Goal: Information Seeking & Learning: Learn about a topic

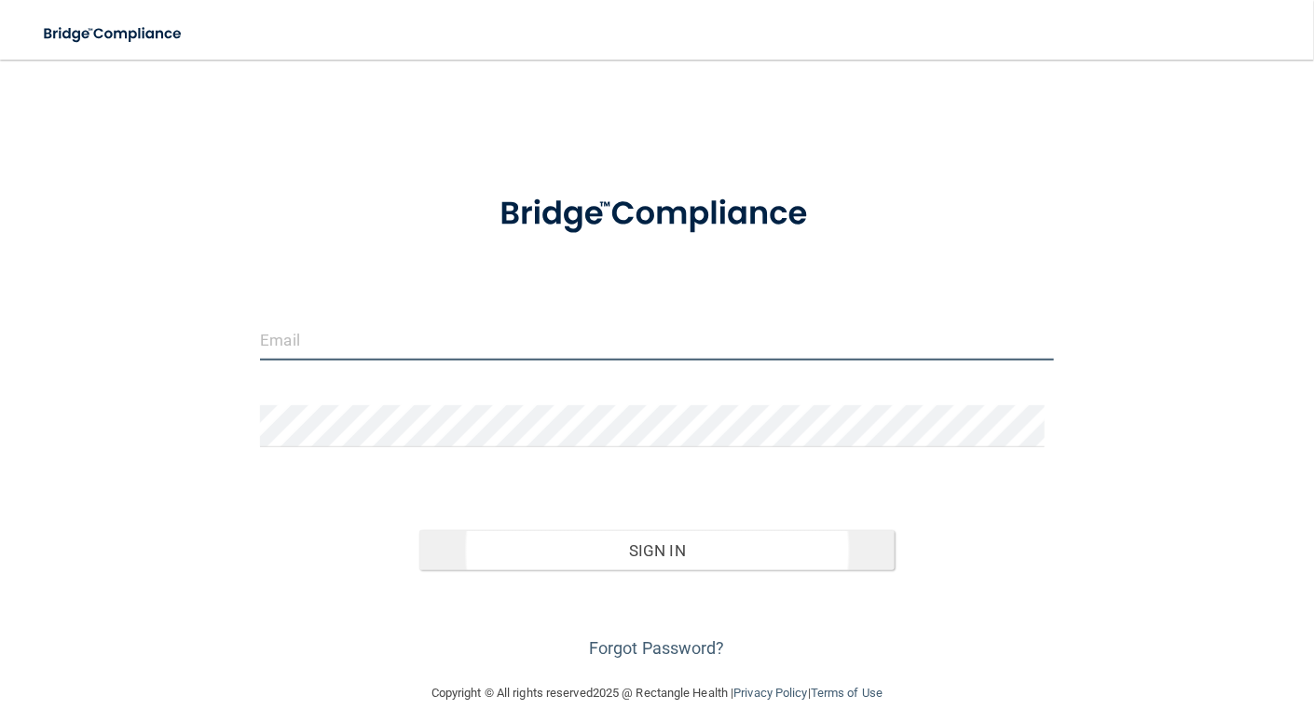
type input "[PERSON_NAME][EMAIL_ADDRESS][PERSON_NAME][DOMAIN_NAME]"
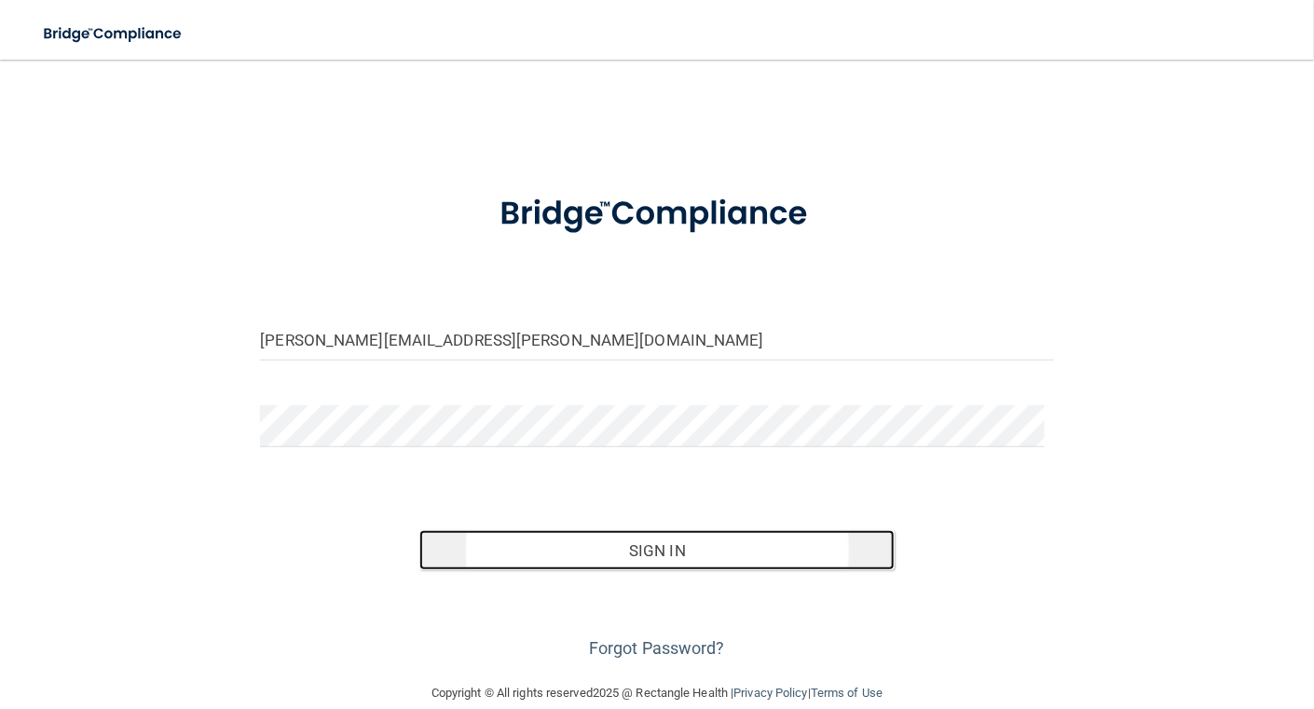
click at [724, 548] on button "Sign In" at bounding box center [657, 550] width 476 height 41
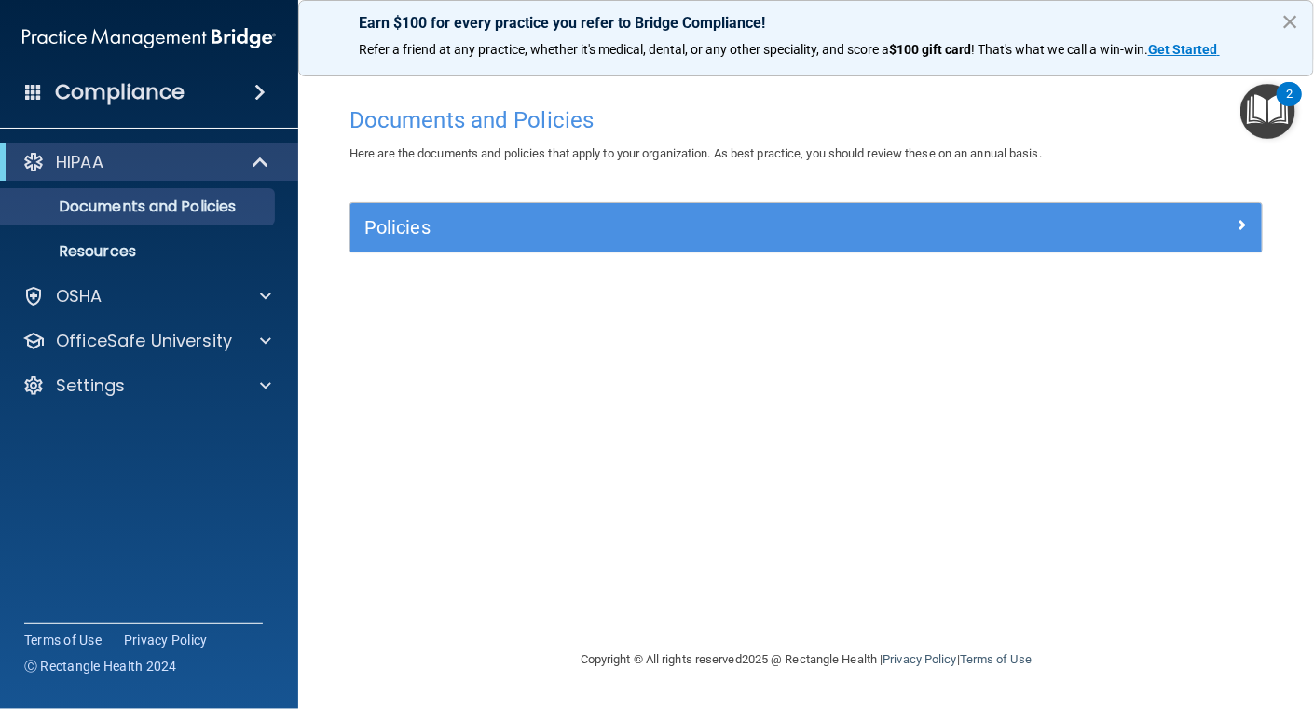
click at [1292, 23] on button "×" at bounding box center [1291, 22] width 18 height 30
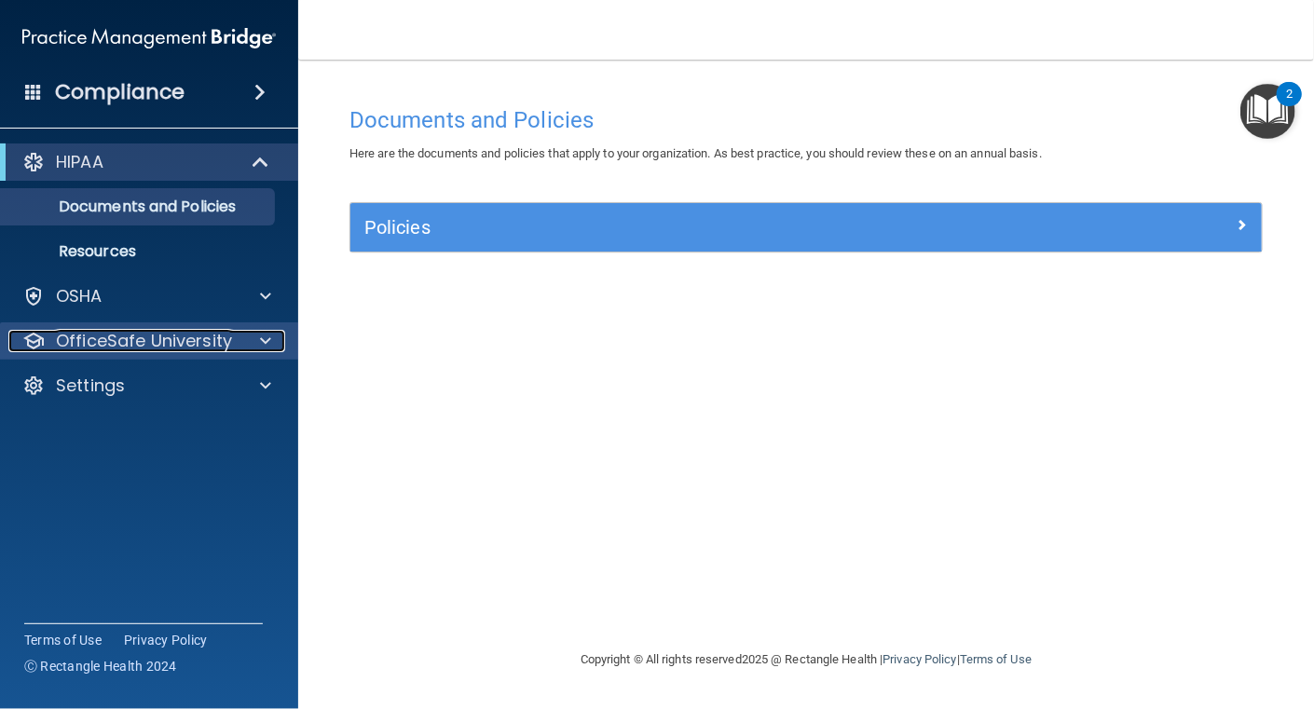
click at [260, 342] on span at bounding box center [265, 341] width 11 height 22
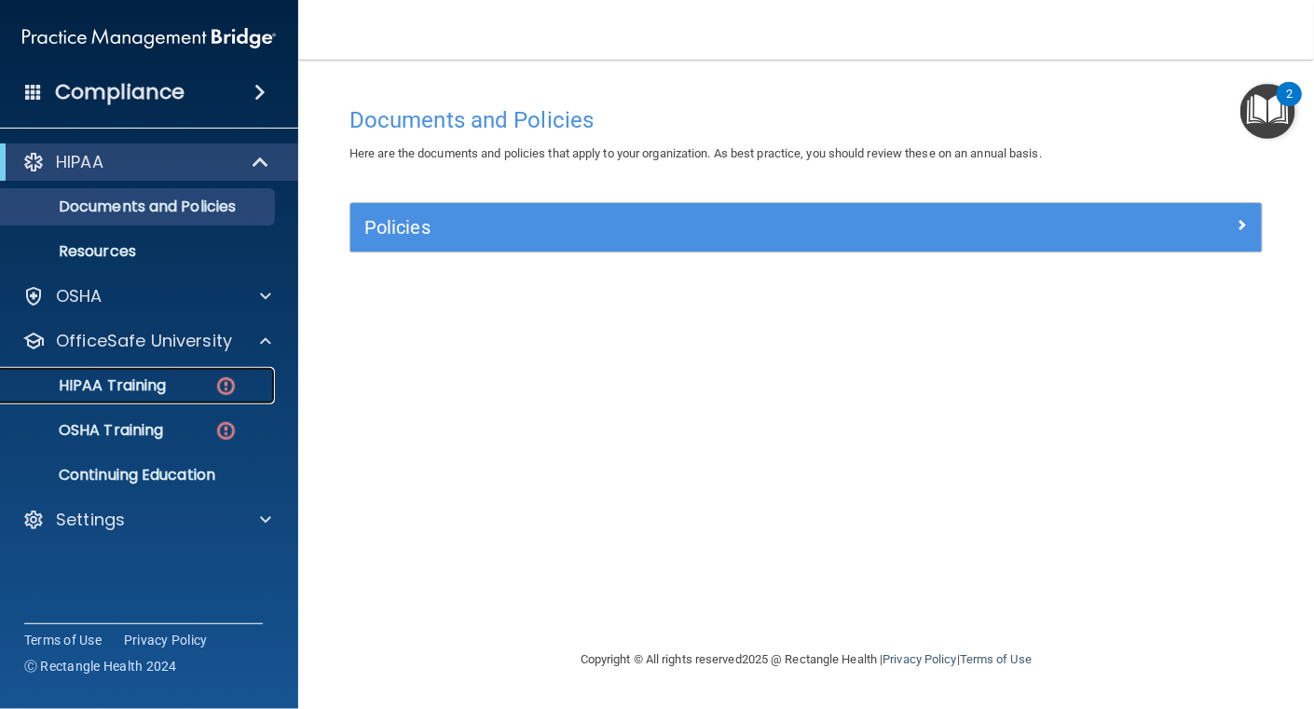
click at [141, 400] on link "HIPAA Training" at bounding box center [128, 385] width 294 height 37
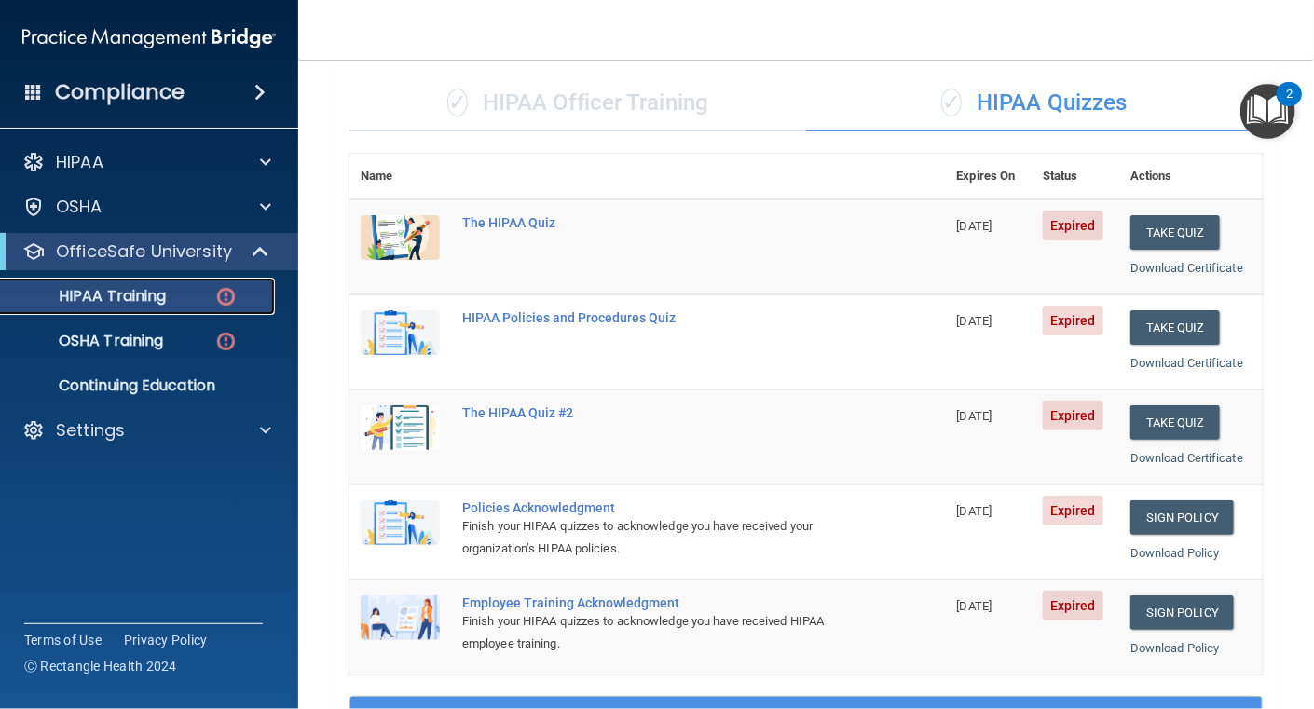
scroll to position [129, 0]
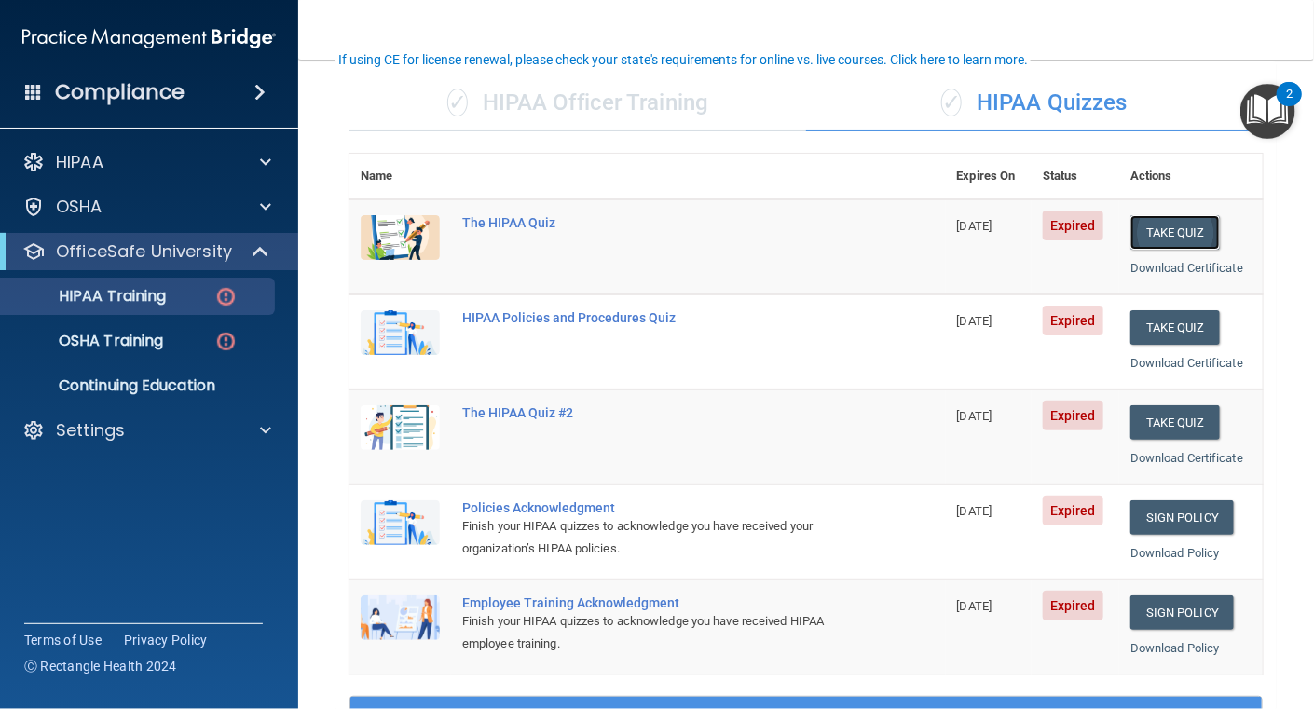
click at [1162, 233] on button "Take Quiz" at bounding box center [1175, 232] width 89 height 34
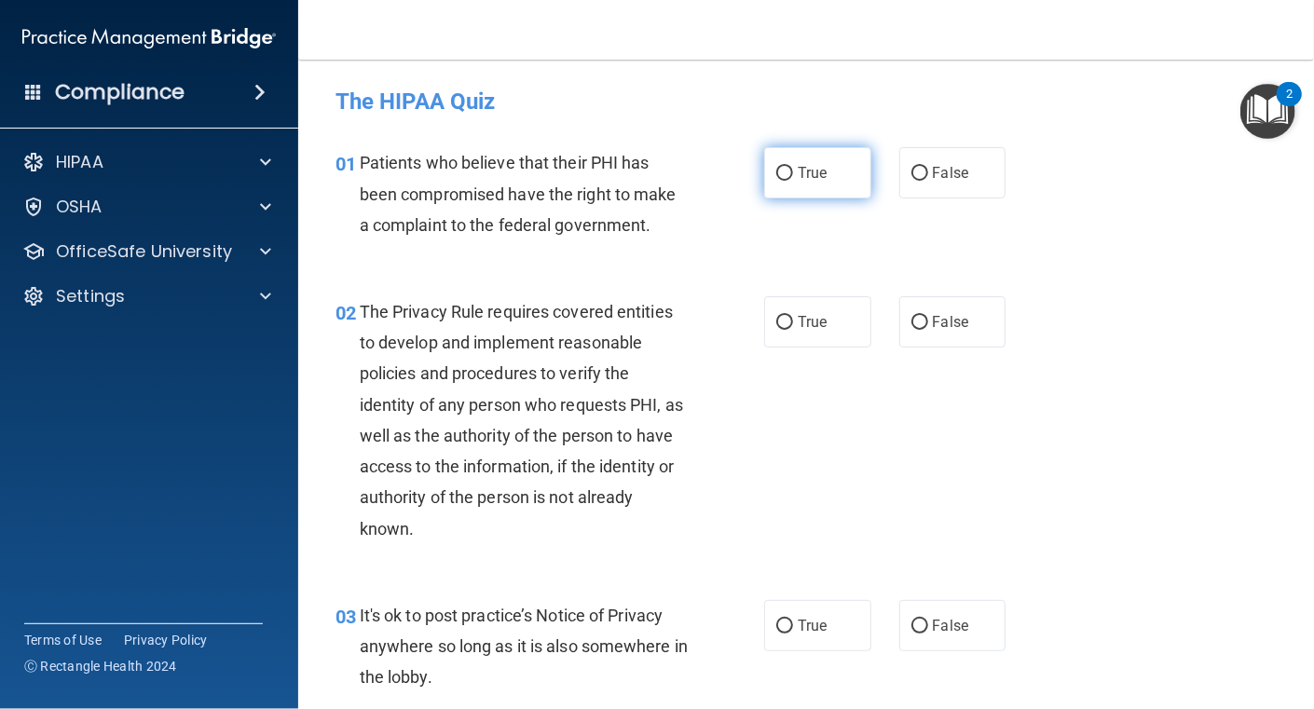
click at [777, 173] on input "True" at bounding box center [784, 174] width 17 height 14
radio input "true"
click at [776, 316] on input "True" at bounding box center [784, 323] width 17 height 14
radio input "true"
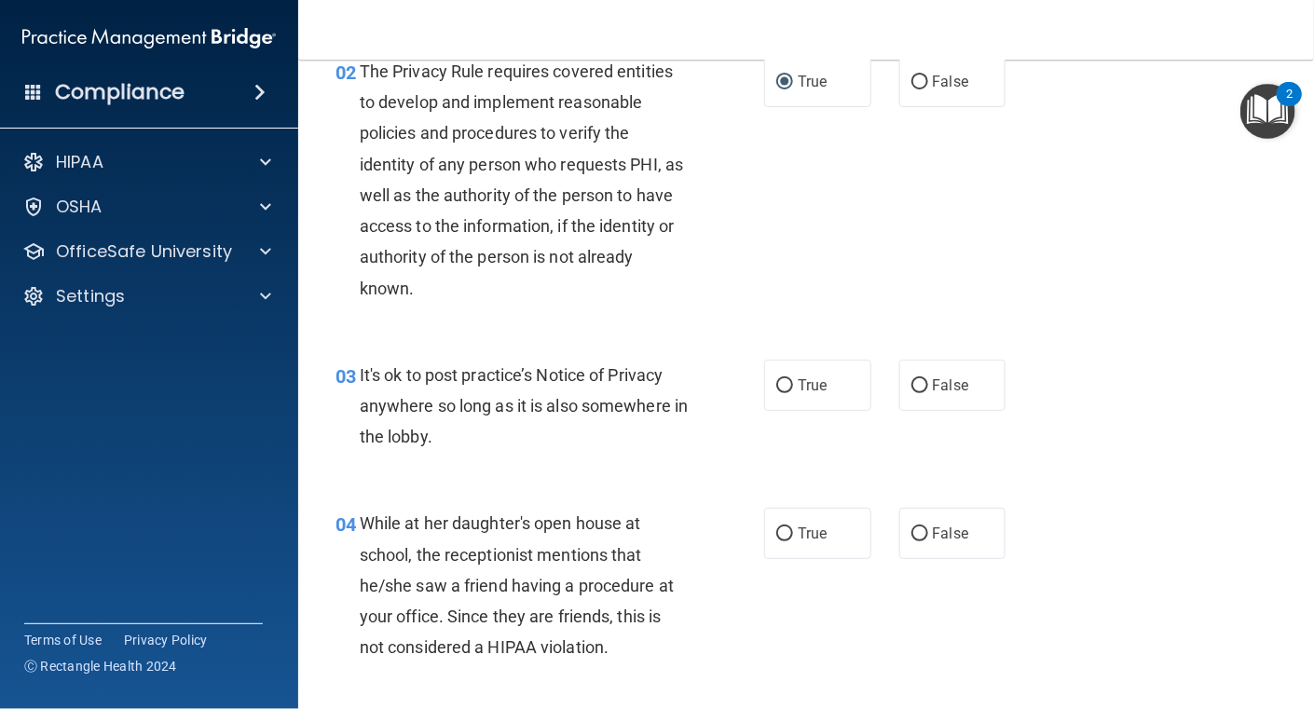
scroll to position [279, 0]
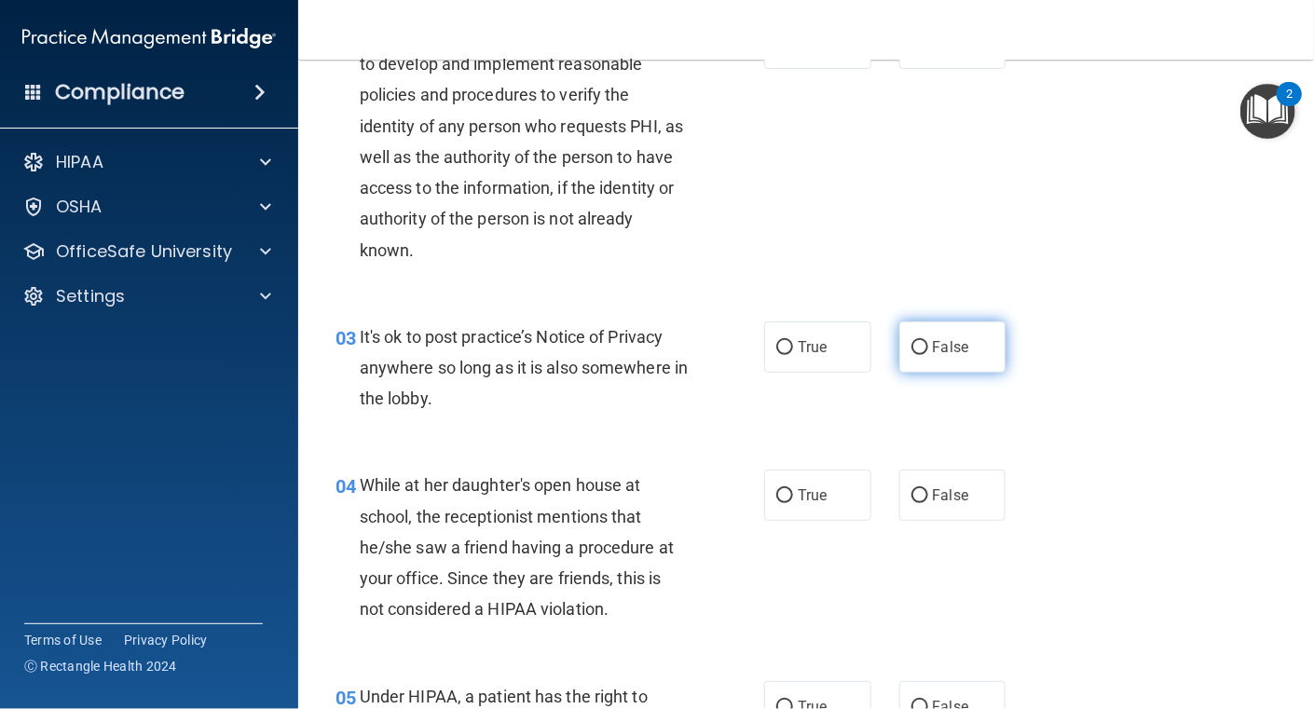
click at [917, 344] on input "False" at bounding box center [920, 348] width 17 height 14
radio input "true"
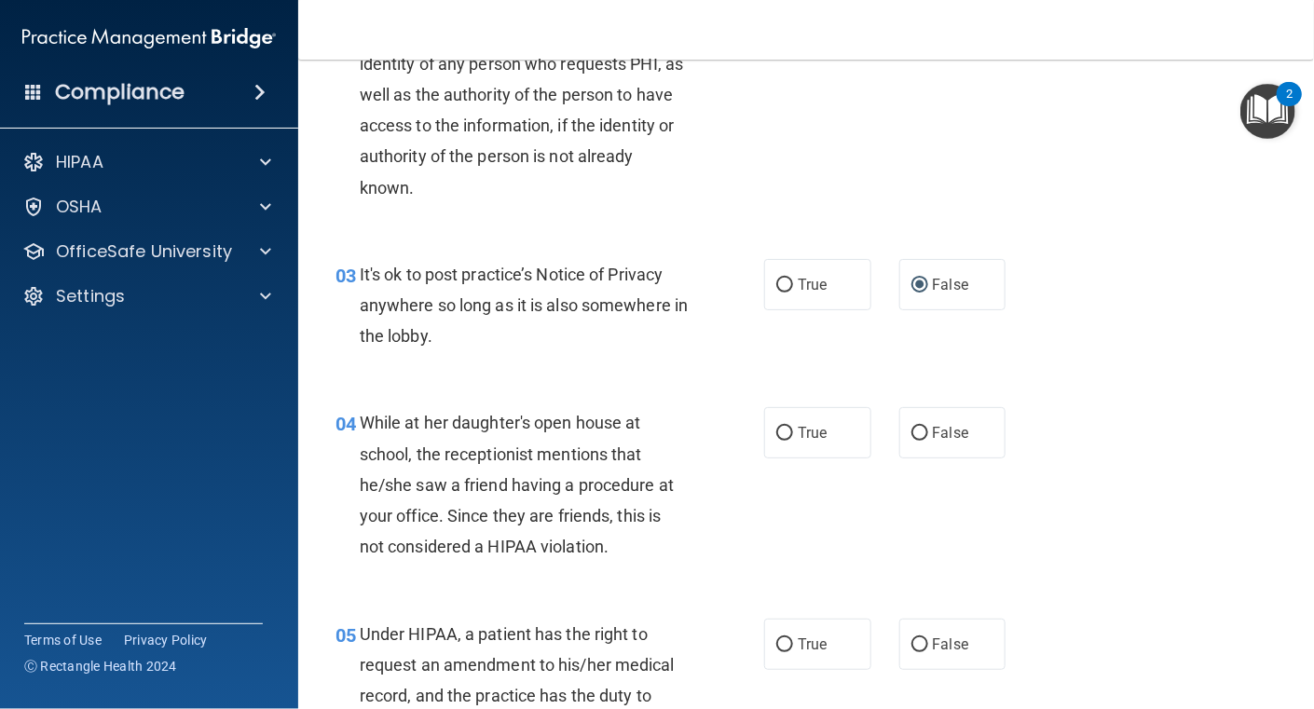
scroll to position [373, 0]
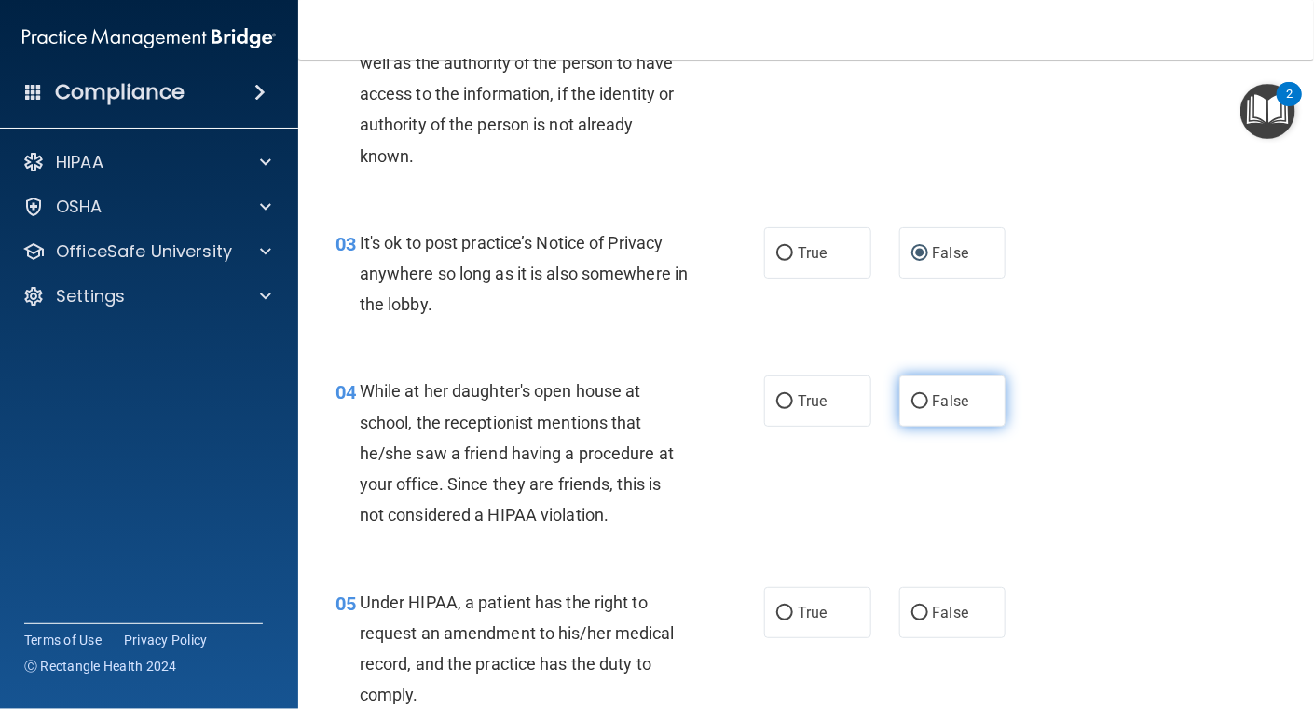
click at [912, 396] on input "False" at bounding box center [920, 402] width 17 height 14
radio input "true"
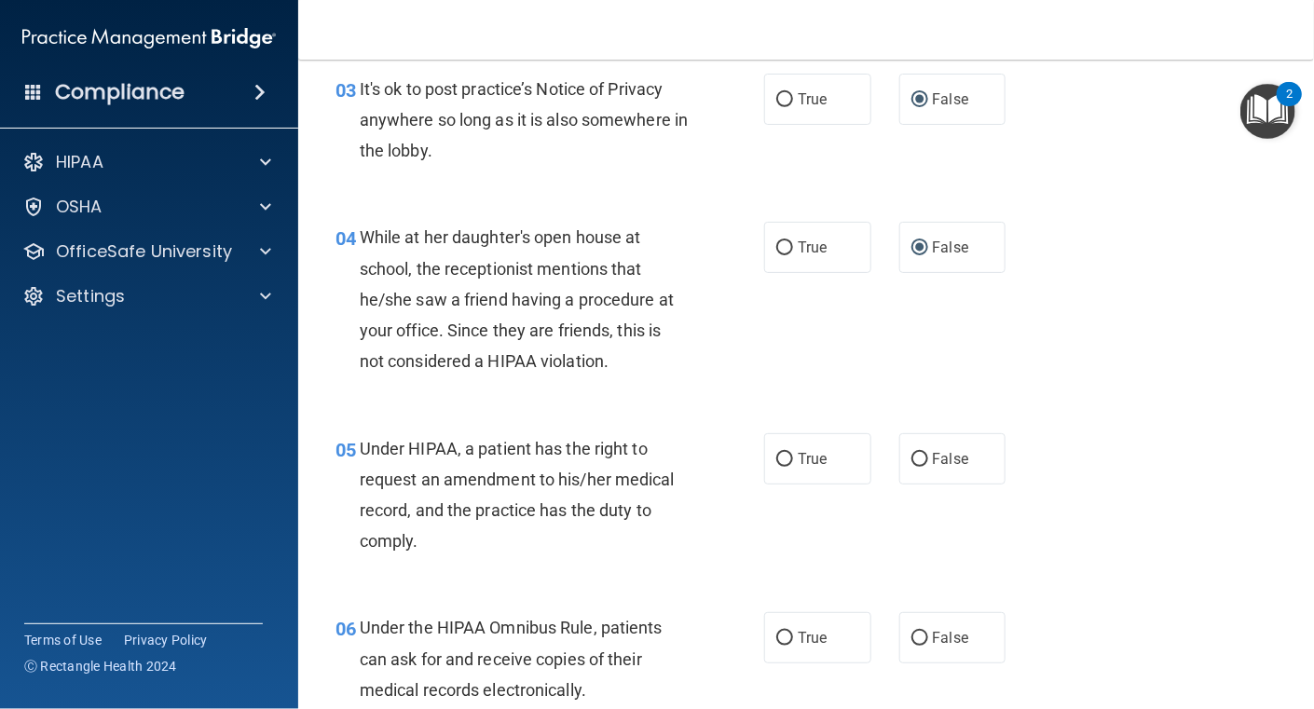
scroll to position [558, 0]
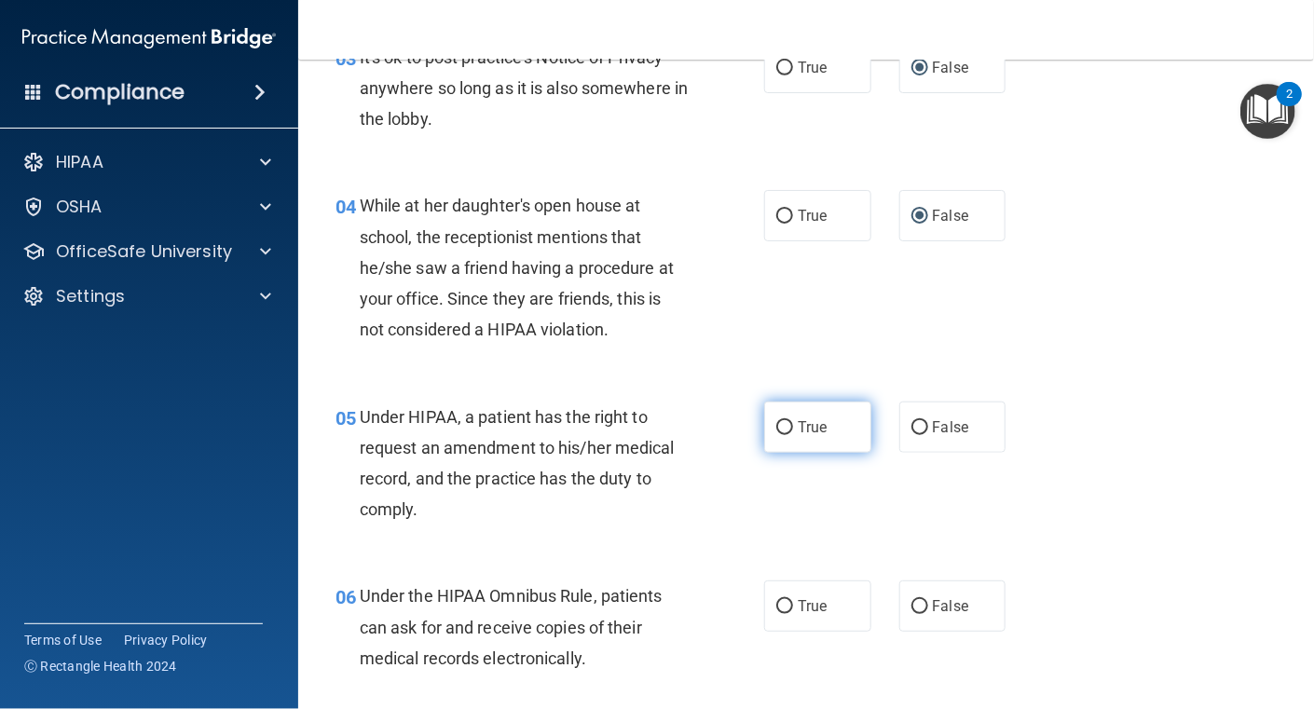
click at [799, 420] on span "True" at bounding box center [812, 428] width 29 height 18
click at [793, 421] on input "True" at bounding box center [784, 428] width 17 height 14
radio input "true"
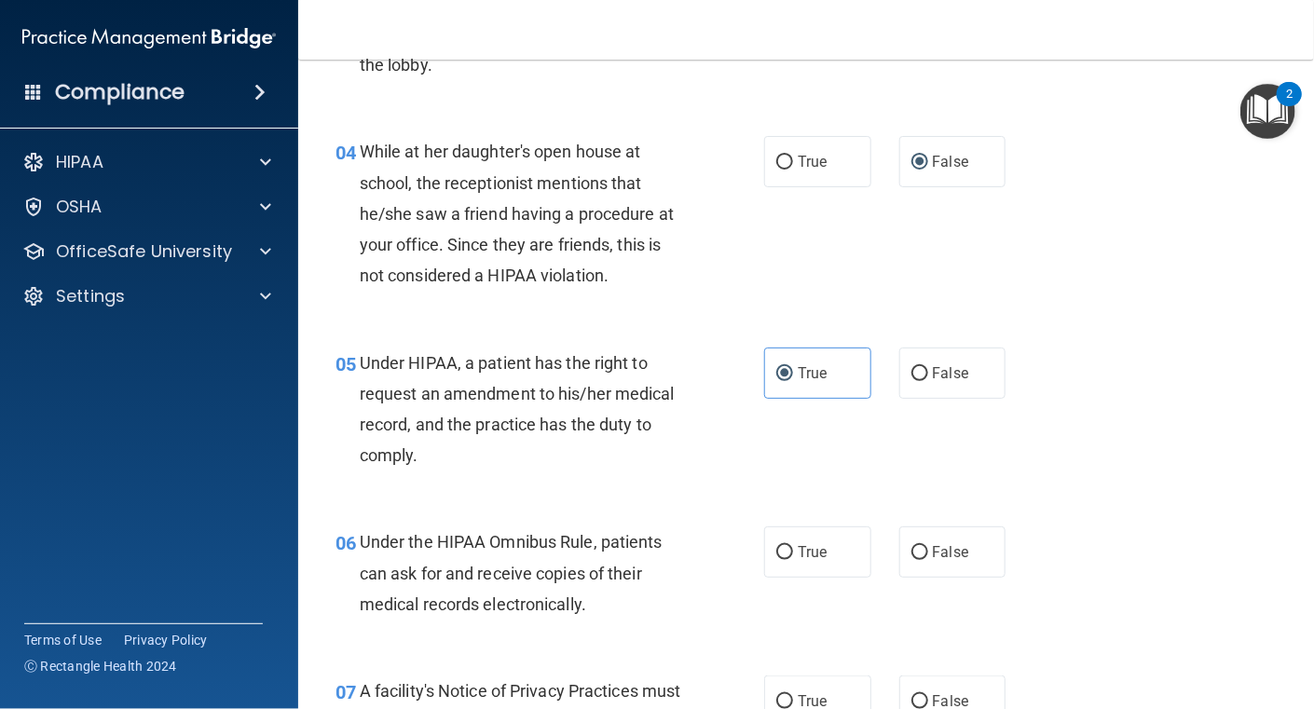
scroll to position [652, 0]
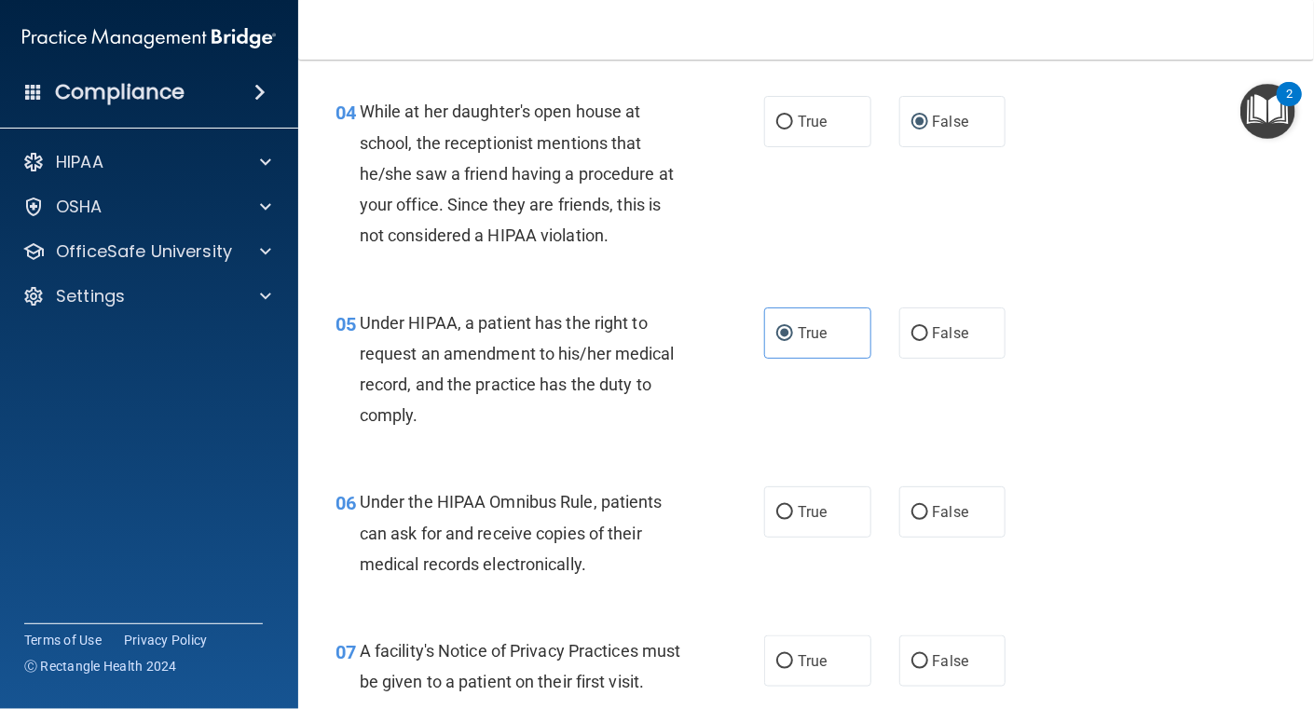
drag, startPoint x: 775, startPoint y: 515, endPoint x: 727, endPoint y: 513, distance: 47.6
click at [776, 515] on input "True" at bounding box center [784, 513] width 17 height 14
radio input "true"
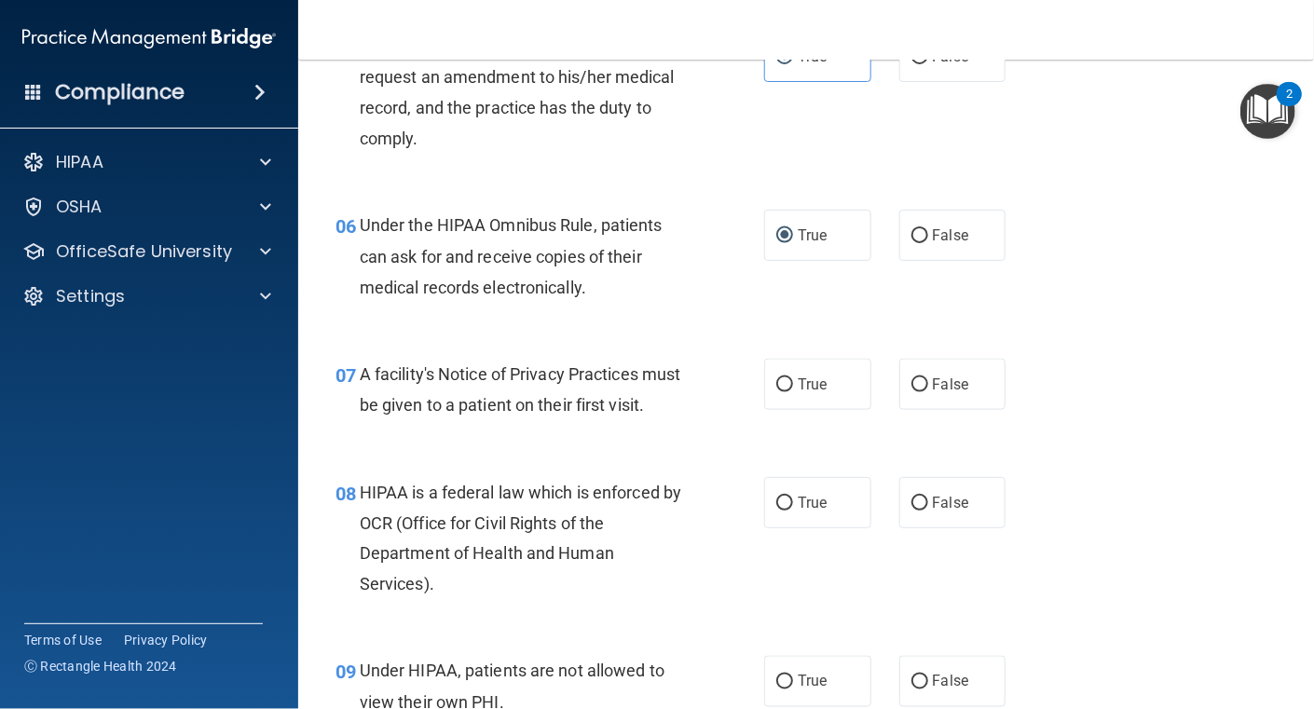
scroll to position [931, 0]
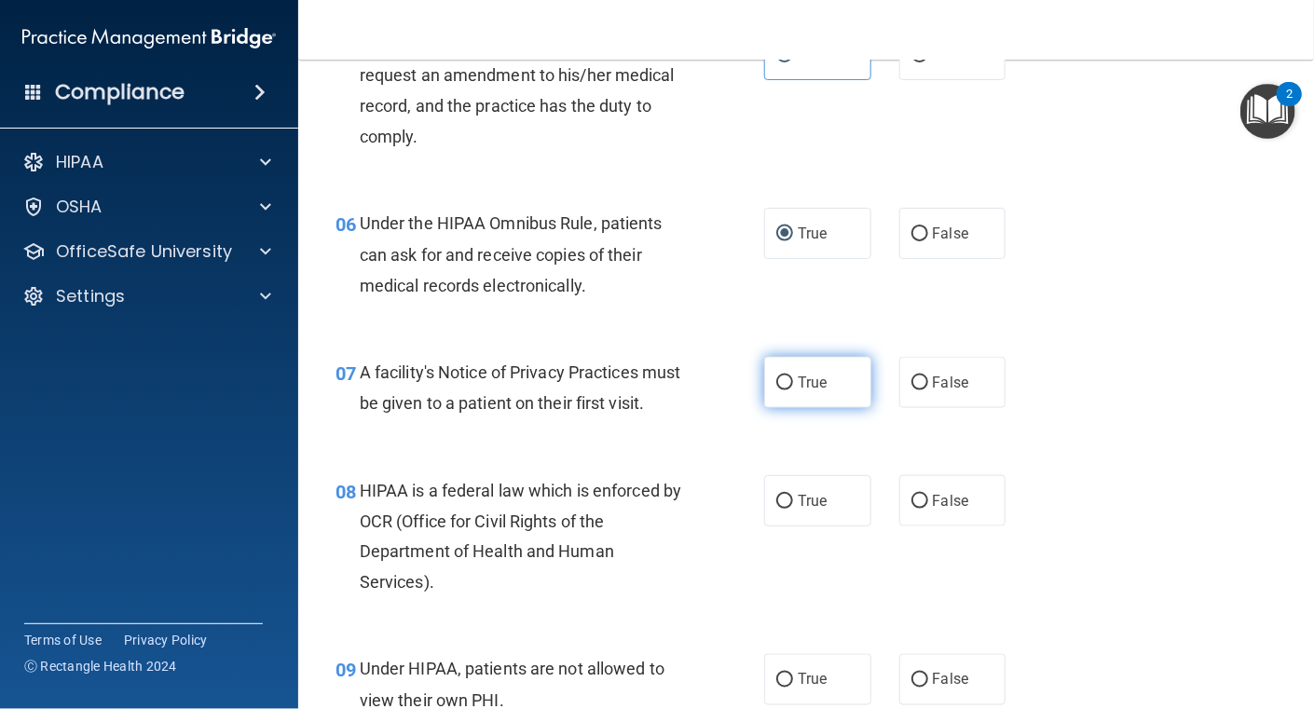
click at [776, 380] on input "True" at bounding box center [784, 384] width 17 height 14
radio input "true"
click at [665, 419] on div "A facility's Notice of Privacy Practices must be given to a patient on their fi…" at bounding box center [531, 388] width 343 height 62
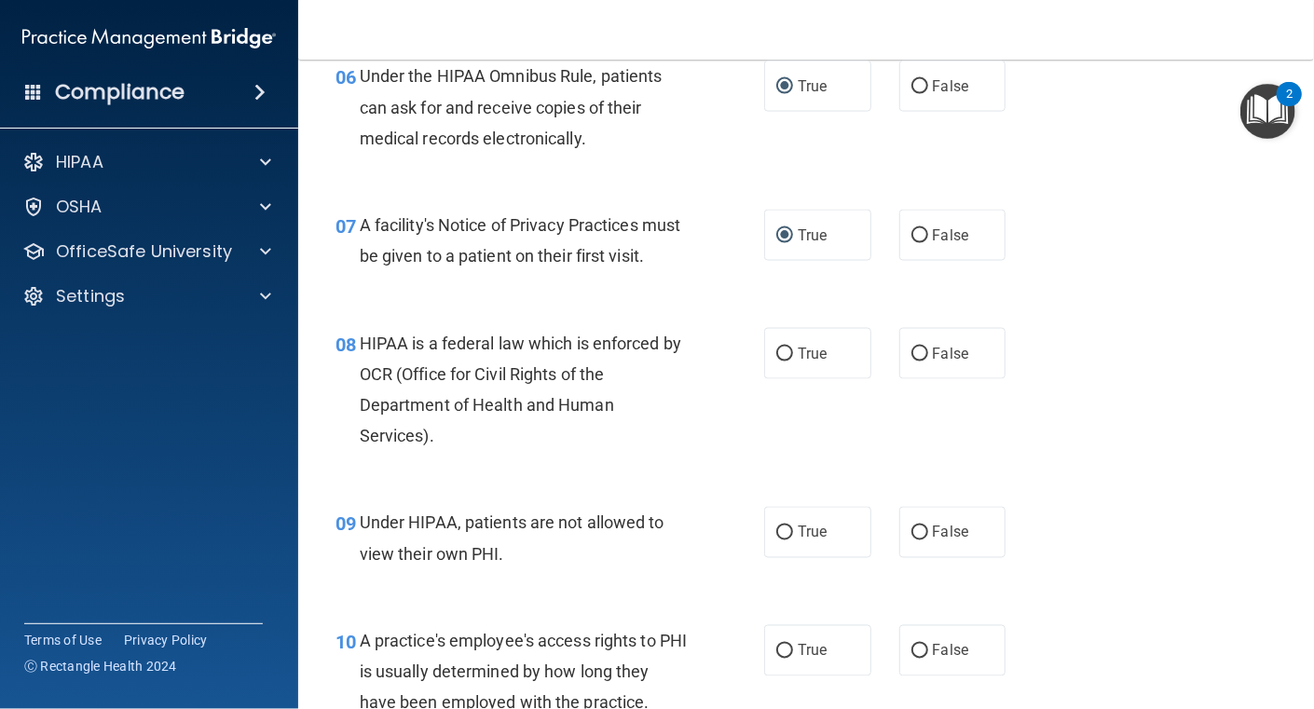
scroll to position [1119, 0]
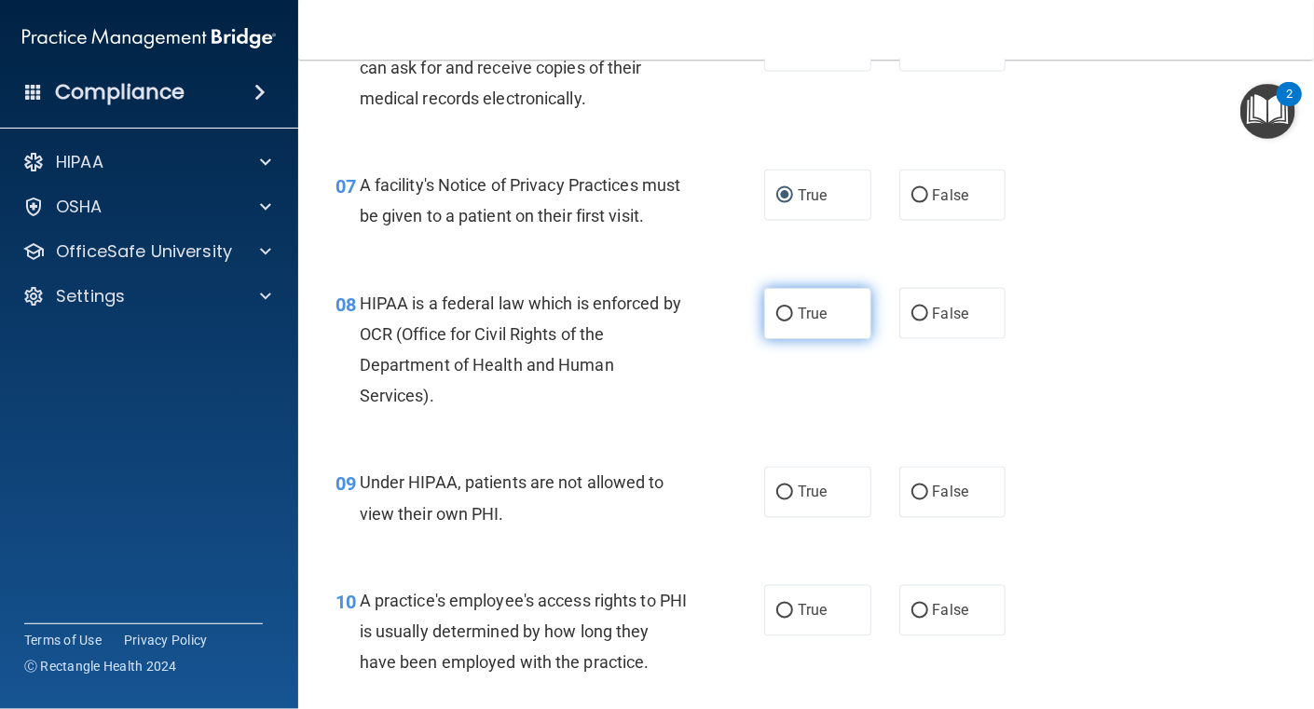
click at [777, 322] on input "True" at bounding box center [784, 315] width 17 height 14
radio input "true"
click at [653, 412] on div "HIPAA is a federal law which is enforced by OCR (Office for Civil Rights of the…" at bounding box center [531, 350] width 343 height 124
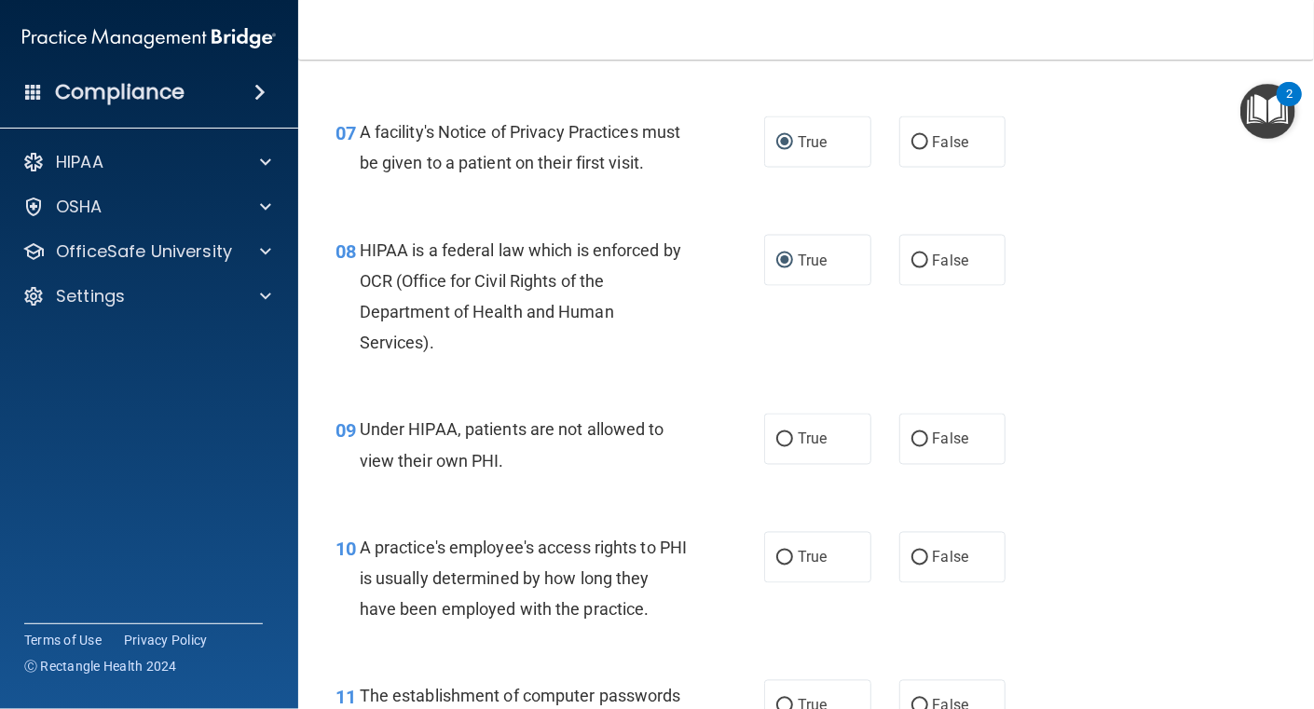
scroll to position [1211, 0]
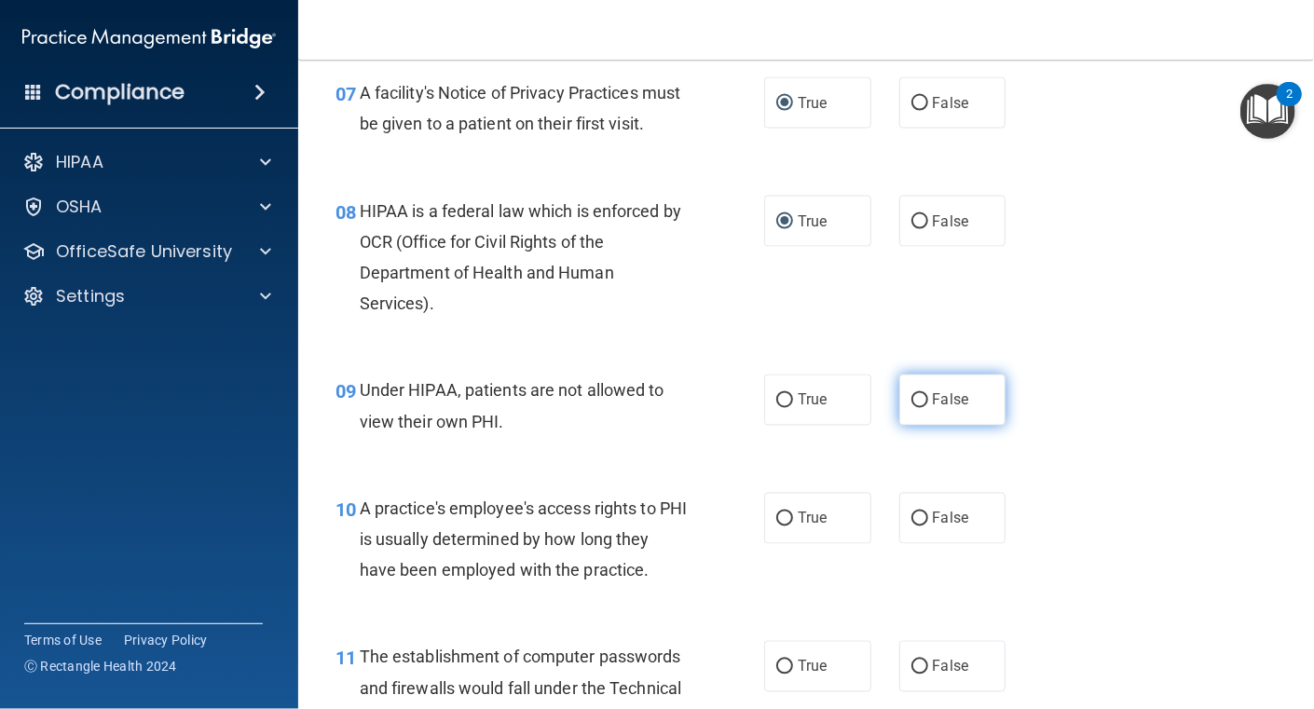
click at [917, 408] on input "False" at bounding box center [920, 401] width 17 height 14
radio input "true"
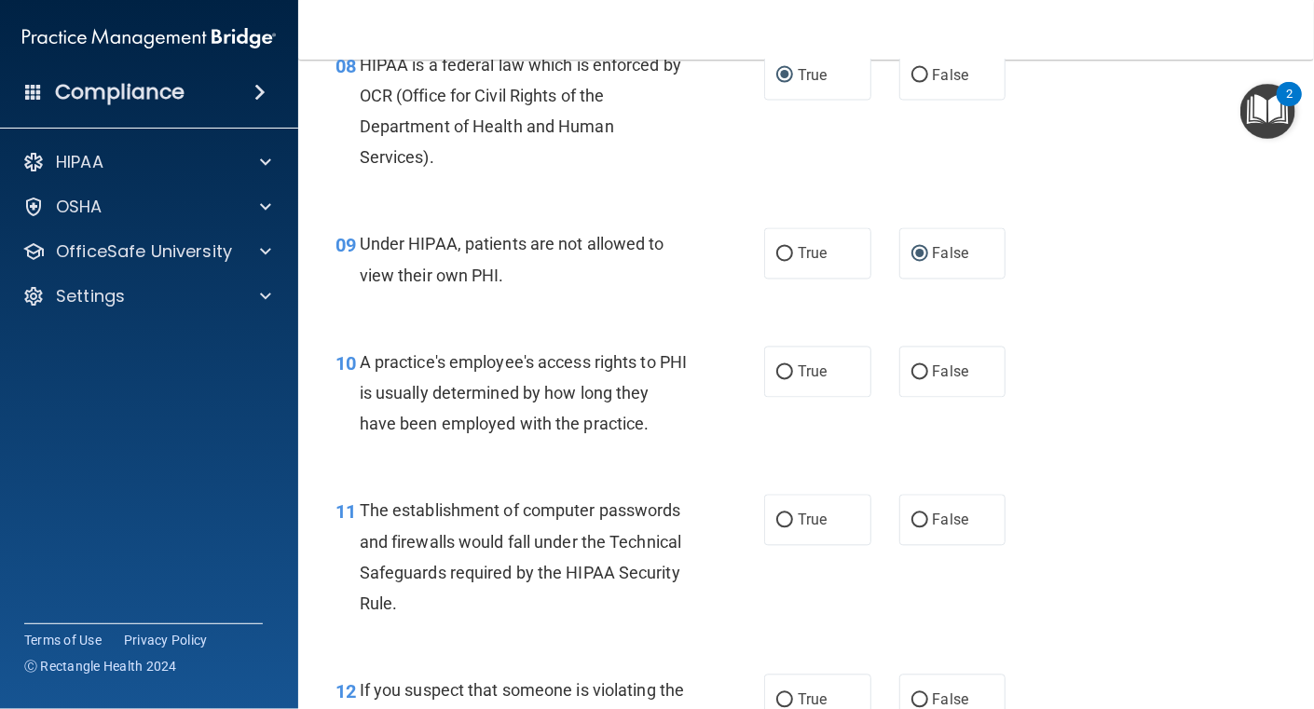
scroll to position [1397, 0]
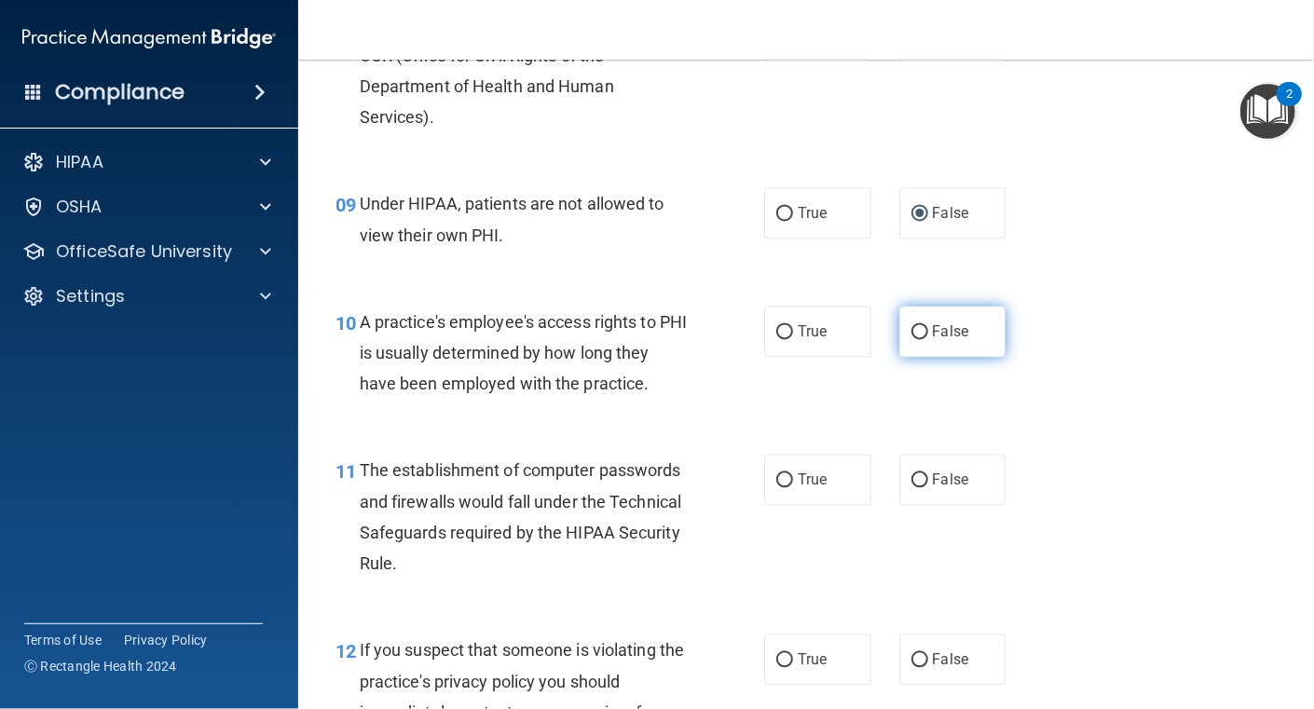
click at [912, 340] on input "False" at bounding box center [920, 333] width 17 height 14
radio input "true"
click at [785, 499] on label "True" at bounding box center [817, 480] width 107 height 51
click at [785, 488] on input "True" at bounding box center [784, 481] width 17 height 14
radio input "true"
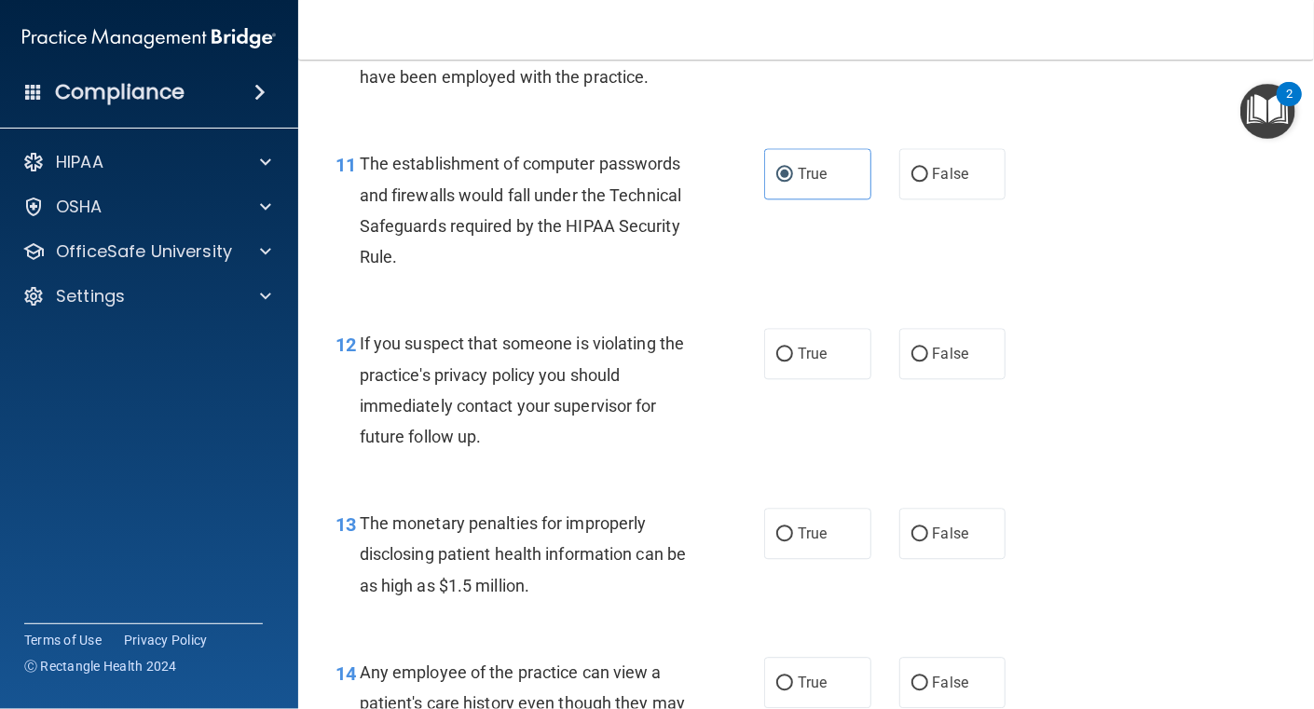
scroll to position [1771, 0]
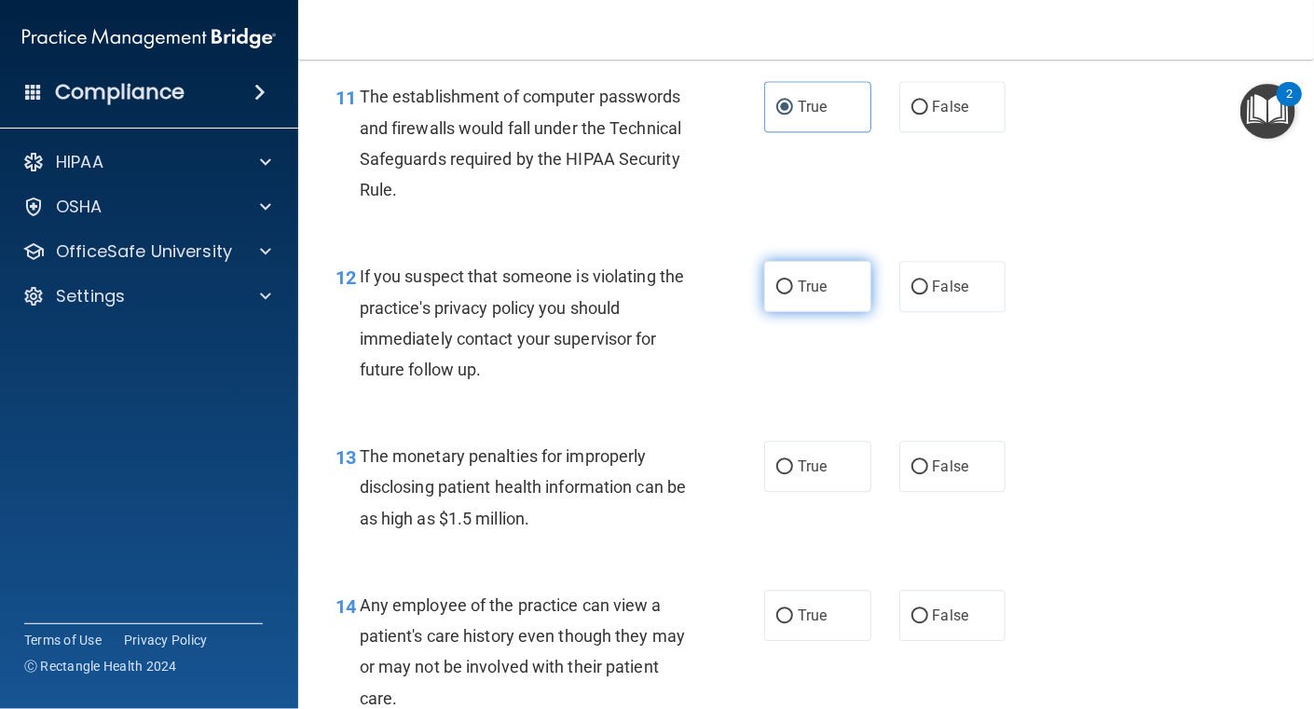
click at [779, 295] on input "True" at bounding box center [784, 288] width 17 height 14
radio input "true"
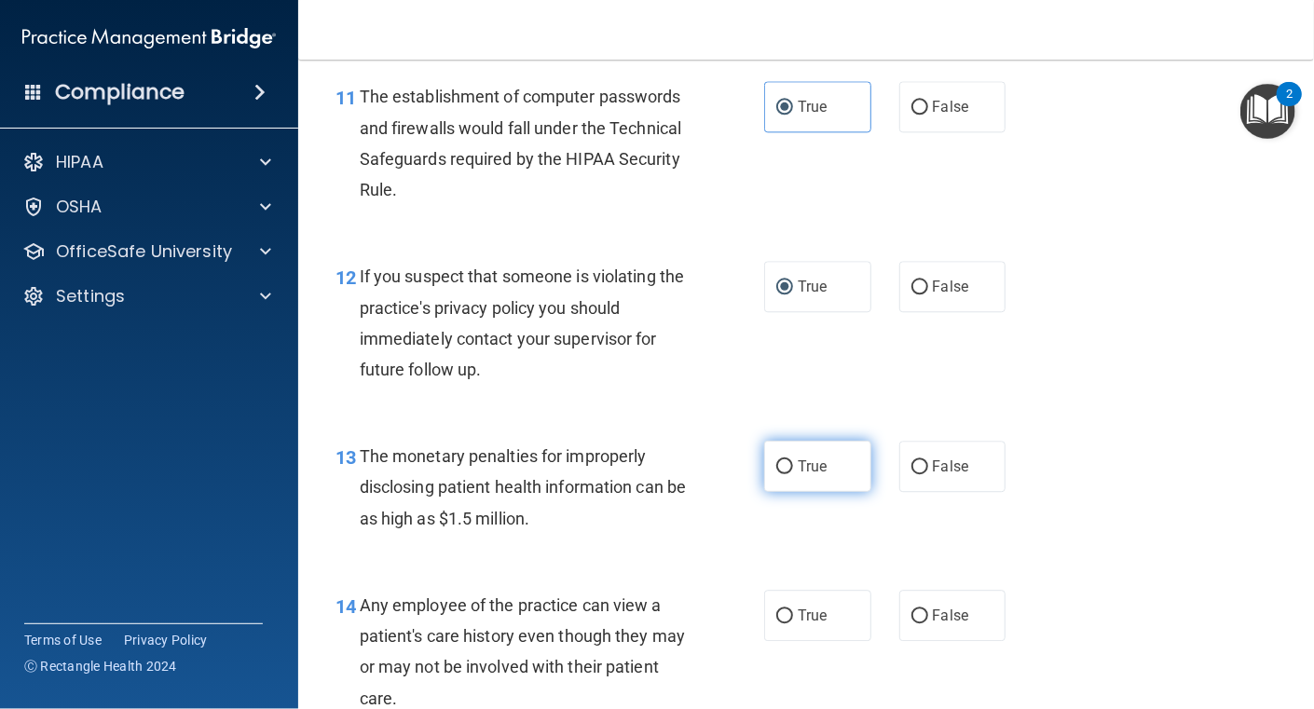
click at [784, 474] on input "True" at bounding box center [784, 467] width 17 height 14
radio input "true"
click at [672, 534] on div "The monetary penalties for improperly disclosing patient health information can…" at bounding box center [531, 487] width 343 height 93
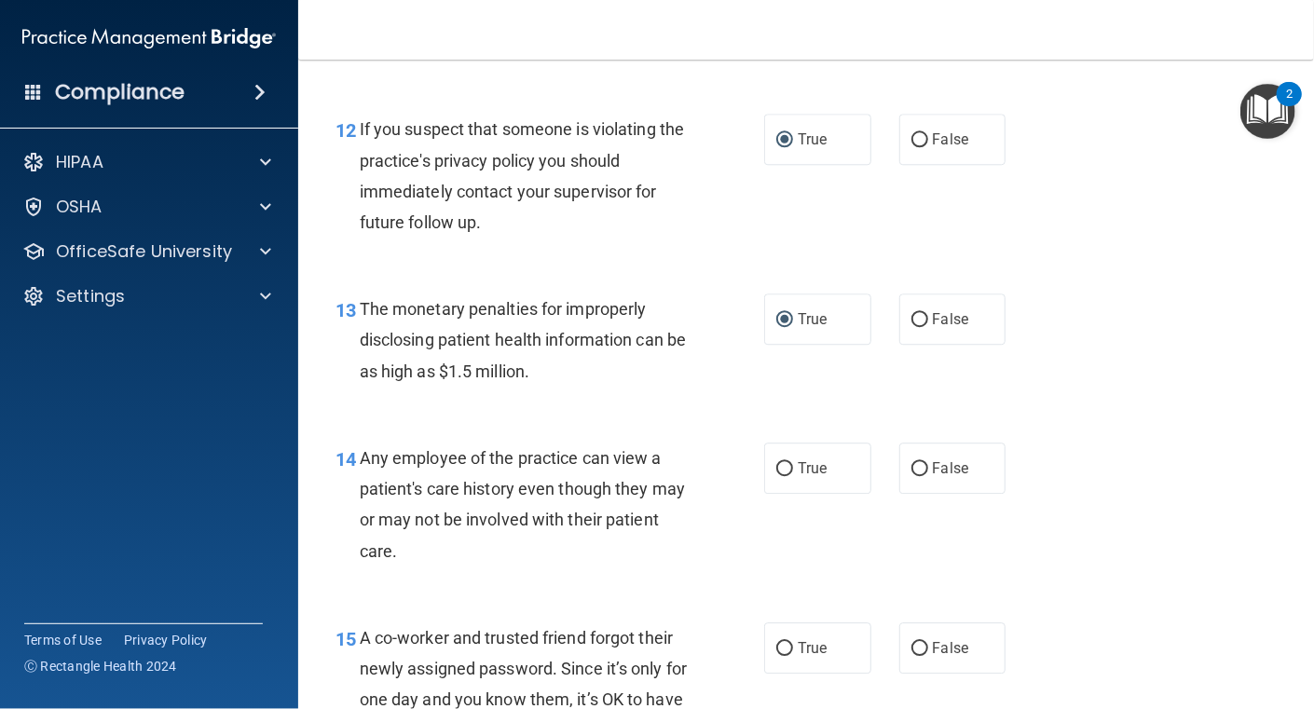
scroll to position [1957, 0]
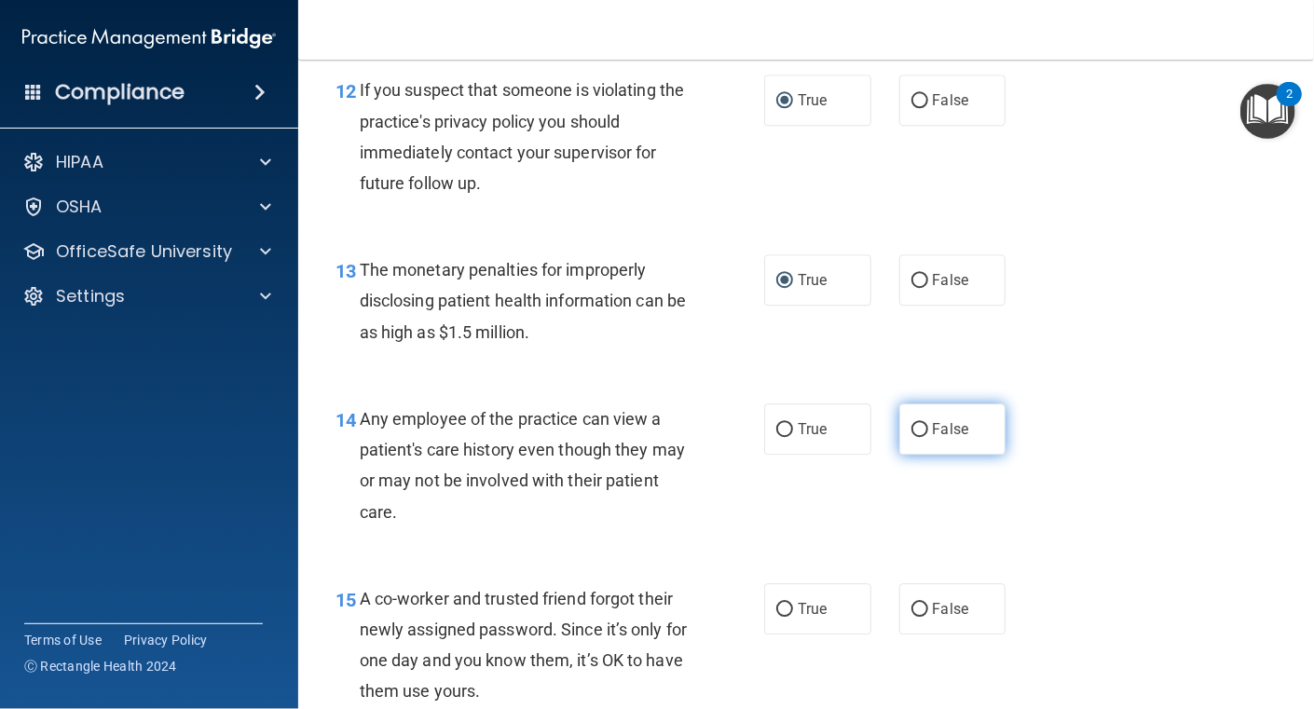
click at [918, 437] on input "False" at bounding box center [920, 430] width 17 height 14
radio input "true"
click at [780, 437] on input "True" at bounding box center [784, 430] width 17 height 14
radio input "true"
radio input "false"
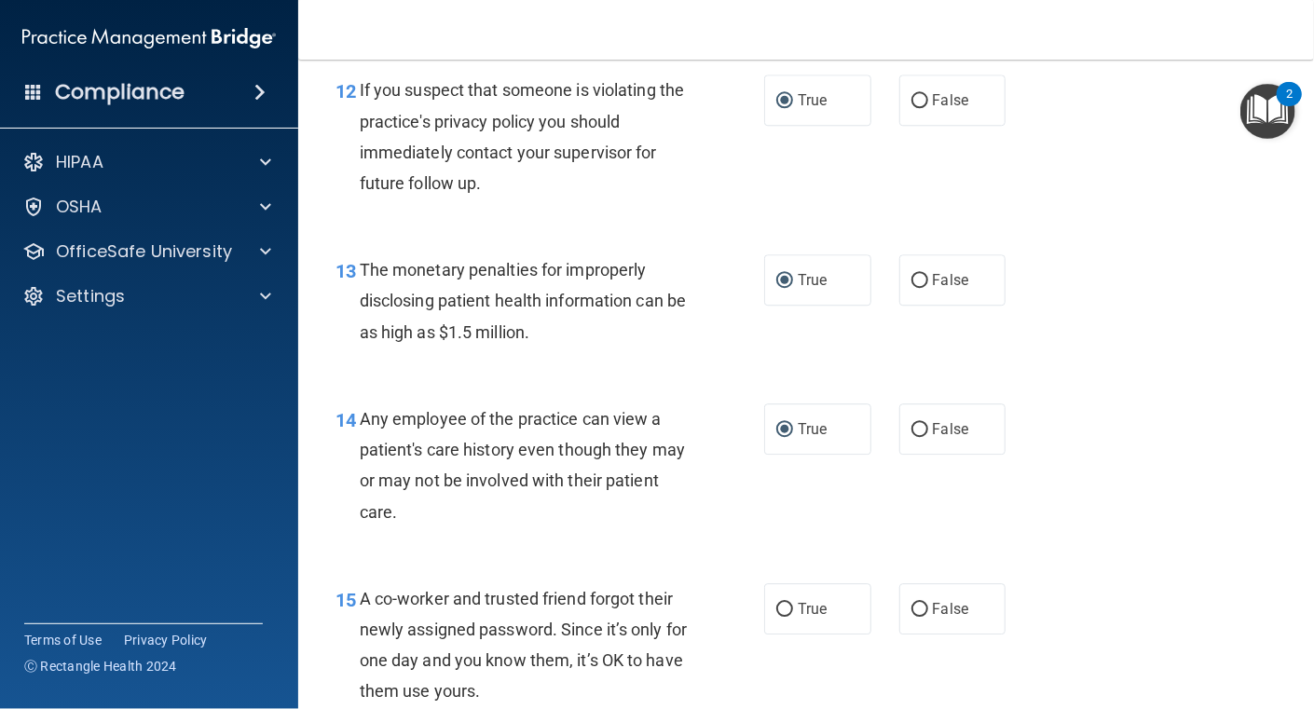
click at [670, 521] on div "Any employee of the practice can view a patient's care history even though they…" at bounding box center [531, 466] width 343 height 124
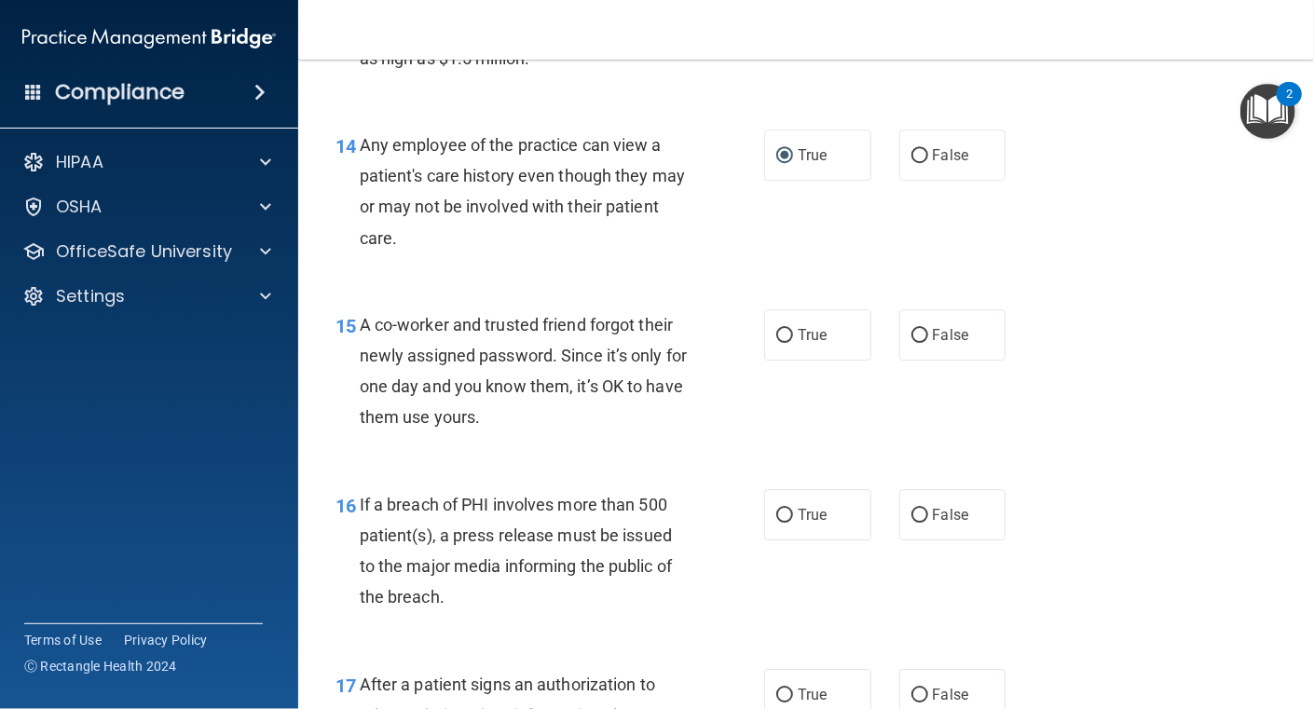
scroll to position [2237, 0]
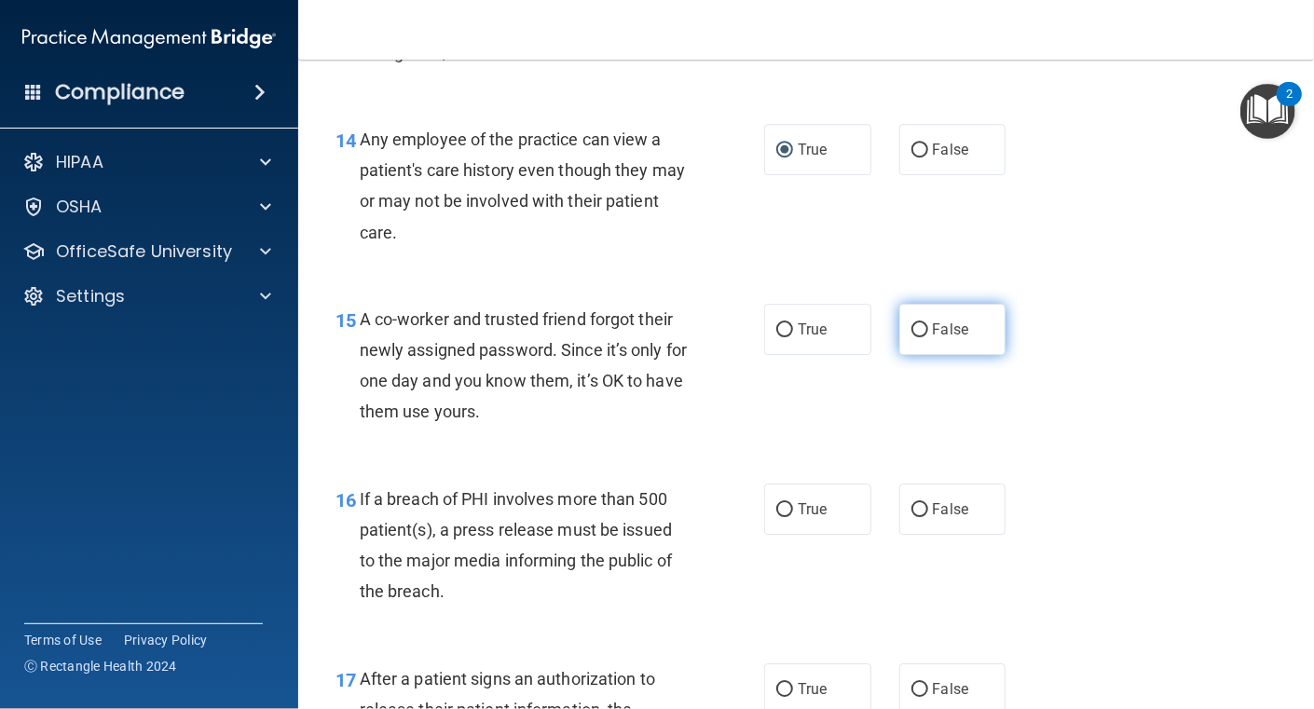
click at [912, 337] on input "False" at bounding box center [920, 330] width 17 height 14
radio input "true"
click at [697, 437] on div "15 A co-worker and trusted friend forgot their newly assigned password. Since i…" at bounding box center [550, 370] width 485 height 133
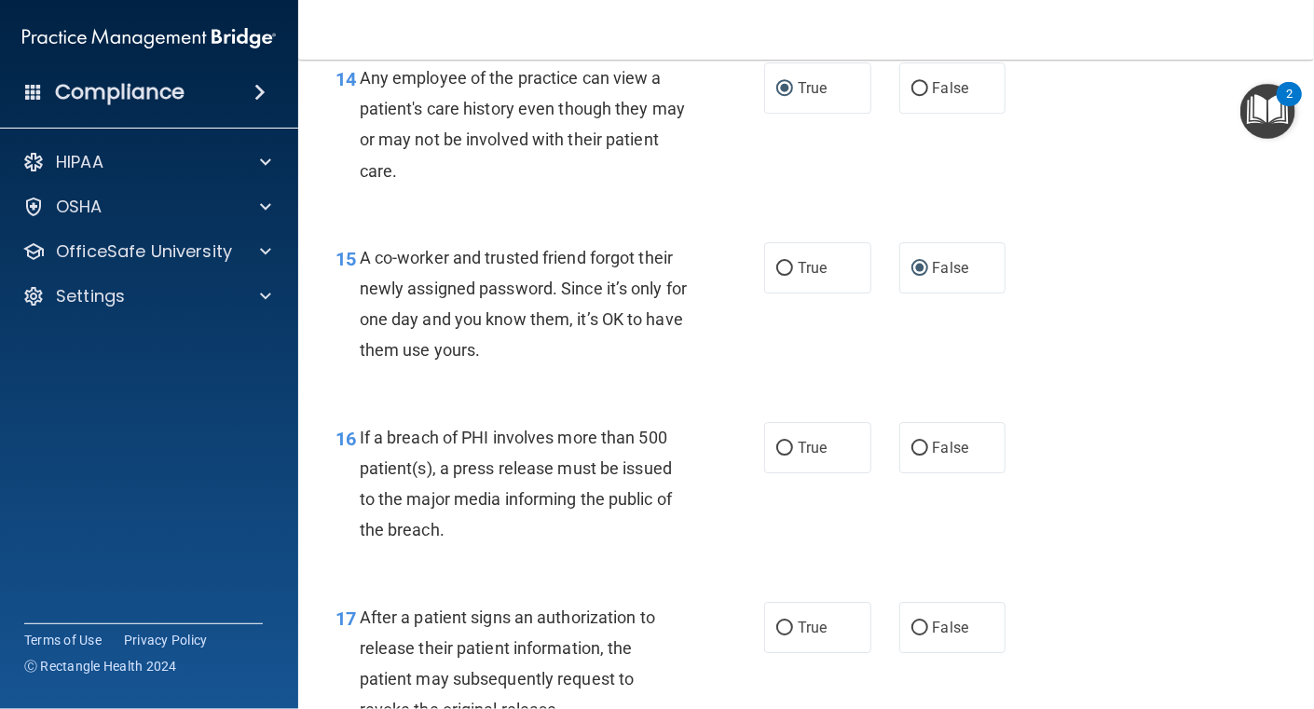
scroll to position [2329, 0]
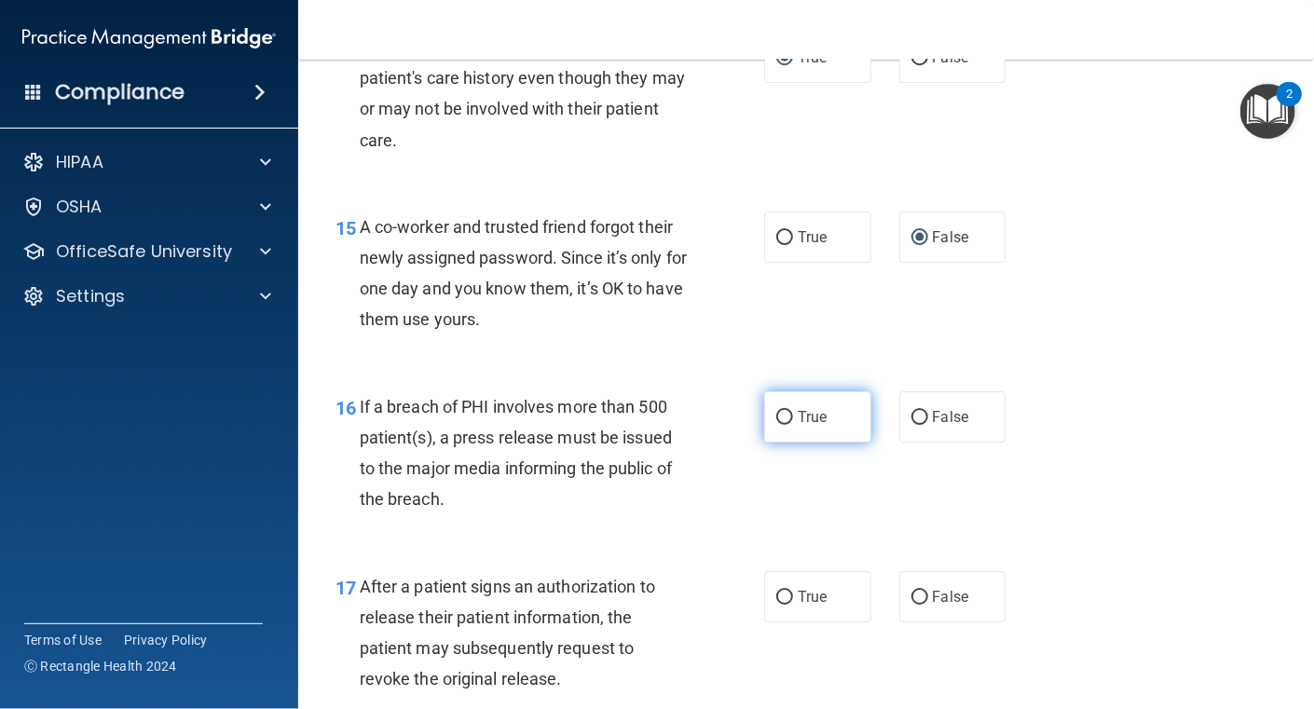
click at [776, 425] on input "True" at bounding box center [784, 418] width 17 height 14
radio input "true"
click at [698, 525] on div "16 If a breach of PHI involves more than 500 patient(s), a press release must b…" at bounding box center [550, 457] width 485 height 133
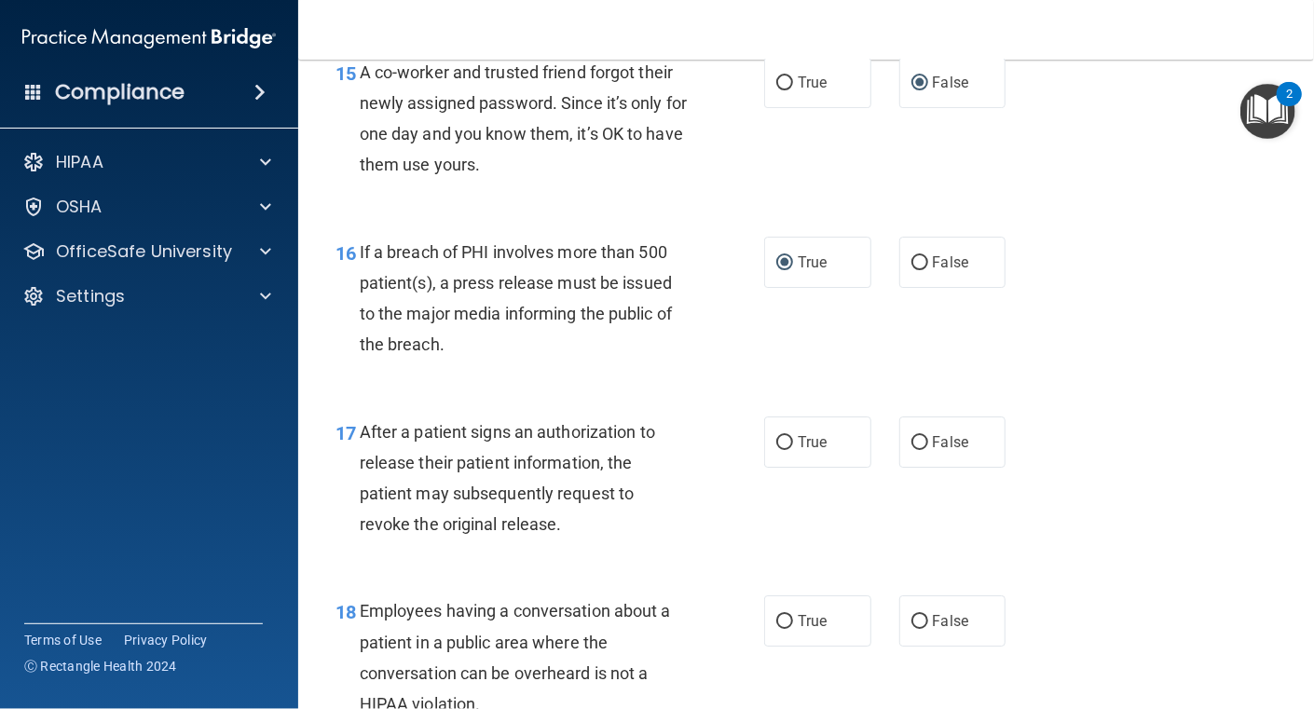
scroll to position [2516, 0]
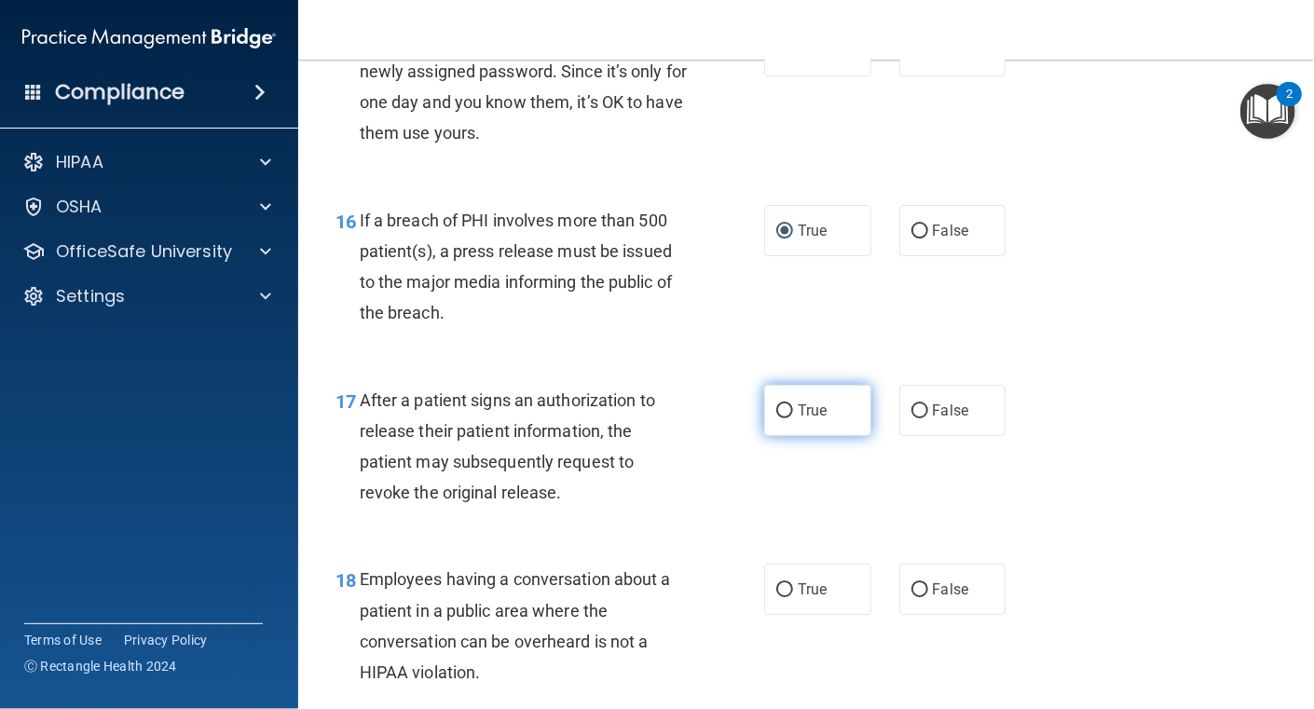
click at [777, 419] on input "True" at bounding box center [784, 412] width 17 height 14
radio input "true"
click at [687, 509] on div "After a patient signs an authorization to release their patient information, th…" at bounding box center [531, 447] width 343 height 124
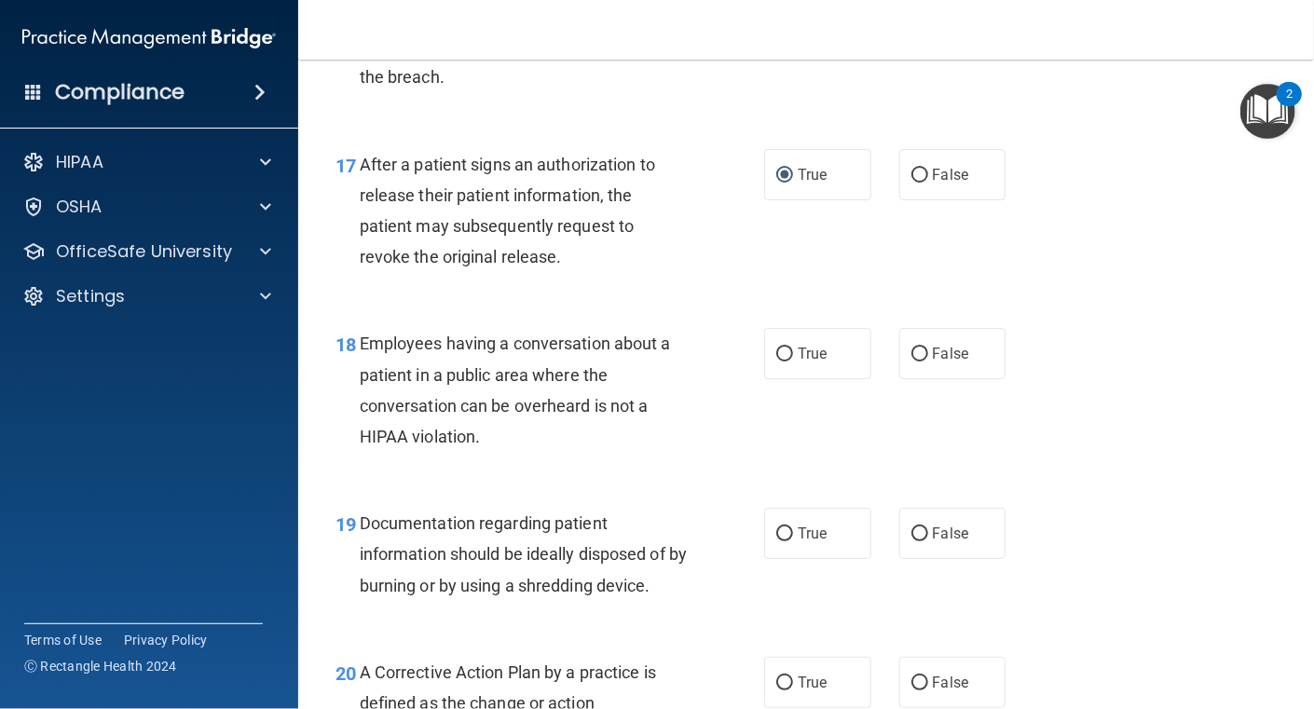
scroll to position [2796, 0]
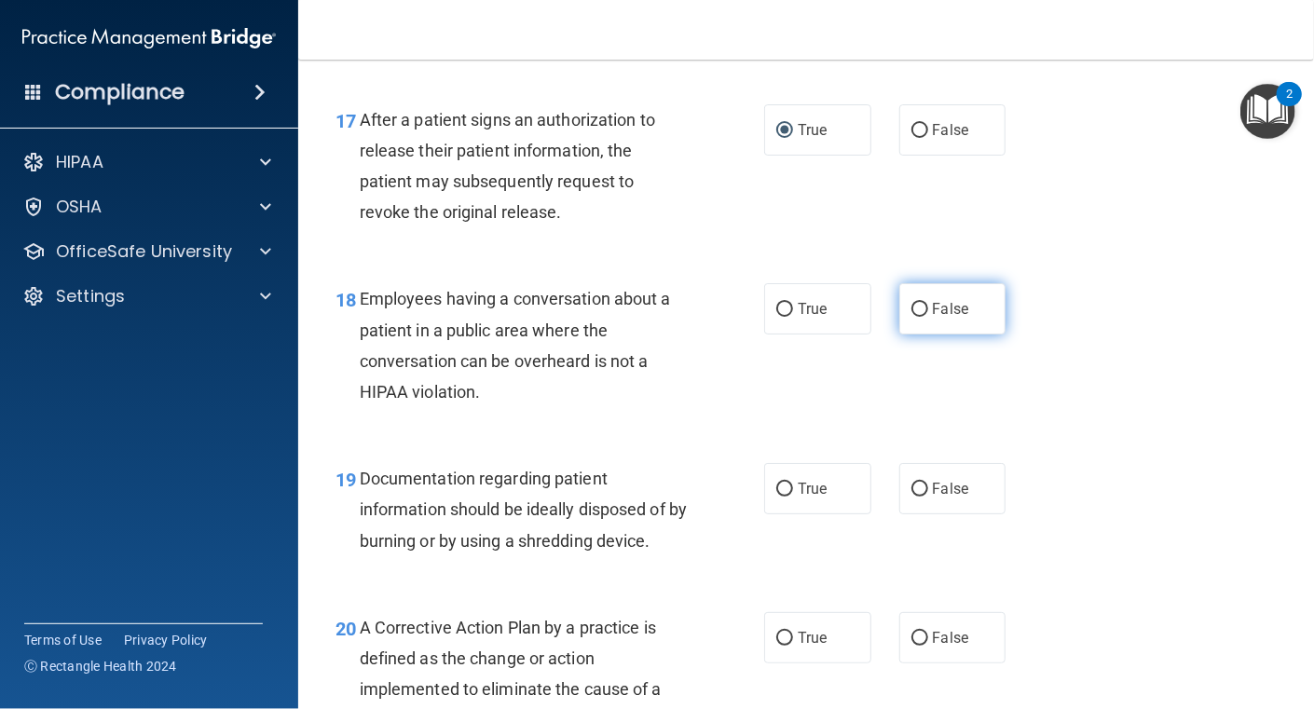
click at [913, 317] on input "False" at bounding box center [920, 310] width 17 height 14
radio input "true"
click at [690, 417] on div "18 Employees having a conversation about a patient in a public area where the c…" at bounding box center [550, 349] width 485 height 133
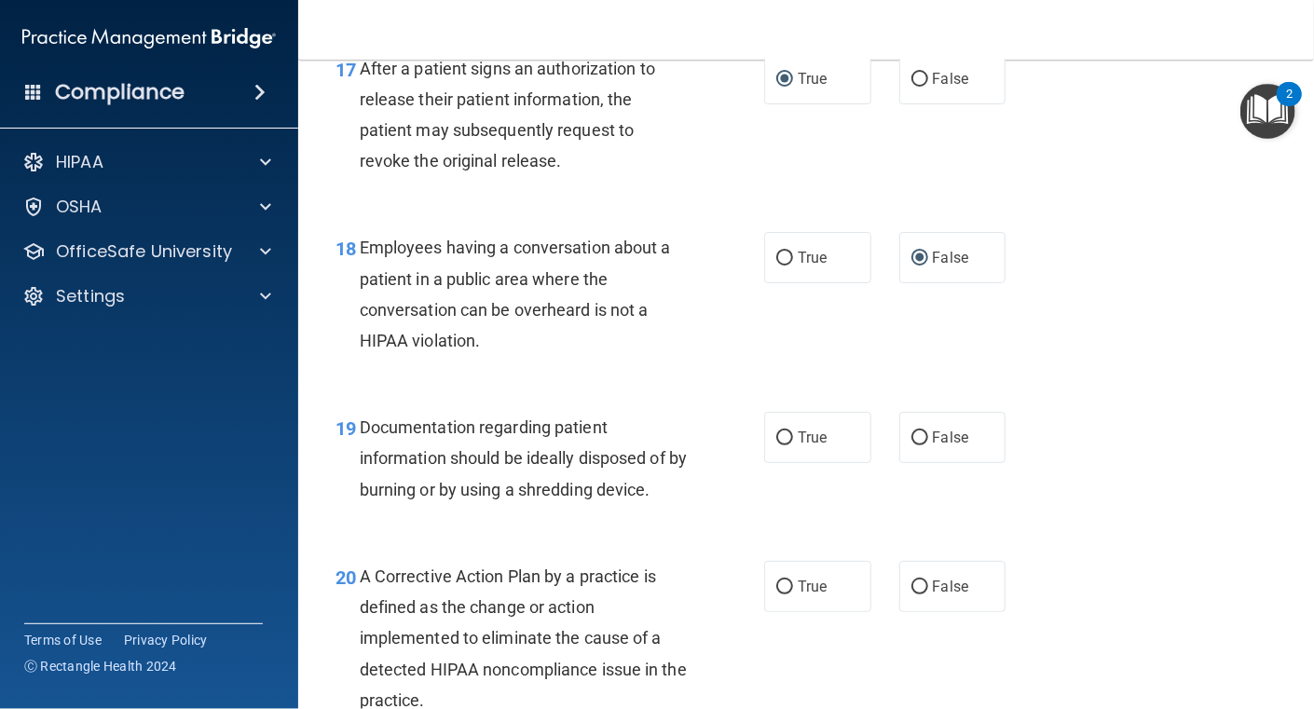
scroll to position [2890, 0]
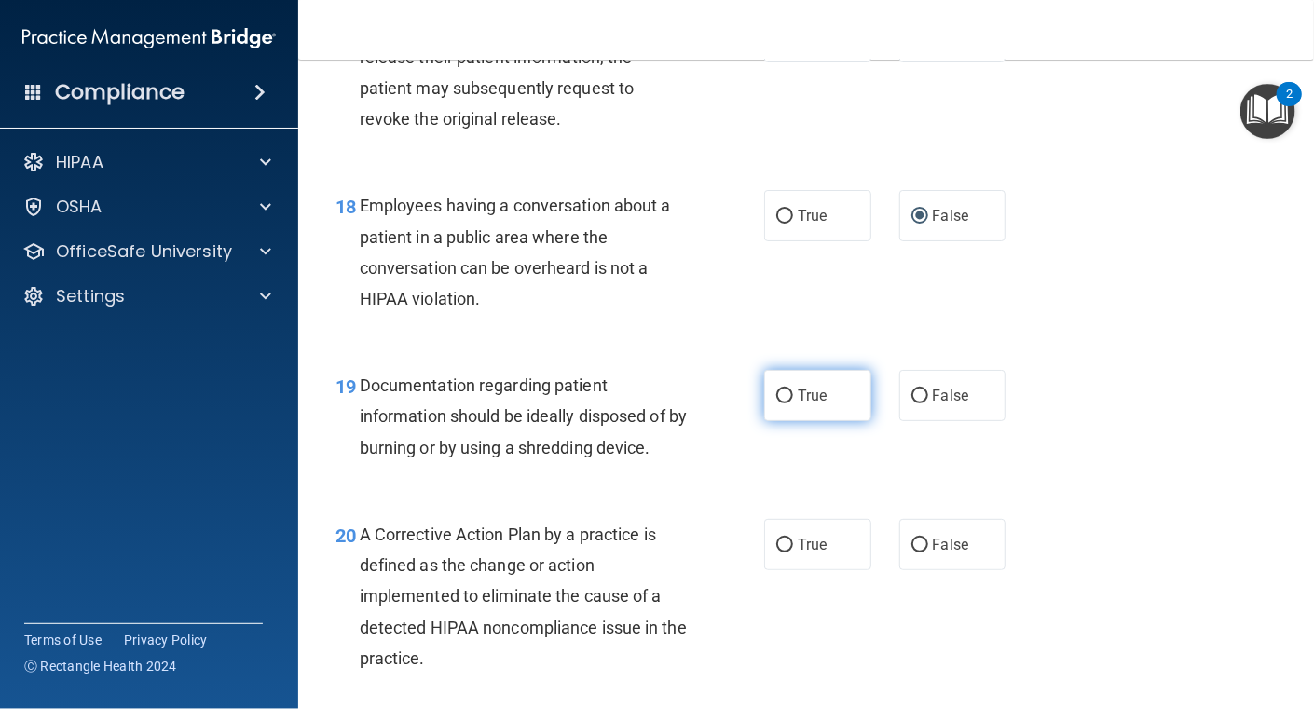
click at [777, 404] on input "True" at bounding box center [784, 397] width 17 height 14
radio input "true"
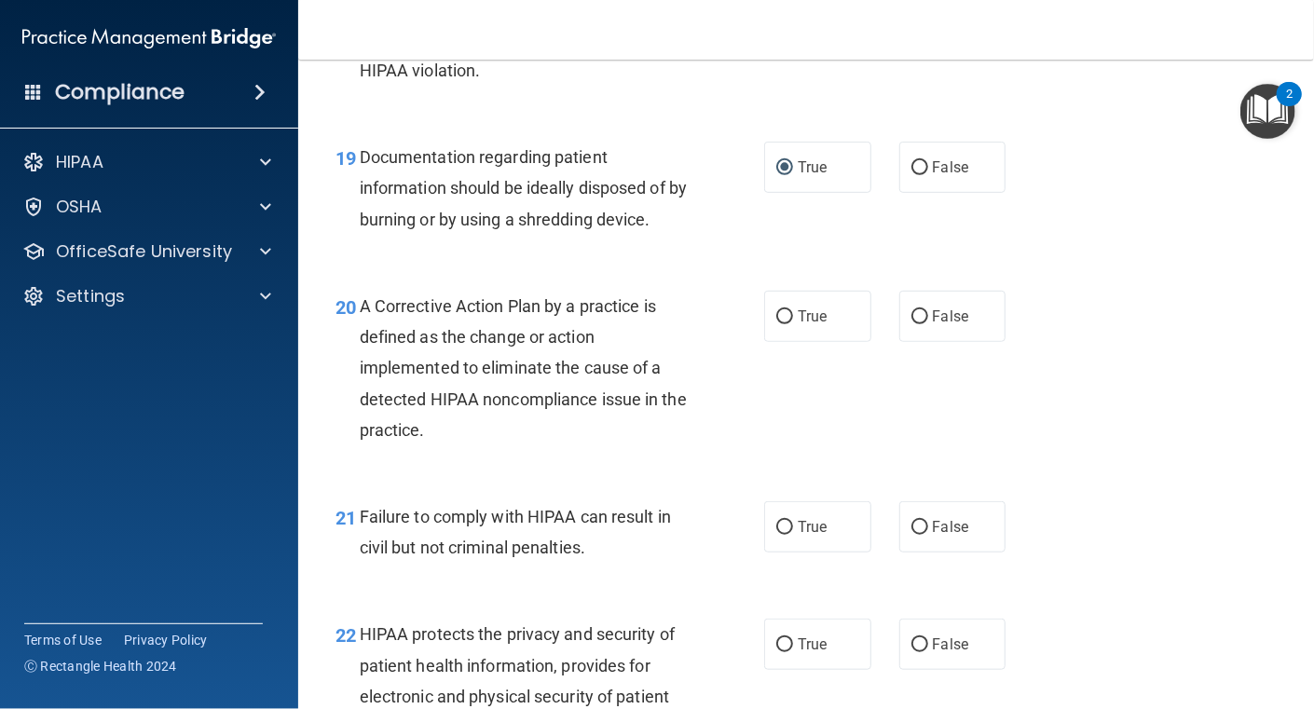
scroll to position [3168, 0]
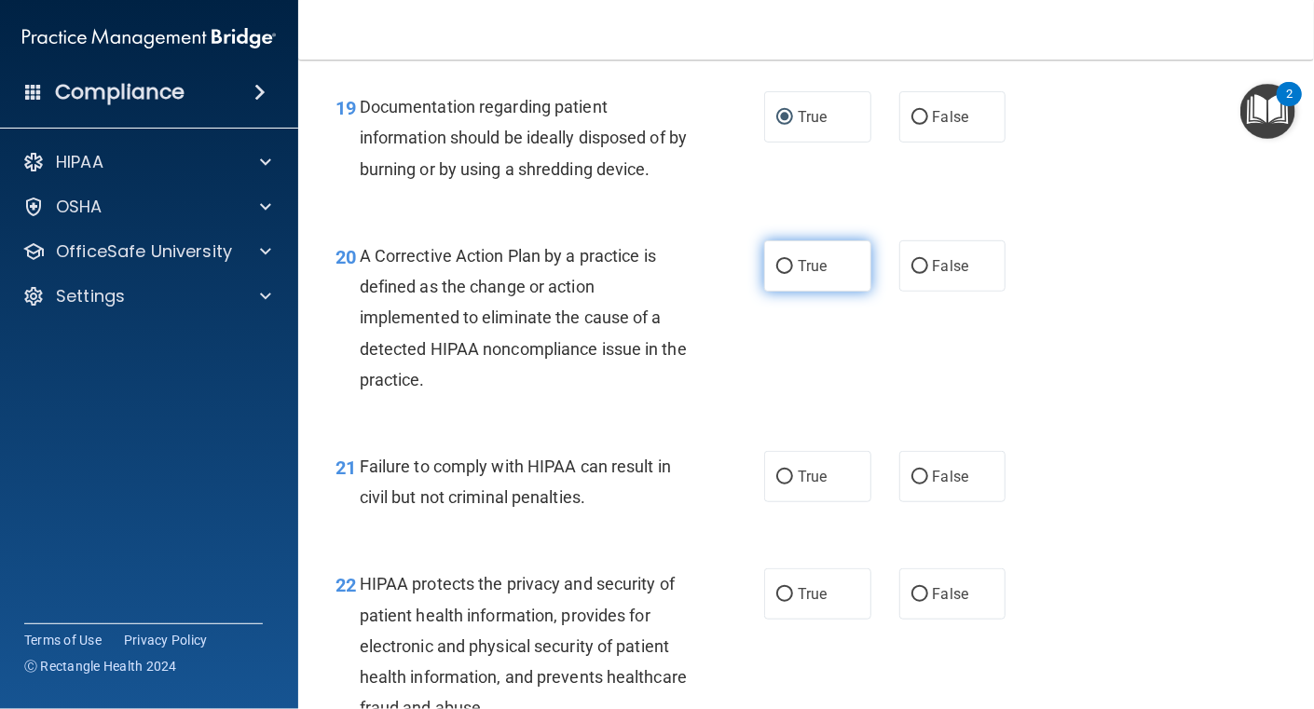
click at [777, 274] on input "True" at bounding box center [784, 267] width 17 height 14
radio input "true"
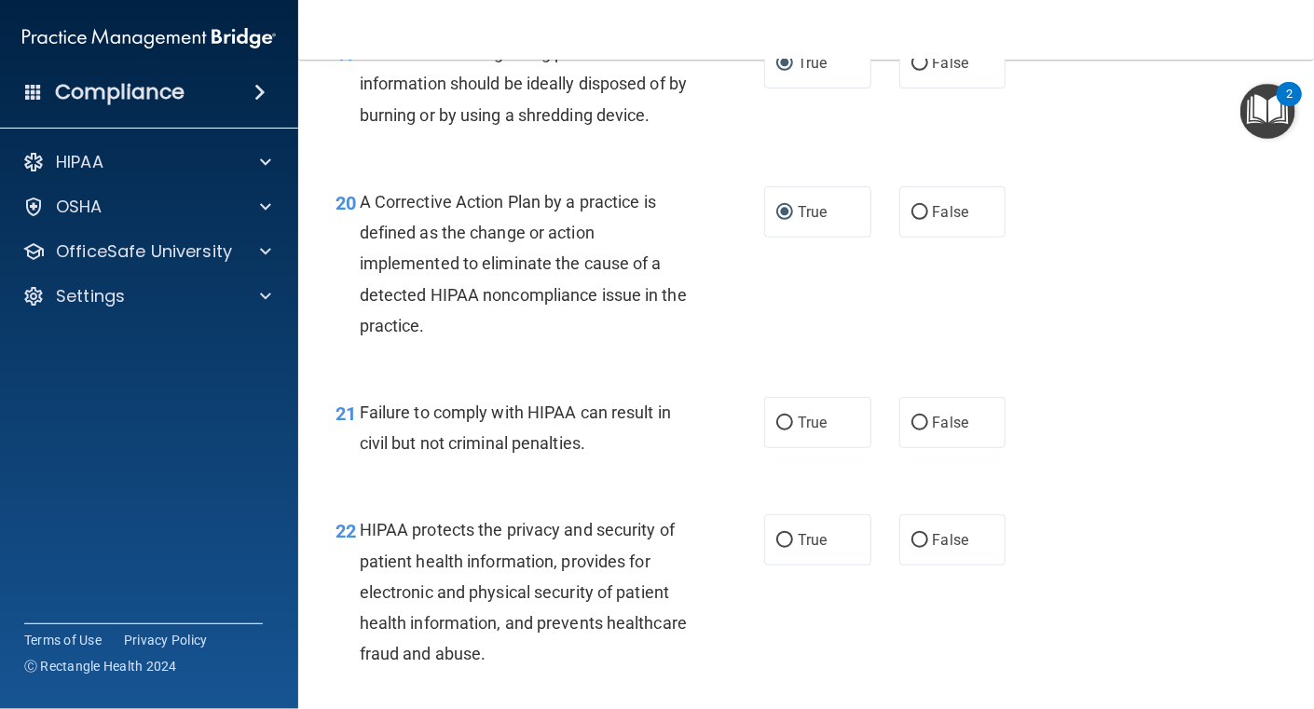
scroll to position [3262, 0]
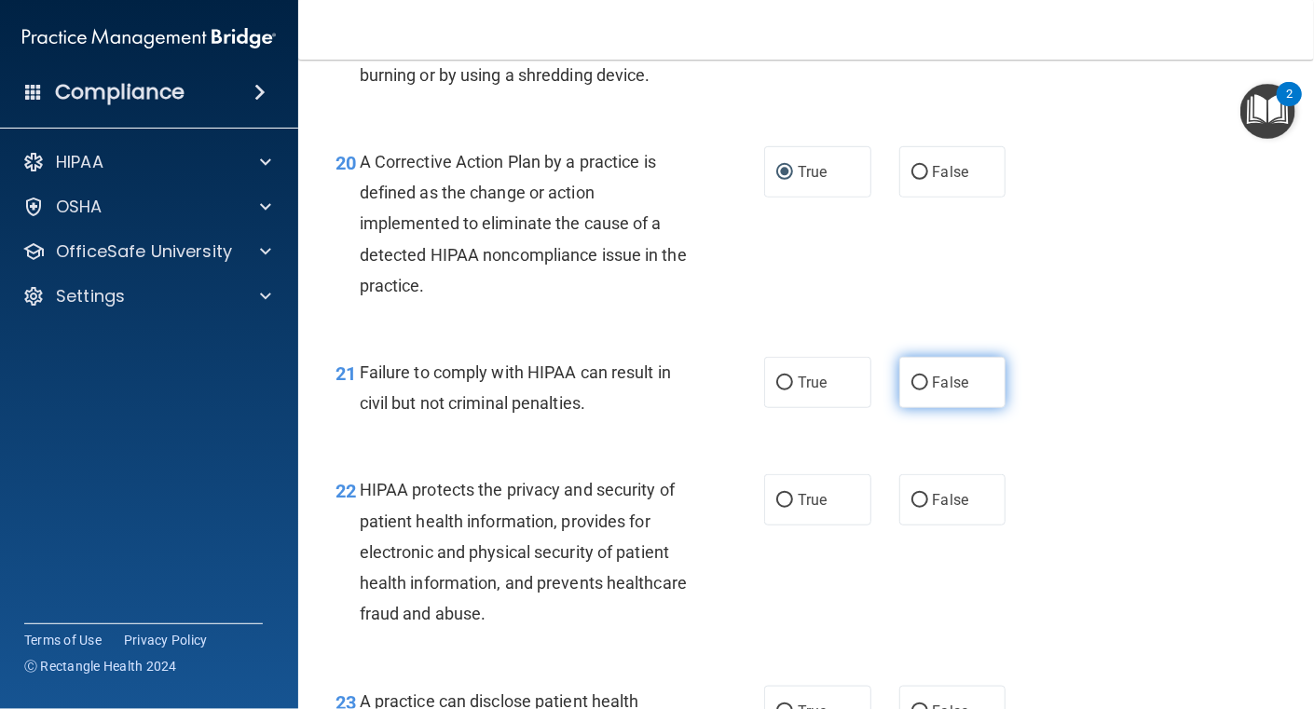
click at [915, 391] on input "False" at bounding box center [920, 384] width 17 height 14
radio input "true"
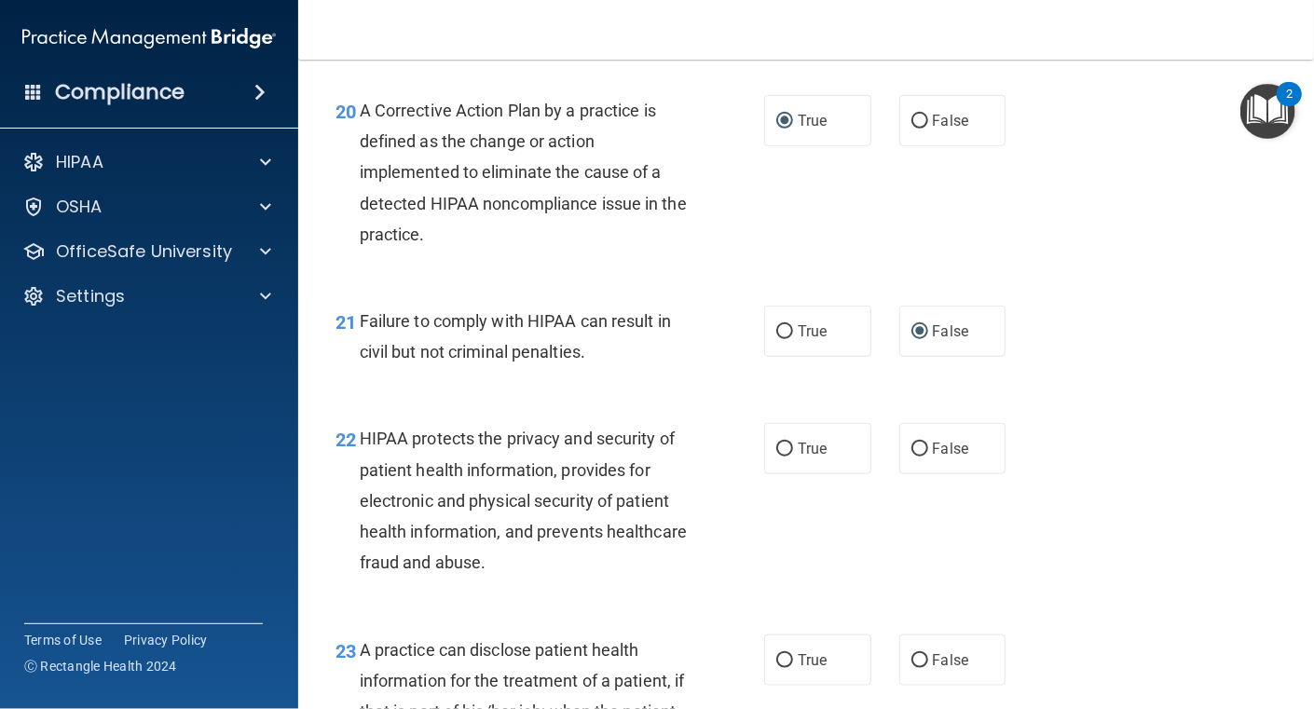
scroll to position [3448, 0]
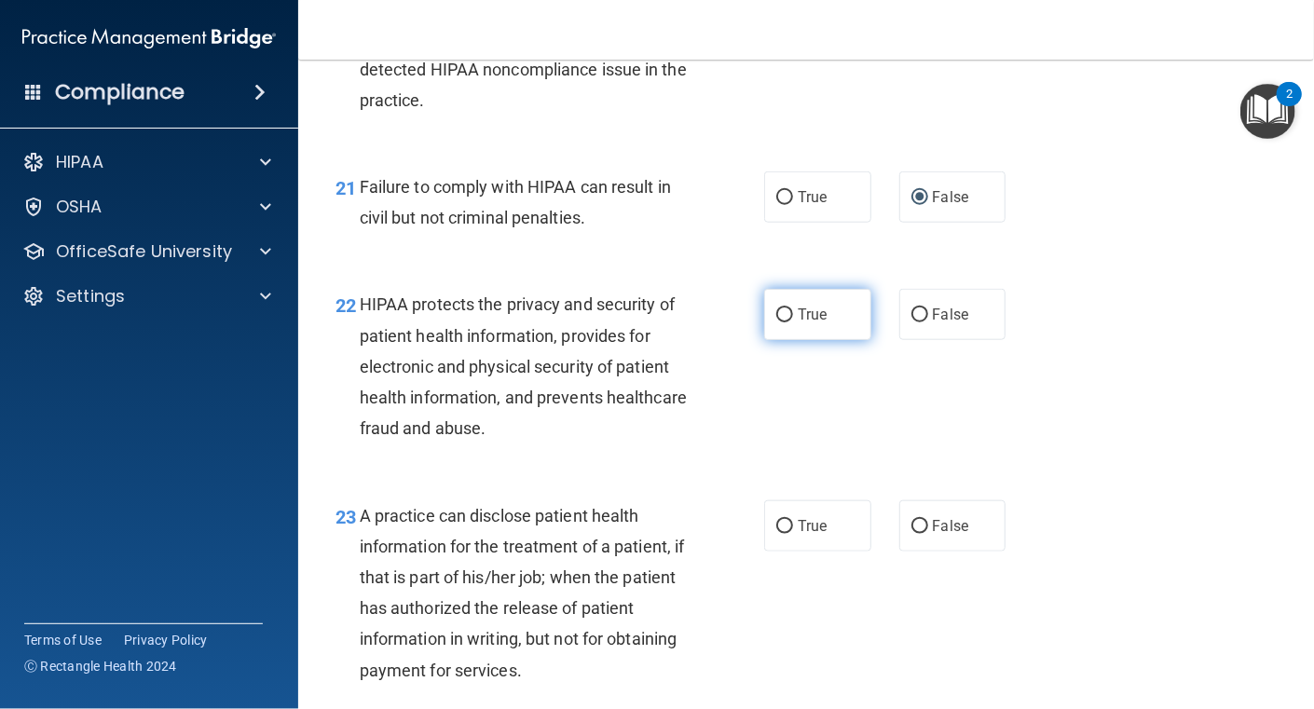
click at [786, 340] on label "True" at bounding box center [817, 314] width 107 height 51
click at [786, 323] on input "True" at bounding box center [784, 316] width 17 height 14
radio input "true"
click at [694, 429] on div "HIPAA protects the privacy and security of patient health information, provides…" at bounding box center [531, 366] width 343 height 155
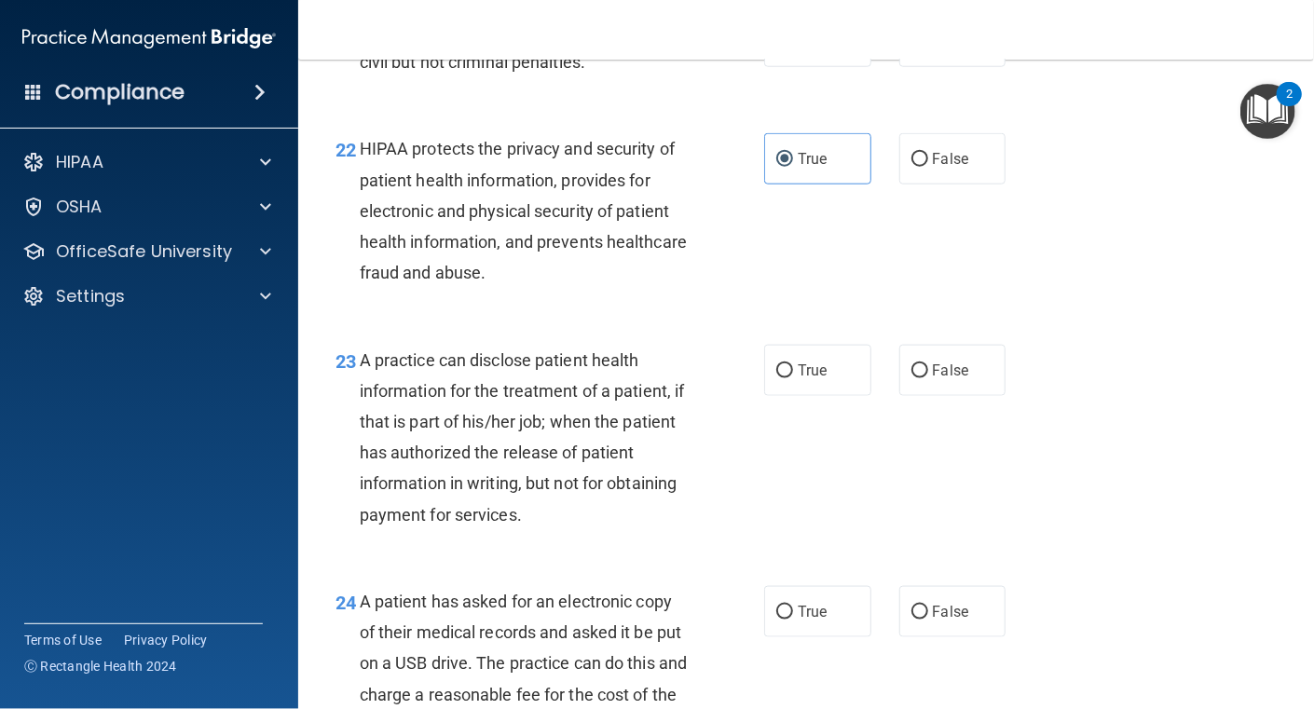
scroll to position [3634, 0]
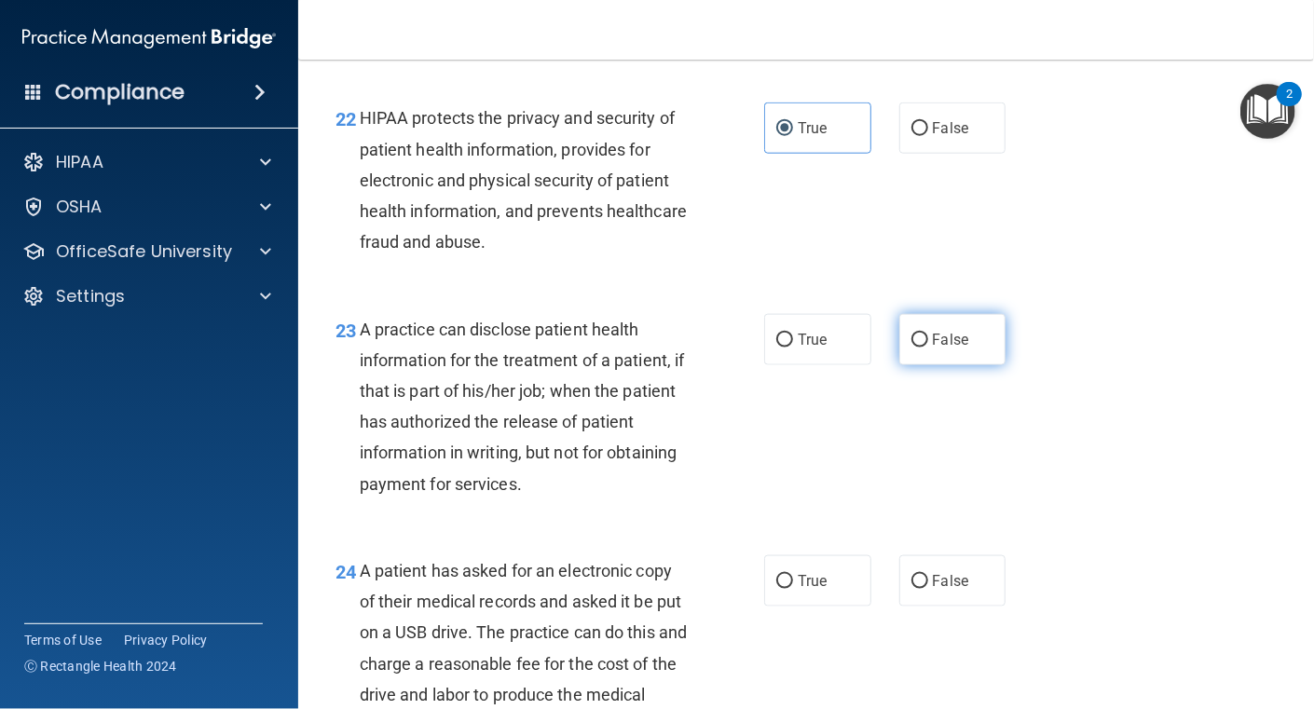
click at [912, 348] on input "False" at bounding box center [920, 341] width 17 height 14
radio input "true"
click at [743, 479] on div "23 A practice can disclose patient health information for the treatment of a pa…" at bounding box center [550, 411] width 485 height 195
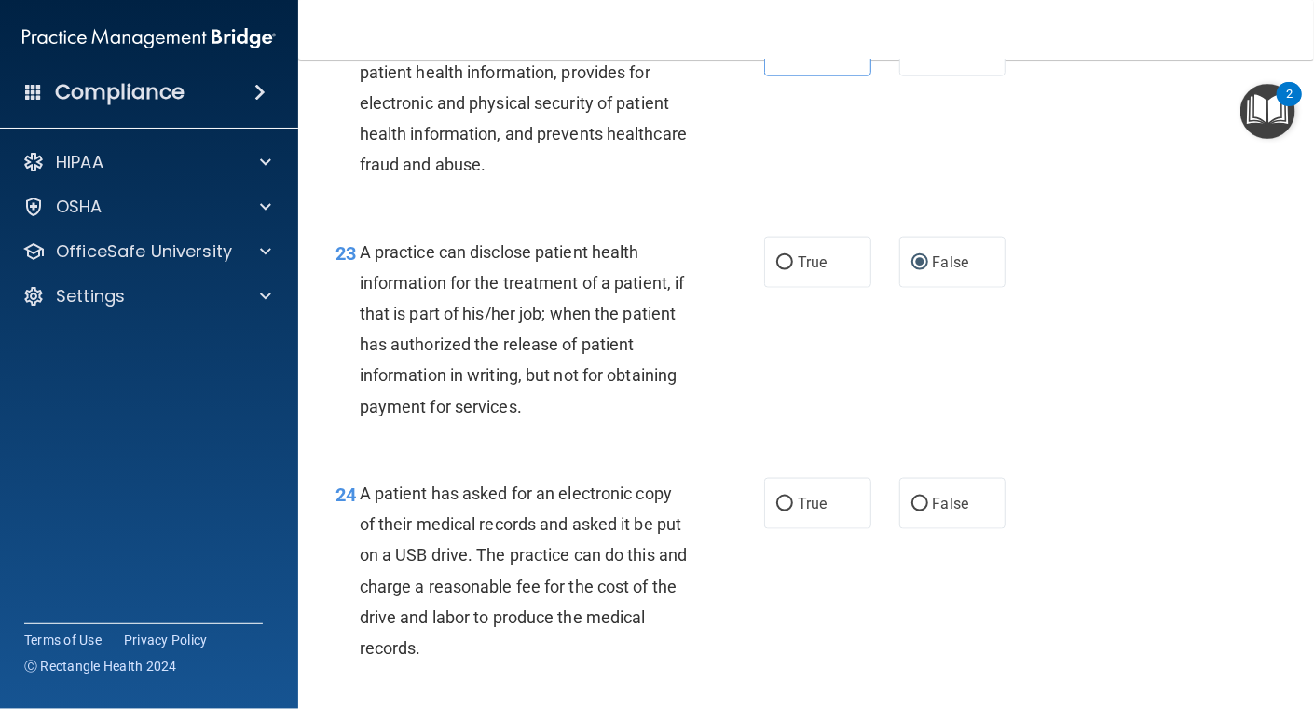
scroll to position [3821, 0]
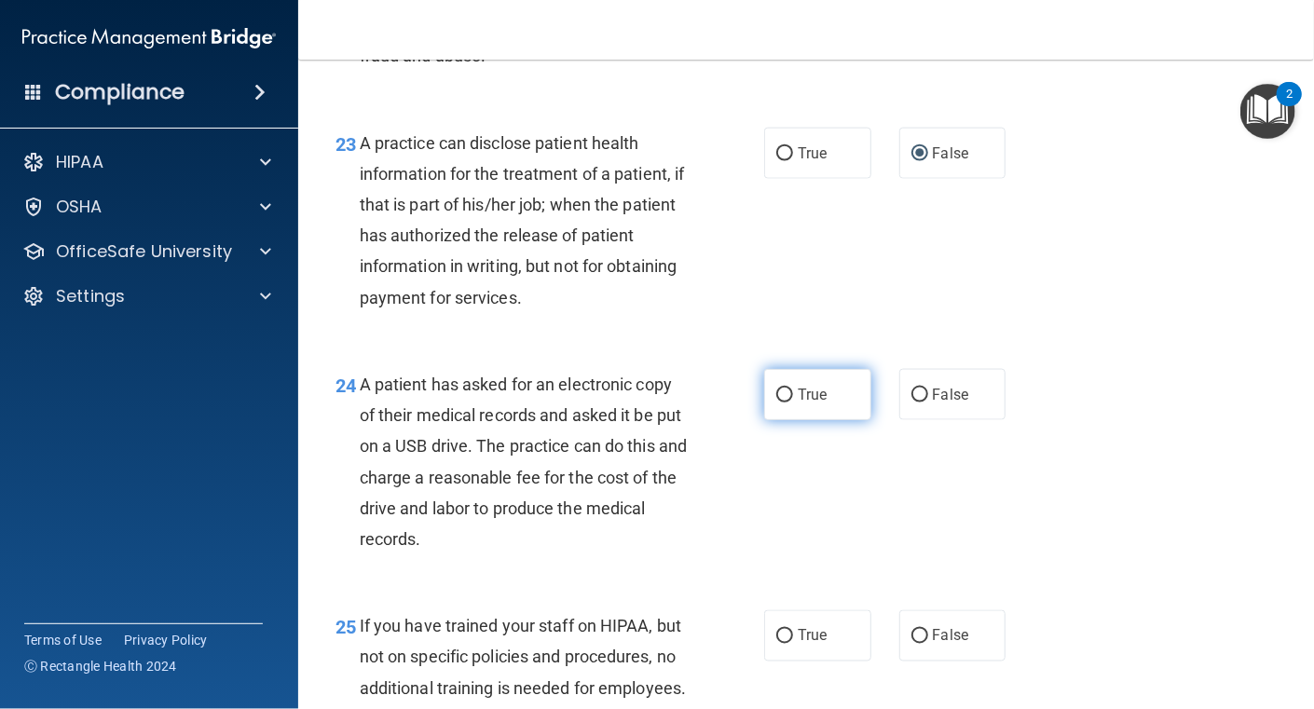
click at [777, 403] on input "True" at bounding box center [784, 396] width 17 height 14
radio input "true"
click at [720, 536] on div "24 A patient has asked for an electronic copy of their medical records and aske…" at bounding box center [550, 466] width 485 height 195
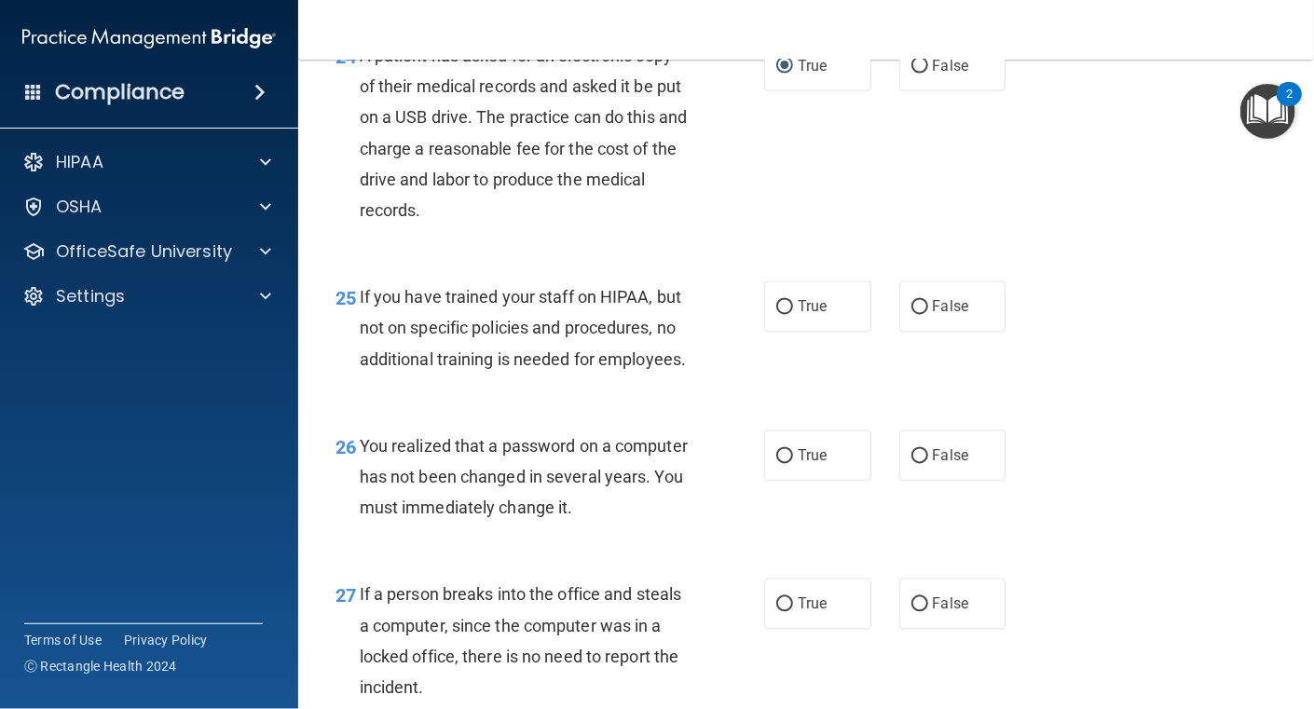
scroll to position [4195, 0]
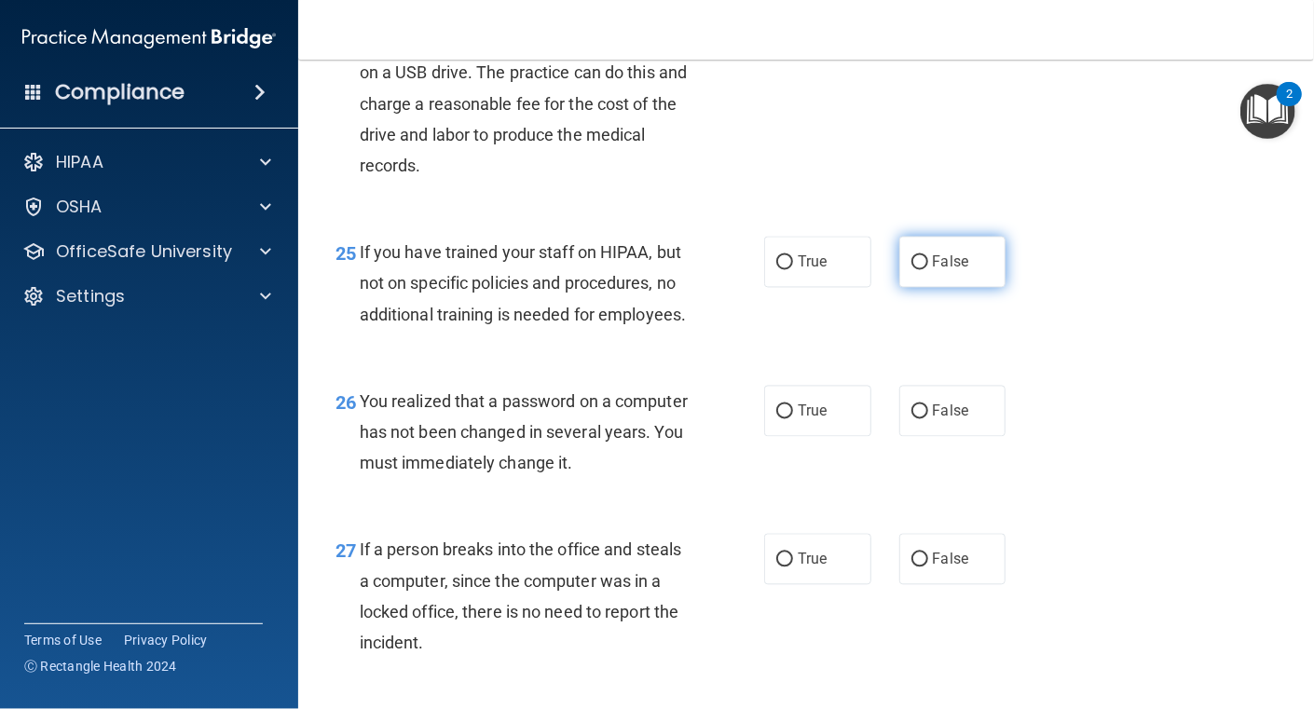
drag, startPoint x: 916, startPoint y: 289, endPoint x: 865, endPoint y: 315, distance: 57.5
click at [916, 270] on input "False" at bounding box center [920, 263] width 17 height 14
radio input "true"
click at [635, 330] on div "If you have trained your staff on HIPAA, but not on specific policies and proce…" at bounding box center [531, 283] width 343 height 93
click at [777, 419] on input "True" at bounding box center [784, 412] width 17 height 14
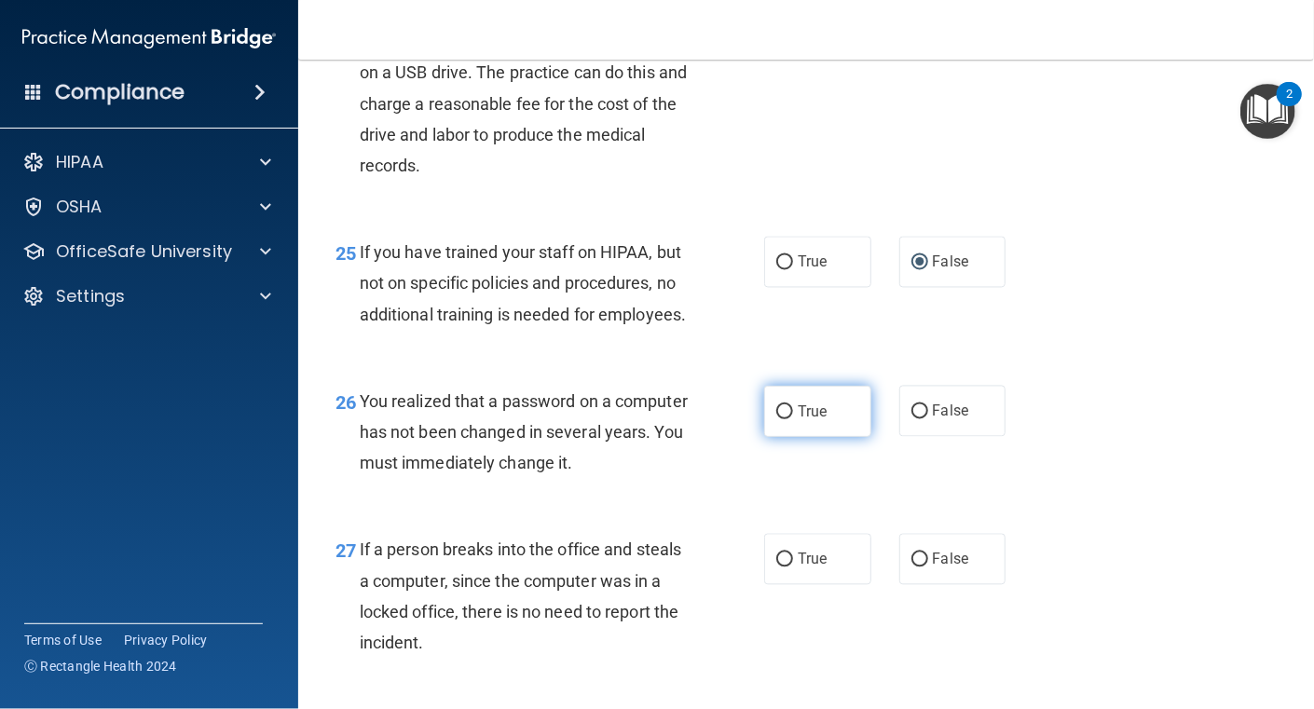
radio input "true"
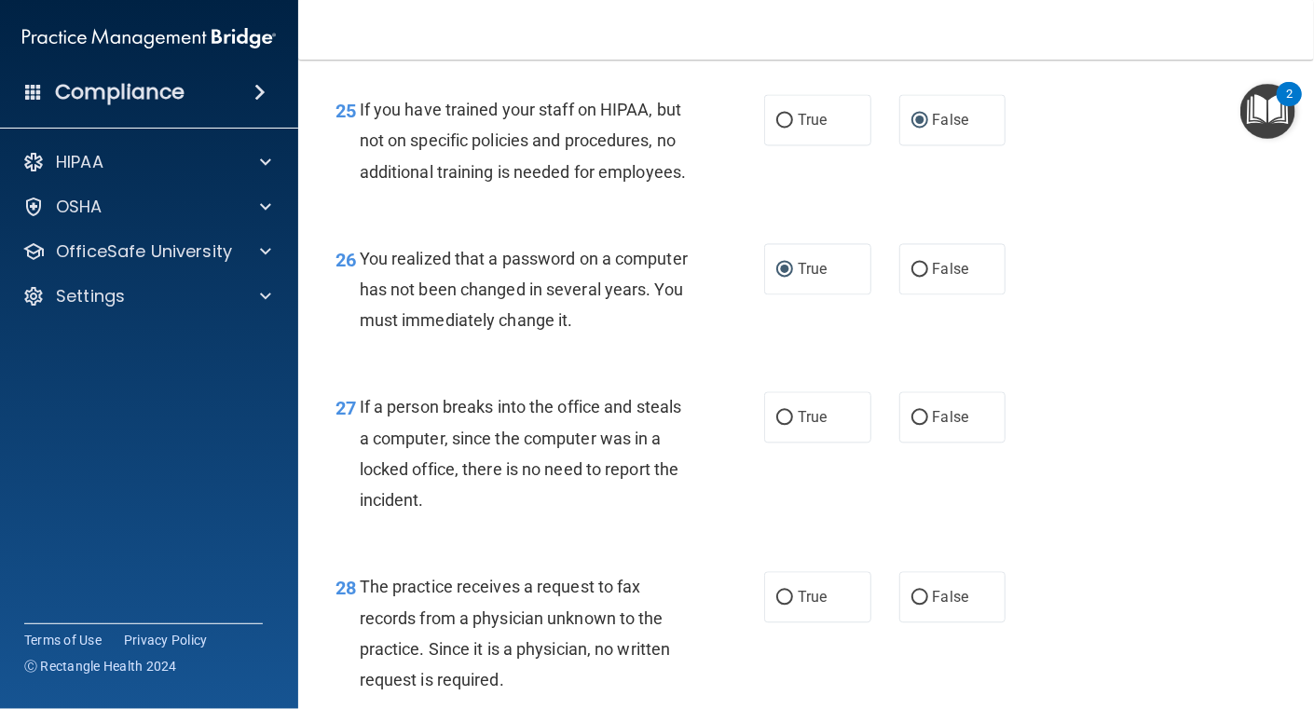
scroll to position [4381, 0]
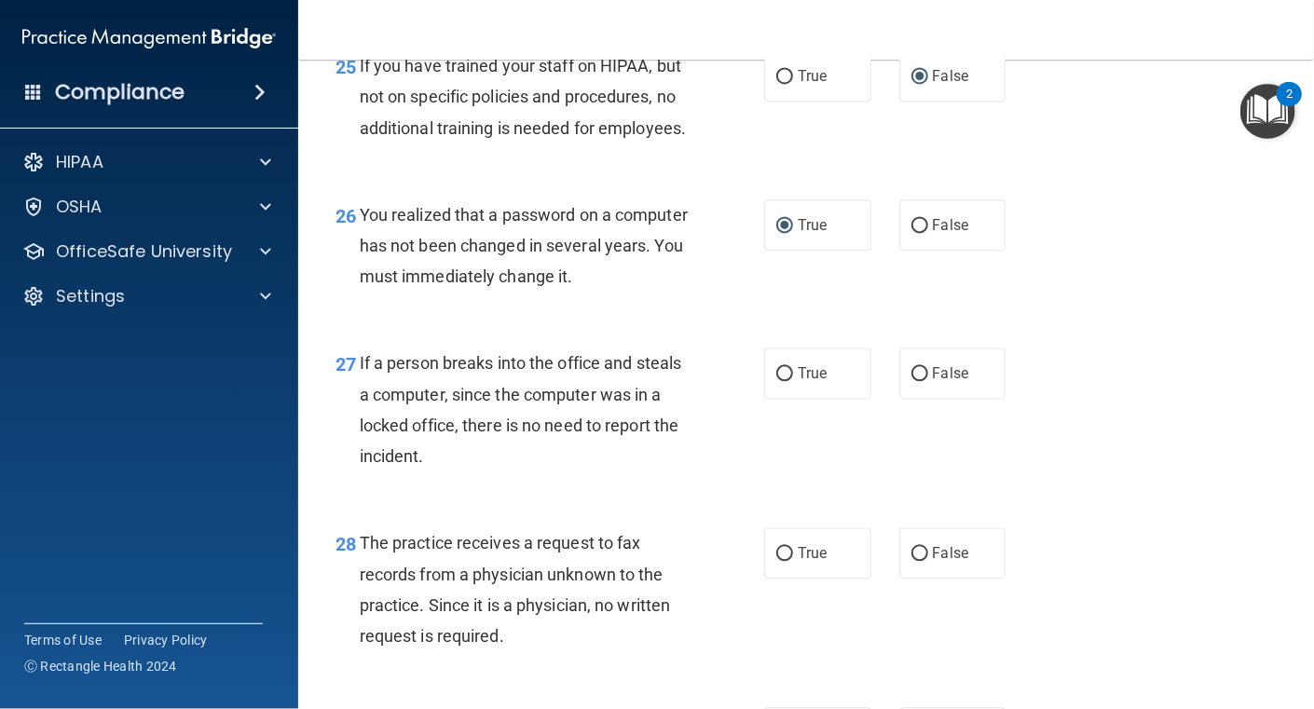
click at [666, 472] on div "If a person breaks into the office and steals a computer, since the computer wa…" at bounding box center [531, 410] width 343 height 124
click at [912, 381] on input "False" at bounding box center [920, 374] width 17 height 14
radio input "true"
click at [685, 472] on div "If a person breaks into the office and steals a computer, since the computer wa…" at bounding box center [531, 410] width 343 height 124
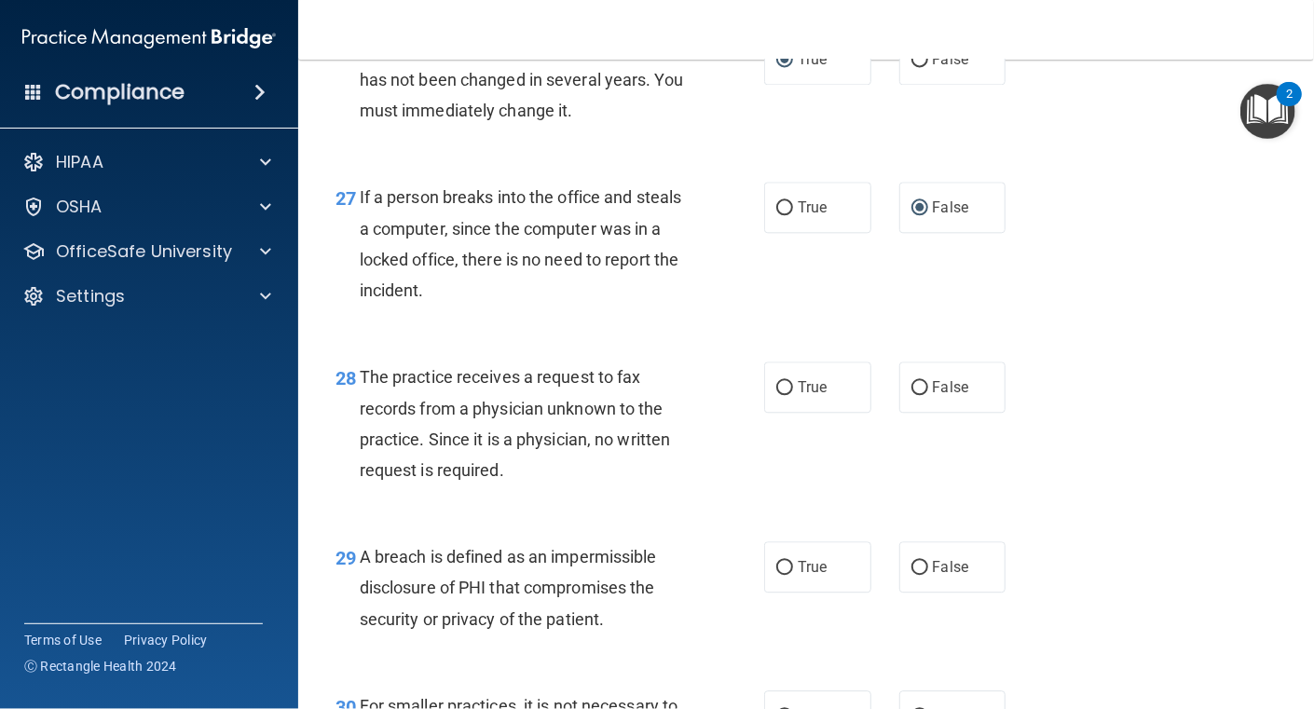
scroll to position [4567, 0]
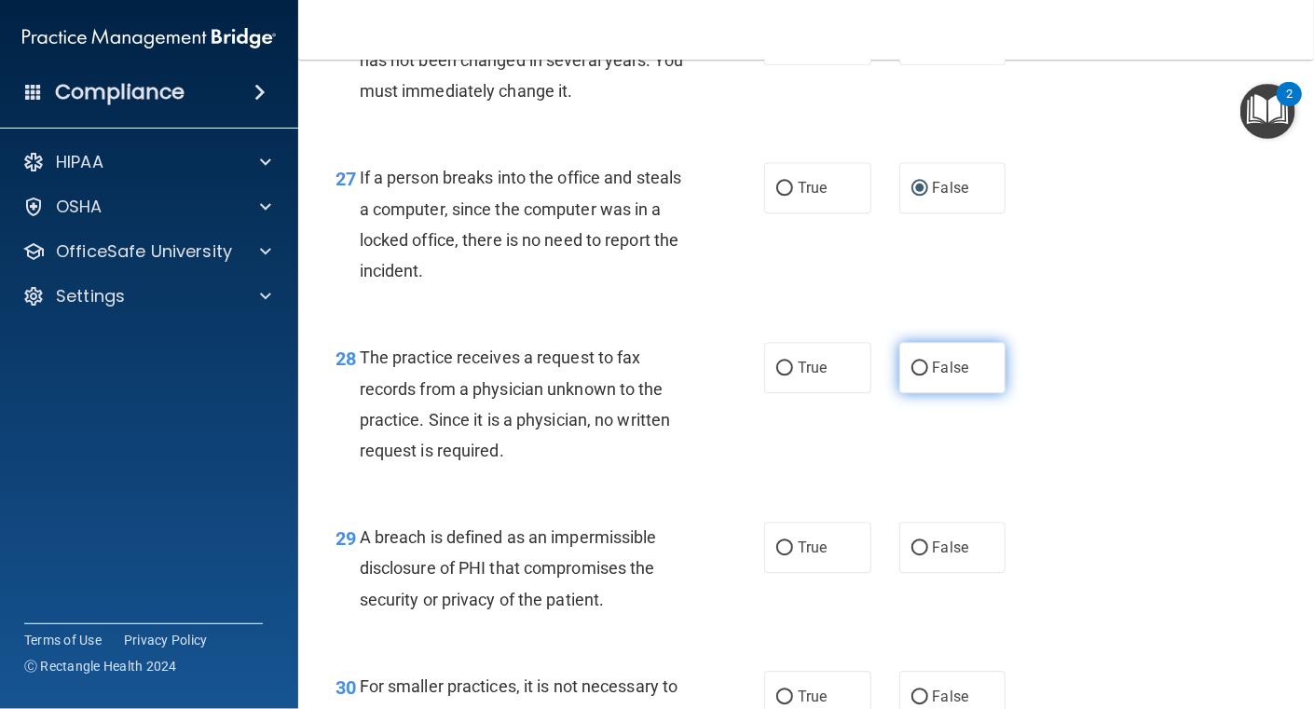
click at [913, 376] on input "False" at bounding box center [920, 369] width 17 height 14
radio input "true"
click at [677, 466] on div "The practice receives a request to fax records from a physician unknown to the …" at bounding box center [531, 404] width 343 height 124
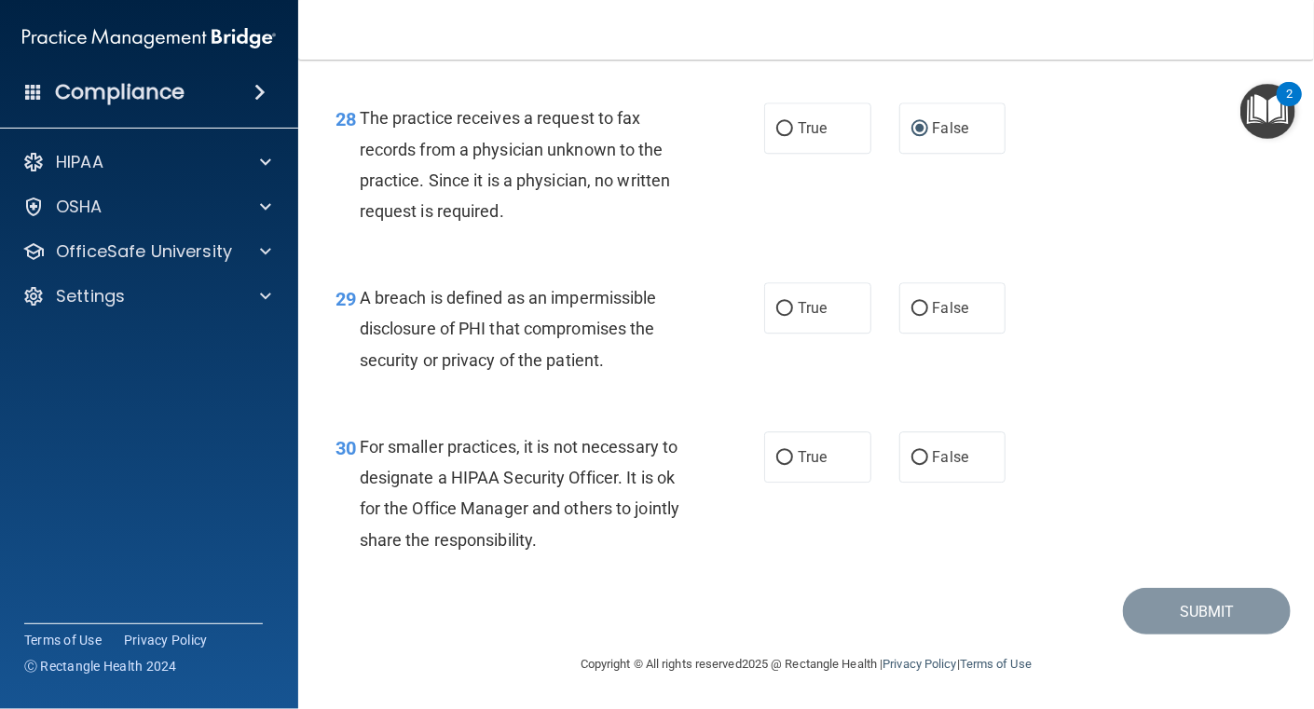
scroll to position [4847, 0]
click at [786, 330] on label "True" at bounding box center [817, 307] width 107 height 51
click at [786, 316] on input "True" at bounding box center [784, 309] width 17 height 14
radio input "true"
click at [669, 385] on div "29 A breach is defined as an impermissible disclosure of PHI that compromises t…" at bounding box center [550, 333] width 485 height 103
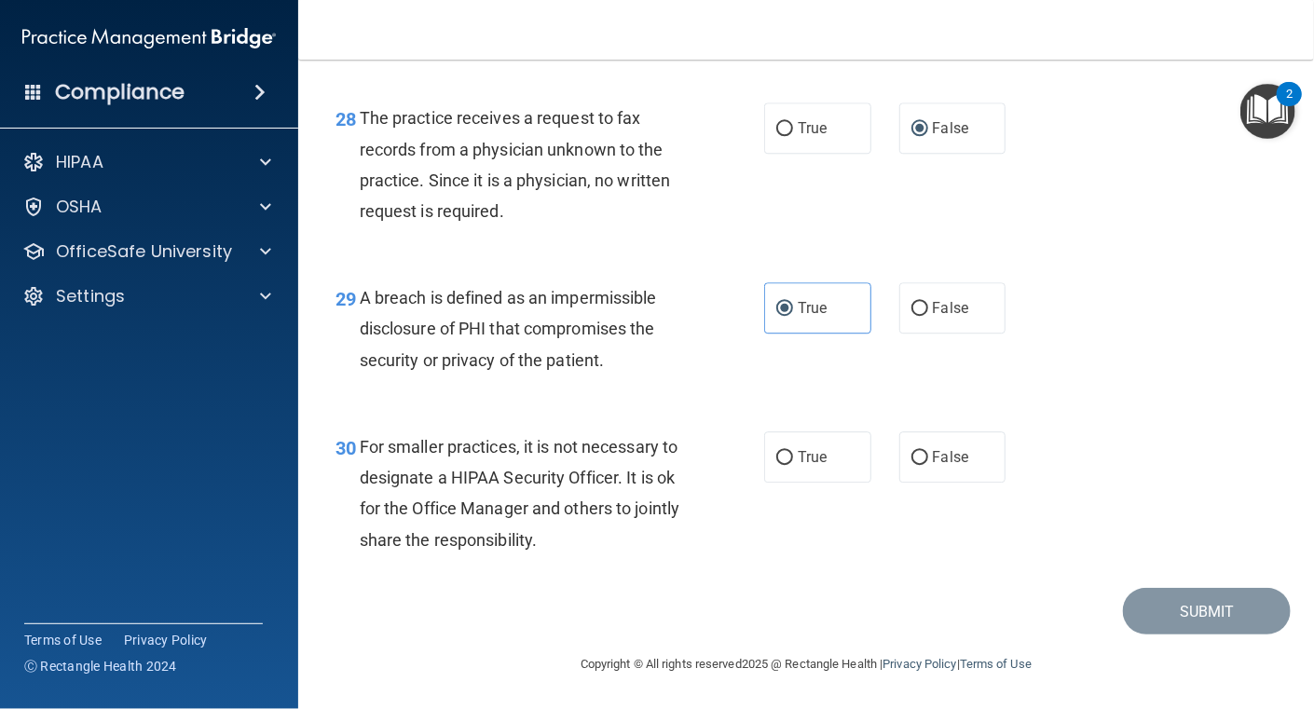
scroll to position [4867, 0]
click at [912, 457] on input "False" at bounding box center [920, 458] width 17 height 14
radio input "true"
click at [1193, 609] on button "Submit" at bounding box center [1207, 612] width 168 height 48
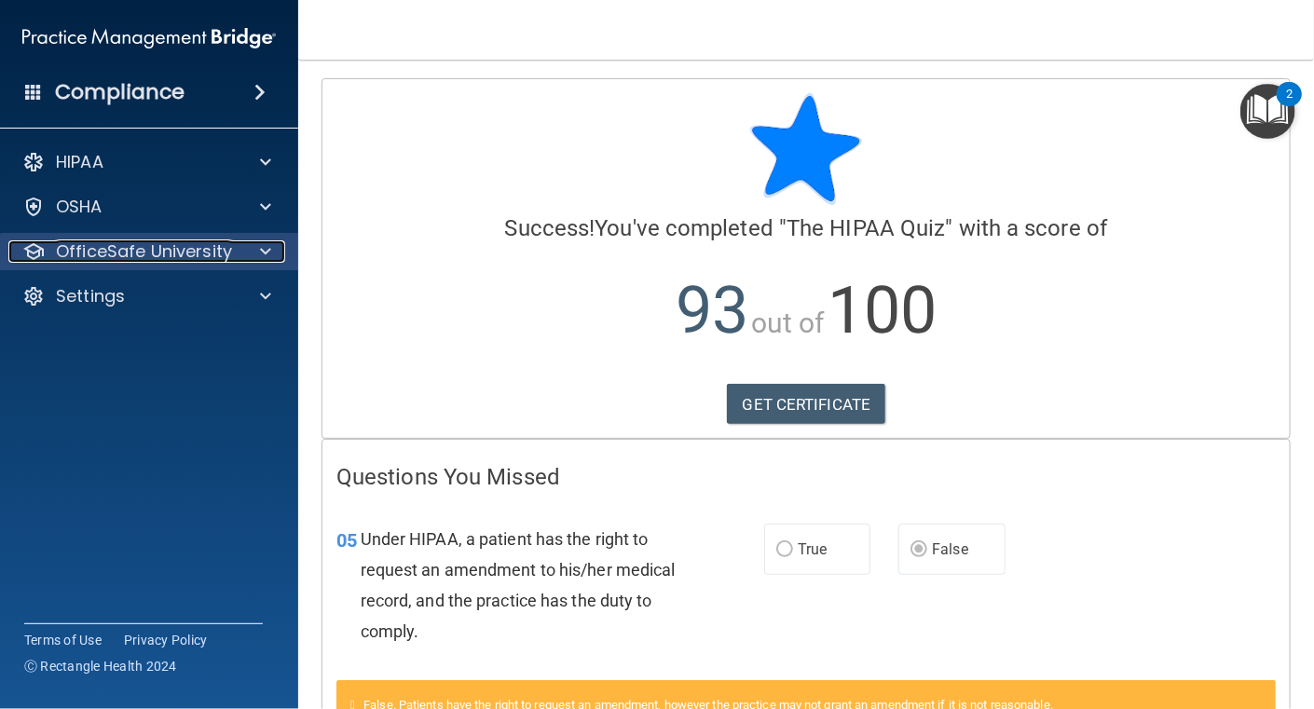
click at [254, 255] on div at bounding box center [263, 251] width 47 height 22
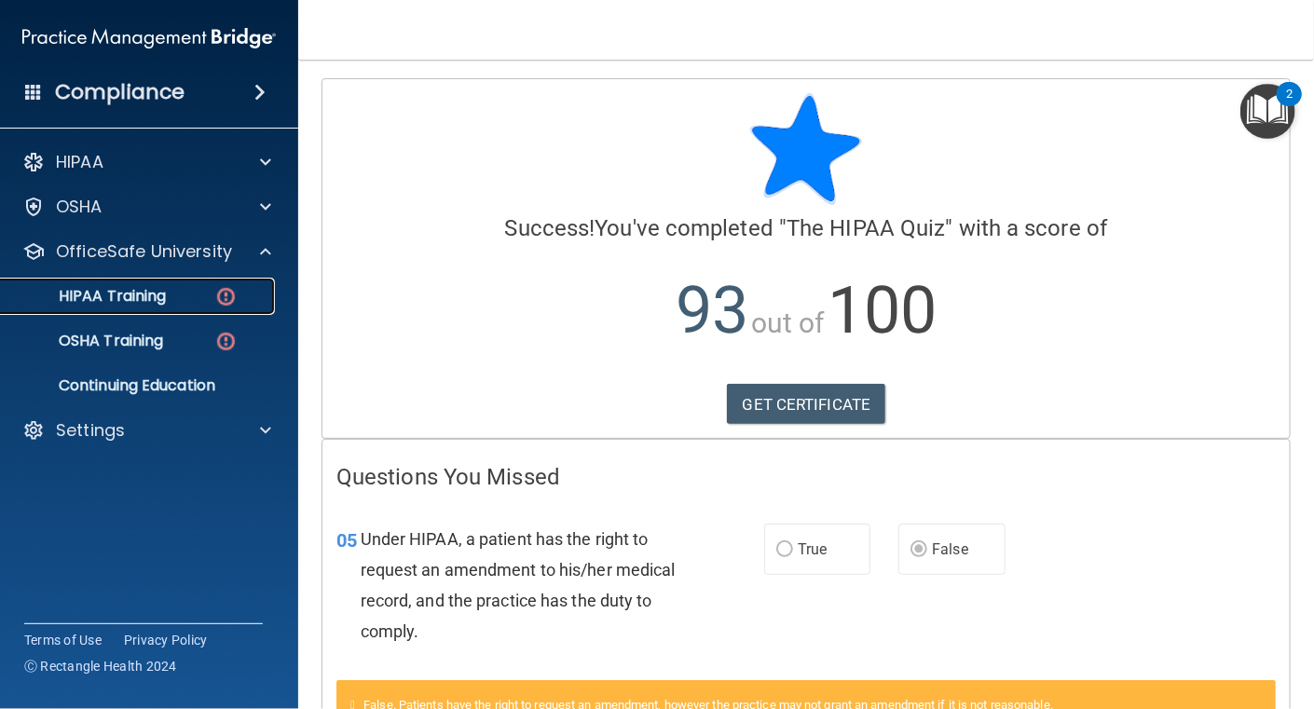
click at [161, 292] on p "HIPAA Training" at bounding box center [89, 296] width 154 height 19
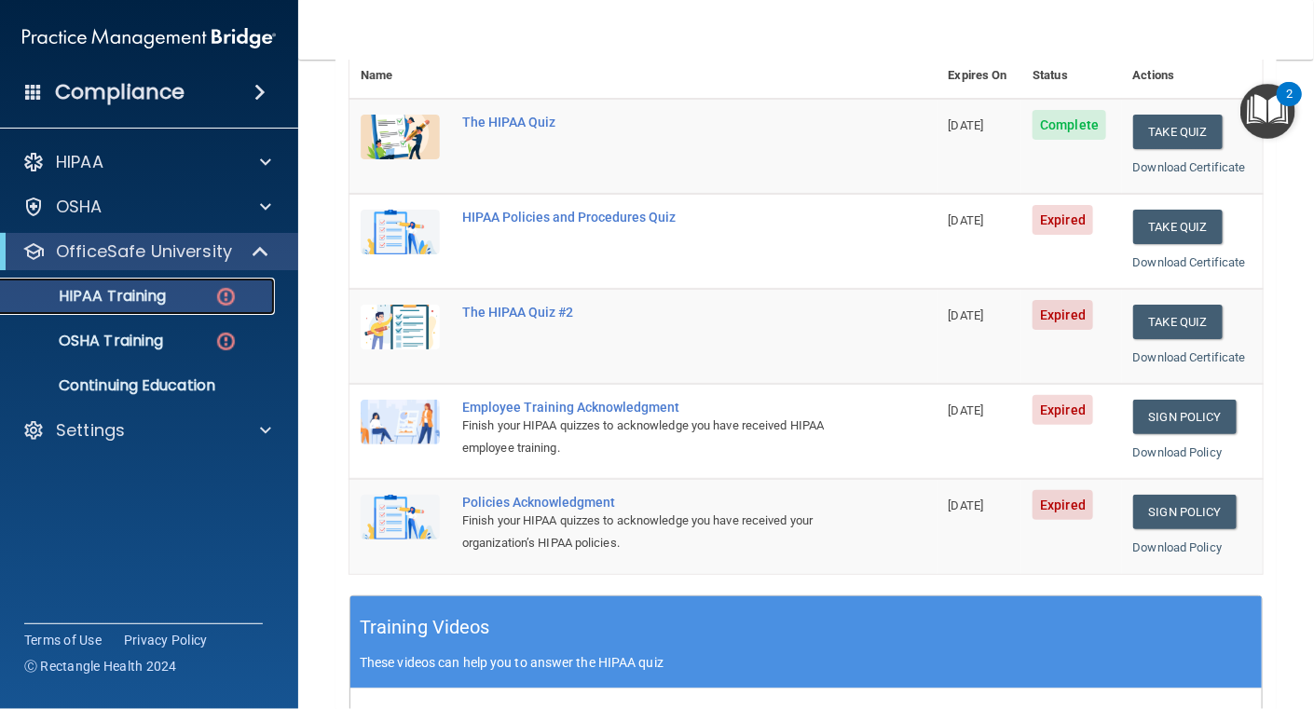
scroll to position [186, 0]
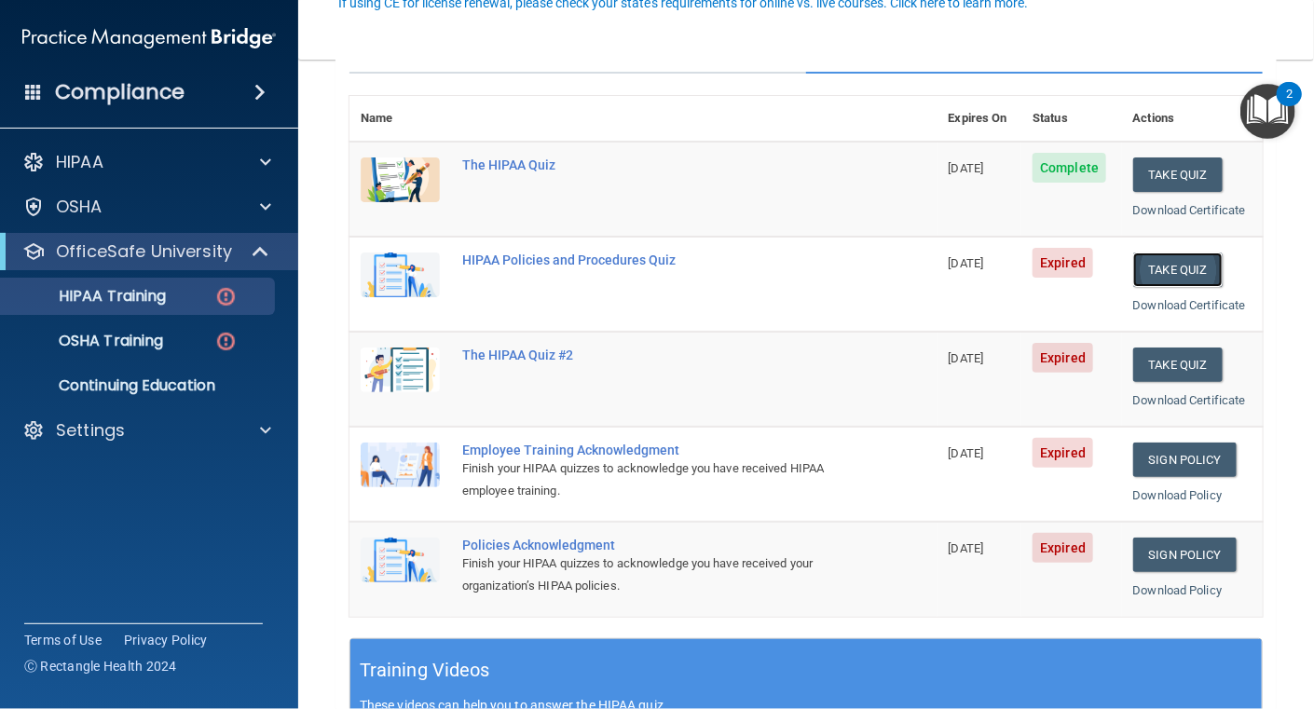
click at [1150, 262] on button "Take Quiz" at bounding box center [1177, 270] width 89 height 34
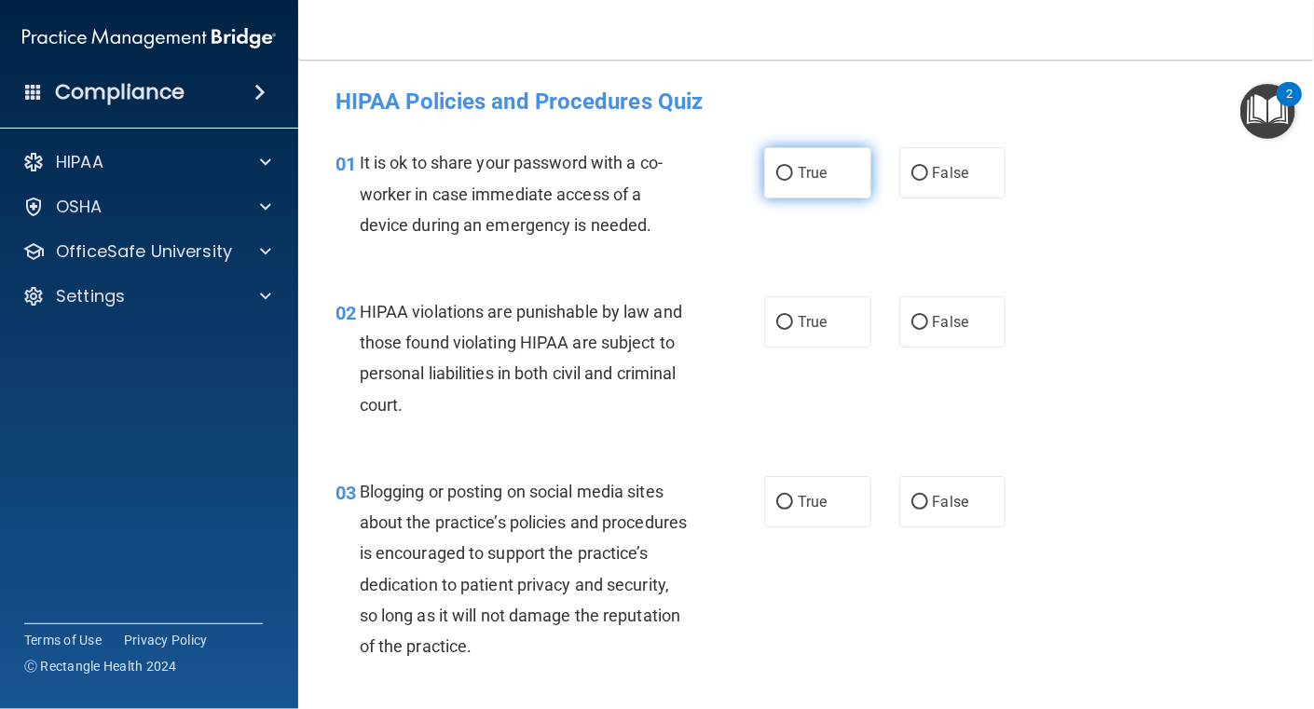
click at [776, 170] on input "True" at bounding box center [784, 174] width 17 height 14
radio input "true"
click at [776, 323] on input "True" at bounding box center [784, 323] width 17 height 14
radio input "true"
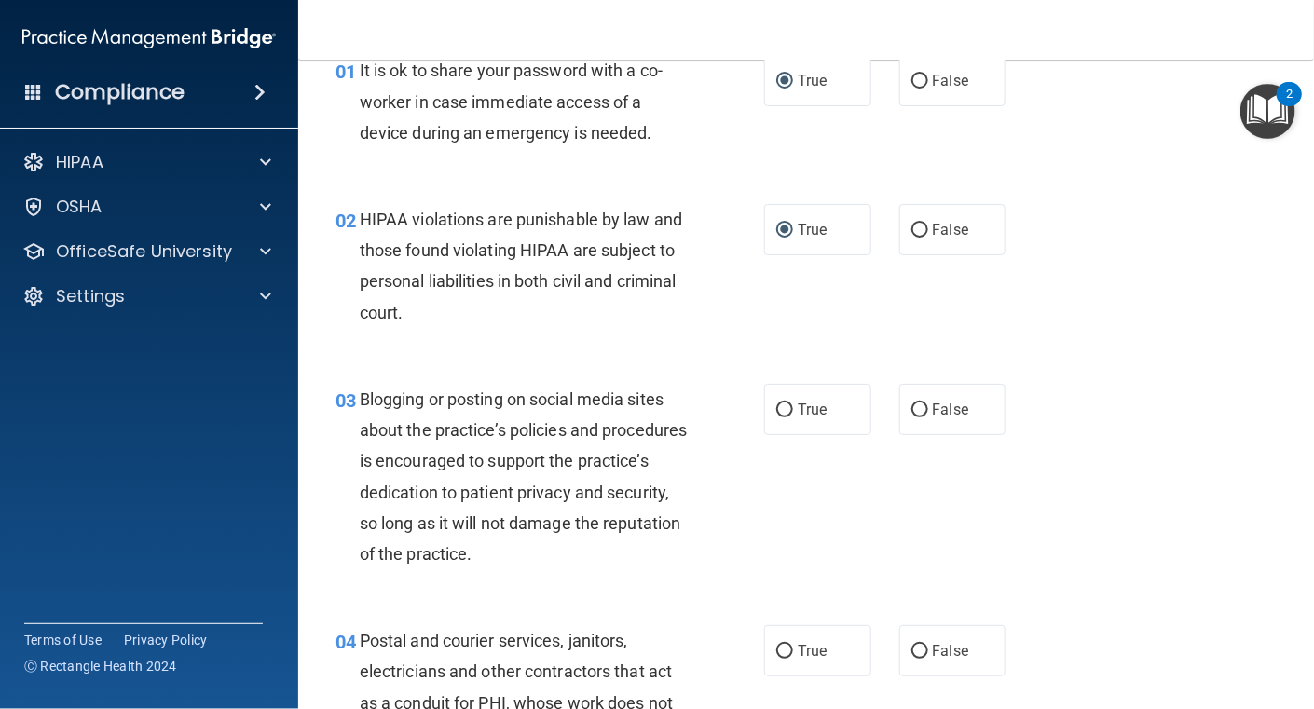
scroll to position [186, 0]
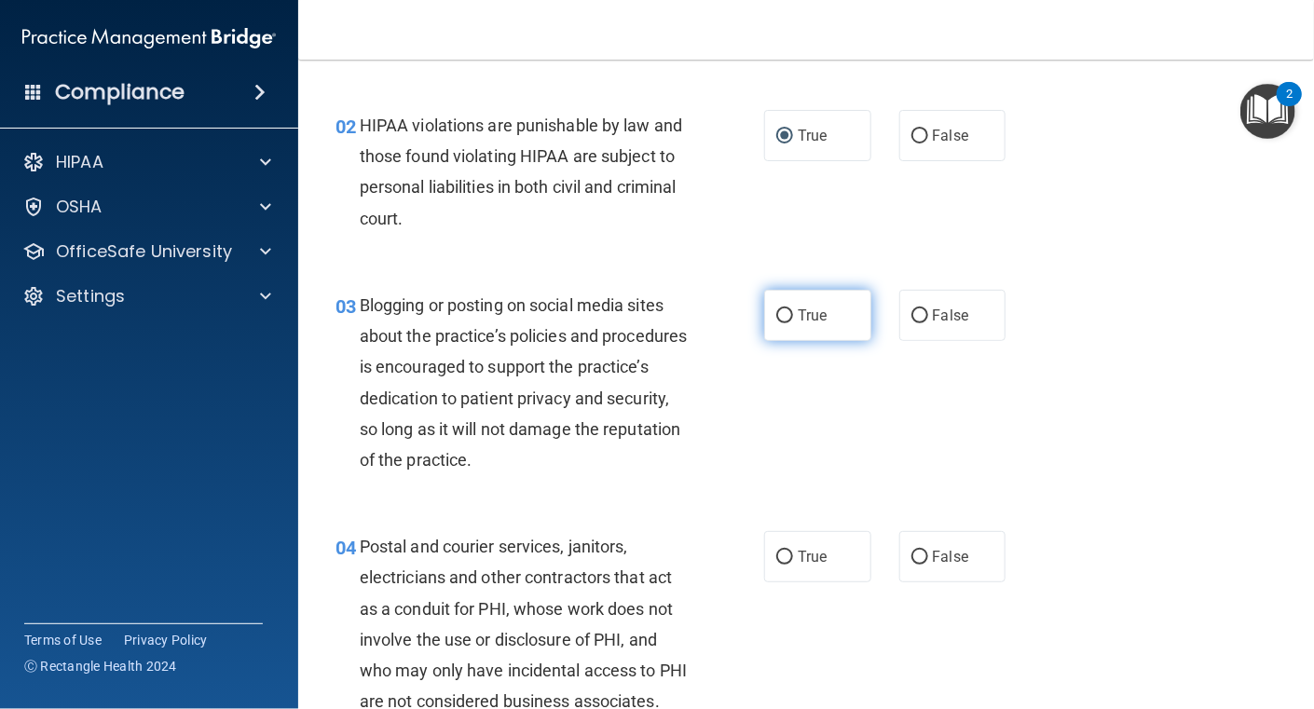
click at [782, 313] on input "True" at bounding box center [784, 316] width 17 height 14
radio input "true"
click at [614, 478] on div "03 Blogging or posting on social media sites about the practice’s policies and …" at bounding box center [550, 387] width 485 height 195
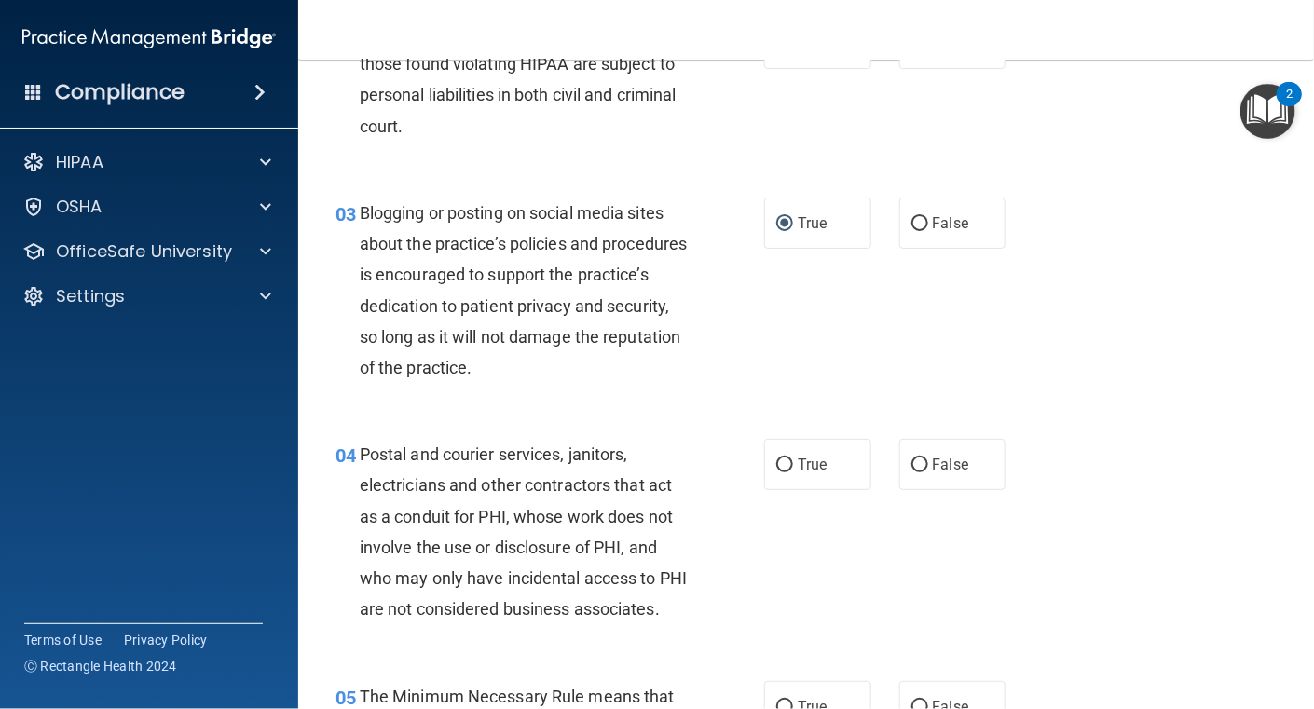
scroll to position [373, 0]
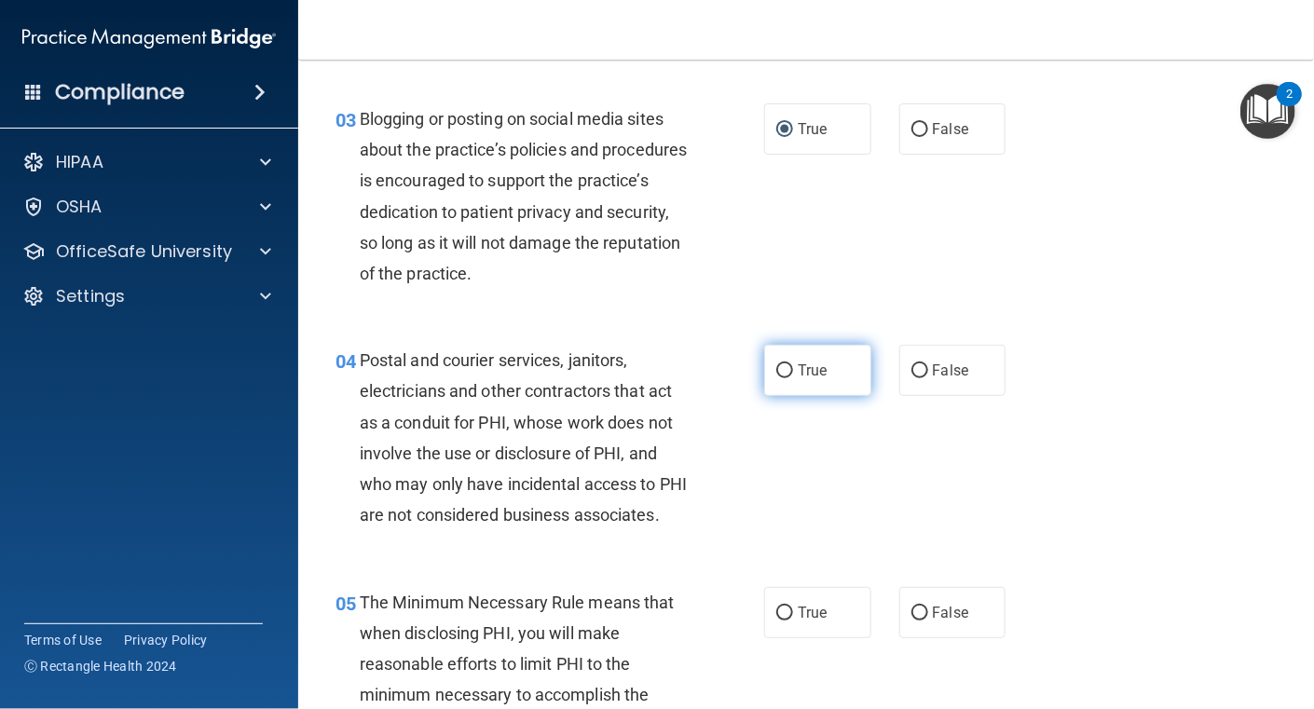
click at [781, 370] on input "True" at bounding box center [784, 371] width 17 height 14
radio input "true"
click at [756, 520] on div "04 Postal and courier services, janitors, electricians and other contractors th…" at bounding box center [550, 442] width 485 height 195
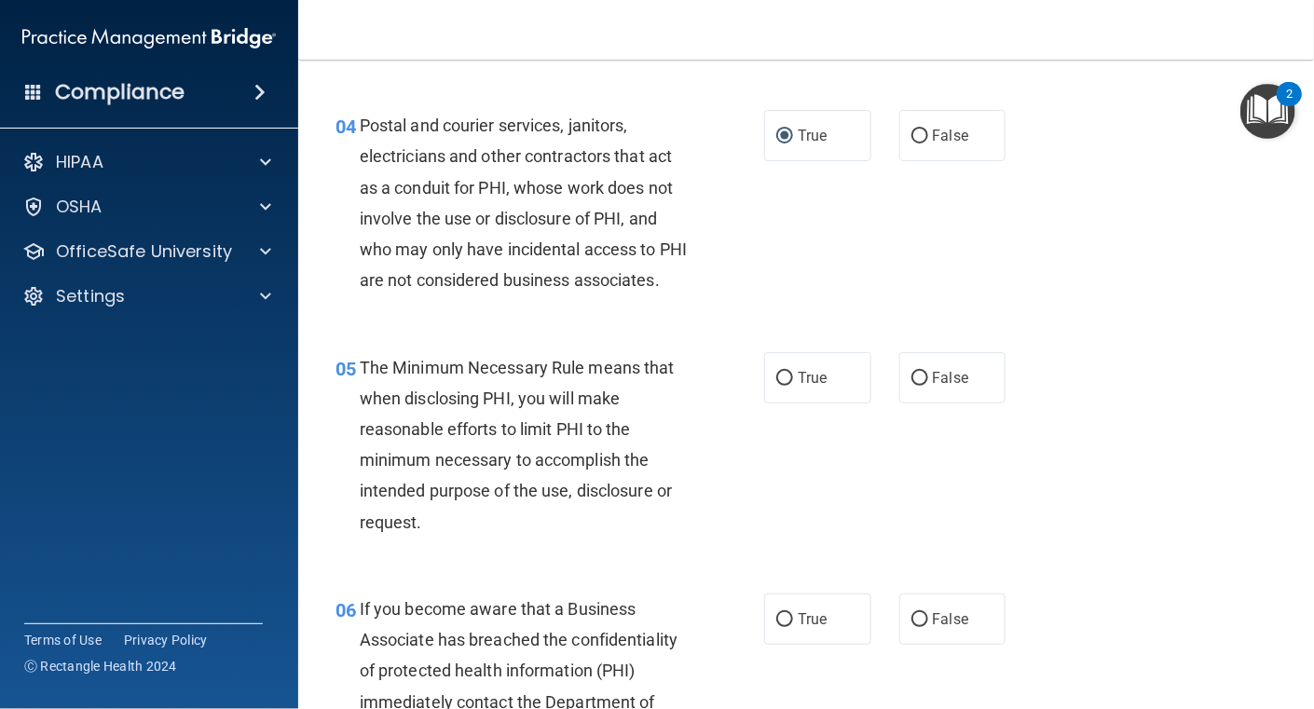
scroll to position [652, 0]
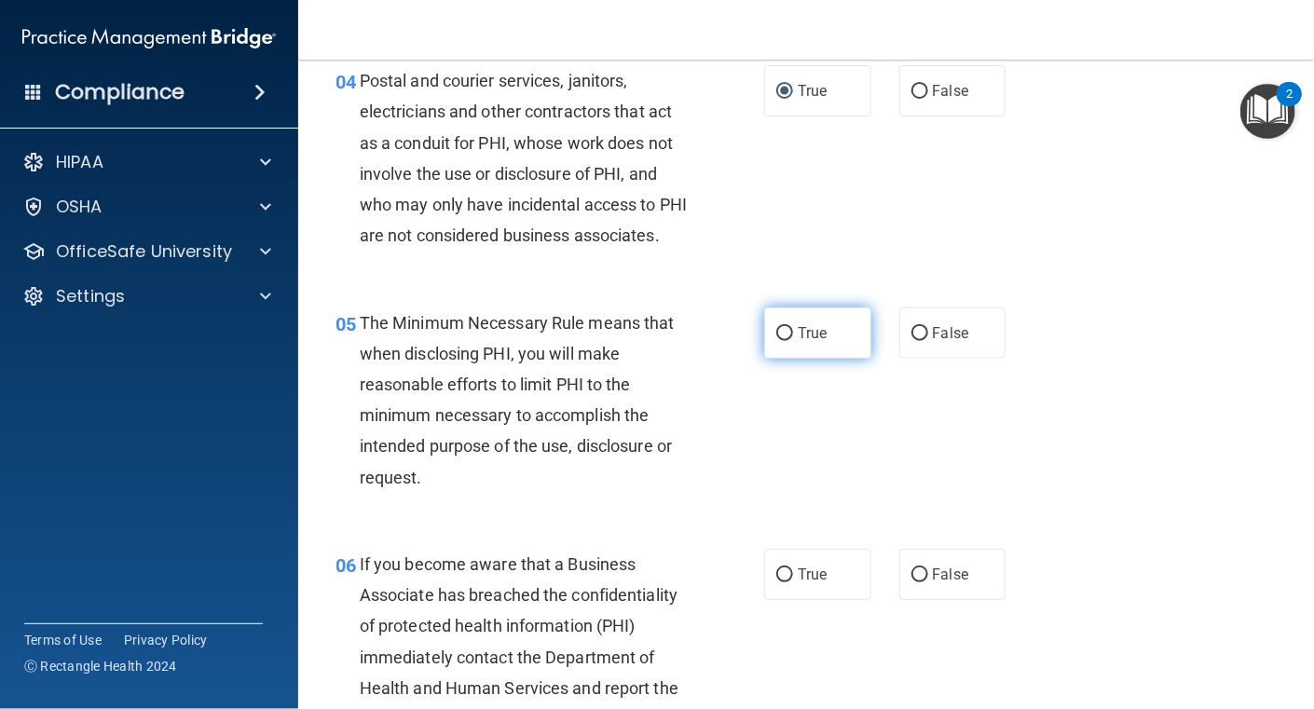
click at [776, 341] on input "True" at bounding box center [784, 334] width 17 height 14
radio input "true"
click at [611, 502] on div "05 The Minimum Necessary Rule means that when disclosing PHI, you will make rea…" at bounding box center [550, 405] width 485 height 195
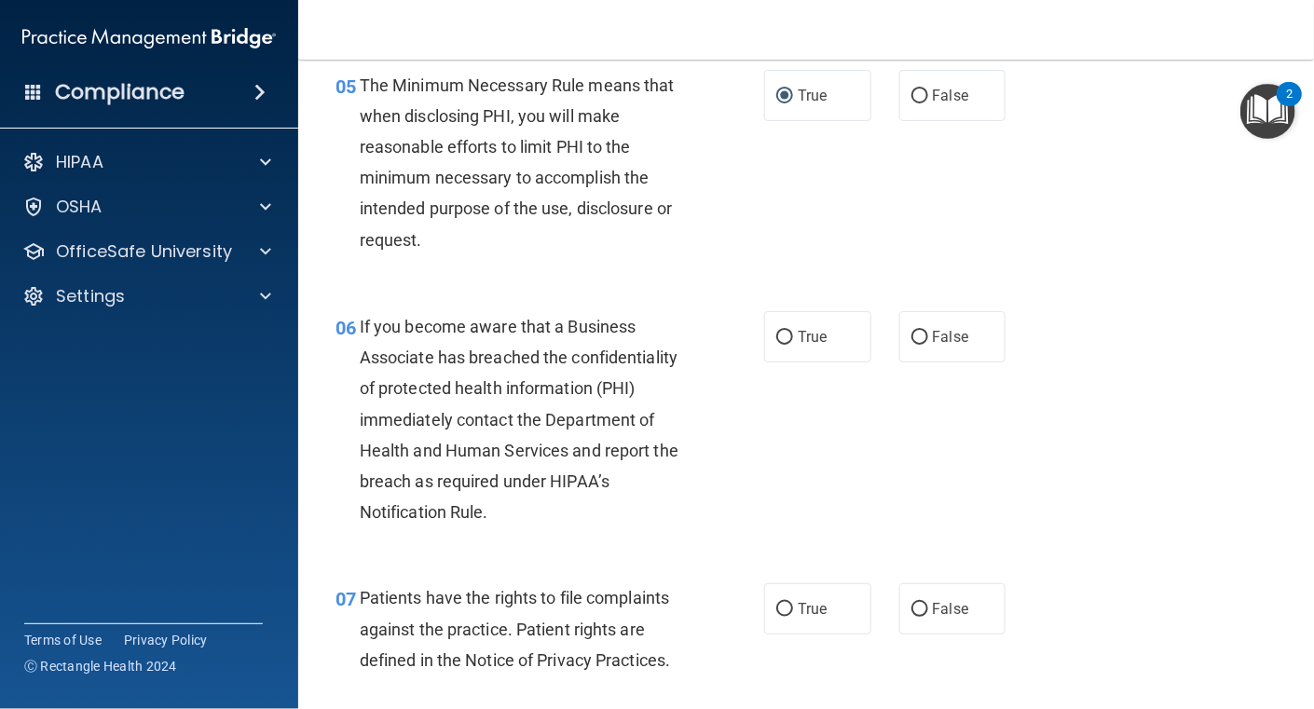
scroll to position [931, 0]
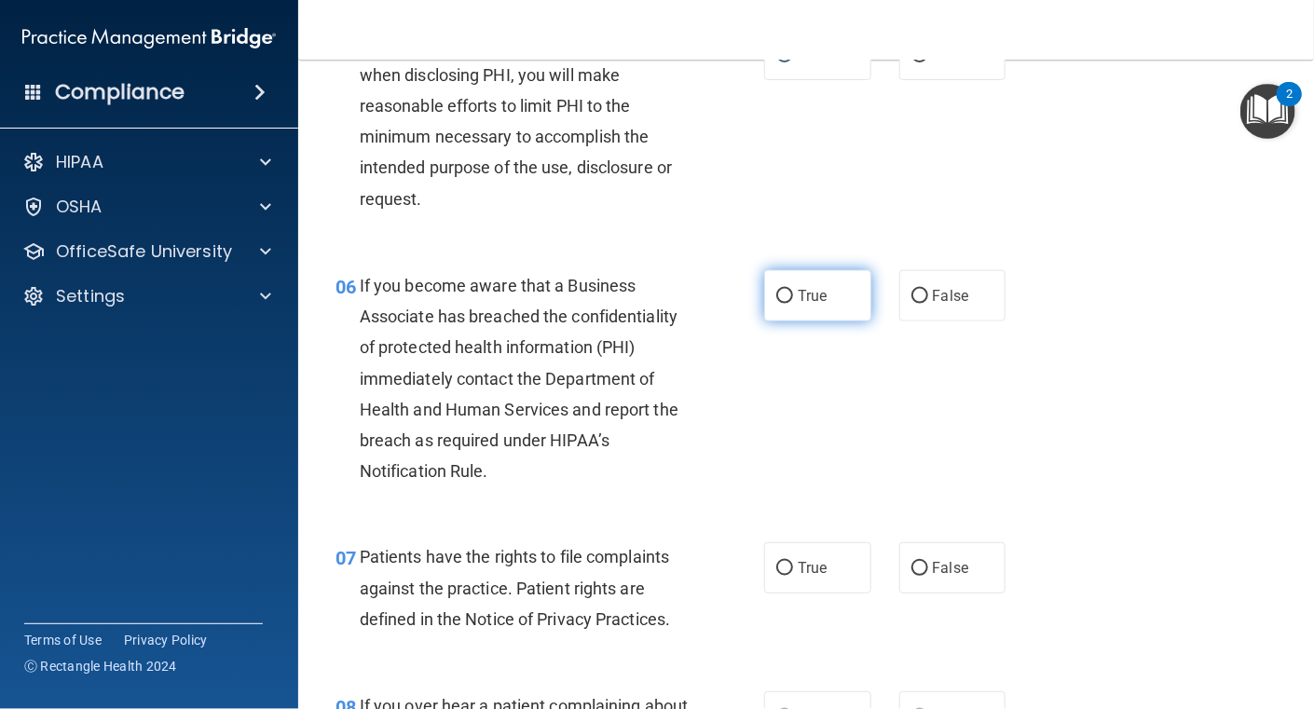
click at [803, 305] on span "True" at bounding box center [812, 296] width 29 height 18
click at [793, 304] on input "True" at bounding box center [784, 297] width 17 height 14
radio input "true"
click at [733, 491] on div "06 If you become aware that a Business Associate has breached the confidentiali…" at bounding box center [550, 383] width 485 height 227
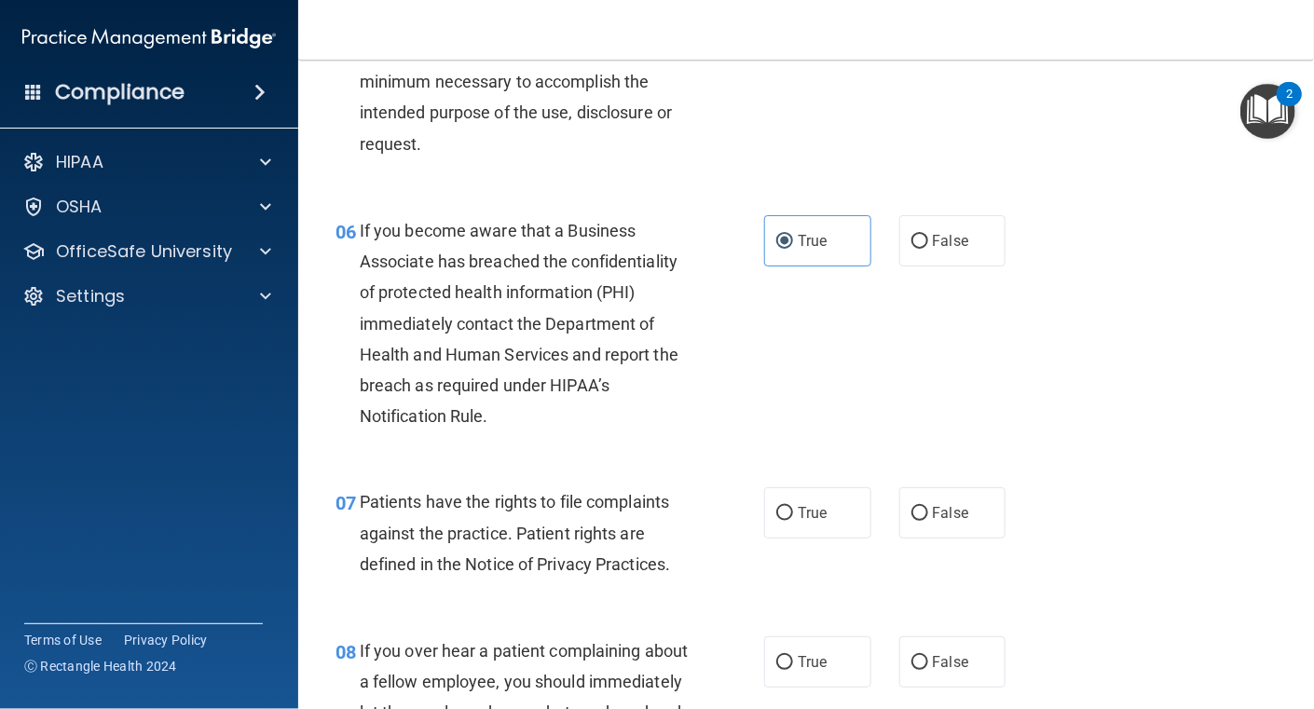
scroll to position [1025, 0]
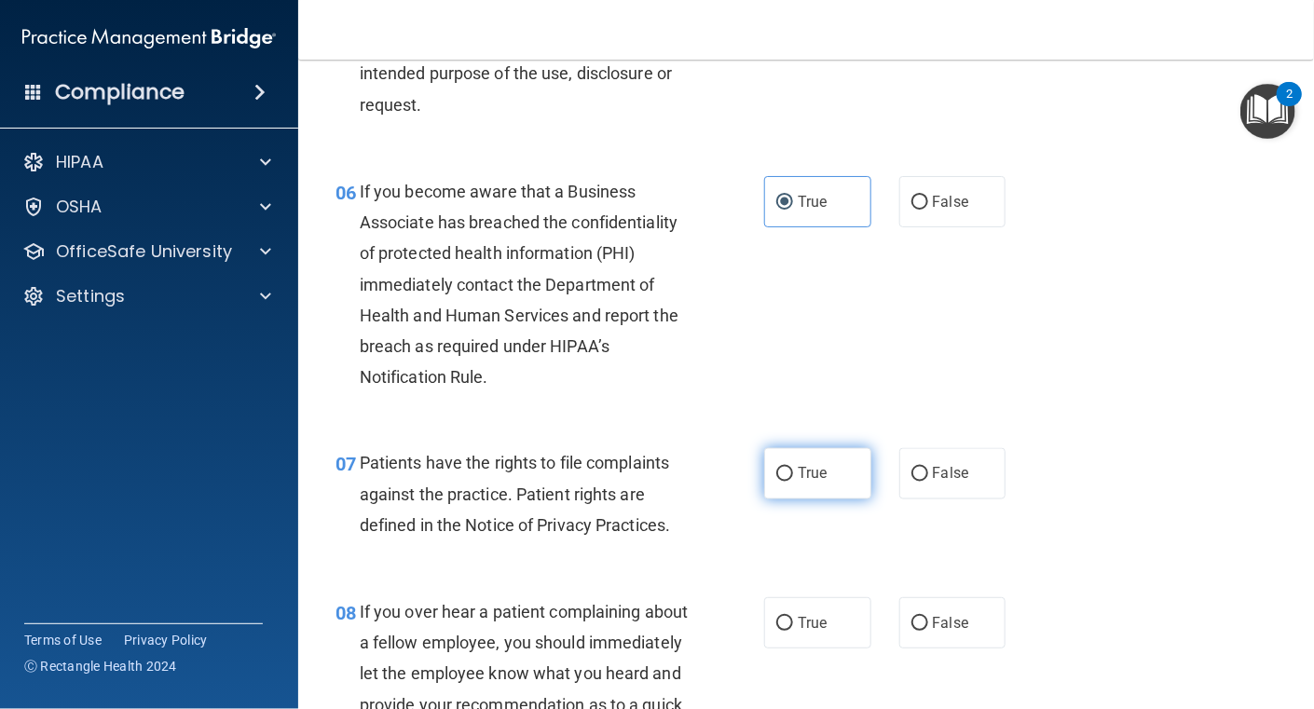
click at [819, 483] on span "True" at bounding box center [812, 474] width 29 height 18
click at [793, 482] on input "True" at bounding box center [784, 475] width 17 height 14
radio input "true"
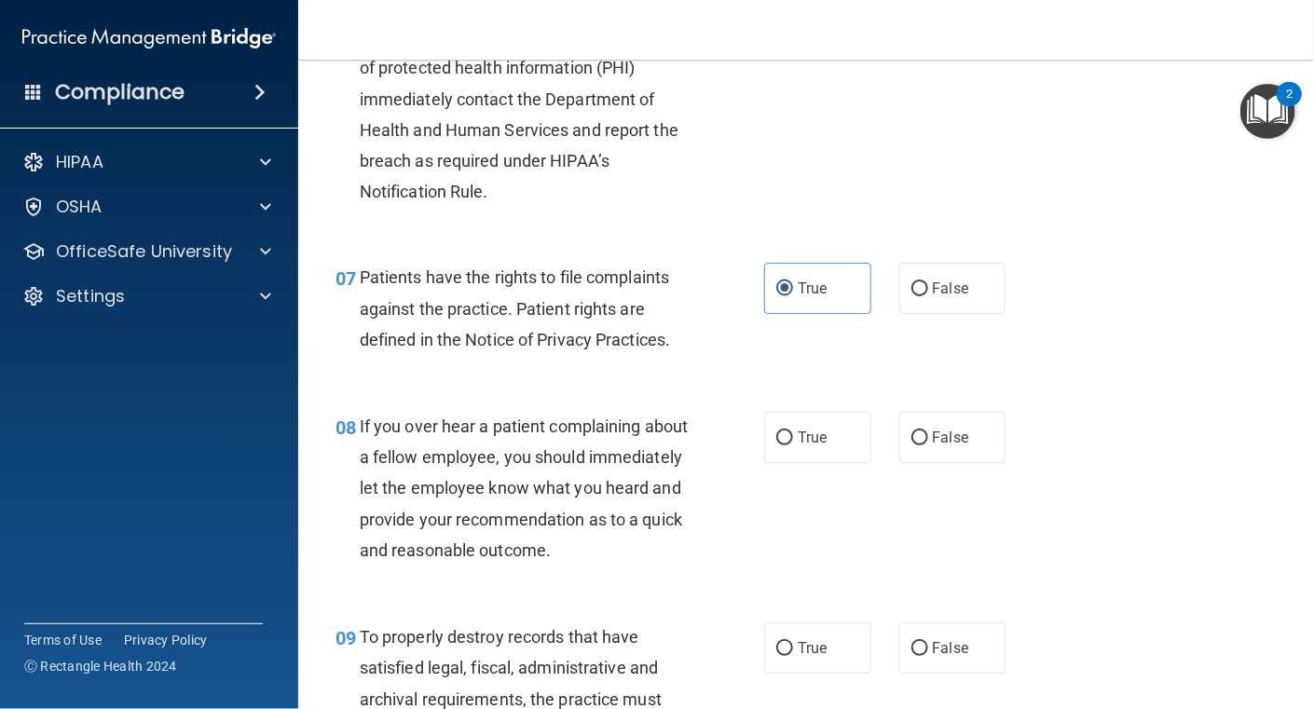
scroll to position [1305, 0]
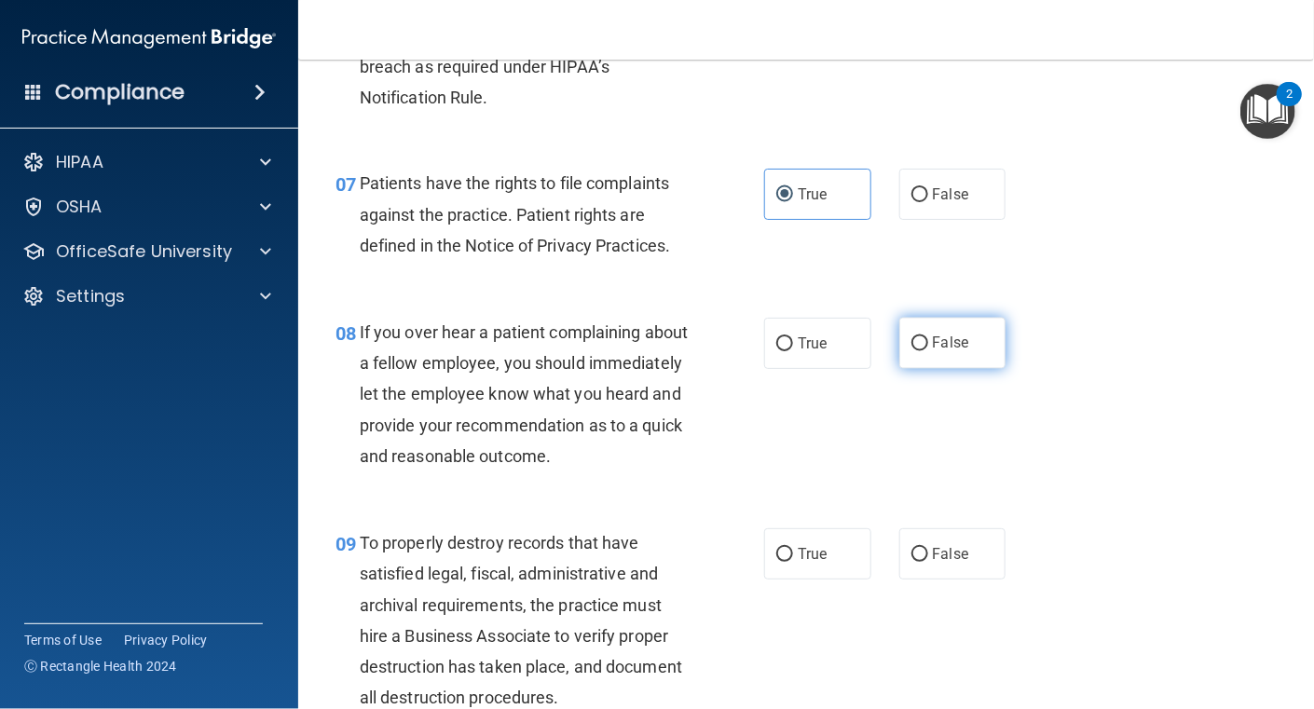
click at [933, 352] on span "False" at bounding box center [951, 344] width 36 height 18
click at [926, 351] on input "False" at bounding box center [920, 344] width 17 height 14
radio input "true"
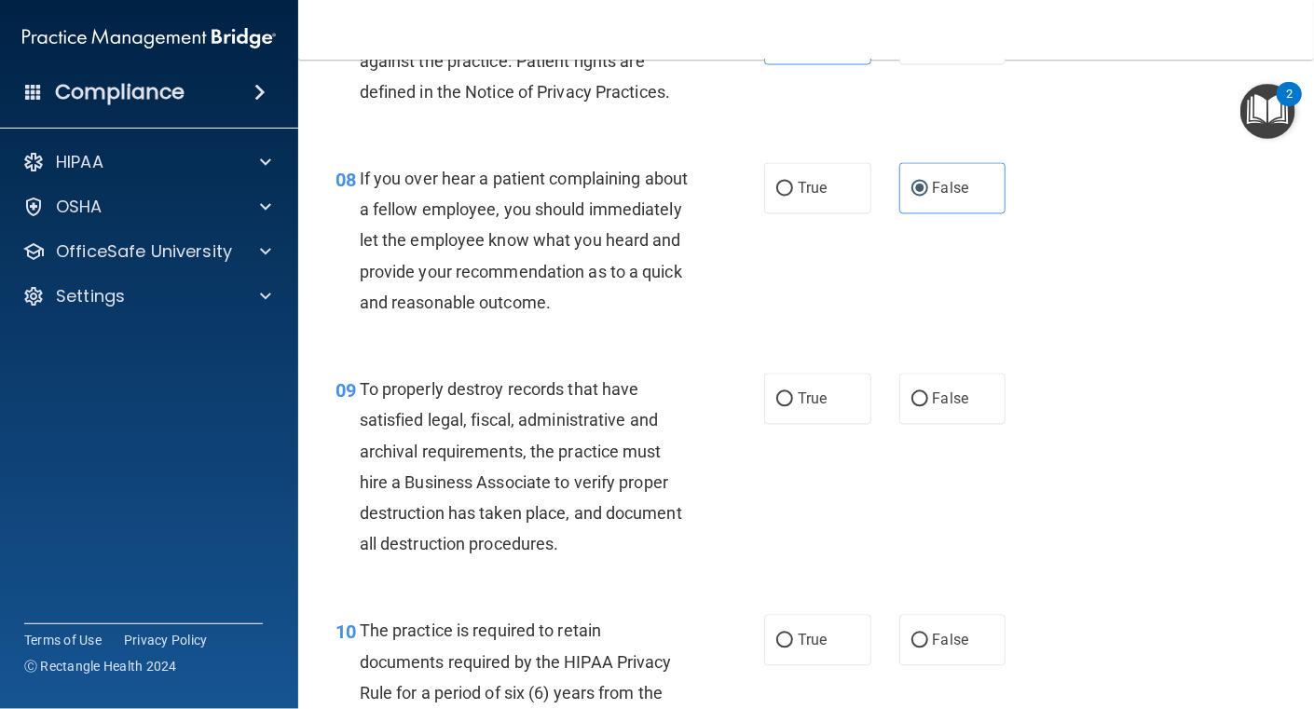
scroll to position [1491, 0]
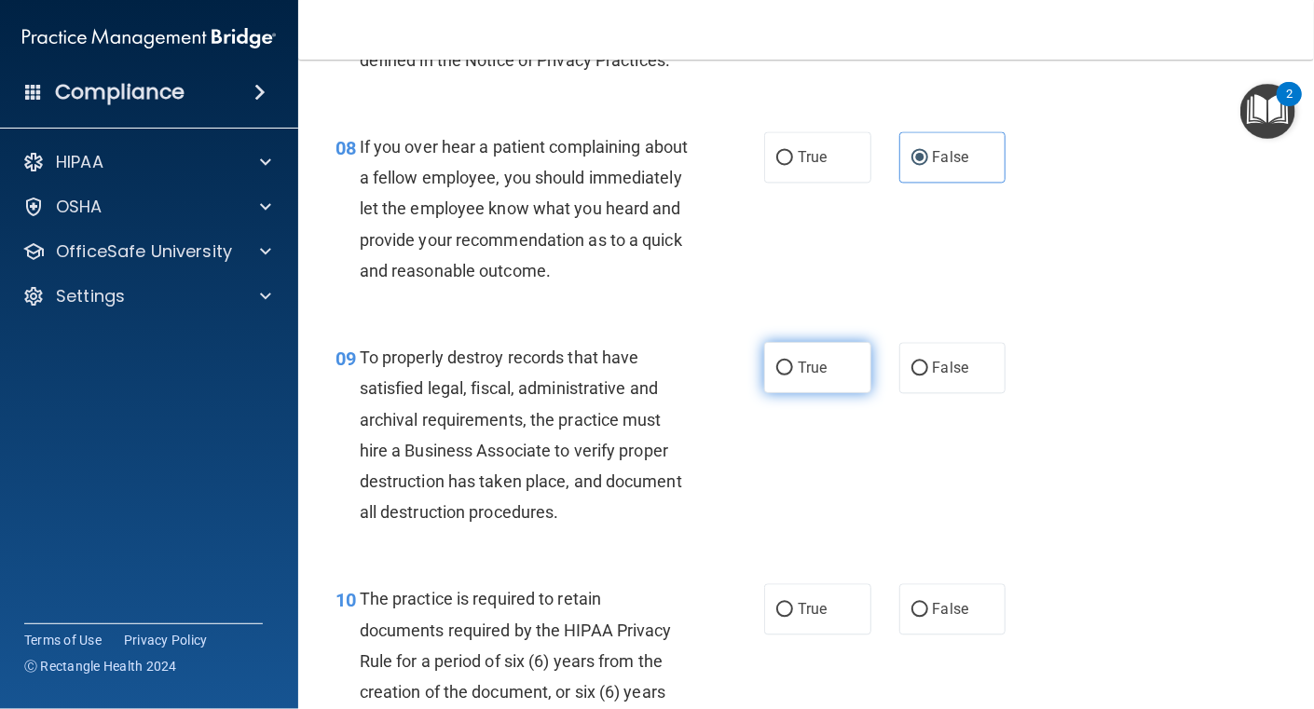
click at [785, 376] on input "True" at bounding box center [784, 369] width 17 height 14
radio input "true"
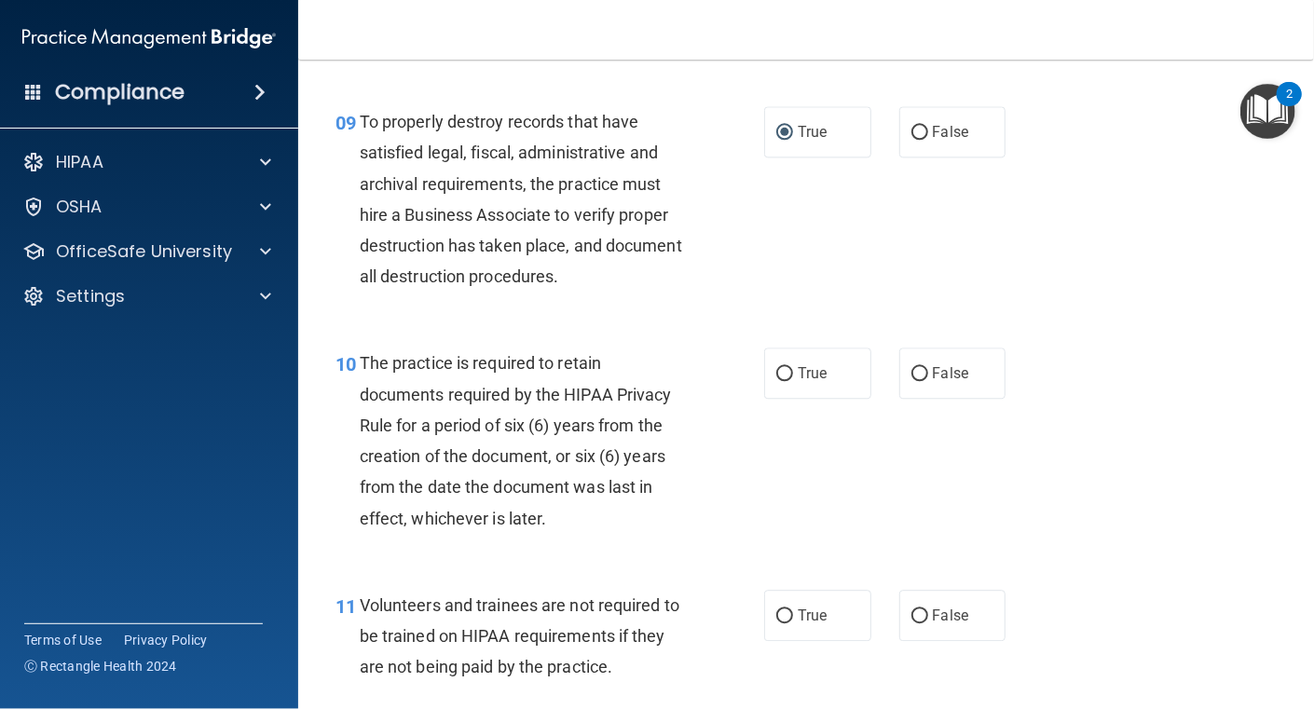
scroll to position [1771, 0]
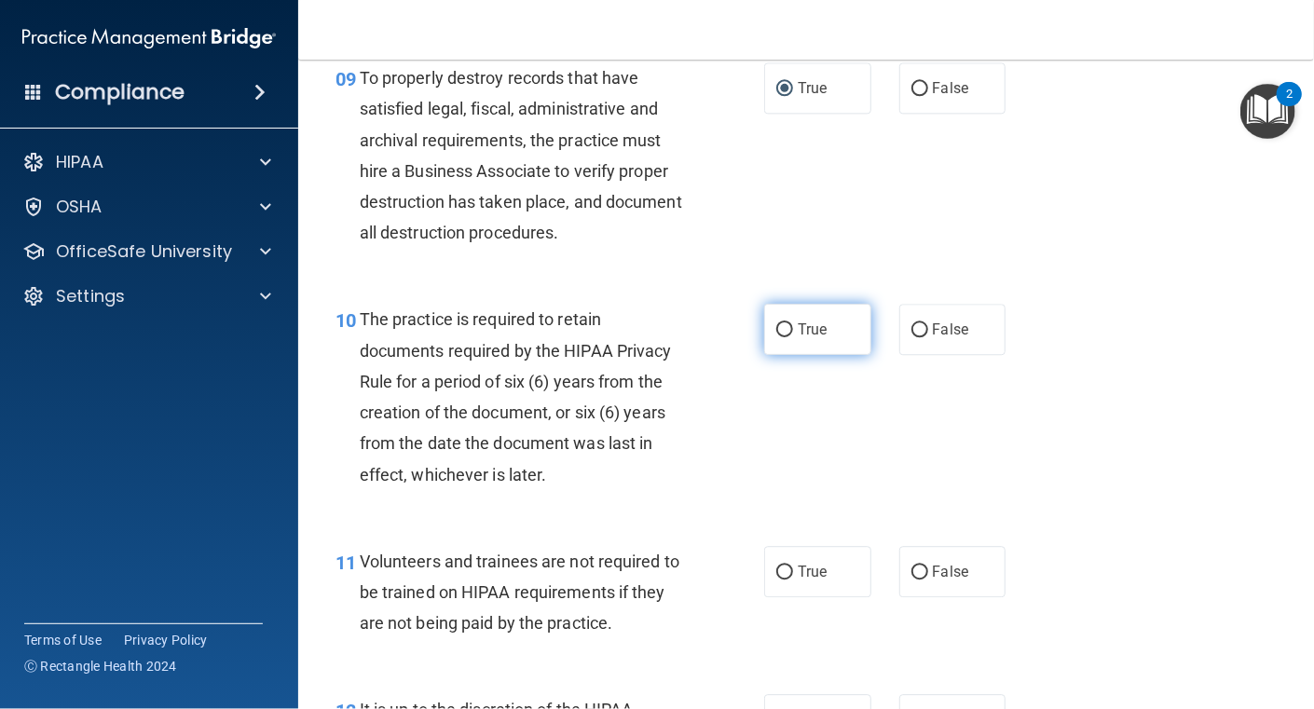
click at [776, 337] on input "True" at bounding box center [784, 330] width 17 height 14
radio input "true"
click at [720, 499] on div "10 The practice is required to retain documents required by the HIPAA Privacy R…" at bounding box center [550, 401] width 485 height 195
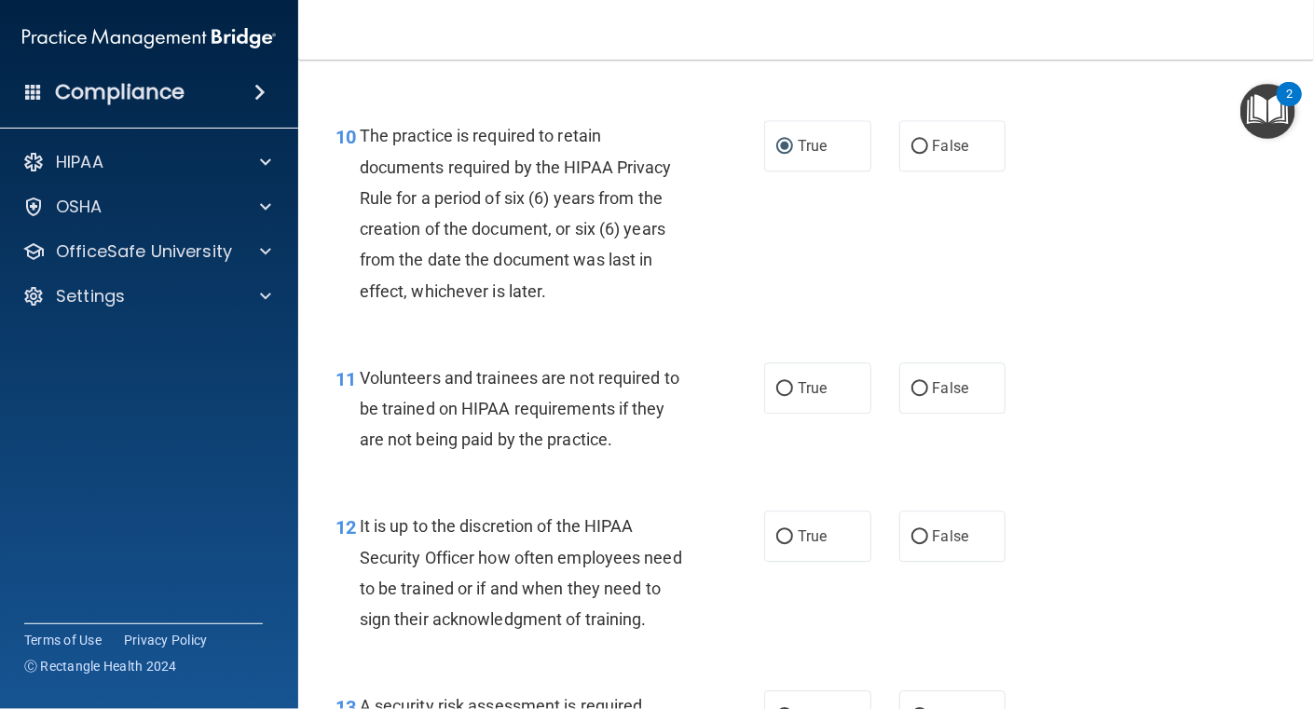
scroll to position [1957, 0]
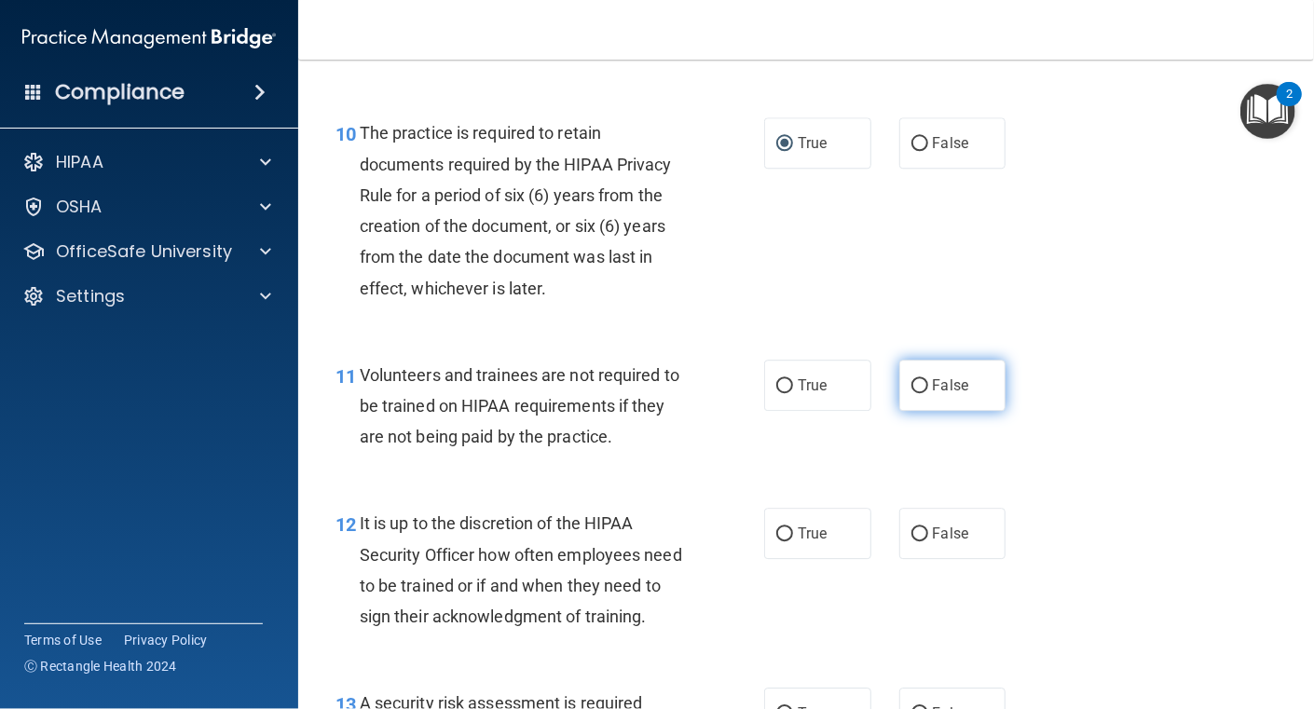
click at [951, 394] on span "False" at bounding box center [951, 386] width 36 height 18
click at [928, 393] on input "False" at bounding box center [920, 386] width 17 height 14
radio input "true"
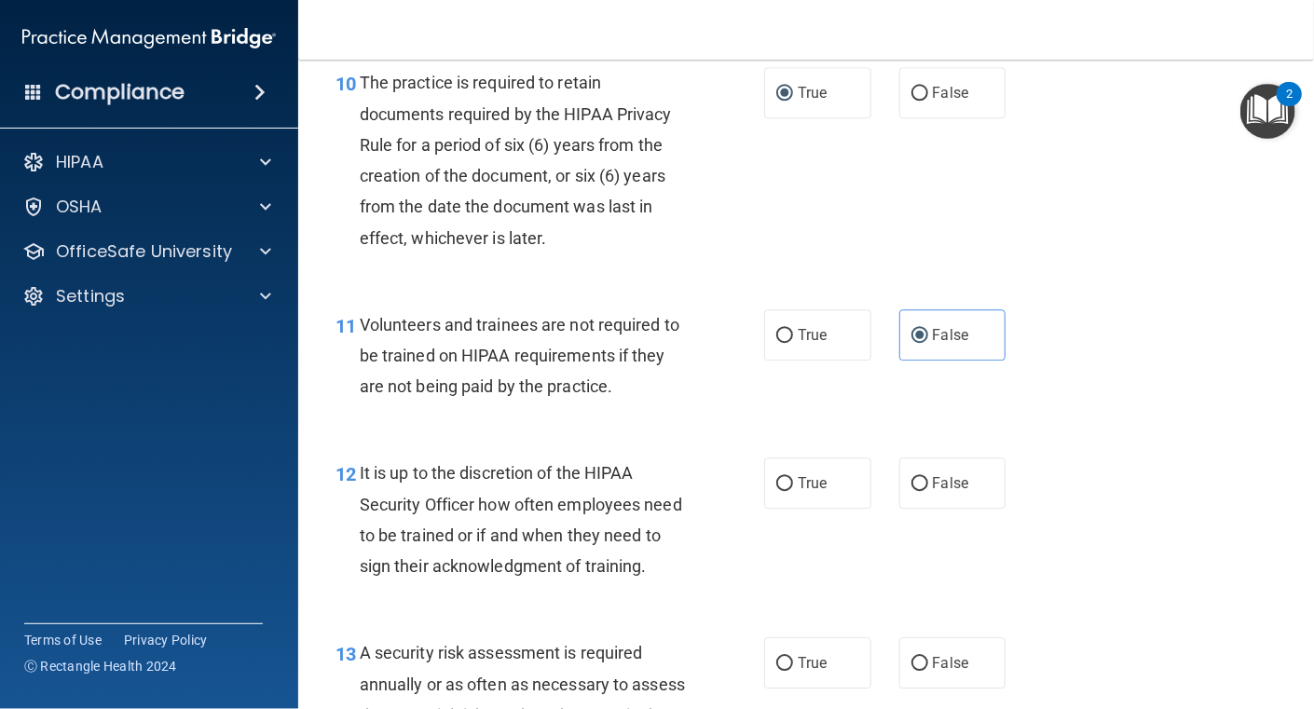
scroll to position [2050, 0]
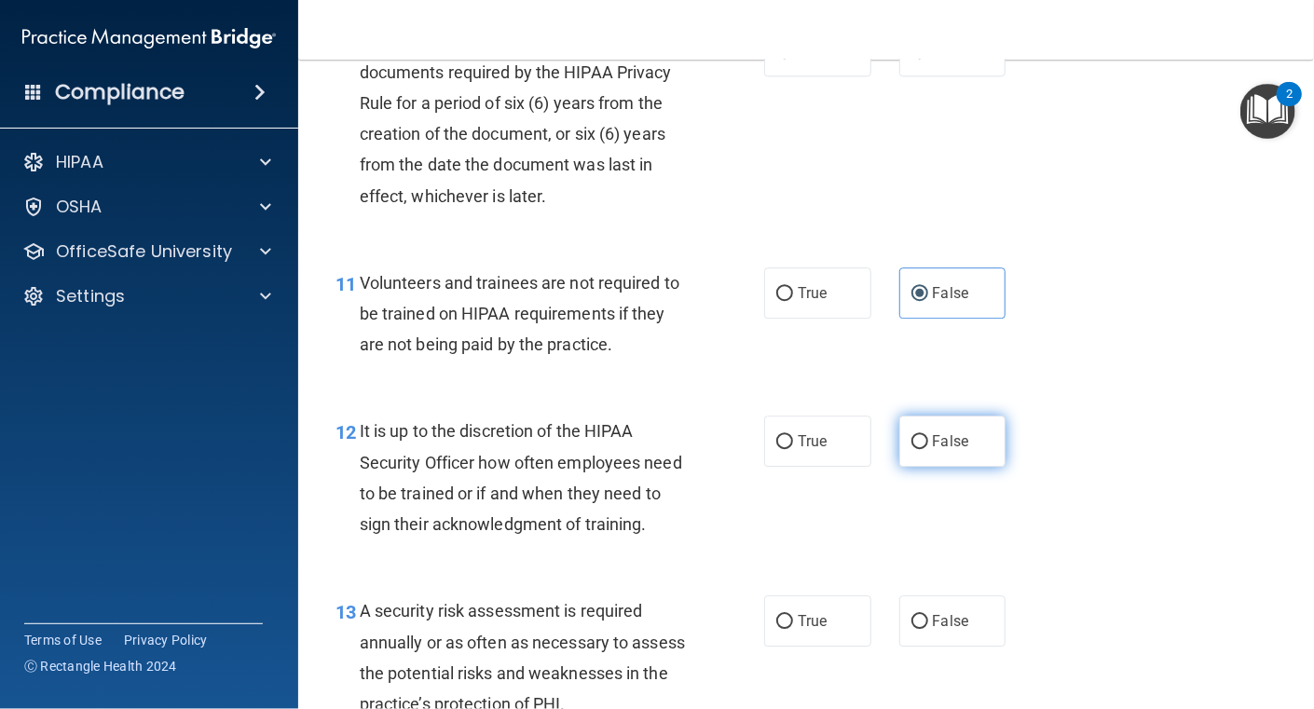
click at [917, 449] on input "False" at bounding box center [920, 442] width 17 height 14
radio input "true"
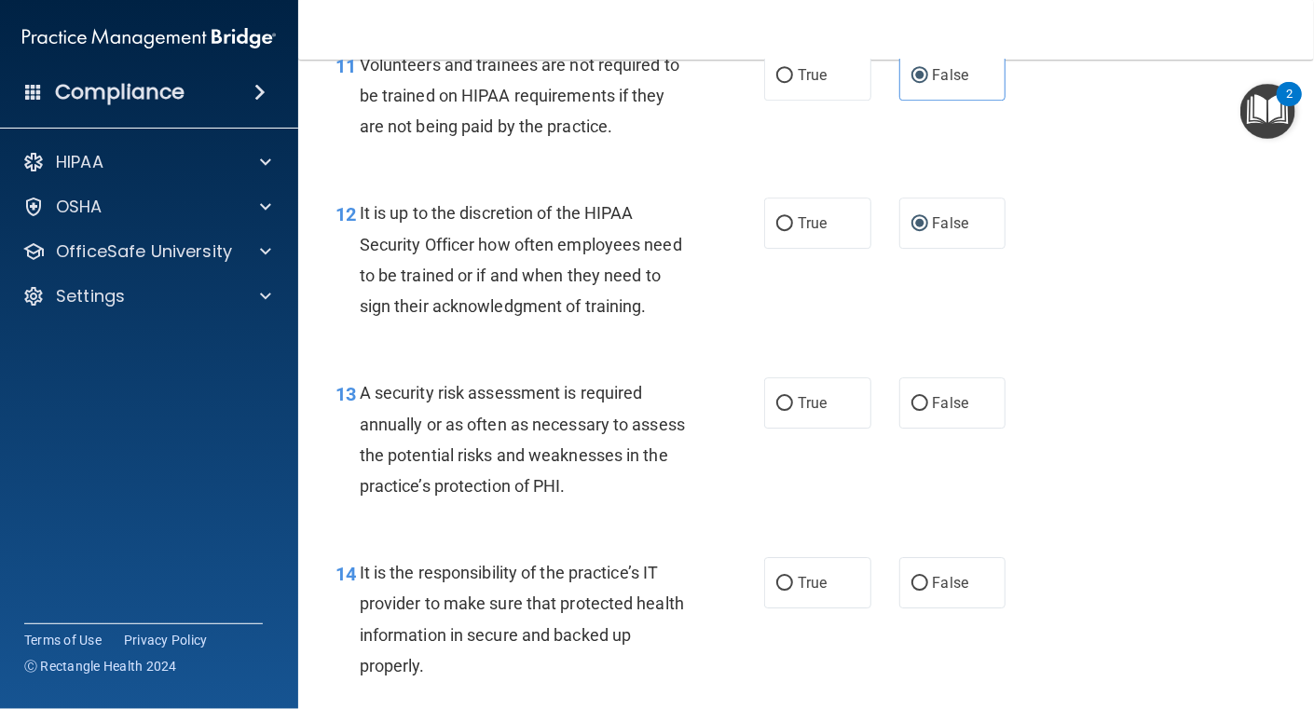
scroll to position [2329, 0]
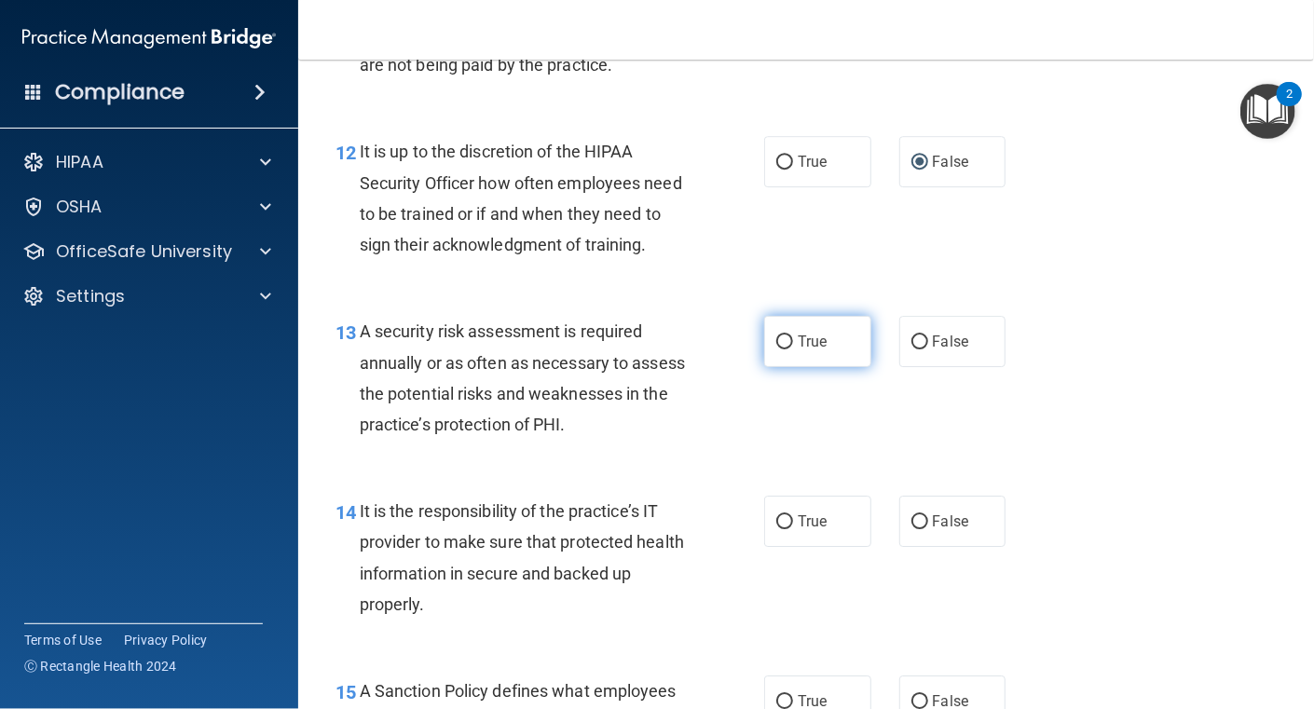
click at [778, 350] on input "True" at bounding box center [784, 343] width 17 height 14
radio input "true"
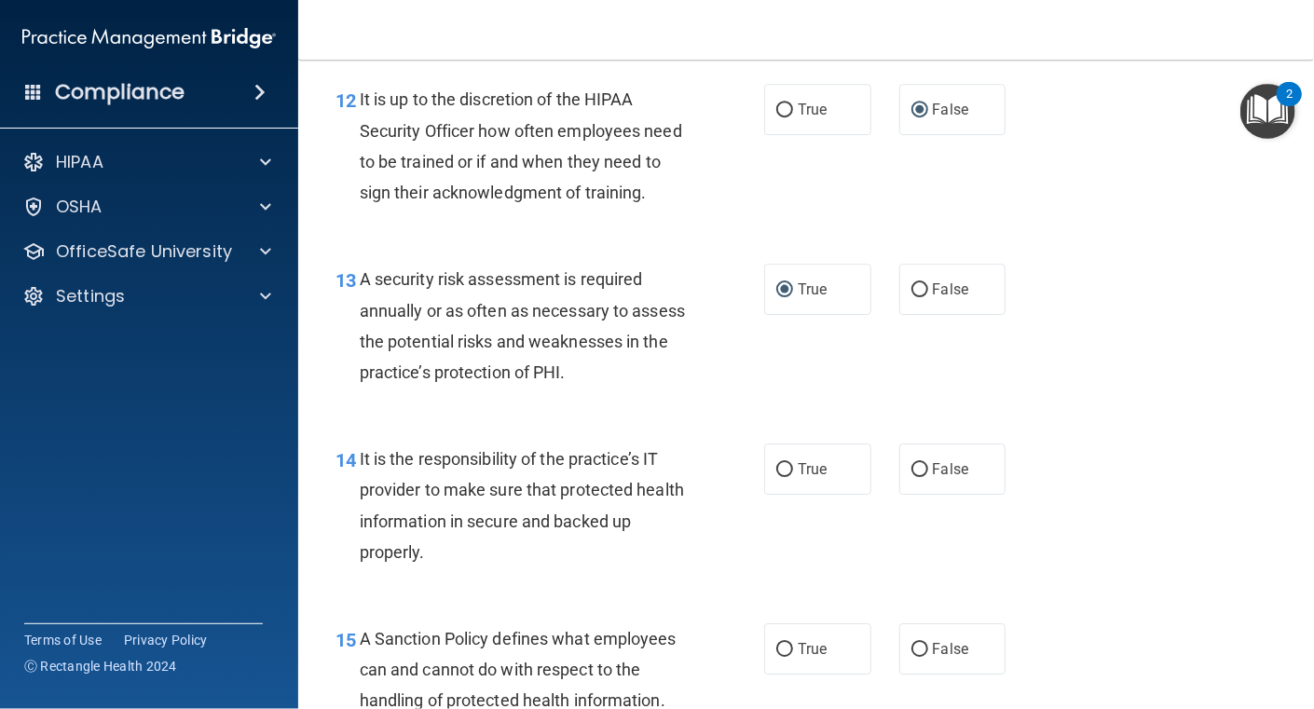
scroll to position [2424, 0]
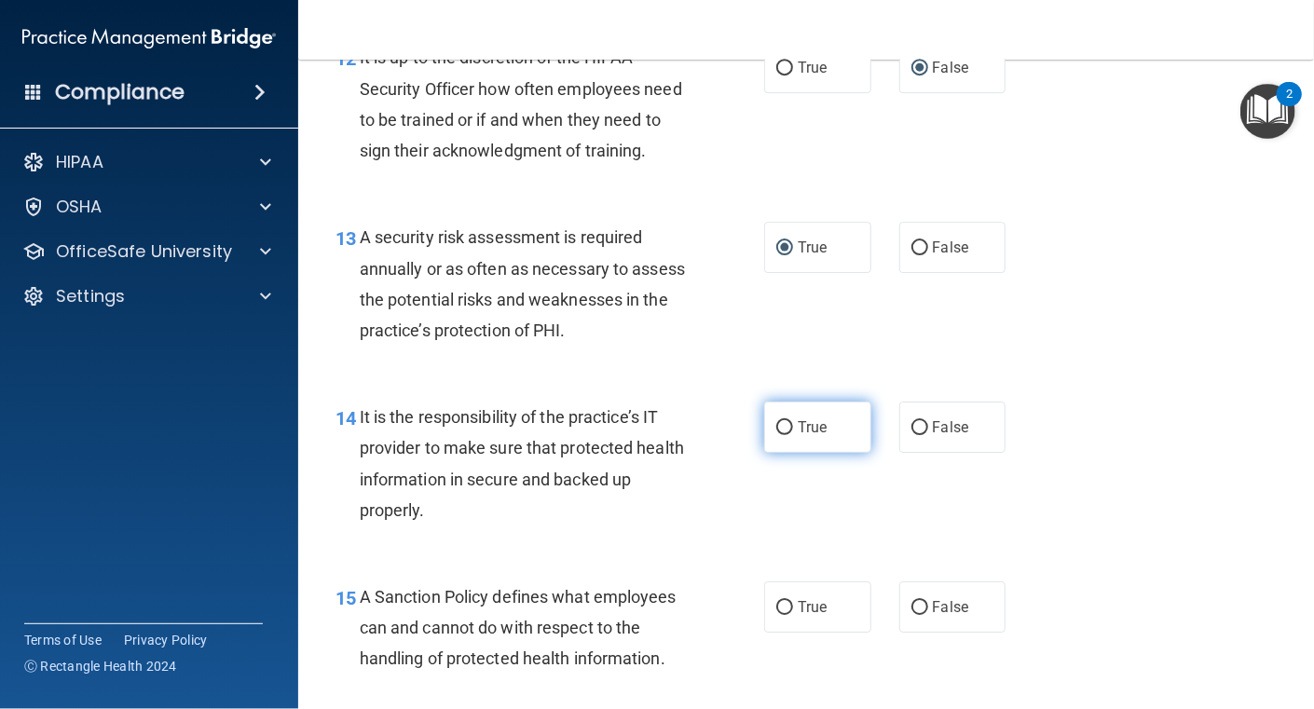
click at [807, 436] on span "True" at bounding box center [812, 428] width 29 height 18
click at [793, 435] on input "True" at bounding box center [784, 428] width 17 height 14
radio input "true"
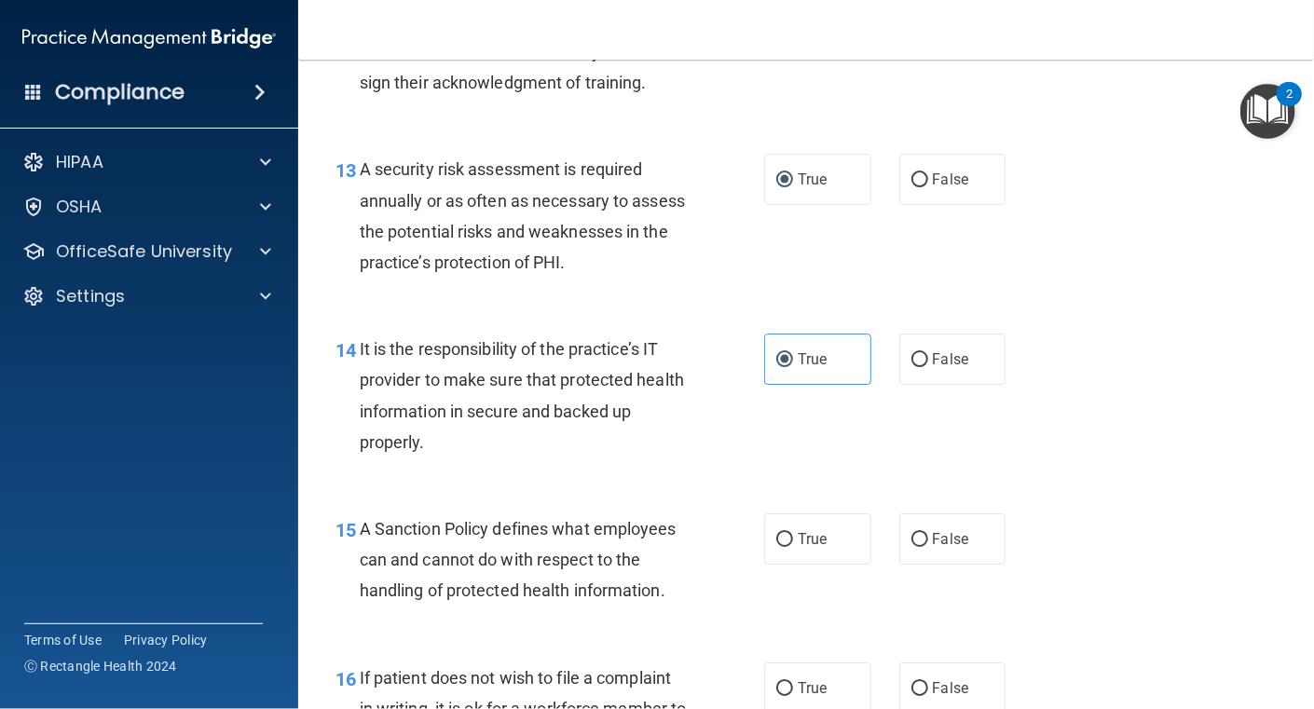
scroll to position [2702, 0]
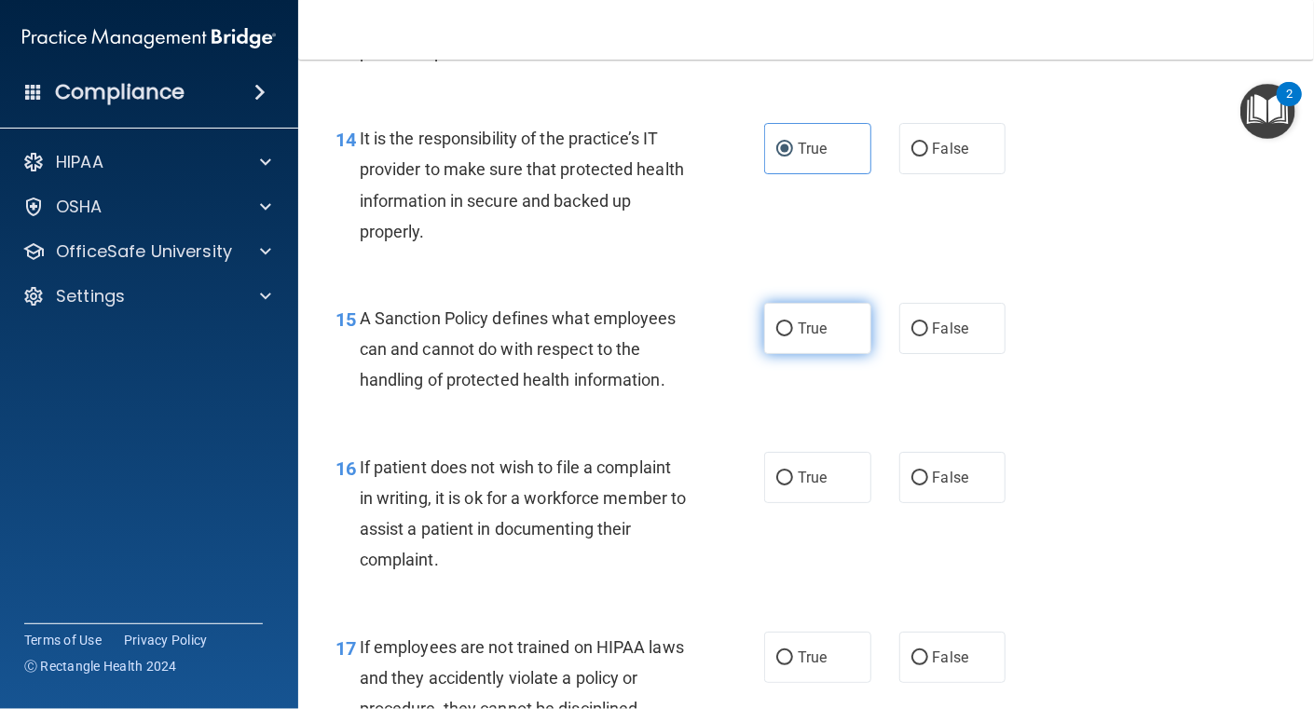
click at [798, 337] on span "True" at bounding box center [812, 329] width 29 height 18
click at [790, 336] on input "True" at bounding box center [784, 330] width 17 height 14
radio input "true"
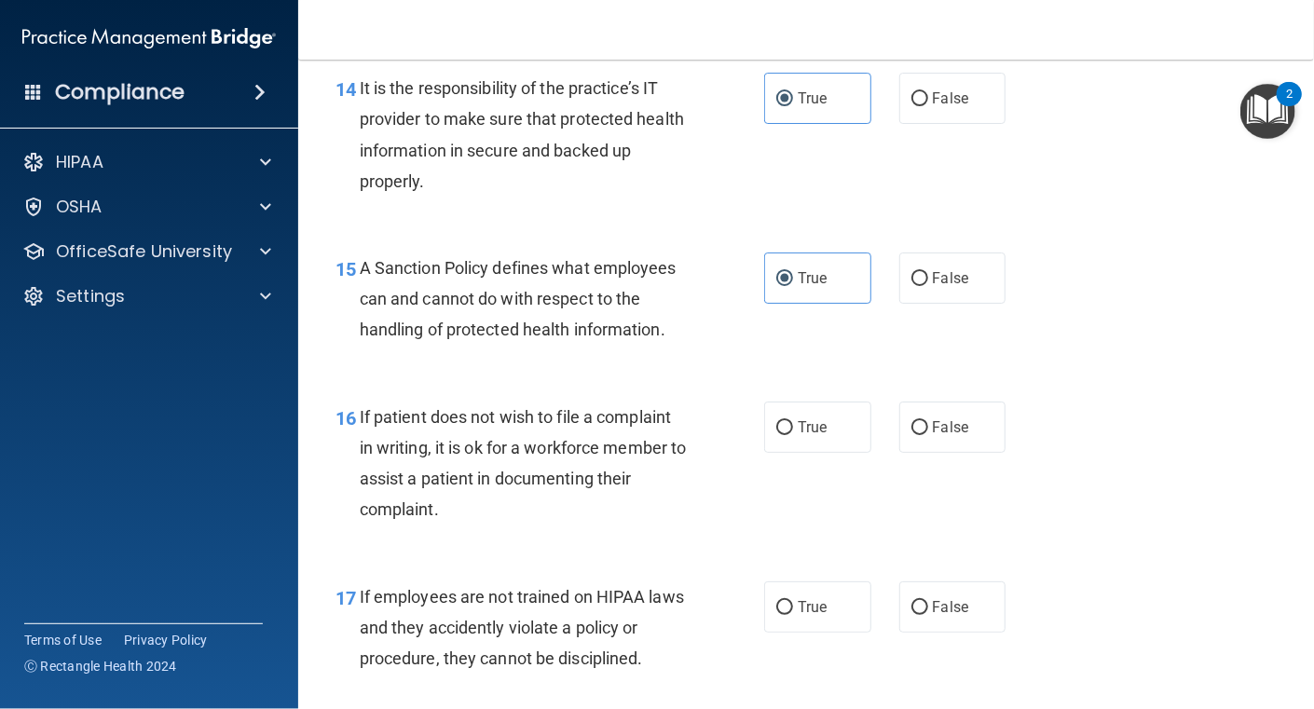
scroll to position [2890, 0]
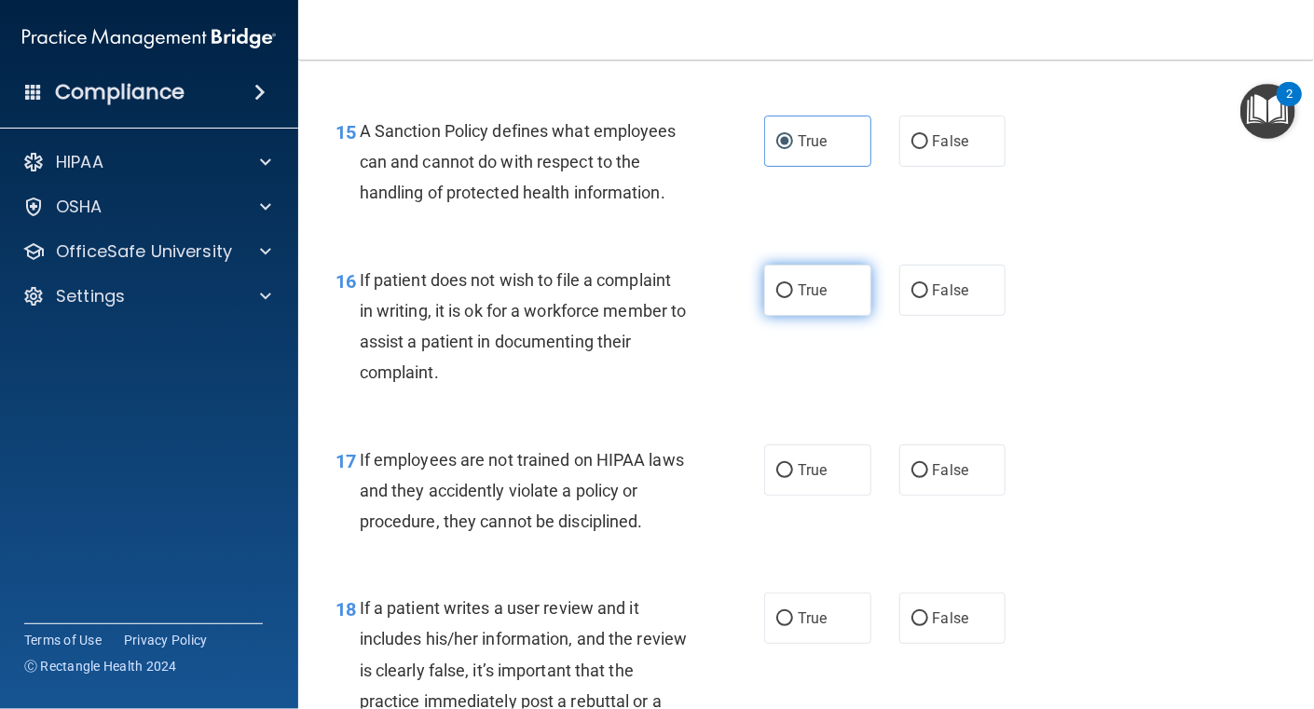
click at [776, 298] on input "True" at bounding box center [784, 291] width 17 height 14
radio input "true"
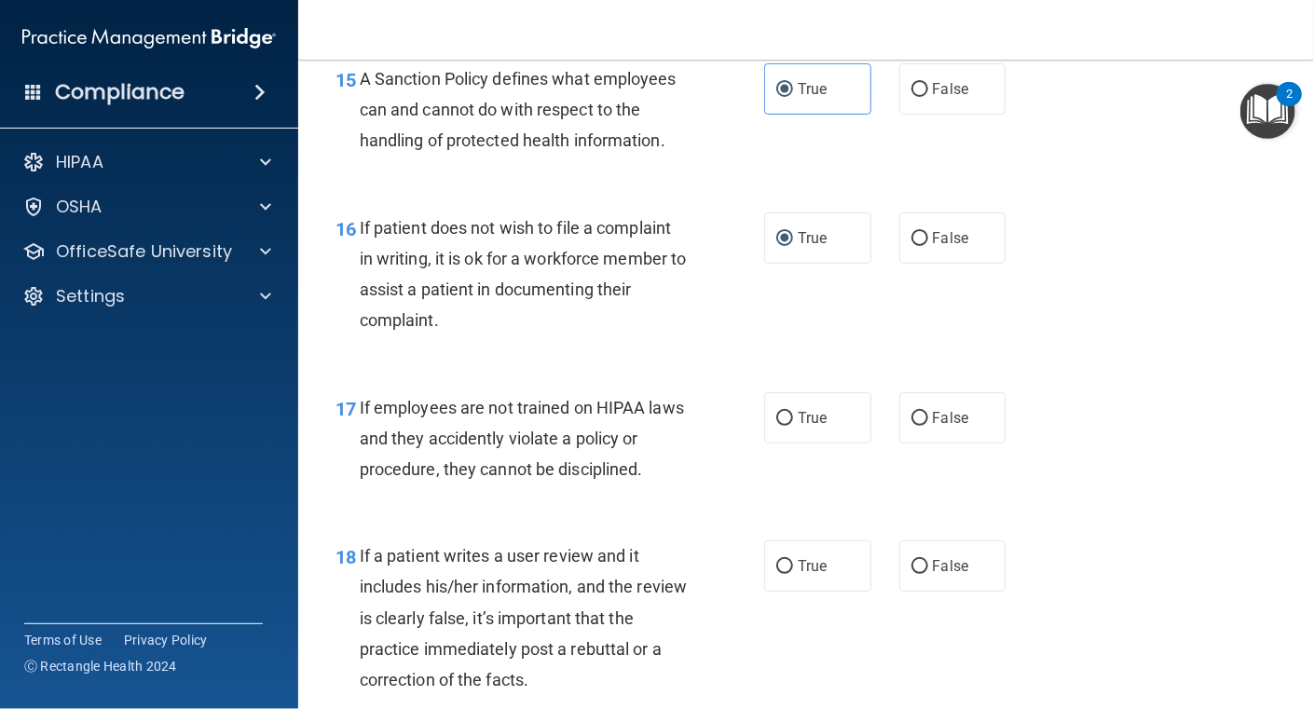
scroll to position [2982, 0]
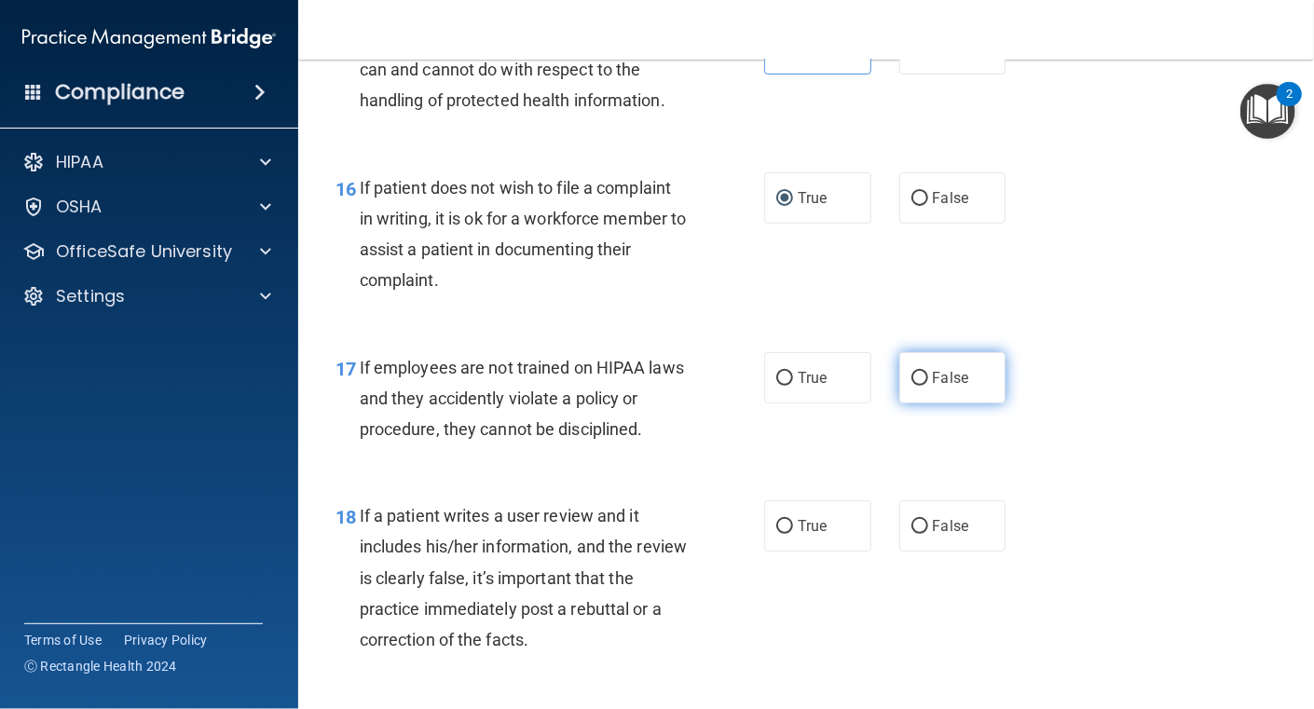
click at [914, 386] on input "False" at bounding box center [920, 379] width 17 height 14
radio input "true"
click at [654, 478] on div "17 If employees are not trained on HIPAA laws and they accidently violate a pol…" at bounding box center [806, 403] width 969 height 149
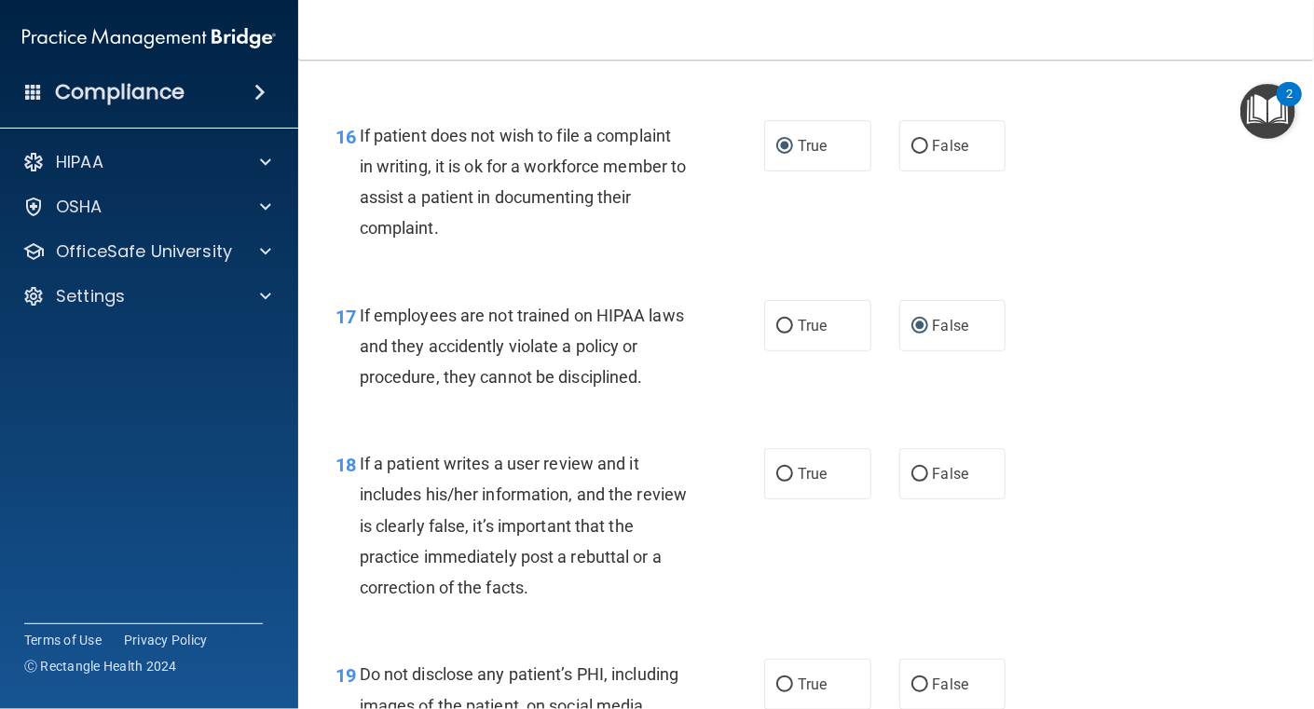
scroll to position [3076, 0]
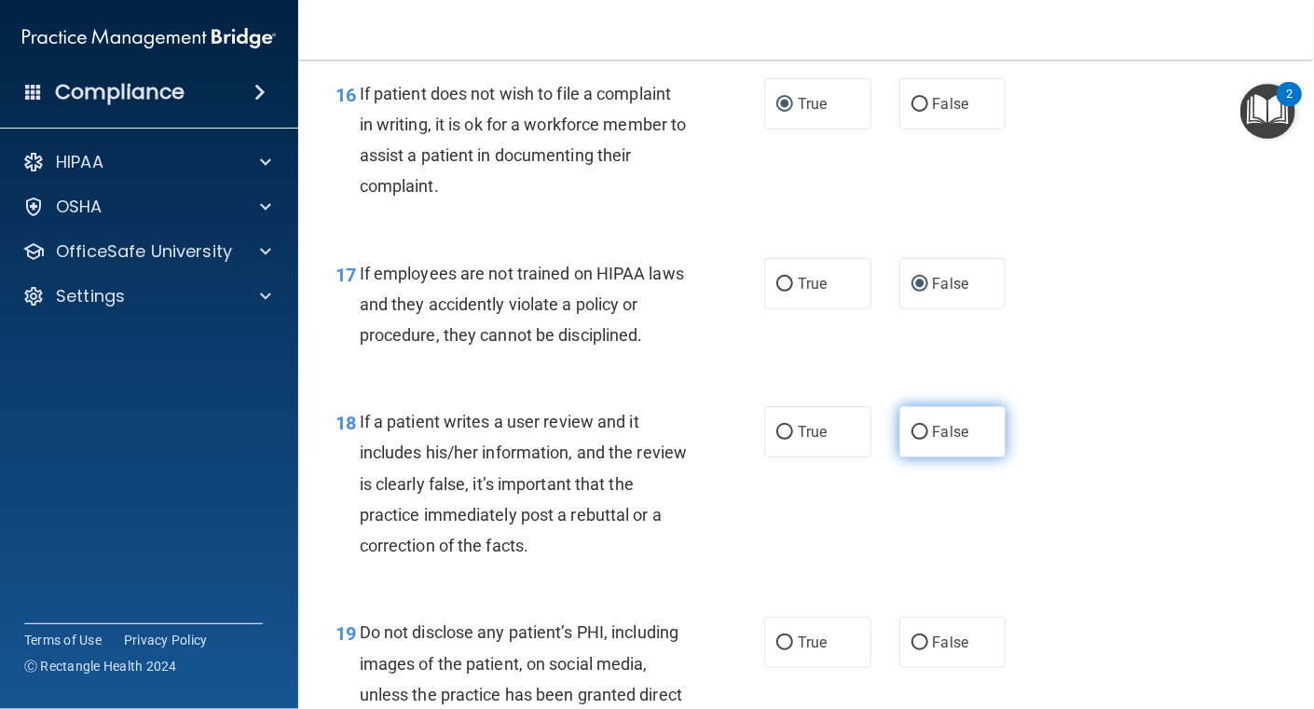
click at [933, 441] on span "False" at bounding box center [951, 432] width 36 height 18
click at [928, 440] on input "False" at bounding box center [920, 433] width 17 height 14
radio input "true"
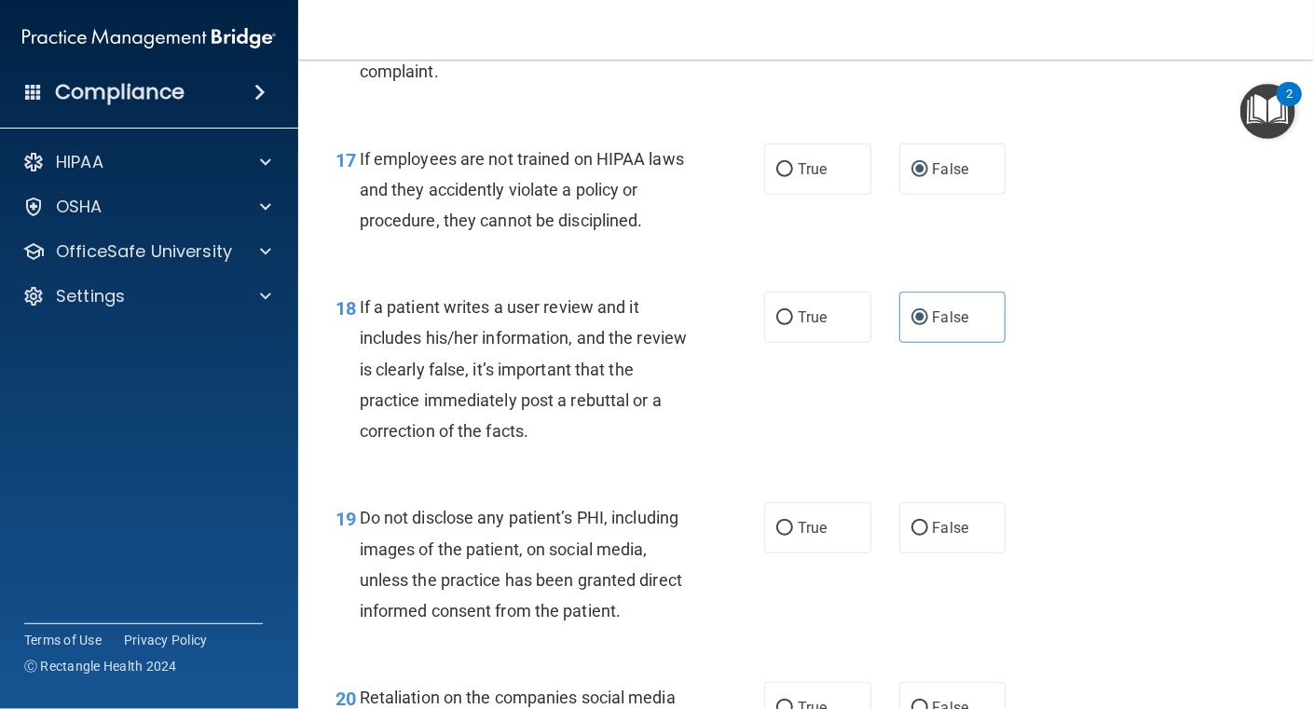
scroll to position [3356, 0]
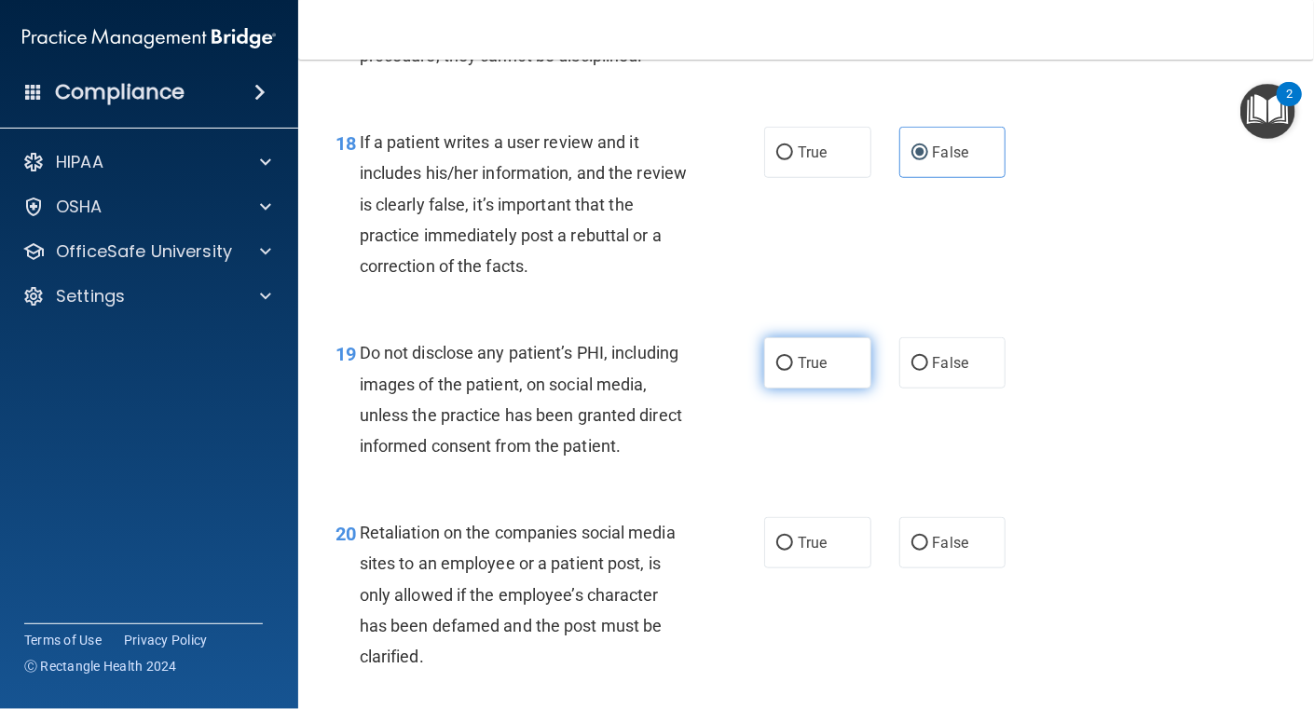
click at [798, 372] on span "True" at bounding box center [812, 363] width 29 height 18
click at [793, 371] on input "True" at bounding box center [784, 364] width 17 height 14
radio input "true"
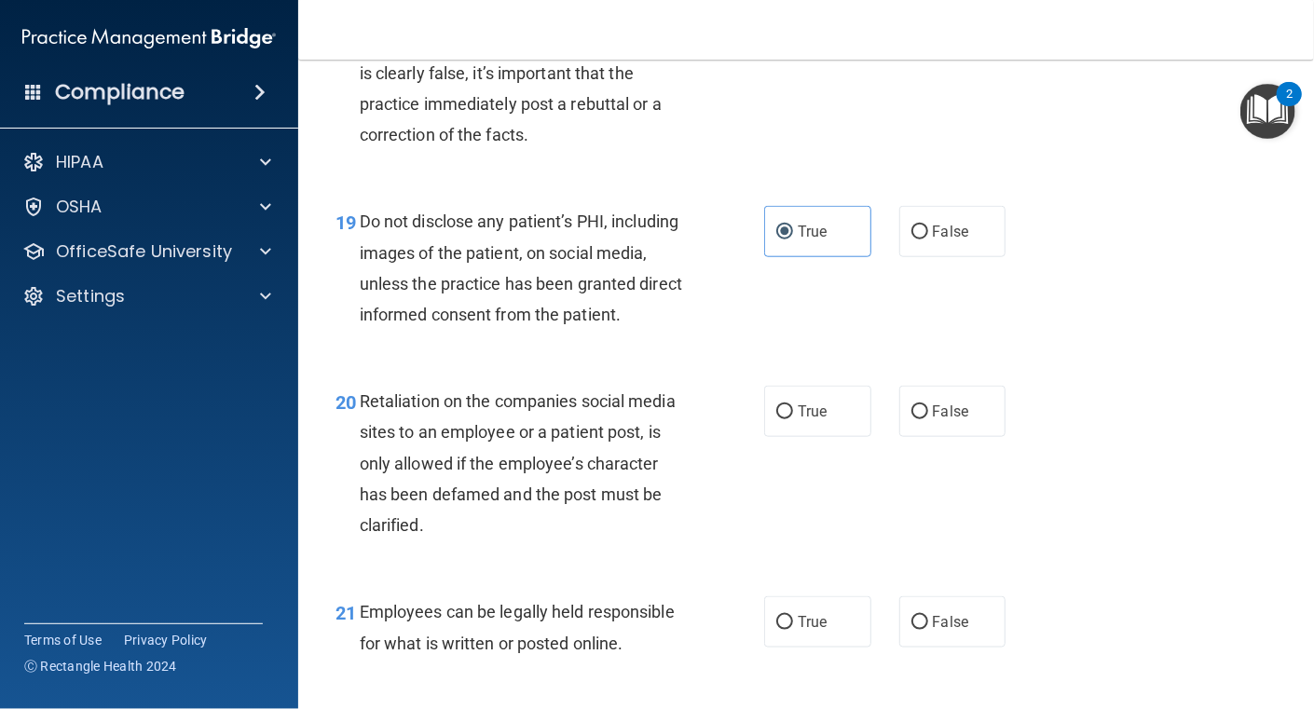
scroll to position [3542, 0]
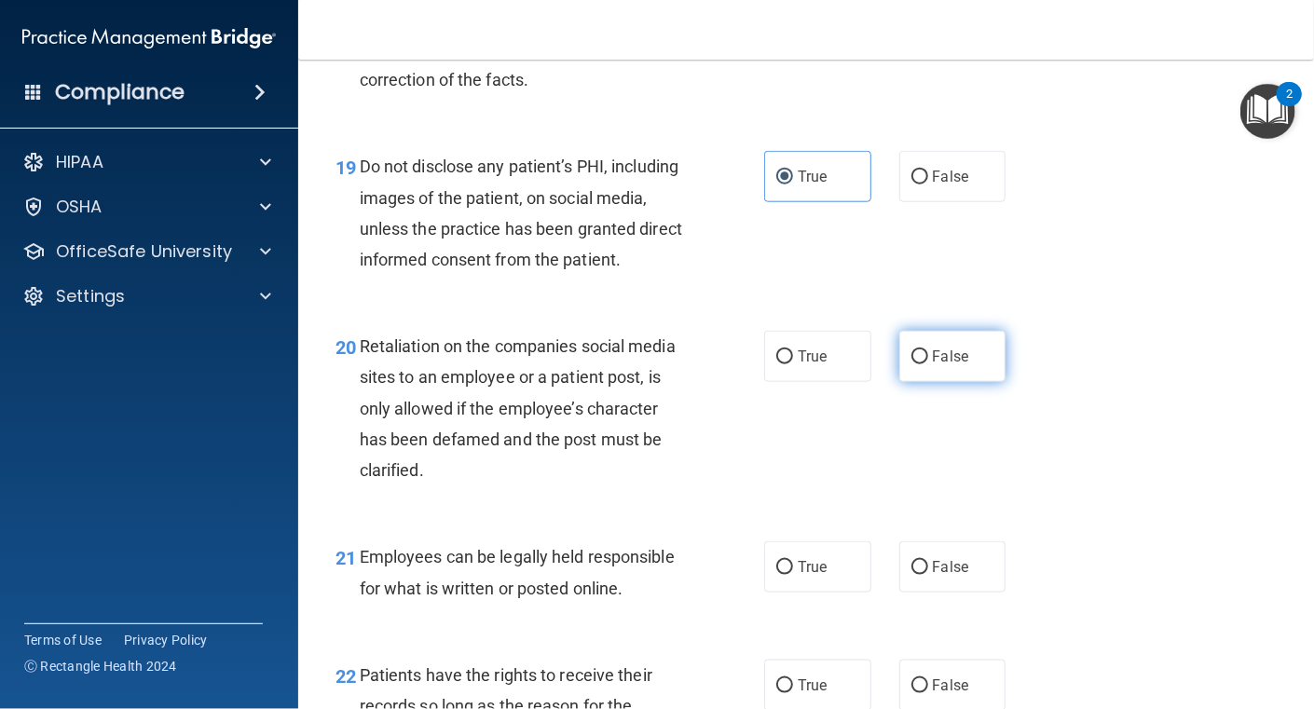
click at [912, 364] on input "False" at bounding box center [920, 357] width 17 height 14
radio input "true"
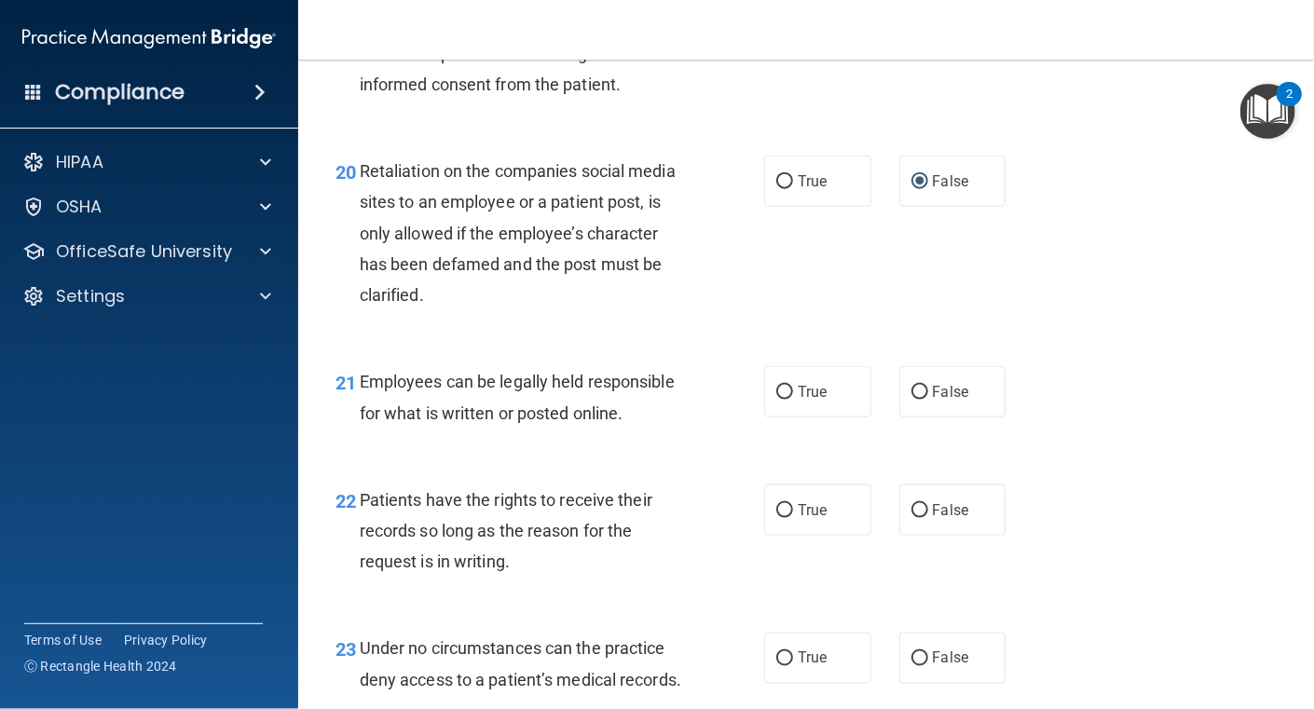
scroll to position [3729, 0]
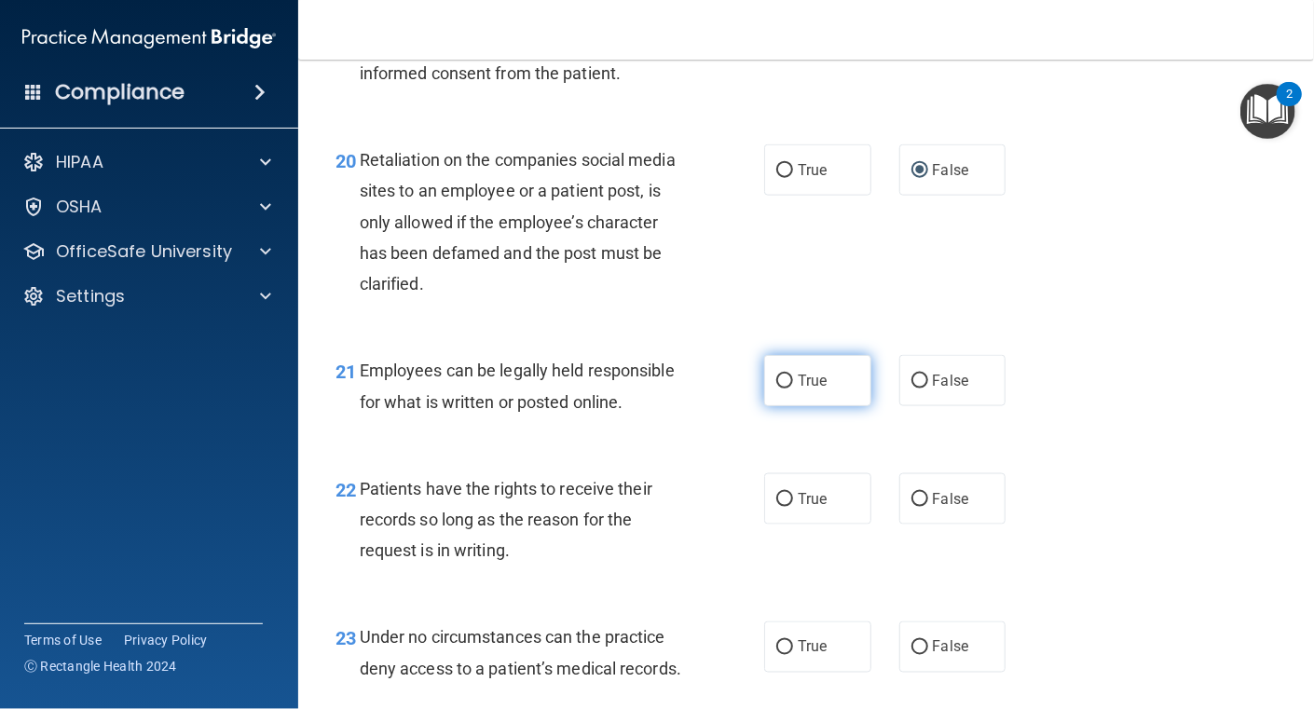
click at [785, 389] on input "True" at bounding box center [784, 382] width 17 height 14
radio input "true"
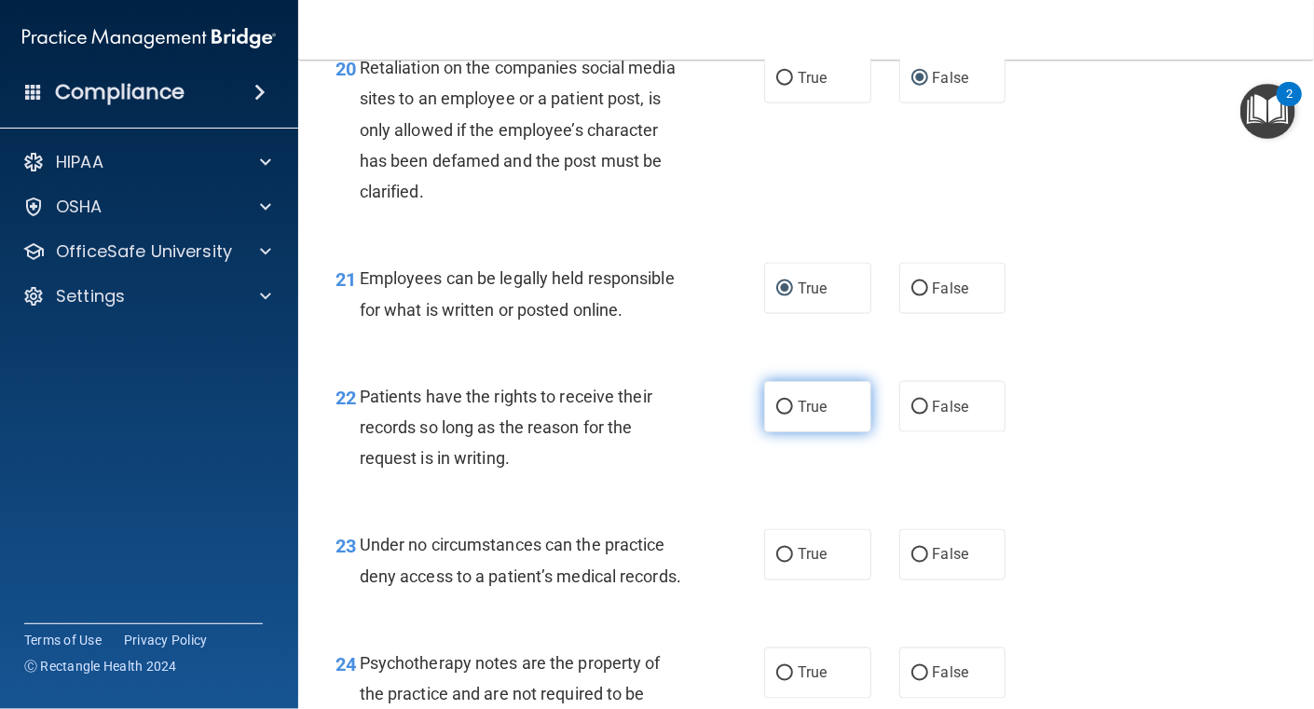
click at [787, 433] on label "True" at bounding box center [817, 406] width 107 height 51
click at [787, 415] on input "True" at bounding box center [784, 408] width 17 height 14
radio input "true"
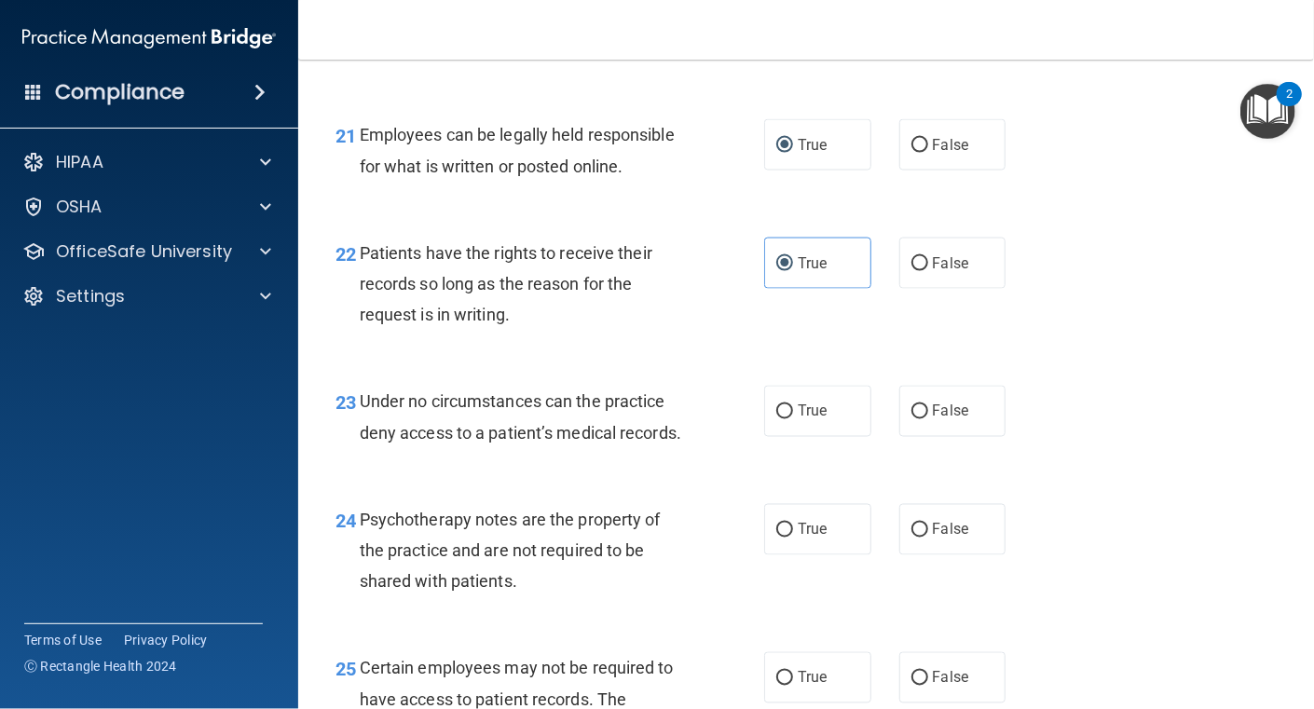
scroll to position [4008, 0]
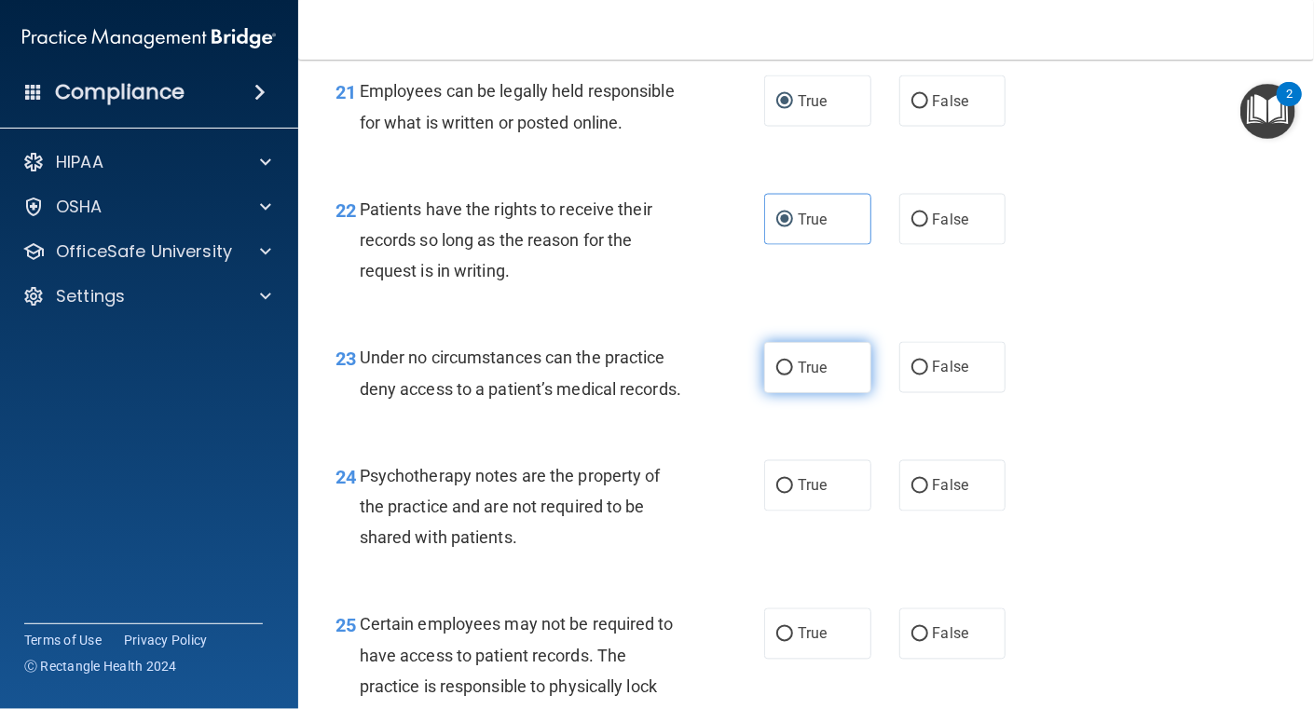
drag, startPoint x: 806, startPoint y: 430, endPoint x: 782, endPoint y: 431, distance: 24.3
click at [806, 377] on span "True" at bounding box center [812, 368] width 29 height 18
click at [793, 376] on input "True" at bounding box center [784, 369] width 17 height 14
radio input "true"
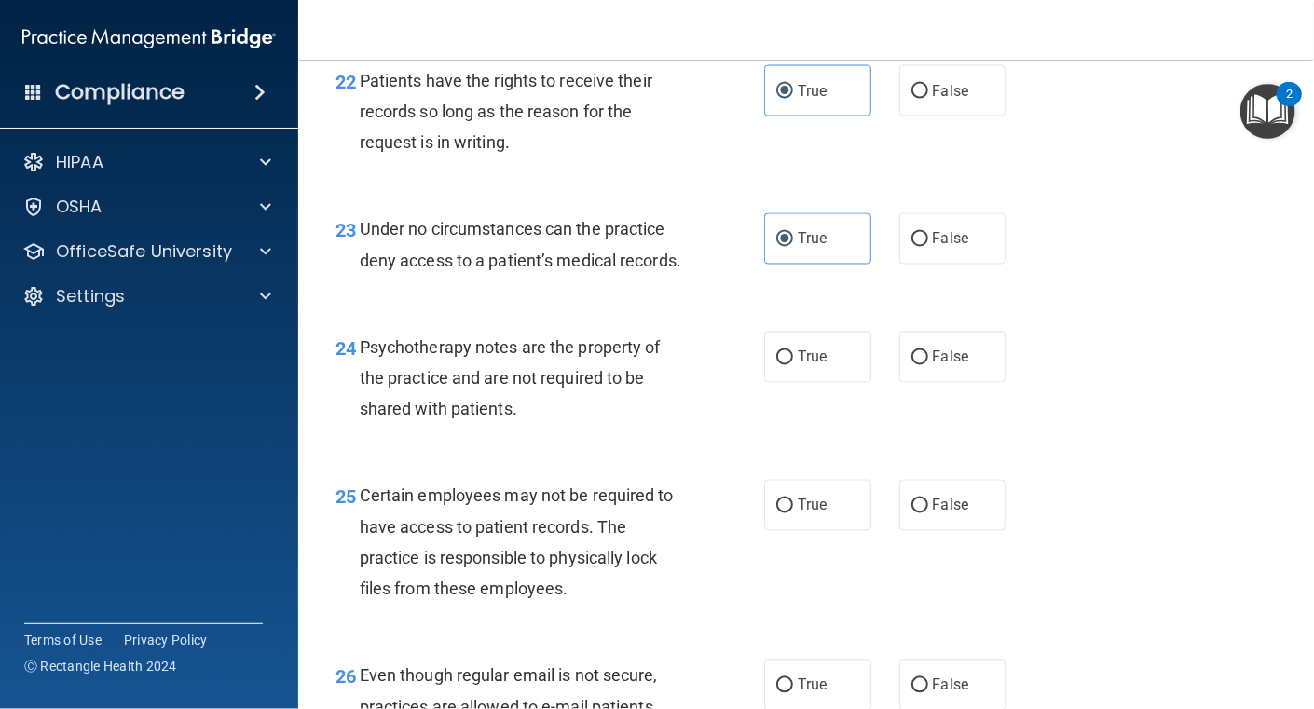
scroll to position [4195, 0]
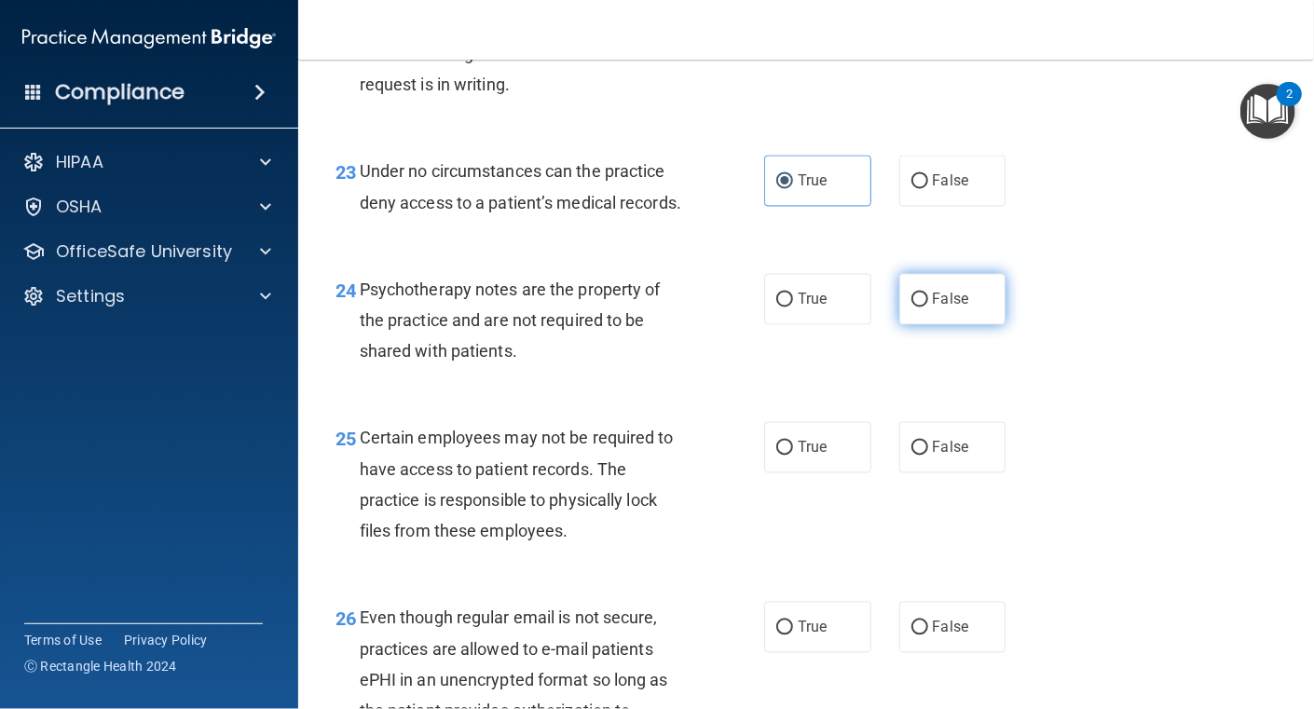
click at [912, 308] on input "False" at bounding box center [920, 301] width 17 height 14
radio input "true"
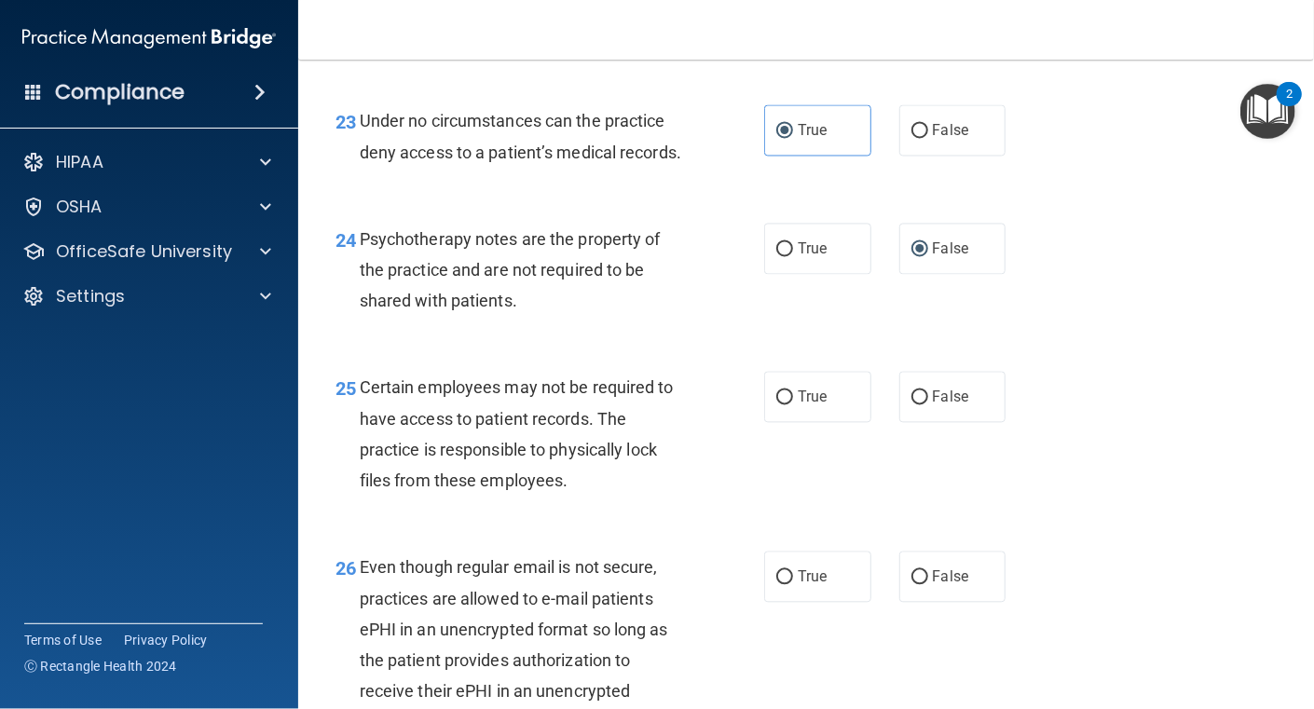
scroll to position [4287, 0]
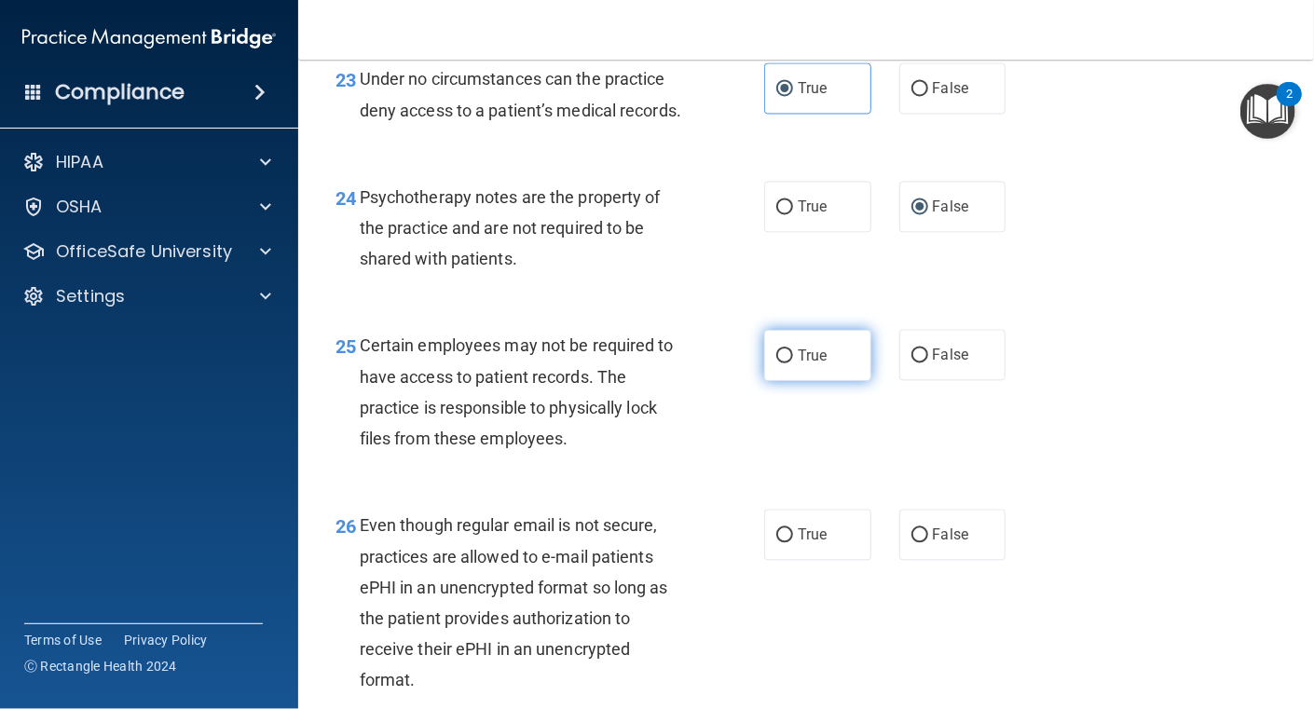
click at [776, 364] on input "True" at bounding box center [784, 357] width 17 height 14
radio input "true"
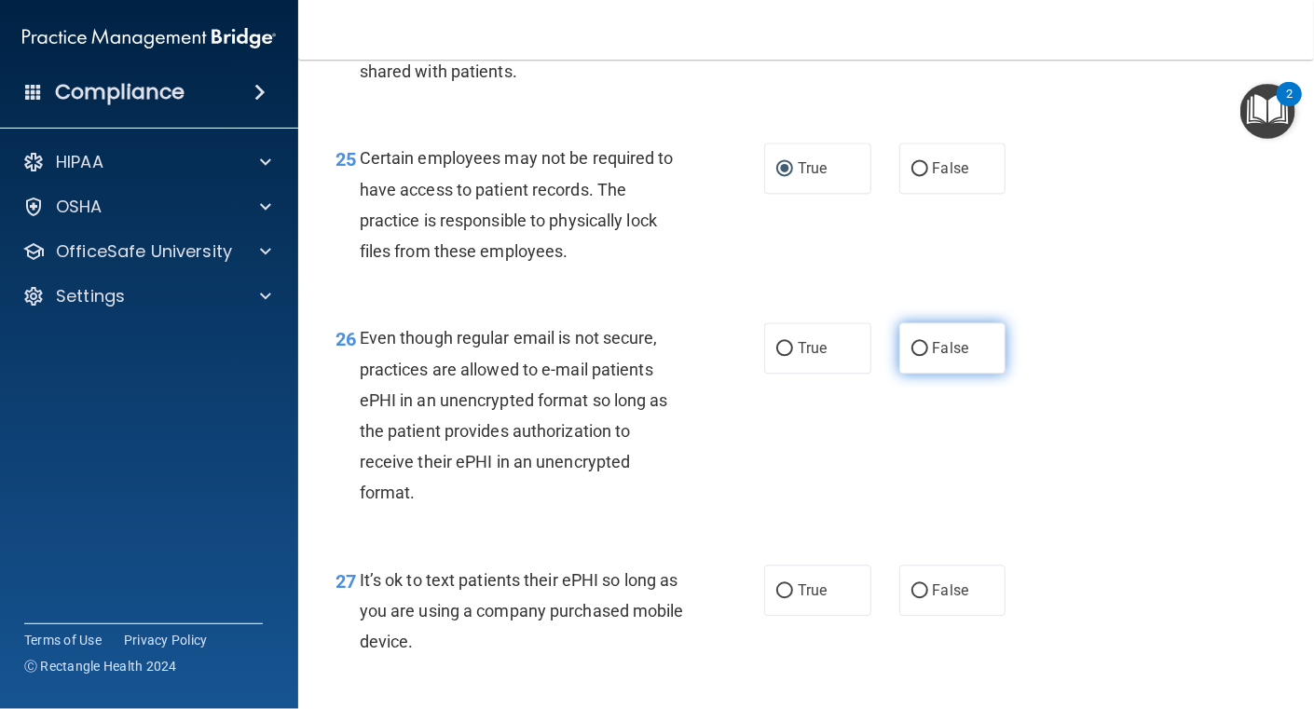
click at [933, 357] on span "False" at bounding box center [951, 348] width 36 height 18
click at [925, 356] on input "False" at bounding box center [920, 349] width 17 height 14
radio input "true"
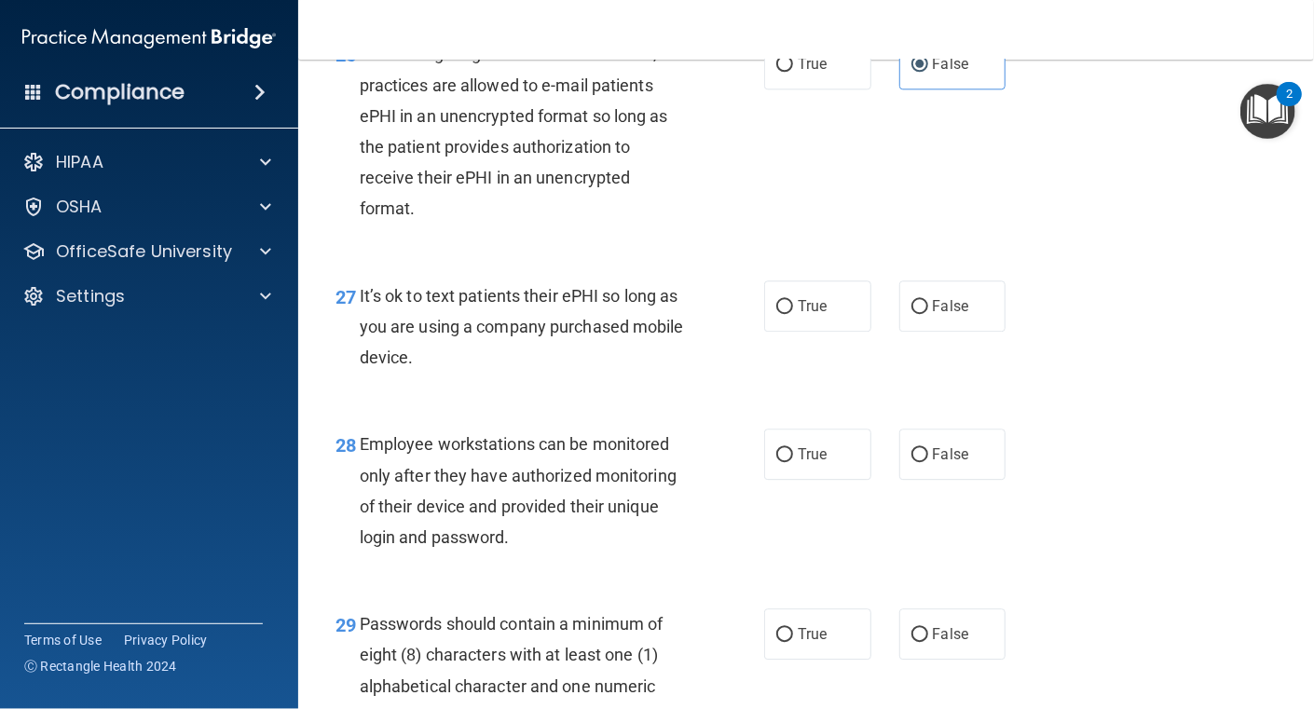
scroll to position [4753, 0]
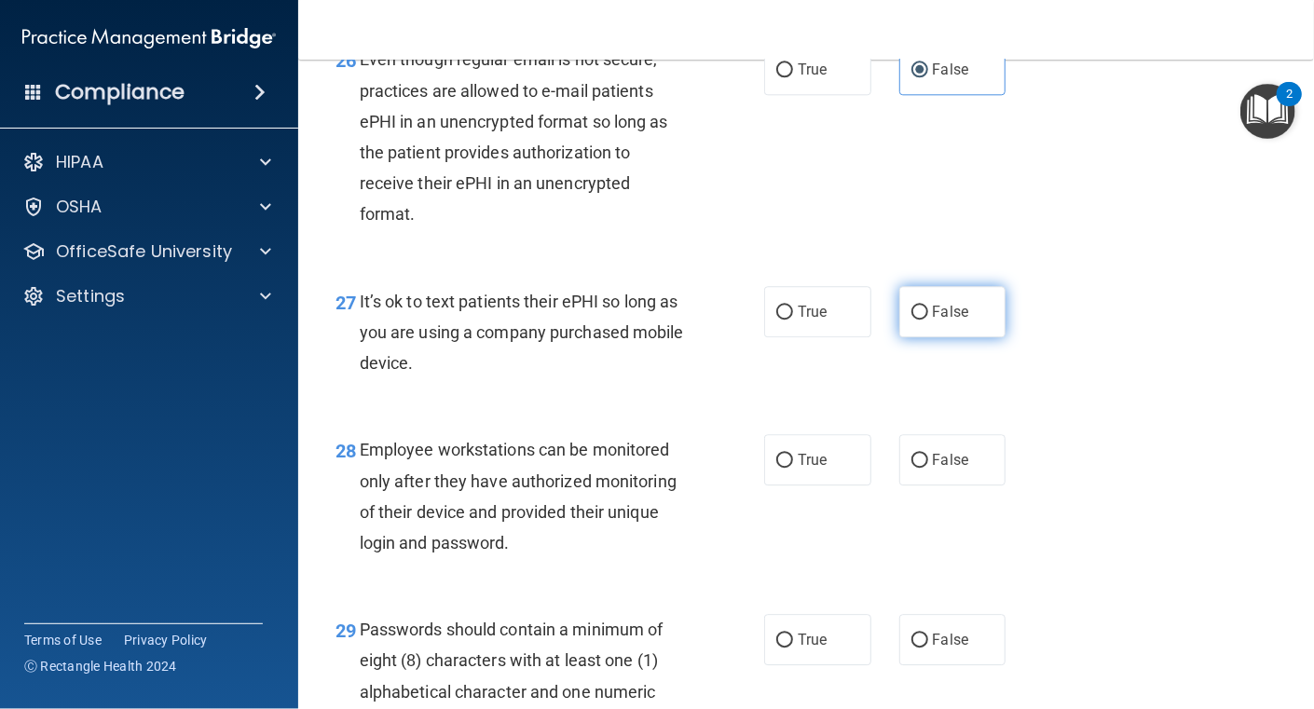
click at [912, 320] on input "False" at bounding box center [920, 313] width 17 height 14
radio input "true"
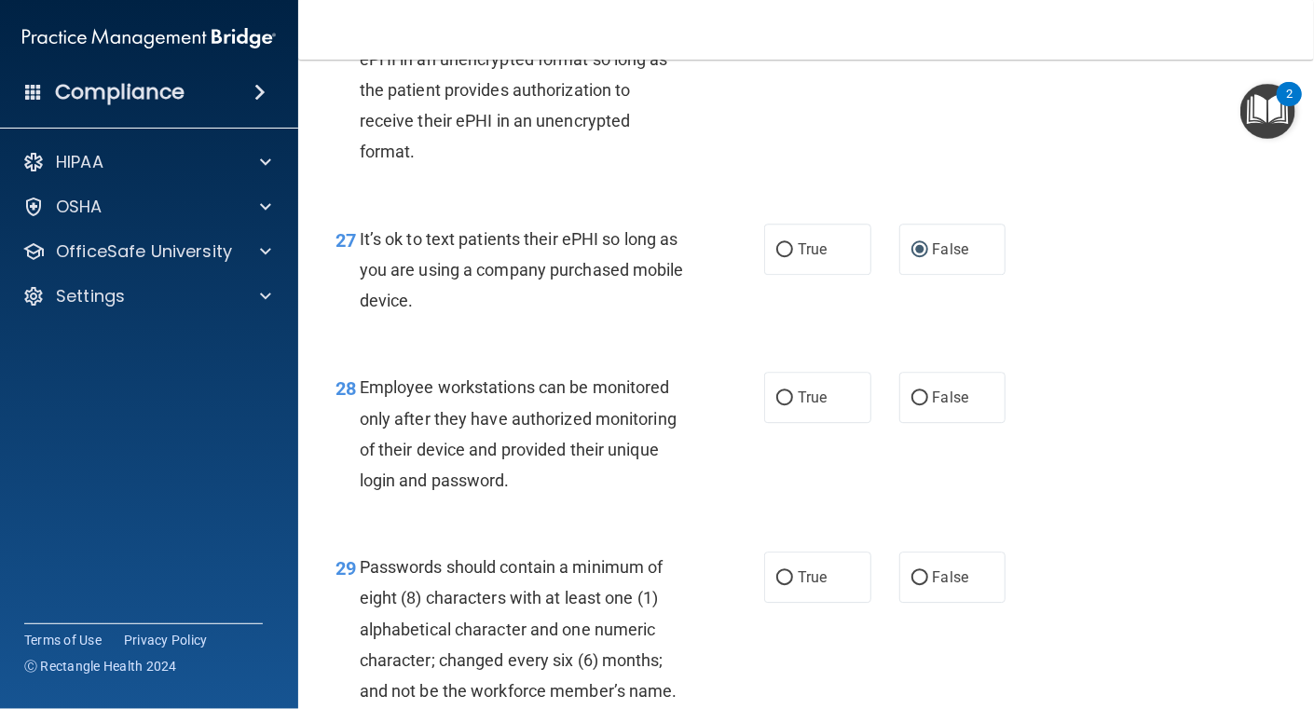
scroll to position [4847, 0]
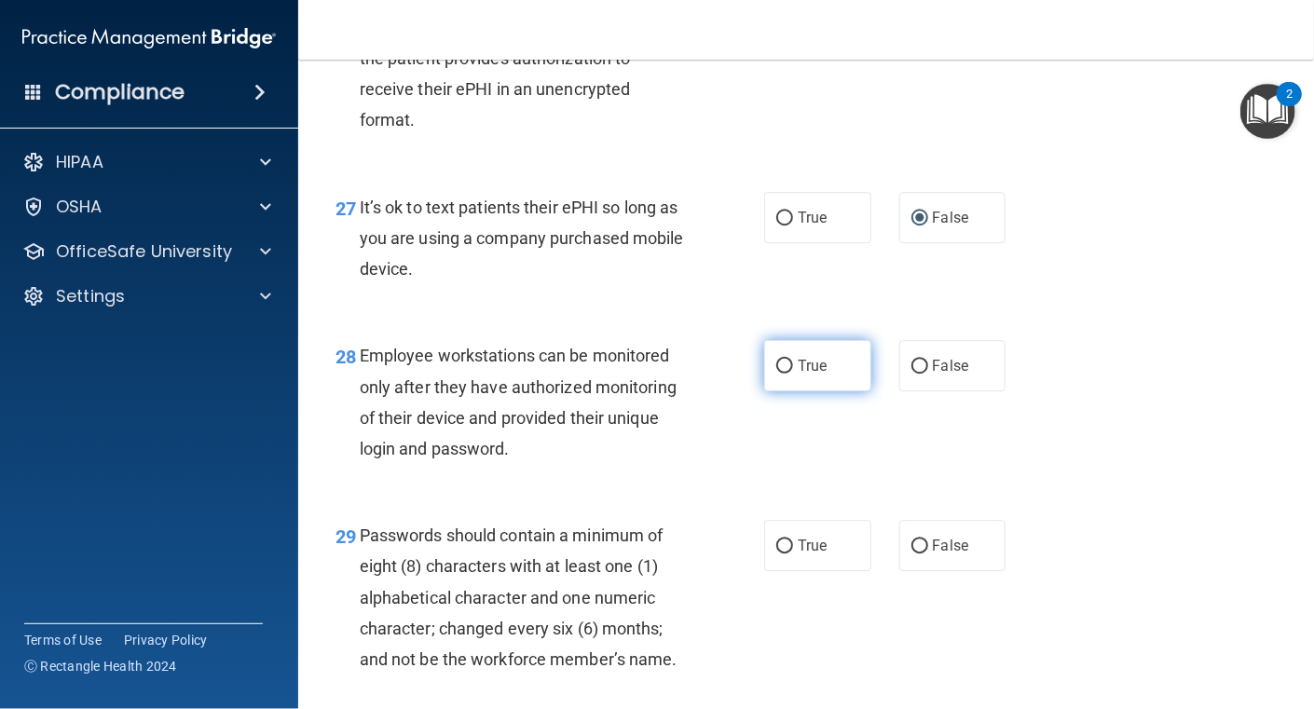
click at [776, 374] on input "True" at bounding box center [784, 367] width 17 height 14
radio input "true"
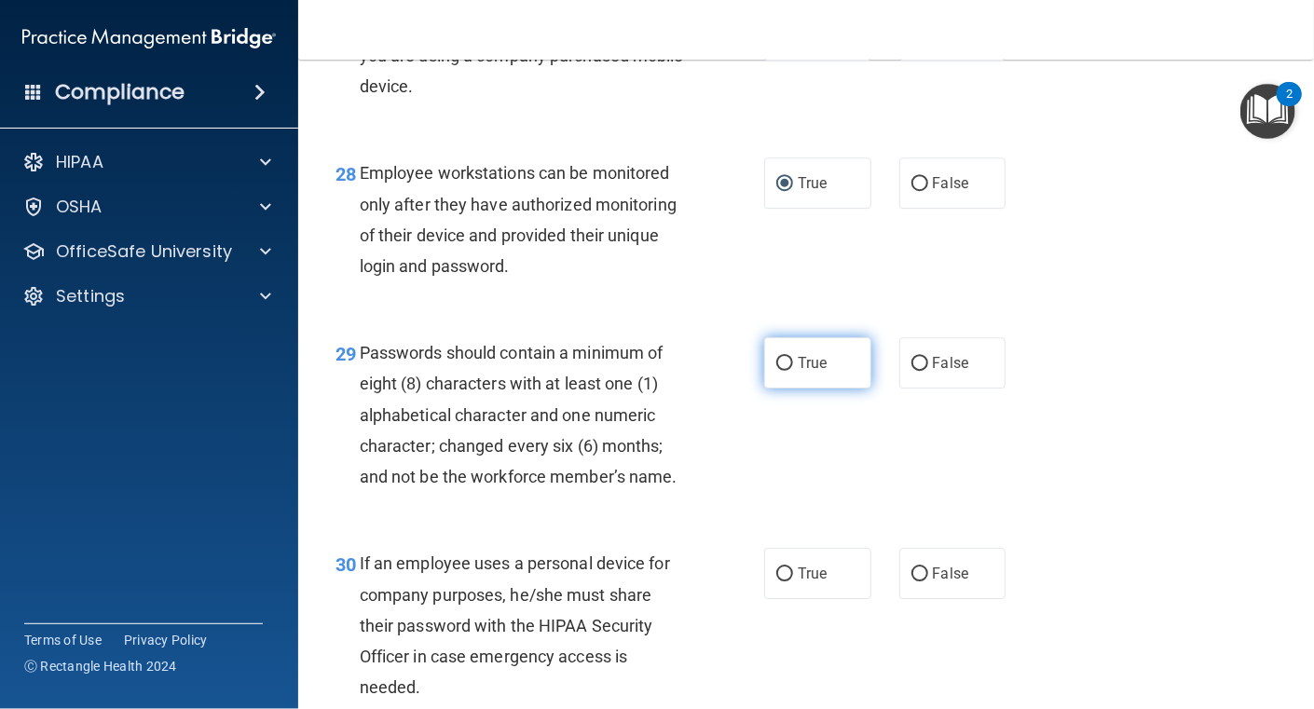
scroll to position [5033, 0]
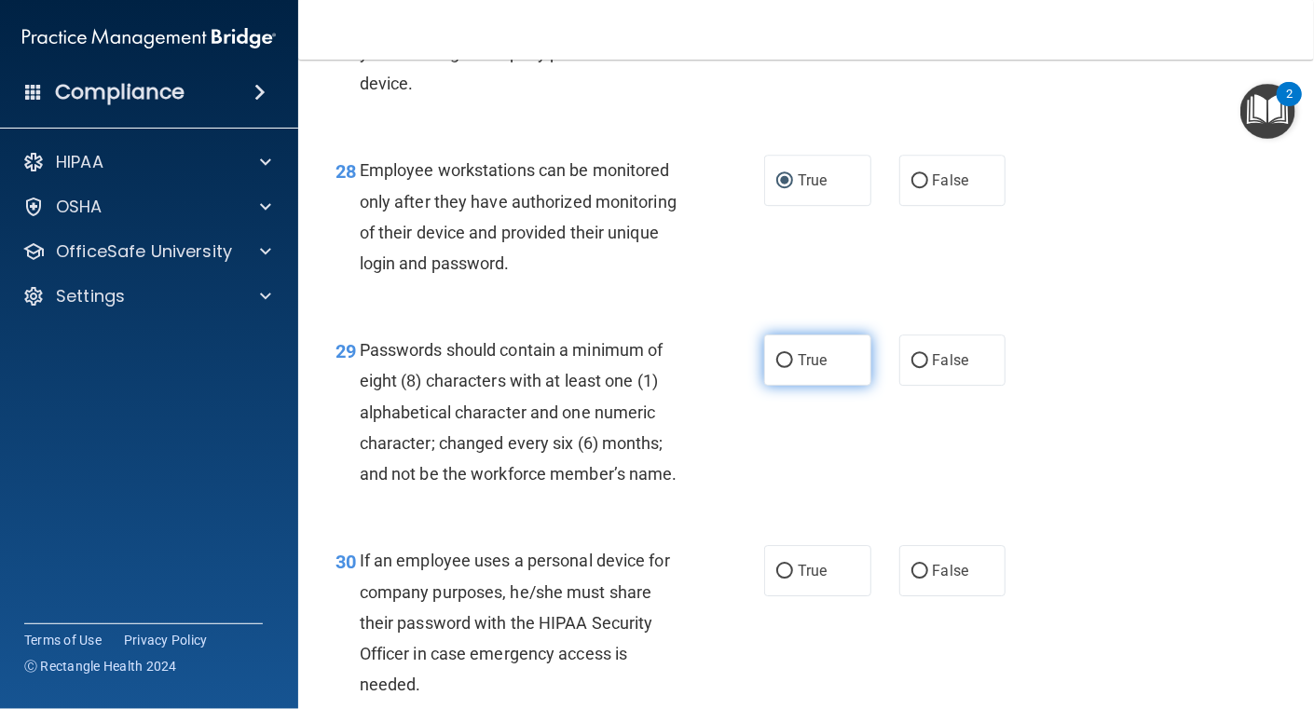
click at [798, 369] on span "True" at bounding box center [812, 360] width 29 height 18
click at [793, 368] on input "True" at bounding box center [784, 361] width 17 height 14
radio input "true"
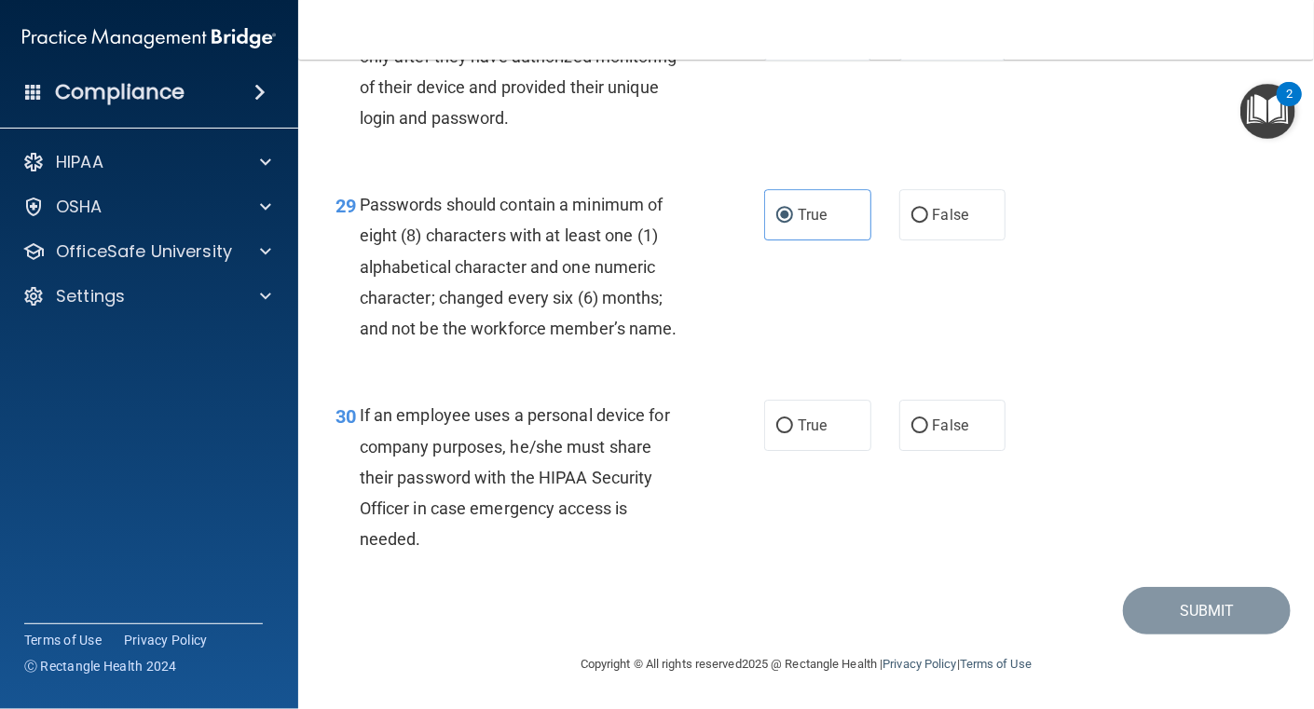
scroll to position [5269, 0]
click at [783, 420] on input "True" at bounding box center [784, 426] width 17 height 14
radio input "true"
click at [1219, 601] on button "Submit" at bounding box center [1207, 611] width 168 height 48
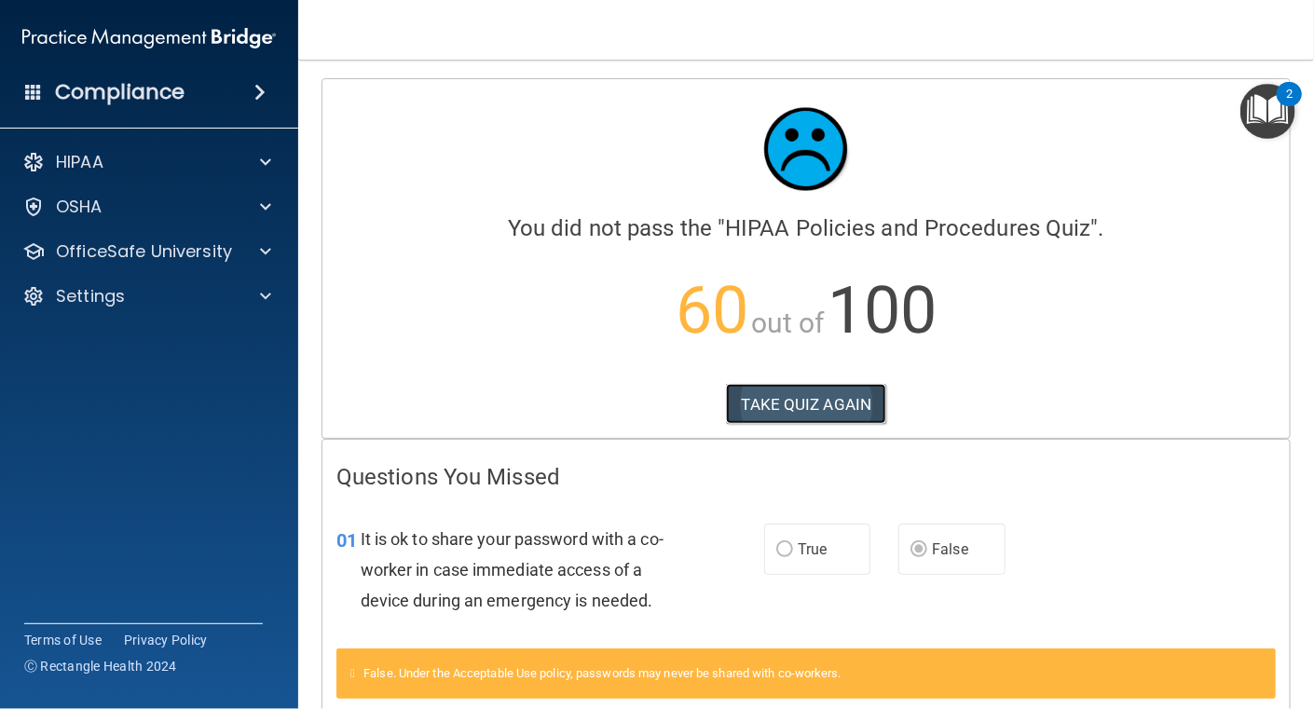
click at [806, 405] on button "TAKE QUIZ AGAIN" at bounding box center [806, 404] width 161 height 41
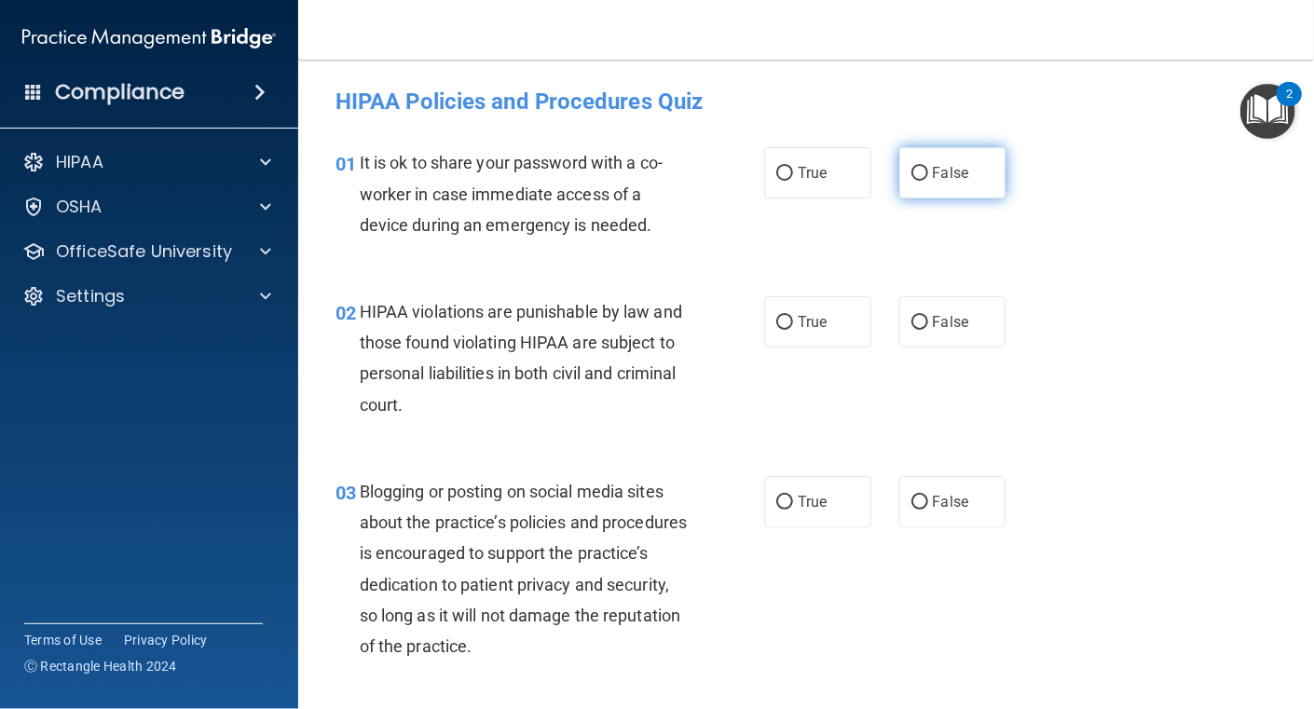
click at [922, 171] on label "False" at bounding box center [953, 172] width 107 height 51
click at [922, 171] on input "False" at bounding box center [920, 174] width 17 height 14
radio input "true"
click at [776, 319] on input "True" at bounding box center [784, 323] width 17 height 14
radio input "true"
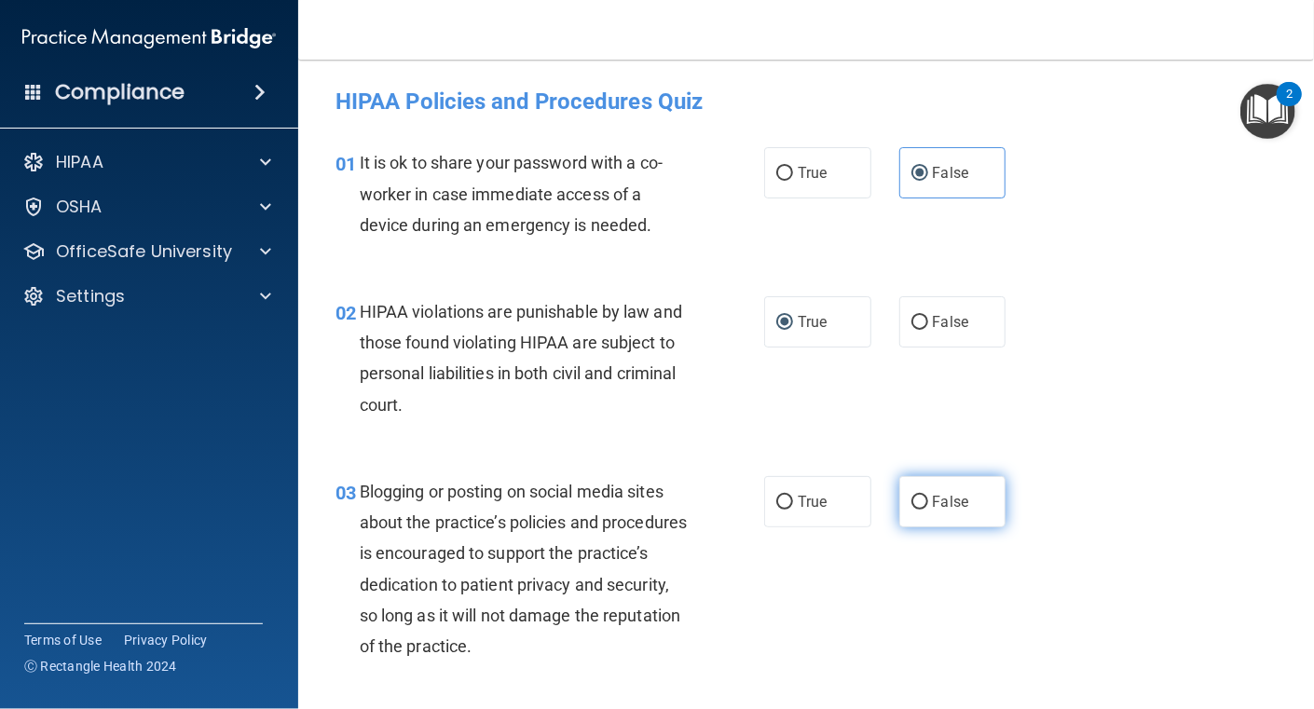
click at [912, 497] on input "False" at bounding box center [920, 503] width 17 height 14
radio input "true"
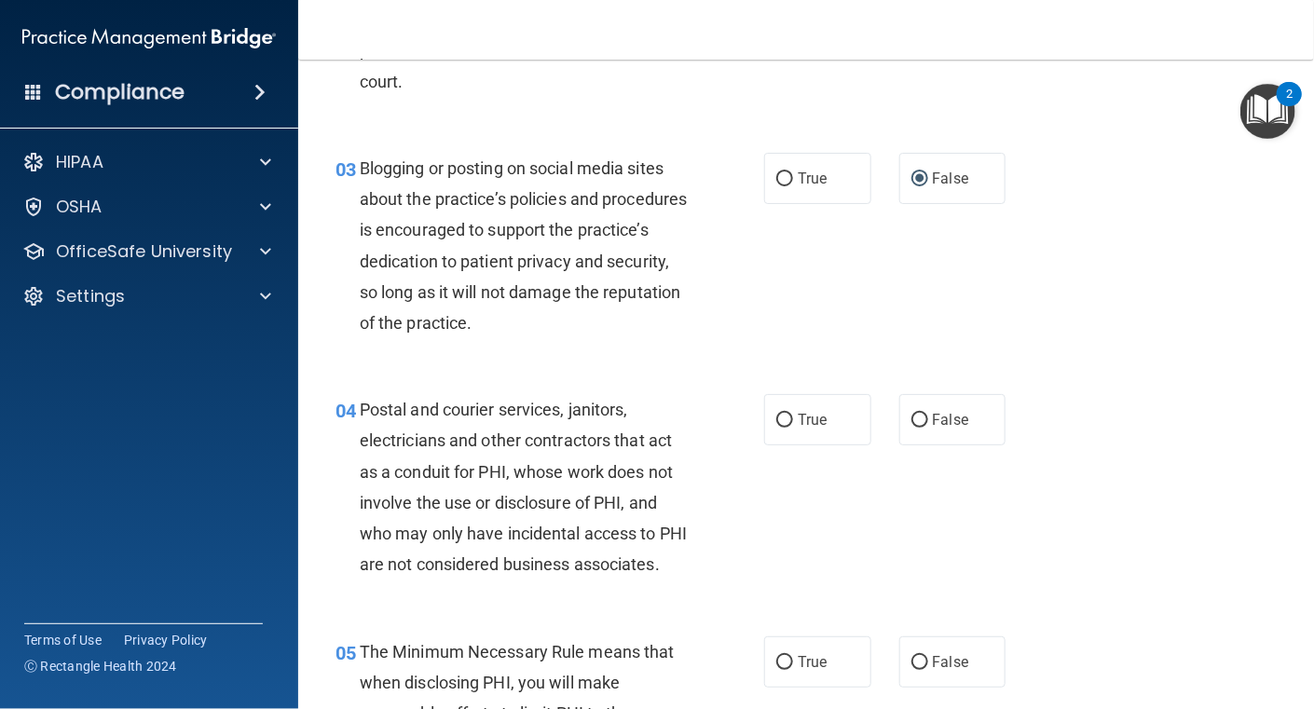
scroll to position [373, 0]
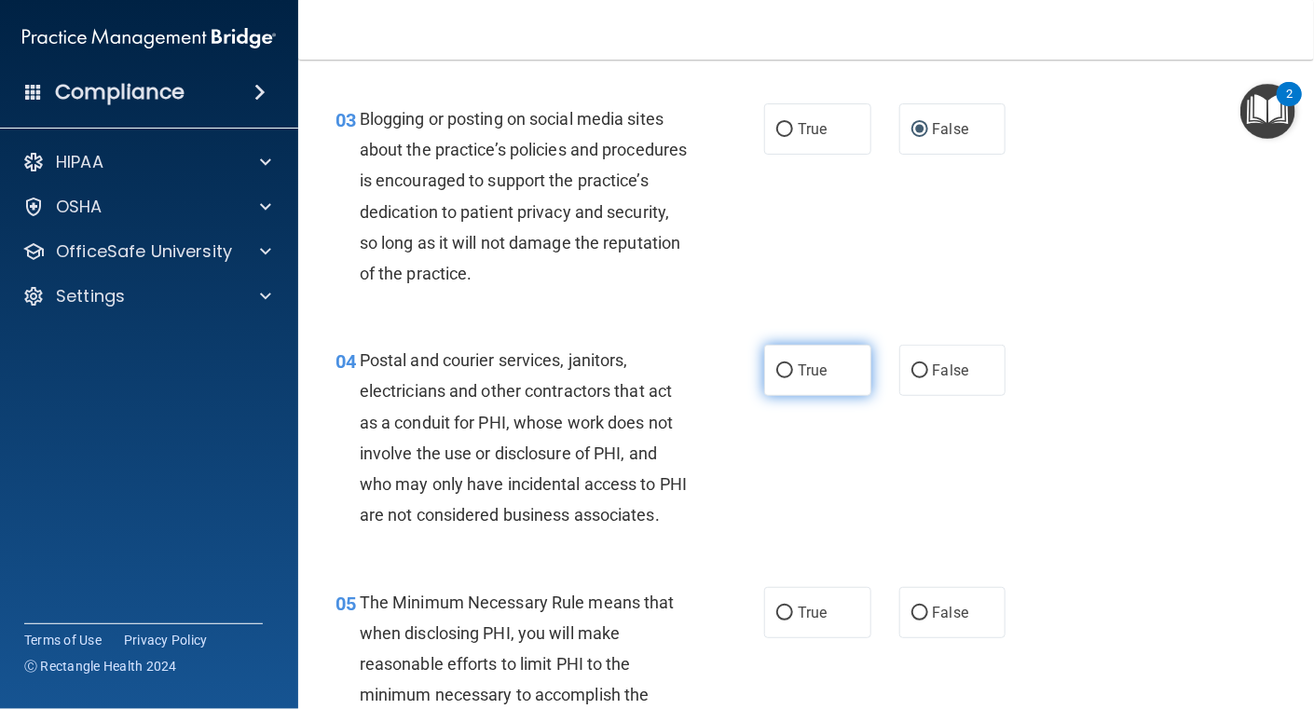
click at [776, 364] on input "True" at bounding box center [784, 371] width 17 height 14
radio input "true"
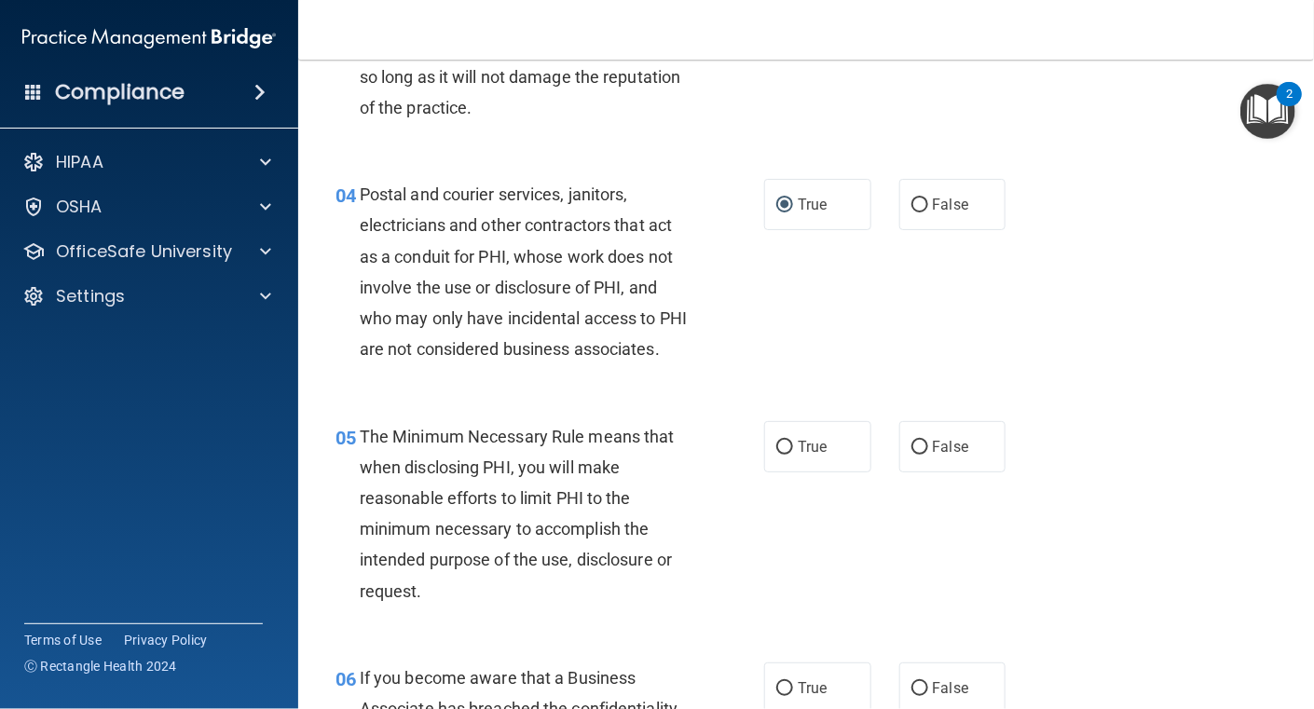
scroll to position [558, 0]
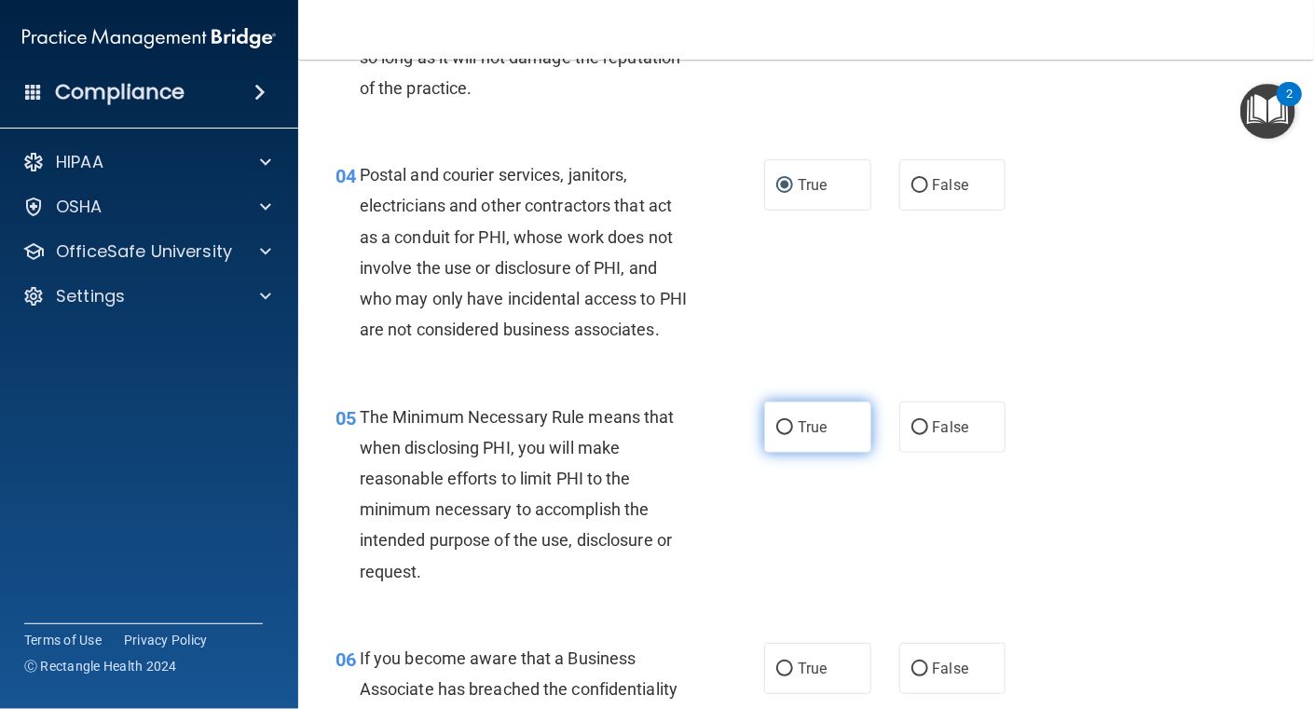
click at [777, 435] on input "True" at bounding box center [784, 428] width 17 height 14
radio input "true"
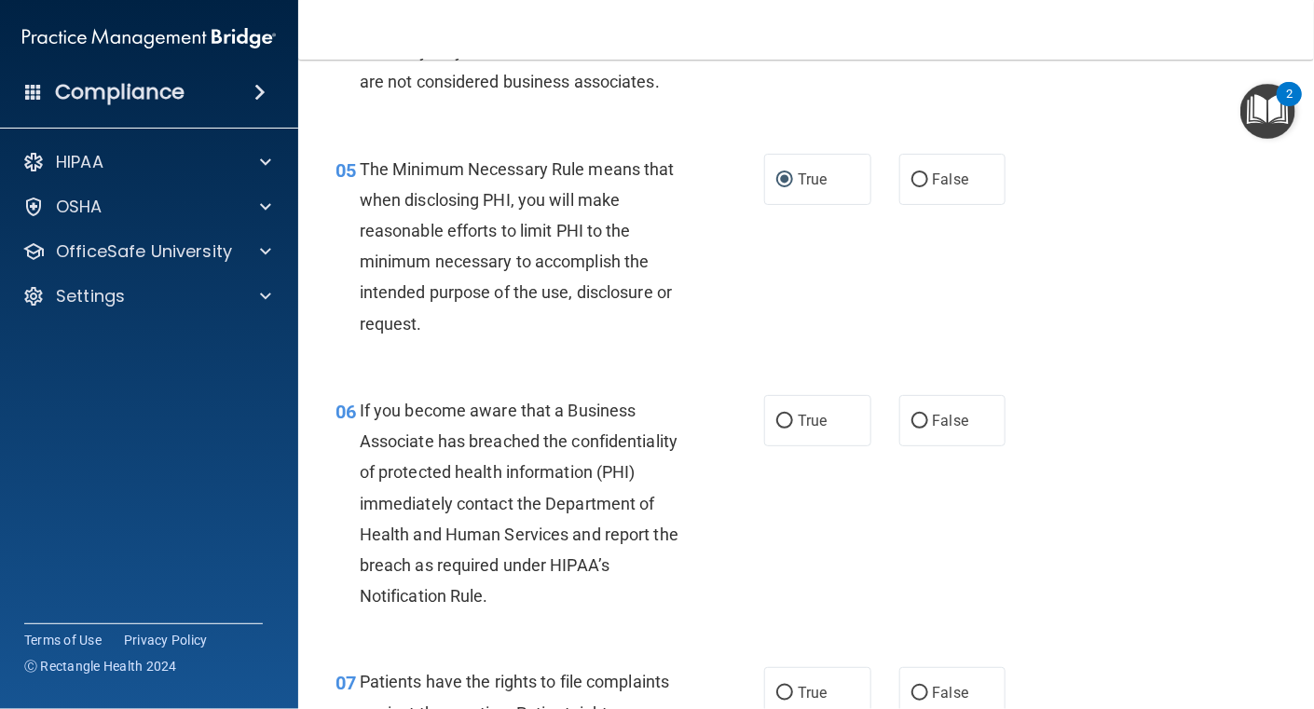
scroll to position [839, 0]
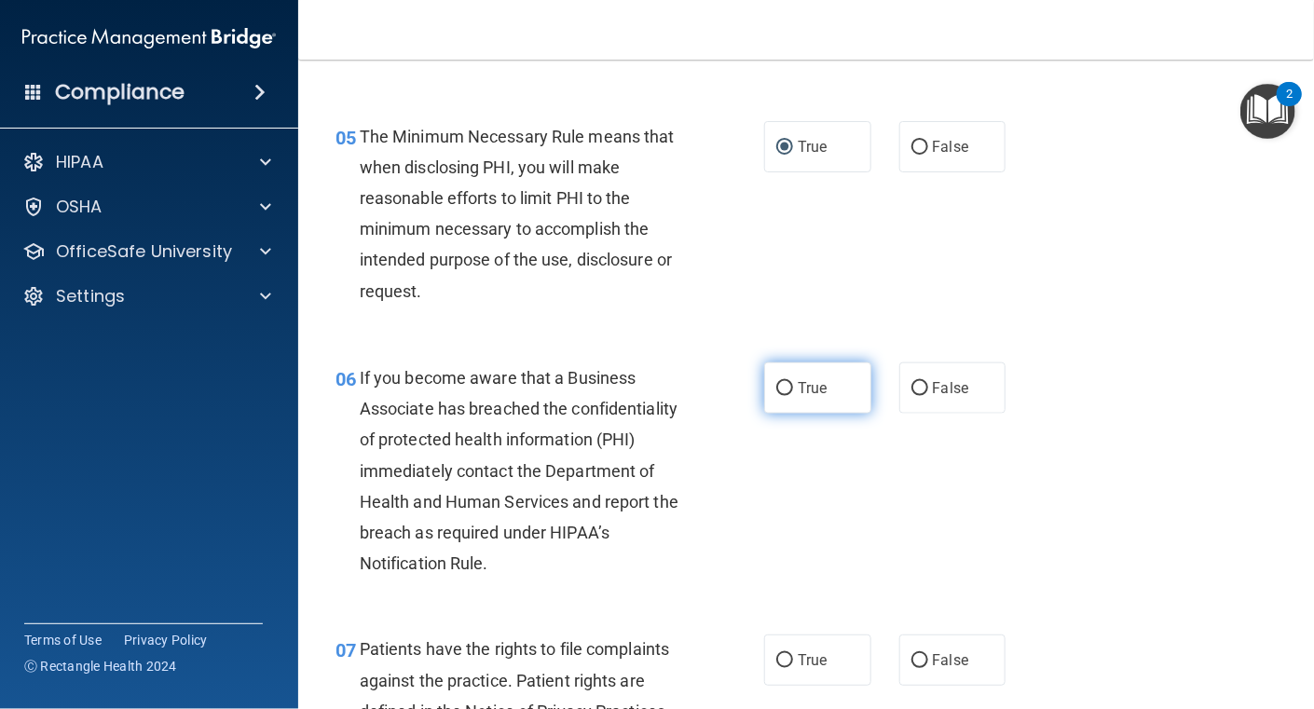
drag, startPoint x: 912, startPoint y: 418, endPoint x: 817, endPoint y: 416, distance: 95.1
click at [912, 396] on input "False" at bounding box center [920, 389] width 17 height 14
radio input "true"
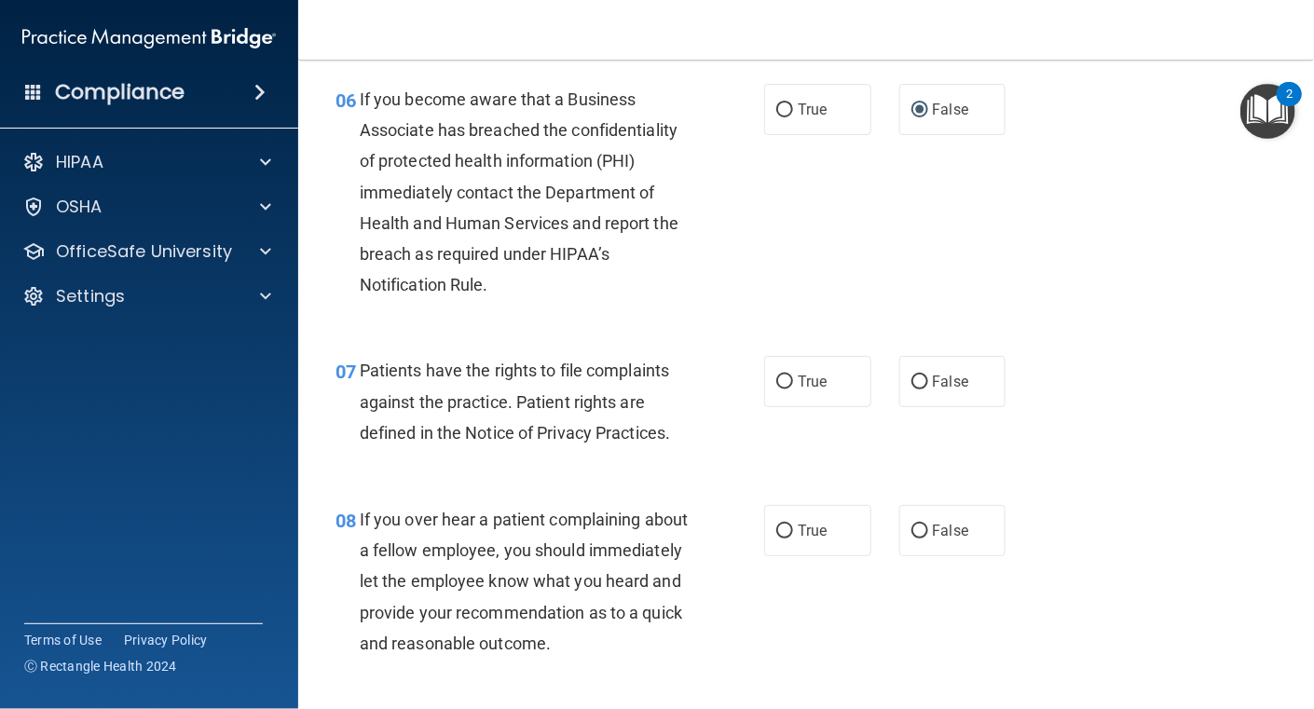
scroll to position [1119, 0]
click at [785, 389] on input "True" at bounding box center [784, 382] width 17 height 14
radio input "true"
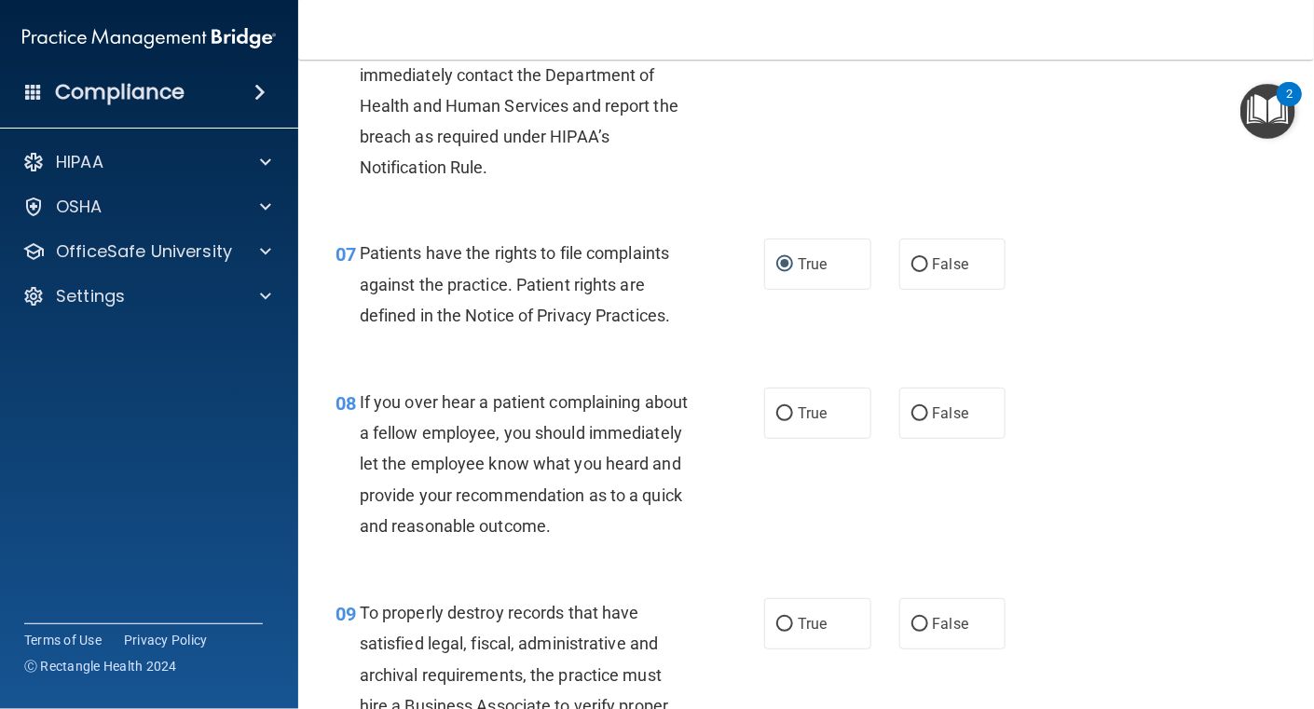
scroll to position [1305, 0]
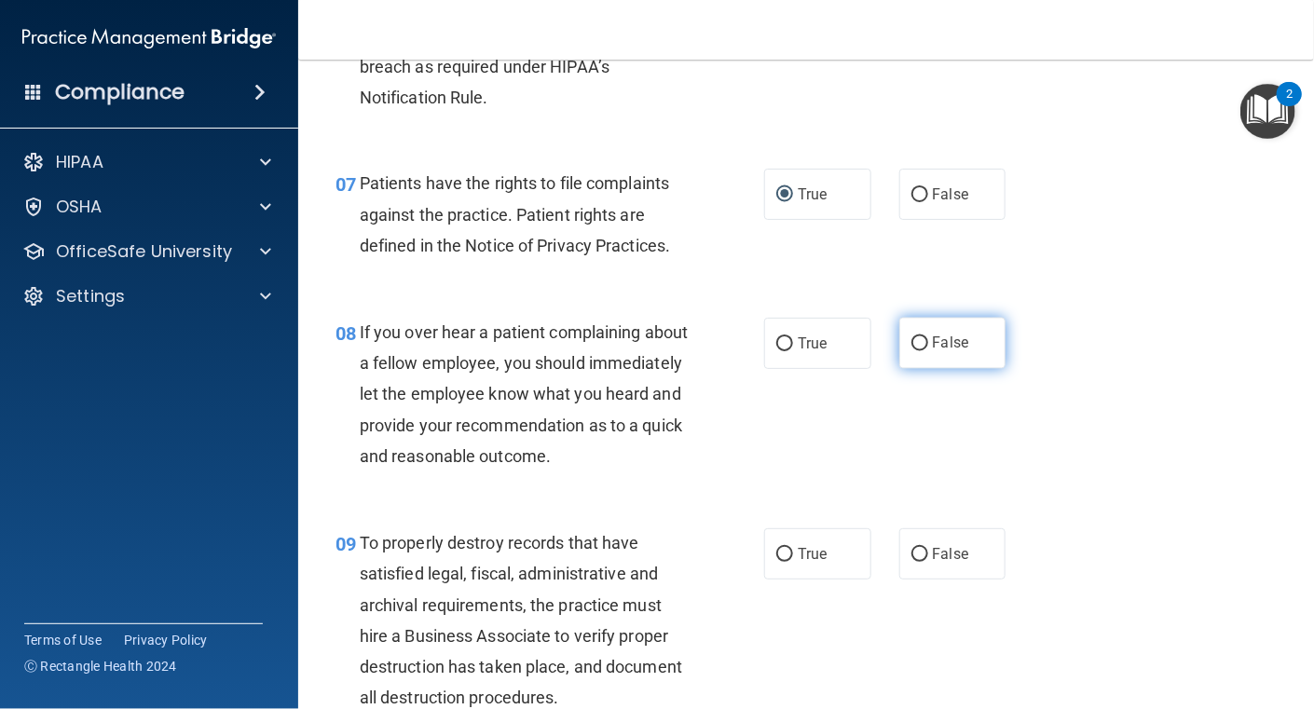
click at [916, 351] on input "False" at bounding box center [920, 344] width 17 height 14
radio input "true"
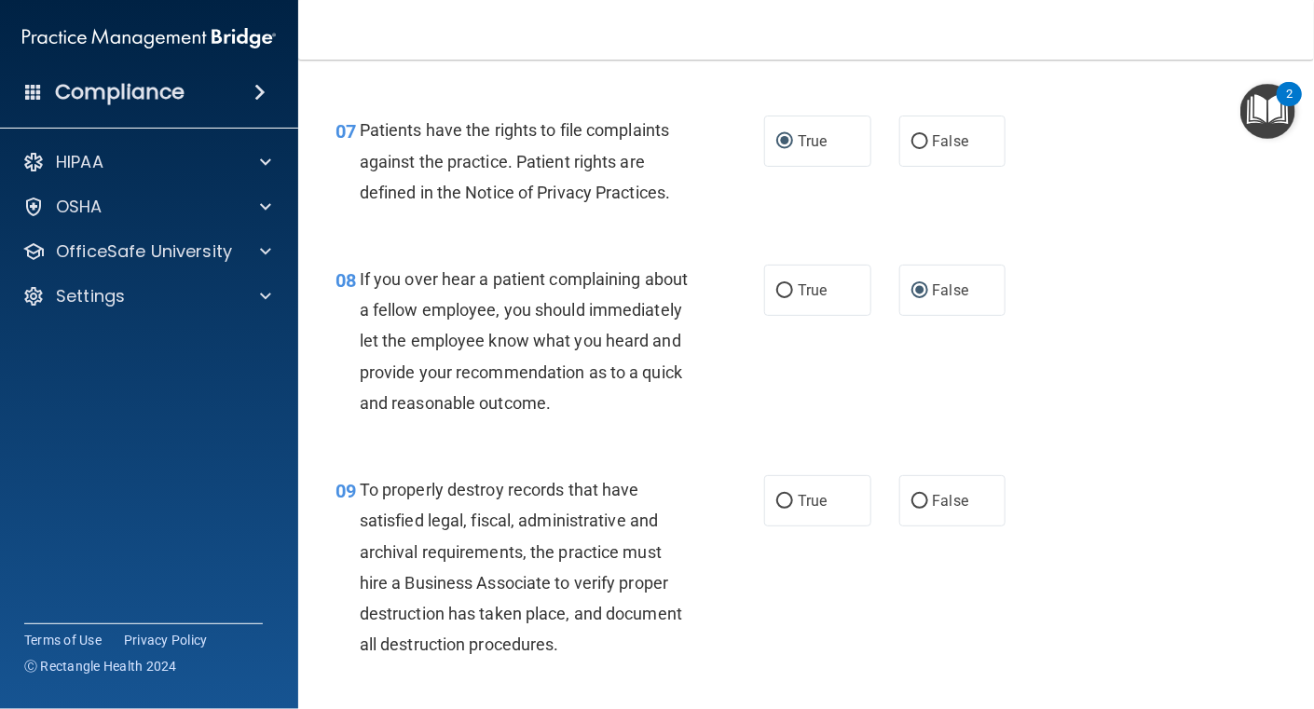
scroll to position [1397, 0]
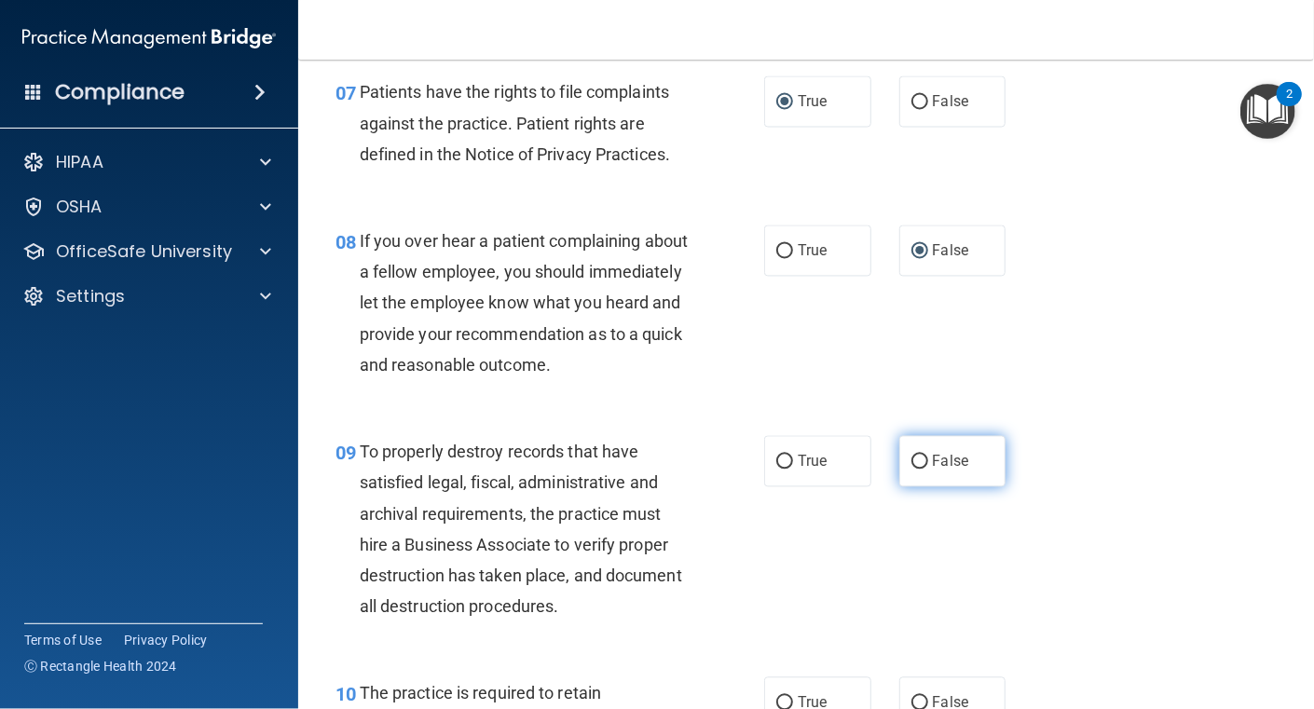
click at [914, 470] on input "False" at bounding box center [920, 463] width 17 height 14
radio input "true"
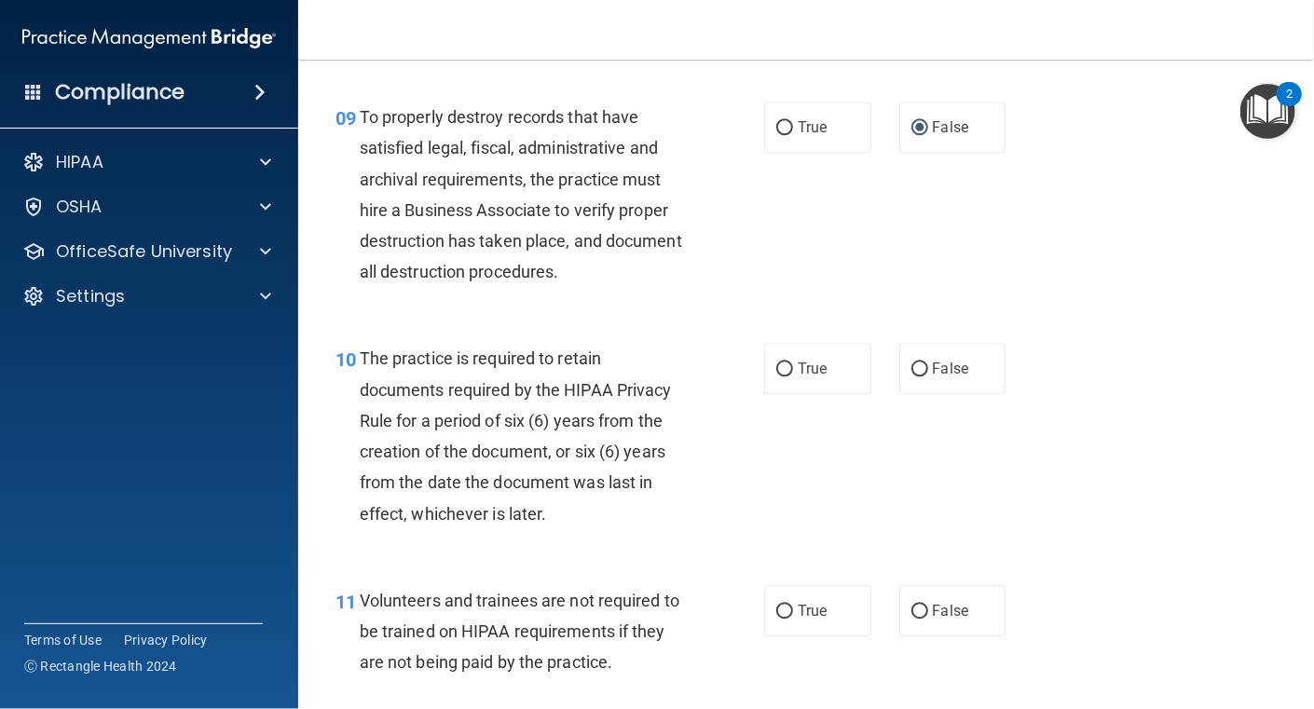
scroll to position [1771, 0]
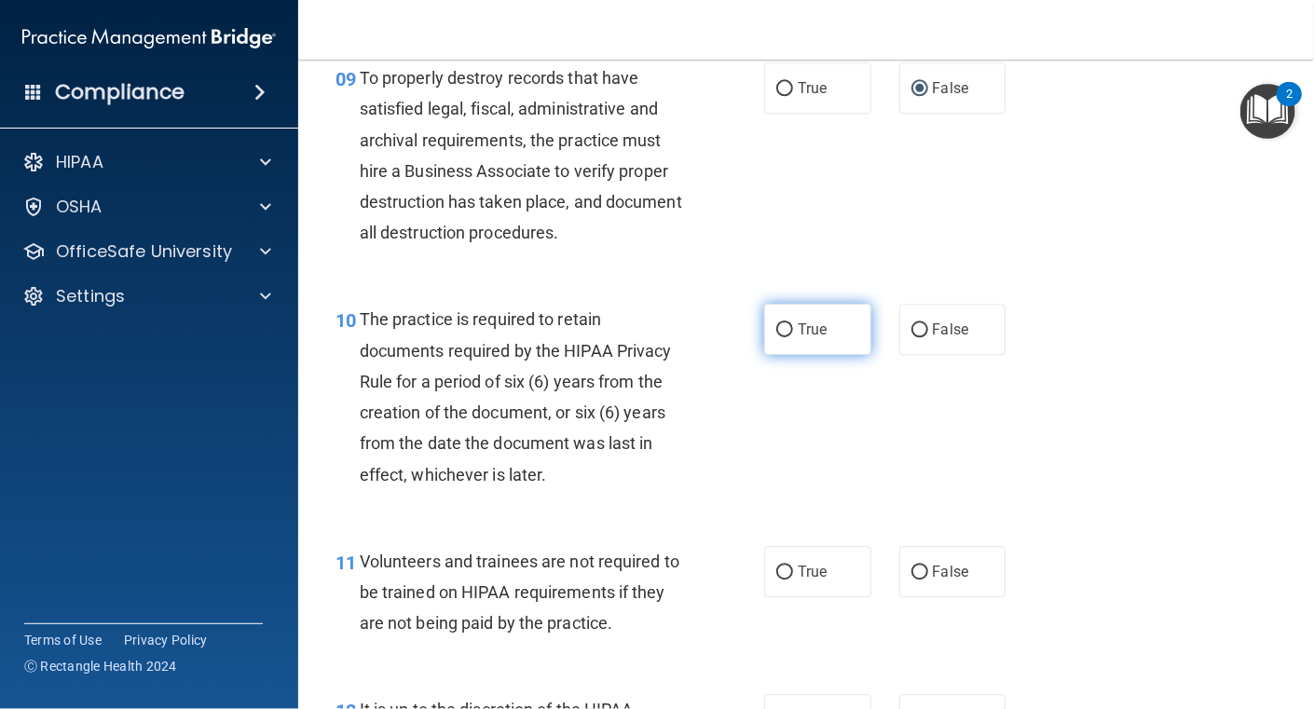
click at [780, 337] on input "True" at bounding box center [784, 330] width 17 height 14
radio input "true"
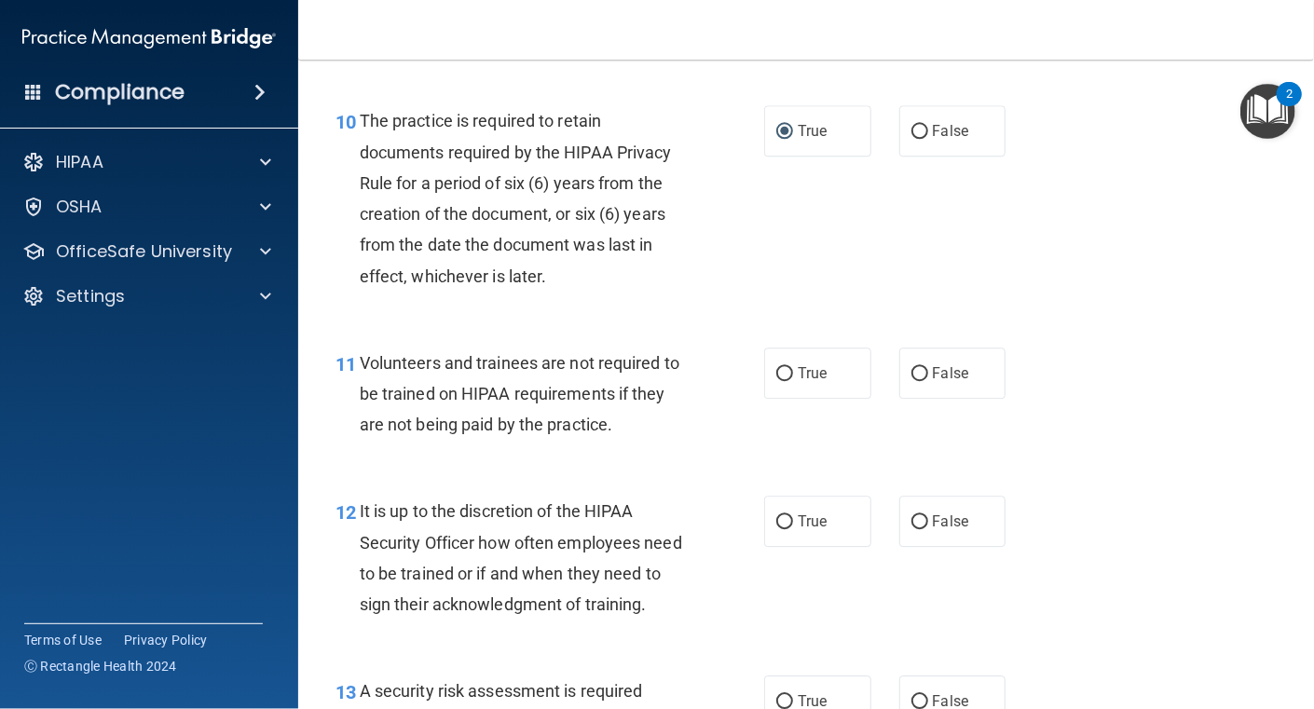
scroll to position [2050, 0]
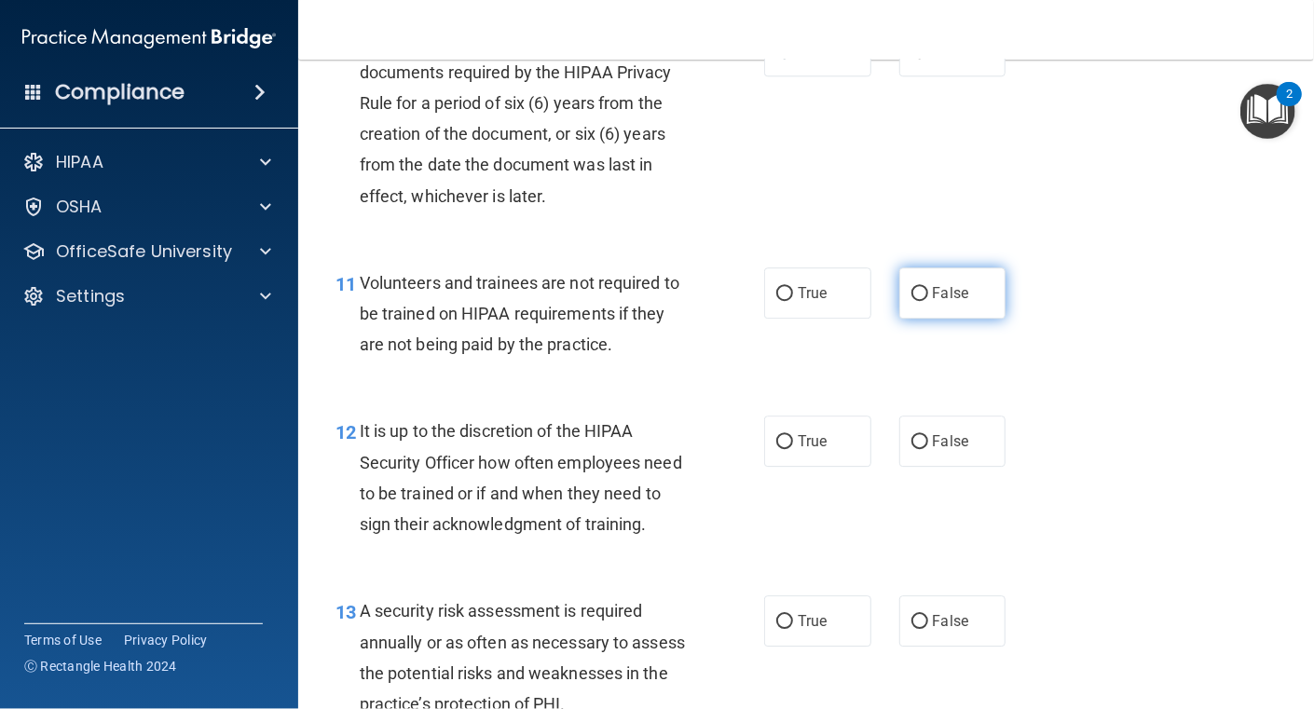
click at [912, 301] on input "False" at bounding box center [920, 294] width 17 height 14
radio input "true"
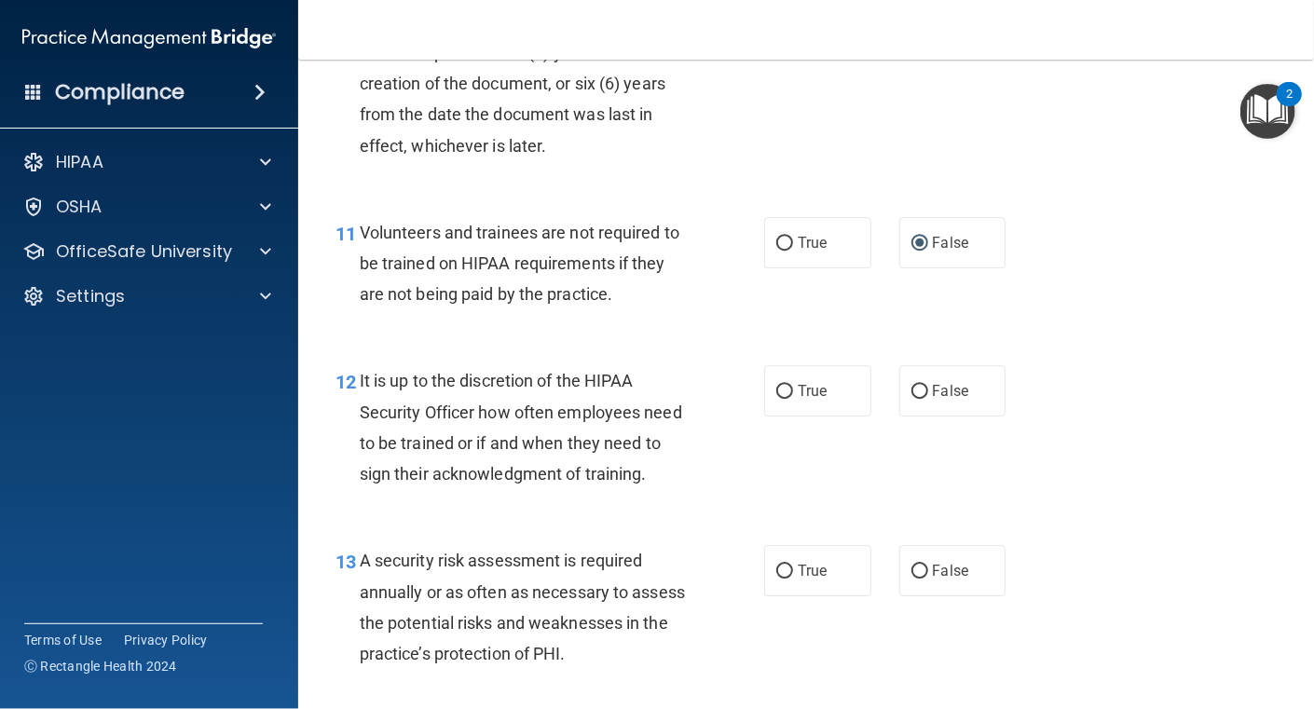
scroll to position [2144, 0]
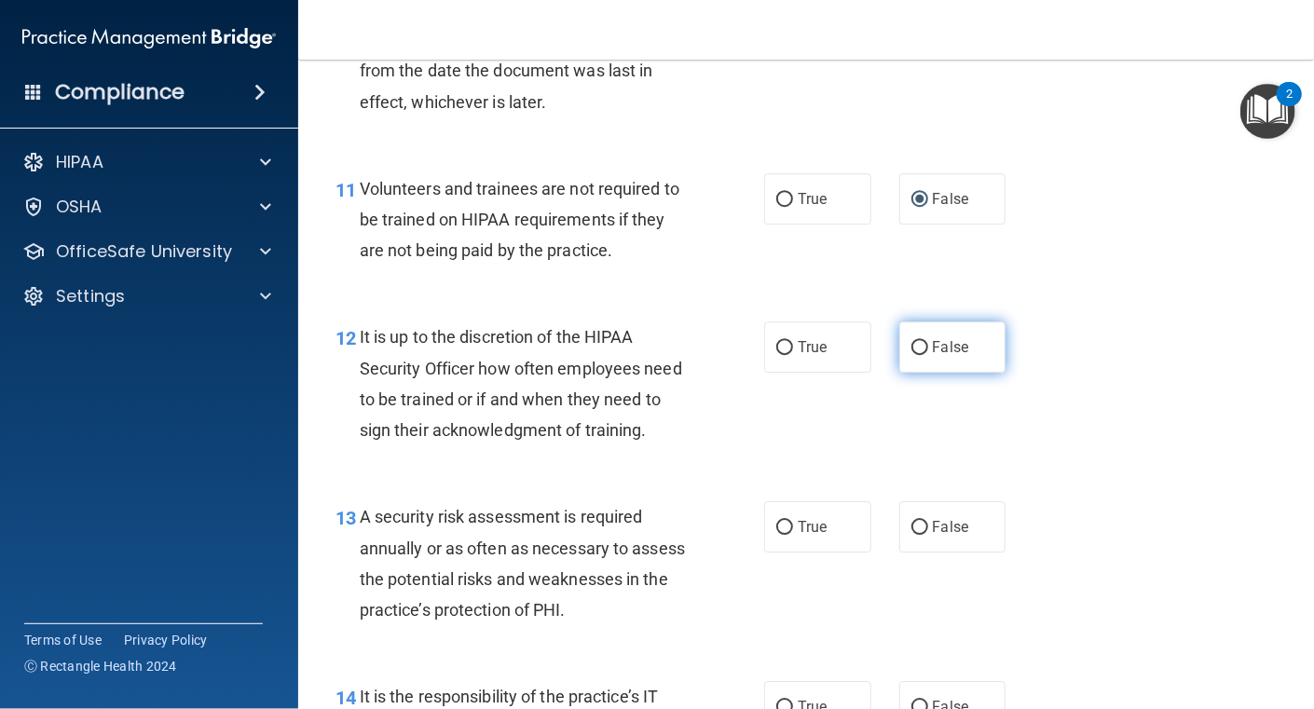
click at [918, 355] on input "False" at bounding box center [920, 348] width 17 height 14
radio input "true"
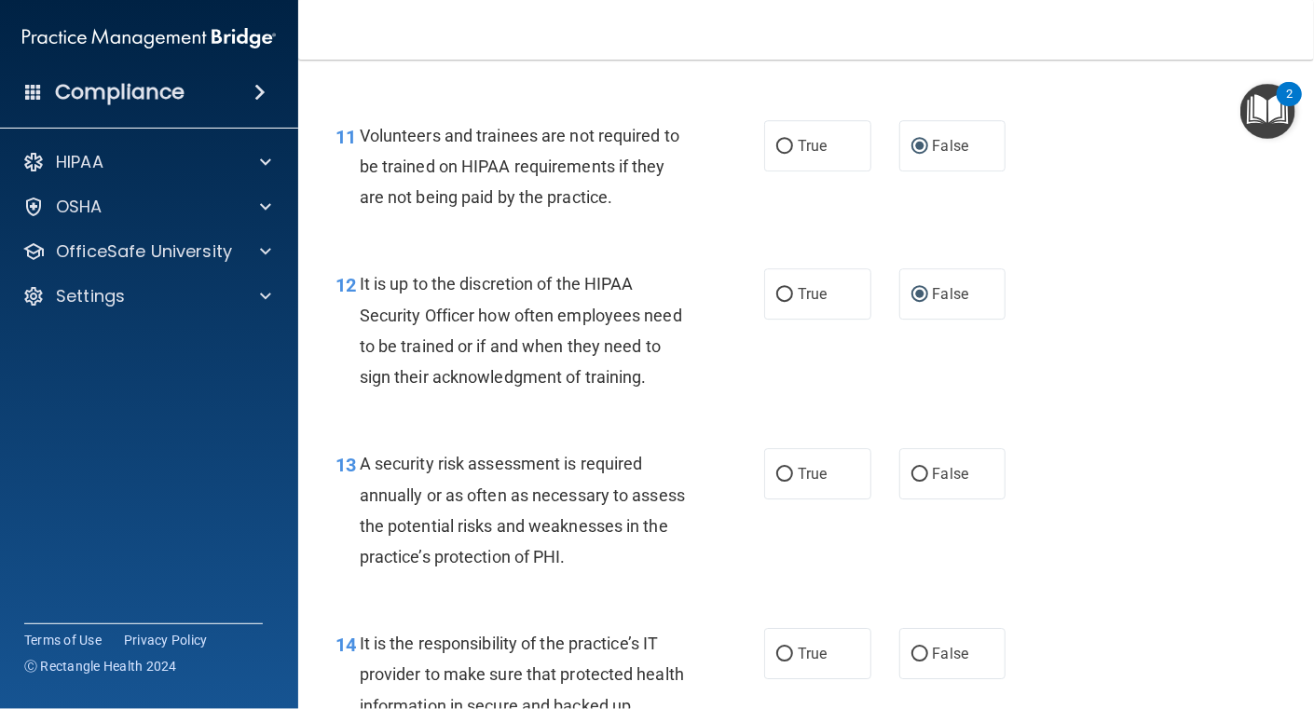
scroll to position [2237, 0]
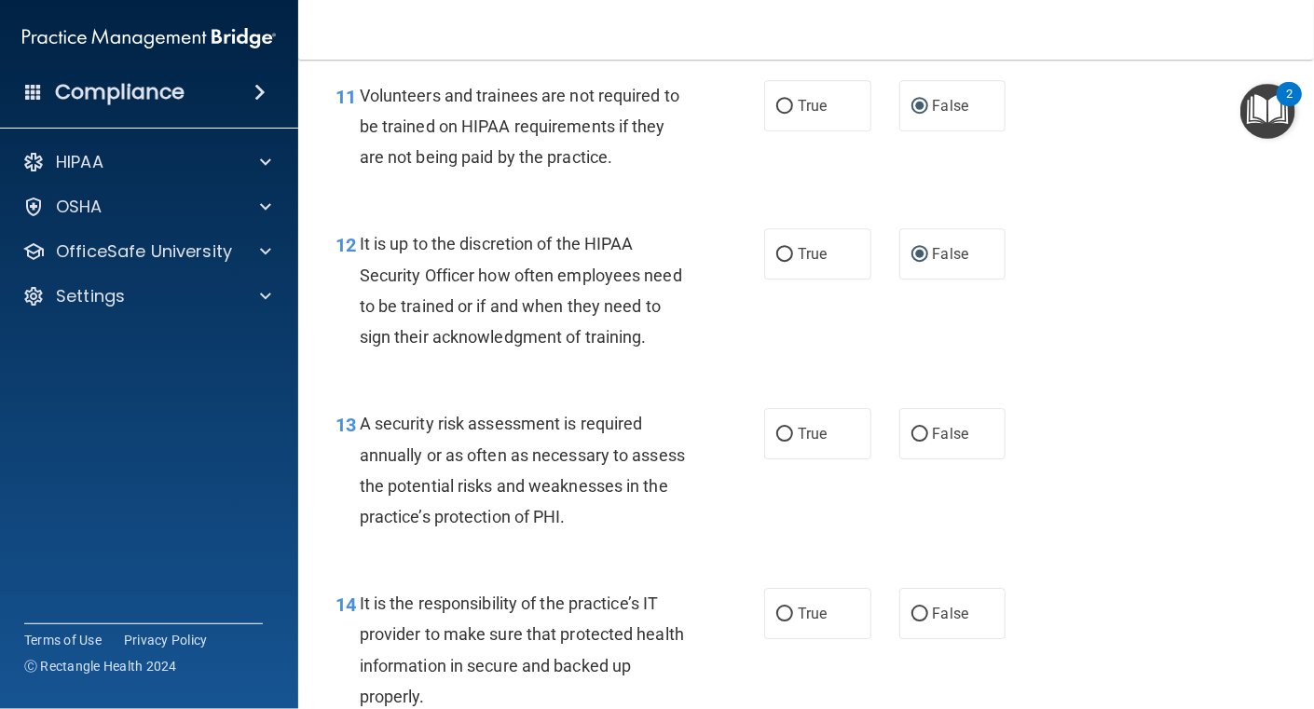
drag, startPoint x: 798, startPoint y: 489, endPoint x: 665, endPoint y: 507, distance: 134.5
click at [798, 443] on span "True" at bounding box center [812, 434] width 29 height 18
click at [793, 442] on input "True" at bounding box center [784, 435] width 17 height 14
radio input "true"
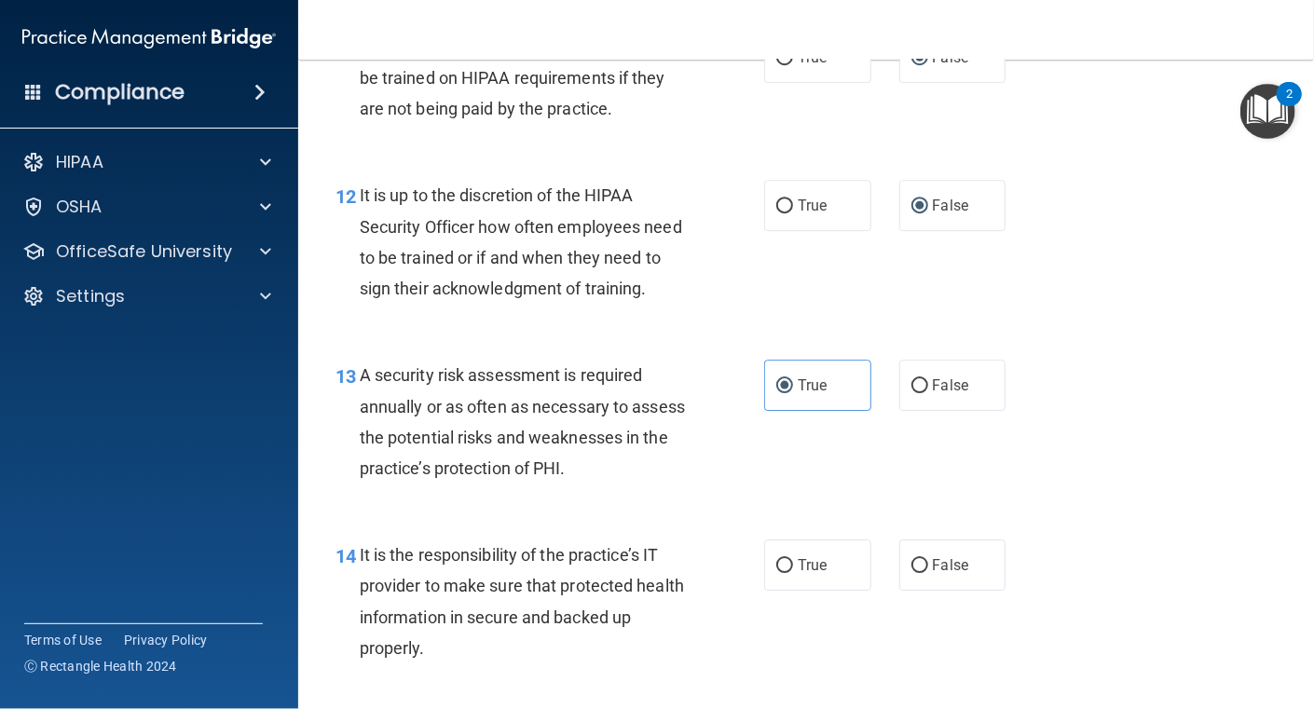
scroll to position [2329, 0]
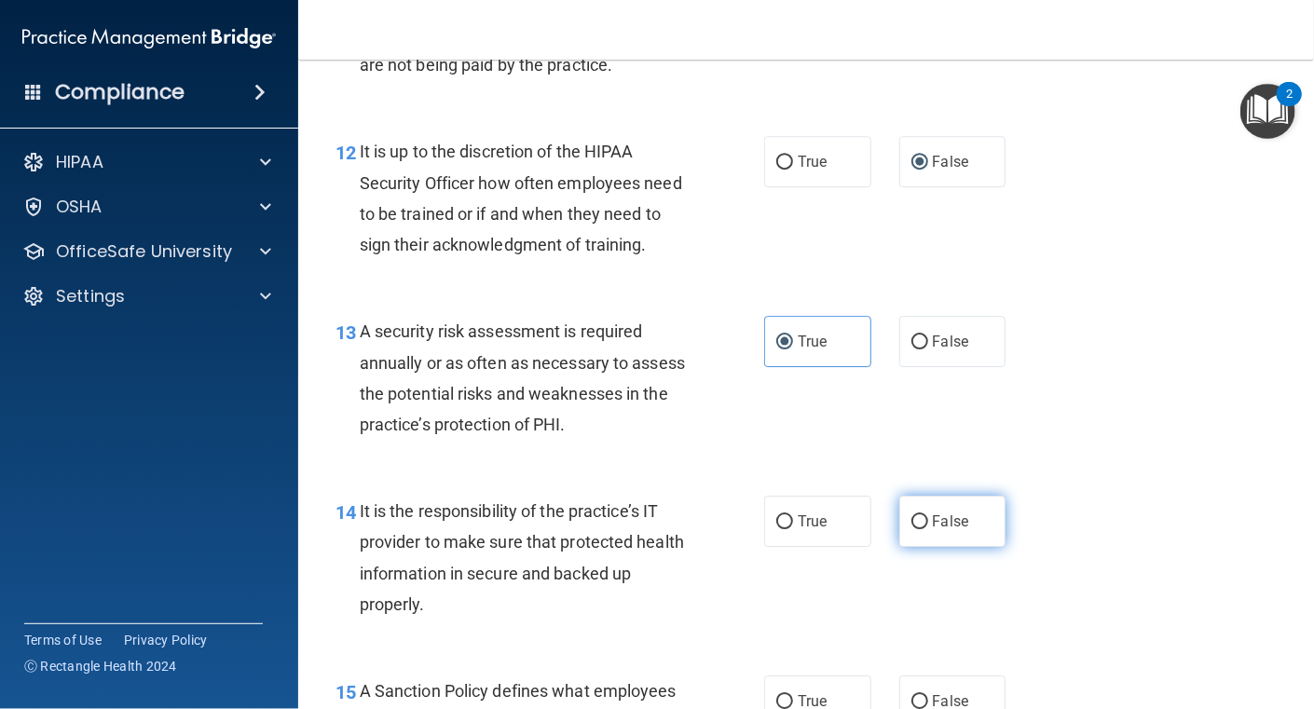
click at [912, 529] on input "False" at bounding box center [920, 522] width 17 height 14
radio input "true"
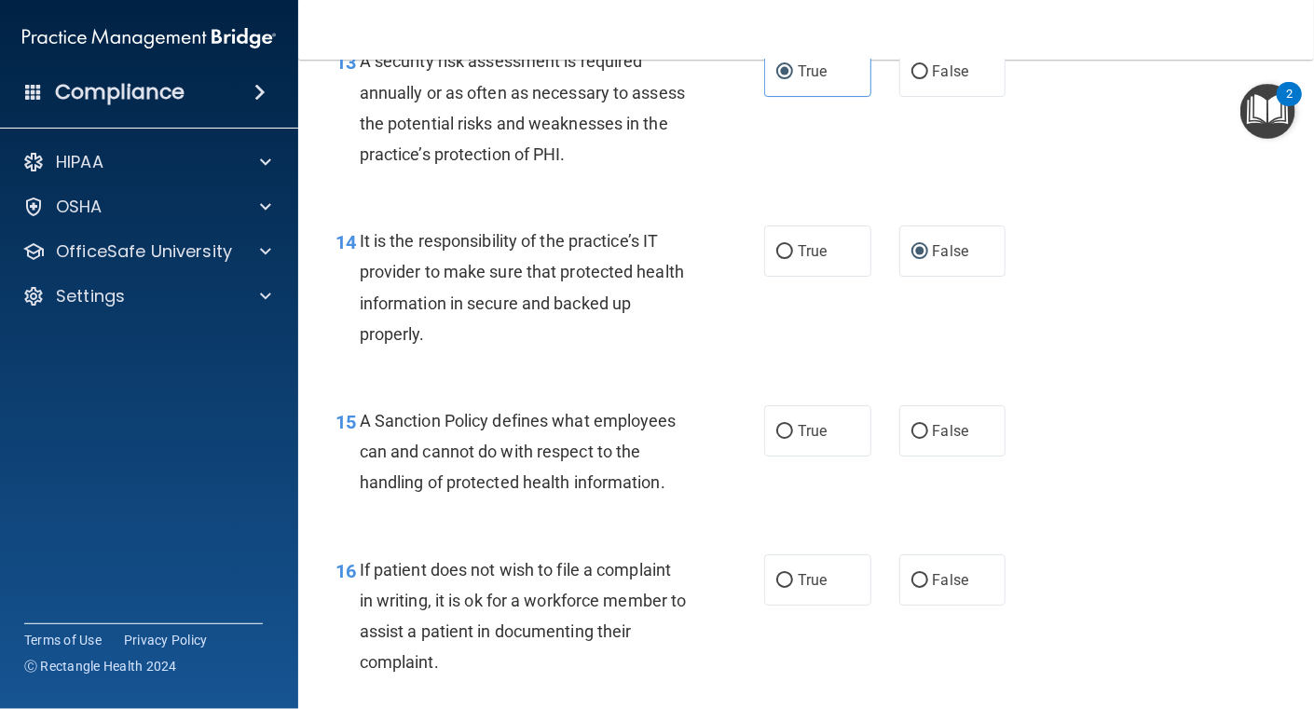
scroll to position [2610, 0]
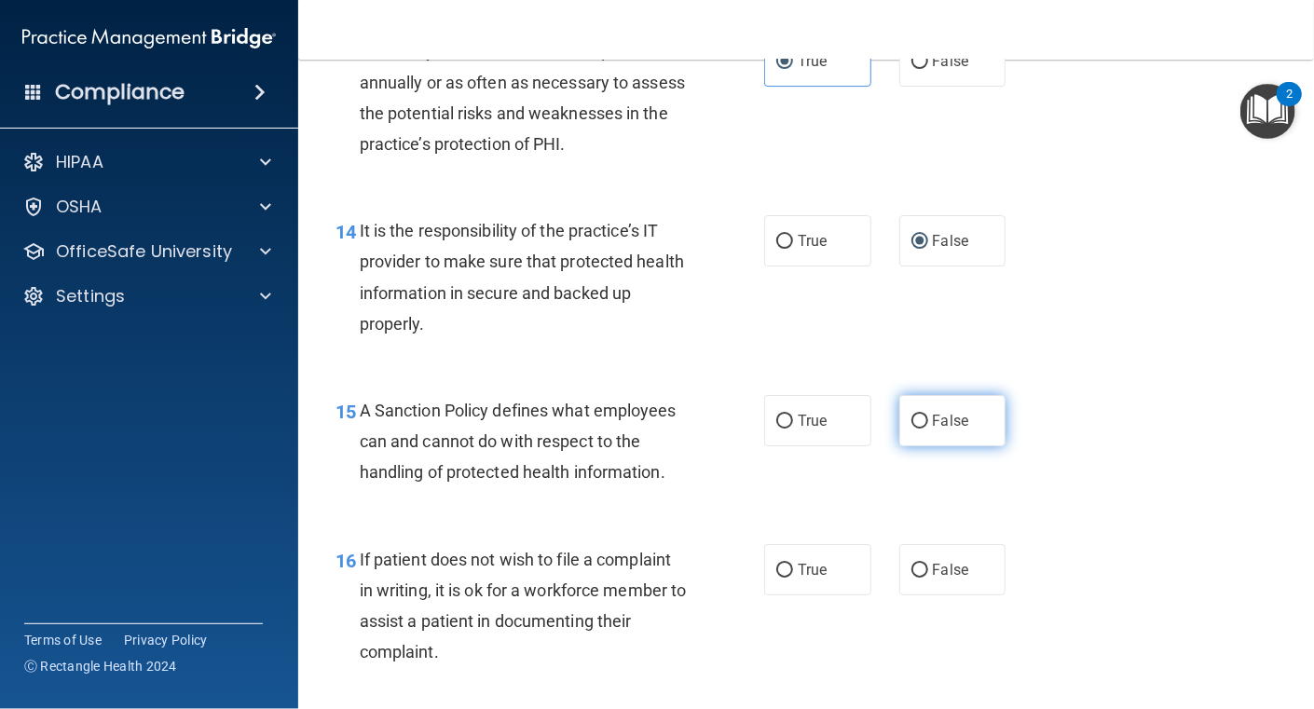
drag, startPoint x: 913, startPoint y: 485, endPoint x: 900, endPoint y: 486, distance: 14.0
click at [912, 429] on input "False" at bounding box center [920, 422] width 17 height 14
radio input "true"
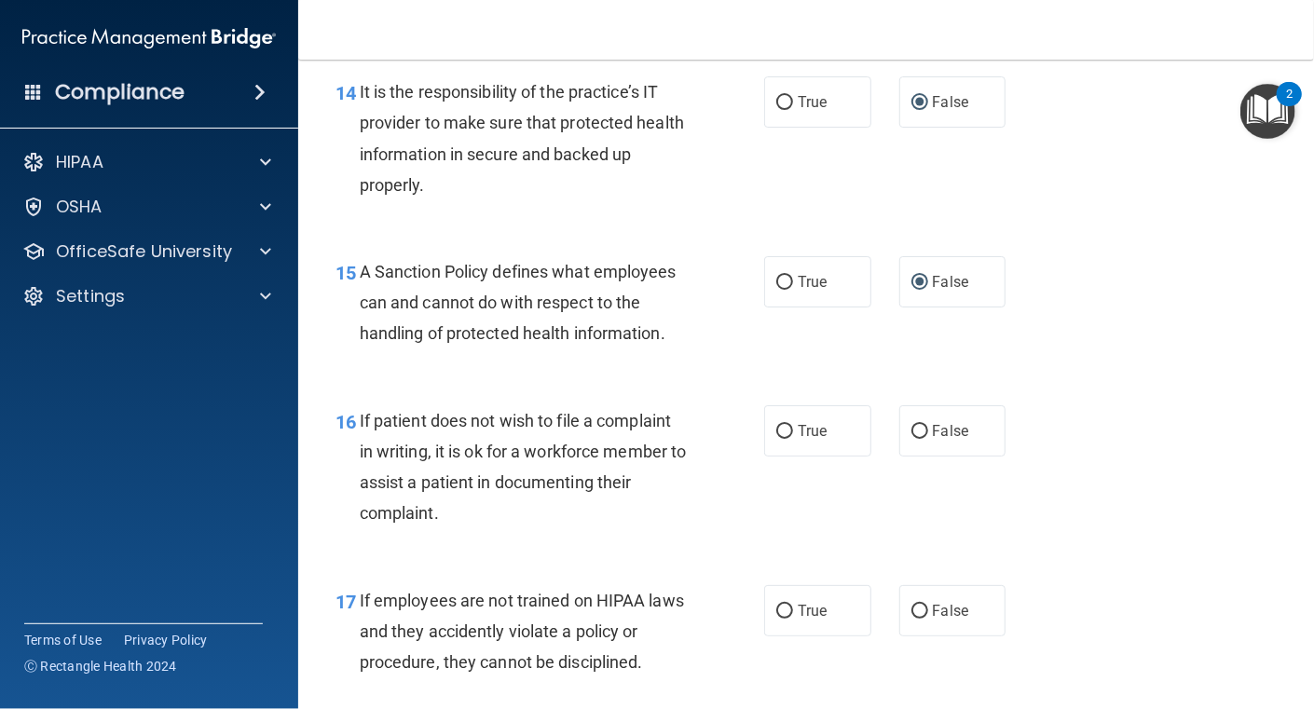
scroll to position [2796, 0]
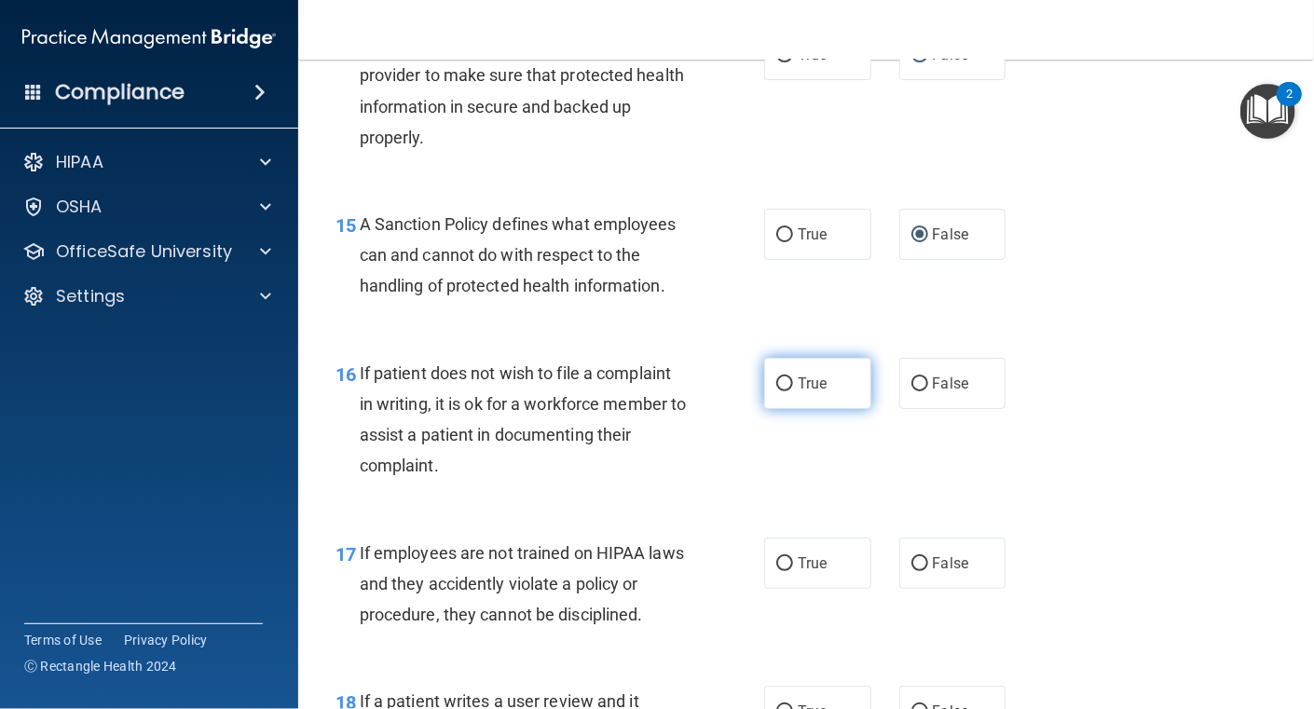
click at [777, 391] on input "True" at bounding box center [784, 385] width 17 height 14
radio input "true"
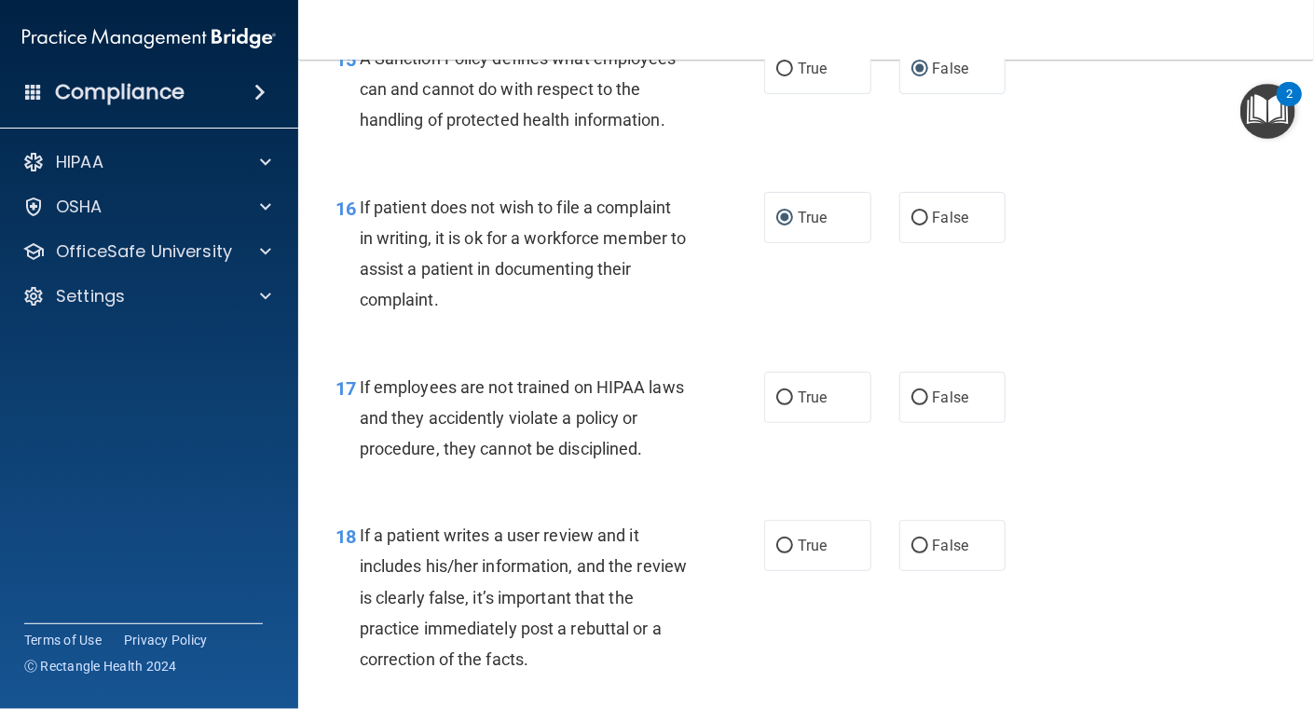
scroll to position [2982, 0]
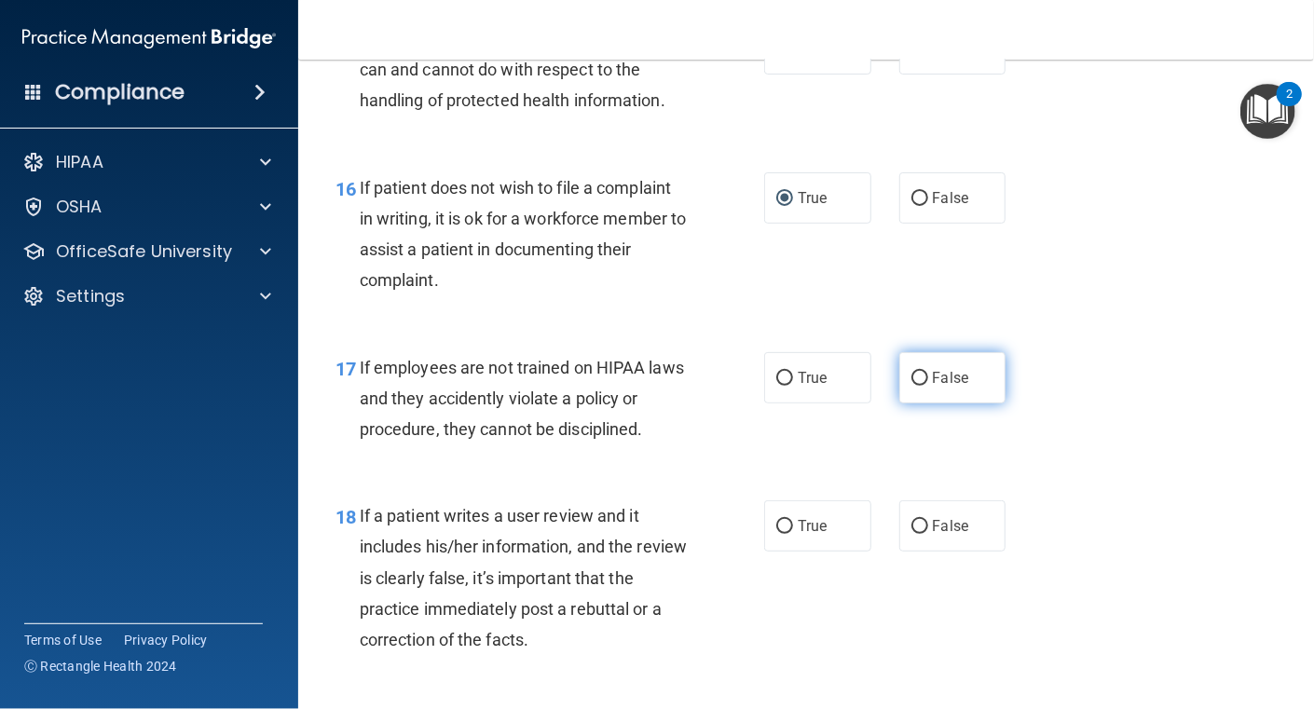
click at [912, 386] on input "False" at bounding box center [920, 379] width 17 height 14
radio input "true"
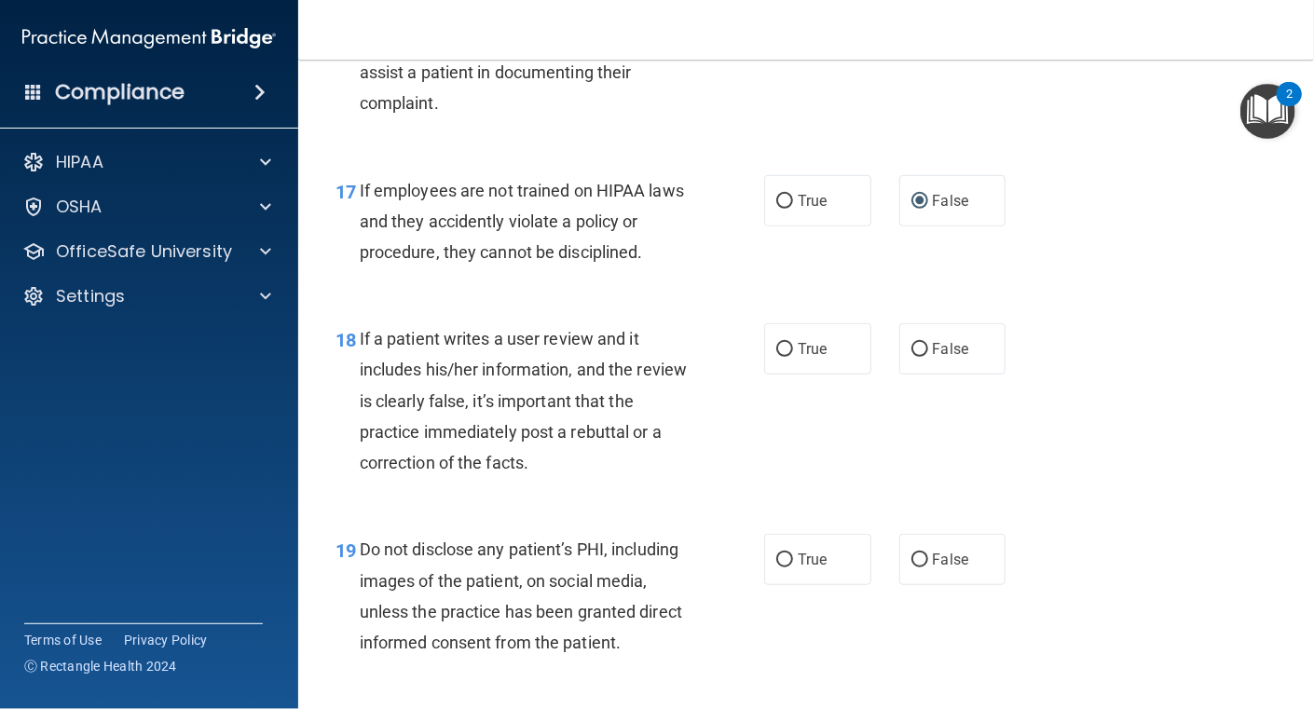
scroll to position [3168, 0]
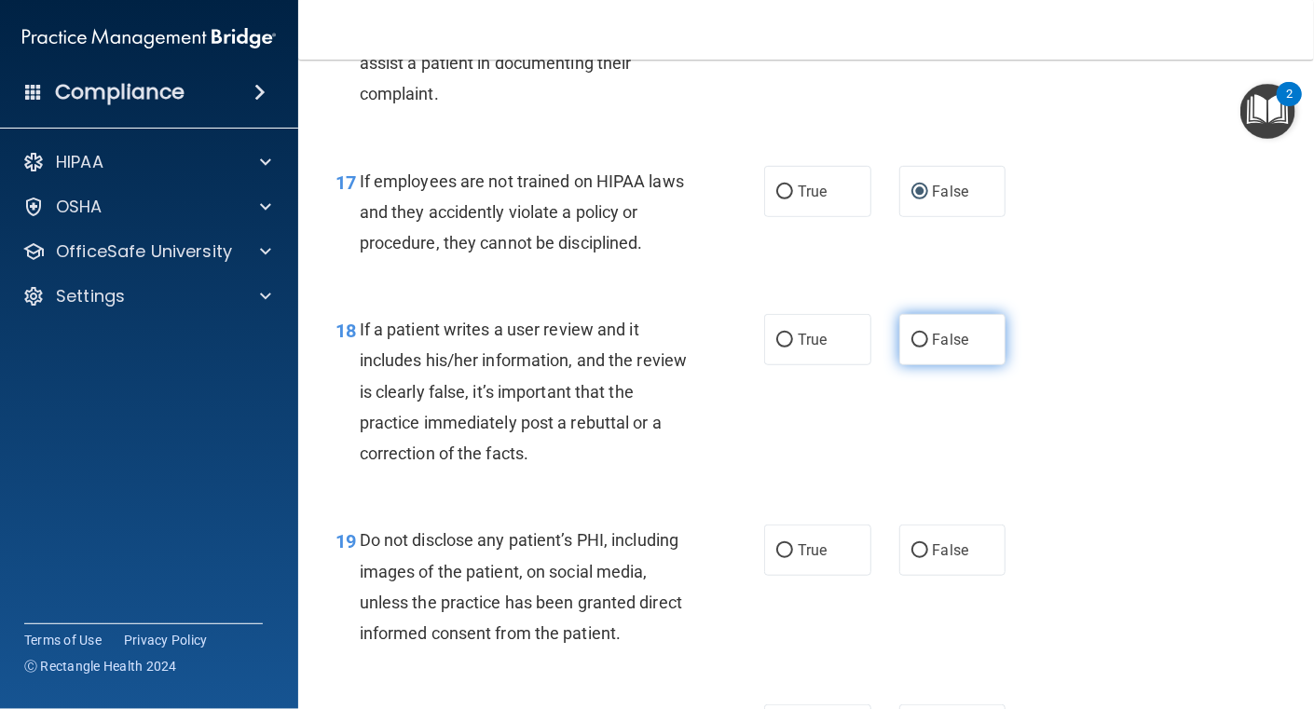
click at [933, 349] on span "False" at bounding box center [951, 340] width 36 height 18
click at [927, 348] on input "False" at bounding box center [920, 341] width 17 height 14
radio input "true"
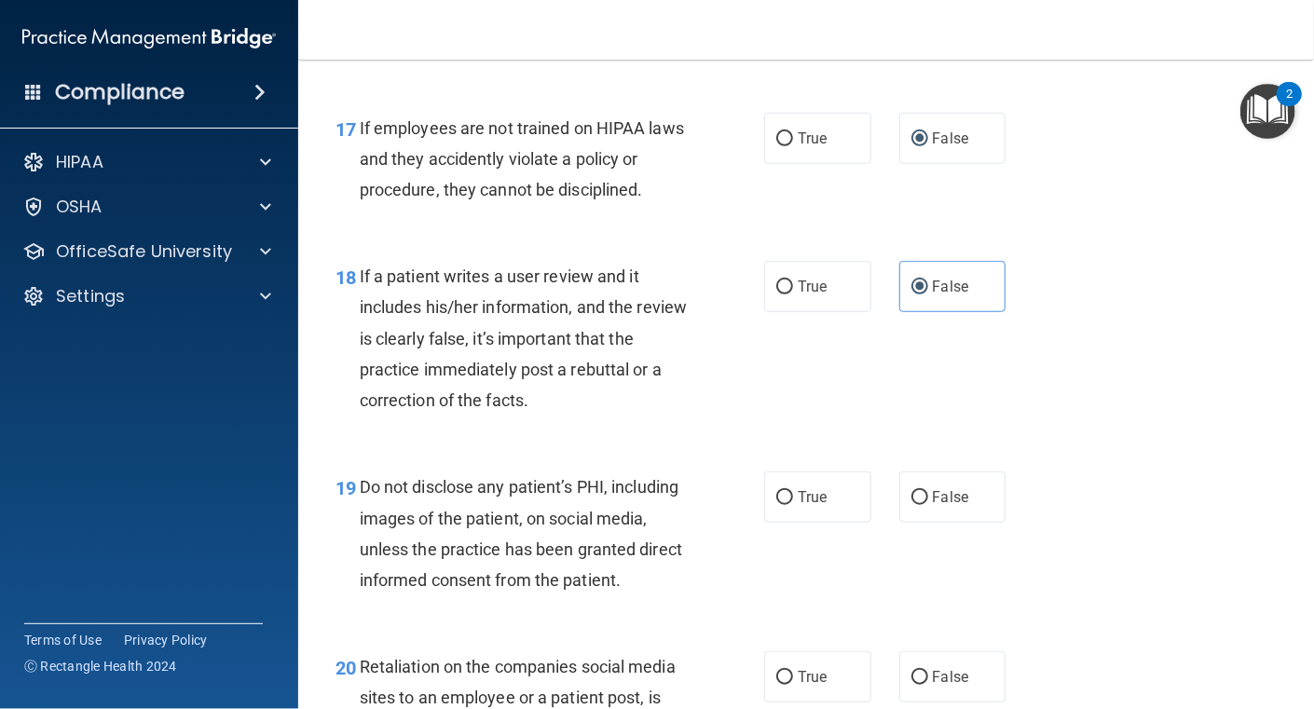
scroll to position [3262, 0]
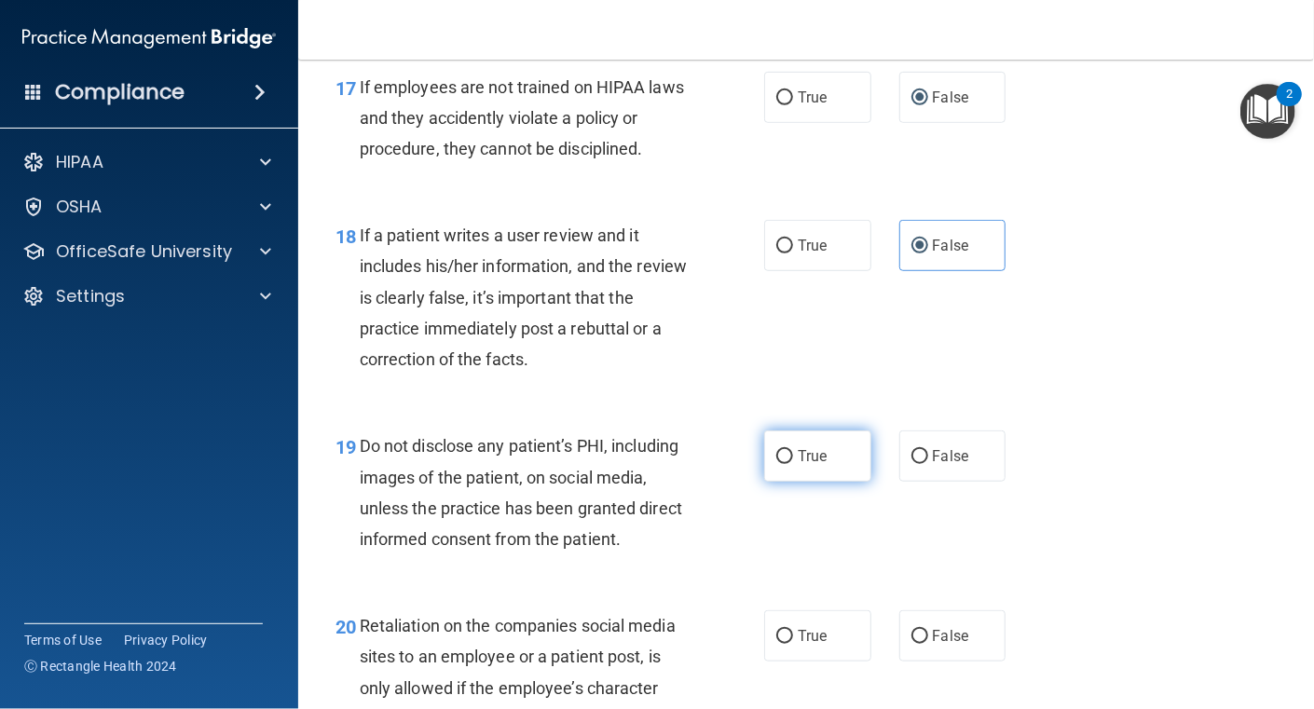
click at [764, 482] on label "True" at bounding box center [817, 456] width 107 height 51
click at [776, 464] on input "True" at bounding box center [784, 457] width 17 height 14
radio input "true"
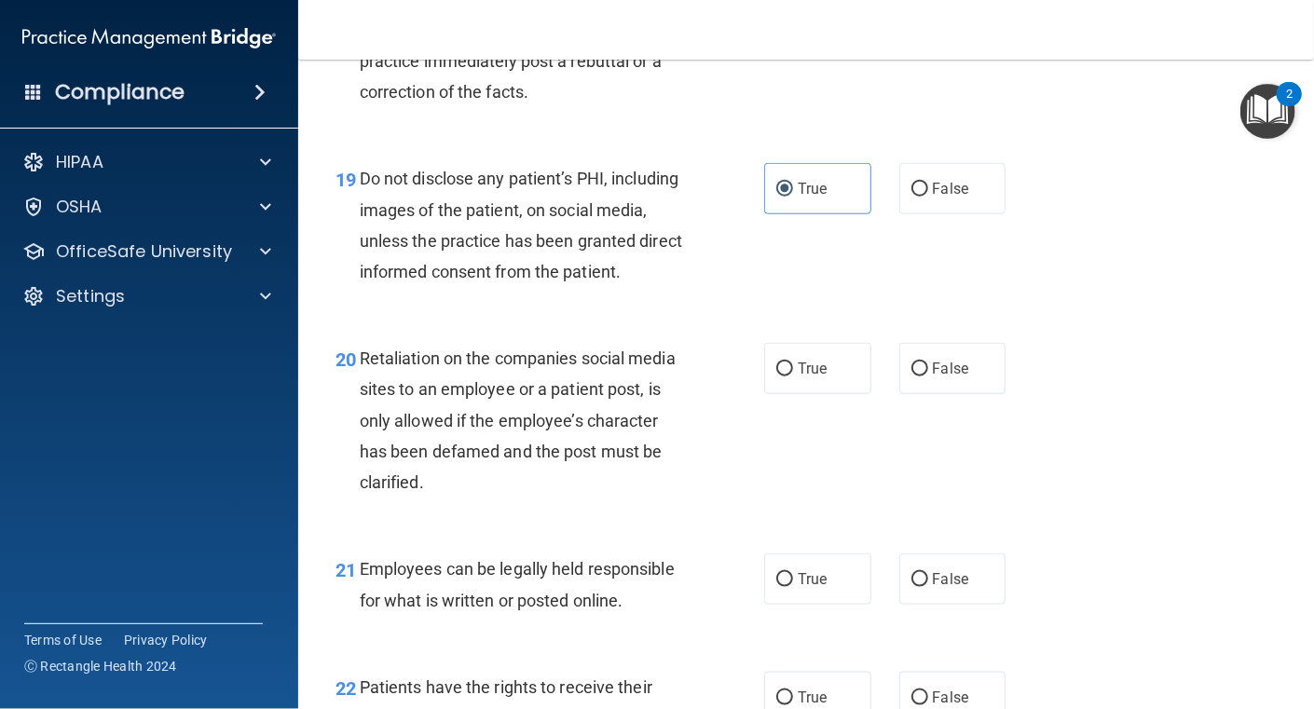
scroll to position [3542, 0]
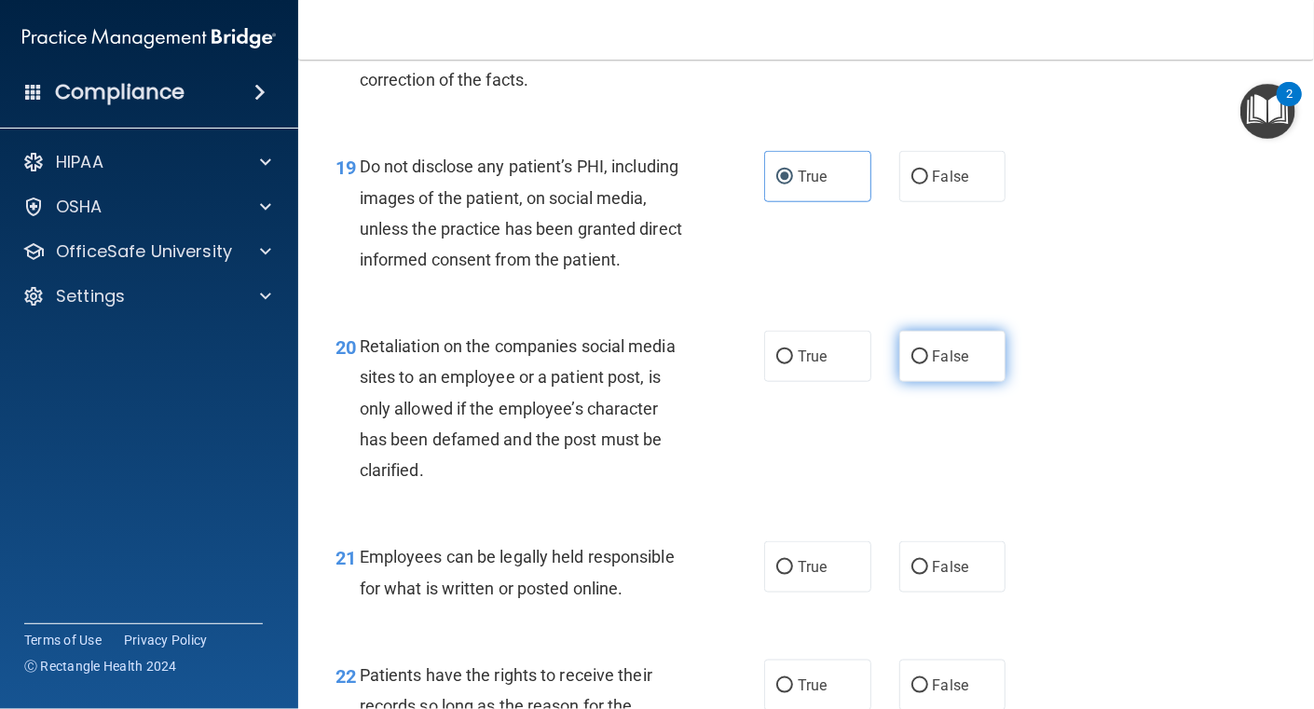
click at [933, 365] on span "False" at bounding box center [951, 357] width 36 height 18
click at [925, 364] on input "False" at bounding box center [920, 357] width 17 height 14
radio input "true"
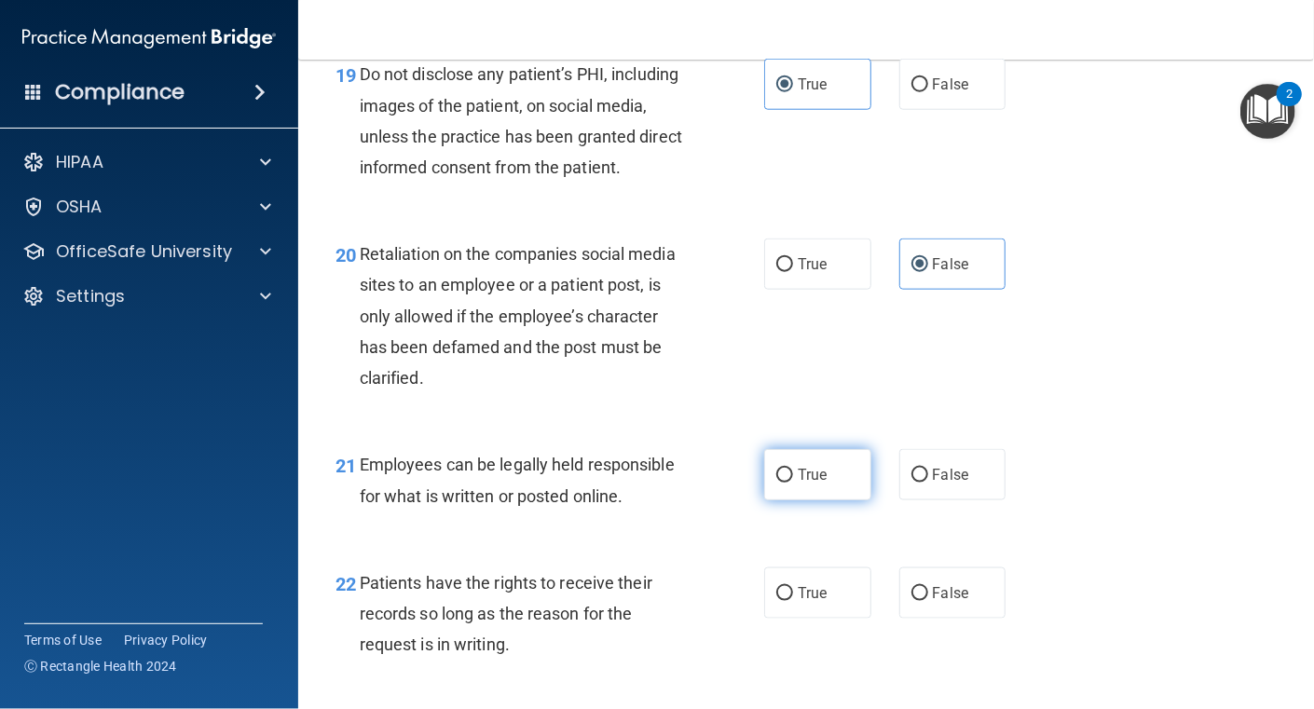
click at [802, 484] on span "True" at bounding box center [812, 475] width 29 height 18
click at [793, 483] on input "True" at bounding box center [784, 476] width 17 height 14
radio input "true"
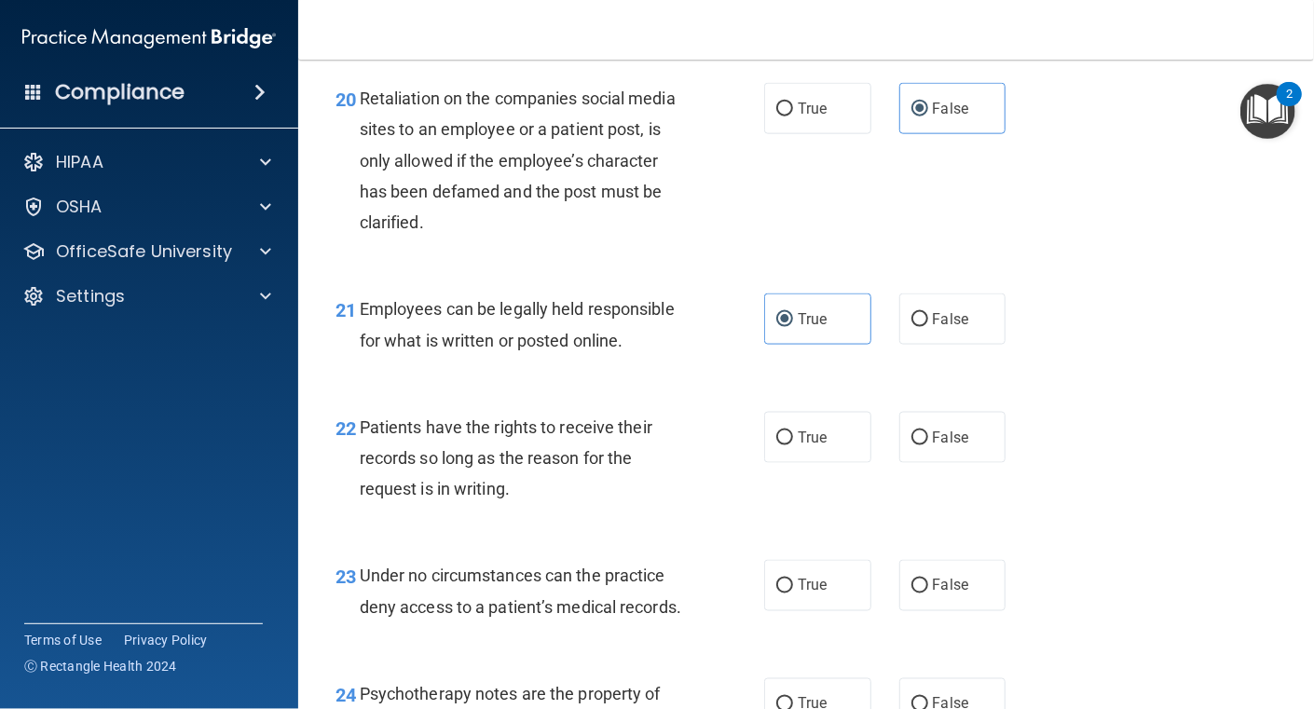
scroll to position [3821, 0]
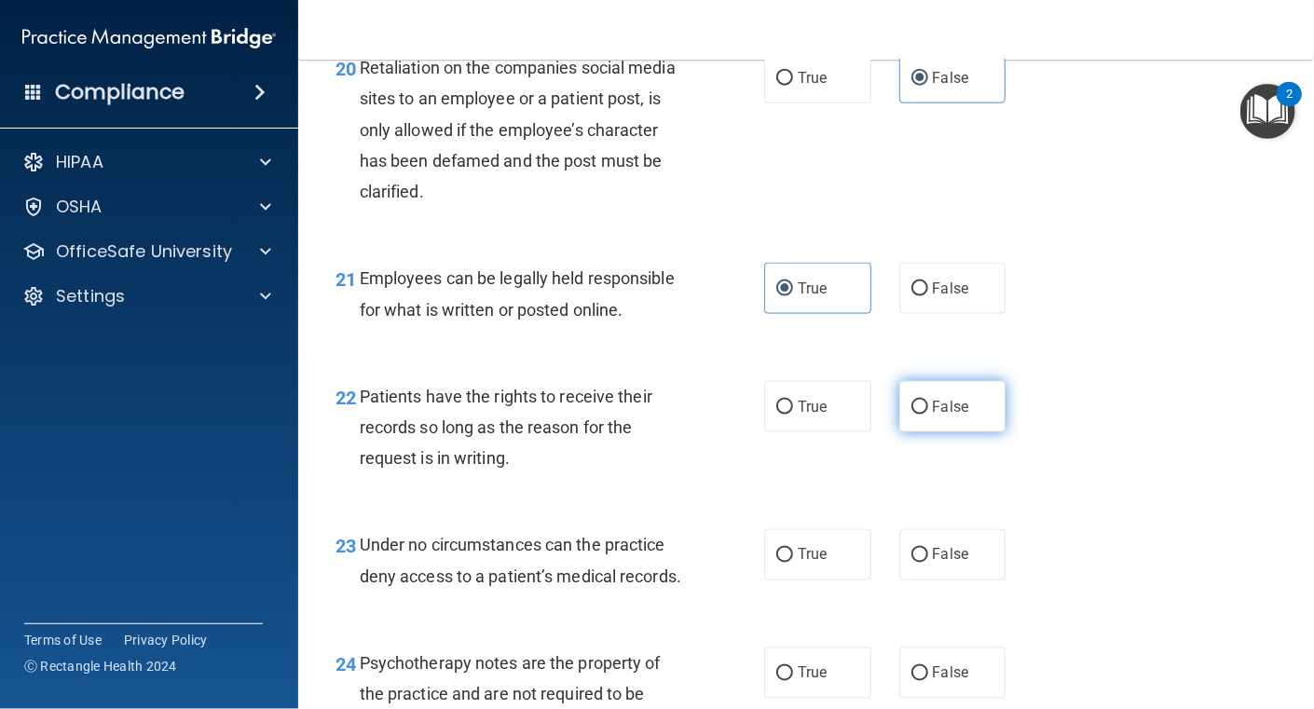
click at [921, 433] on label "False" at bounding box center [953, 406] width 107 height 51
click at [921, 415] on input "False" at bounding box center [920, 408] width 17 height 14
radio input "true"
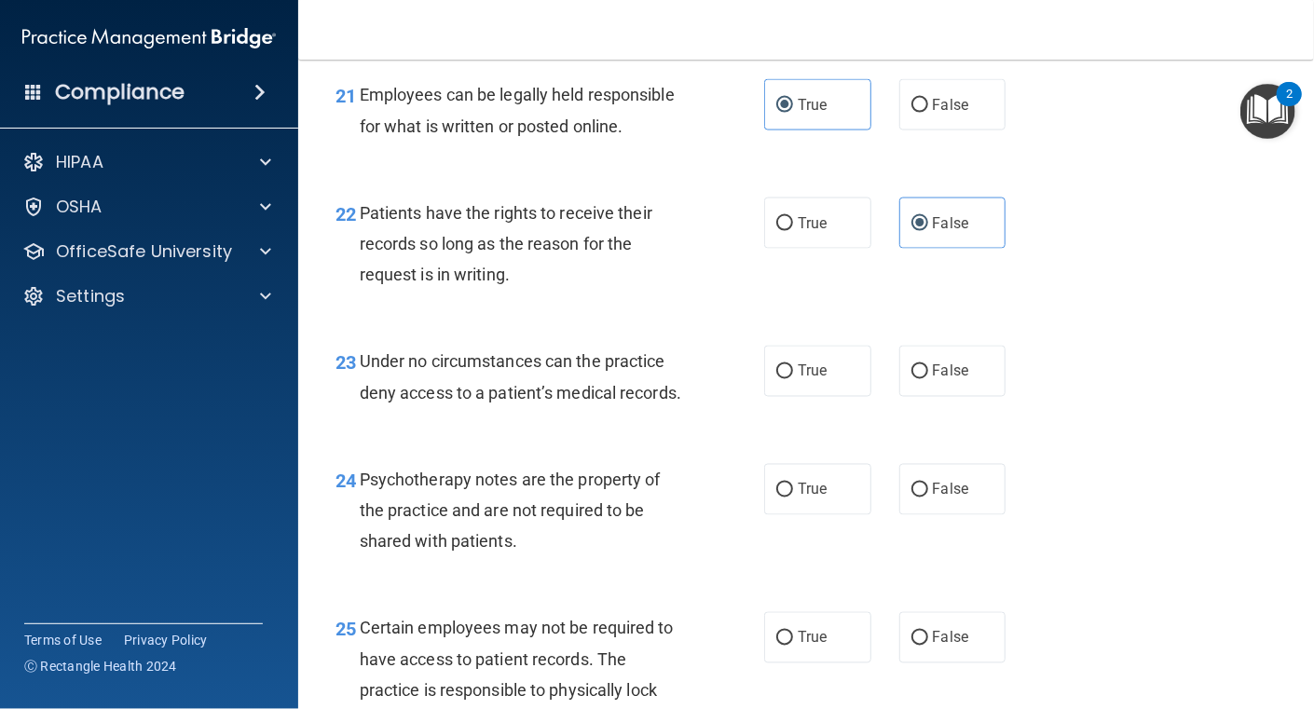
scroll to position [4008, 0]
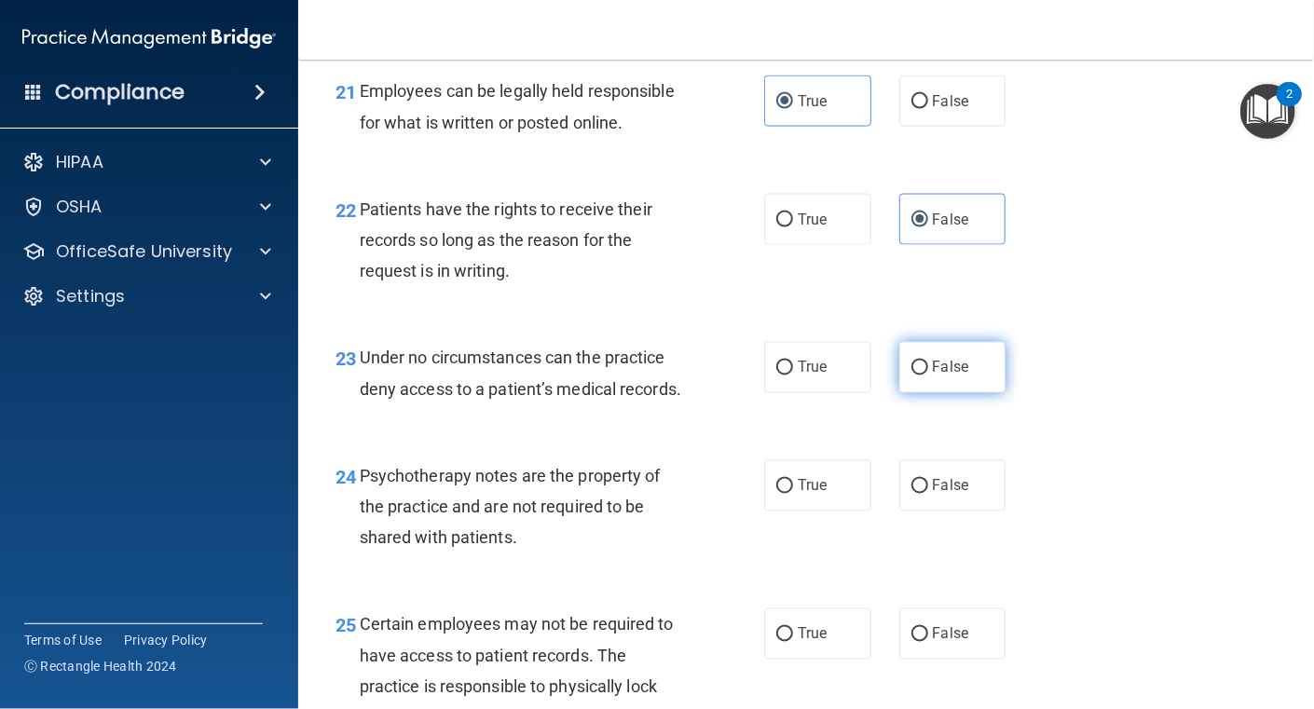
drag, startPoint x: 909, startPoint y: 430, endPoint x: 893, endPoint y: 431, distance: 15.9
click at [912, 376] on input "False" at bounding box center [920, 369] width 17 height 14
radio input "true"
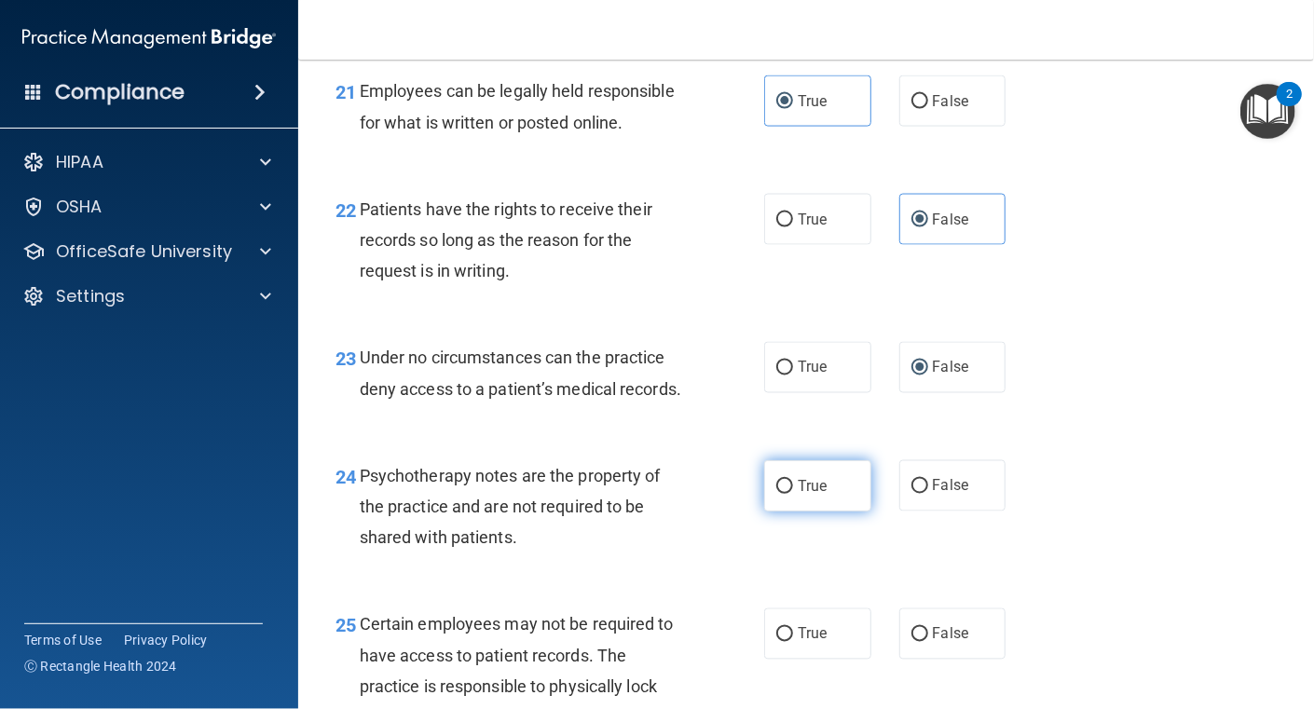
click at [779, 494] on input "True" at bounding box center [784, 487] width 17 height 14
radio input "true"
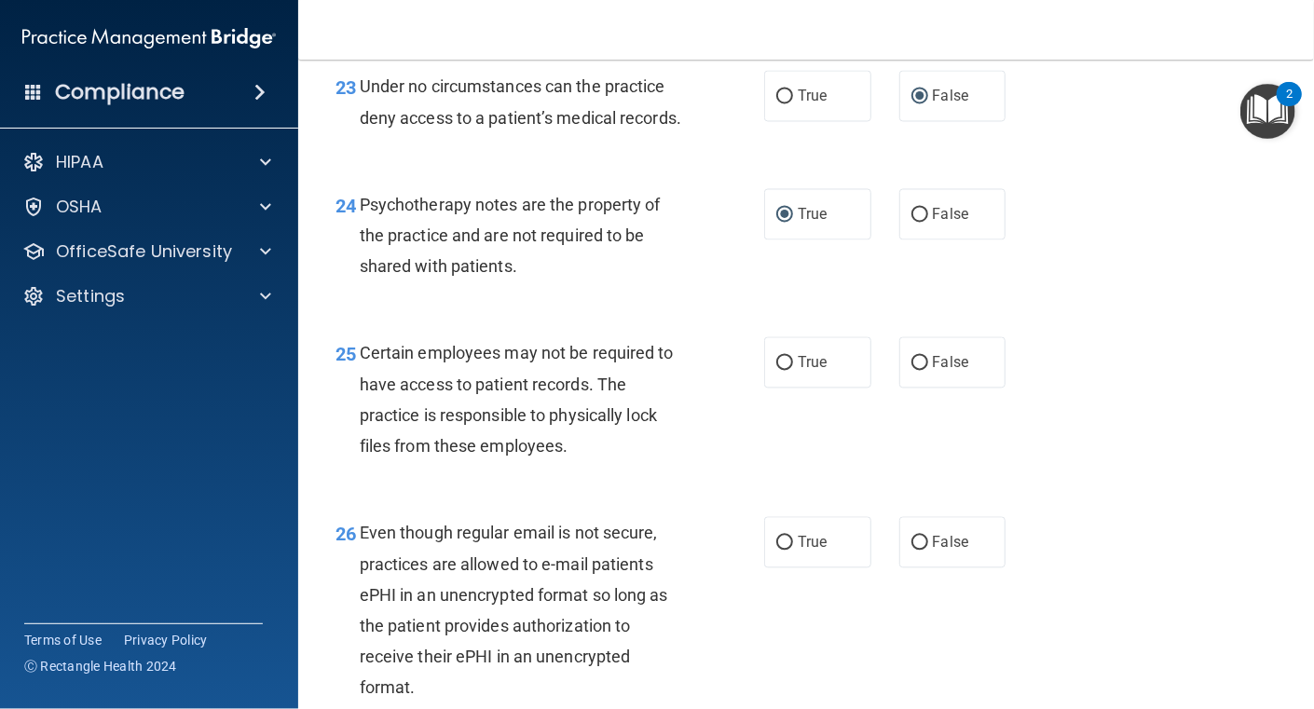
scroll to position [4287, 0]
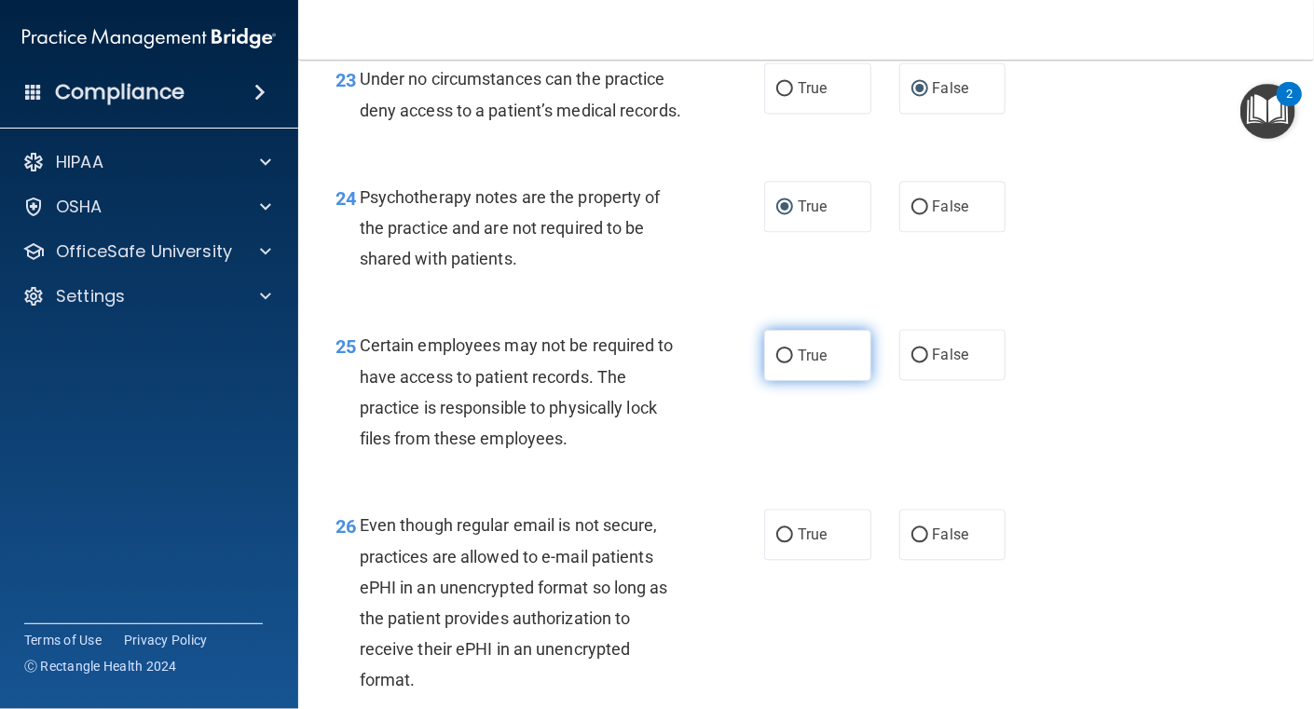
click at [788, 381] on label "True" at bounding box center [817, 355] width 107 height 51
click at [788, 364] on input "True" at bounding box center [784, 357] width 17 height 14
radio input "true"
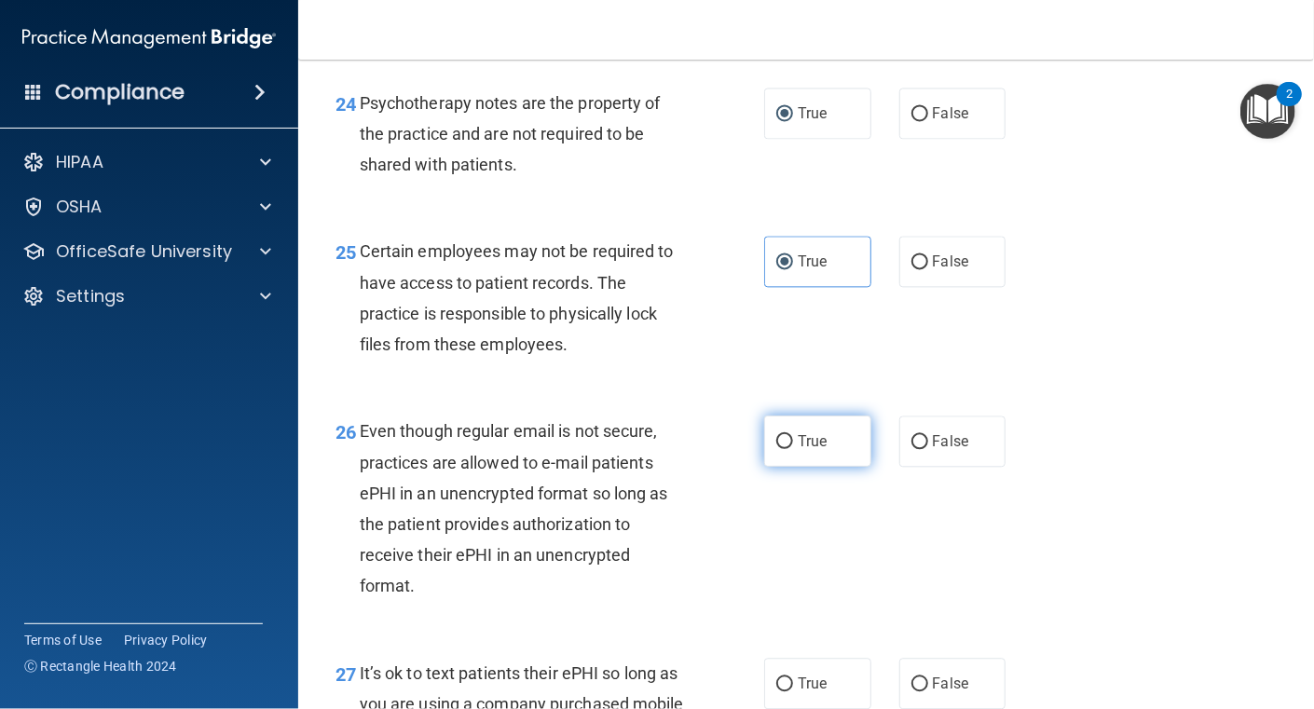
click at [777, 449] on input "True" at bounding box center [784, 442] width 17 height 14
radio input "true"
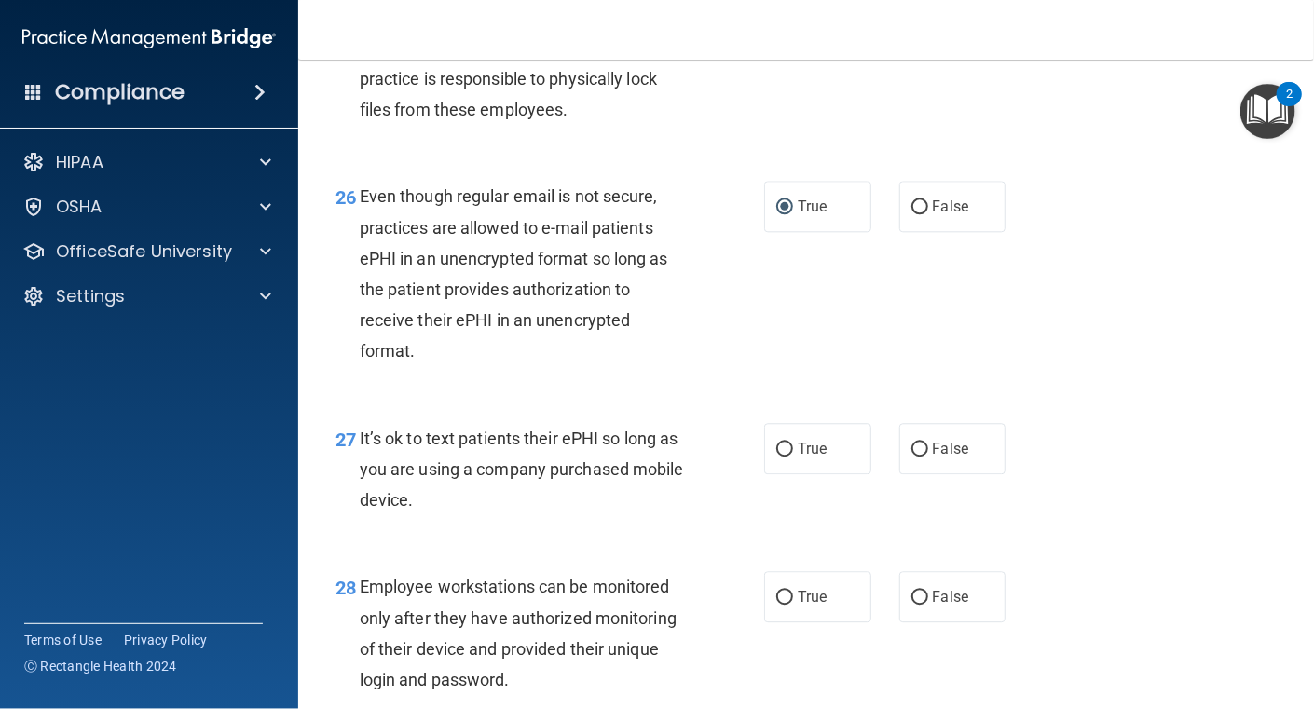
scroll to position [4661, 0]
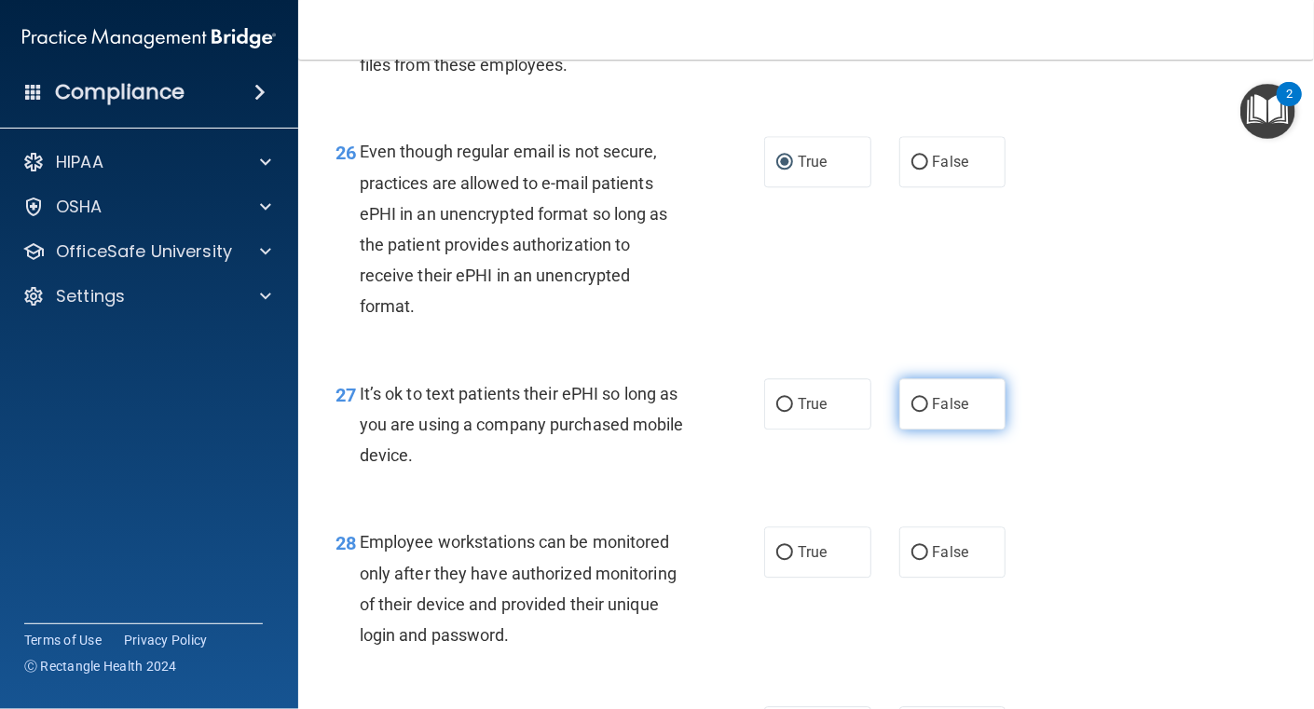
click at [912, 412] on input "False" at bounding box center [920, 405] width 17 height 14
radio input "true"
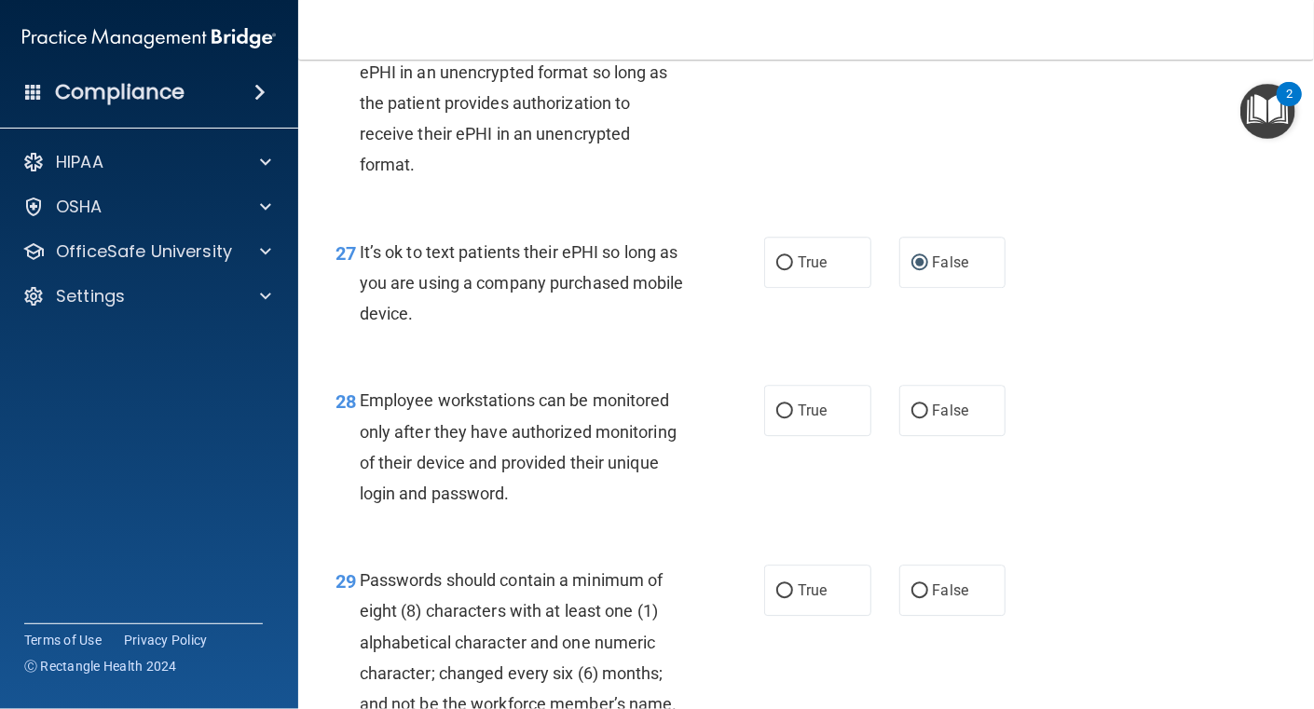
scroll to position [4847, 0]
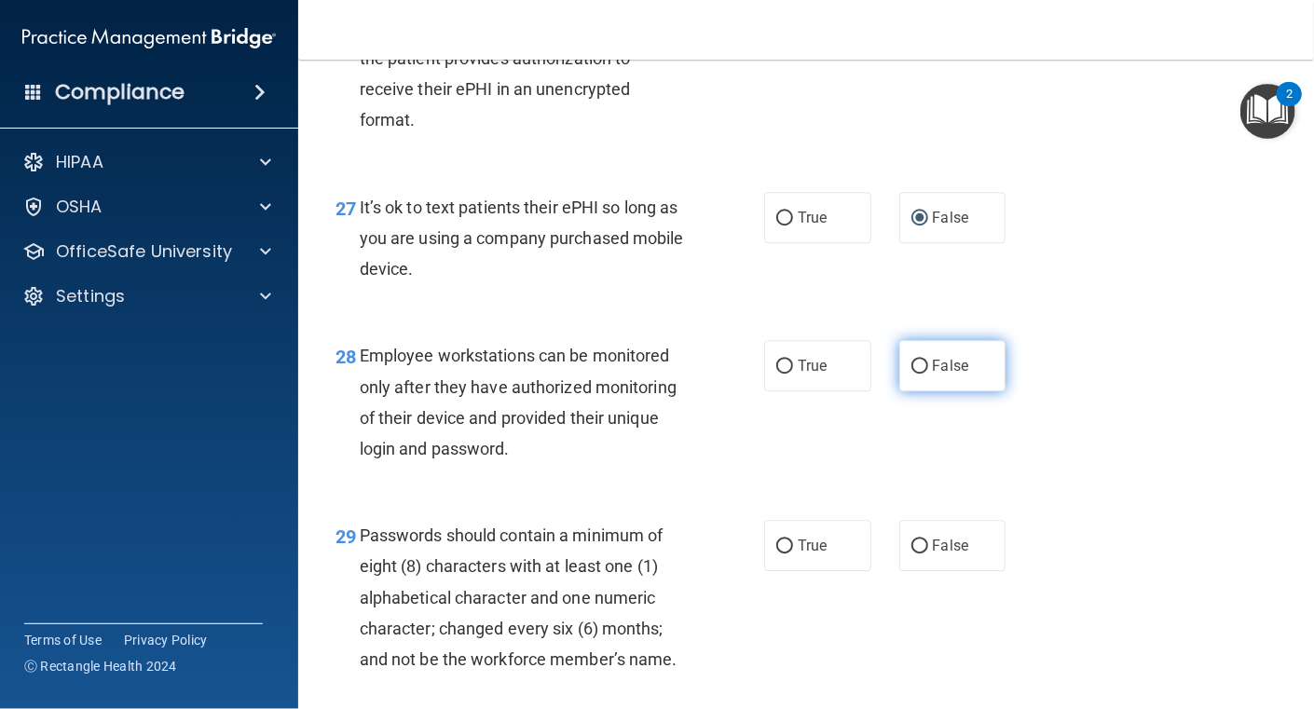
click at [913, 374] on input "False" at bounding box center [920, 367] width 17 height 14
radio input "true"
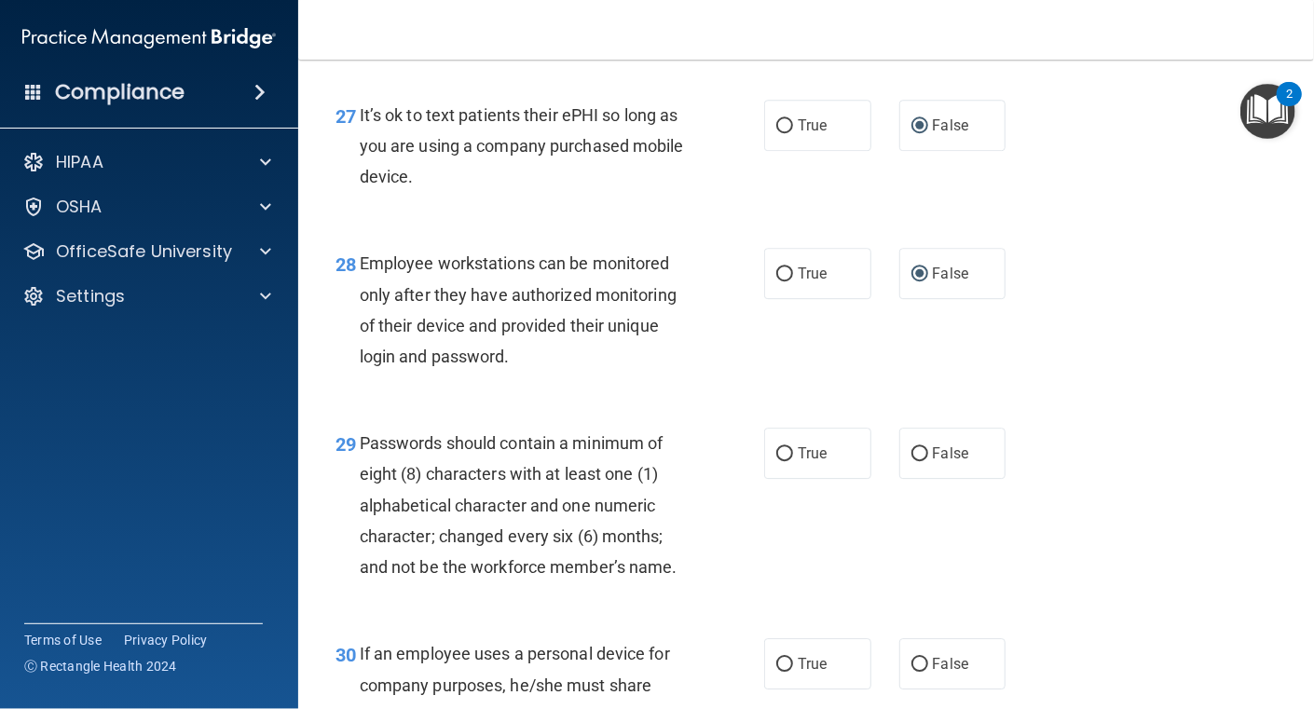
scroll to position [5033, 0]
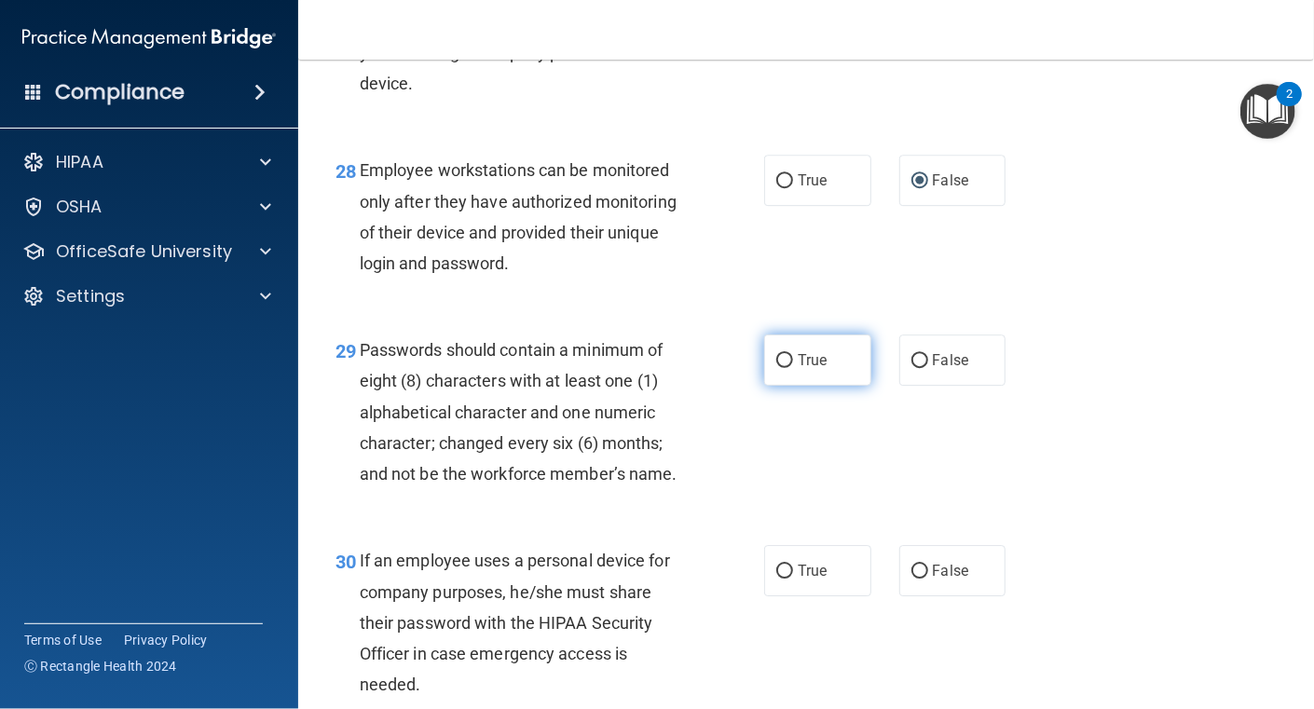
click at [780, 368] on input "True" at bounding box center [784, 361] width 17 height 14
radio input "true"
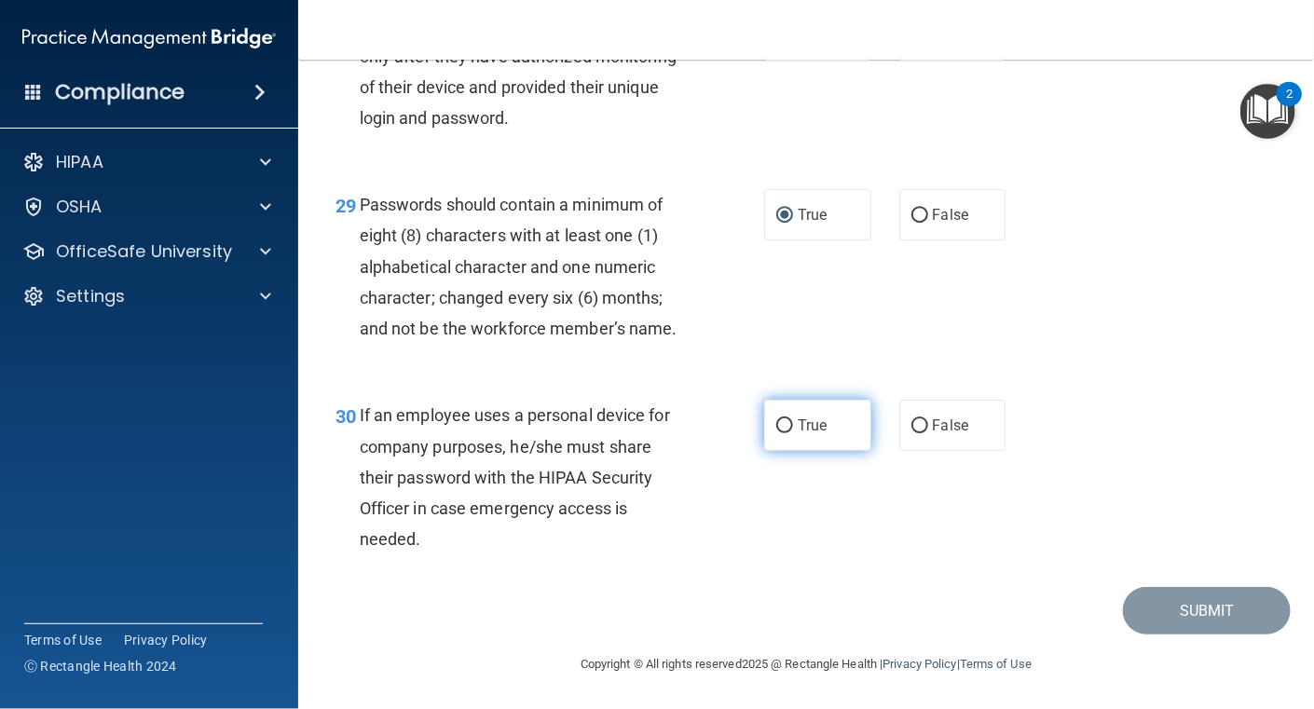
click at [777, 433] on input "True" at bounding box center [784, 426] width 17 height 14
radio input "true"
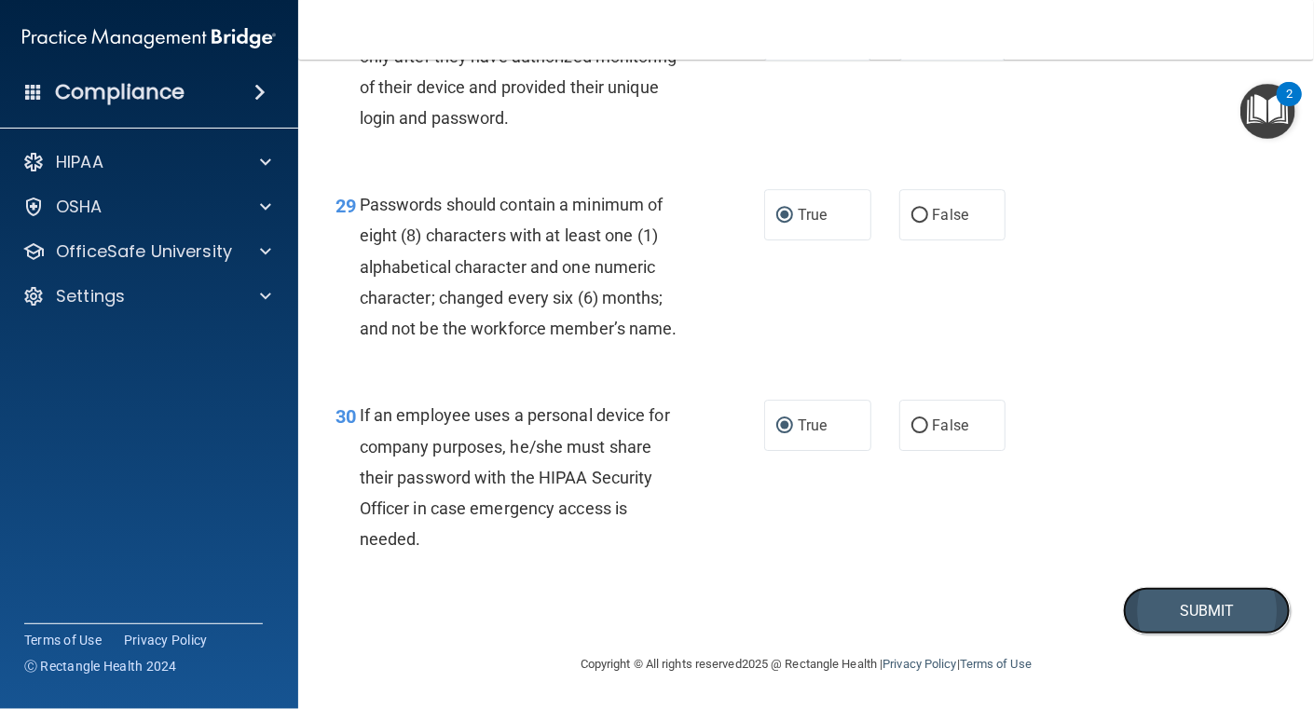
click at [1189, 635] on button "Submit" at bounding box center [1207, 611] width 168 height 48
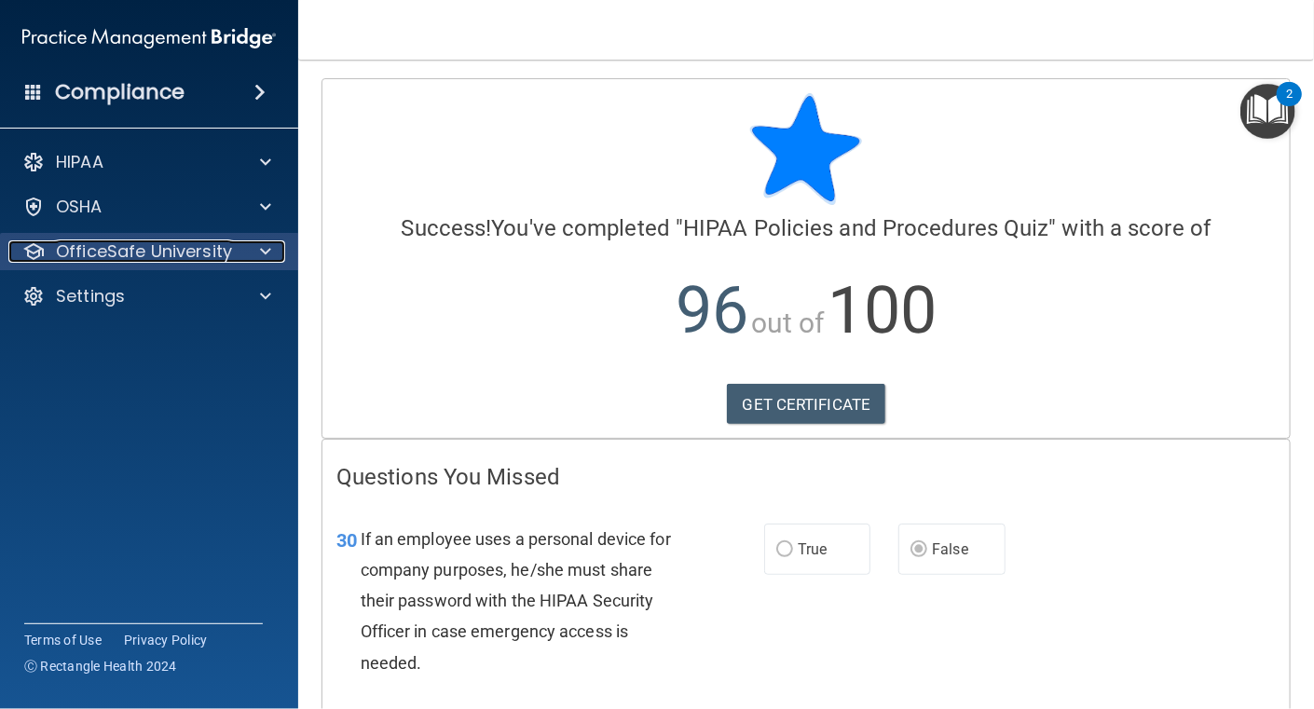
click at [269, 246] on span at bounding box center [265, 251] width 11 height 22
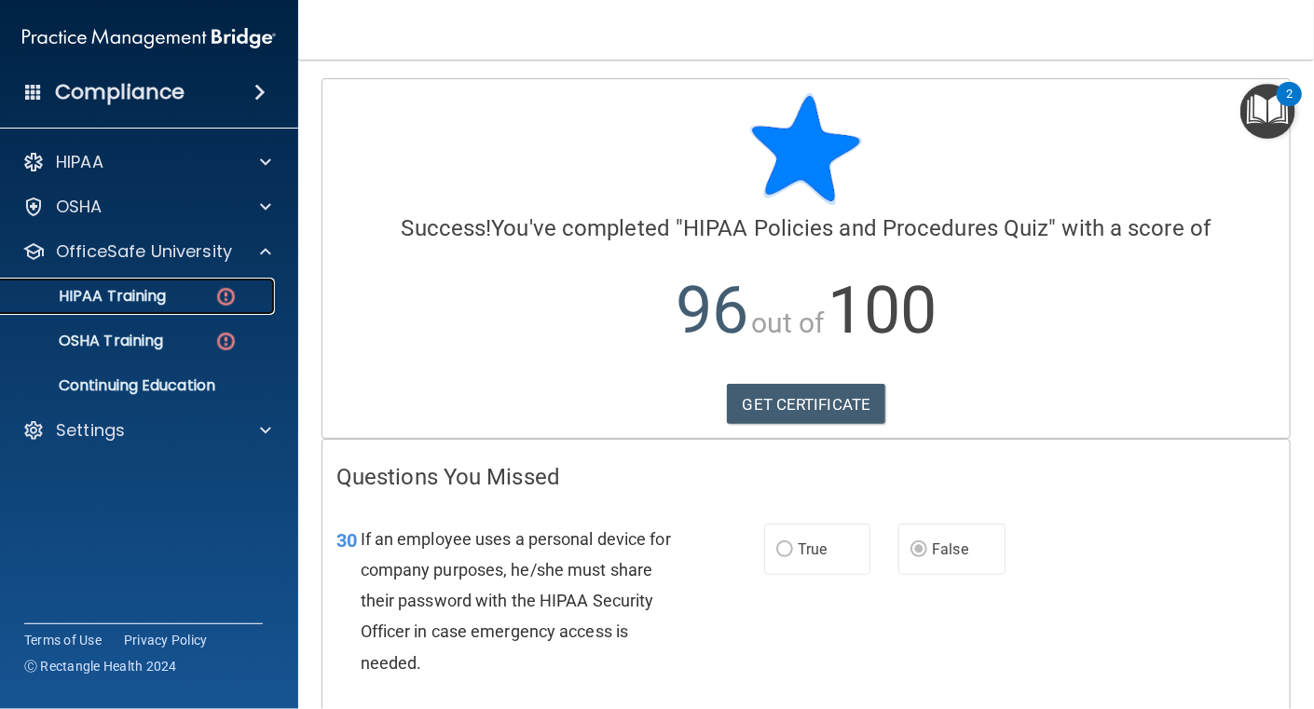
click at [180, 305] on div "HIPAA Training" at bounding box center [139, 296] width 254 height 19
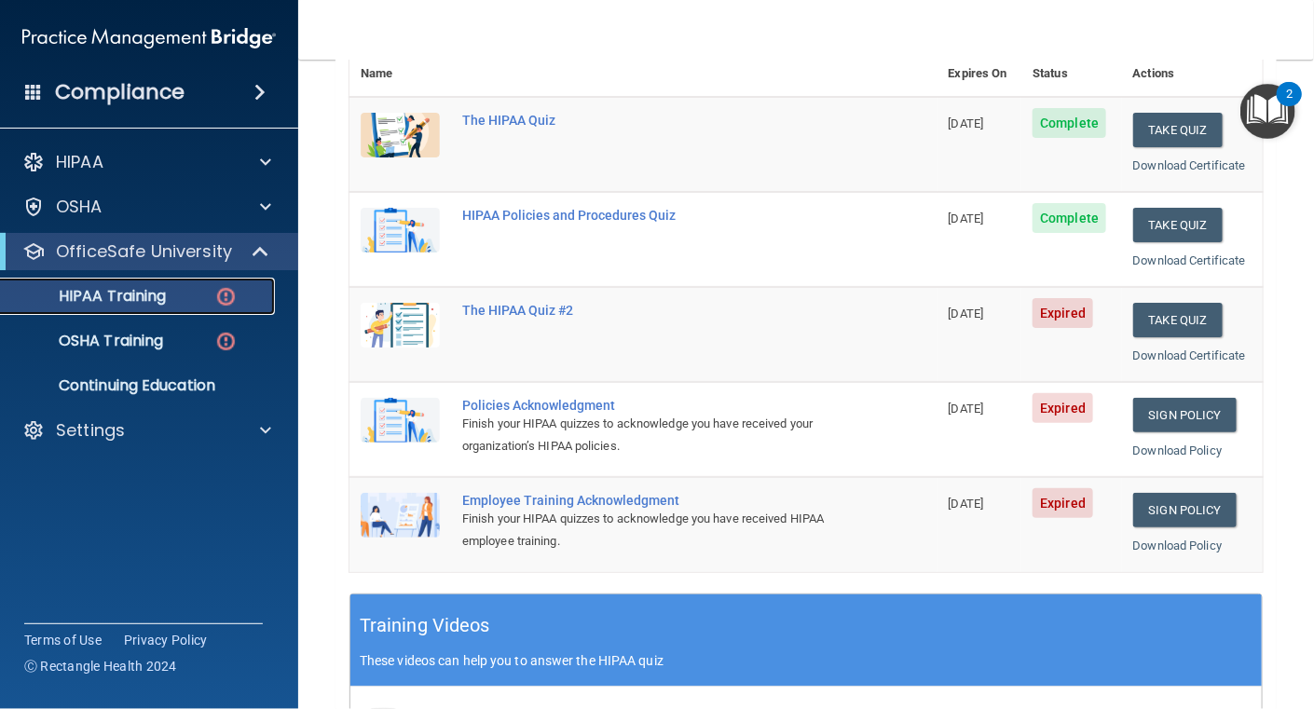
scroll to position [279, 0]
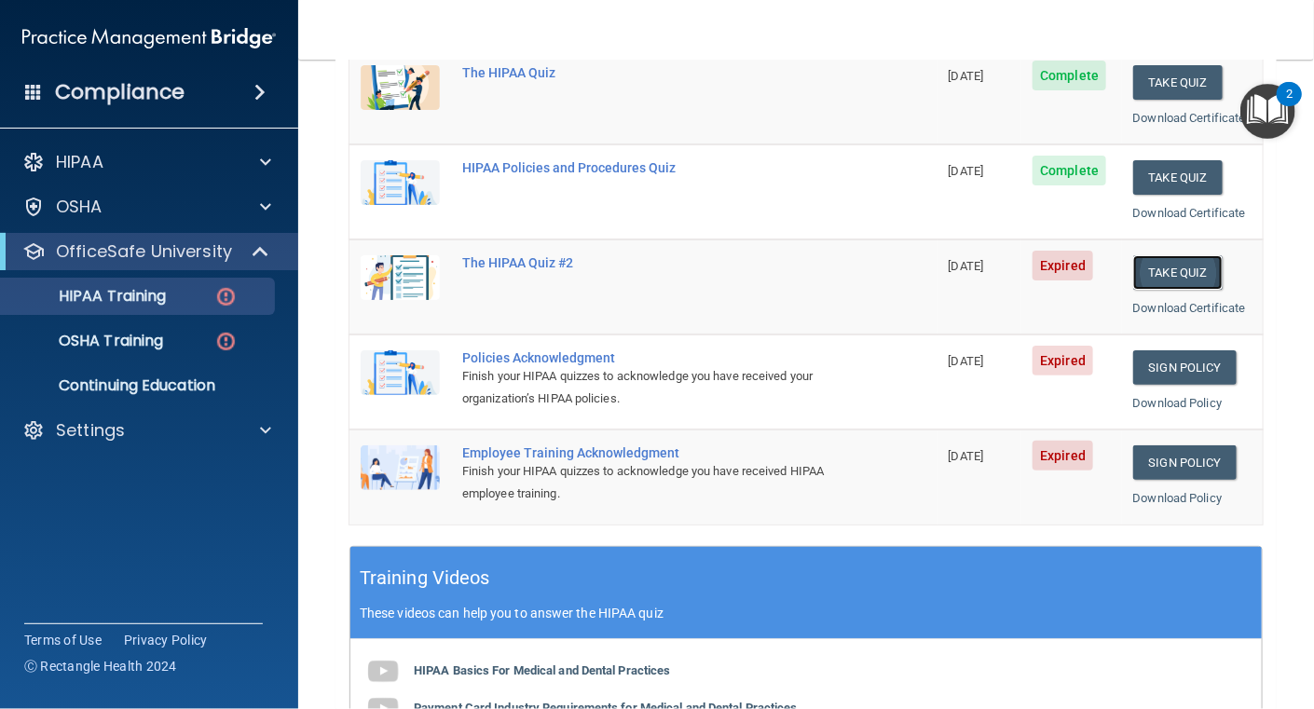
click at [1174, 265] on button "Take Quiz" at bounding box center [1177, 272] width 89 height 34
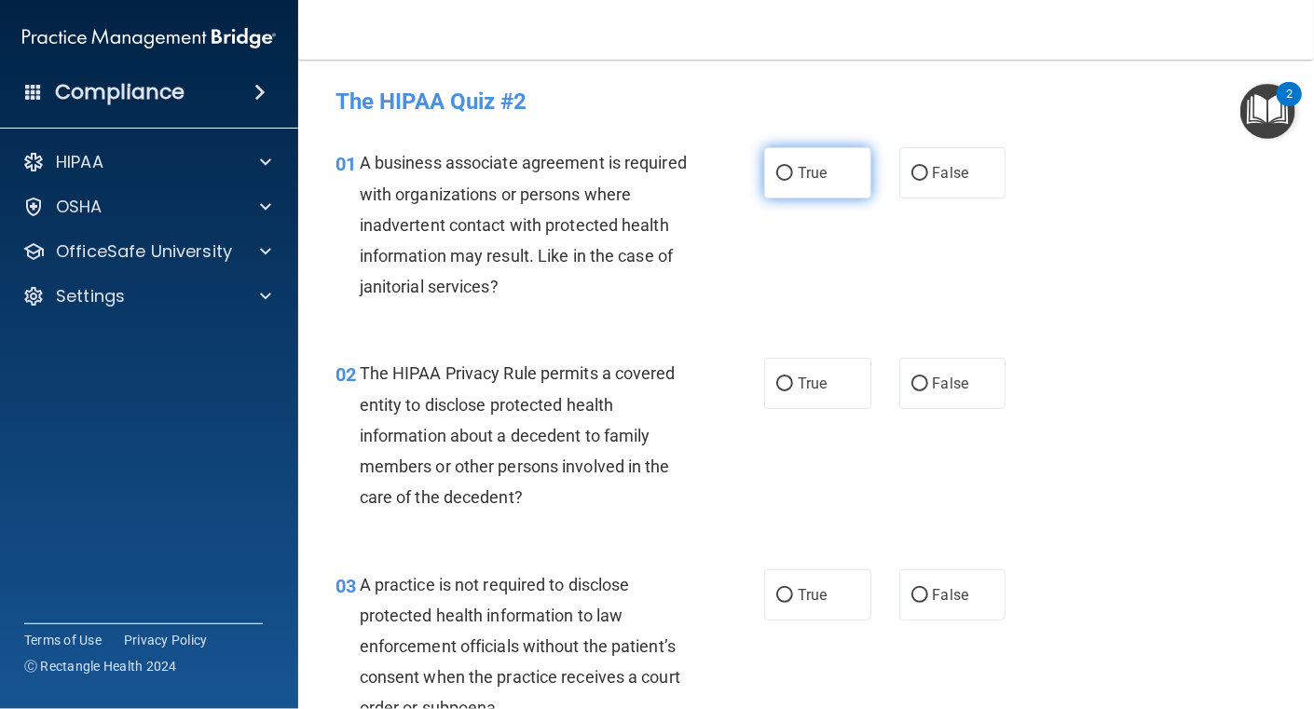
click at [780, 170] on input "True" at bounding box center [784, 174] width 17 height 14
radio input "true"
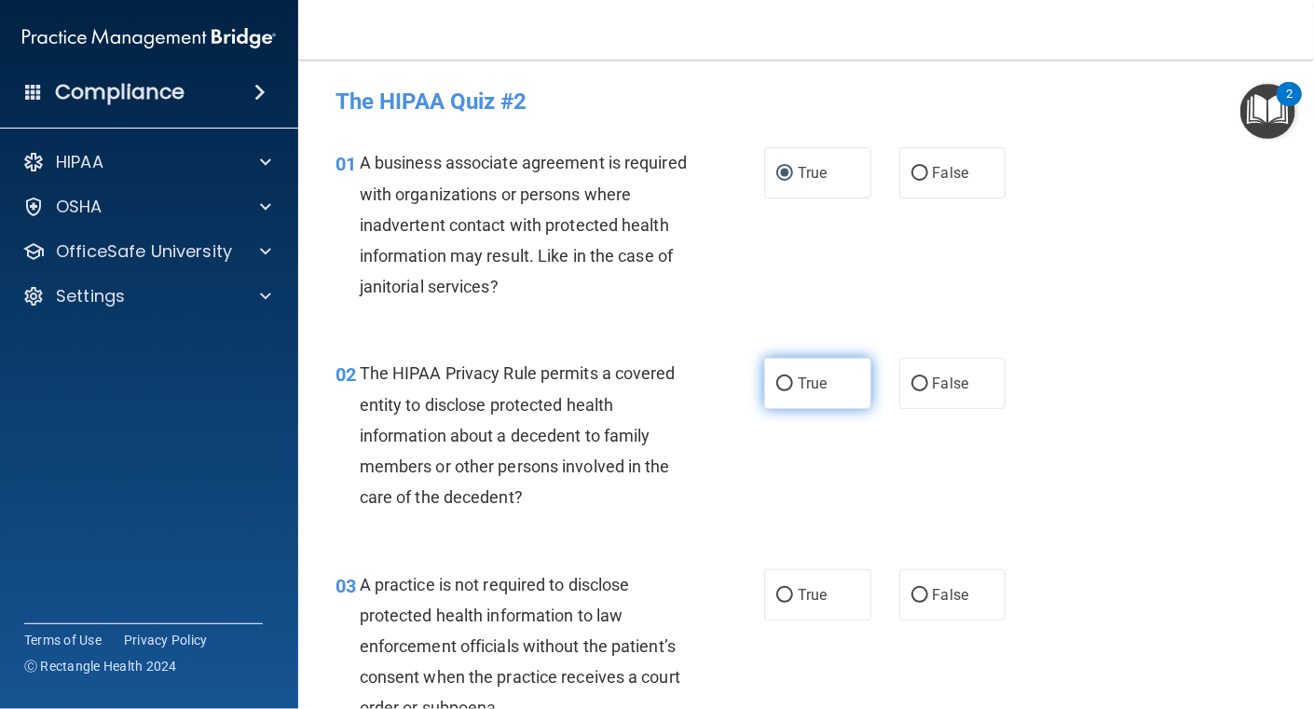
click at [779, 380] on input "True" at bounding box center [784, 385] width 17 height 14
radio input "true"
click at [722, 444] on div "02 The HIPAA Privacy Rule permits a covered entity to disclose protected health…" at bounding box center [550, 440] width 485 height 164
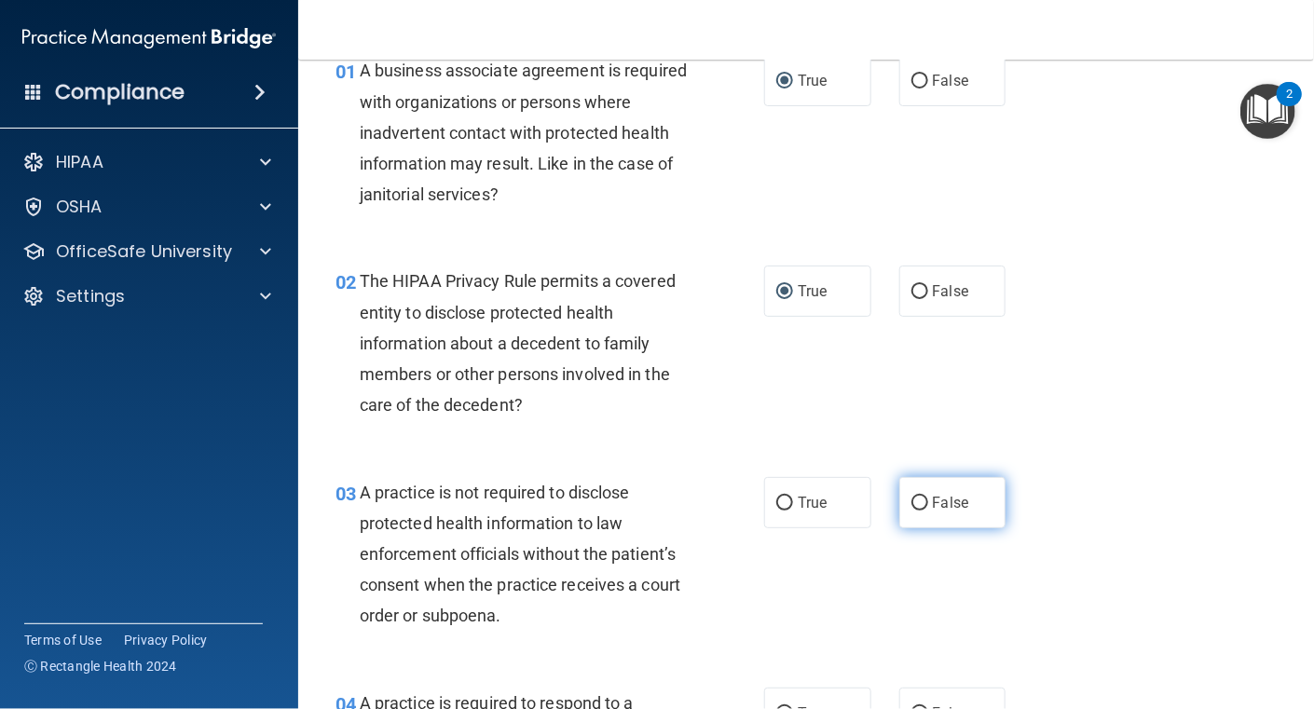
click at [922, 507] on label "False" at bounding box center [953, 502] width 107 height 51
click at [922, 507] on input "False" at bounding box center [920, 504] width 17 height 14
radio input "true"
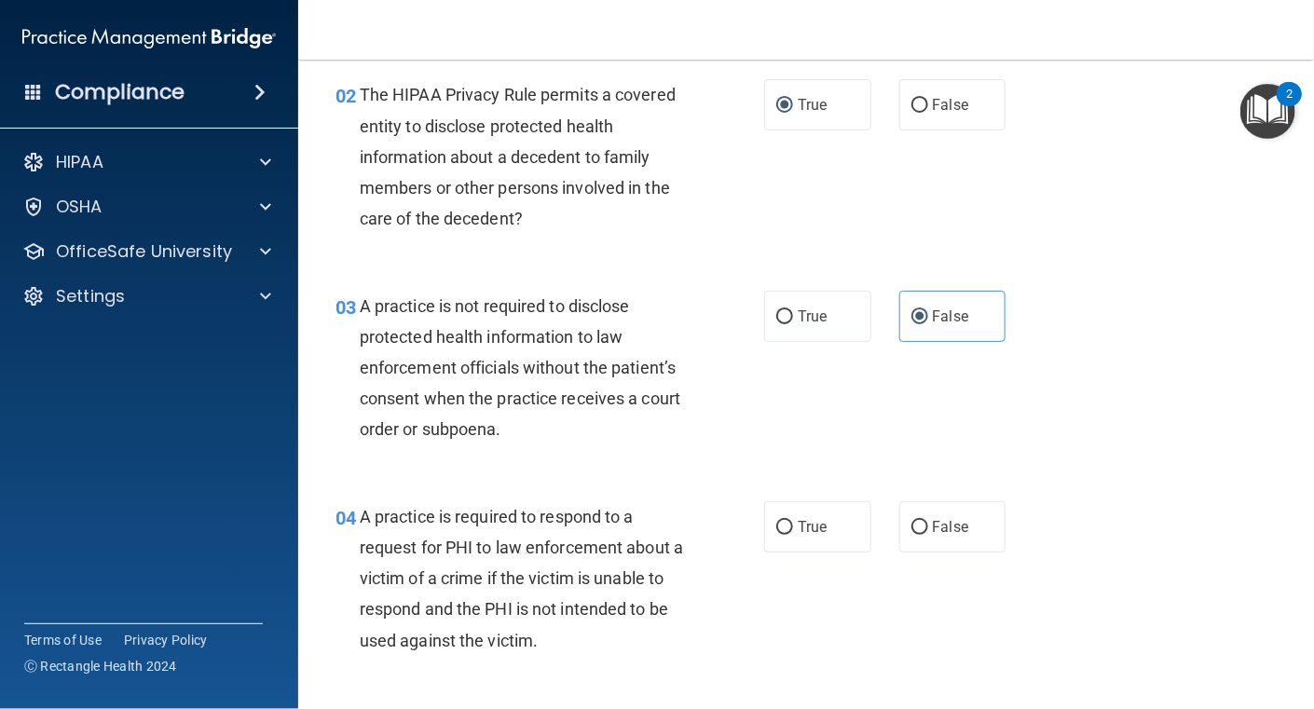
scroll to position [373, 0]
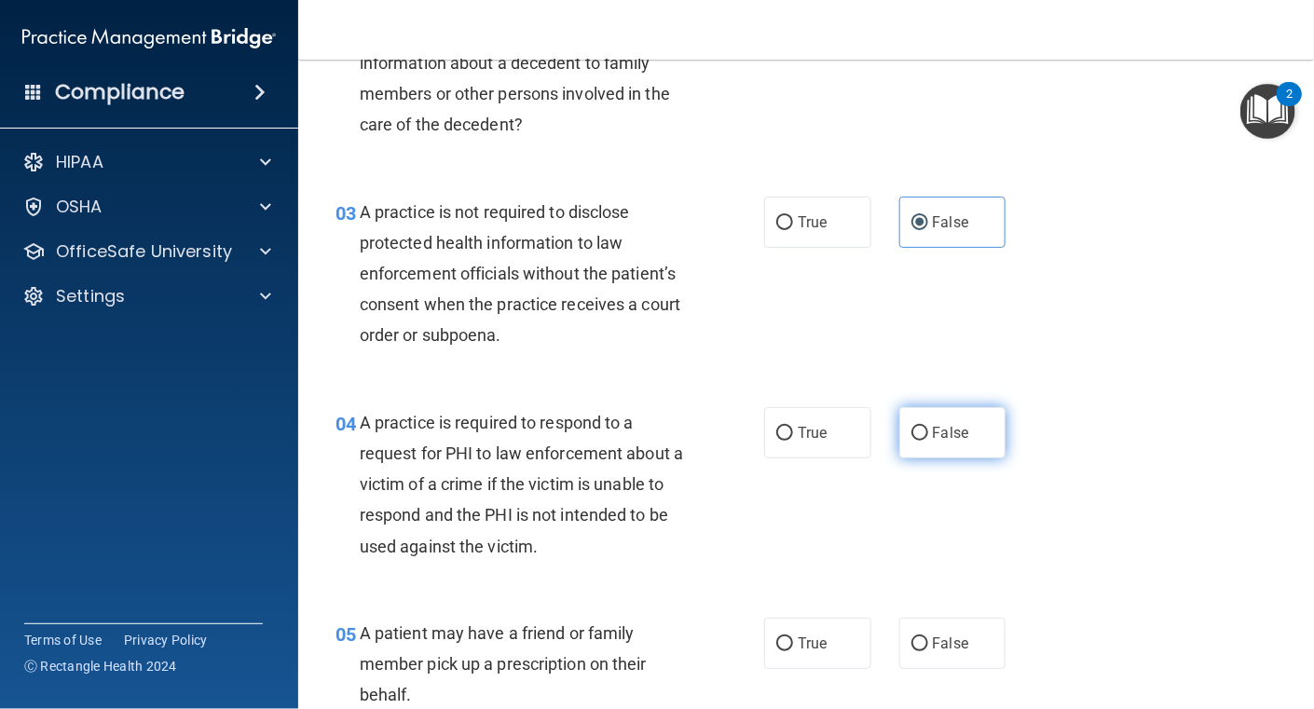
click at [914, 430] on input "False" at bounding box center [920, 434] width 17 height 14
radio input "true"
click at [743, 513] on div "04 A practice is required to respond to a request for PHI to law enforcement ab…" at bounding box center [550, 489] width 485 height 164
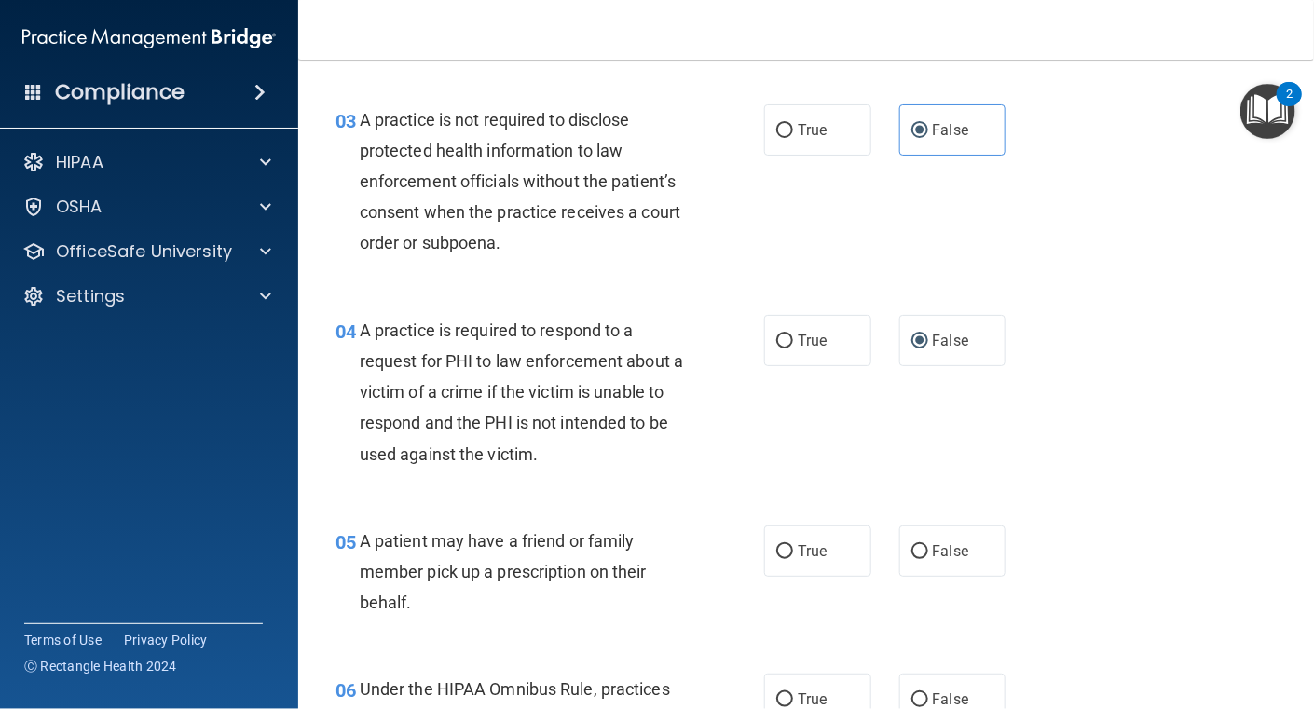
scroll to position [558, 0]
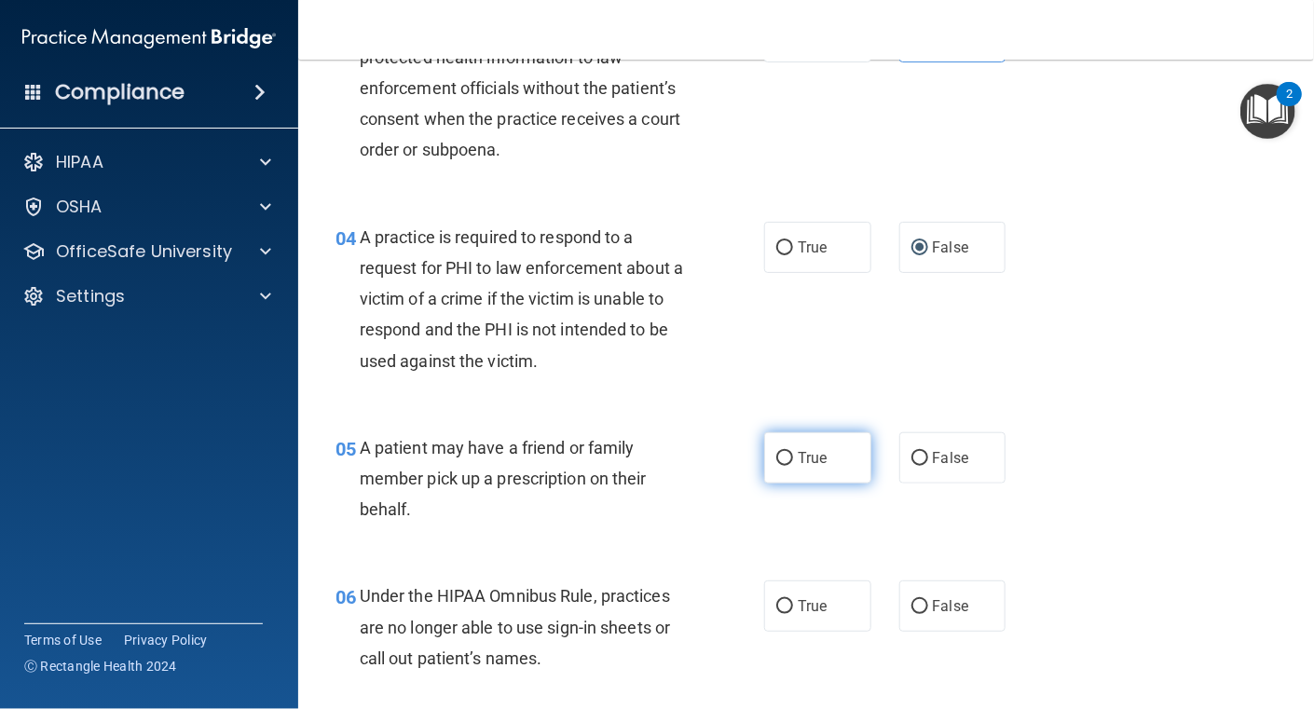
click at [782, 457] on input "True" at bounding box center [784, 459] width 17 height 14
radio input "true"
click at [543, 531] on div "05 A patient may have a friend or family member pick up a prescription on their…" at bounding box center [550, 484] width 485 height 103
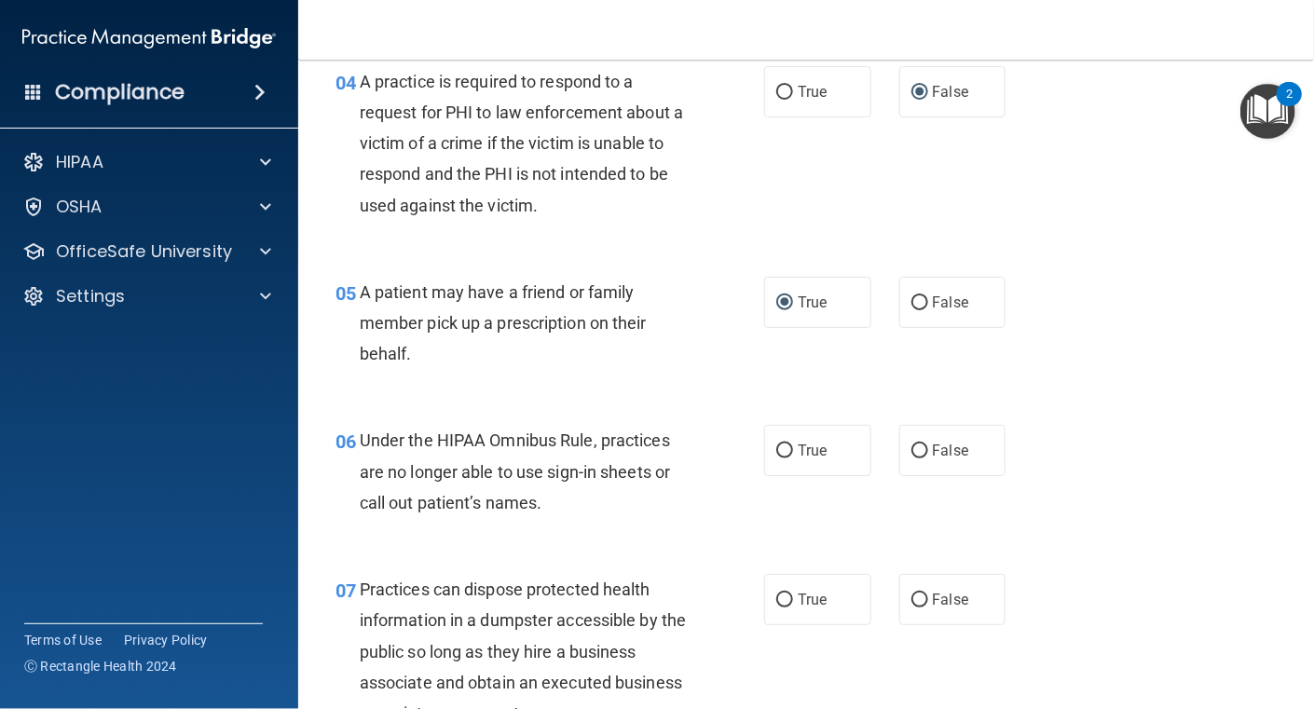
scroll to position [745, 0]
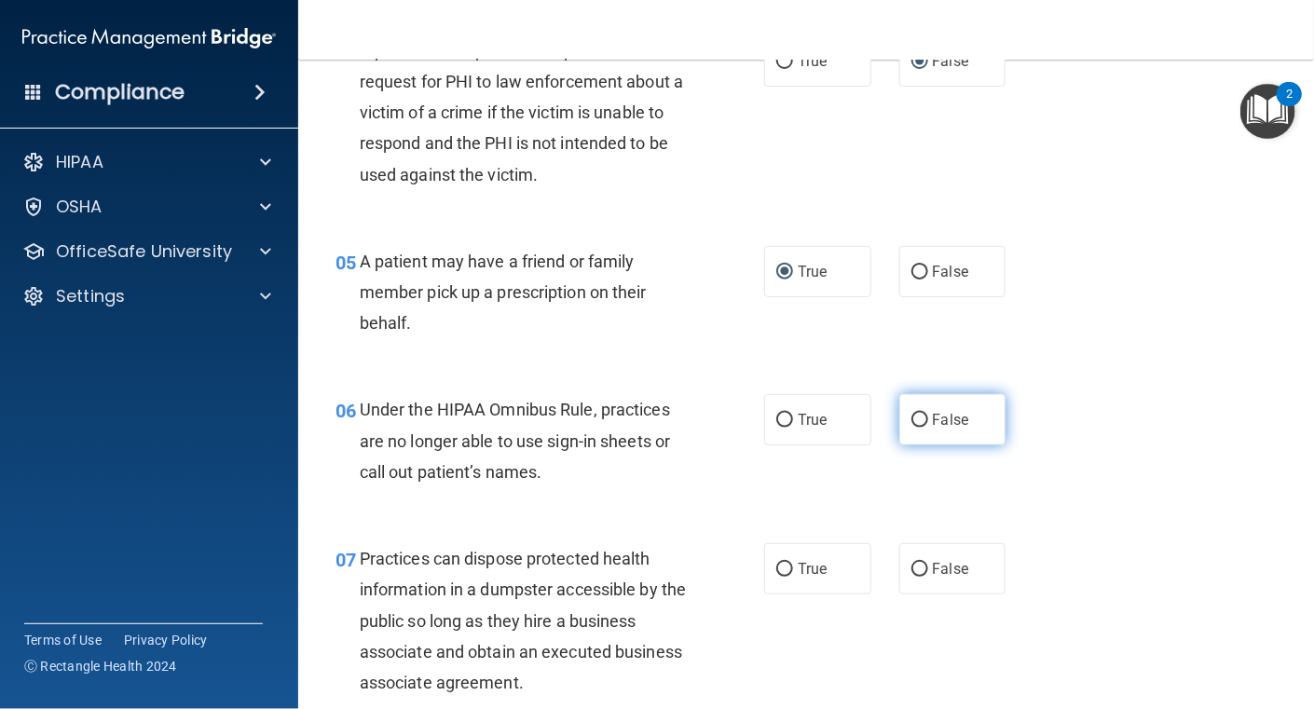
click at [912, 418] on input "False" at bounding box center [920, 421] width 17 height 14
radio input "true"
click at [584, 494] on div "06 Under the HIPAA Omnibus Rule, practices are no longer able to use sign-in sh…" at bounding box center [550, 445] width 485 height 103
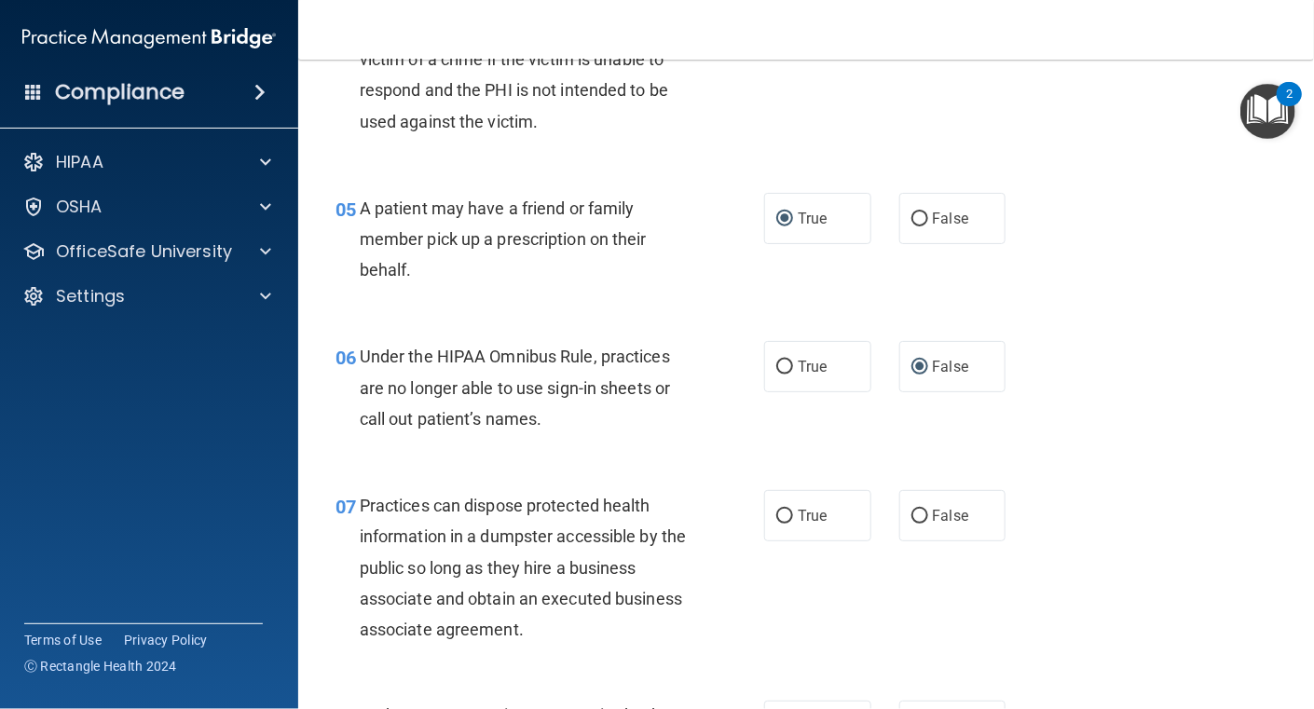
scroll to position [839, 0]
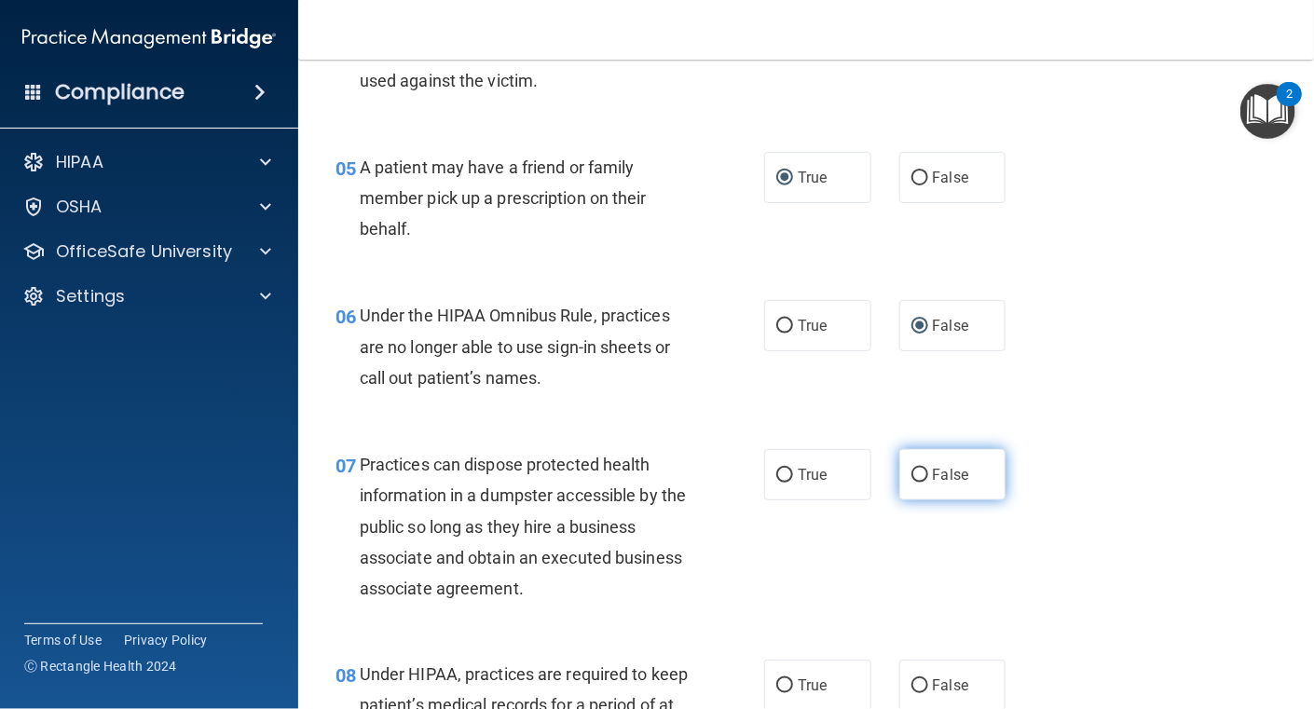
click at [917, 473] on input "False" at bounding box center [920, 476] width 17 height 14
radio input "true"
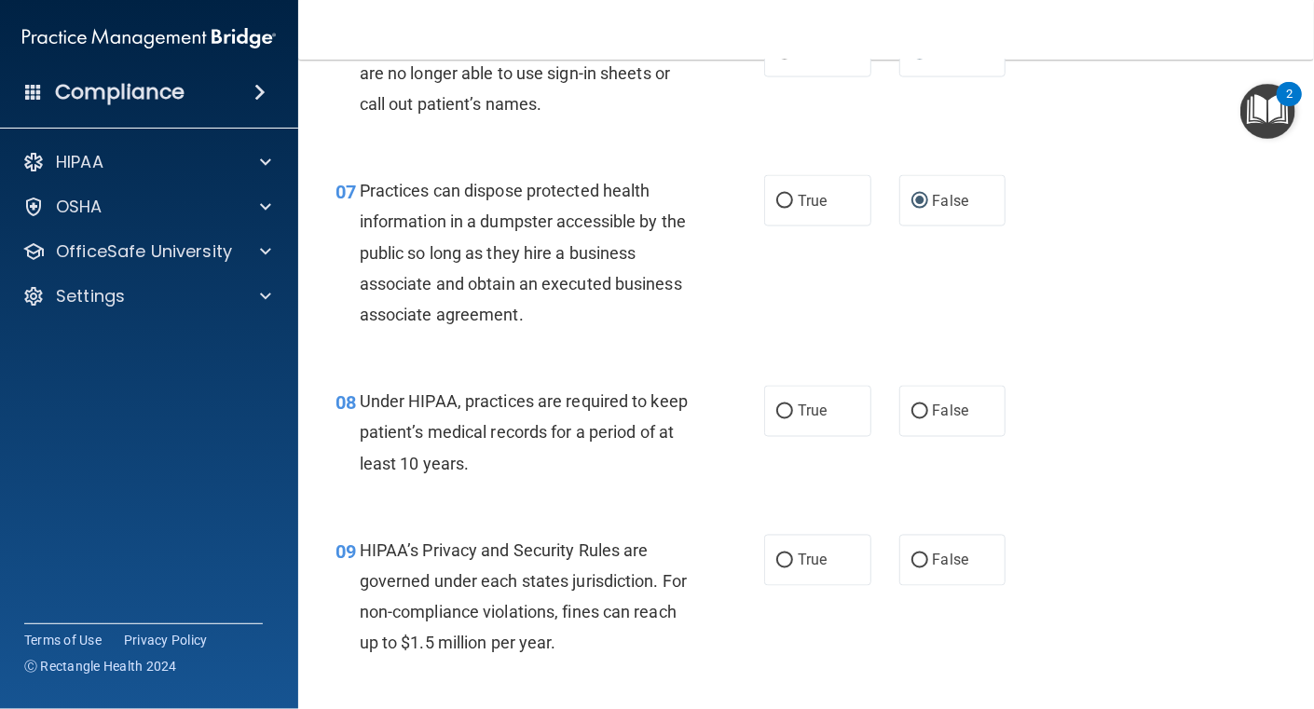
scroll to position [1119, 0]
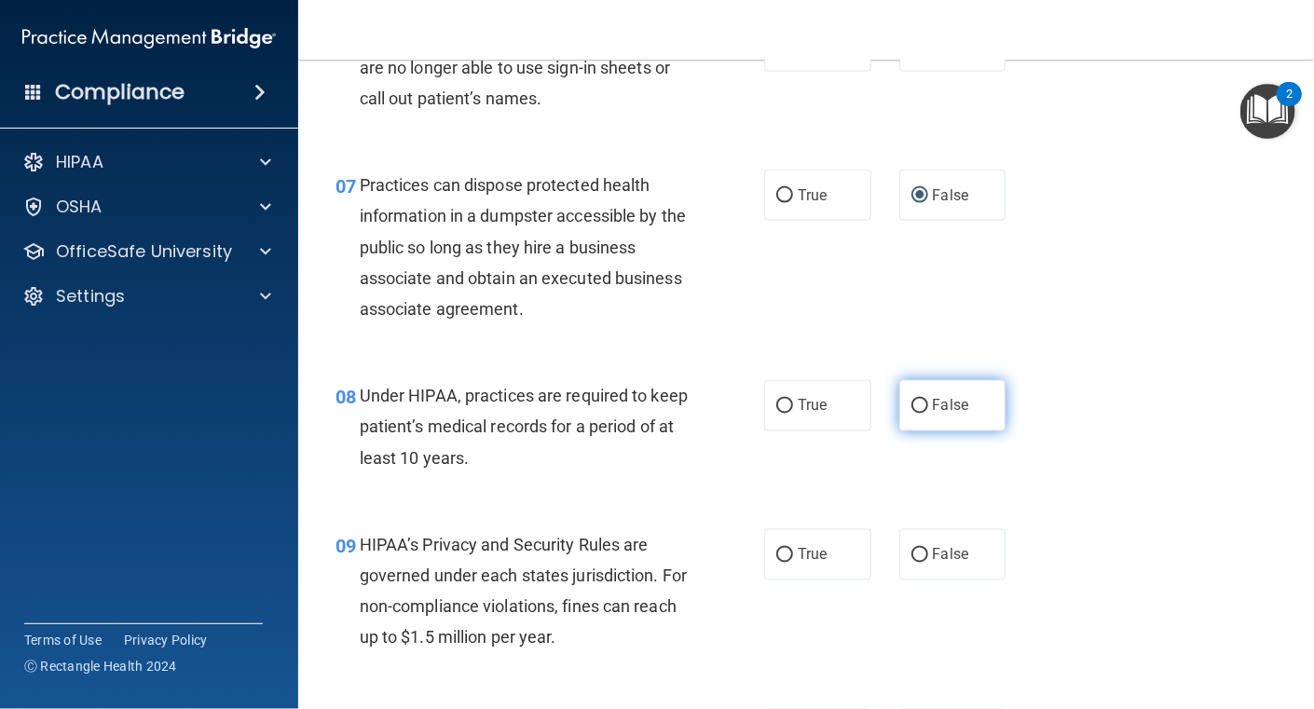
click at [912, 412] on input "False" at bounding box center [920, 407] width 17 height 14
radio input "true"
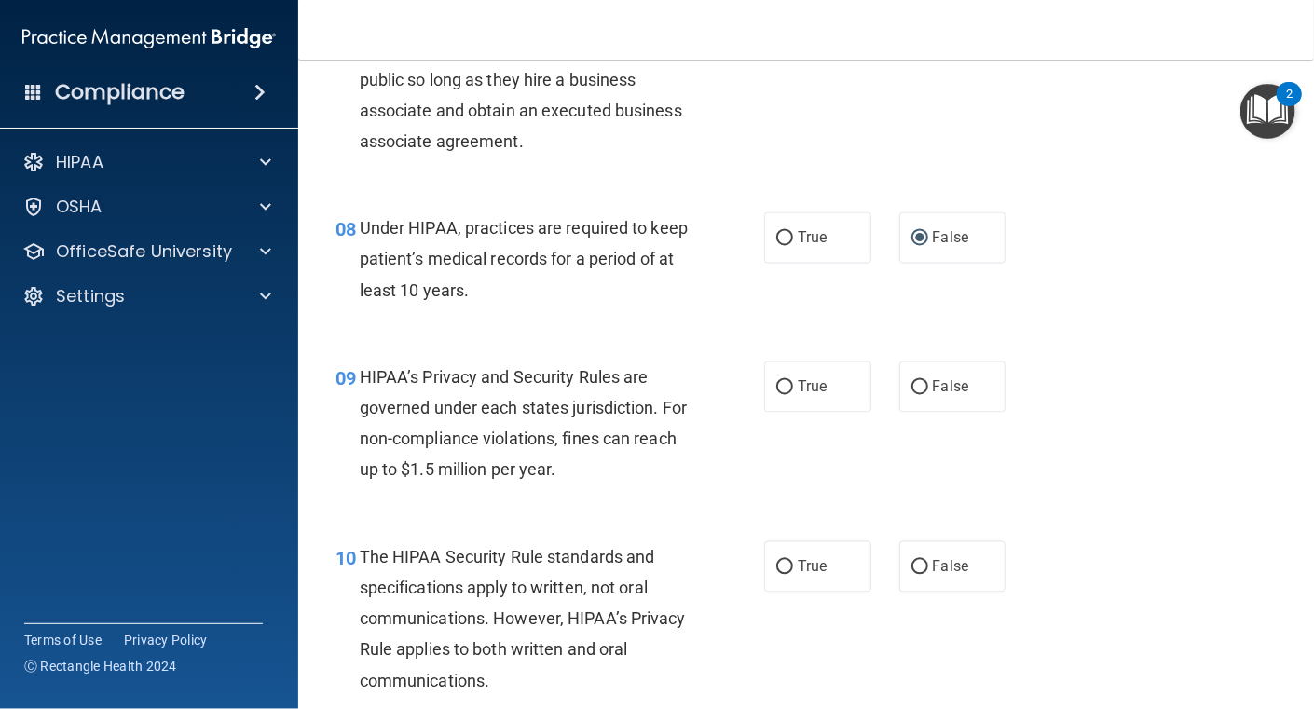
scroll to position [1305, 0]
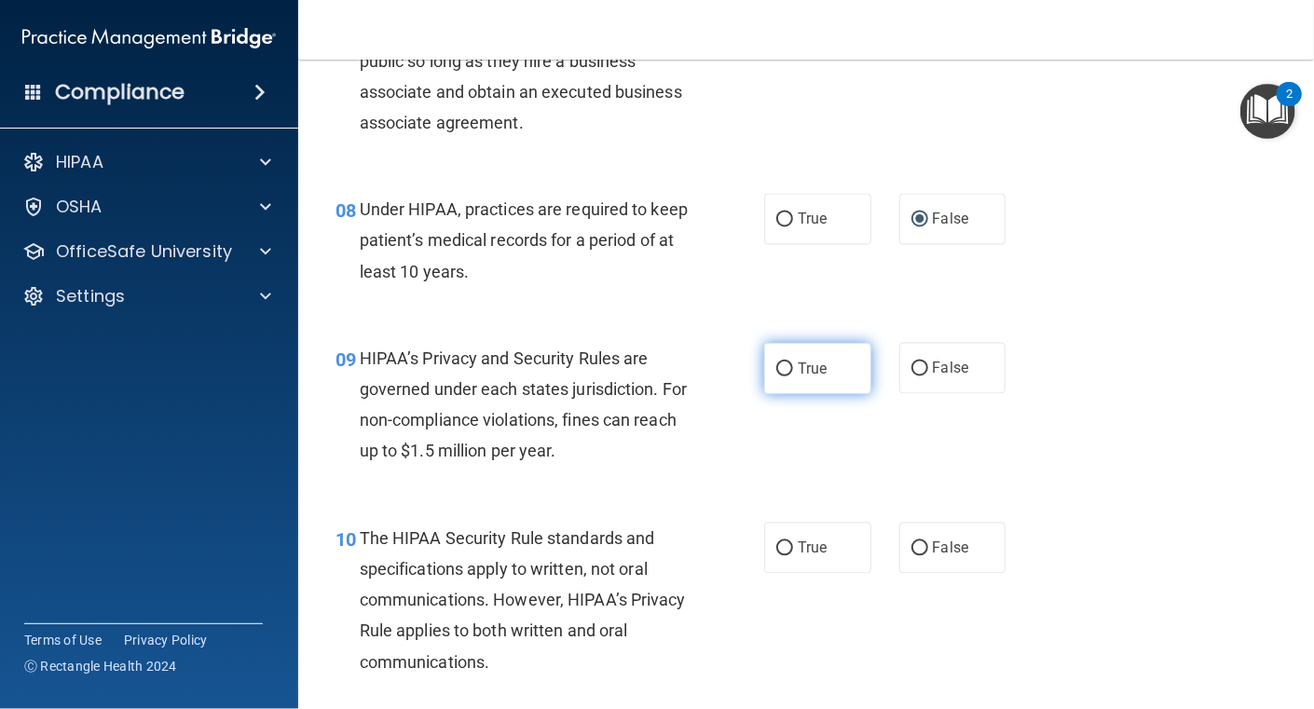
click at [799, 370] on span "True" at bounding box center [812, 369] width 29 height 18
click at [793, 370] on input "True" at bounding box center [784, 370] width 17 height 14
radio input "true"
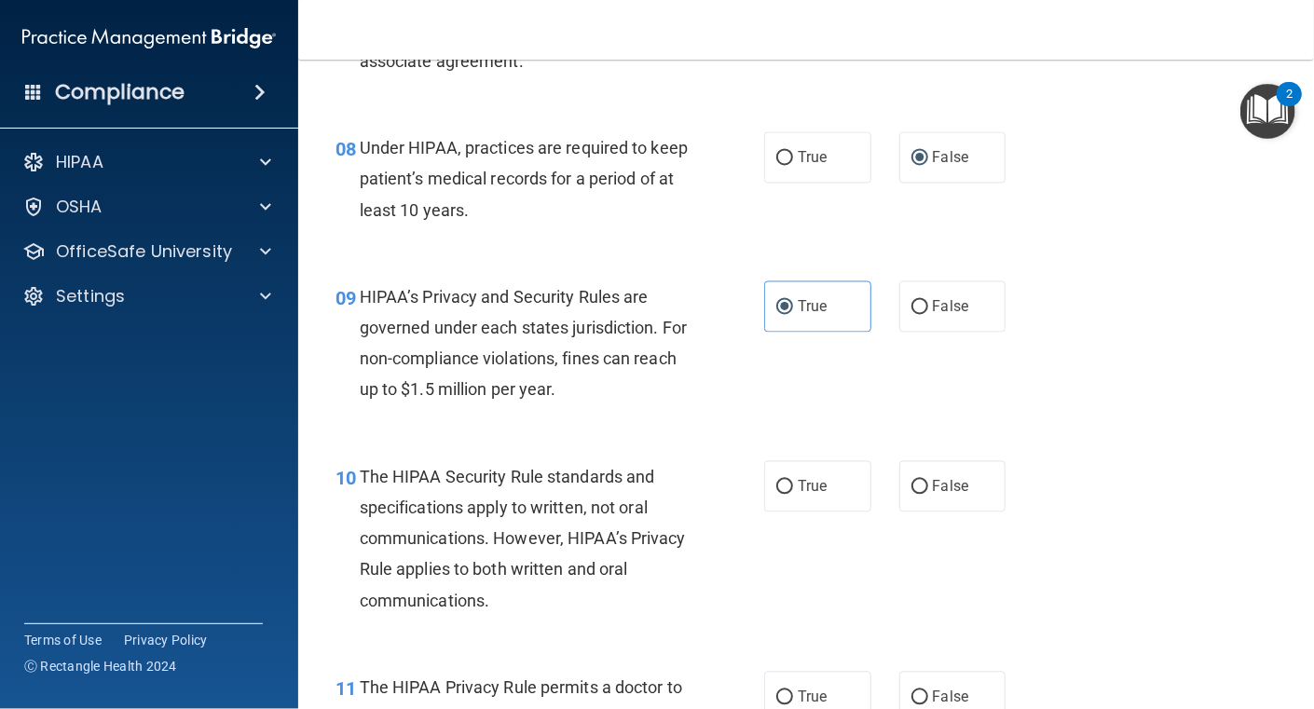
scroll to position [1397, 0]
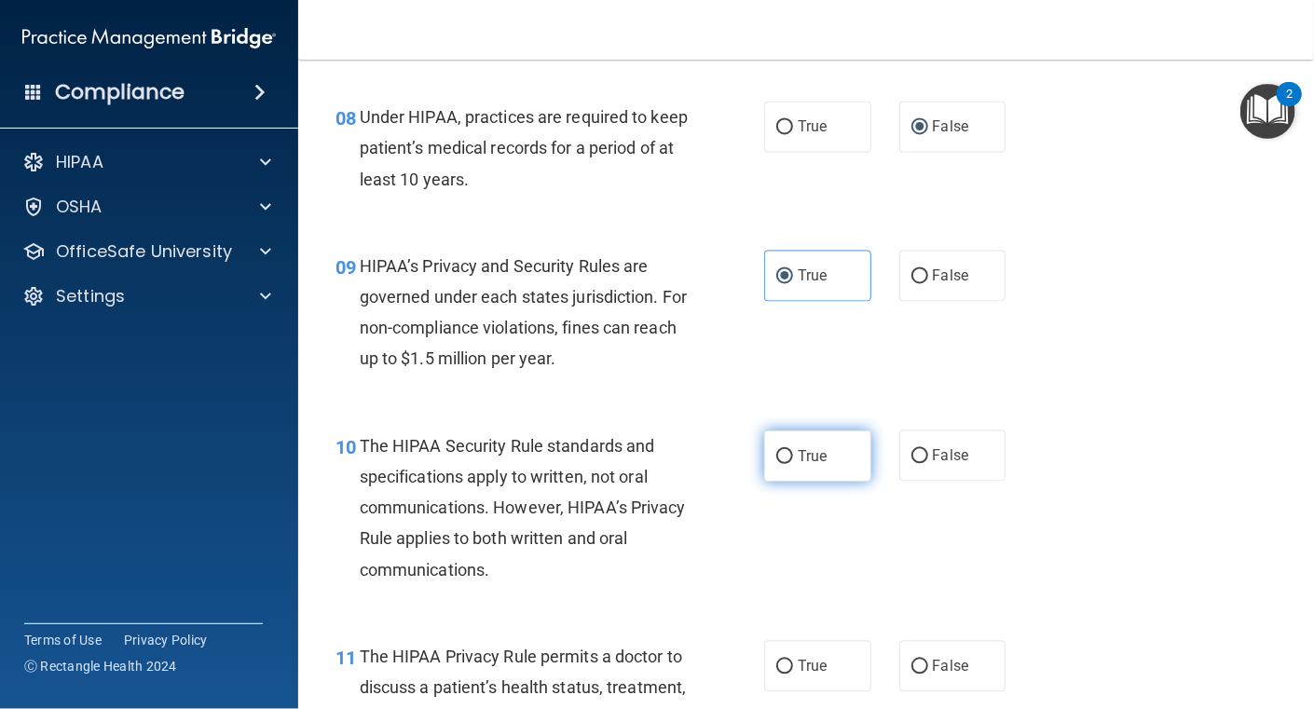
click at [798, 457] on span "True" at bounding box center [812, 456] width 29 height 18
click at [790, 457] on input "True" at bounding box center [784, 457] width 17 height 14
radio input "true"
click at [694, 513] on div "The HIPAA Security Rule standards and specifications apply to written, not oral…" at bounding box center [531, 508] width 343 height 155
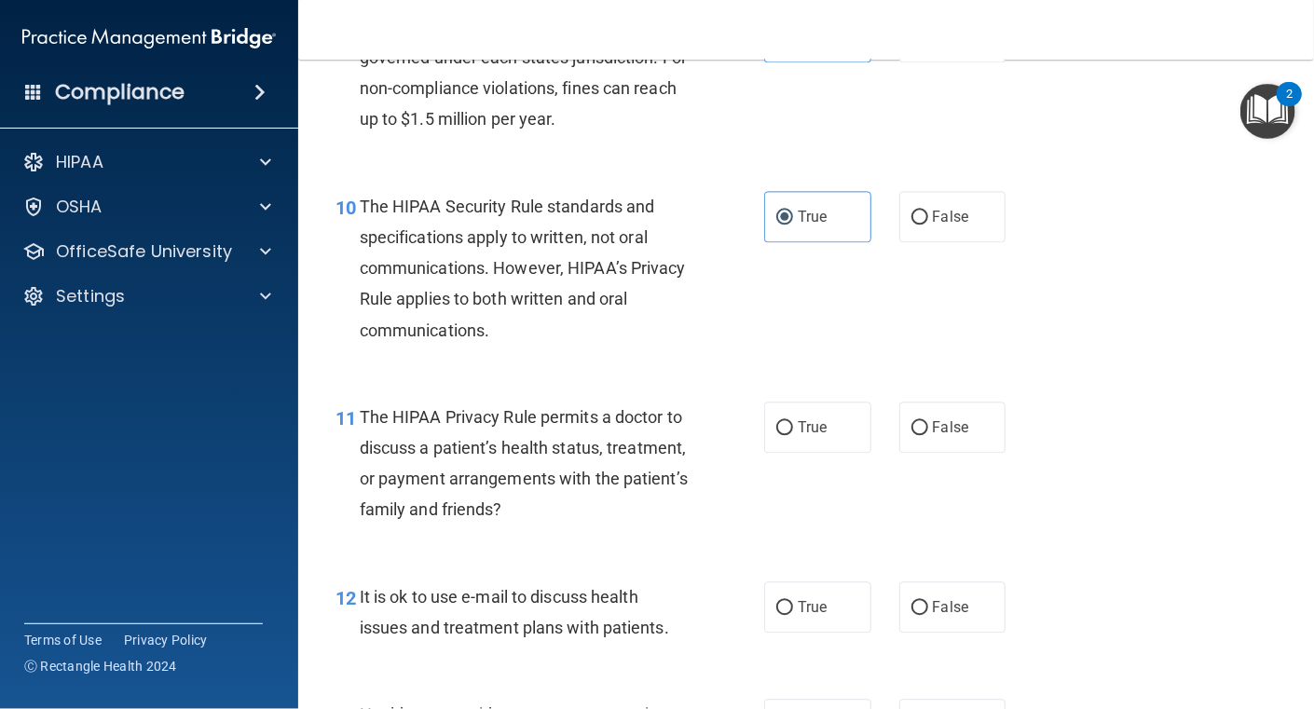
scroll to position [1677, 0]
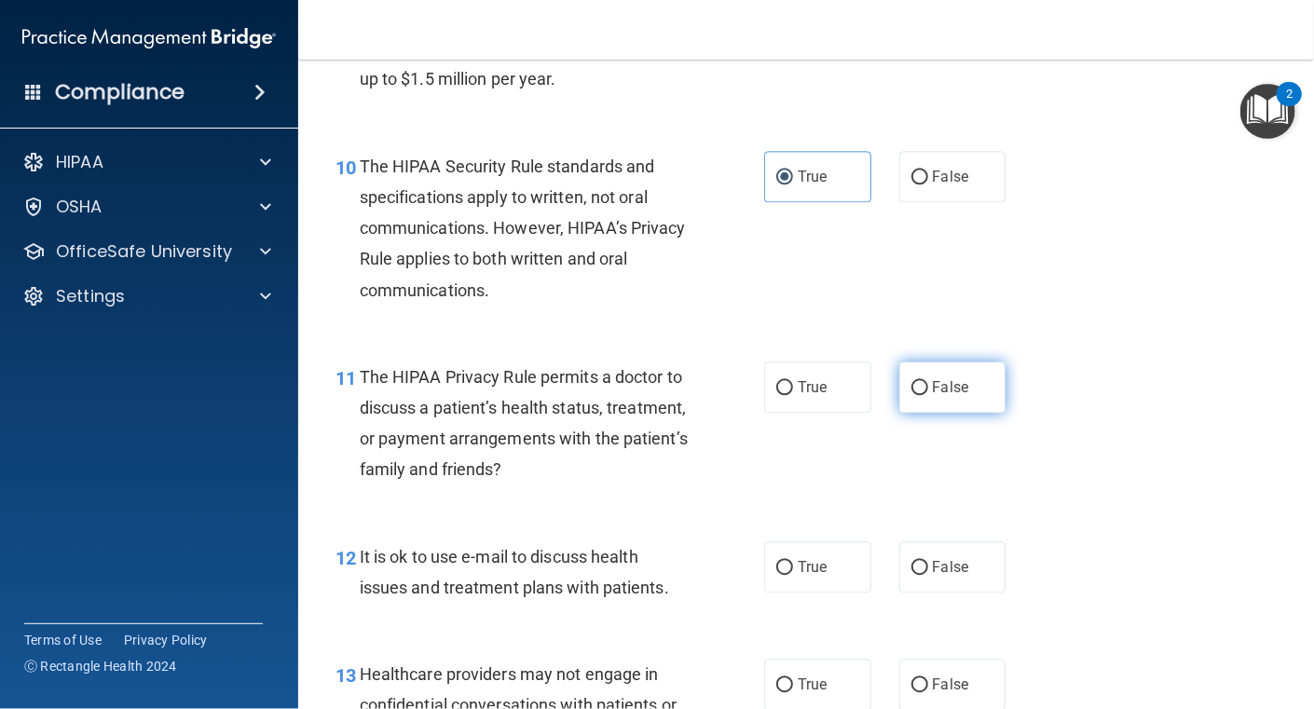
click at [920, 382] on label "False" at bounding box center [953, 387] width 107 height 51
click at [920, 382] on input "False" at bounding box center [920, 388] width 17 height 14
radio input "true"
click at [701, 503] on div "11 The HIPAA Privacy Rule permits a doctor to discuss a patient’s health status…" at bounding box center [806, 428] width 969 height 180
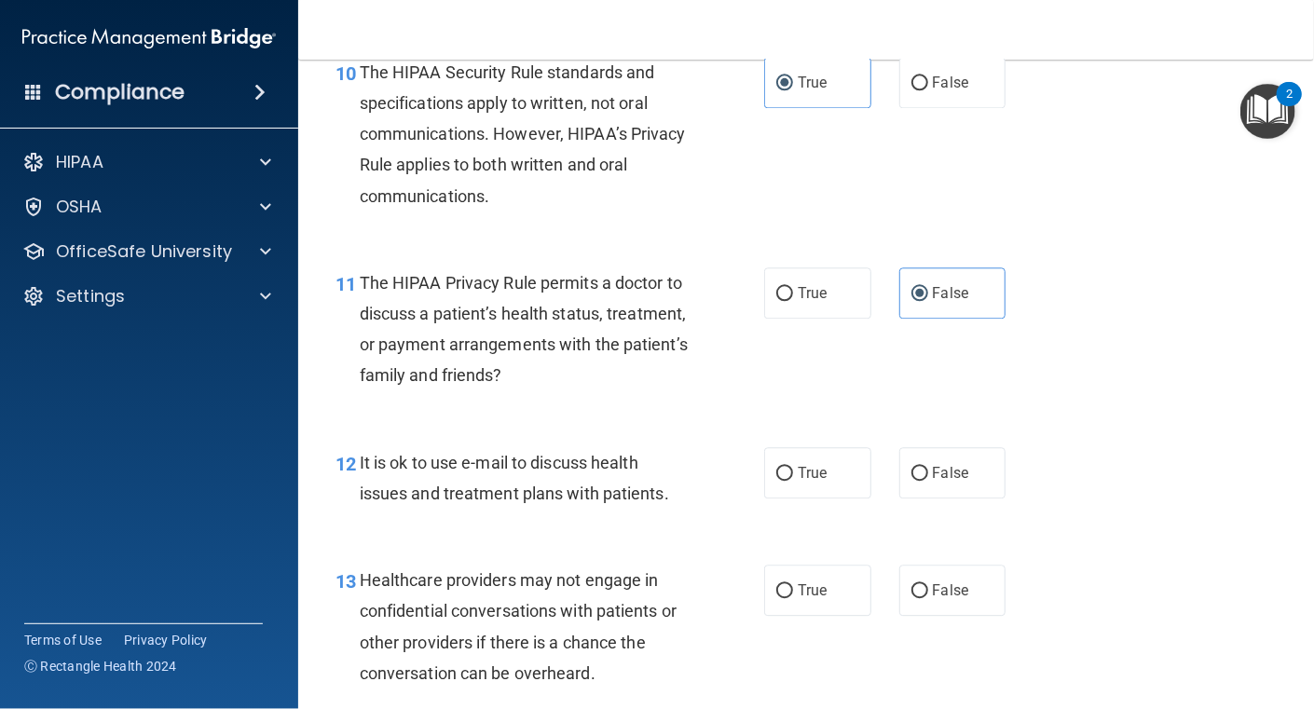
scroll to position [1863, 0]
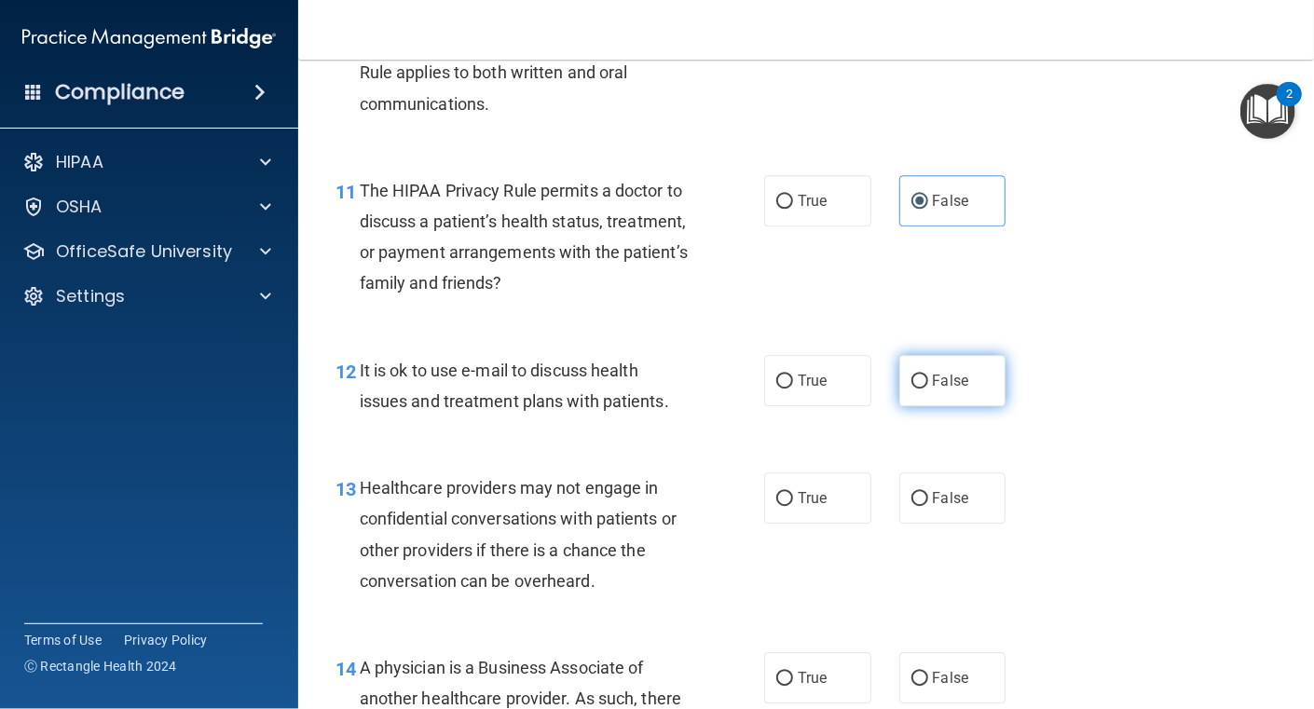
click at [914, 380] on input "False" at bounding box center [920, 382] width 17 height 14
radio input "true"
click at [646, 433] on div "12 It is ok to use e-mail to discuss health issues and treatment plans with pat…" at bounding box center [806, 390] width 969 height 117
click at [789, 500] on label "True" at bounding box center [817, 498] width 107 height 51
click at [789, 500] on input "True" at bounding box center [784, 499] width 17 height 14
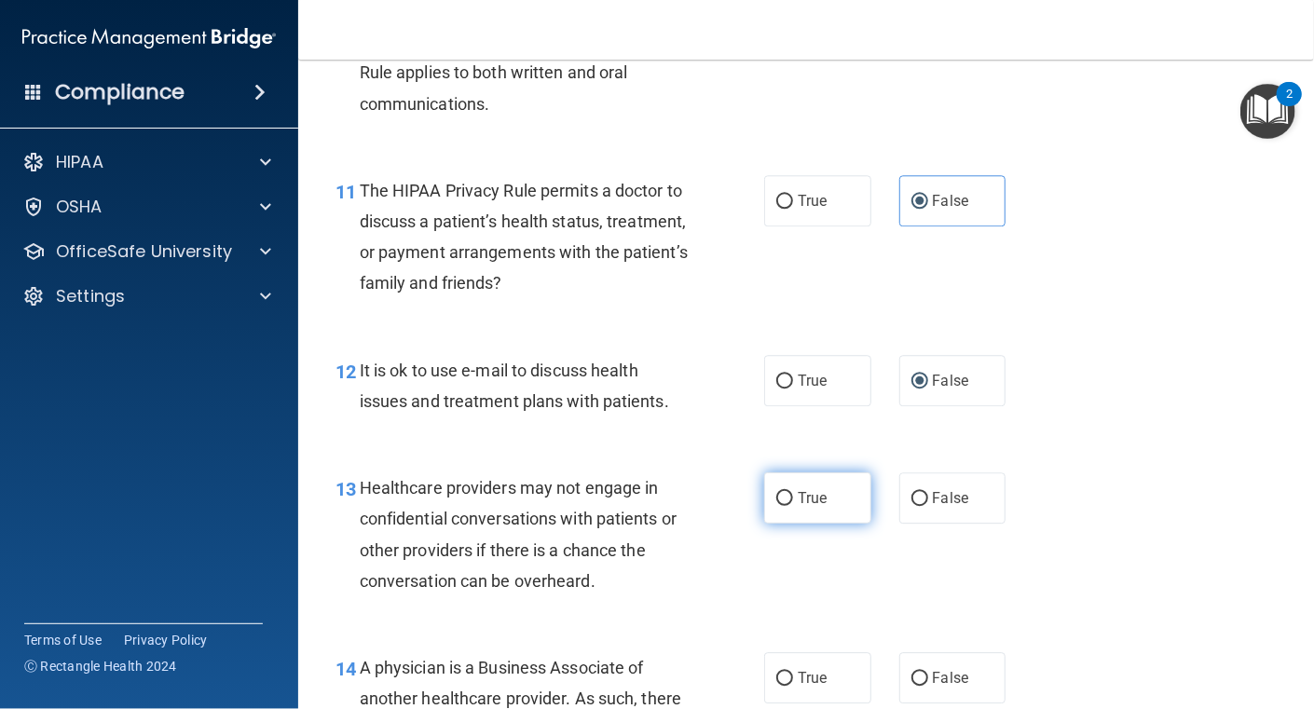
radio input "true"
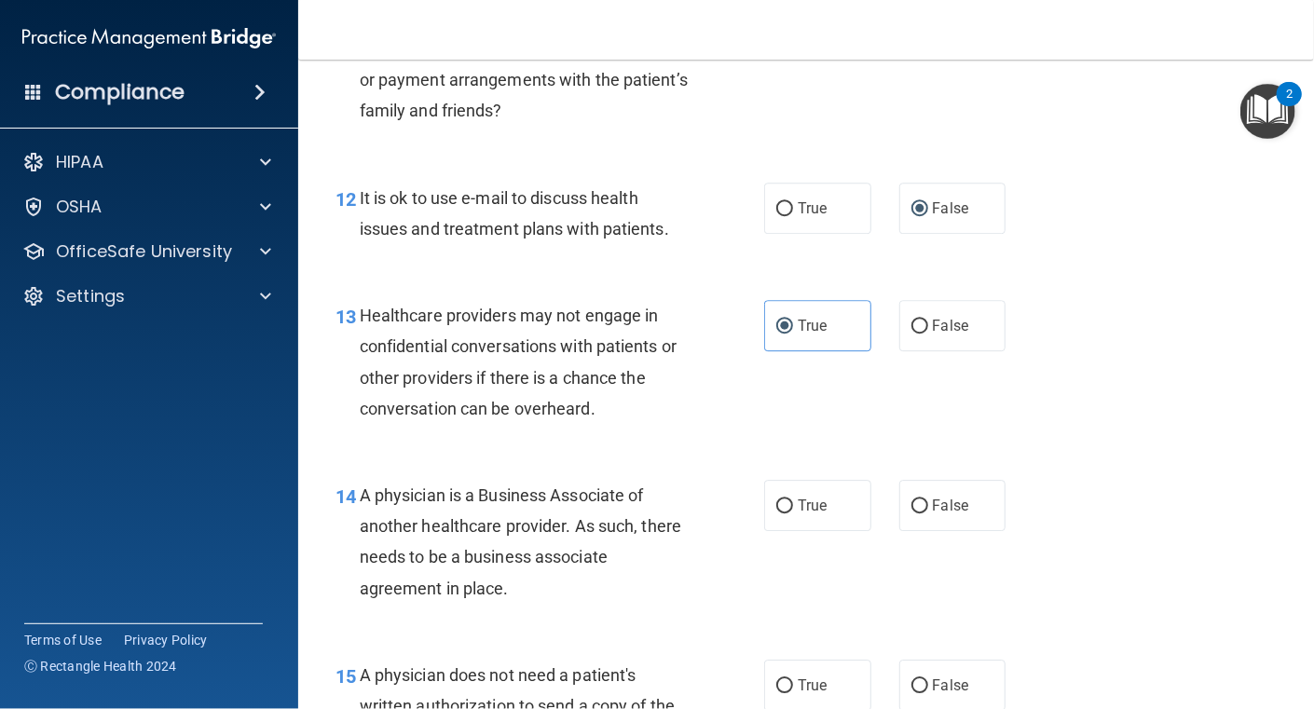
scroll to position [2050, 0]
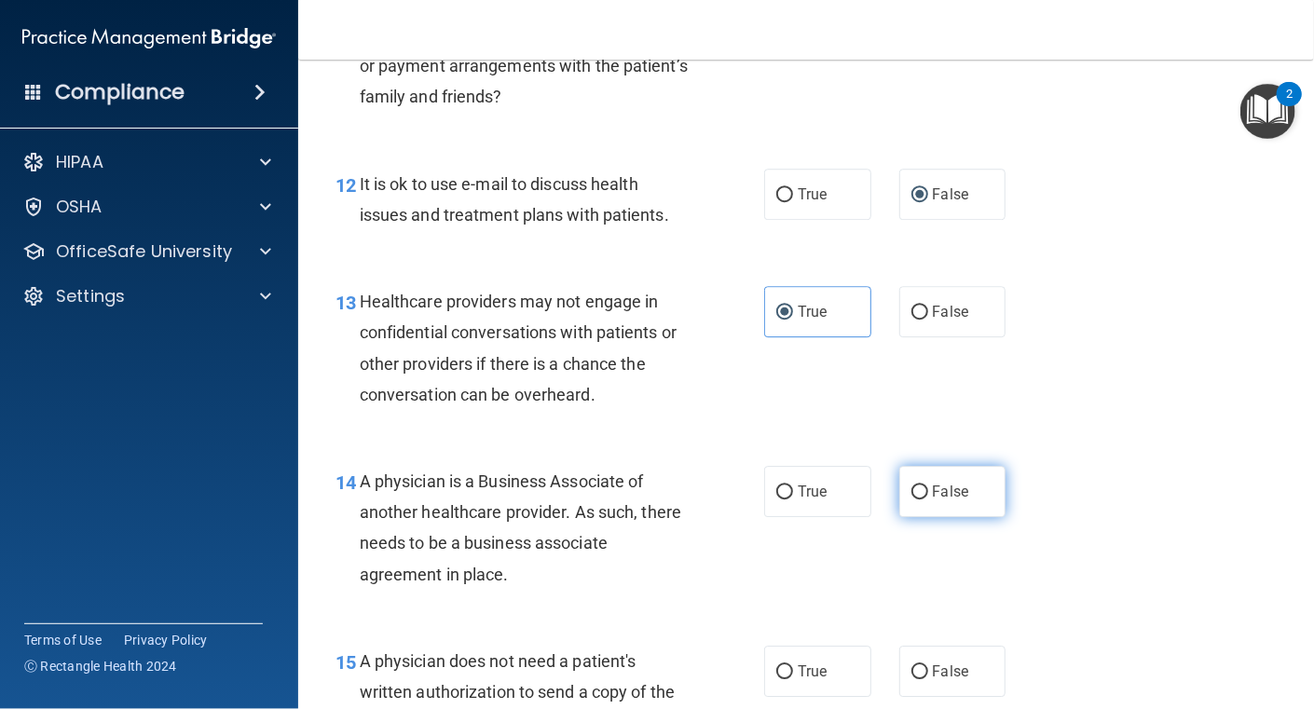
click at [937, 491] on span "False" at bounding box center [951, 492] width 36 height 18
click at [928, 491] on input "False" at bounding box center [920, 493] width 17 height 14
radio input "true"
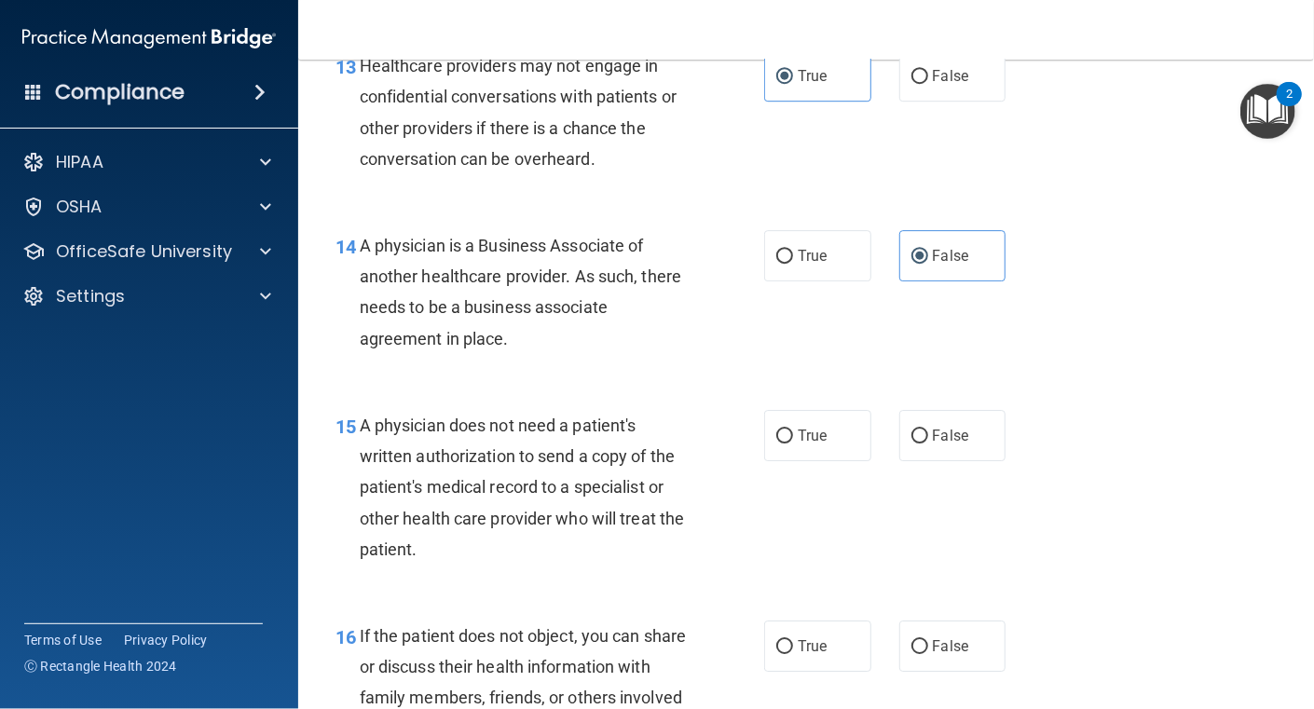
scroll to position [2329, 0]
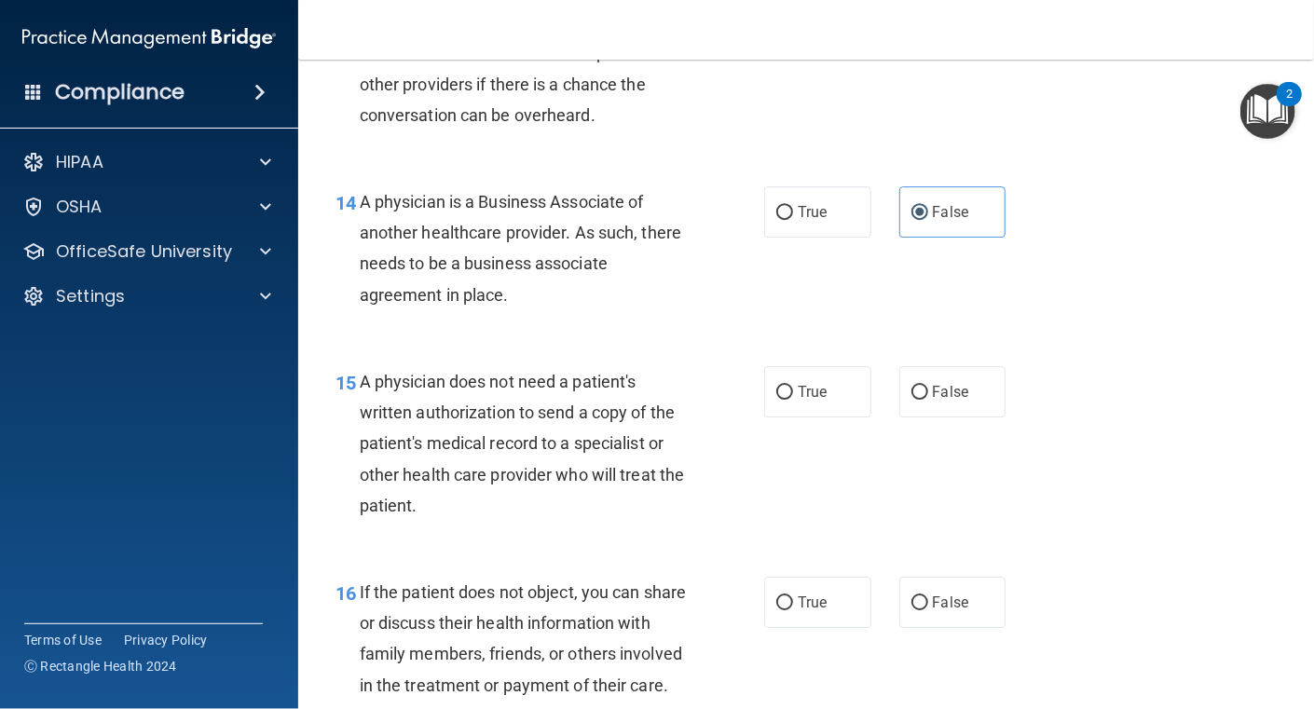
click at [728, 465] on div "15 A physician does not need a patient's written authorization to send a copy o…" at bounding box center [550, 448] width 485 height 164
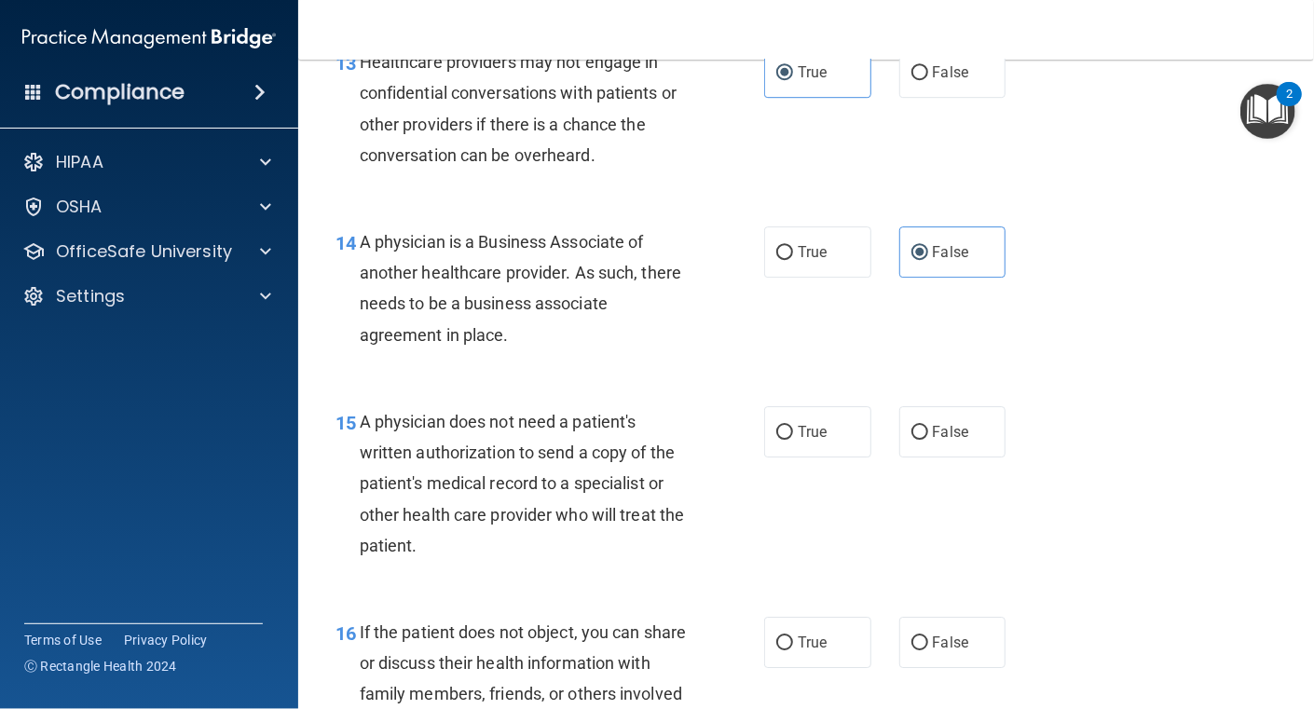
scroll to position [2357, 0]
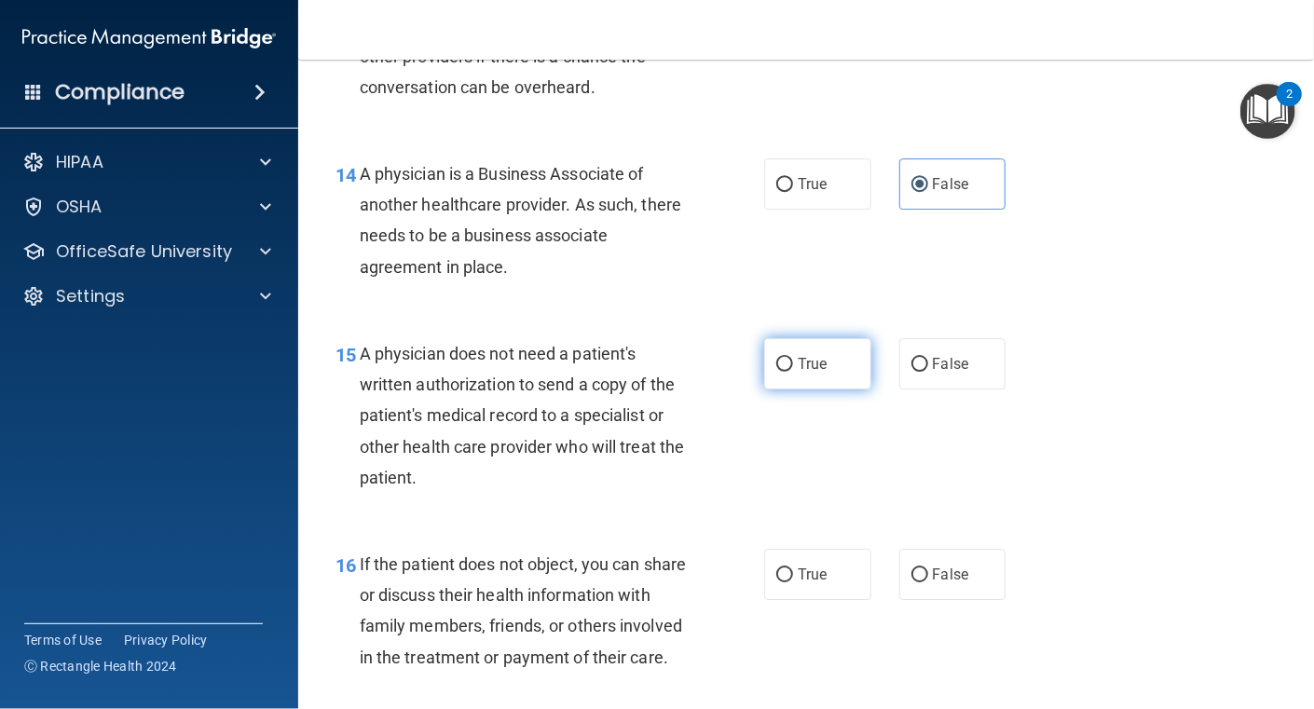
click at [787, 369] on label "True" at bounding box center [817, 363] width 107 height 51
click at [787, 369] on input "True" at bounding box center [784, 365] width 17 height 14
radio input "true"
click at [660, 450] on div "A physician does not need a patient's written authorization to send a copy of t…" at bounding box center [531, 415] width 343 height 155
click at [914, 358] on input "False" at bounding box center [920, 365] width 17 height 14
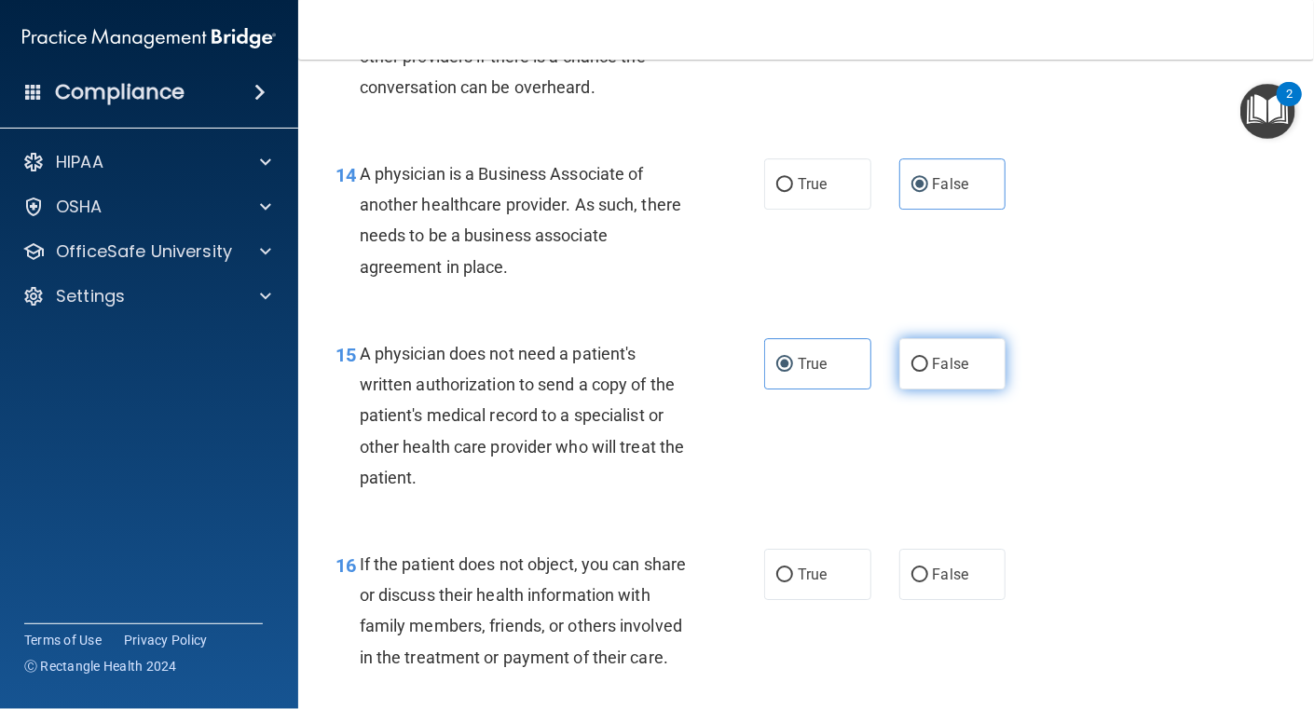
radio input "true"
radio input "false"
click at [698, 478] on div "15 A physician does not need a patient's written authorization to send a copy o…" at bounding box center [550, 420] width 485 height 164
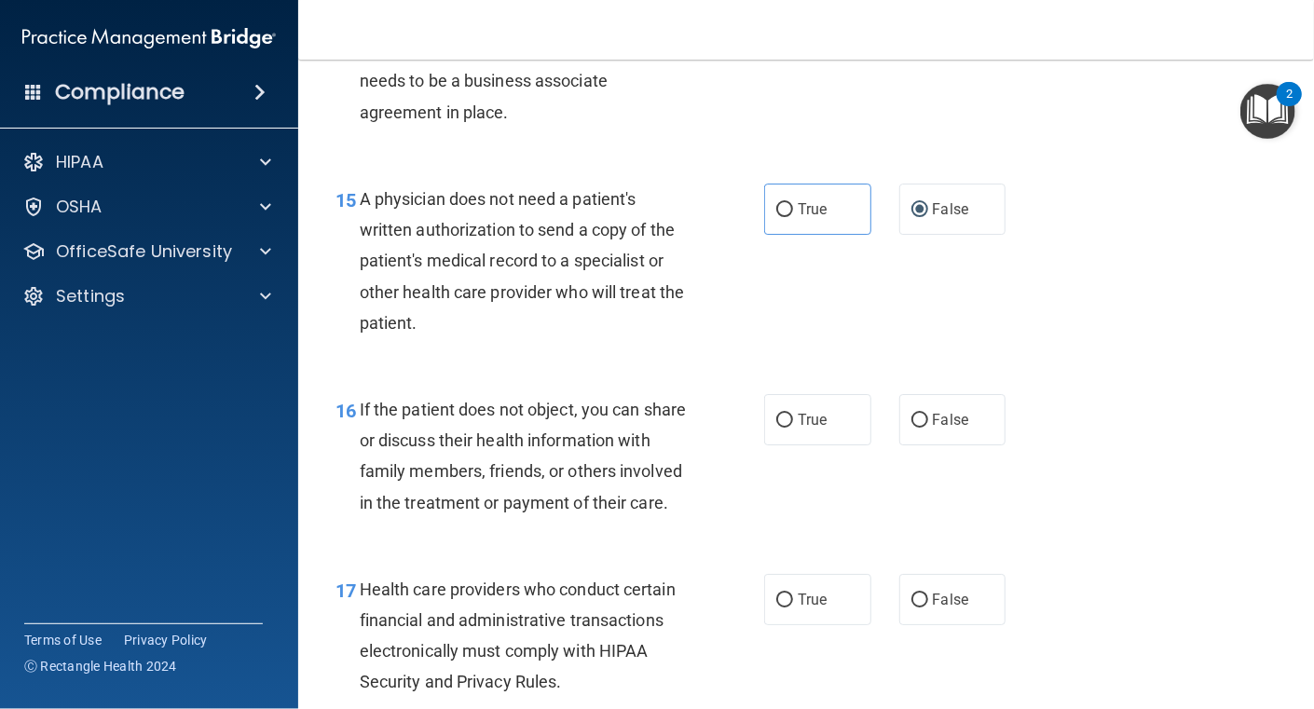
scroll to position [2543, 0]
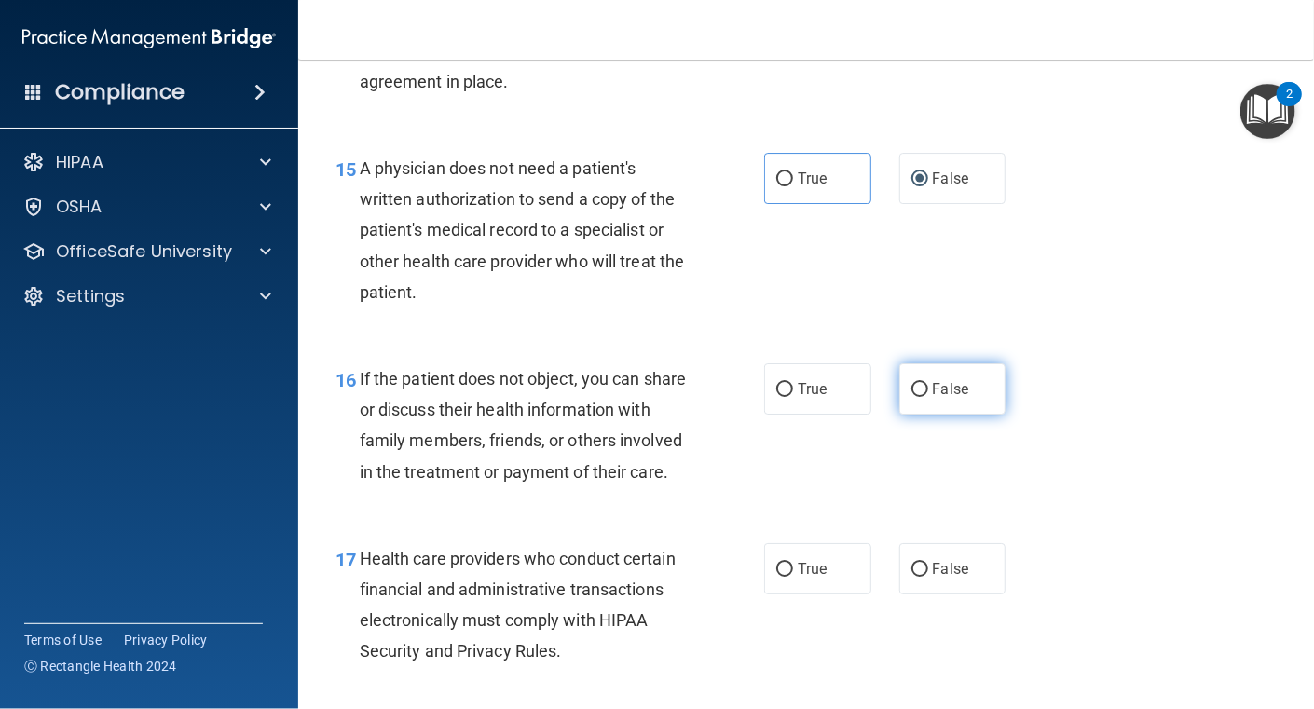
click at [946, 394] on span "False" at bounding box center [951, 389] width 36 height 18
click at [928, 394] on input "False" at bounding box center [920, 390] width 17 height 14
radio input "true"
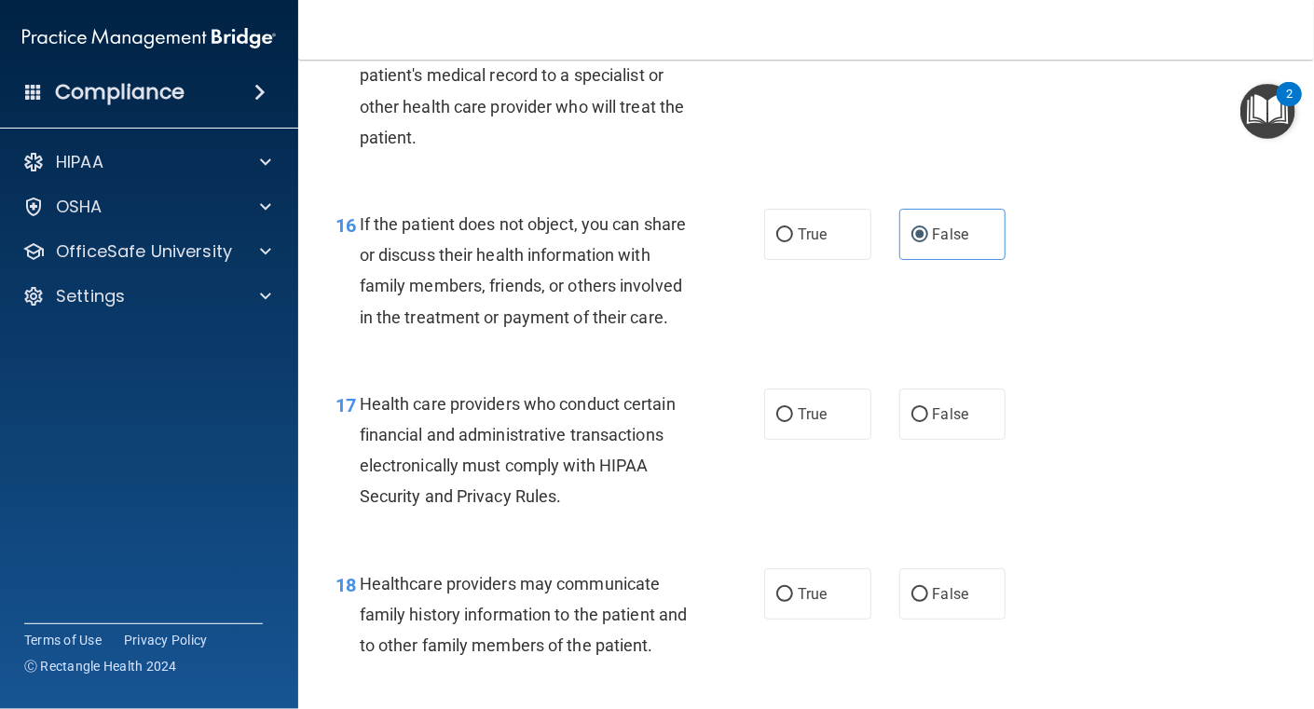
scroll to position [2729, 0]
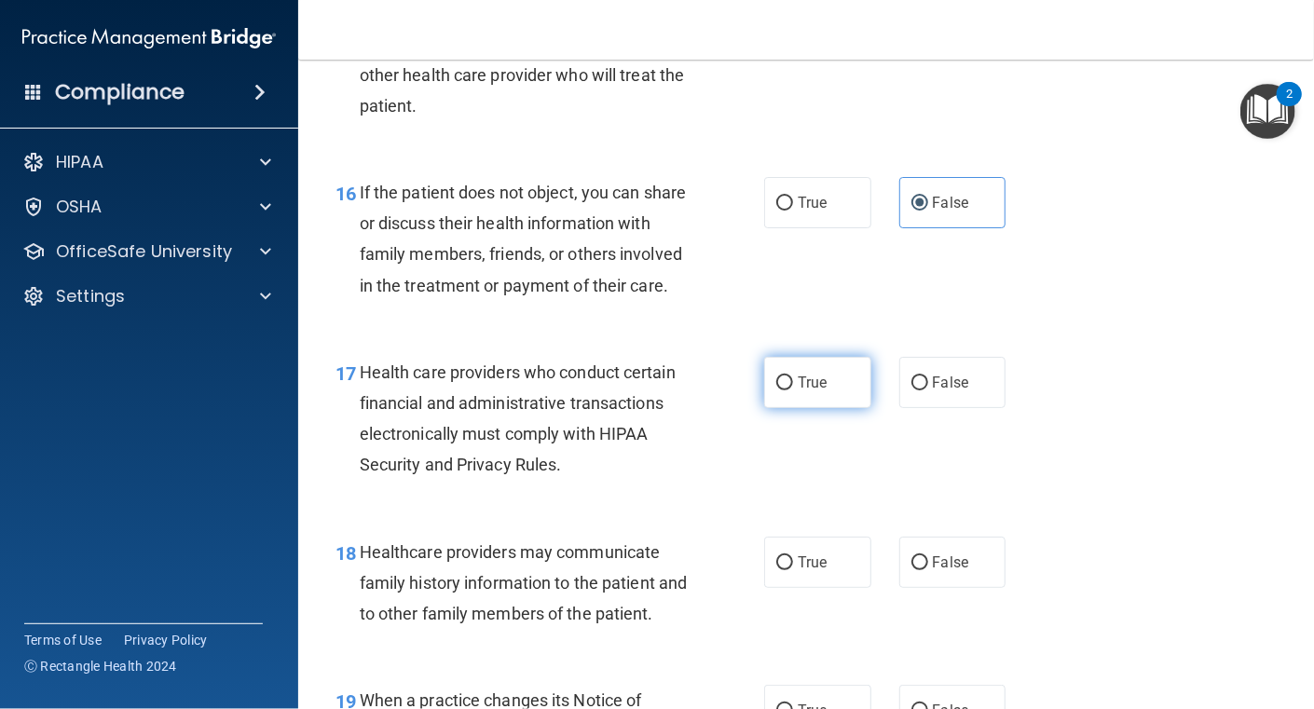
click at [798, 391] on span "True" at bounding box center [812, 383] width 29 height 18
click at [793, 391] on input "True" at bounding box center [784, 384] width 17 height 14
radio input "true"
click at [701, 490] on div "17 Health care providers who conduct certain financial and administrative trans…" at bounding box center [550, 423] width 485 height 133
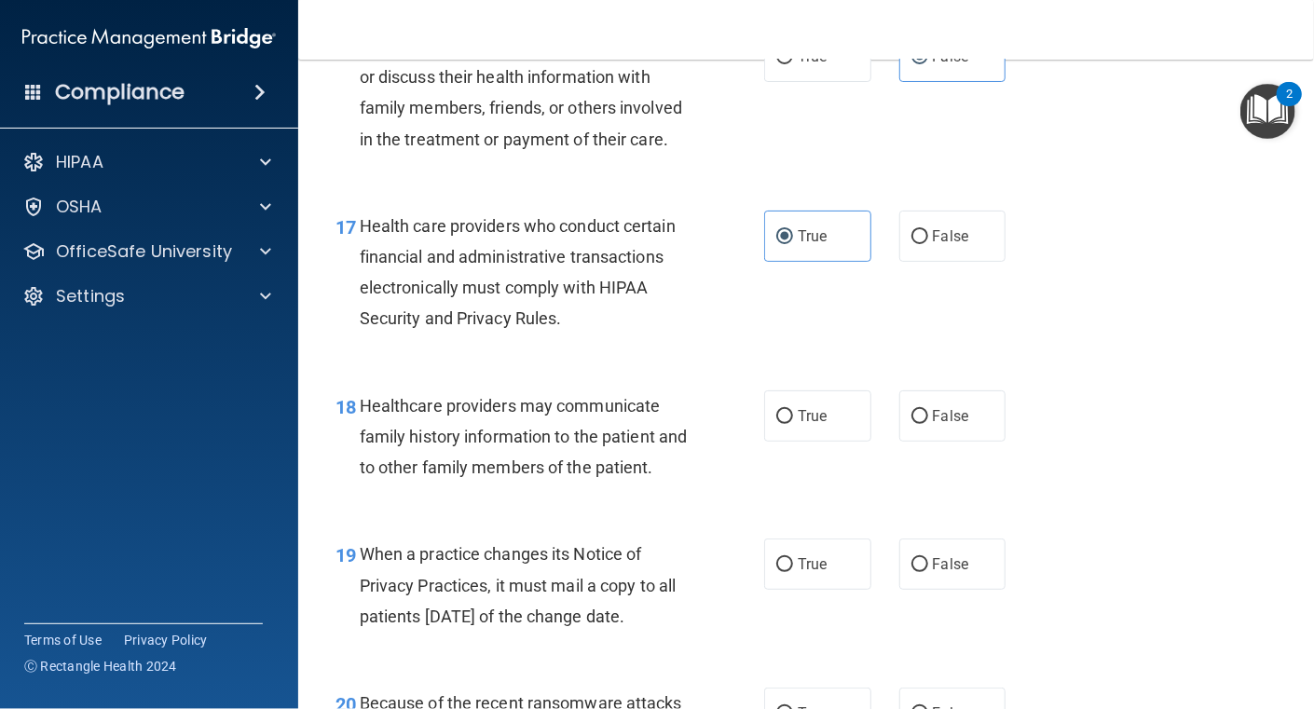
scroll to position [2916, 0]
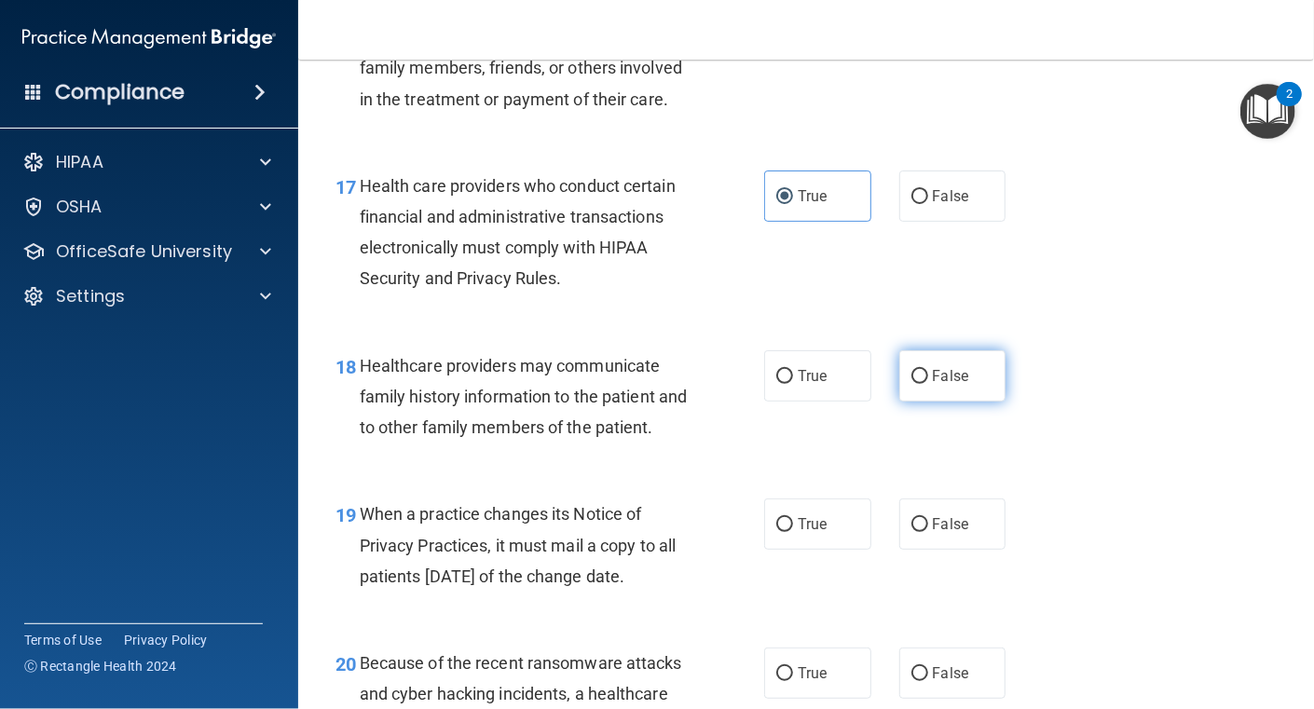
click at [933, 385] on span "False" at bounding box center [951, 376] width 36 height 18
click at [927, 384] on input "False" at bounding box center [920, 377] width 17 height 14
radio input "true"
click at [688, 444] on div "Healthcare providers may communicate family history information to the patient …" at bounding box center [531, 396] width 343 height 93
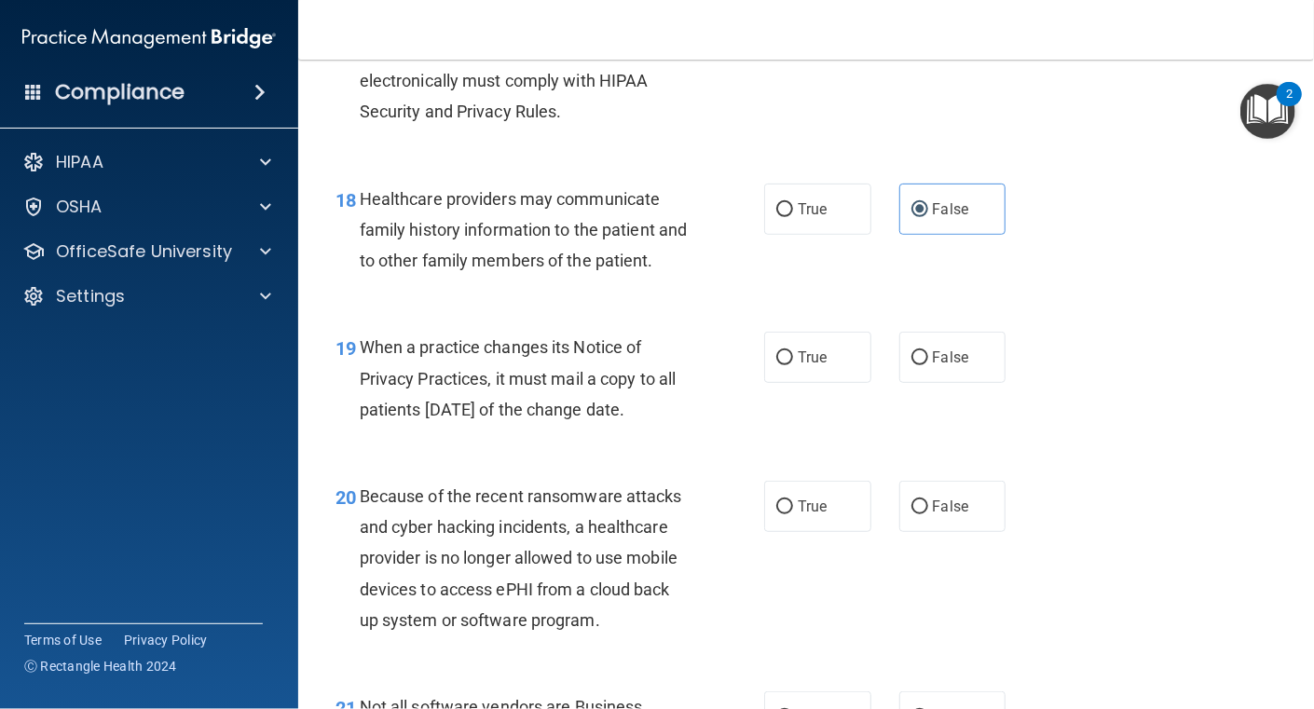
scroll to position [3102, 0]
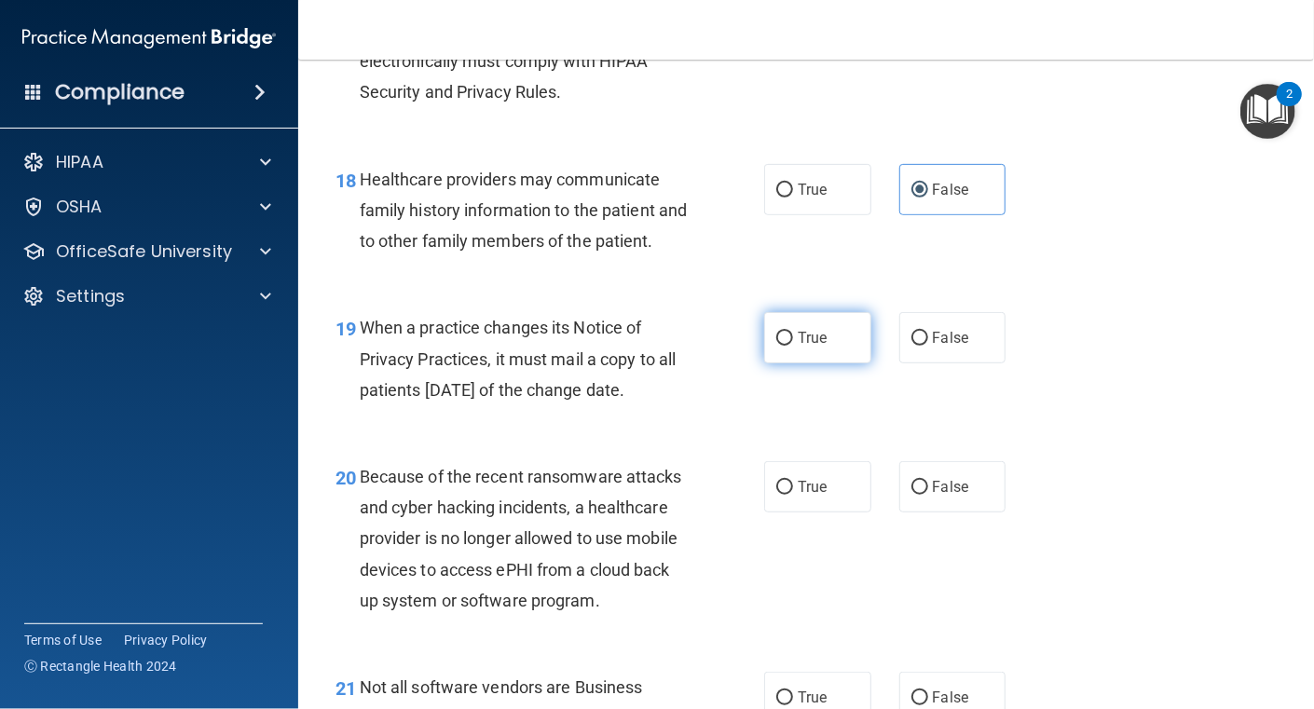
click at [768, 364] on label "True" at bounding box center [817, 337] width 107 height 51
click at [776, 346] on input "True" at bounding box center [784, 339] width 17 height 14
radio input "true"
click at [673, 438] on div "19 When a practice changes its Notice of Privacy Practices, it must mail a copy…" at bounding box center [806, 363] width 969 height 149
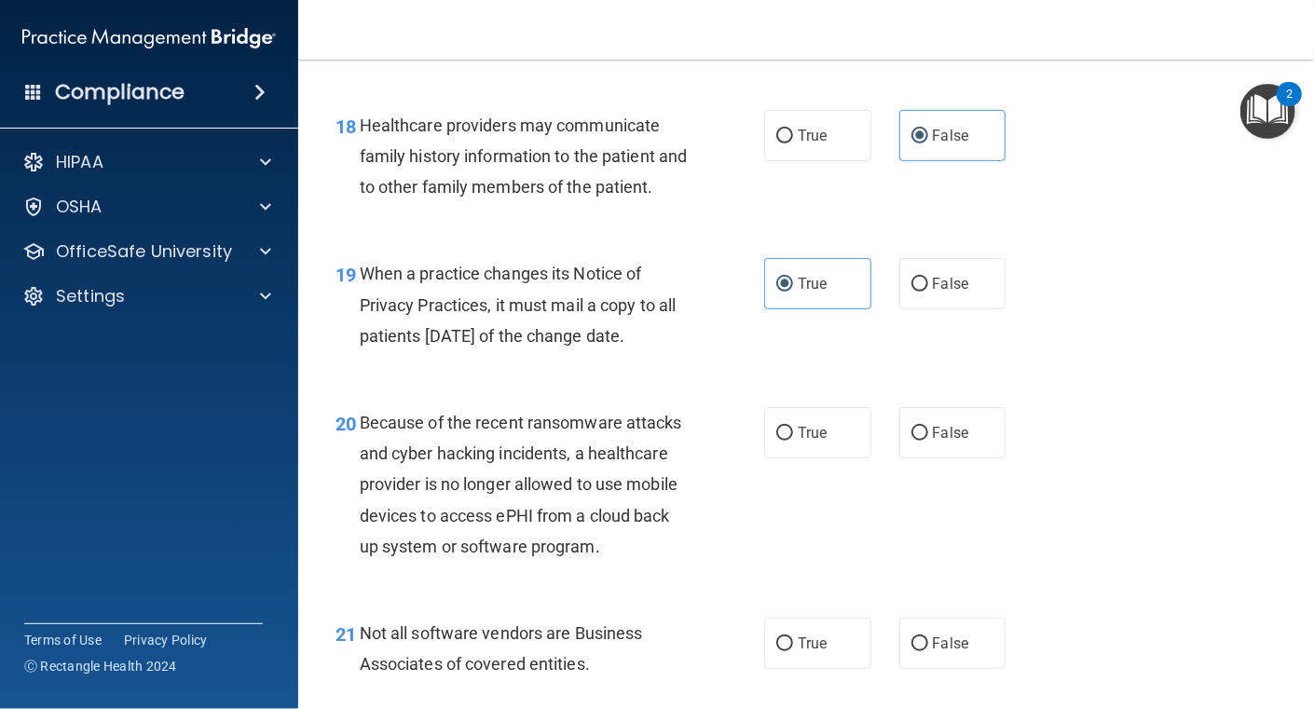
scroll to position [3195, 0]
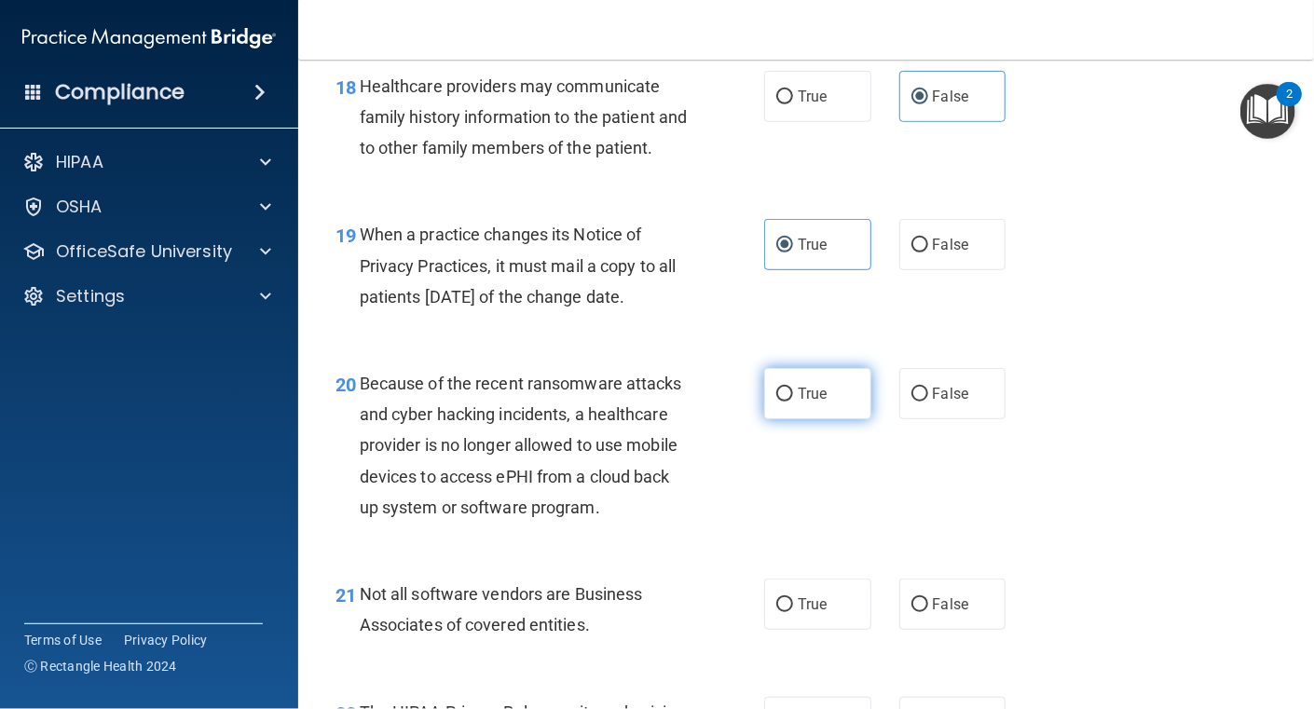
click at [781, 402] on input "True" at bounding box center [784, 395] width 17 height 14
radio input "true"
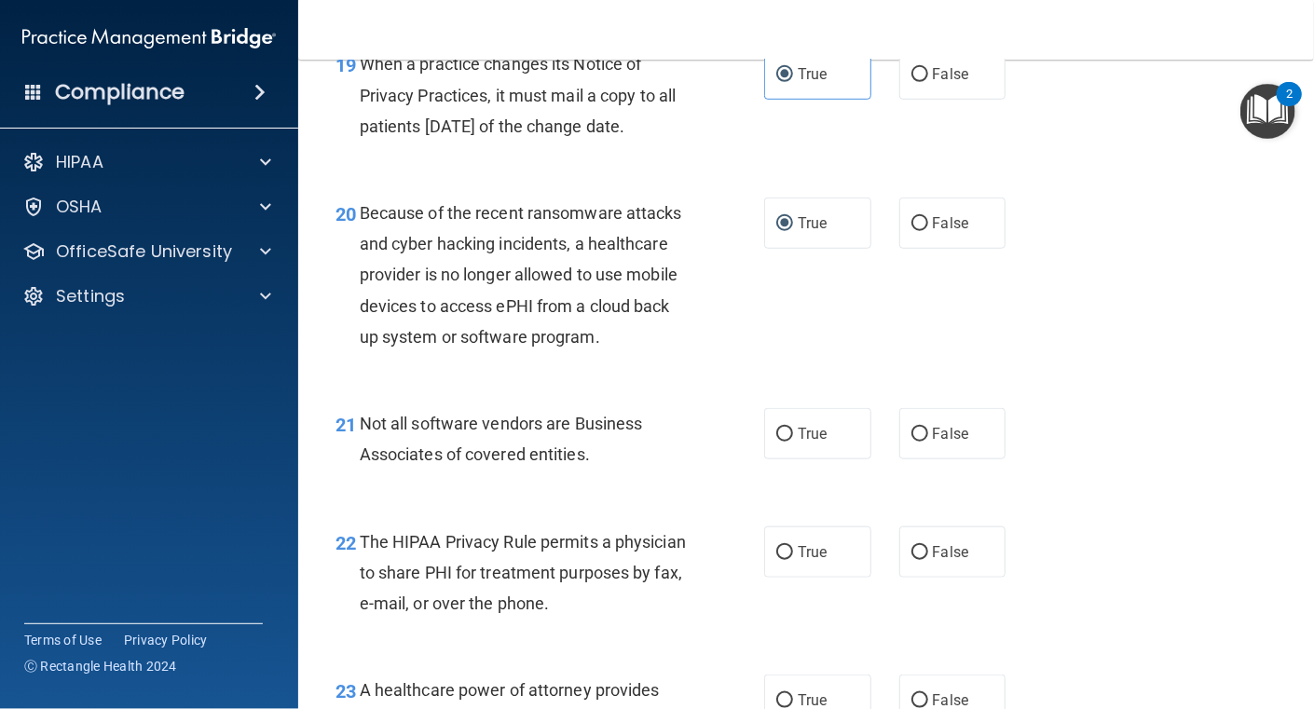
scroll to position [3382, 0]
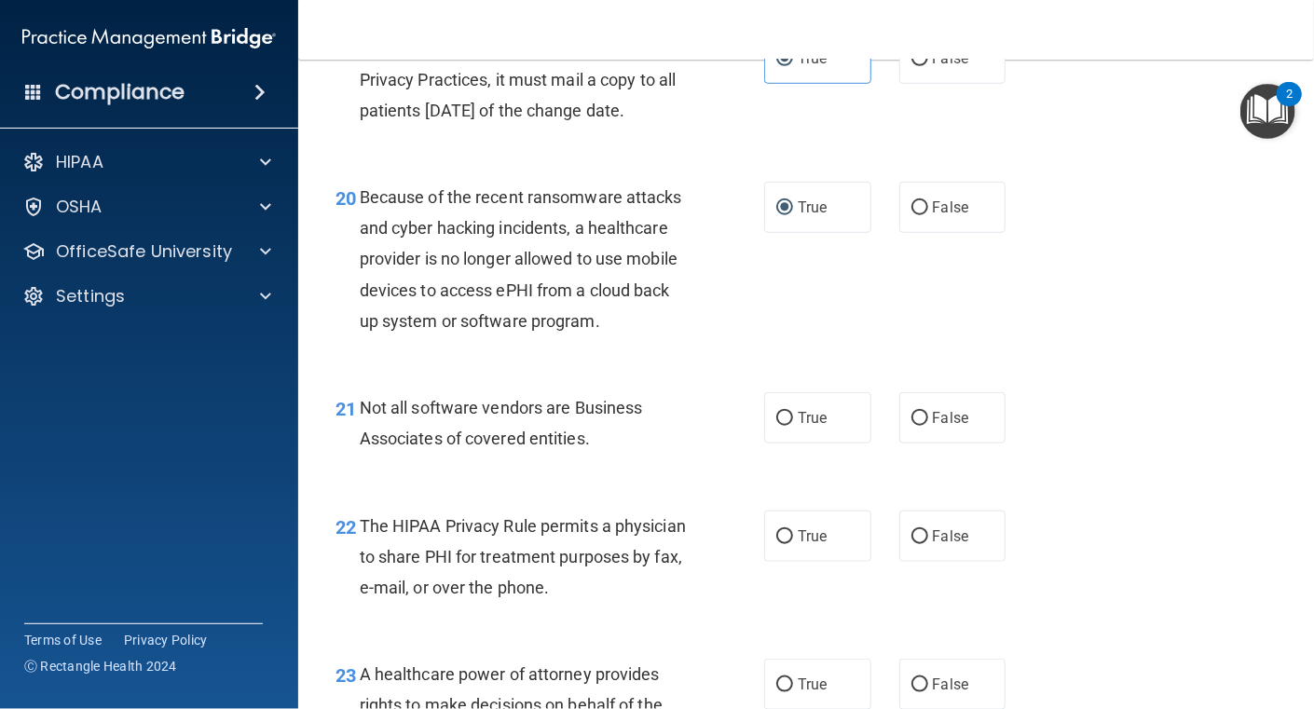
click at [688, 487] on div "21 Not all software vendors are Business Associates of covered entities. True F…" at bounding box center [806, 427] width 969 height 117
click at [912, 426] on input "False" at bounding box center [920, 419] width 17 height 14
radio input "true"
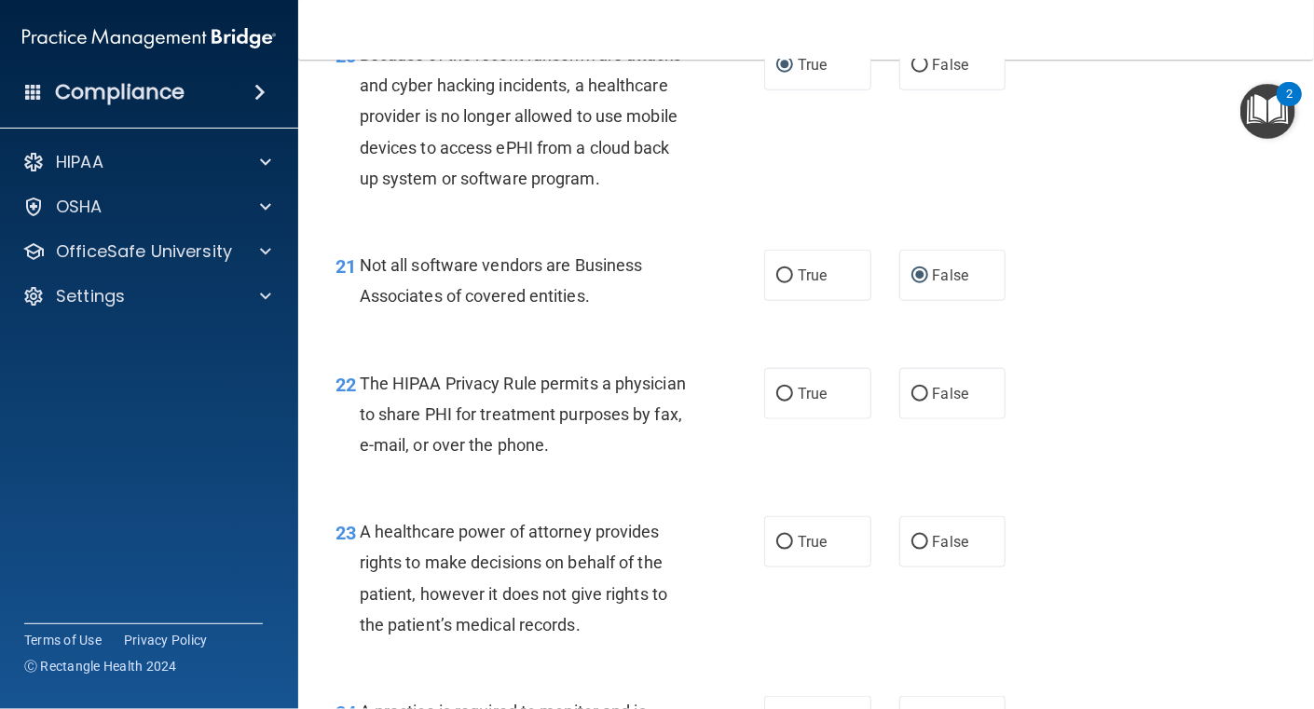
scroll to position [3568, 0]
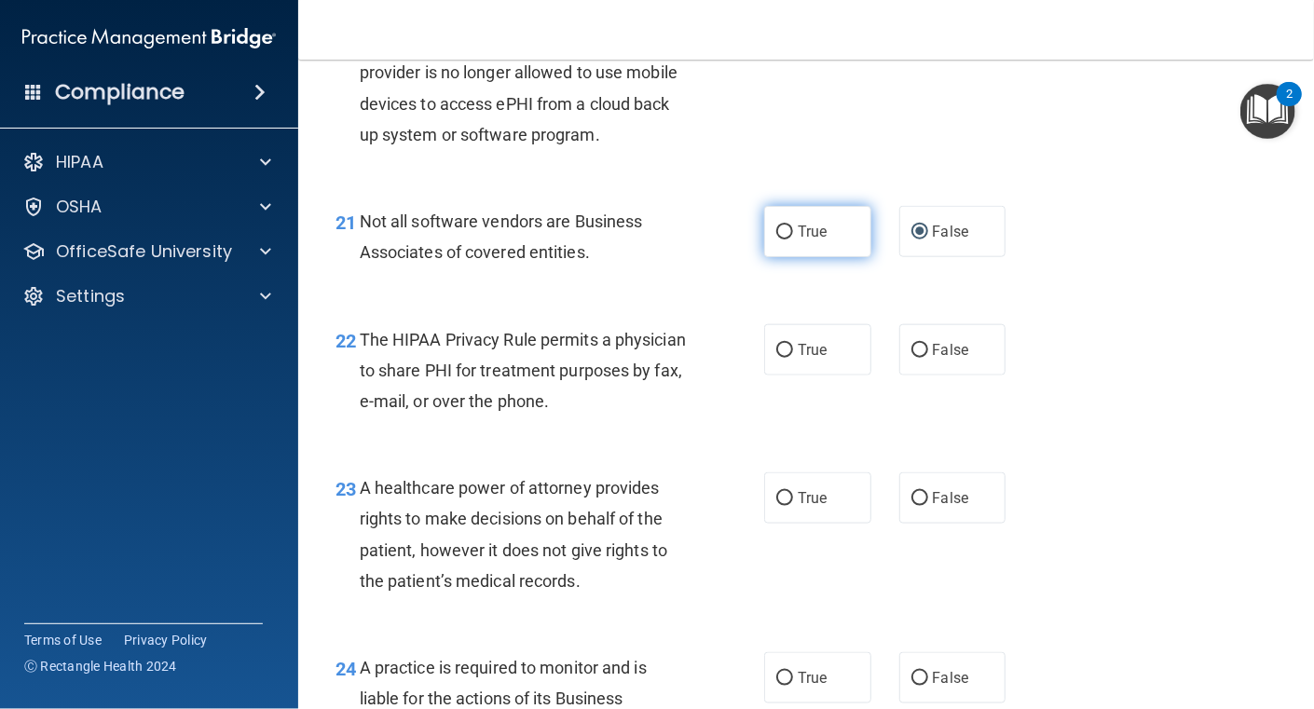
click at [785, 240] on input "True" at bounding box center [784, 233] width 17 height 14
radio input "true"
radio input "false"
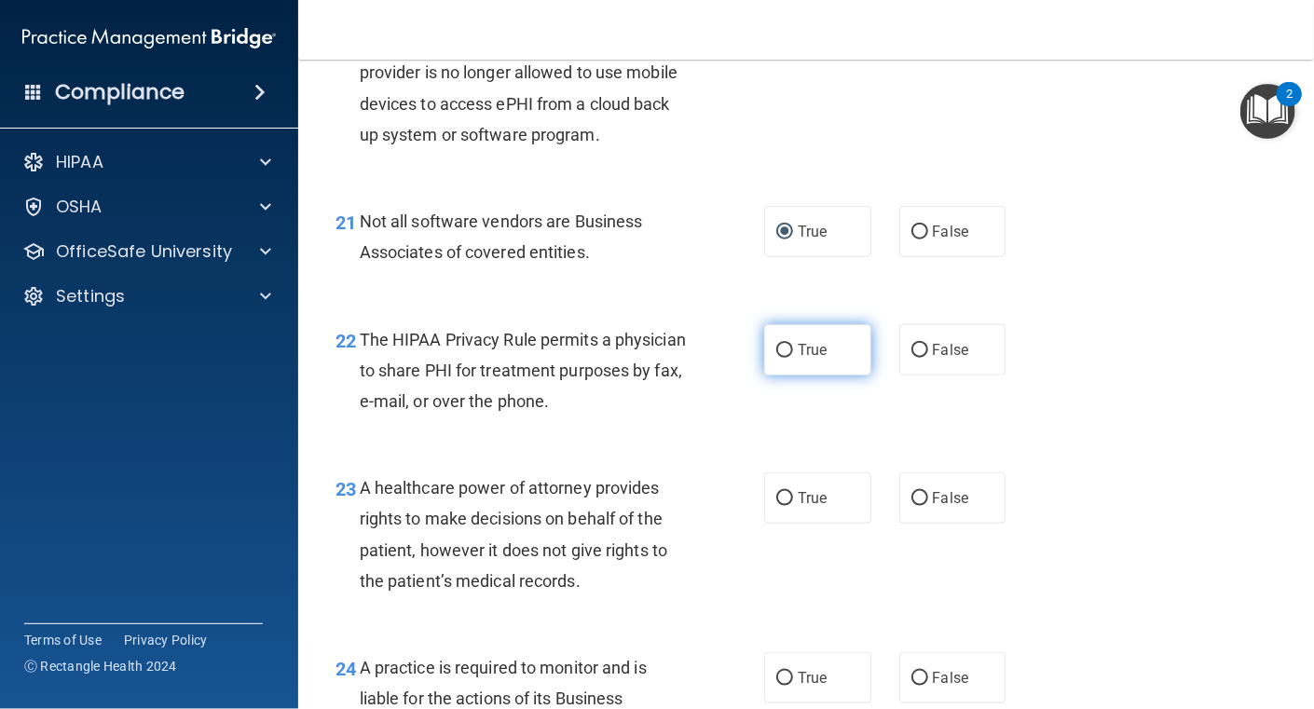
click at [804, 359] on span "True" at bounding box center [812, 350] width 29 height 18
click at [793, 358] on input "True" at bounding box center [784, 351] width 17 height 14
radio input "true"
click at [501, 450] on div "22 The HIPAA Privacy Rule permits a physician to share PHI for treatment purpos…" at bounding box center [806, 375] width 969 height 149
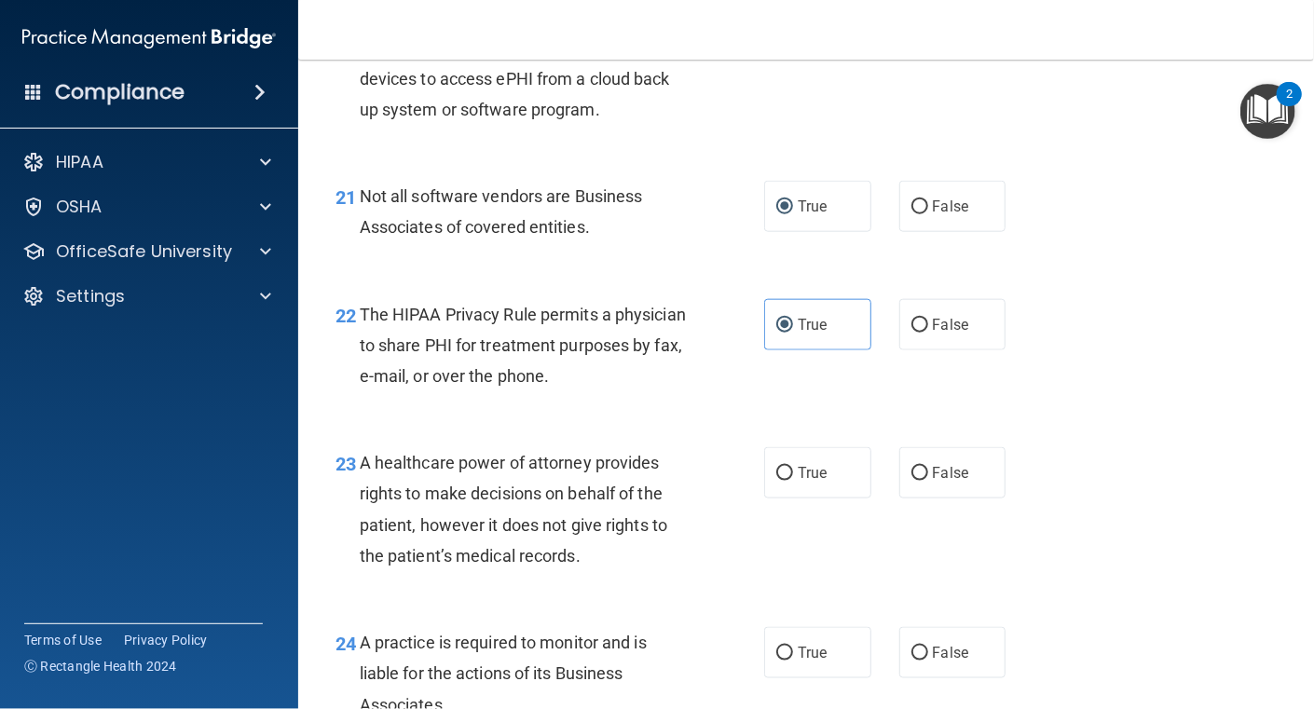
scroll to position [3661, 0]
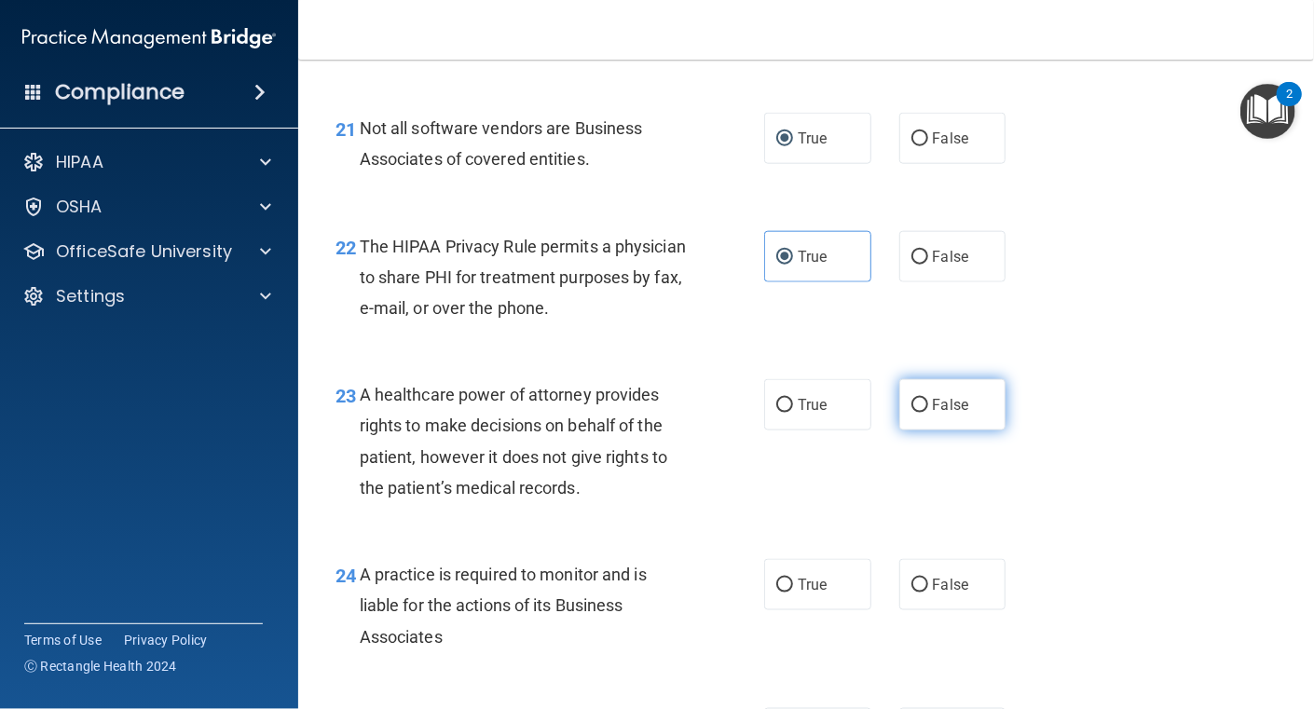
click at [901, 431] on label "False" at bounding box center [953, 404] width 107 height 51
click at [912, 413] on input "False" at bounding box center [920, 406] width 17 height 14
radio input "true"
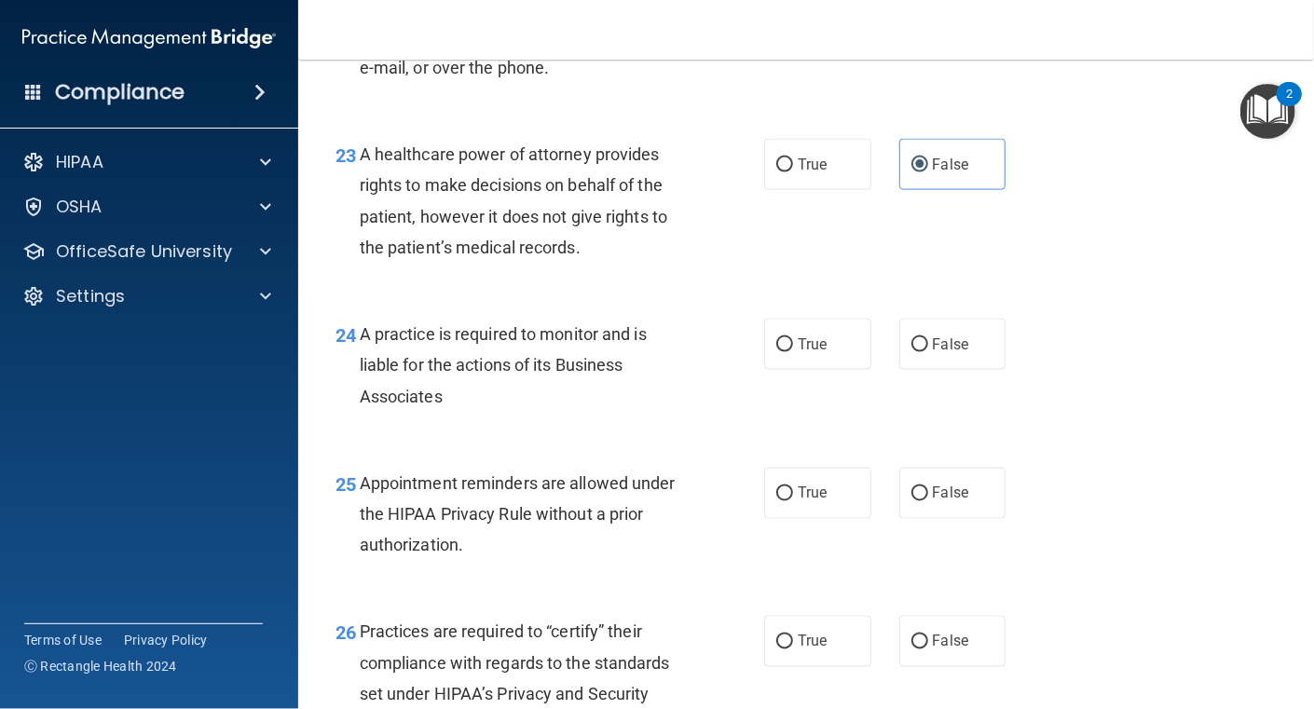
scroll to position [3942, 0]
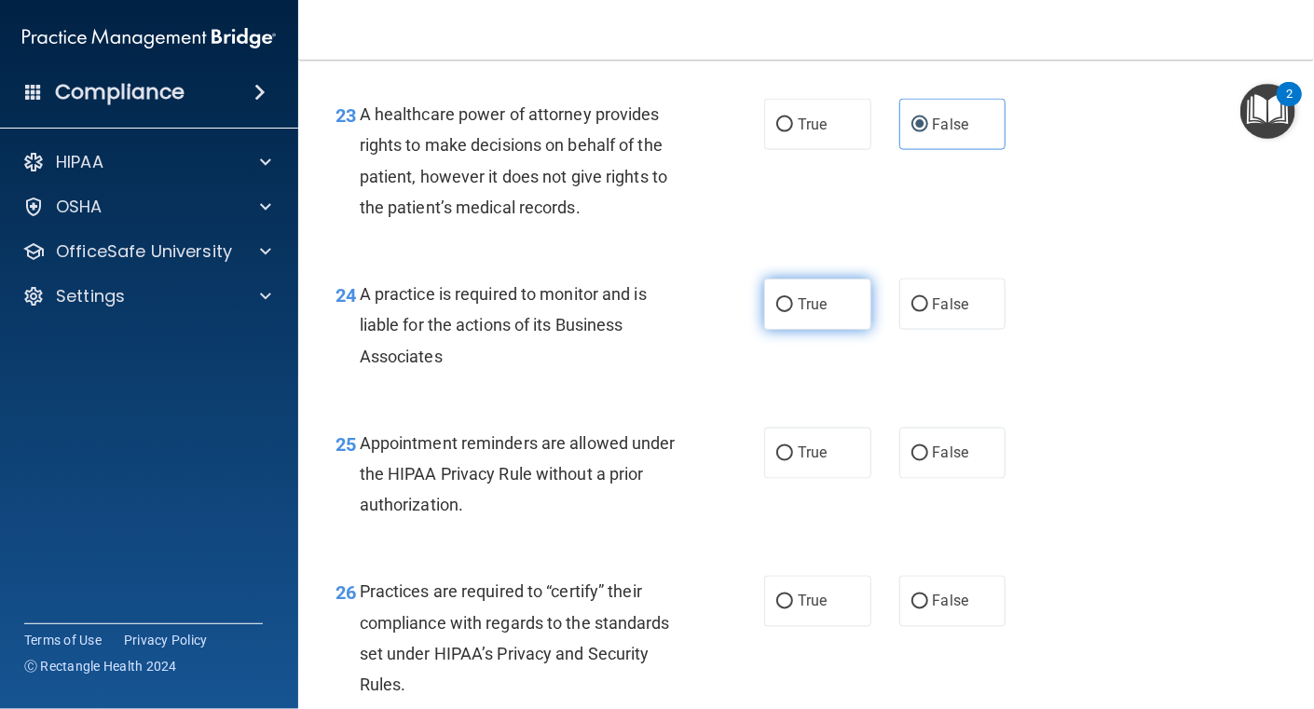
click at [785, 312] on input "True" at bounding box center [784, 305] width 17 height 14
radio input "true"
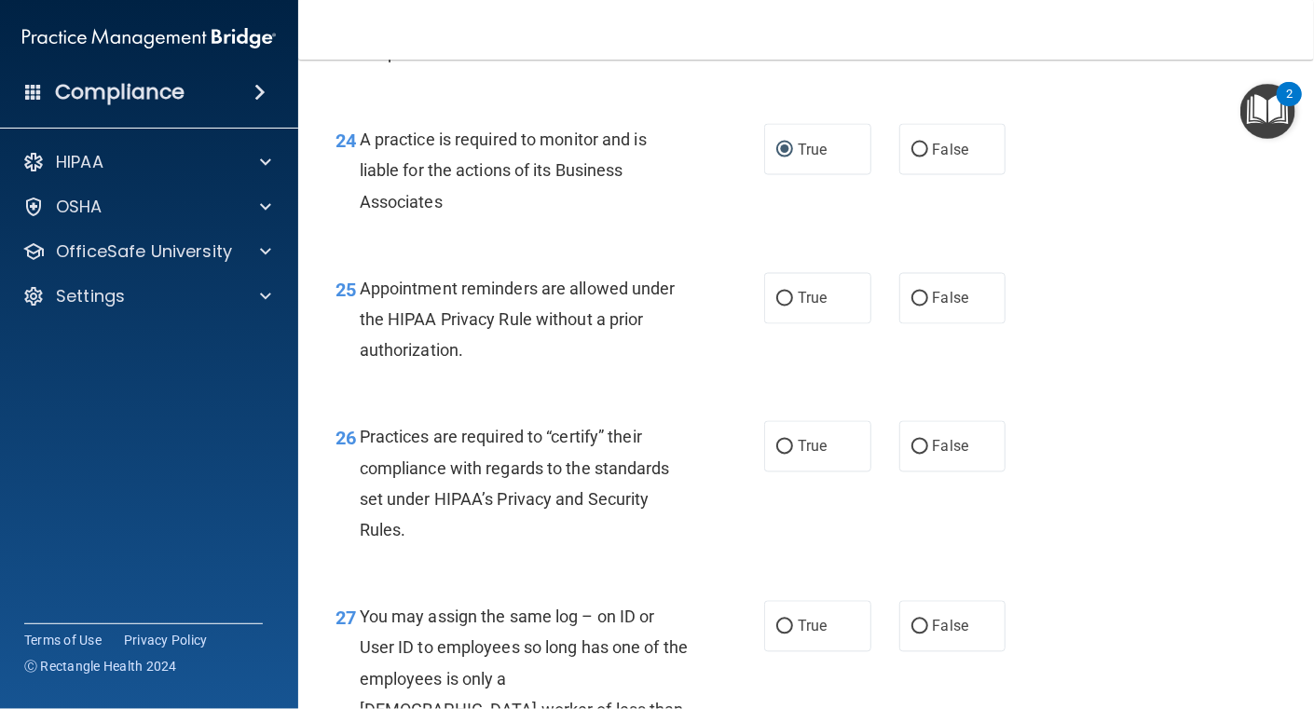
scroll to position [4127, 0]
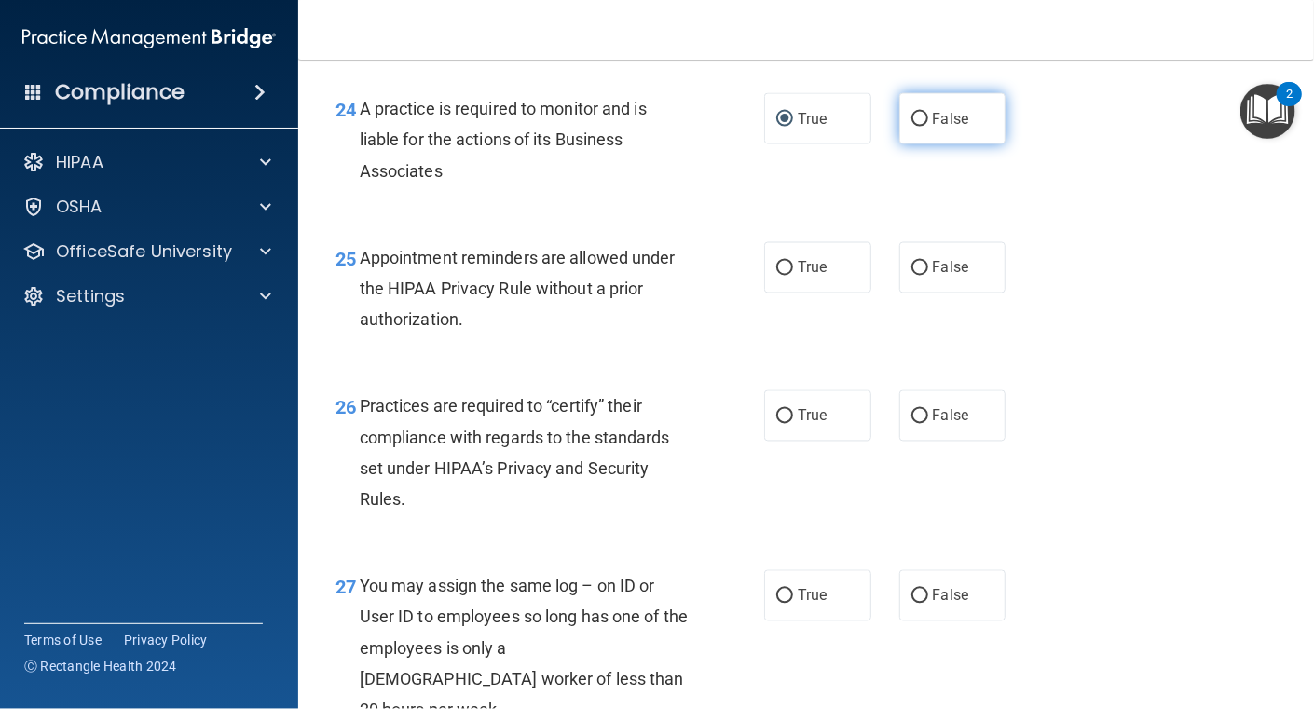
click at [916, 127] on input "False" at bounding box center [920, 120] width 17 height 14
radio input "true"
radio input "false"
click at [783, 276] on input "True" at bounding box center [784, 269] width 17 height 14
radio input "true"
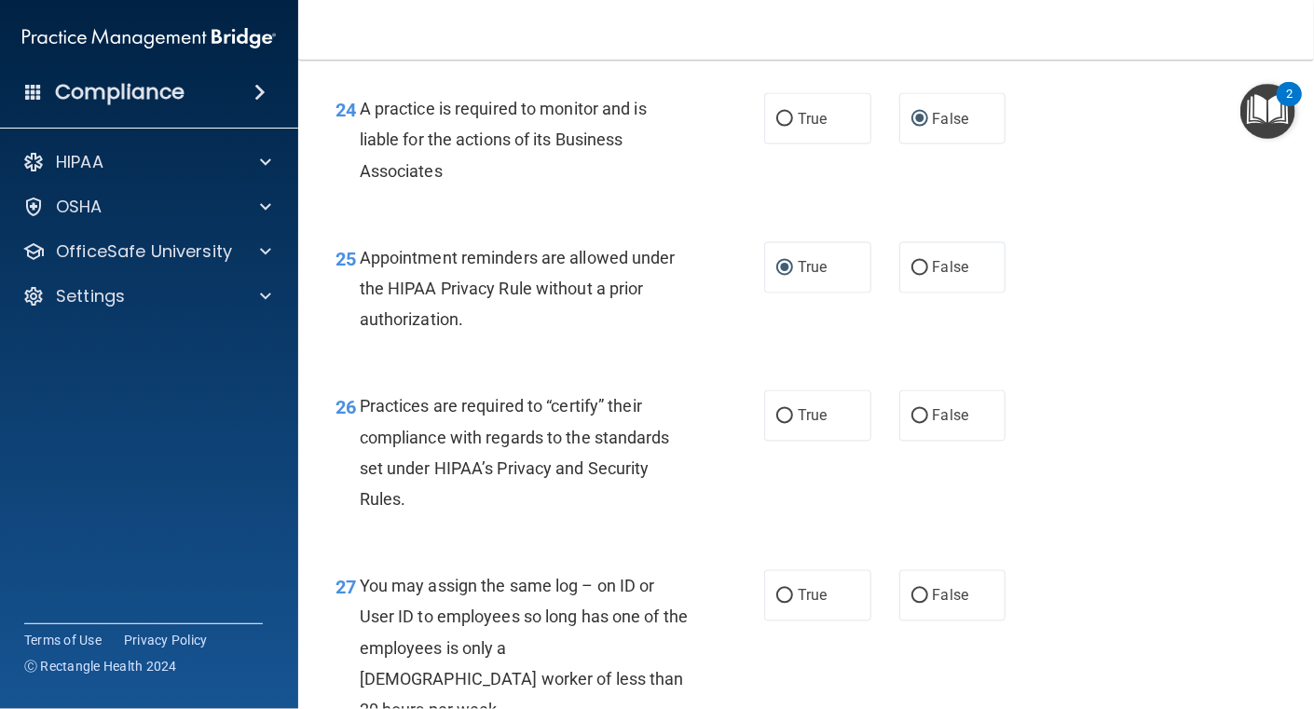
scroll to position [4221, 0]
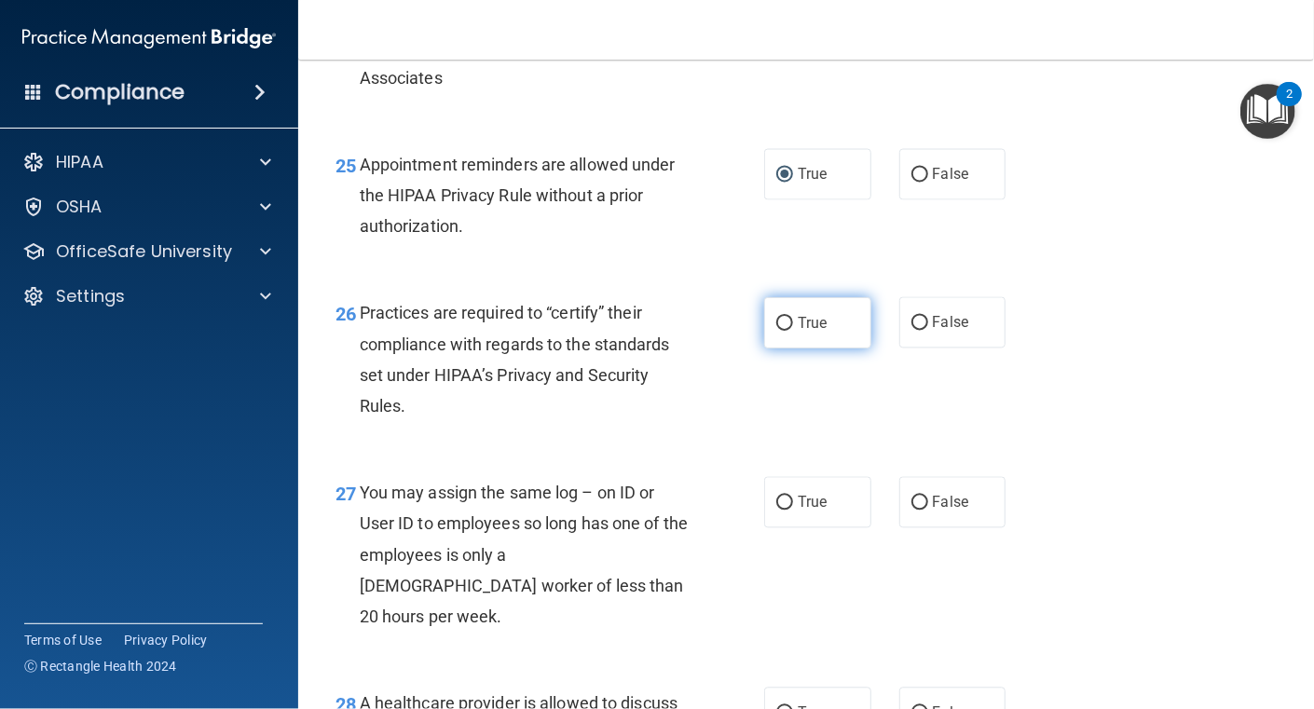
click at [776, 331] on input "True" at bounding box center [784, 324] width 17 height 14
radio input "true"
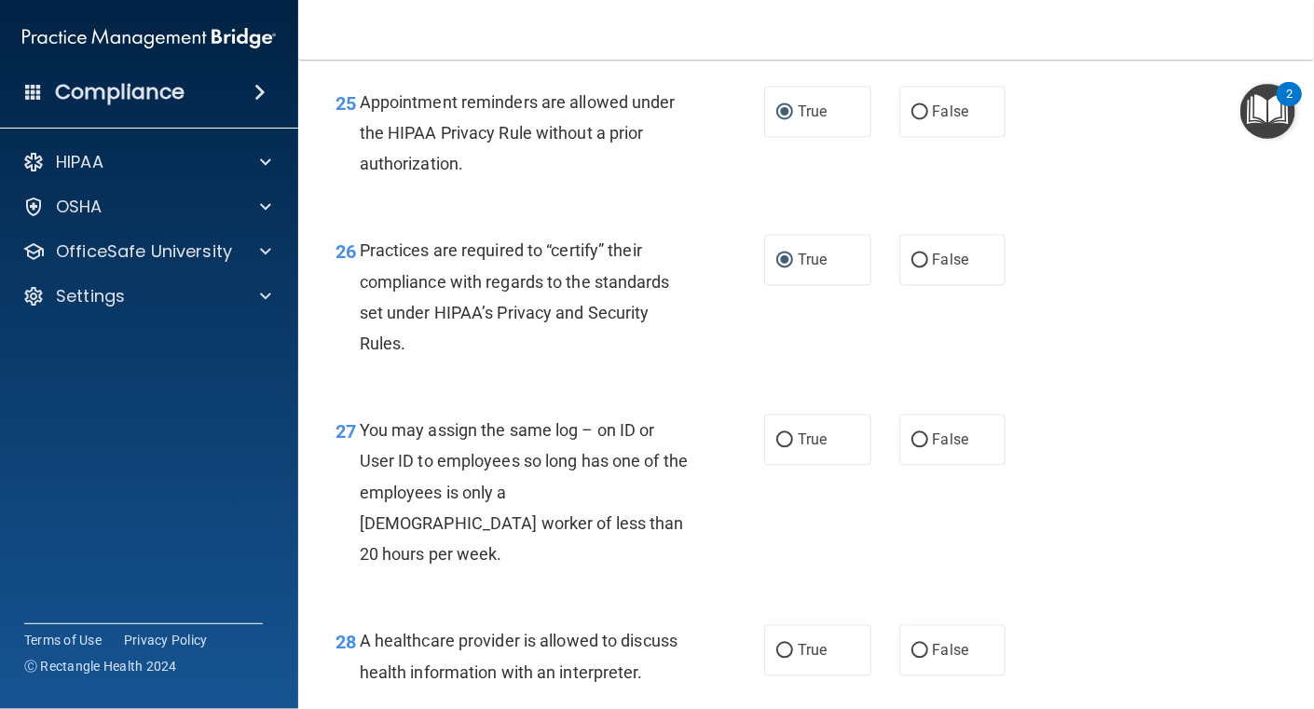
scroll to position [4314, 0]
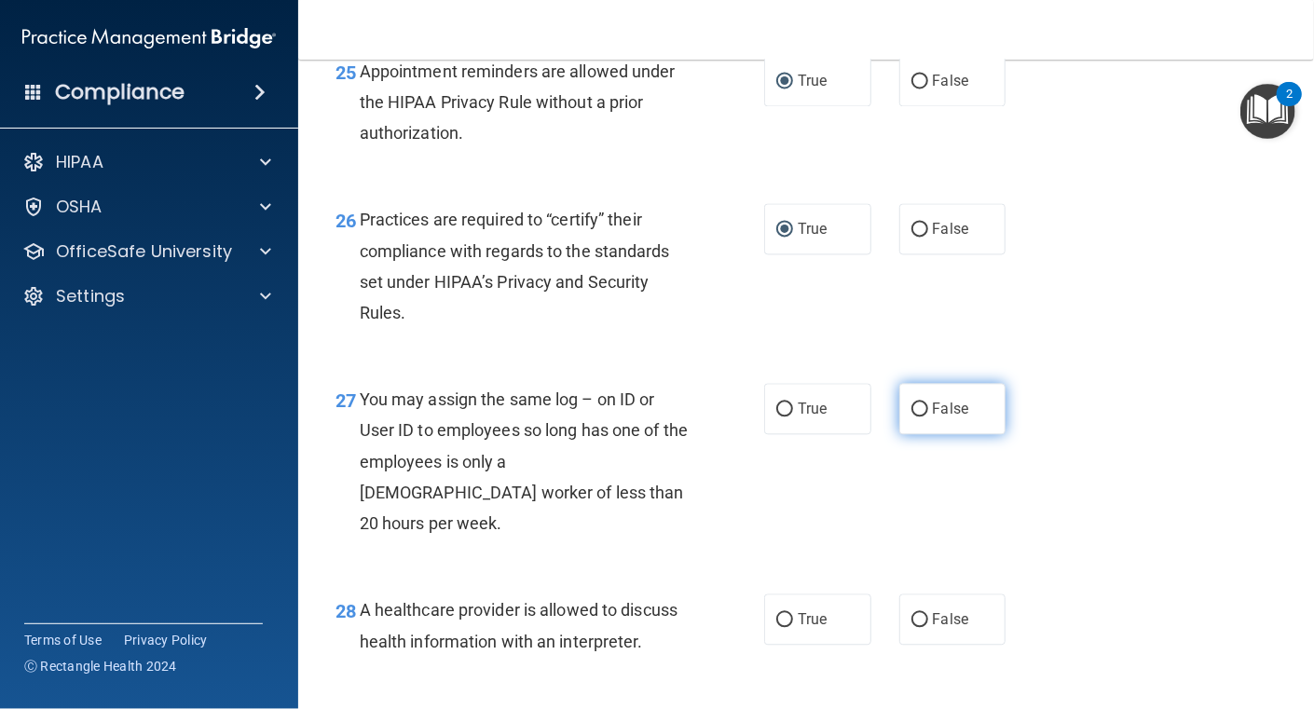
click at [934, 435] on label "False" at bounding box center [953, 409] width 107 height 51
click at [928, 418] on input "False" at bounding box center [920, 411] width 17 height 14
radio input "true"
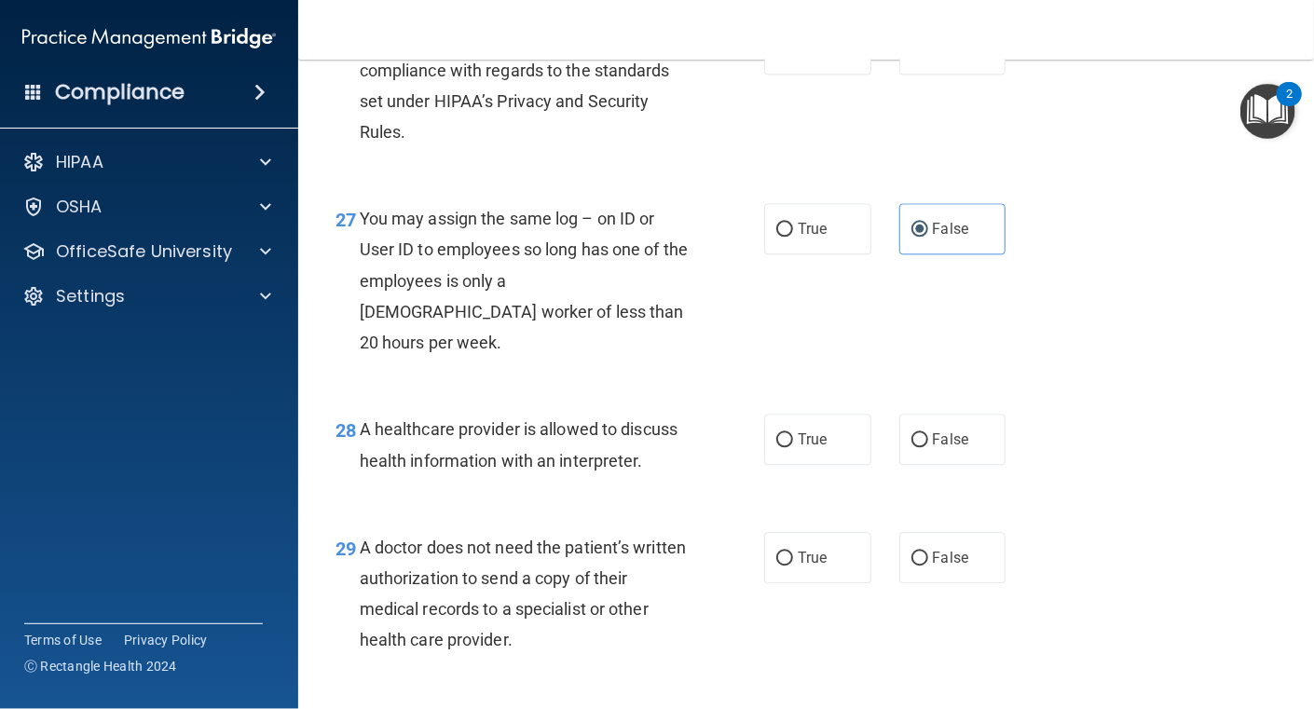
scroll to position [4500, 0]
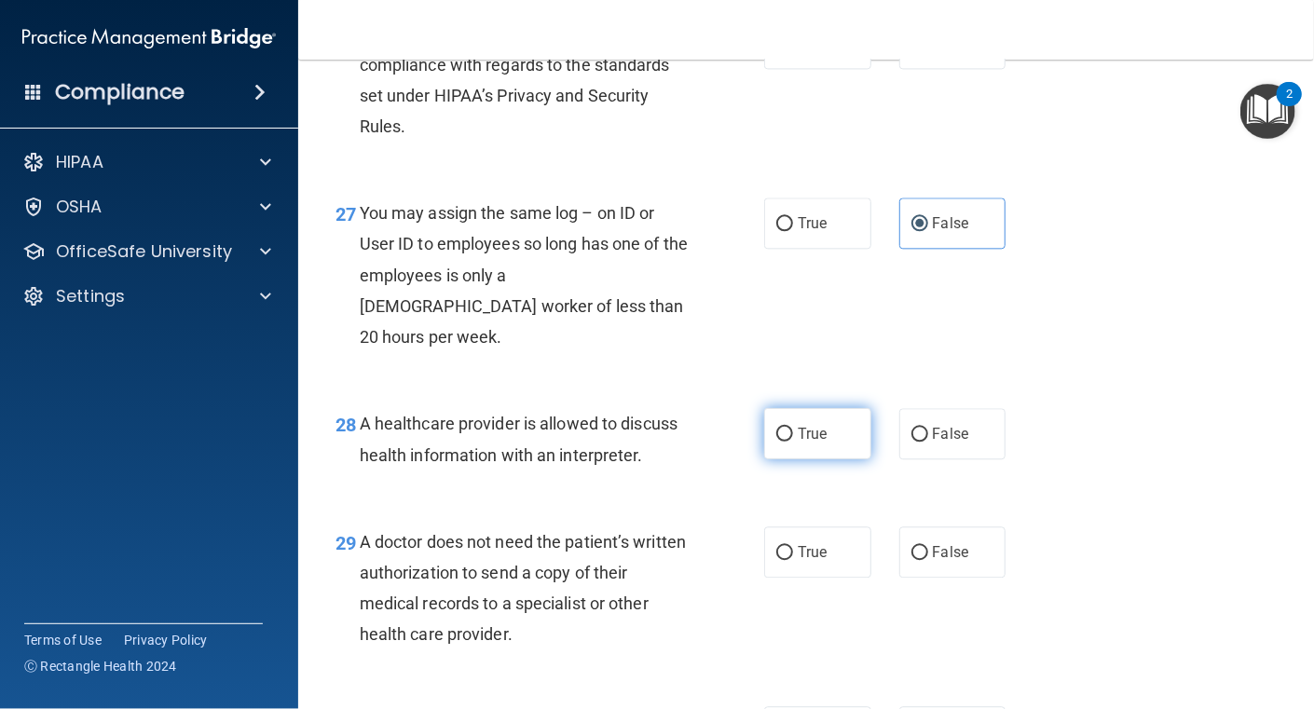
click at [786, 460] on label "True" at bounding box center [817, 433] width 107 height 51
click at [786, 442] on input "True" at bounding box center [784, 435] width 17 height 14
radio input "true"
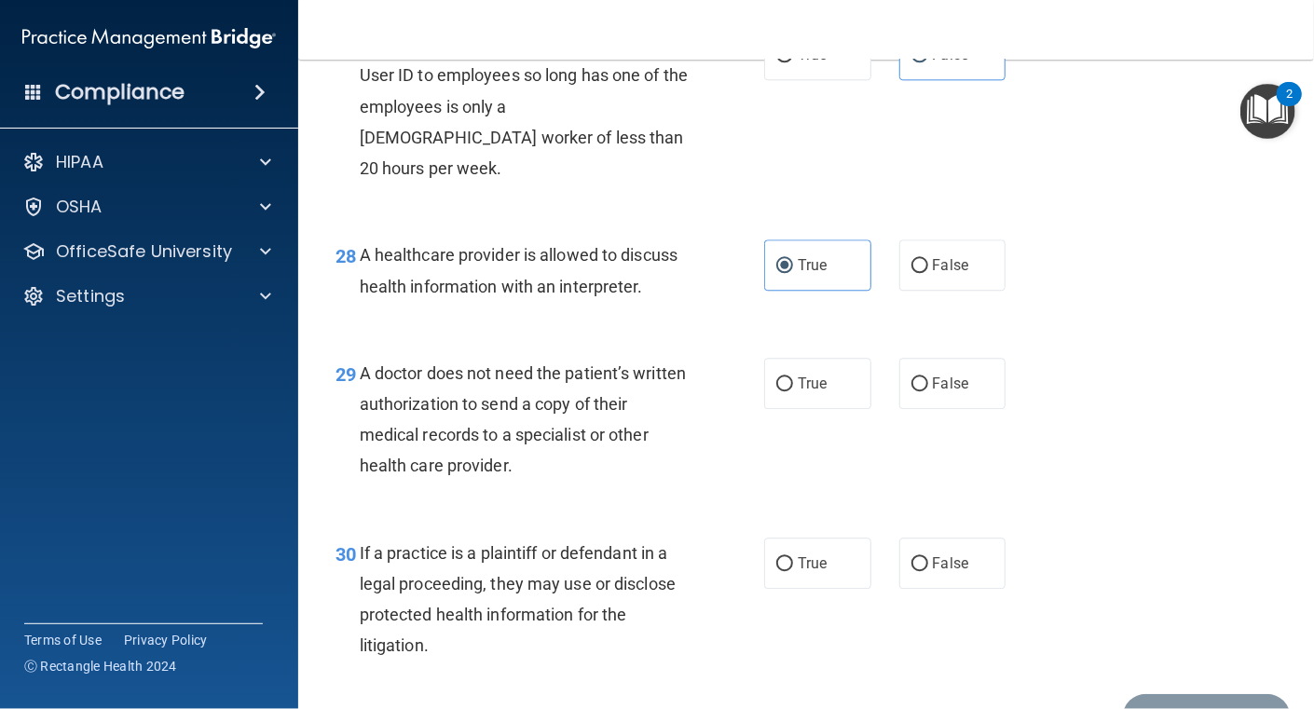
scroll to position [4687, 0]
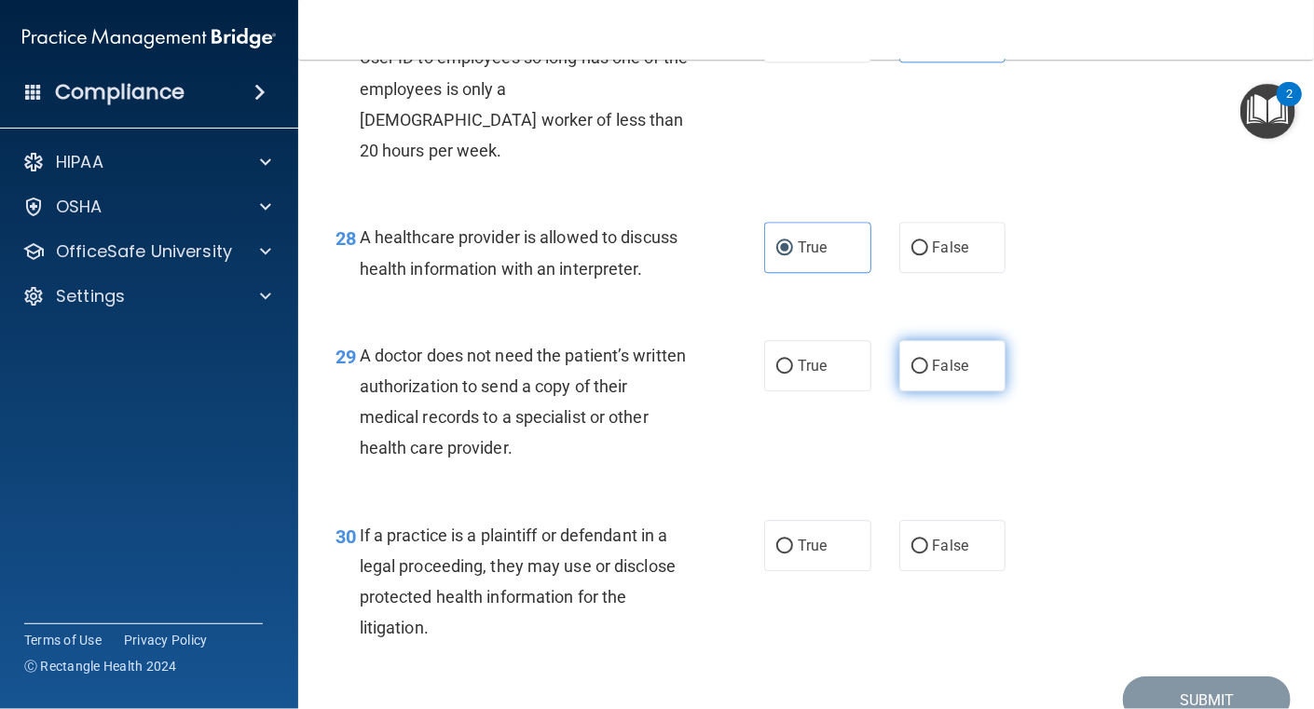
click at [933, 375] on span "False" at bounding box center [951, 366] width 36 height 18
click at [928, 374] on input "False" at bounding box center [920, 367] width 17 height 14
radio input "true"
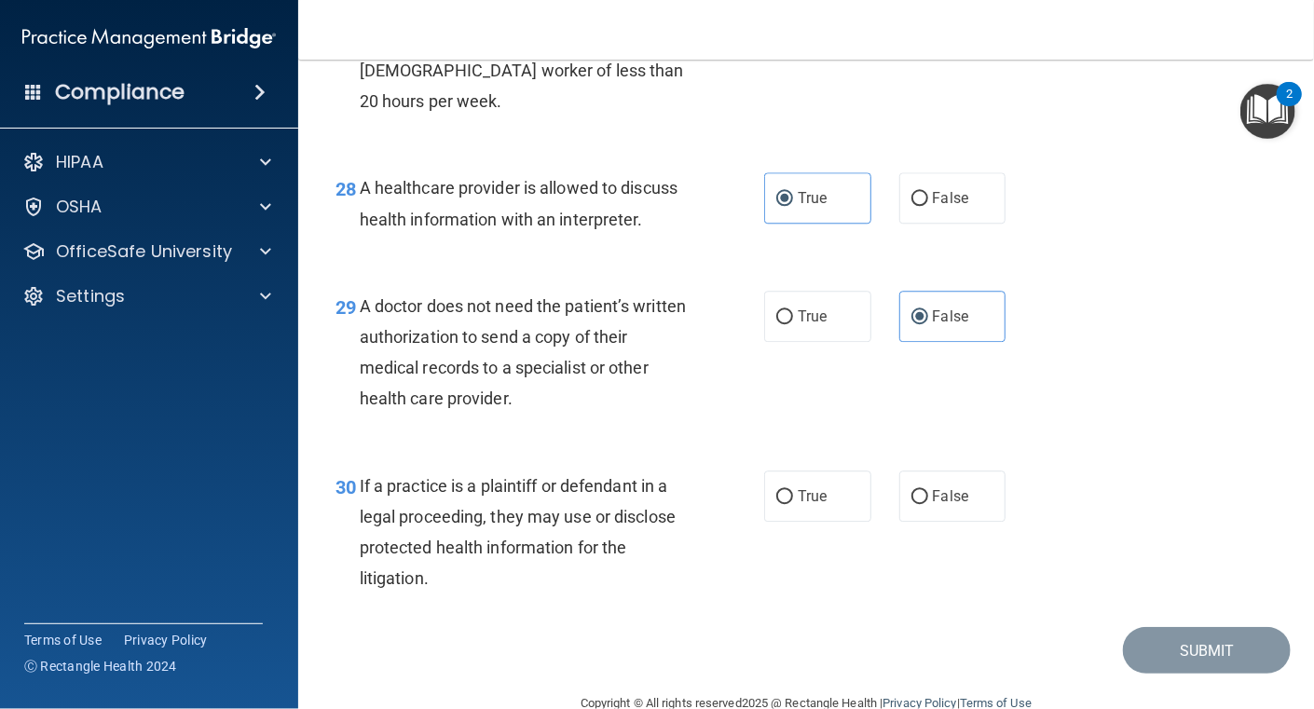
scroll to position [4805, 0]
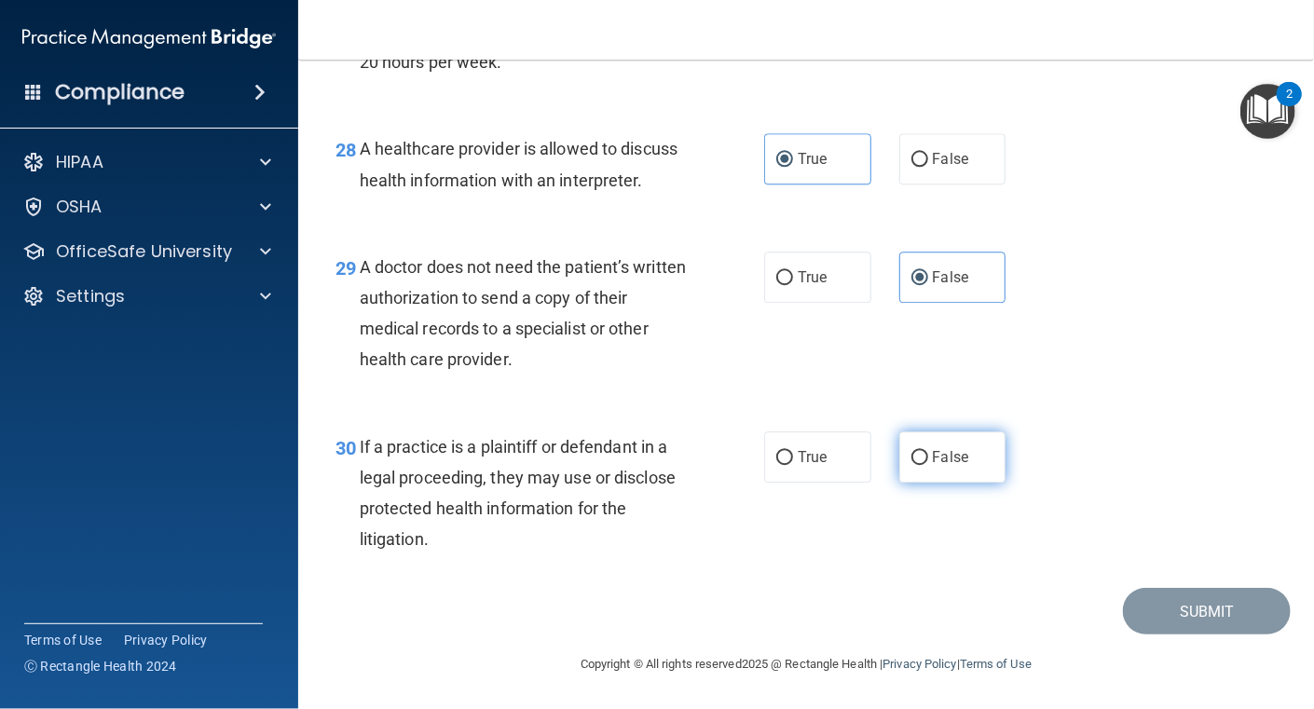
click at [914, 452] on input "False" at bounding box center [920, 458] width 17 height 14
radio input "true"
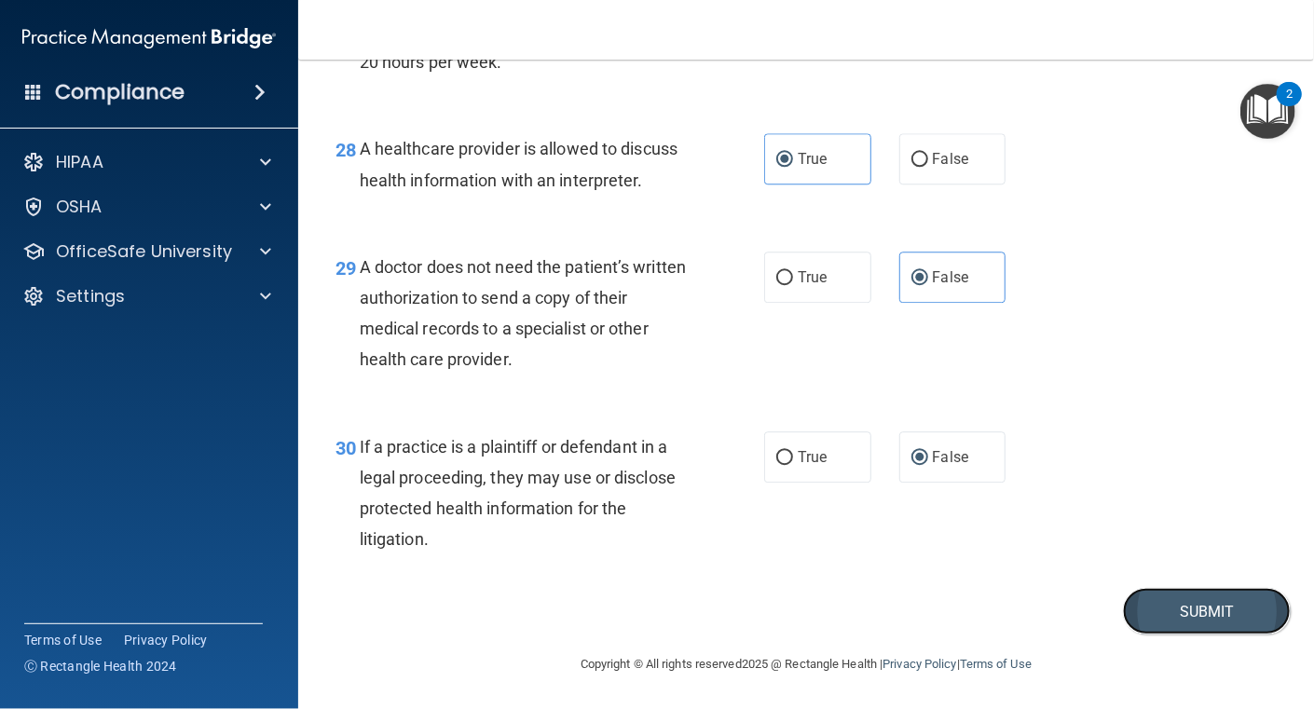
click at [1199, 619] on button "Submit" at bounding box center [1207, 612] width 168 height 48
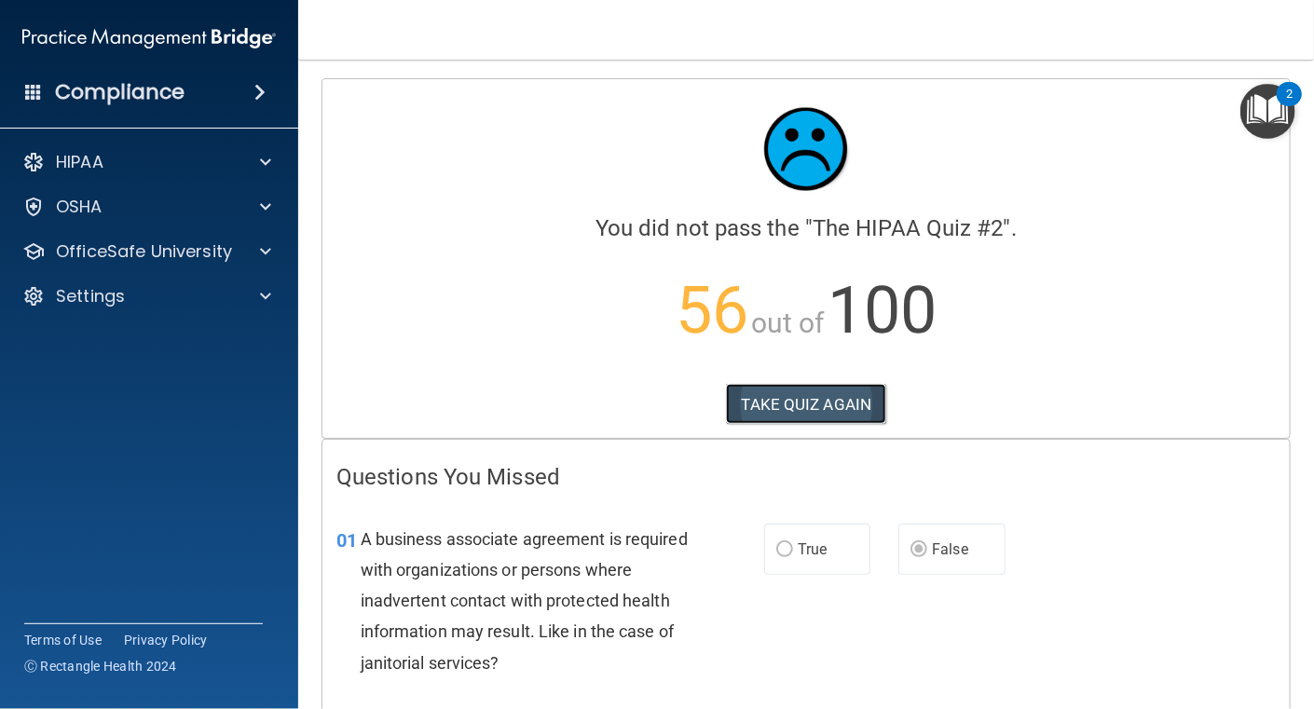
click at [738, 393] on button "TAKE QUIZ AGAIN" at bounding box center [806, 404] width 161 height 41
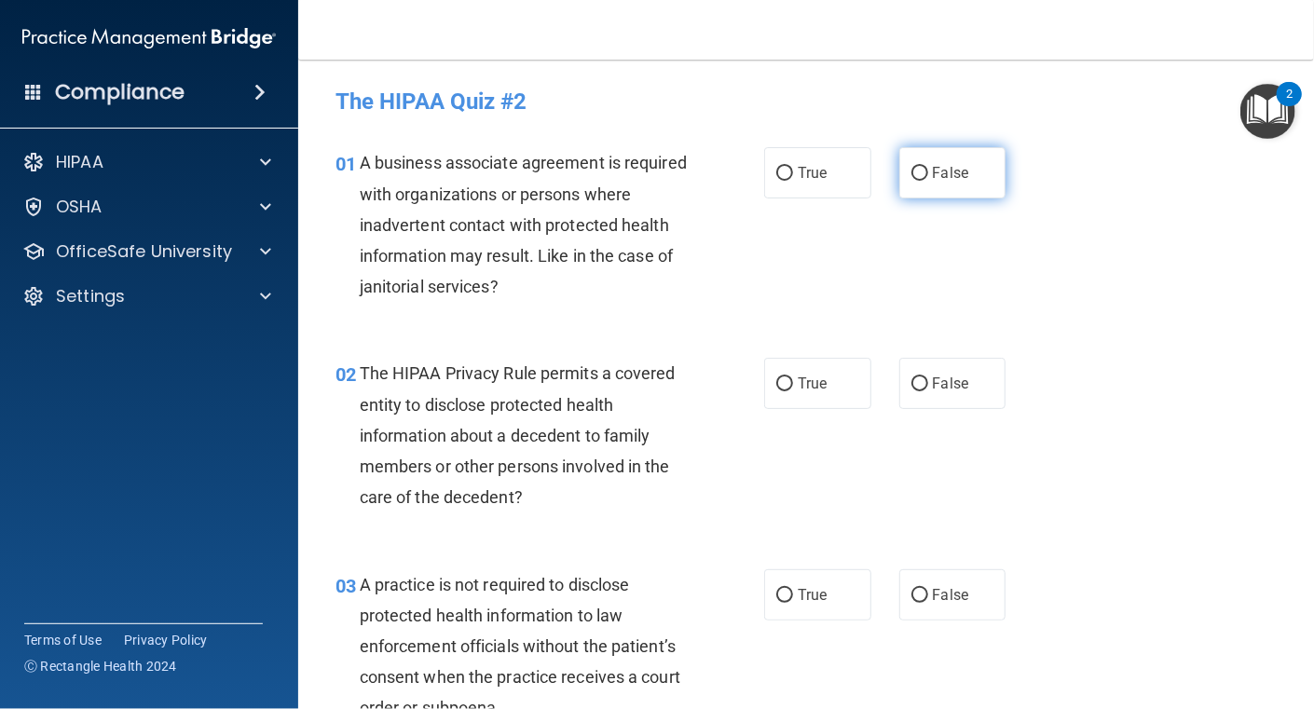
click at [912, 169] on input "False" at bounding box center [920, 174] width 17 height 14
radio input "true"
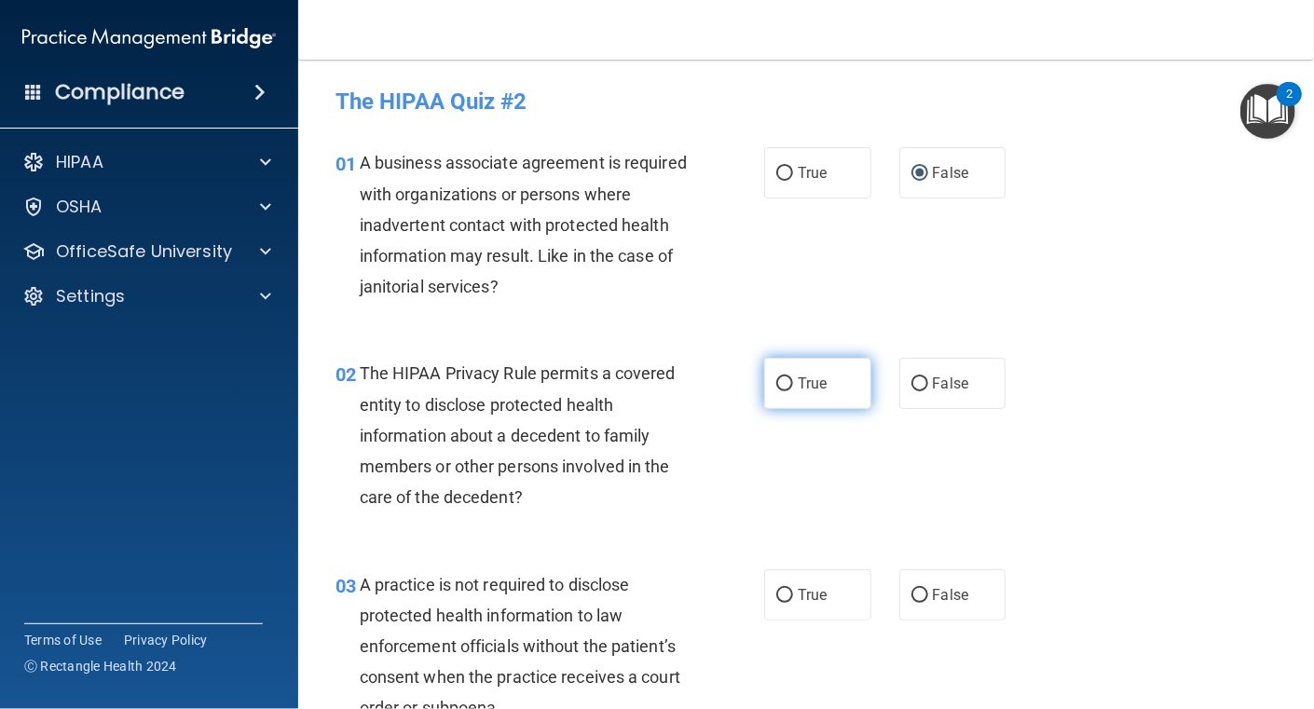
click at [777, 383] on input "True" at bounding box center [784, 385] width 17 height 14
radio input "true"
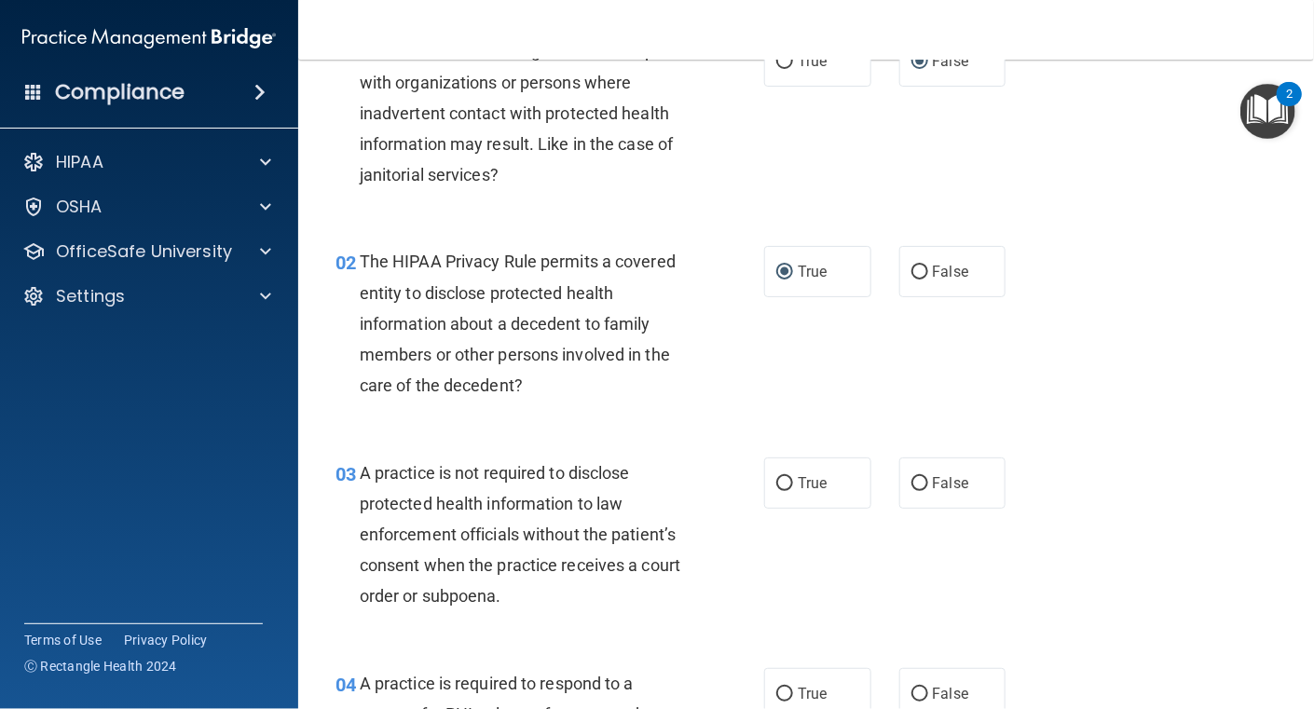
scroll to position [186, 0]
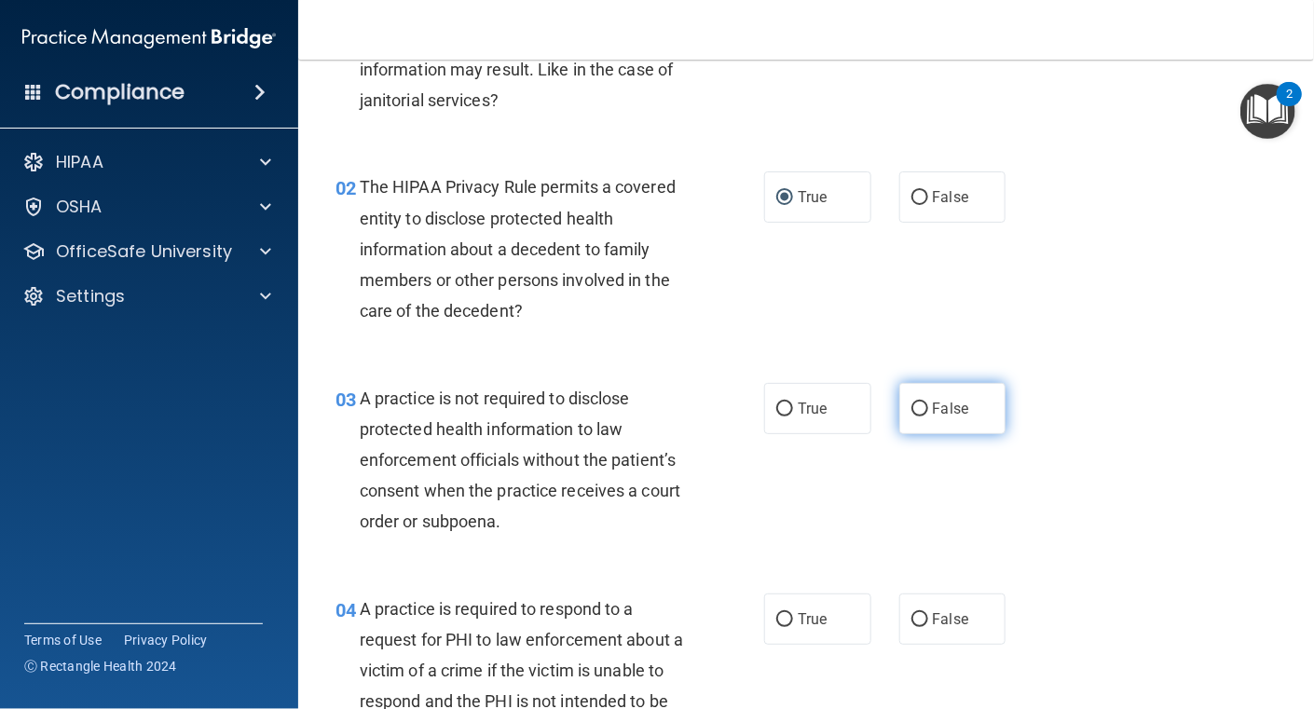
click at [913, 407] on input "False" at bounding box center [920, 410] width 17 height 14
radio input "true"
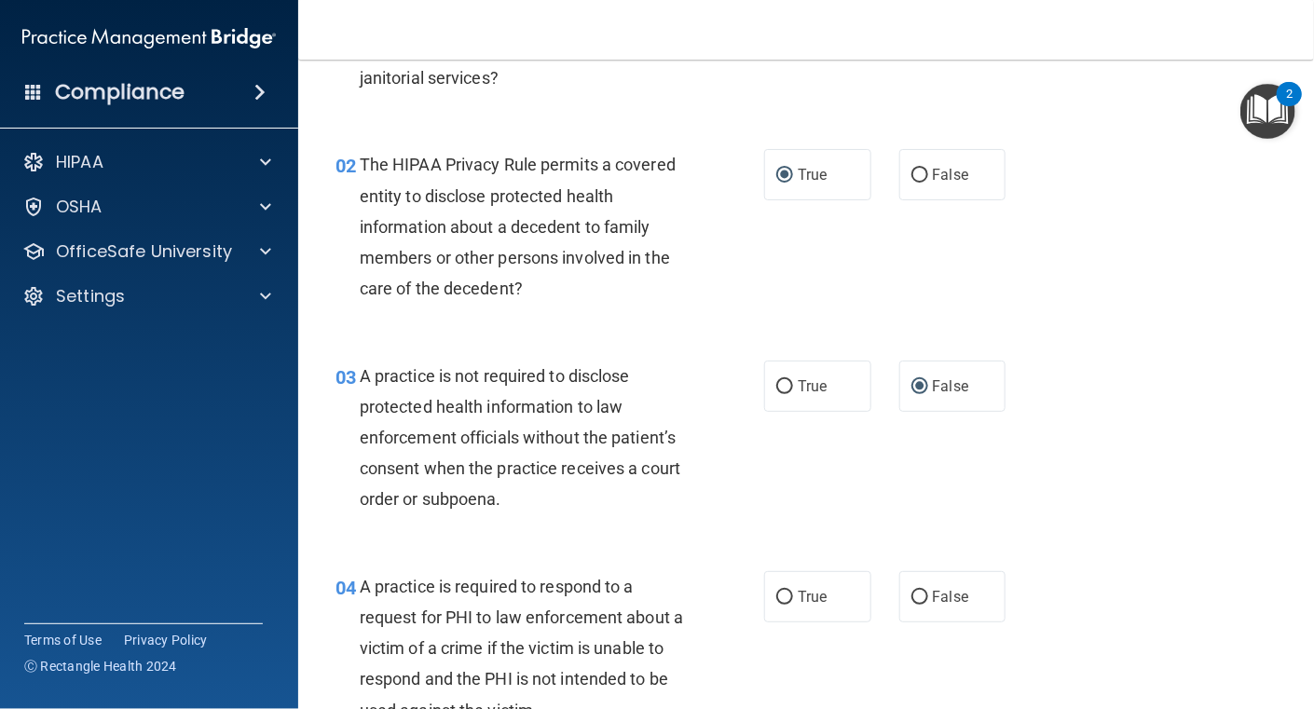
scroll to position [279, 0]
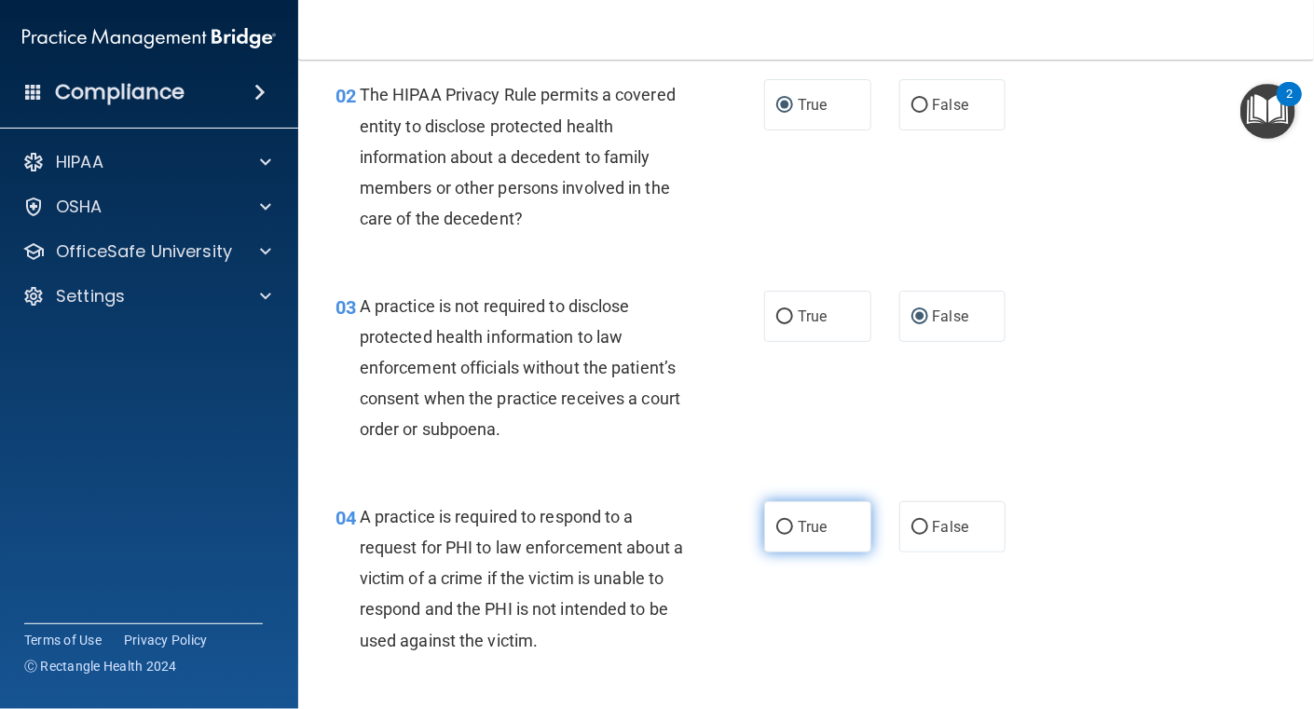
click at [786, 530] on label "True" at bounding box center [817, 526] width 107 height 51
click at [786, 530] on input "True" at bounding box center [784, 528] width 17 height 14
radio input "true"
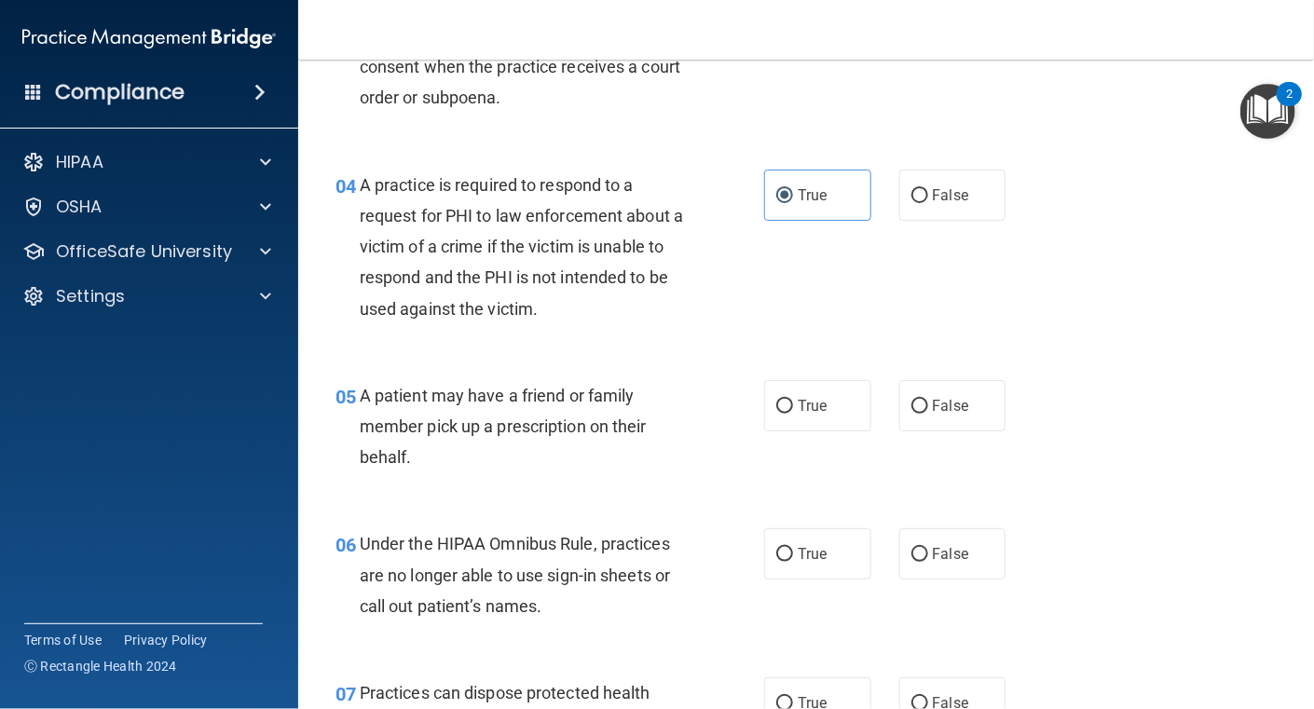
scroll to position [652, 0]
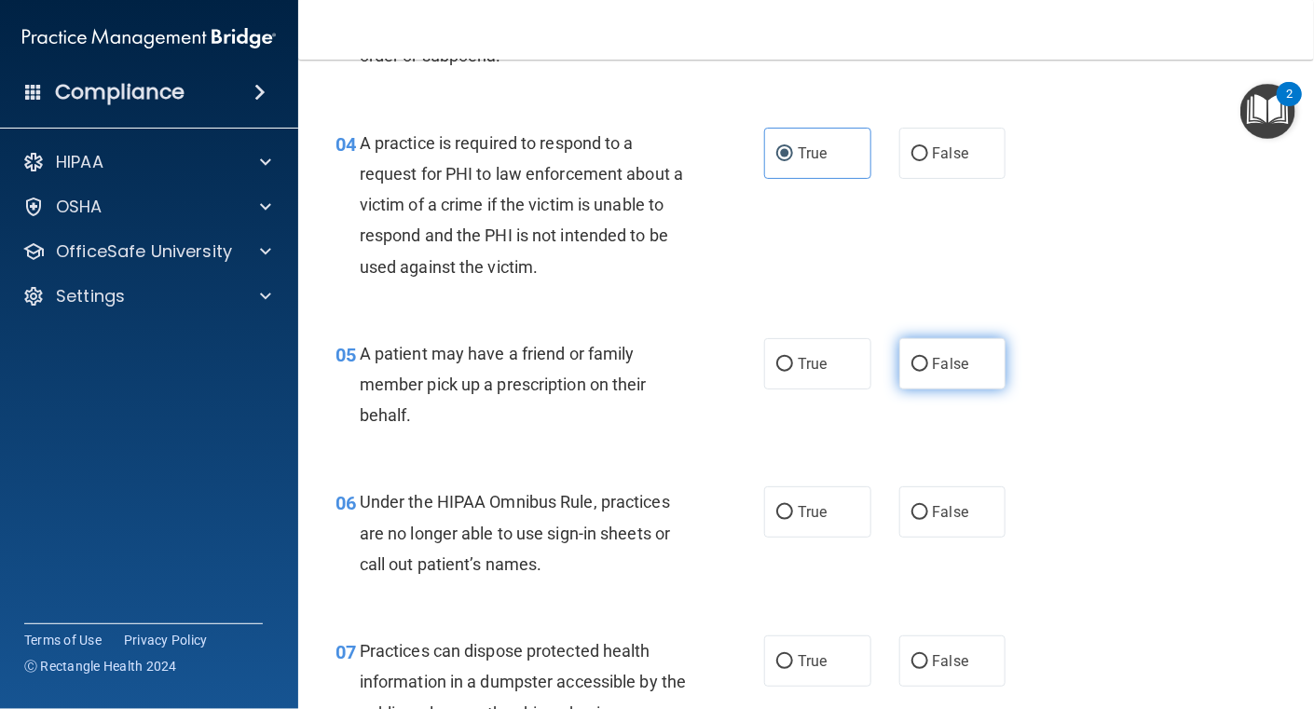
click at [912, 363] on input "False" at bounding box center [920, 365] width 17 height 14
radio input "true"
click at [776, 364] on input "True" at bounding box center [784, 365] width 17 height 14
radio input "true"
radio input "false"
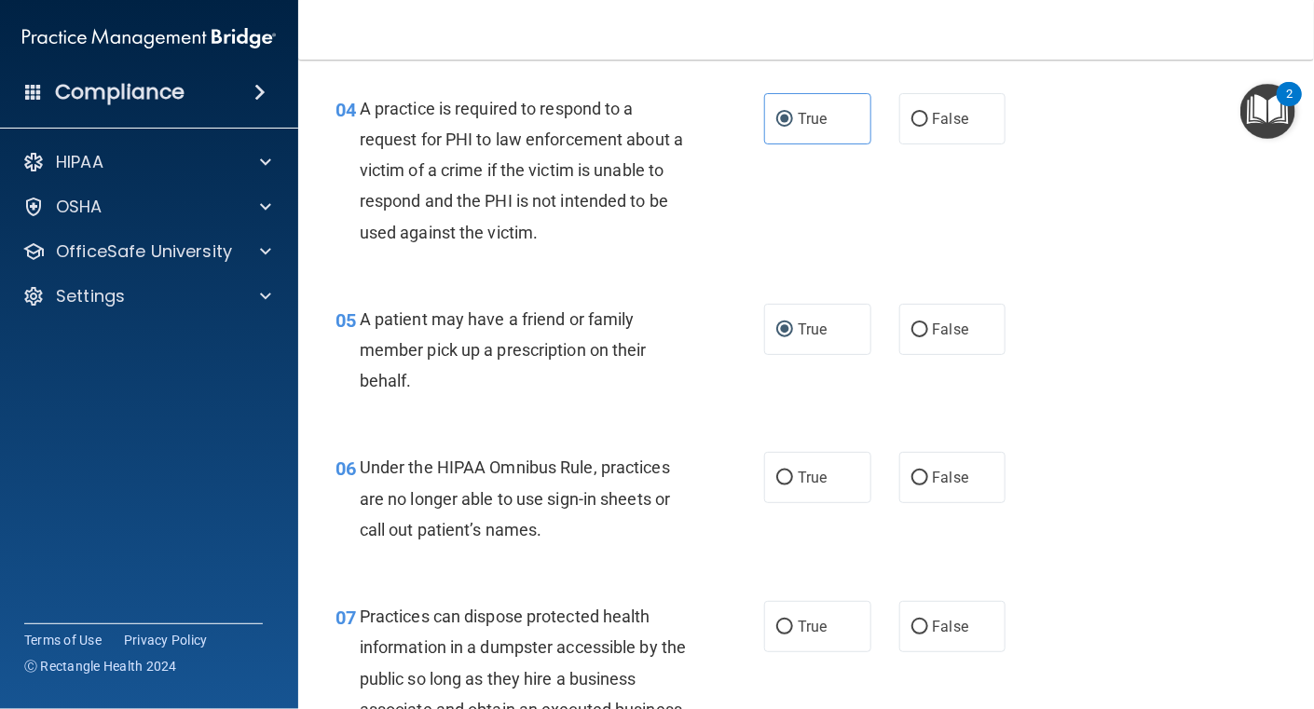
scroll to position [745, 0]
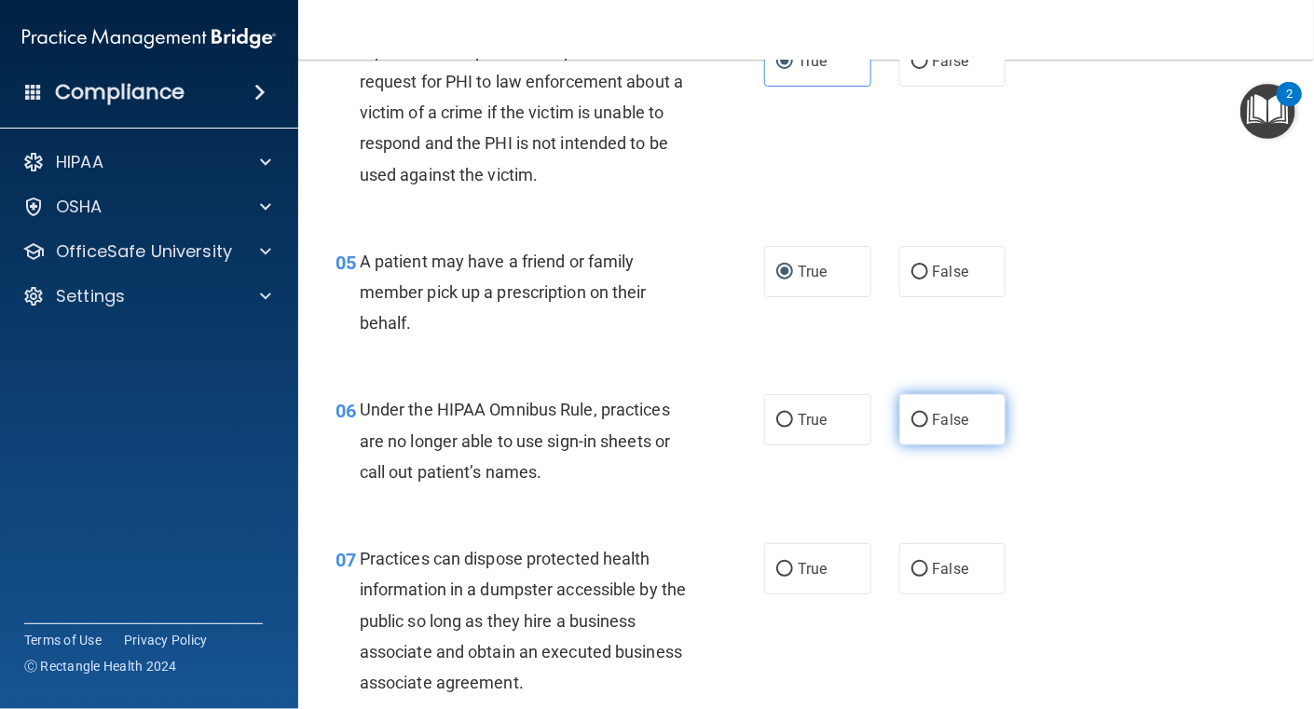
click at [920, 422] on label "False" at bounding box center [953, 419] width 107 height 51
click at [920, 422] on input "False" at bounding box center [920, 421] width 17 height 14
radio input "true"
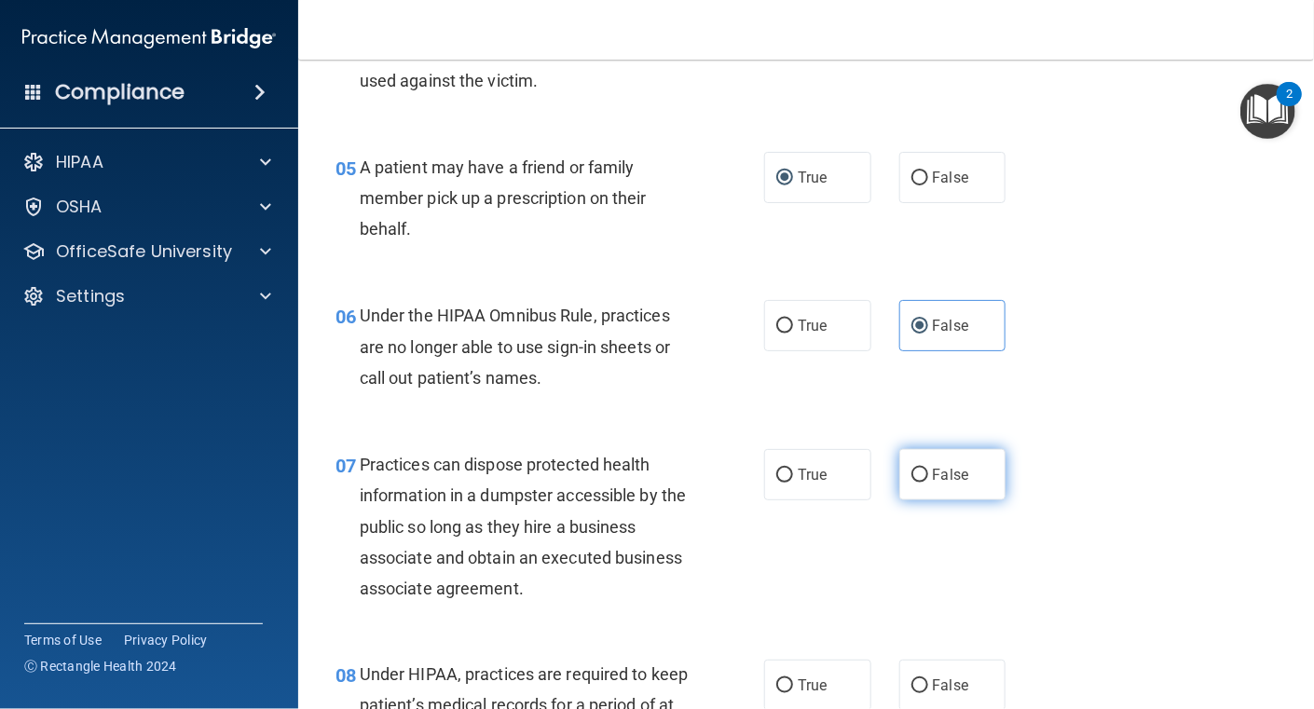
click at [932, 462] on label "False" at bounding box center [953, 474] width 107 height 51
click at [928, 469] on input "False" at bounding box center [920, 476] width 17 height 14
radio input "true"
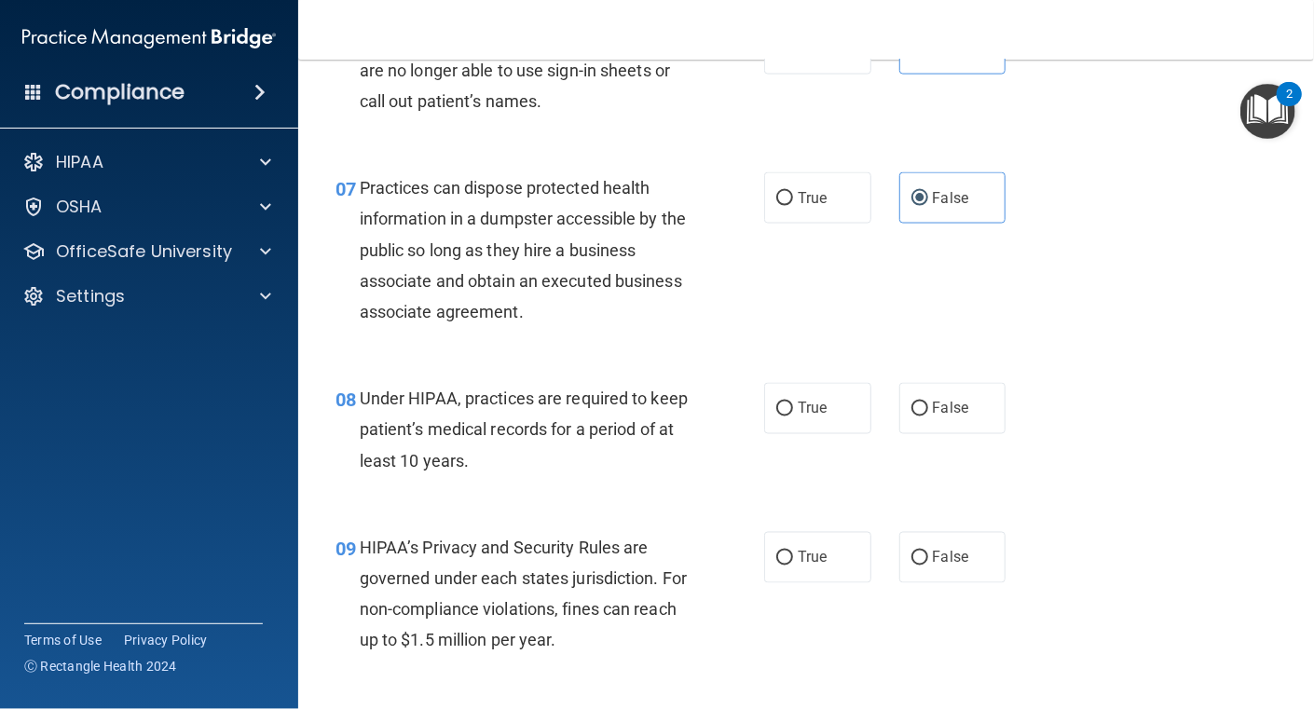
scroll to position [1119, 0]
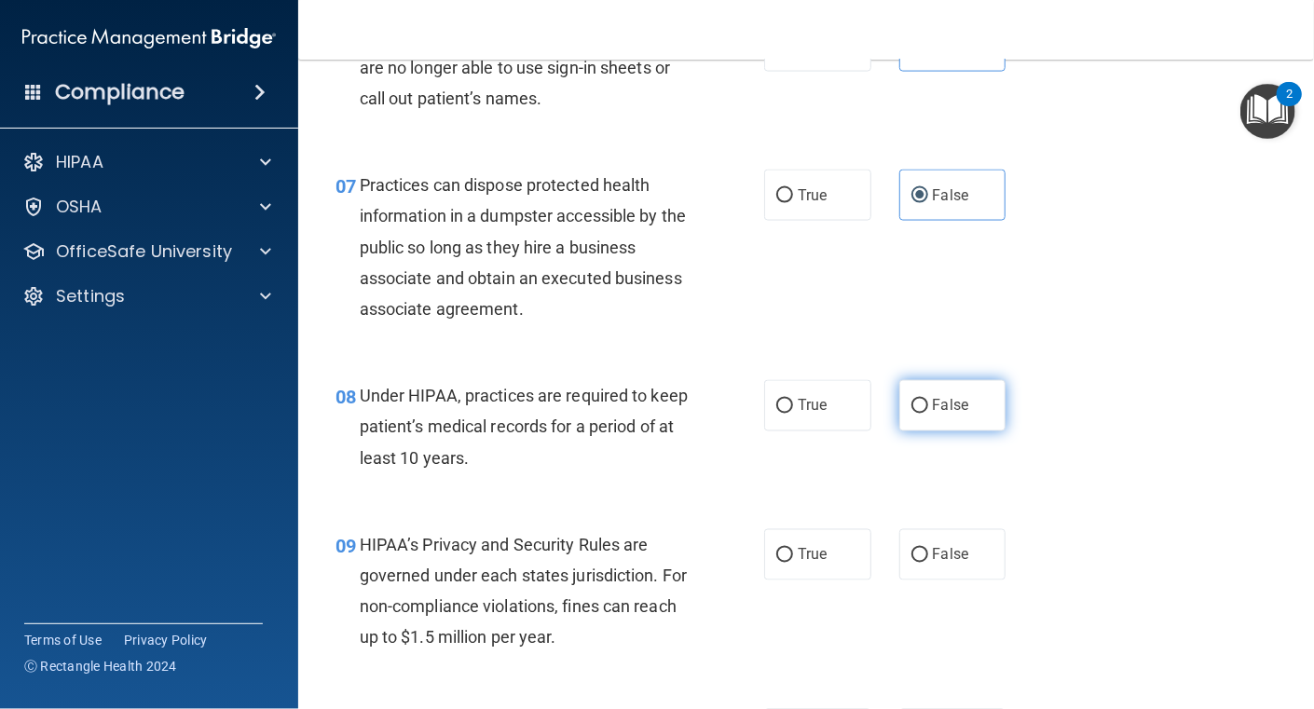
click at [914, 402] on input "False" at bounding box center [920, 407] width 17 height 14
radio input "true"
click at [933, 550] on span "False" at bounding box center [951, 555] width 36 height 18
click at [927, 550] on input "False" at bounding box center [920, 556] width 17 height 14
radio input "true"
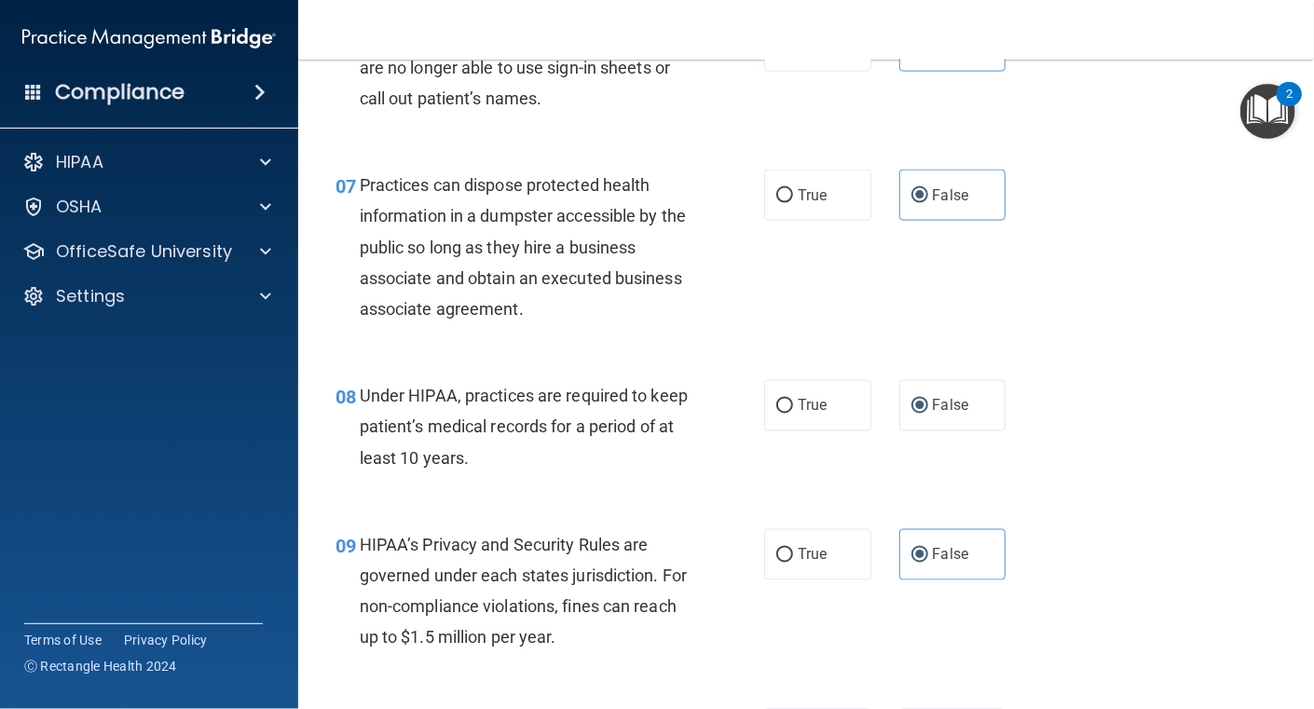
click at [658, 504] on div "08 Under HIPAA, practices are required to keep patient’s medical records for a …" at bounding box center [806, 431] width 969 height 149
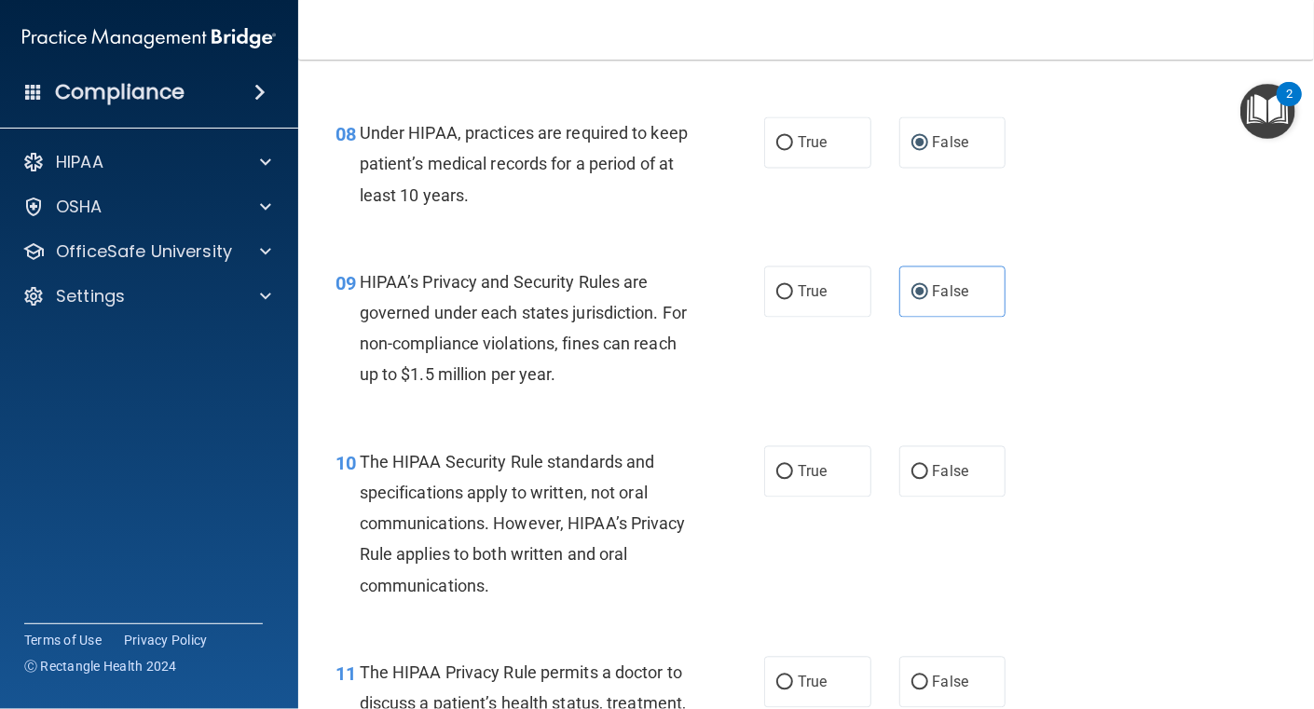
scroll to position [1397, 0]
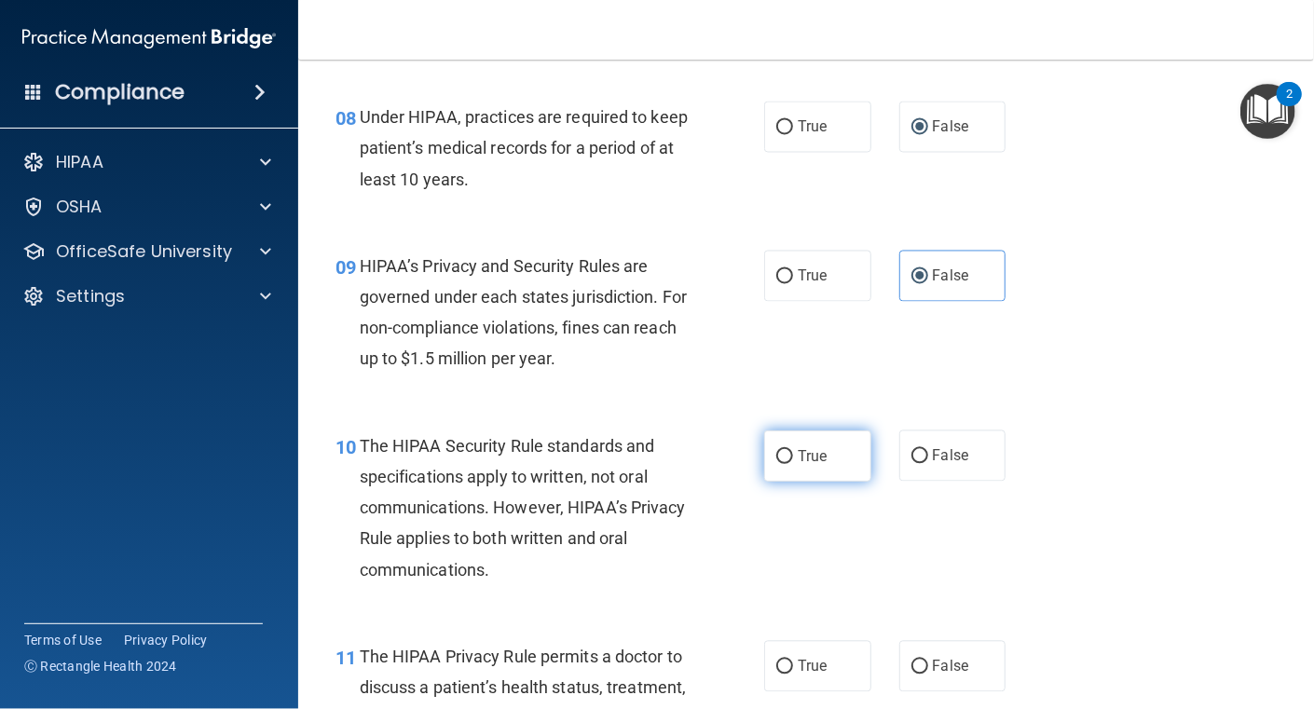
click at [780, 457] on input "True" at bounding box center [784, 457] width 17 height 14
radio input "true"
click at [692, 549] on div "The HIPAA Security Rule standards and specifications apply to written, not oral…" at bounding box center [531, 508] width 343 height 155
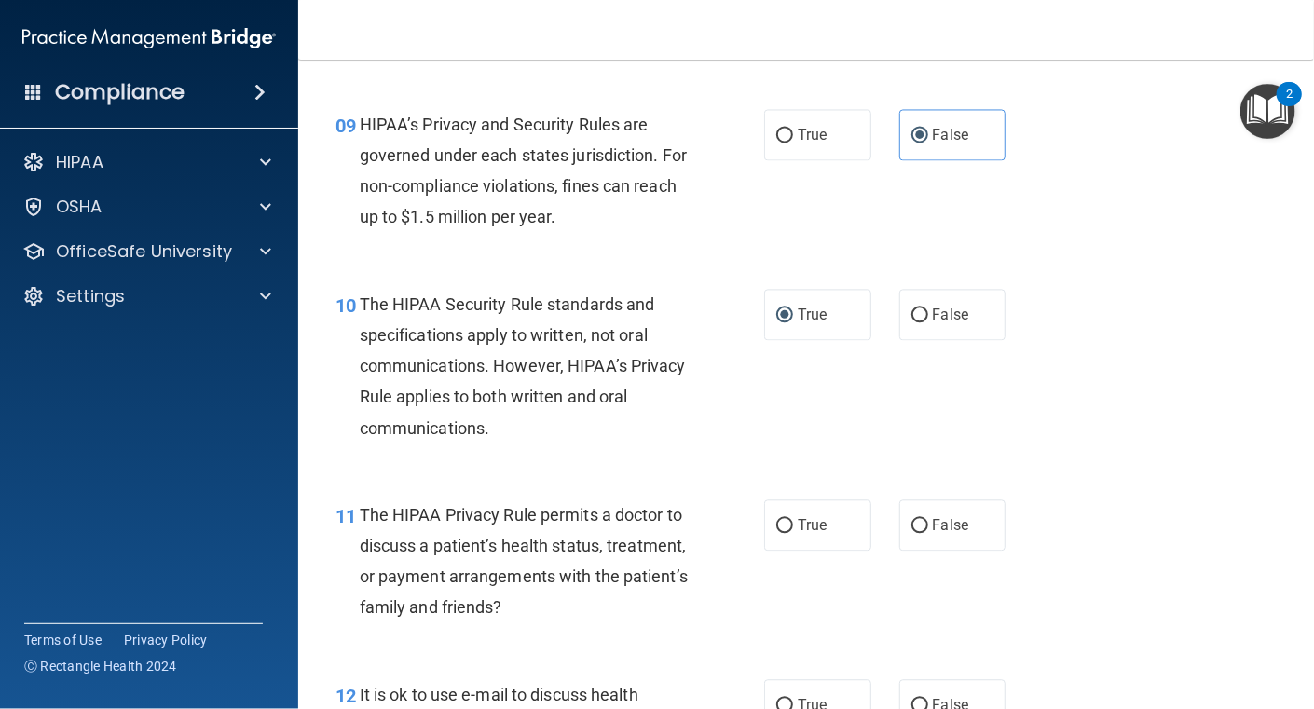
scroll to position [1584, 0]
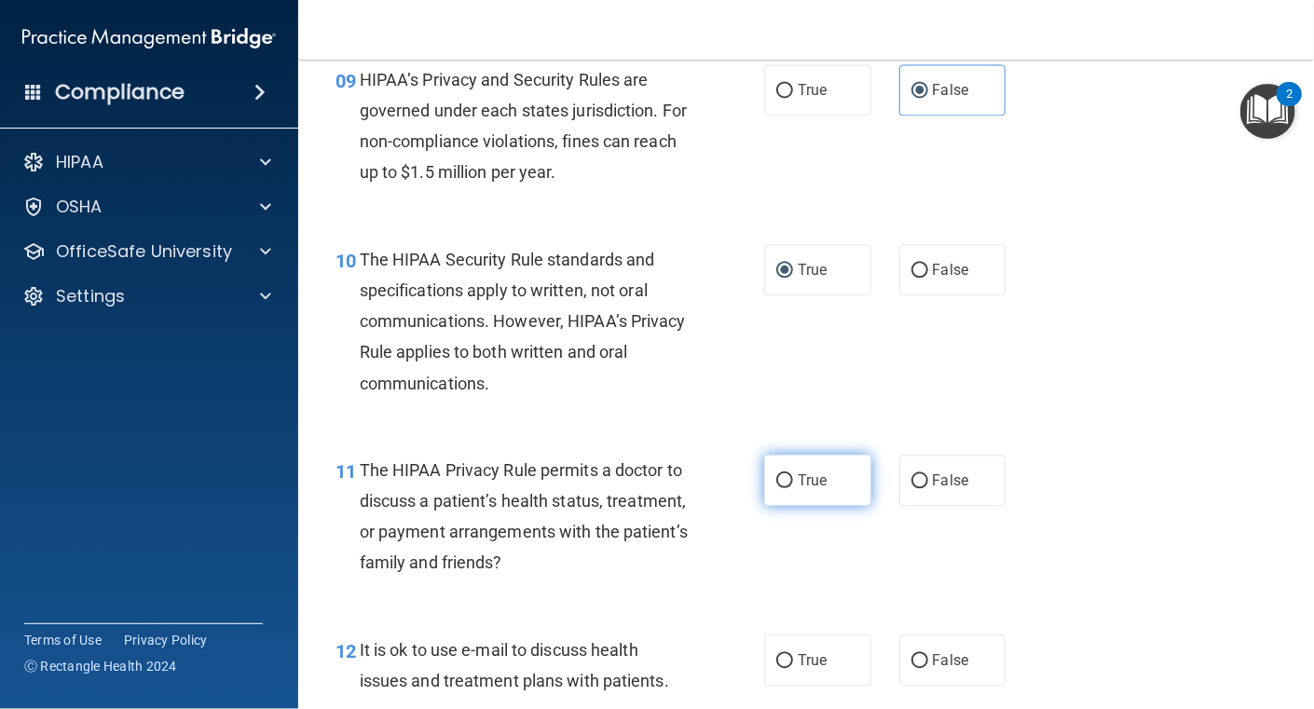
click at [776, 478] on input "True" at bounding box center [784, 481] width 17 height 14
radio input "true"
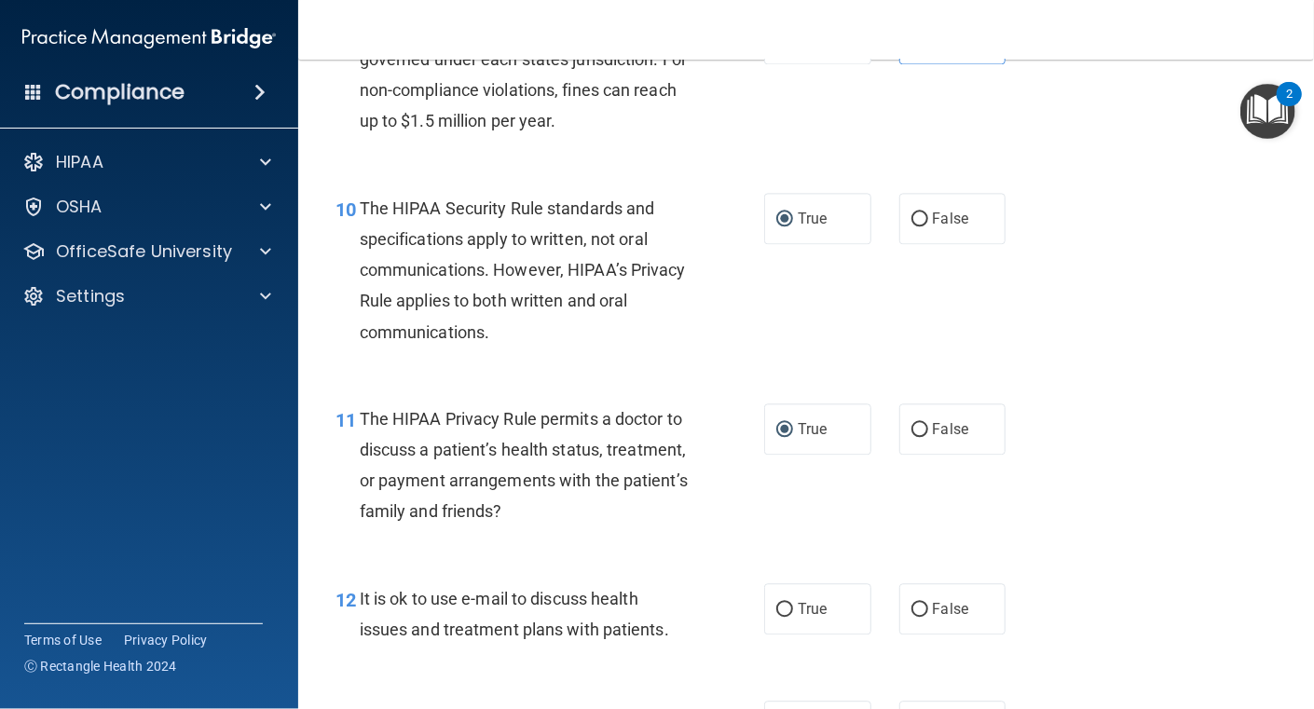
scroll to position [1677, 0]
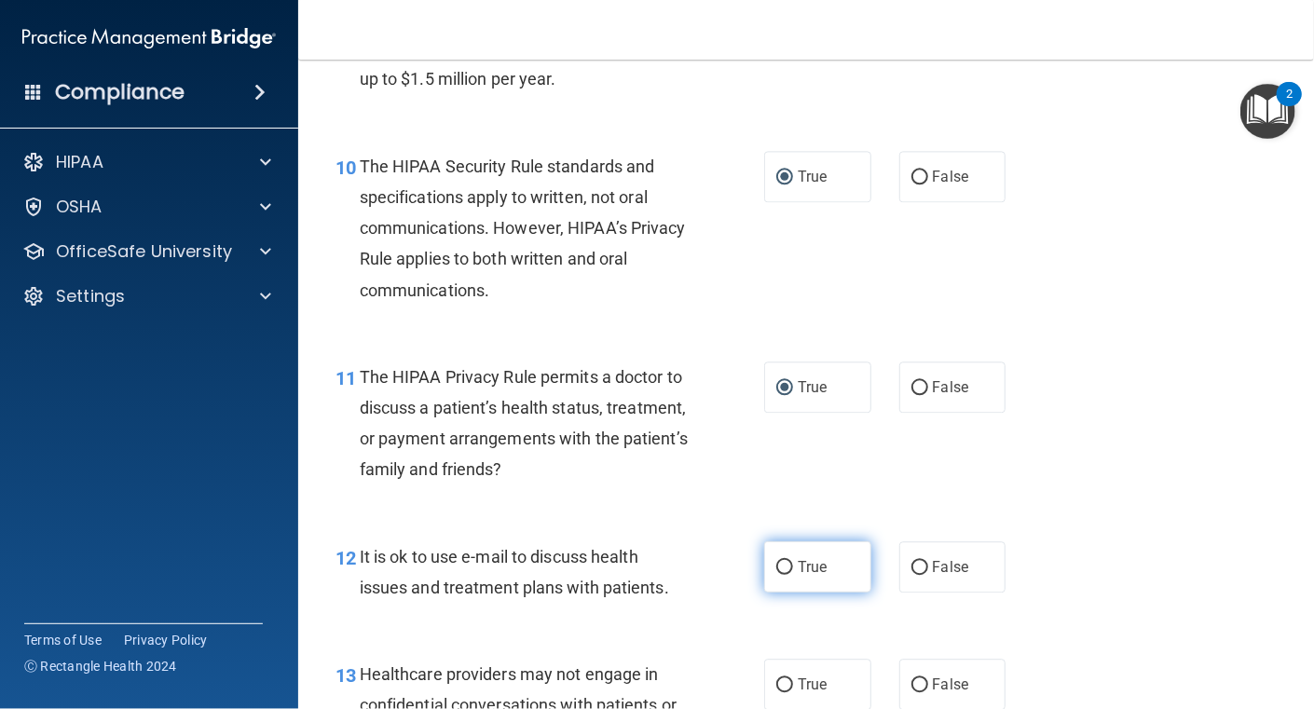
click at [779, 555] on label "True" at bounding box center [817, 567] width 107 height 51
click at [779, 561] on input "True" at bounding box center [784, 568] width 17 height 14
radio input "true"
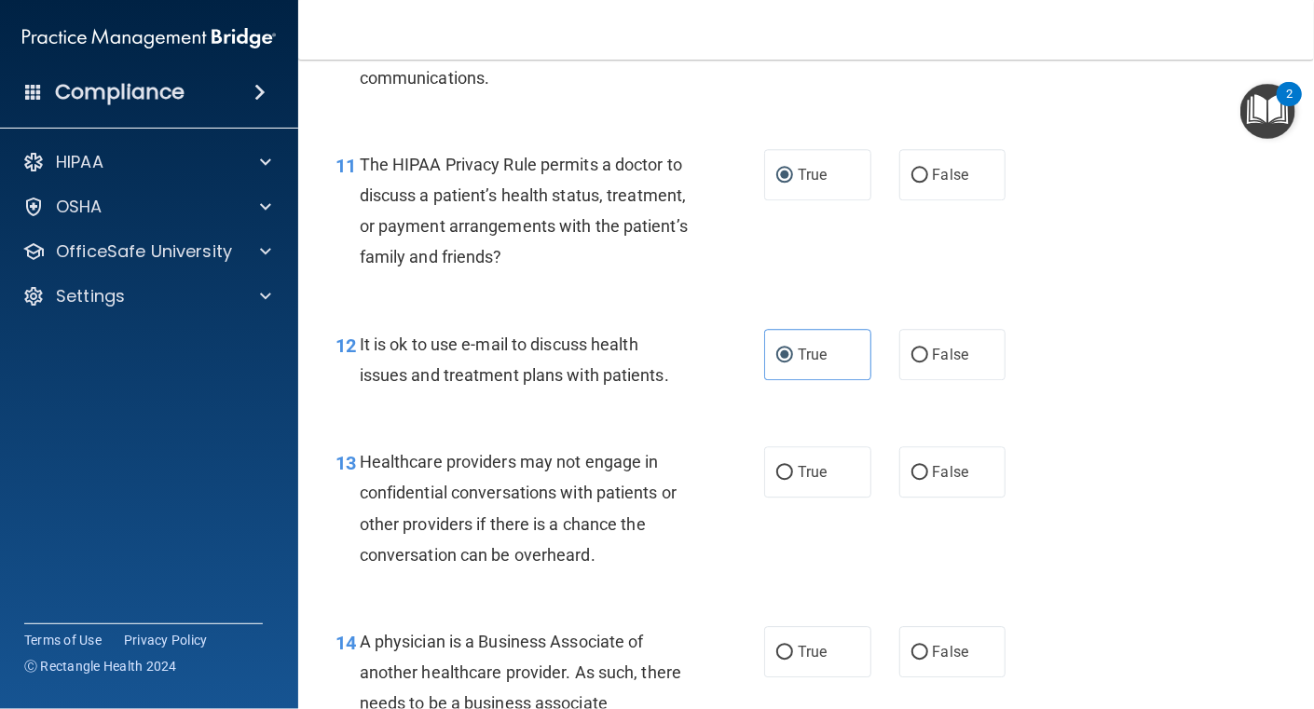
scroll to position [1957, 0]
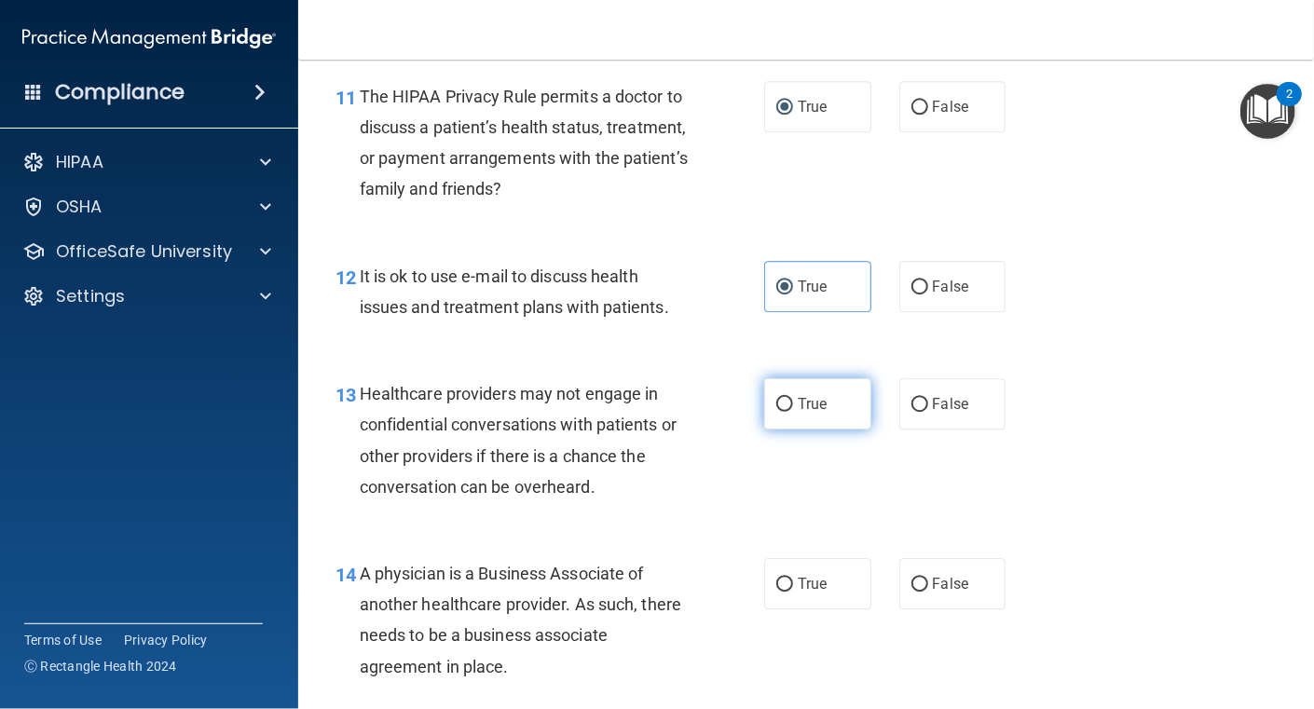
click at [783, 405] on input "True" at bounding box center [784, 405] width 17 height 14
radio input "true"
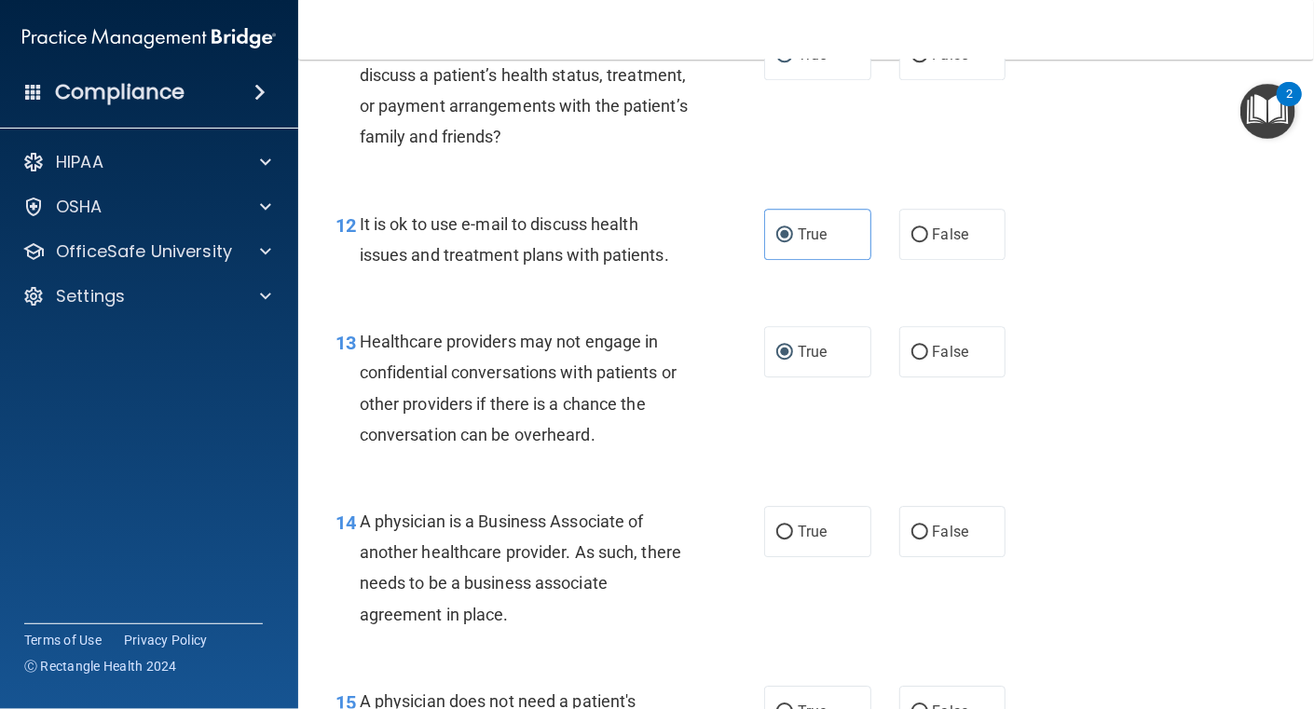
scroll to position [2050, 0]
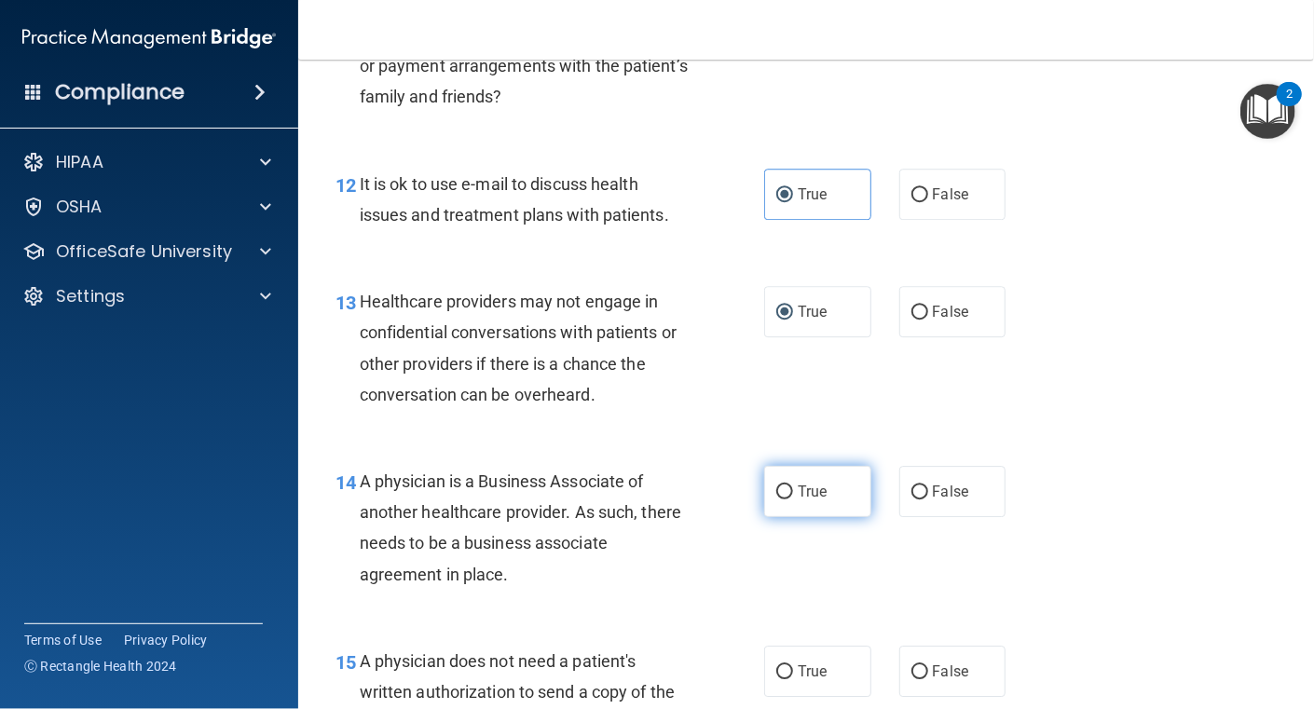
drag, startPoint x: 927, startPoint y: 481, endPoint x: 828, endPoint y: 506, distance: 102.9
click at [927, 481] on label "False" at bounding box center [953, 491] width 107 height 51
click at [927, 486] on input "False" at bounding box center [920, 493] width 17 height 14
radio input "true"
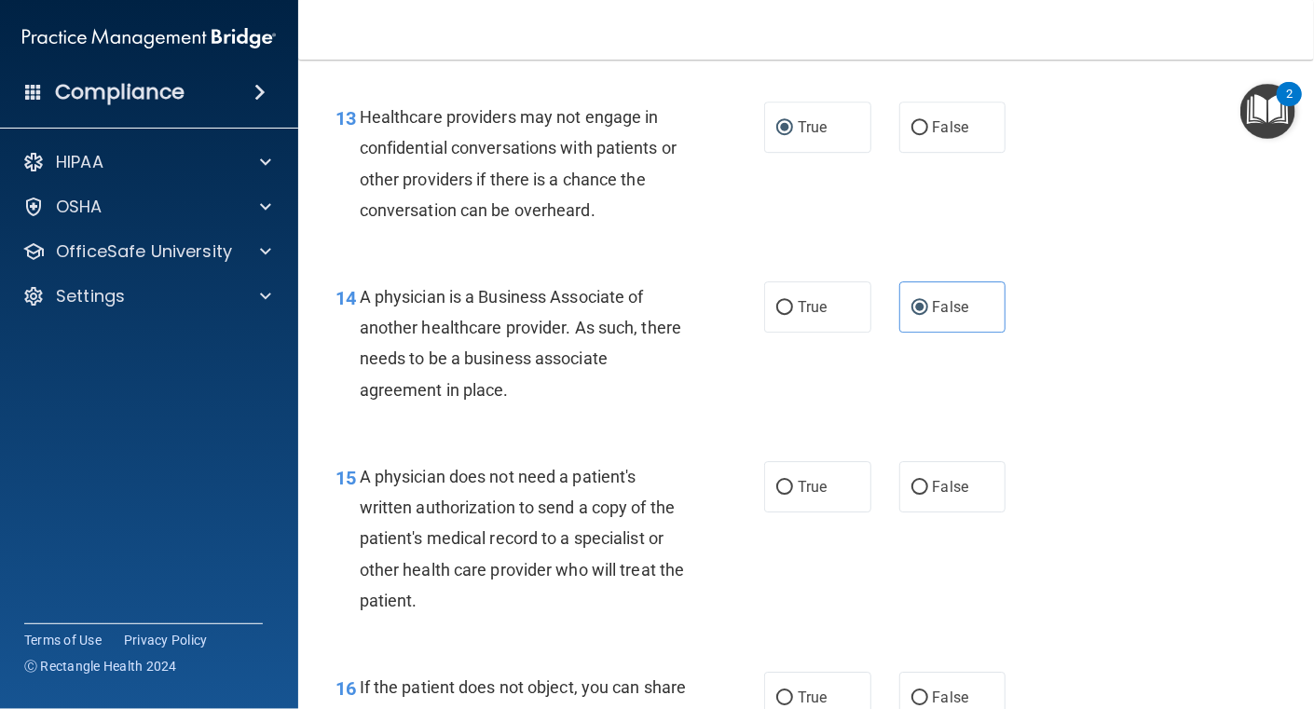
scroll to position [2237, 0]
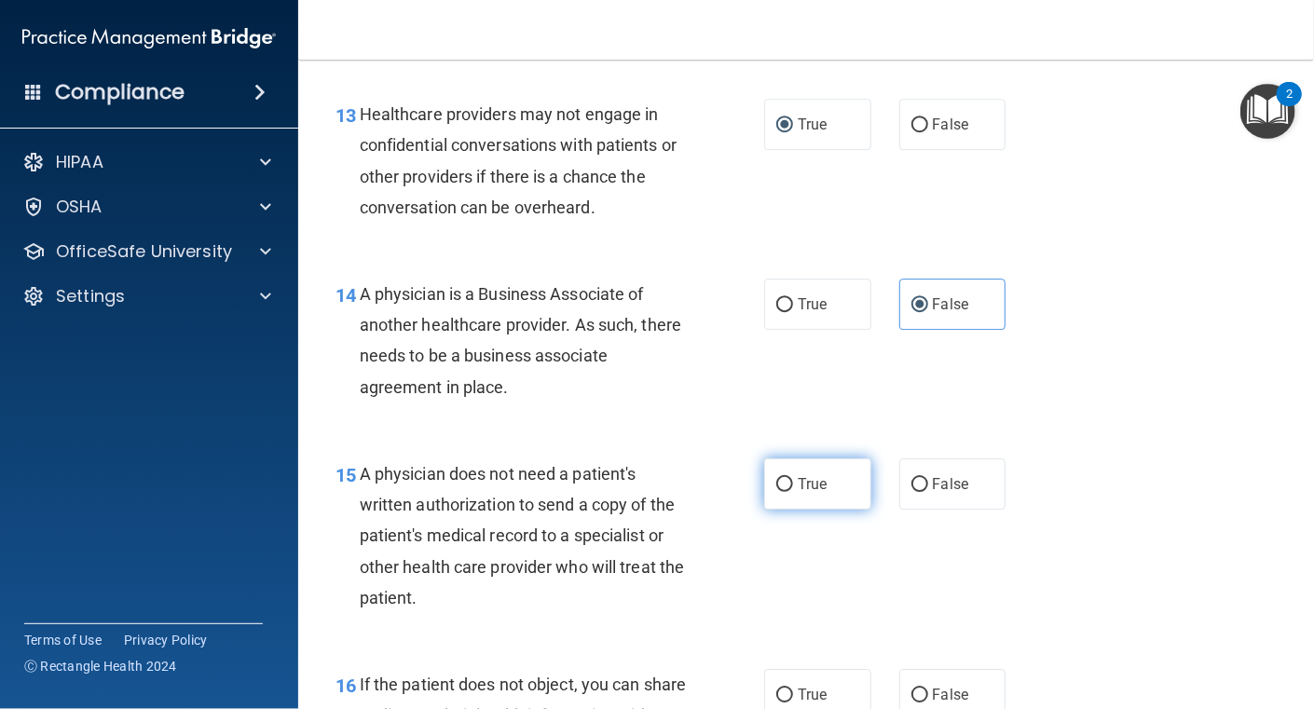
click at [779, 486] on input "True" at bounding box center [784, 485] width 17 height 14
radio input "true"
click at [679, 528] on div "A physician does not need a patient's written authorization to send a copy of t…" at bounding box center [531, 536] width 343 height 155
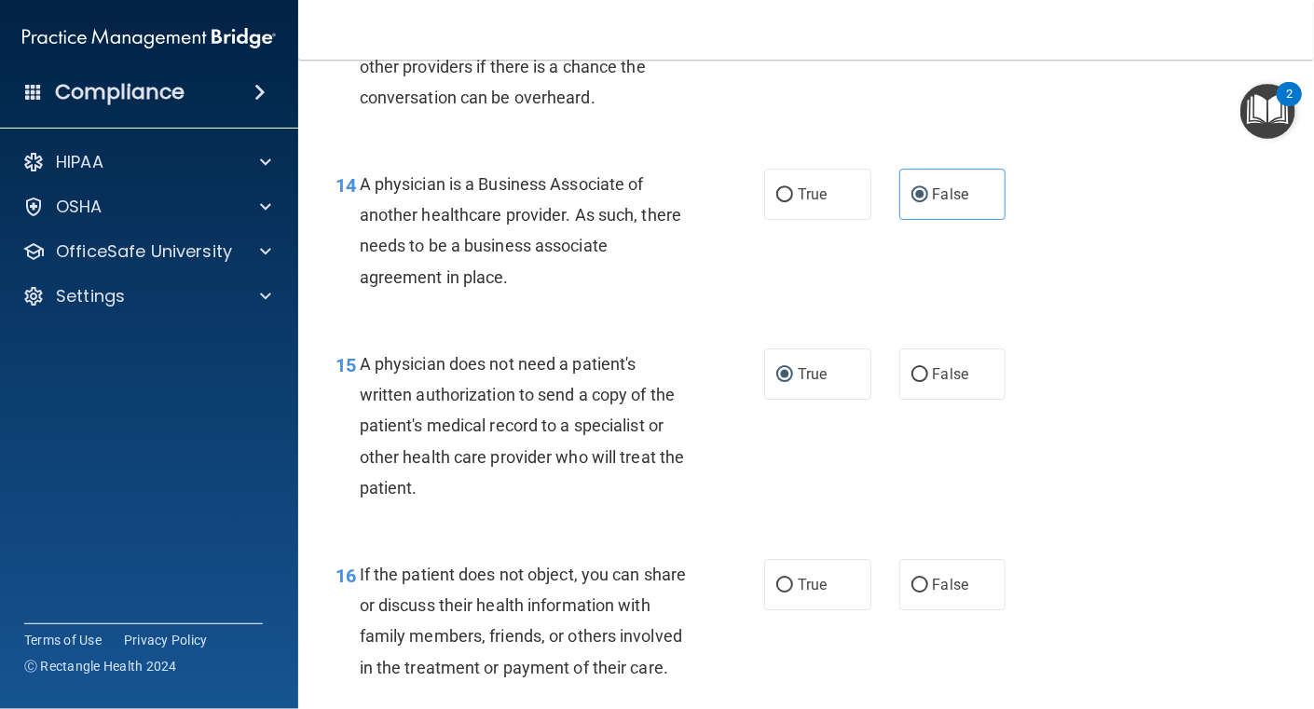
scroll to position [2516, 0]
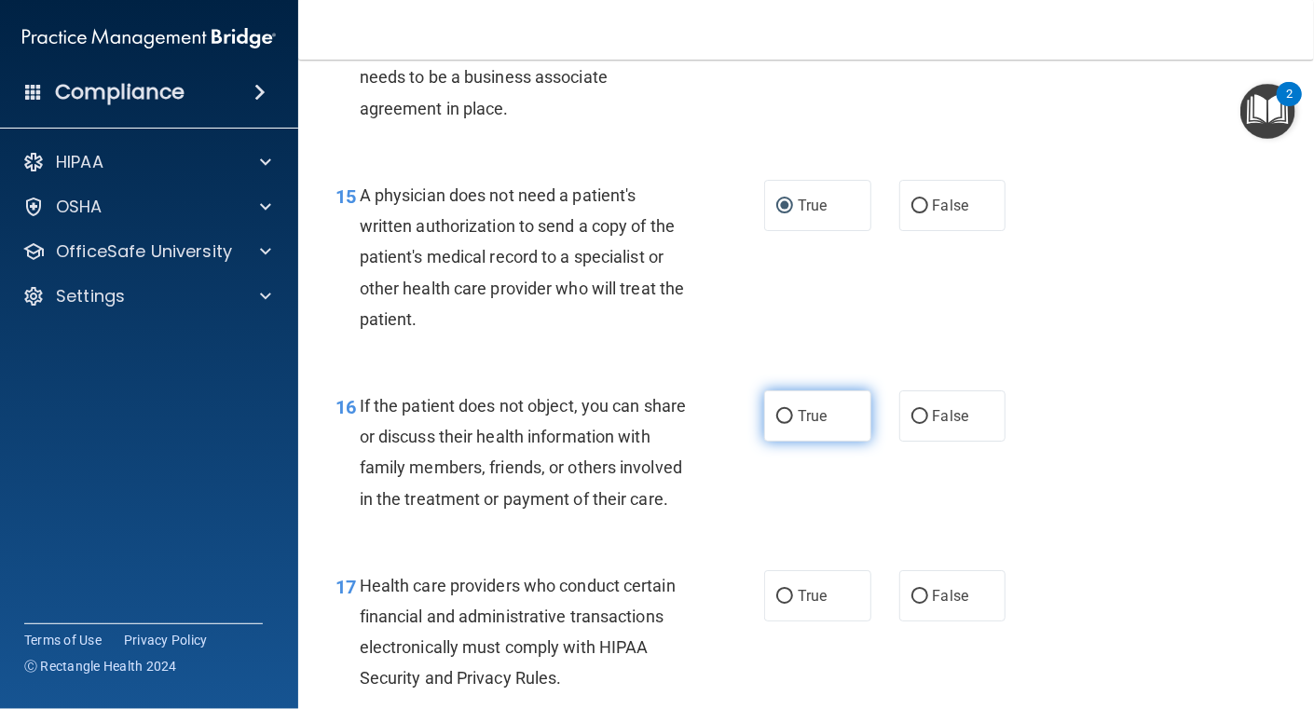
click at [779, 410] on input "True" at bounding box center [784, 417] width 17 height 14
radio input "true"
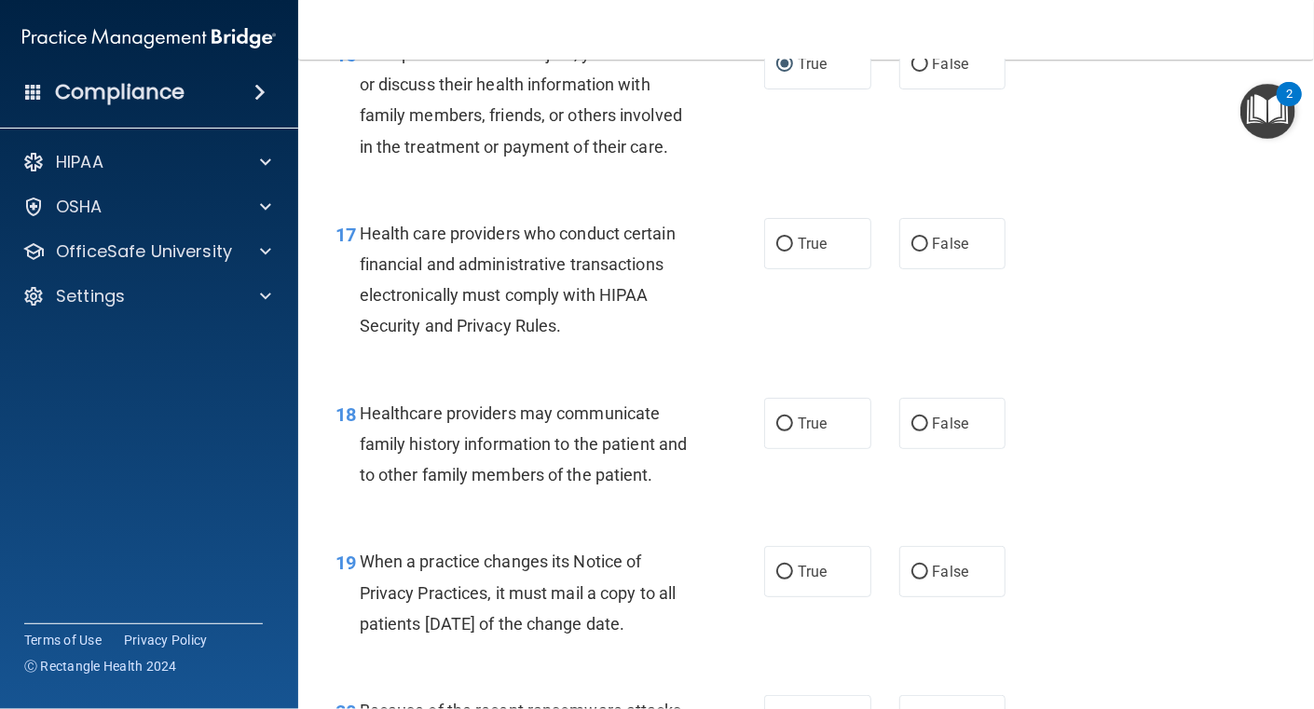
scroll to position [2890, 0]
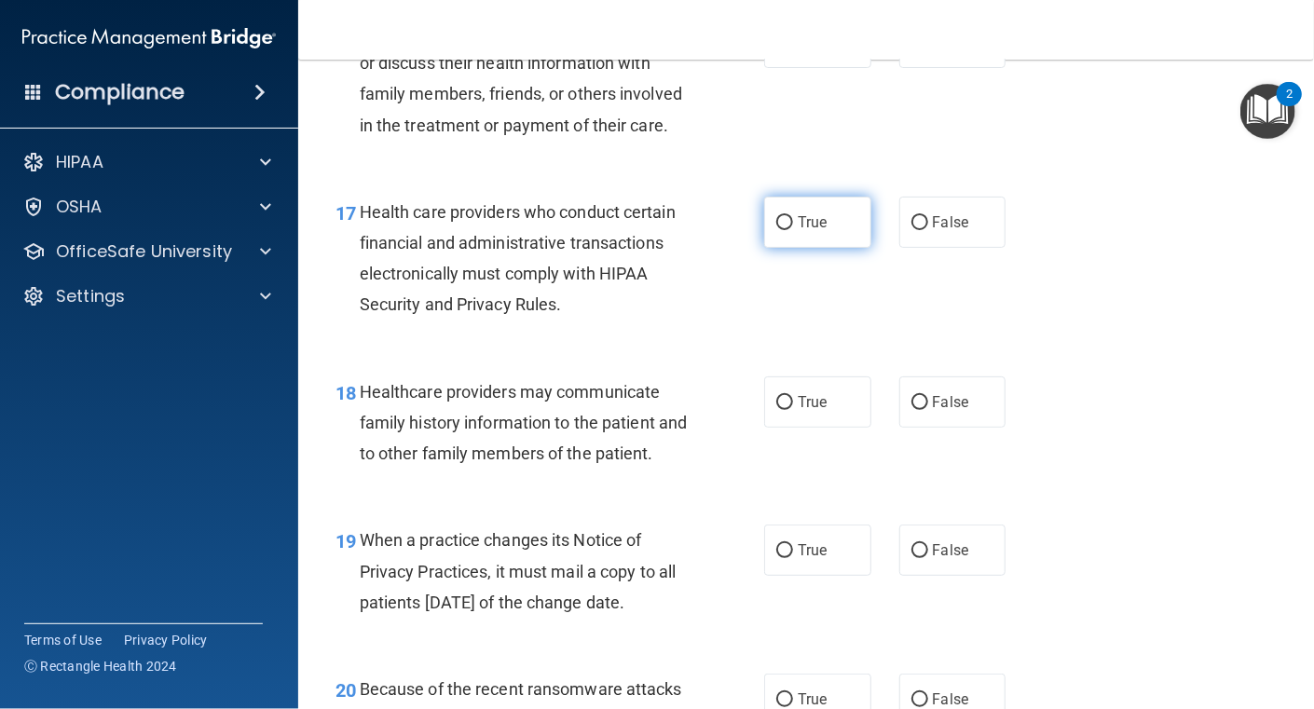
click at [776, 230] on input "True" at bounding box center [784, 223] width 17 height 14
radio input "true"
click at [782, 410] on input "True" at bounding box center [784, 403] width 17 height 14
radio input "true"
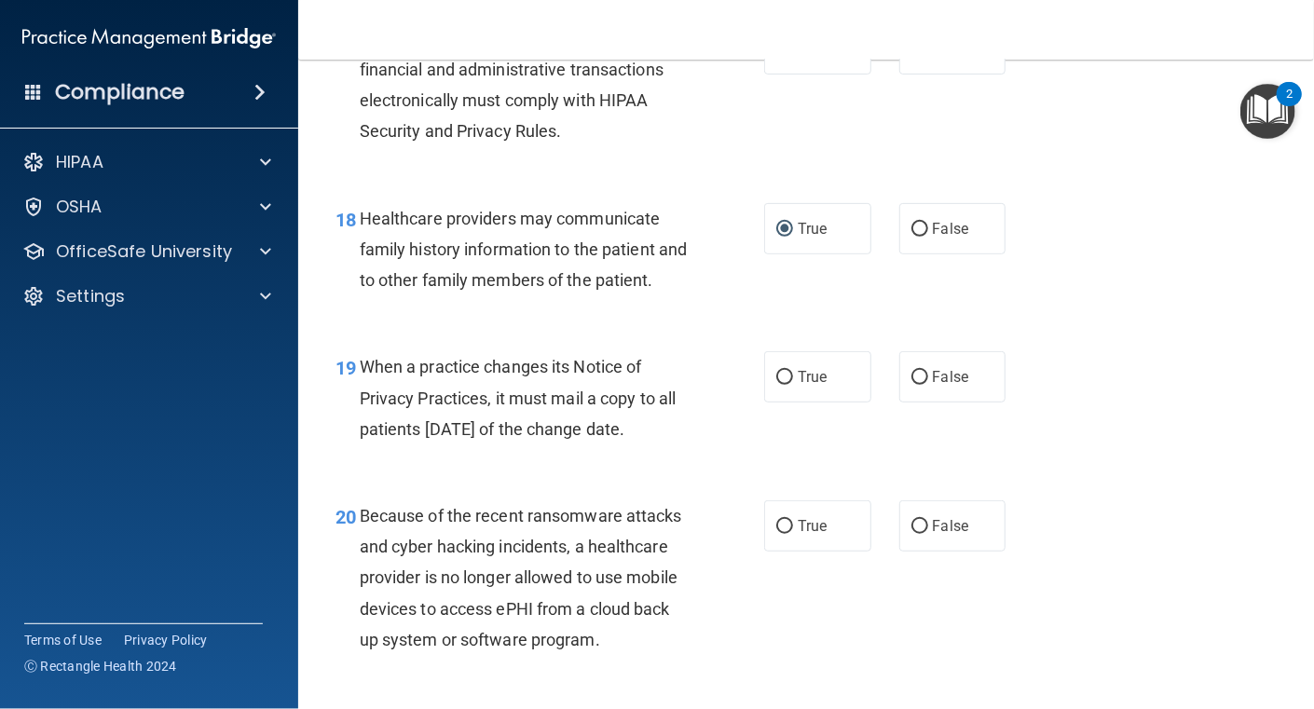
scroll to position [3076, 0]
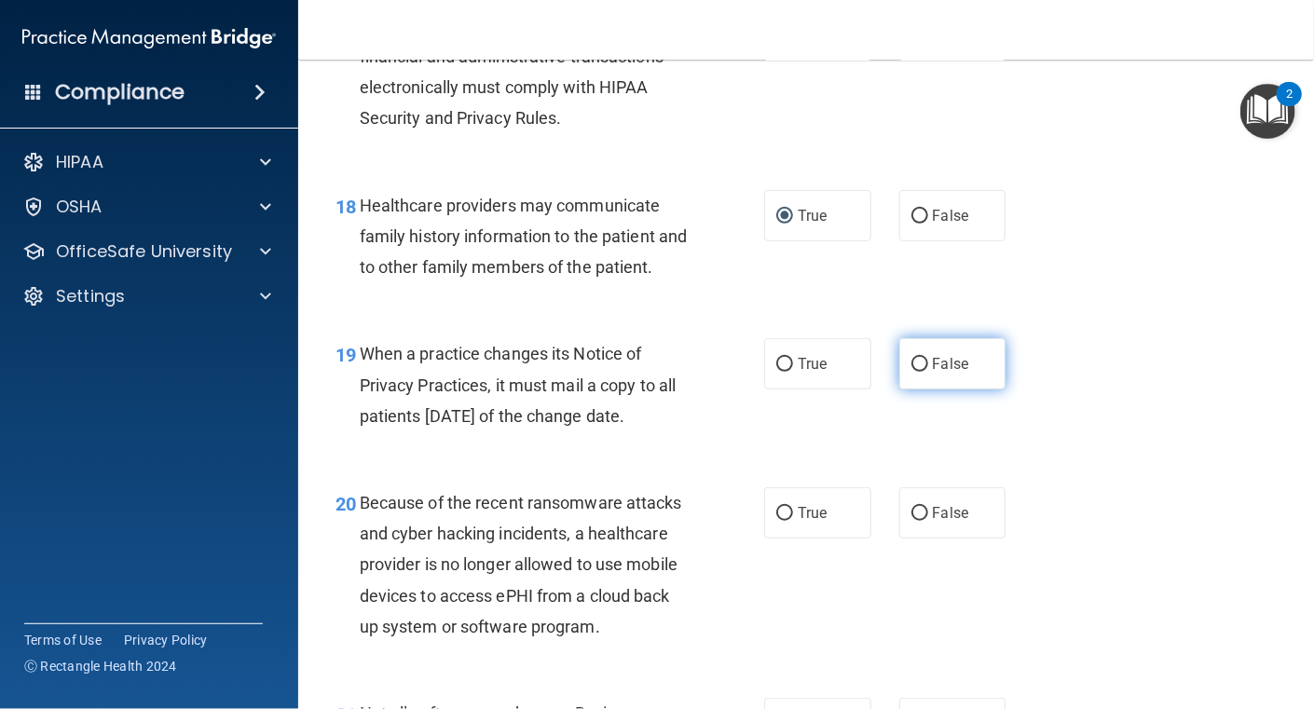
click at [917, 372] on input "False" at bounding box center [920, 365] width 17 height 14
radio input "true"
click at [912, 521] on input "False" at bounding box center [920, 514] width 17 height 14
radio input "true"
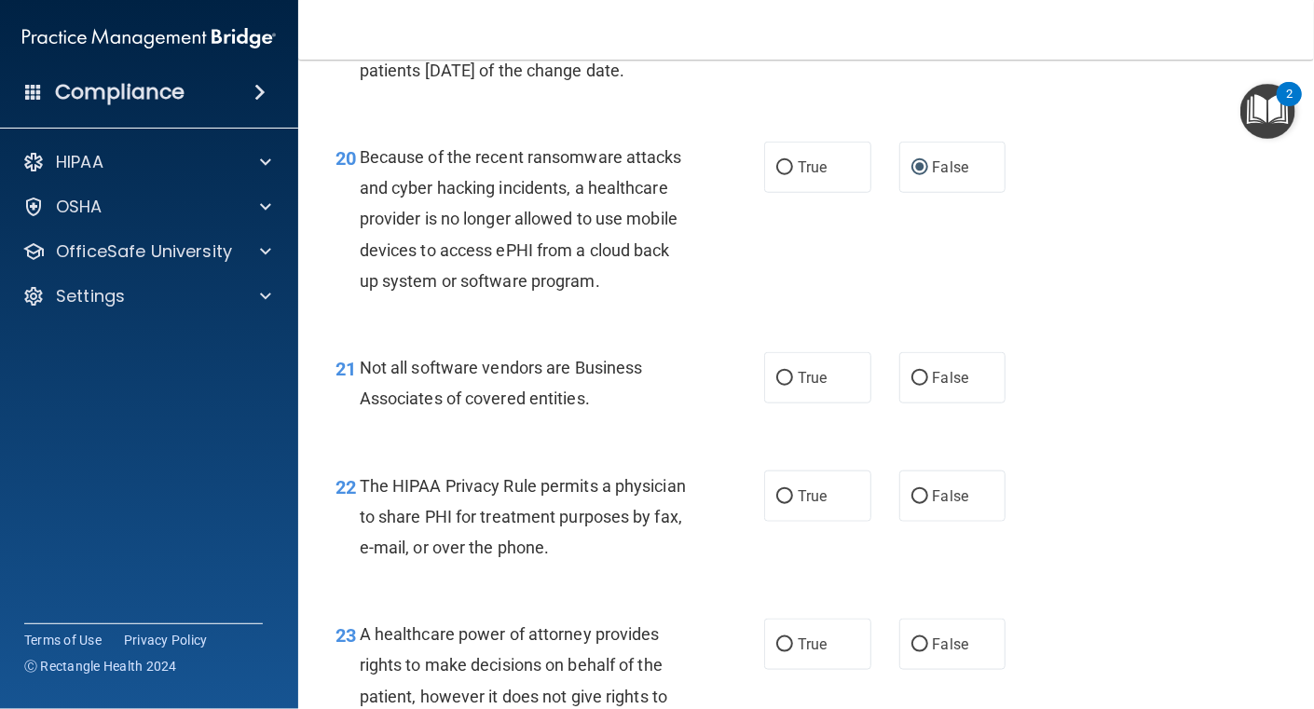
scroll to position [3542, 0]
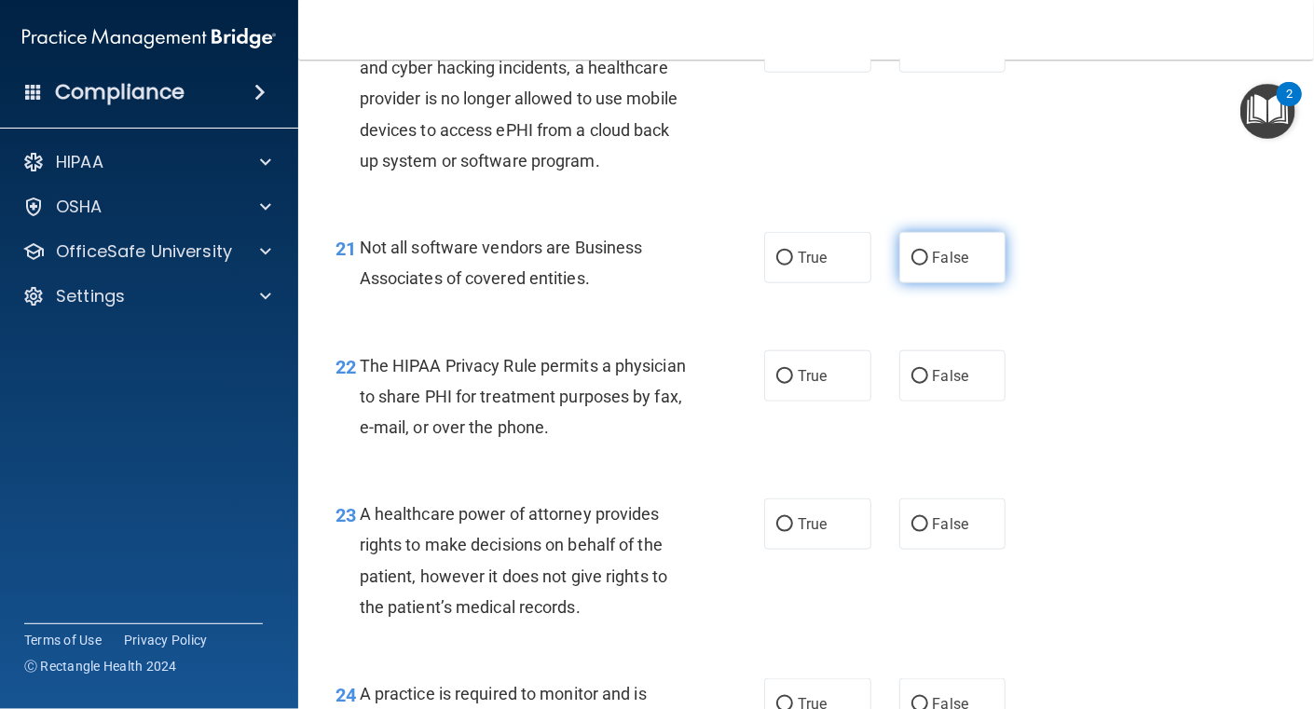
click at [912, 266] on input "False" at bounding box center [920, 259] width 17 height 14
radio input "true"
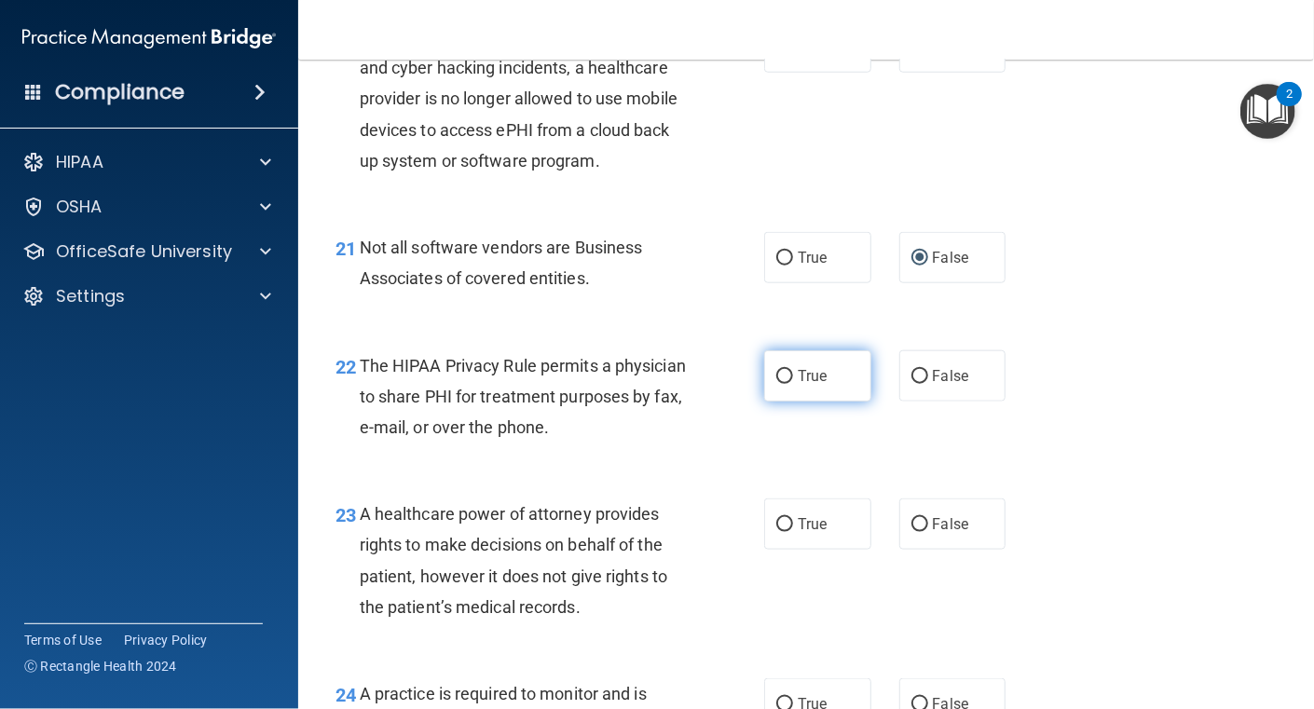
click at [784, 384] on input "True" at bounding box center [784, 377] width 17 height 14
radio input "true"
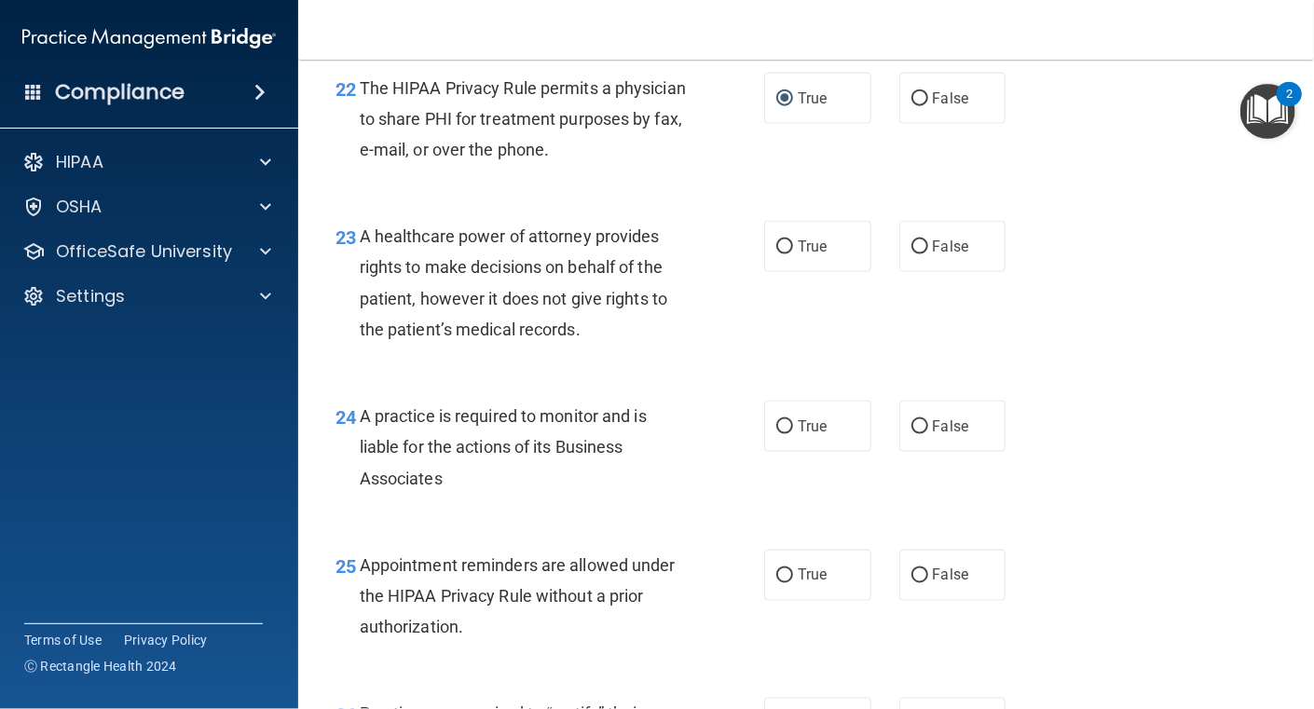
scroll to position [3821, 0]
click at [912, 254] on input "False" at bounding box center [920, 247] width 17 height 14
radio input "true"
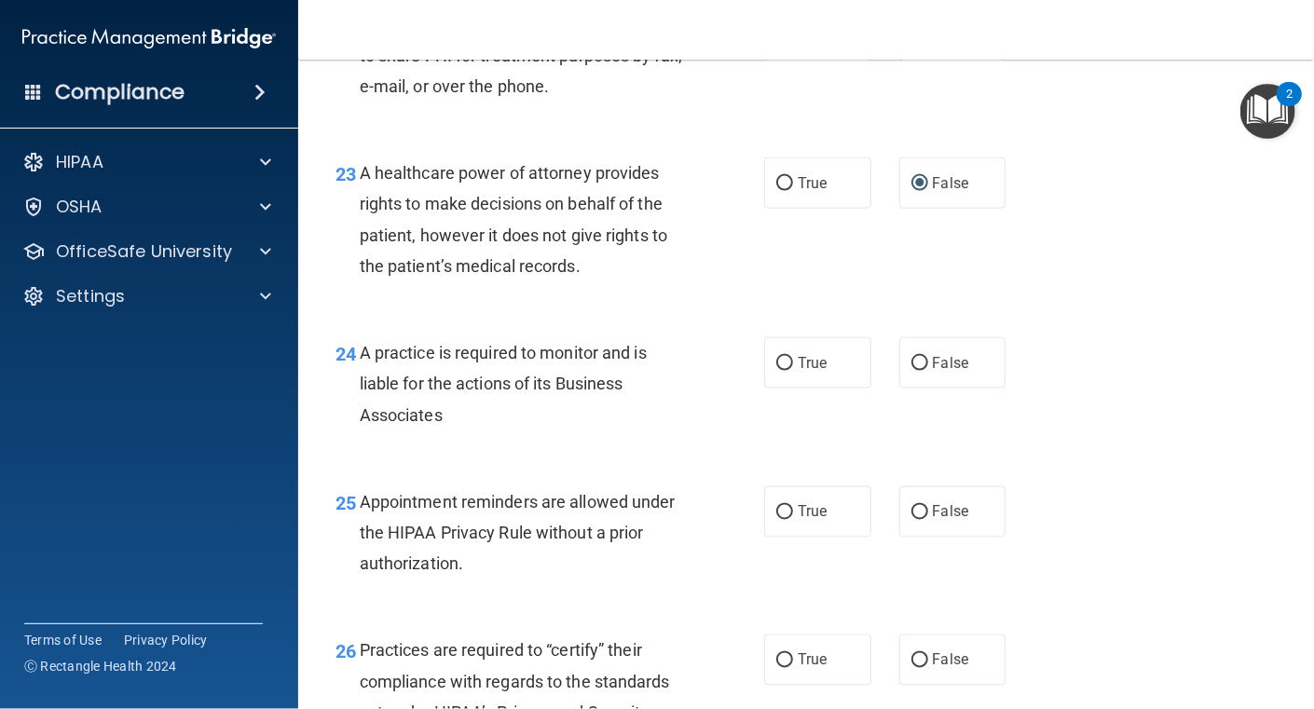
scroll to position [3914, 0]
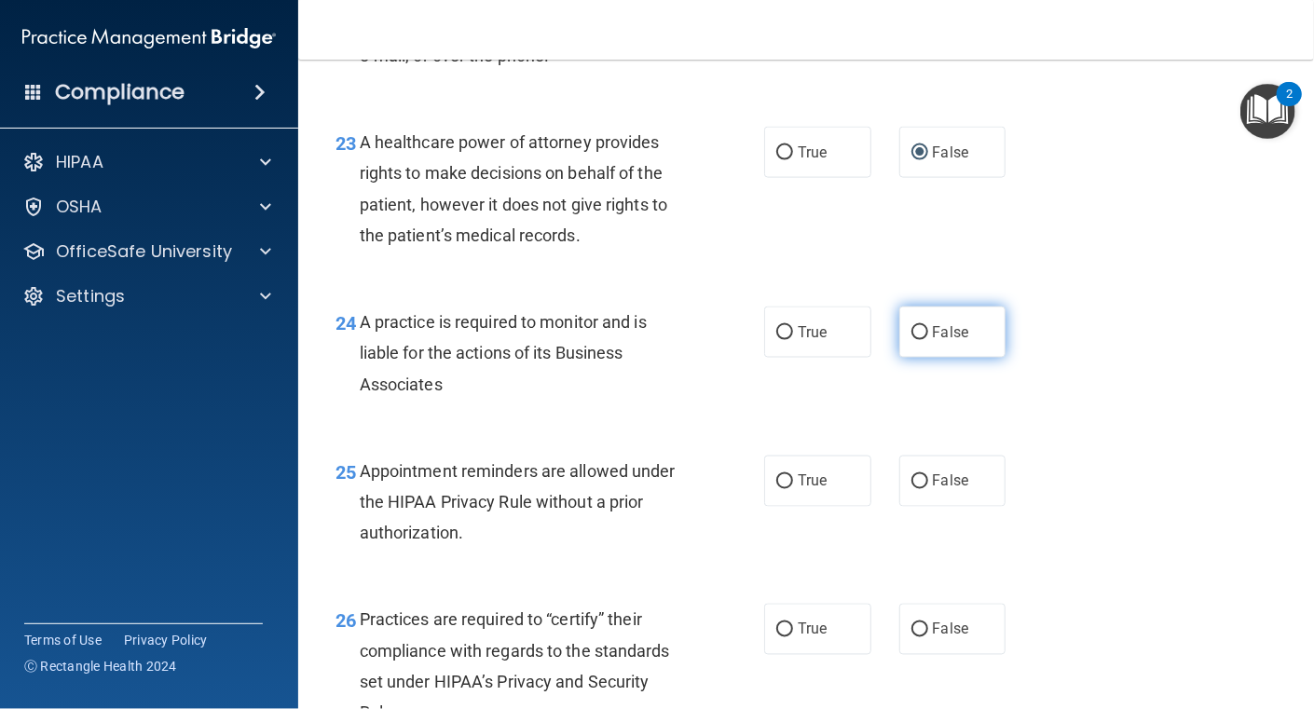
click at [913, 340] on input "False" at bounding box center [920, 333] width 17 height 14
radio input "true"
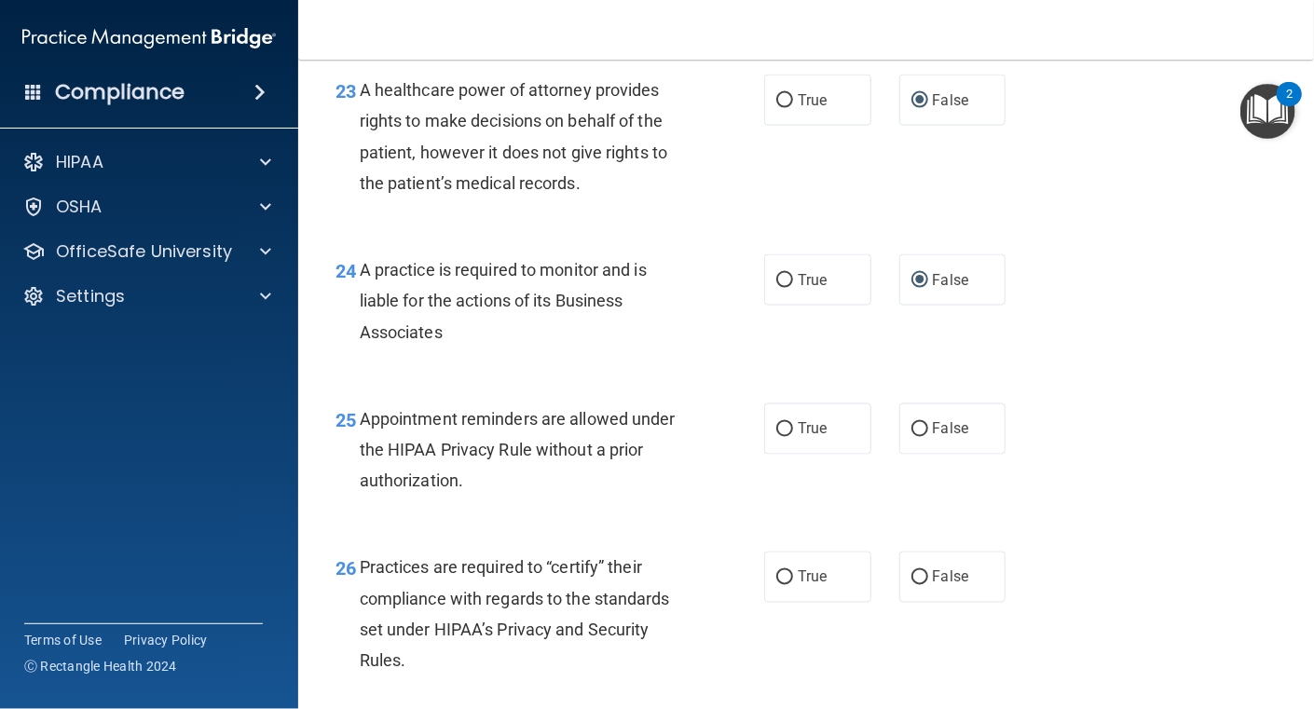
scroll to position [4008, 0]
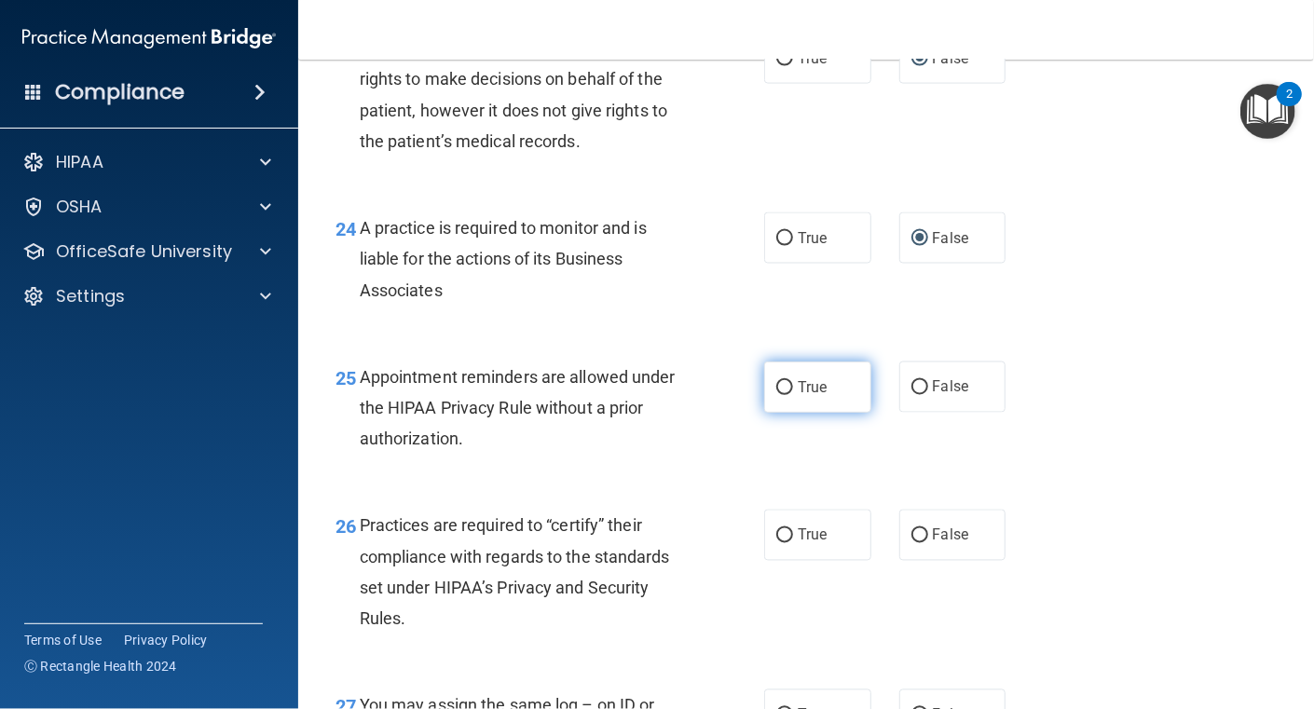
click at [777, 395] on input "True" at bounding box center [784, 388] width 17 height 14
radio input "true"
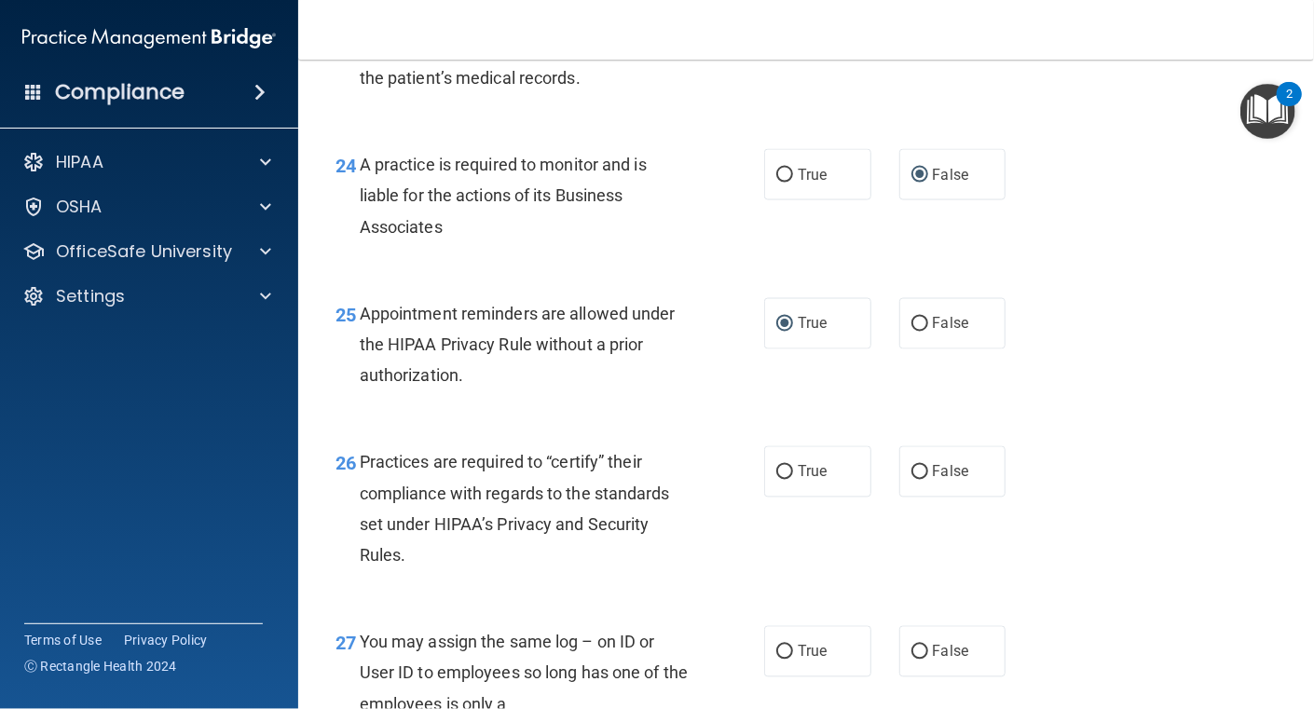
scroll to position [4195, 0]
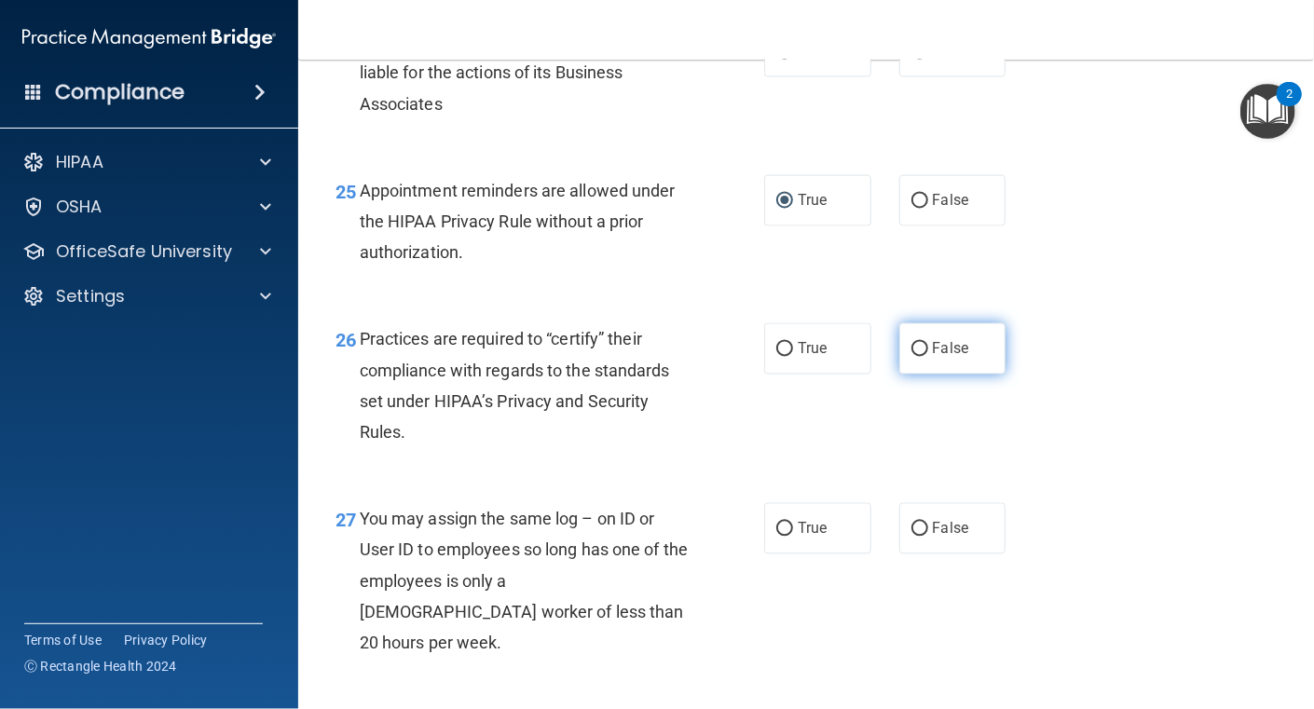
click at [912, 357] on input "False" at bounding box center [920, 350] width 17 height 14
radio input "true"
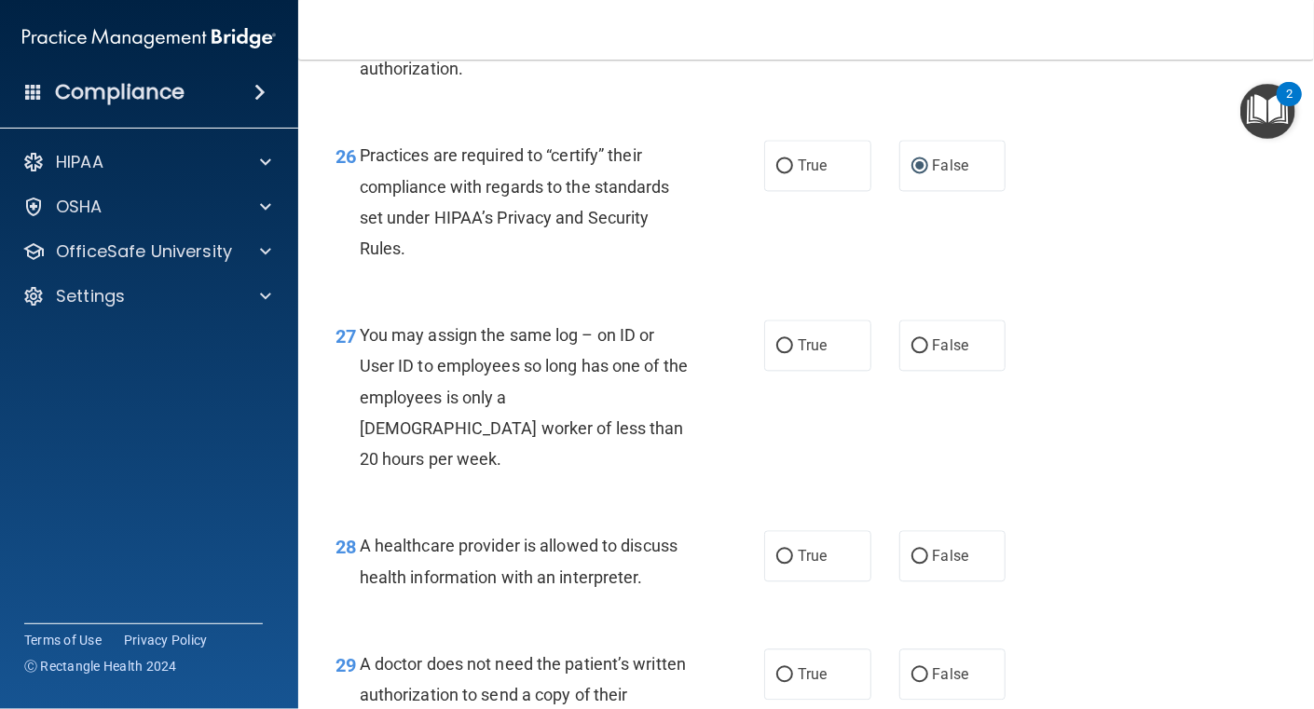
scroll to position [4381, 0]
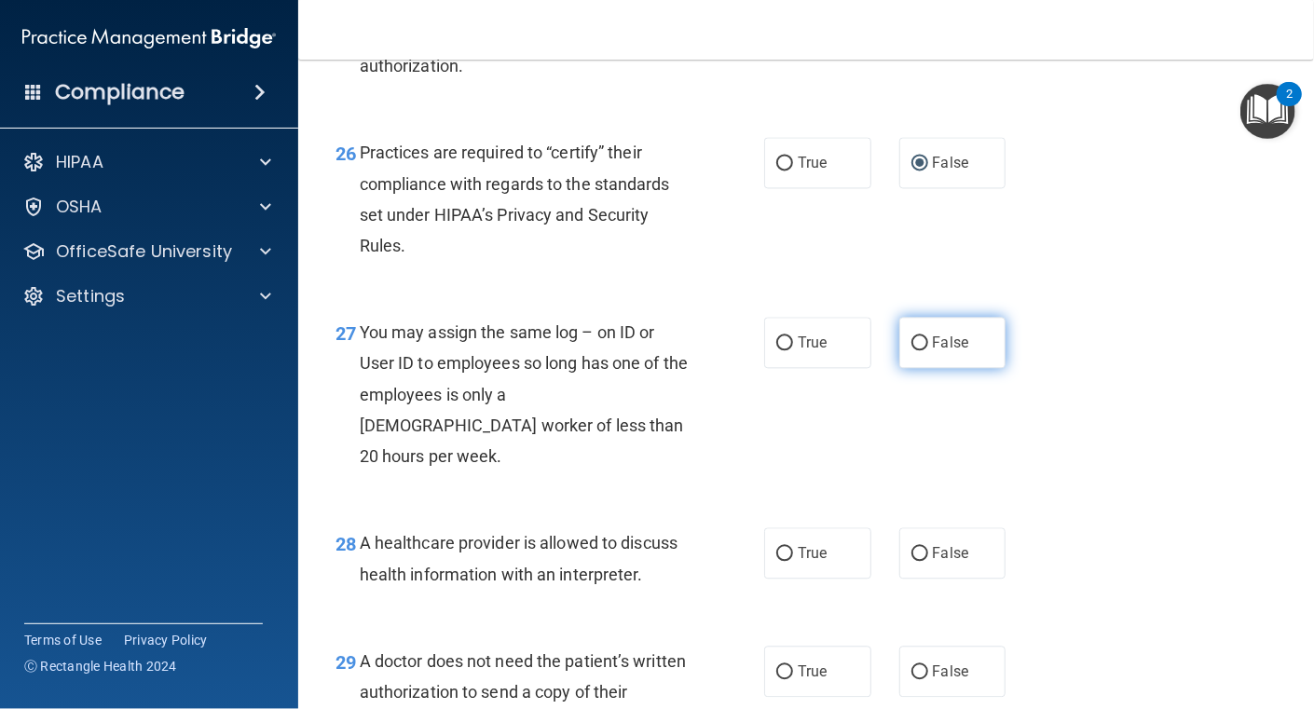
click at [912, 350] on input "False" at bounding box center [920, 343] width 17 height 14
radio input "true"
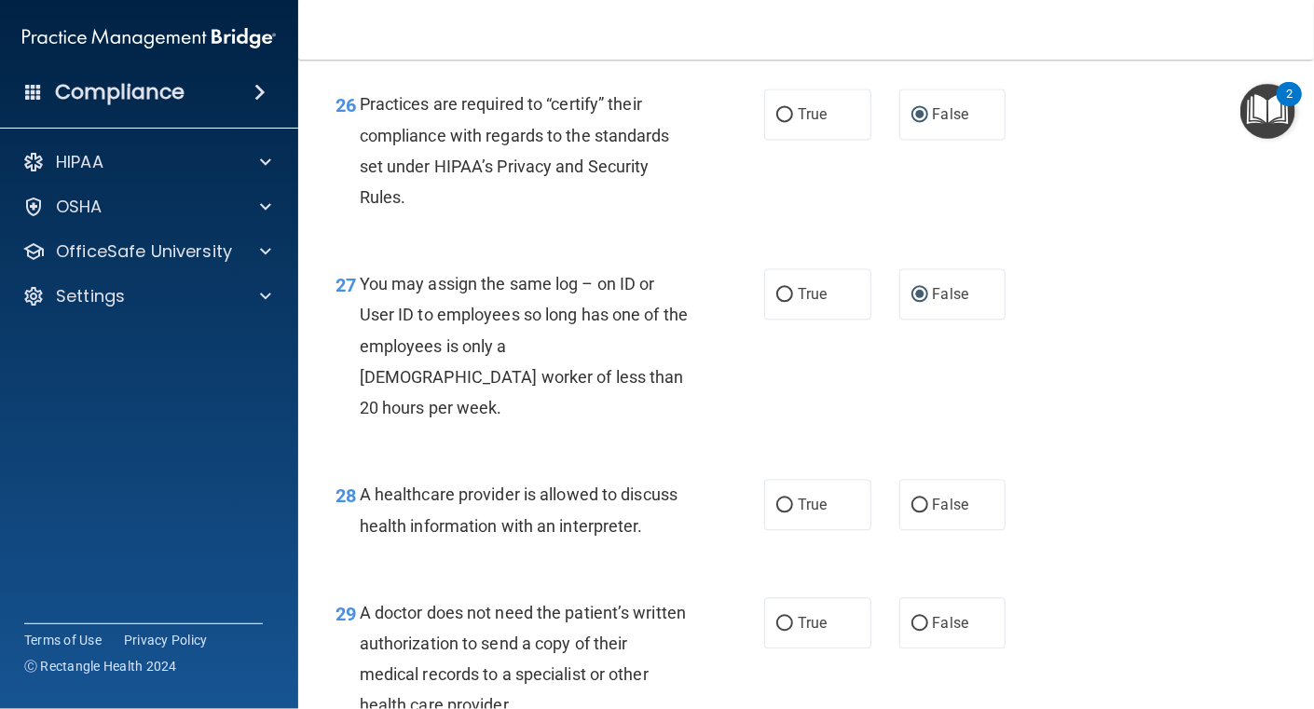
scroll to position [4474, 0]
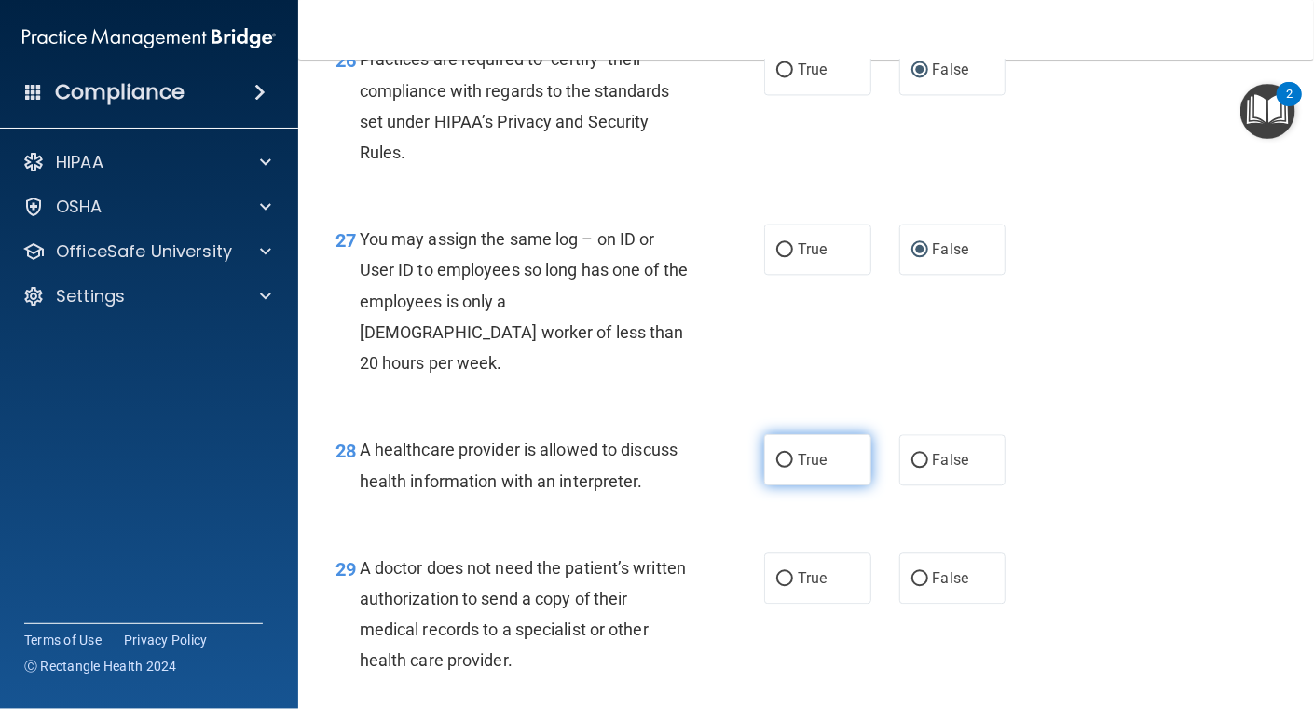
click at [789, 486] on label "True" at bounding box center [817, 459] width 107 height 51
click at [789, 468] on input "True" at bounding box center [784, 461] width 17 height 14
radio input "true"
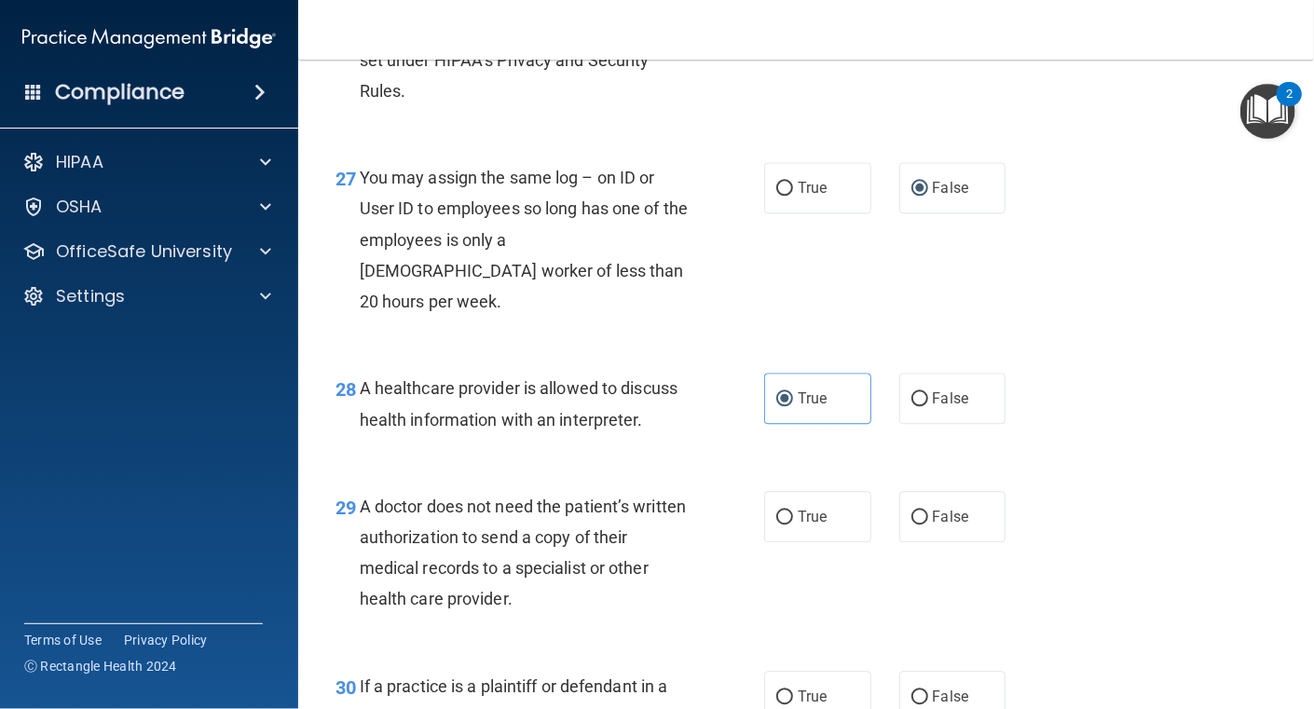
scroll to position [4567, 0]
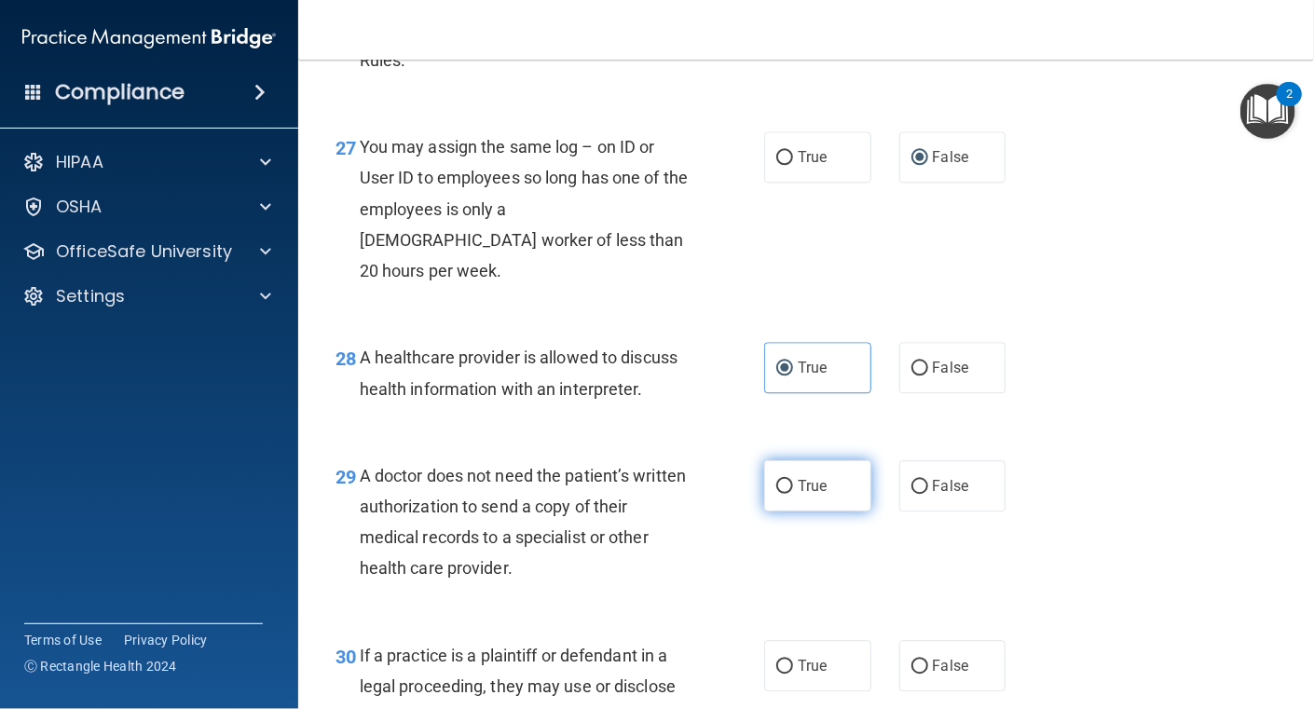
click at [780, 494] on input "True" at bounding box center [784, 487] width 17 height 14
radio input "true"
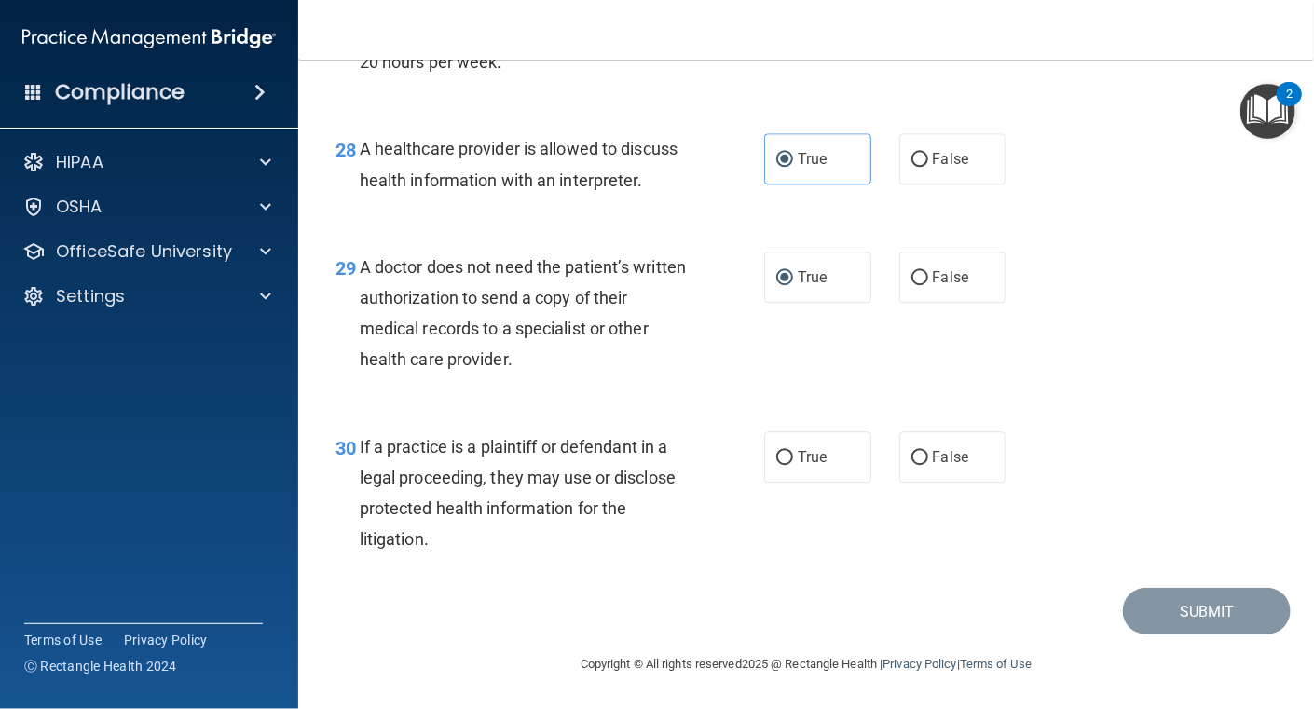
scroll to position [4805, 0]
drag, startPoint x: 777, startPoint y: 457, endPoint x: 830, endPoint y: 489, distance: 61.6
click at [777, 457] on input "True" at bounding box center [784, 458] width 17 height 14
radio input "true"
click at [1190, 610] on button "Submit" at bounding box center [1207, 612] width 168 height 48
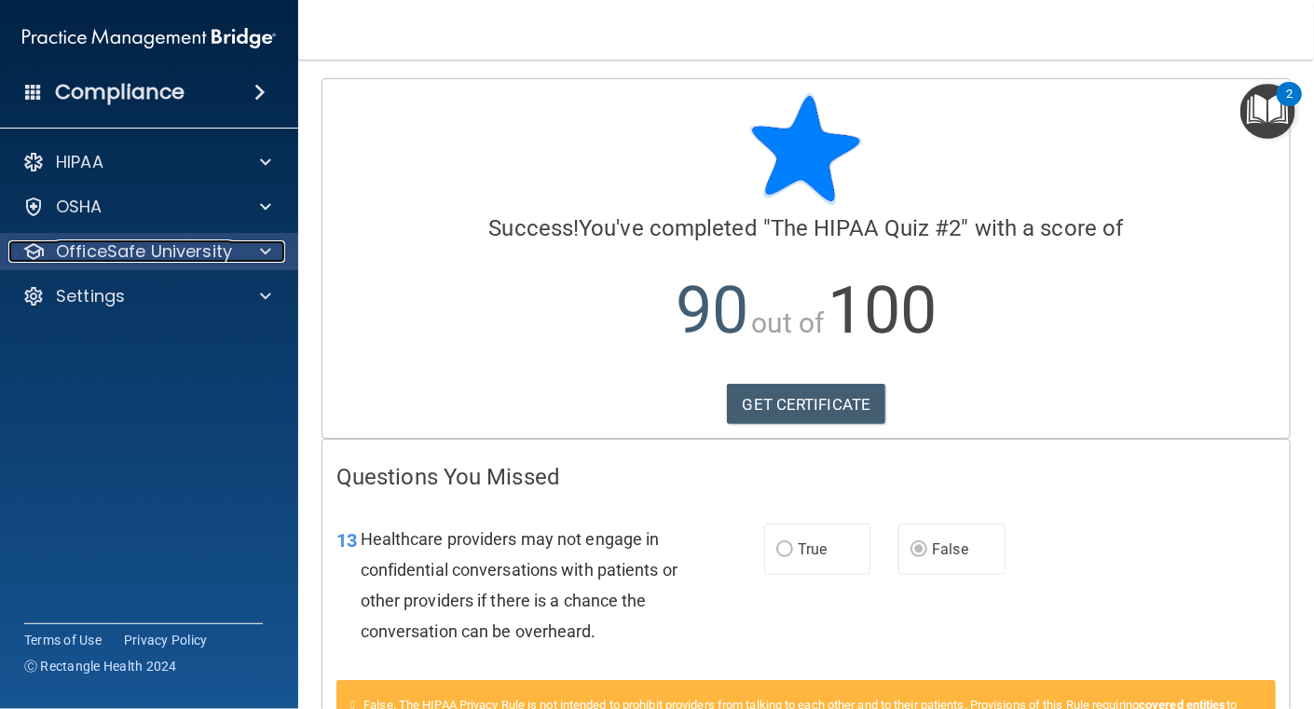
click at [234, 252] on div "OfficeSafe University" at bounding box center [123, 251] width 231 height 22
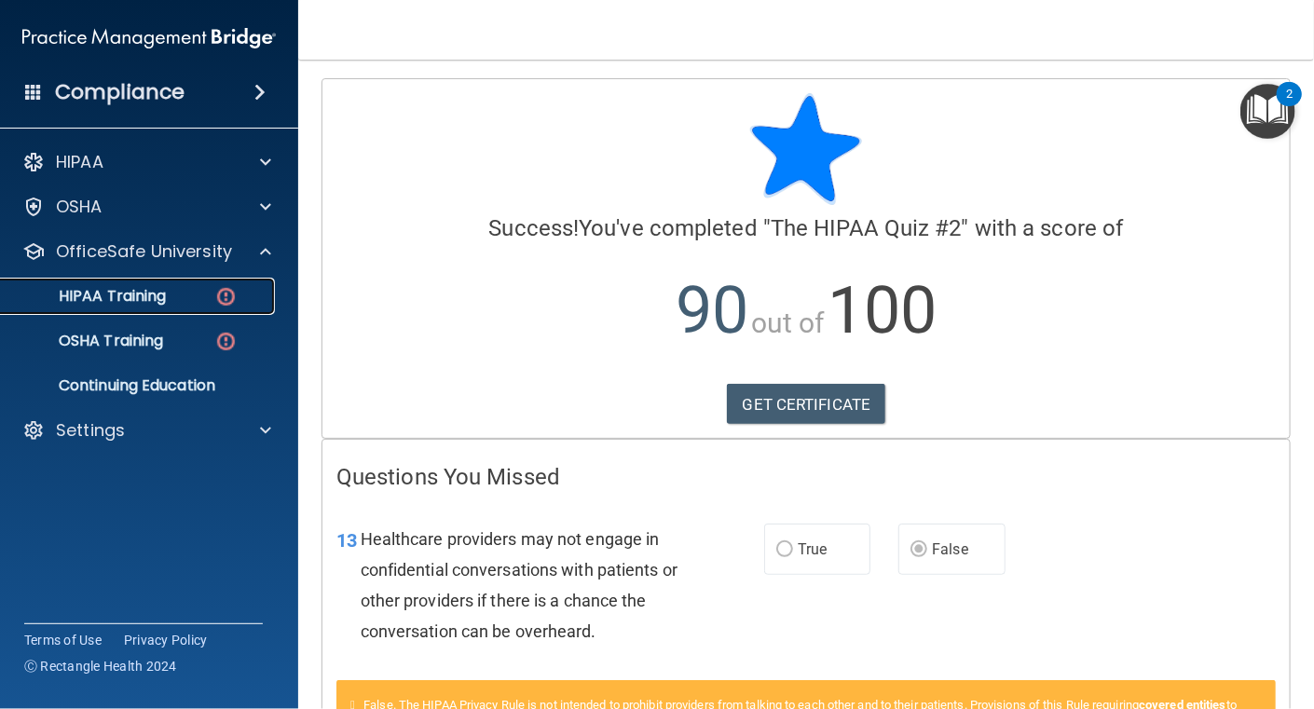
click at [131, 295] on p "HIPAA Training" at bounding box center [89, 296] width 154 height 19
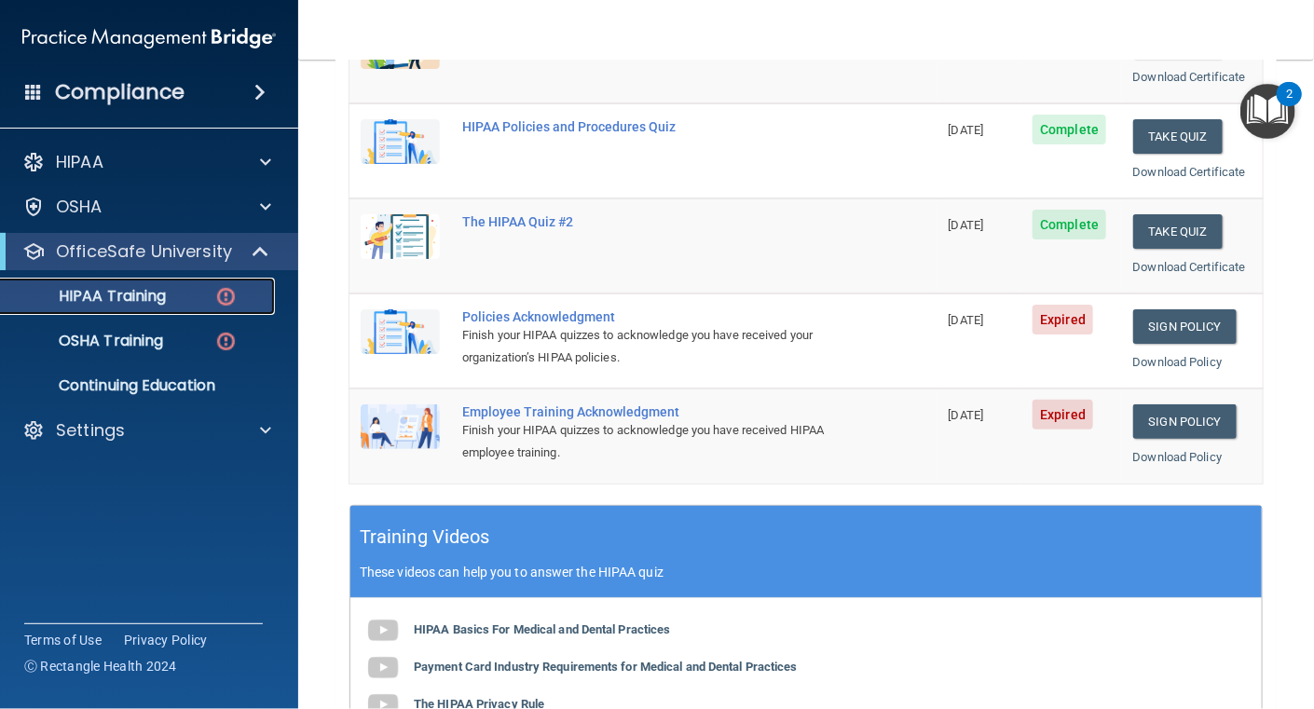
scroll to position [279, 0]
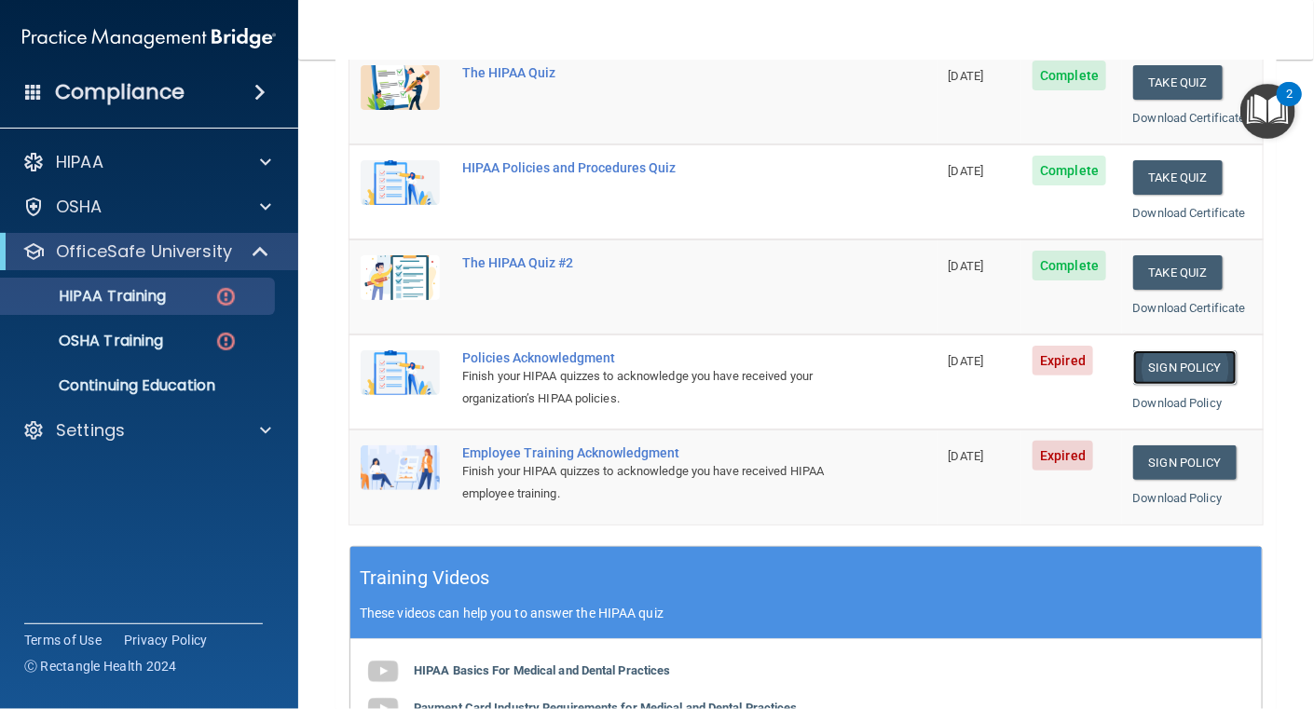
click at [1164, 363] on link "Sign Policy" at bounding box center [1184, 367] width 103 height 34
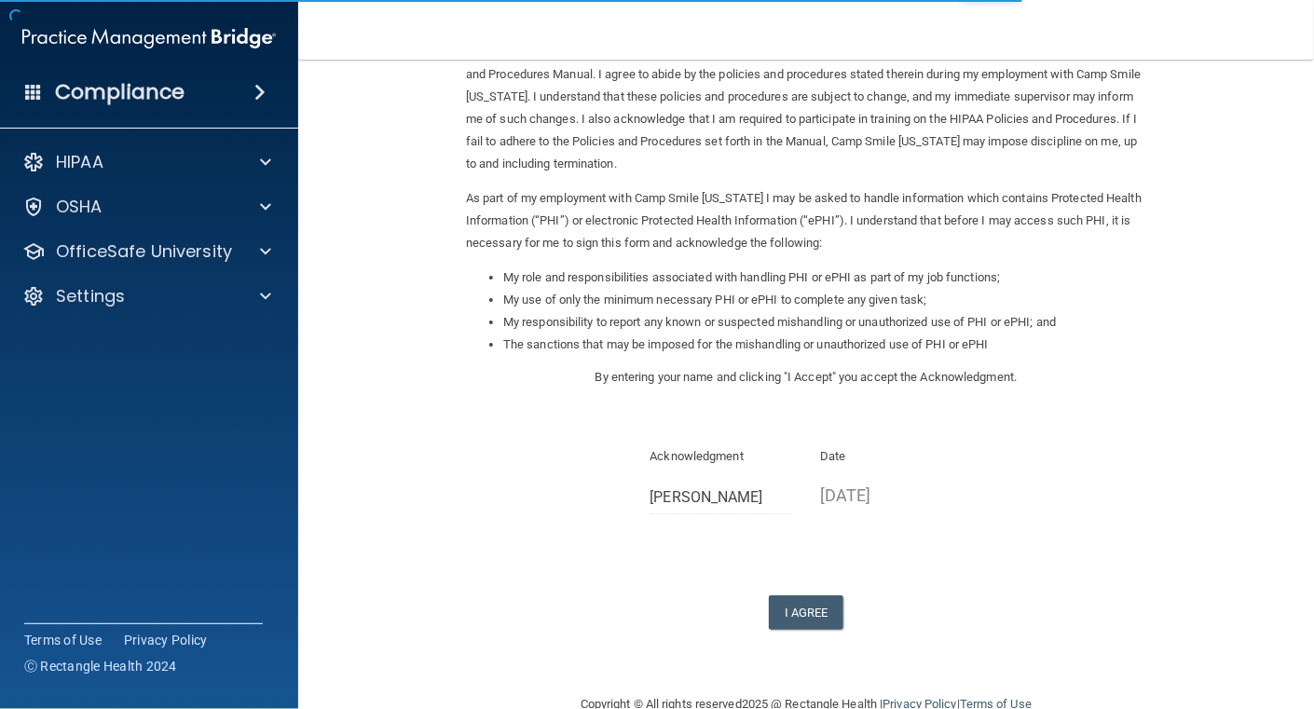
scroll to position [144, 0]
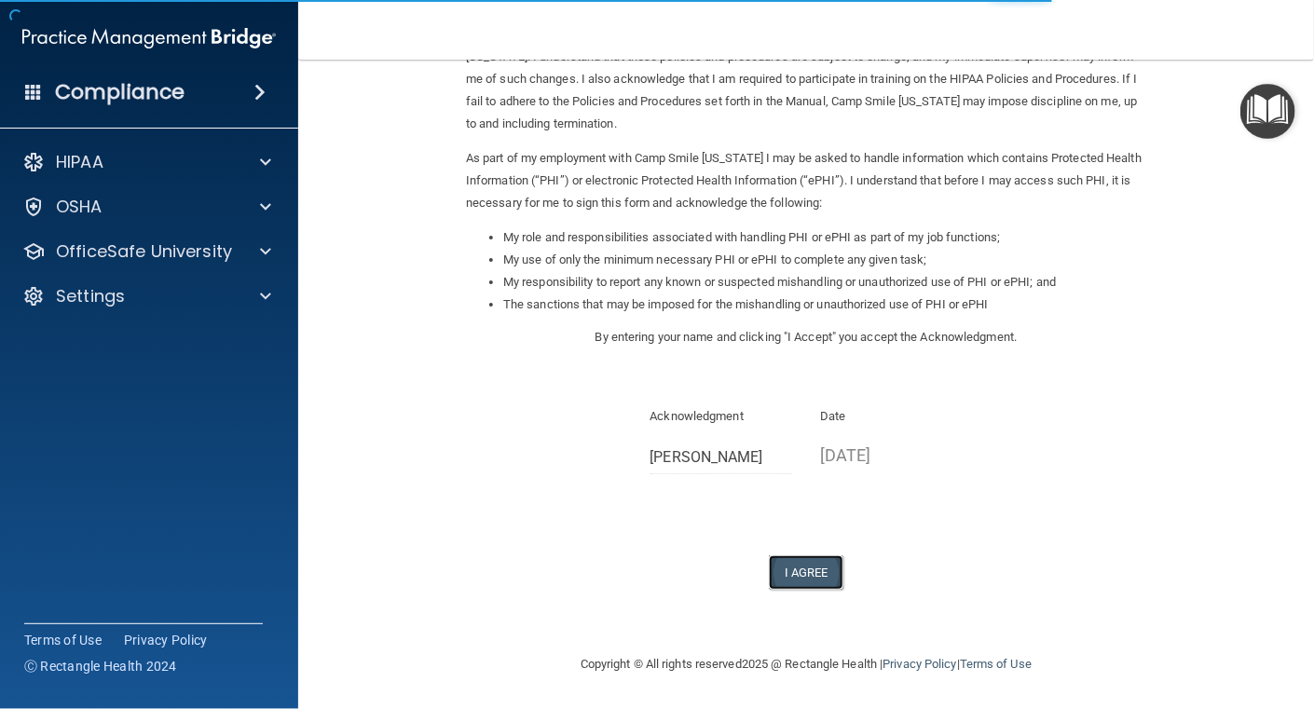
click at [813, 574] on button "I Agree" at bounding box center [806, 573] width 75 height 34
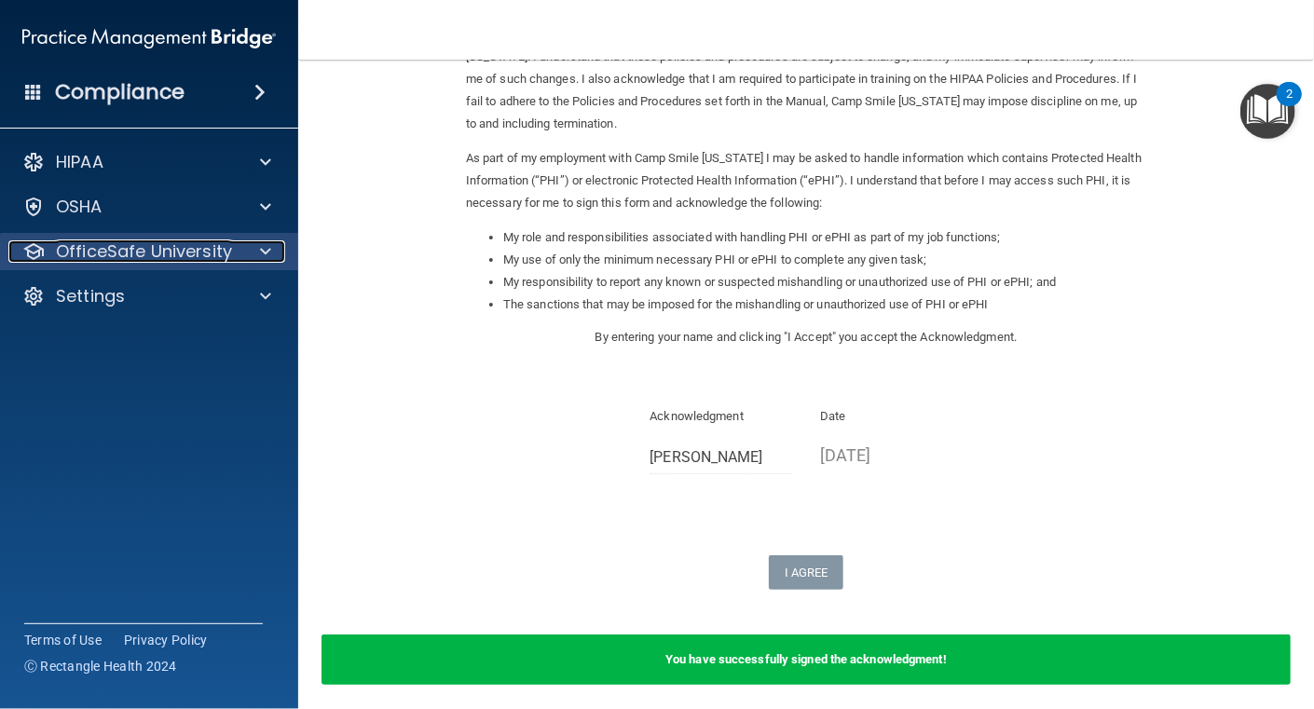
click at [203, 241] on p "OfficeSafe University" at bounding box center [144, 251] width 176 height 22
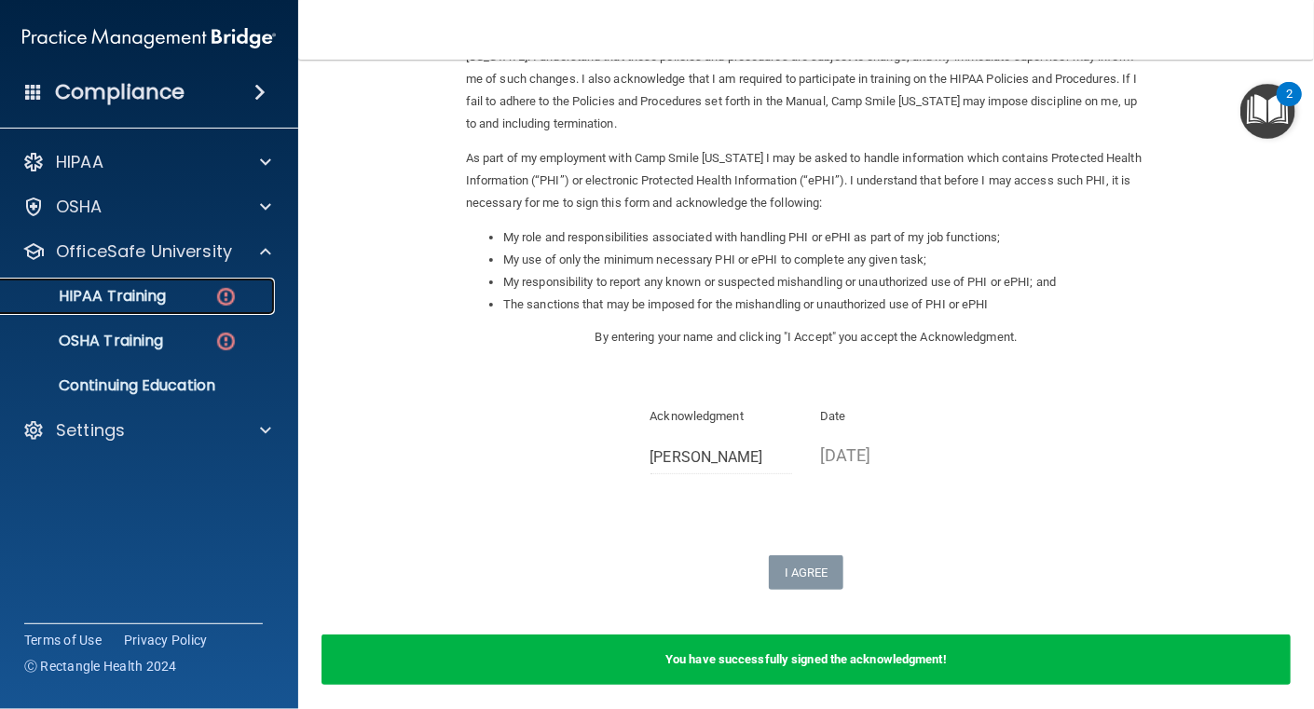
click at [180, 300] on div "HIPAA Training" at bounding box center [139, 296] width 254 height 19
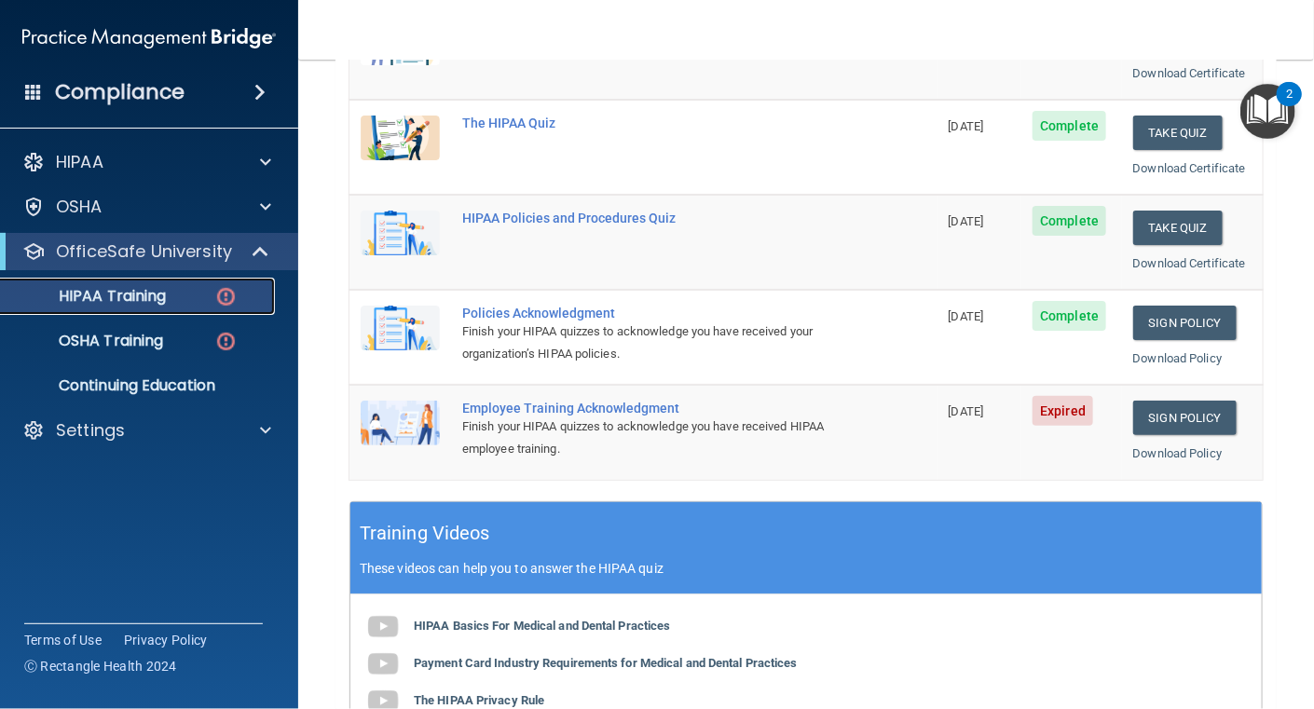
scroll to position [315, 0]
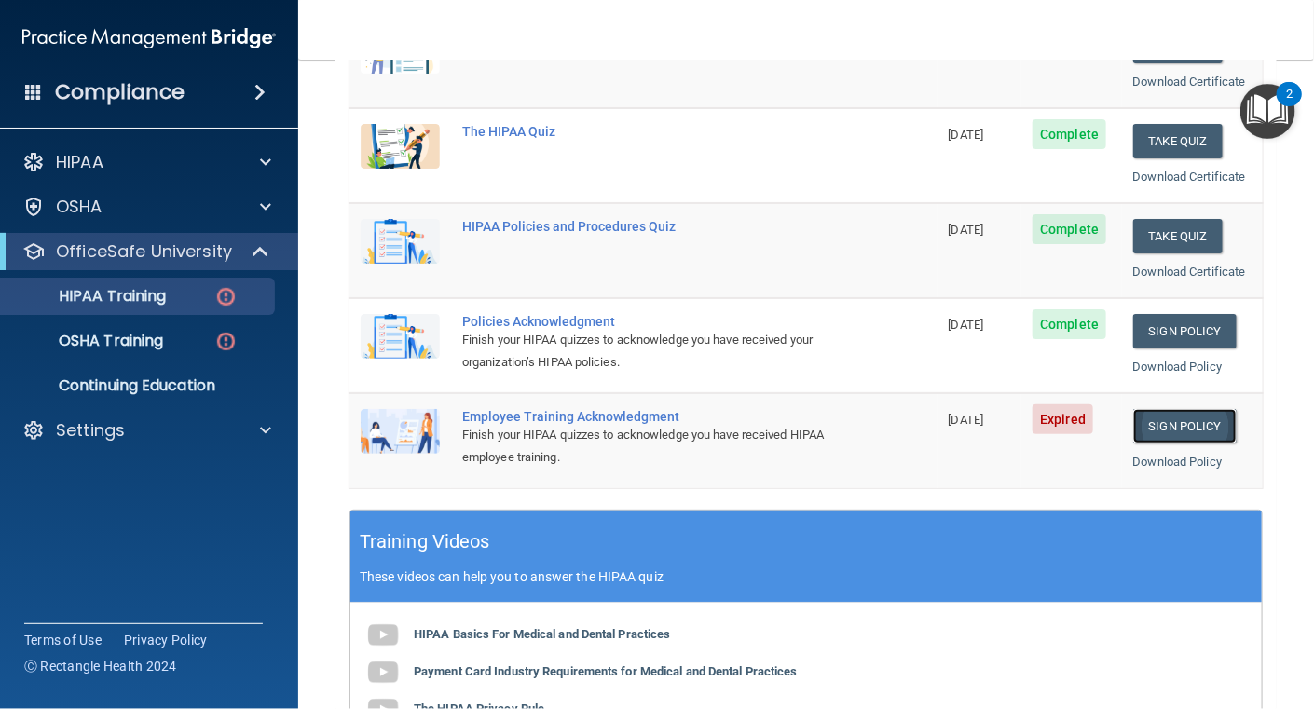
click at [1188, 415] on link "Sign Policy" at bounding box center [1184, 426] width 103 height 34
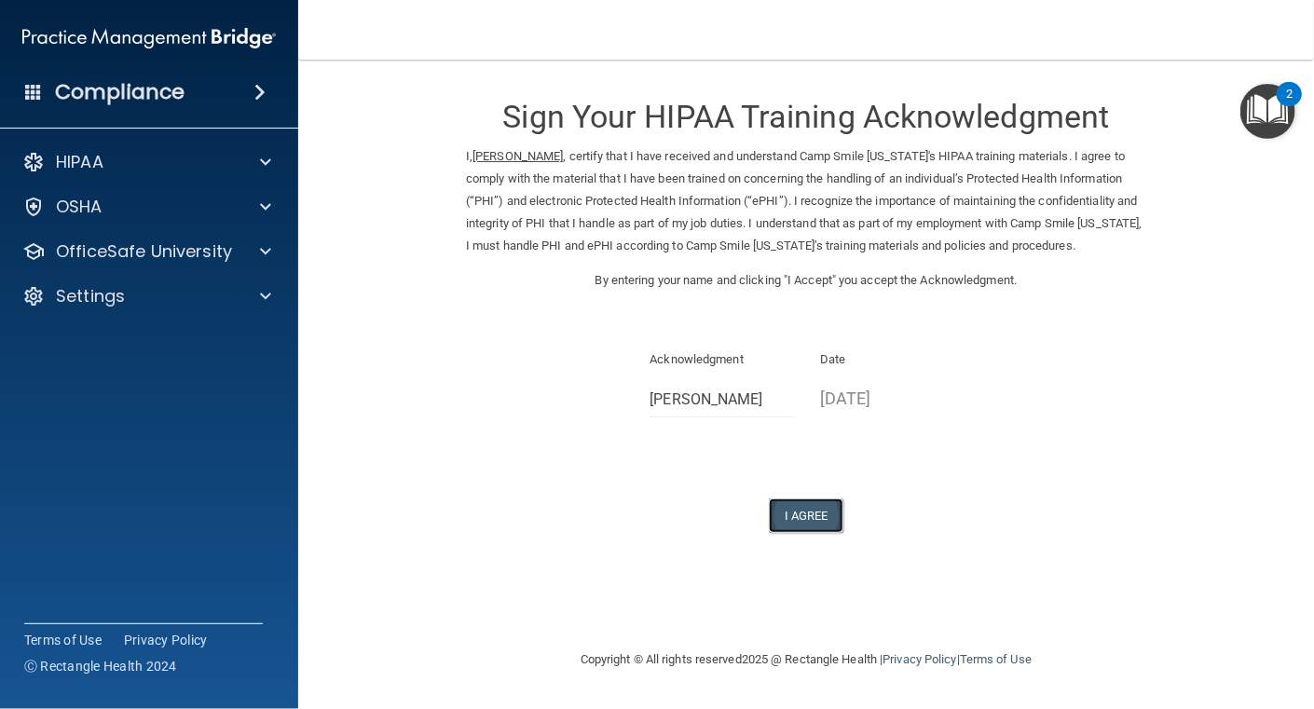
click at [810, 523] on button "I Agree" at bounding box center [806, 516] width 75 height 34
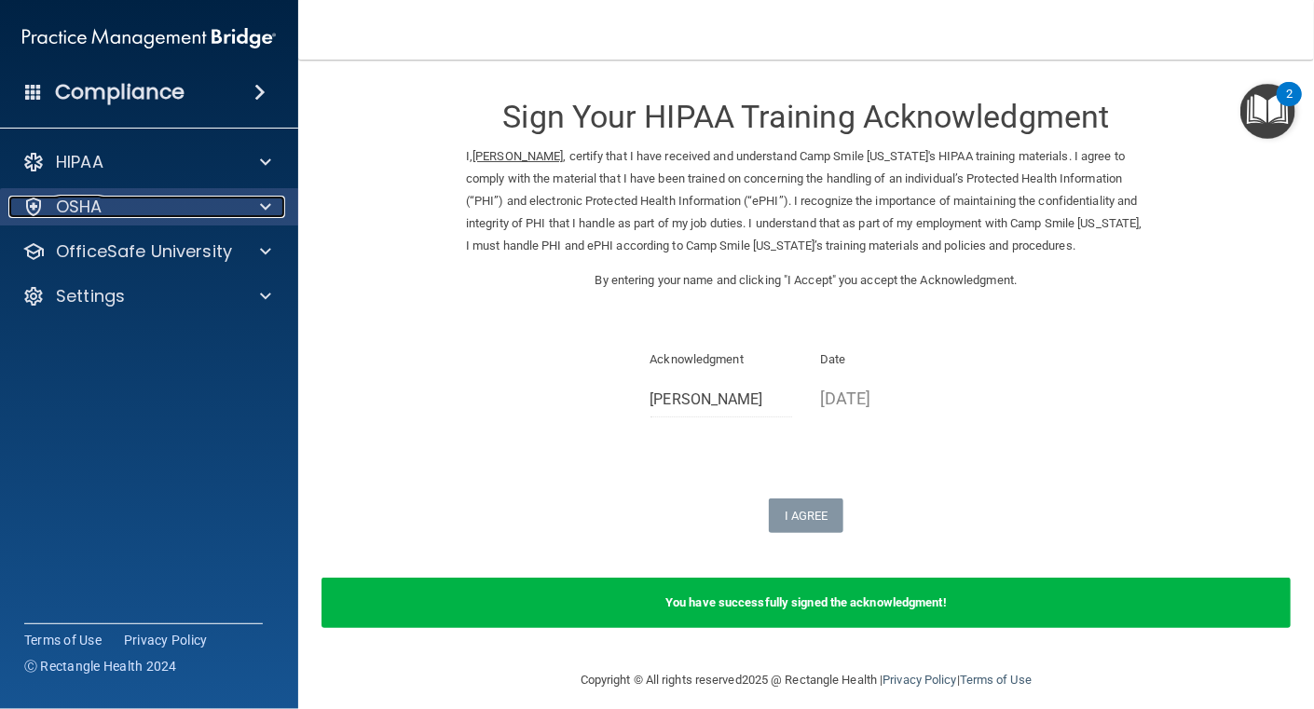
click at [266, 212] on span at bounding box center [265, 207] width 11 height 22
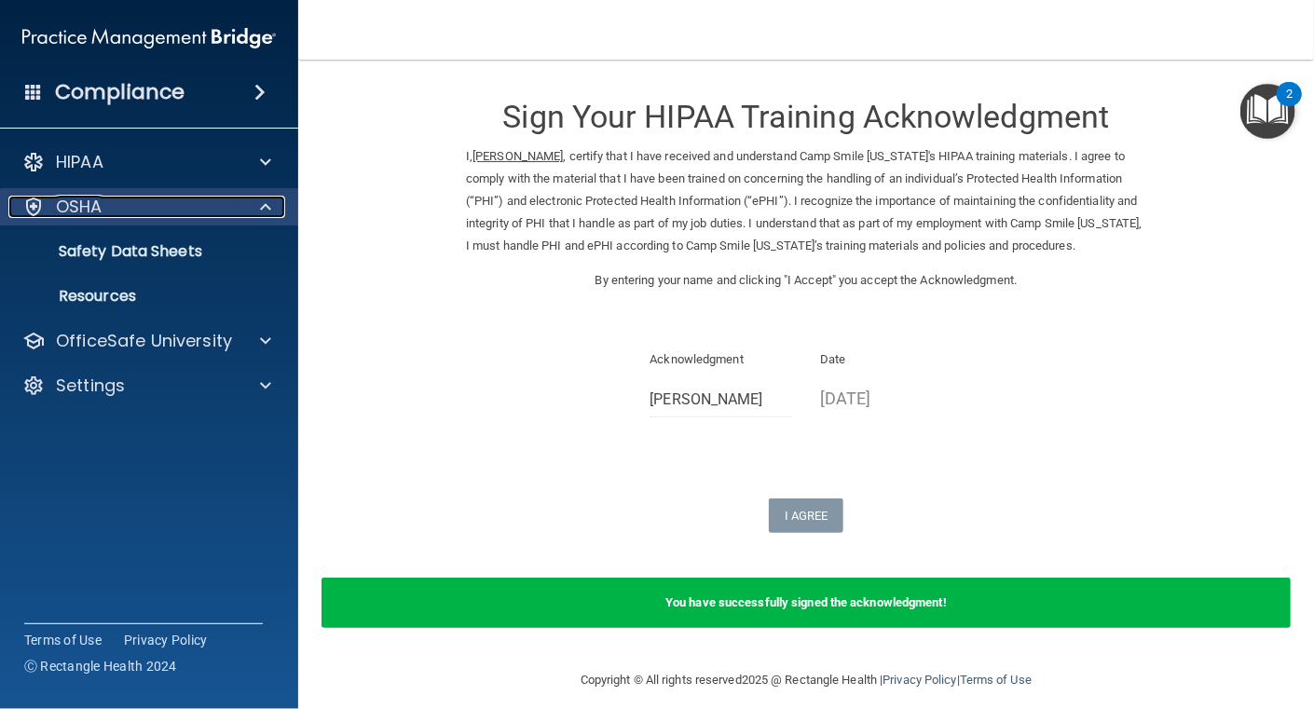
click at [263, 206] on span at bounding box center [265, 207] width 11 height 22
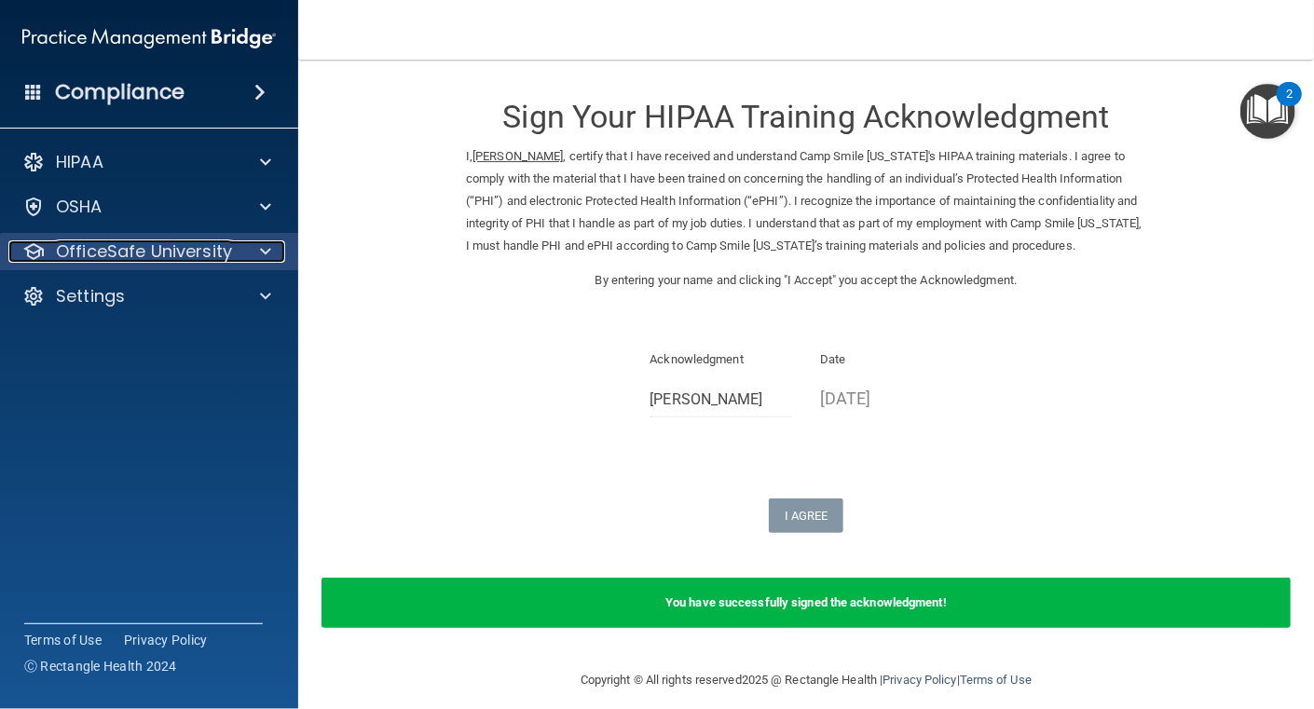
click at [267, 252] on span at bounding box center [265, 251] width 11 height 22
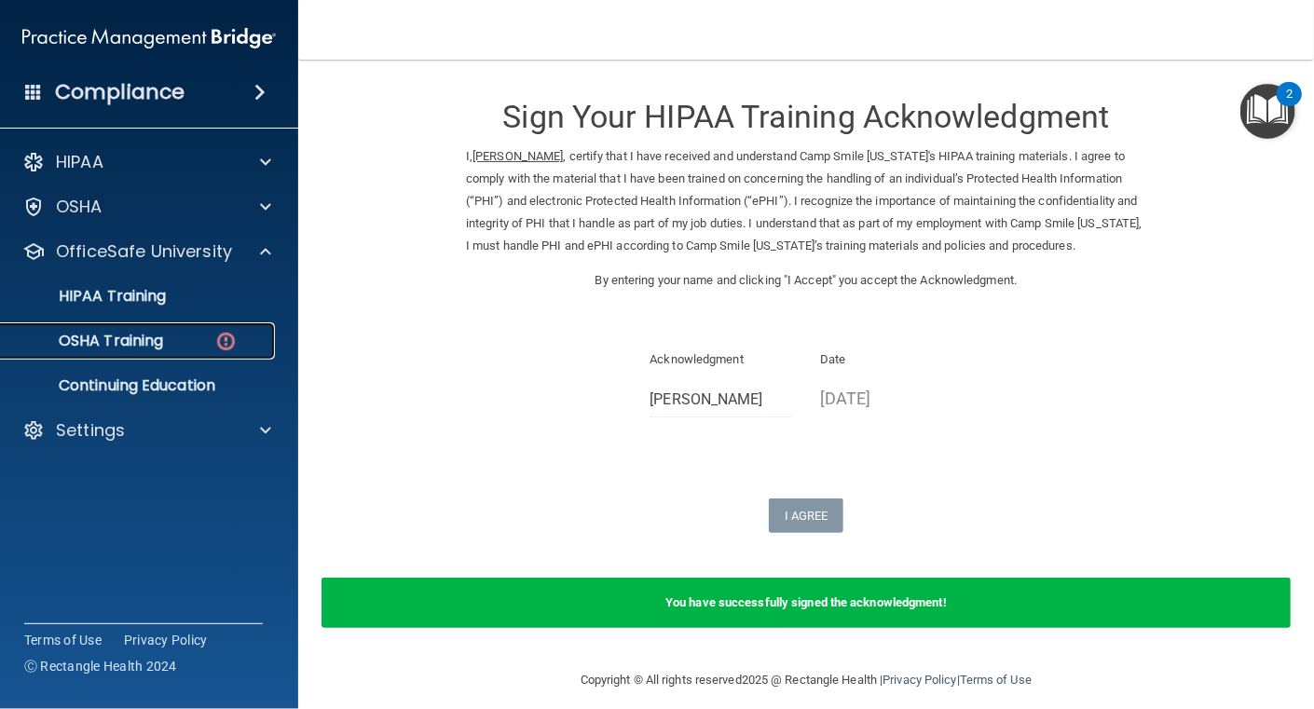
click at [153, 341] on p "OSHA Training" at bounding box center [87, 341] width 151 height 19
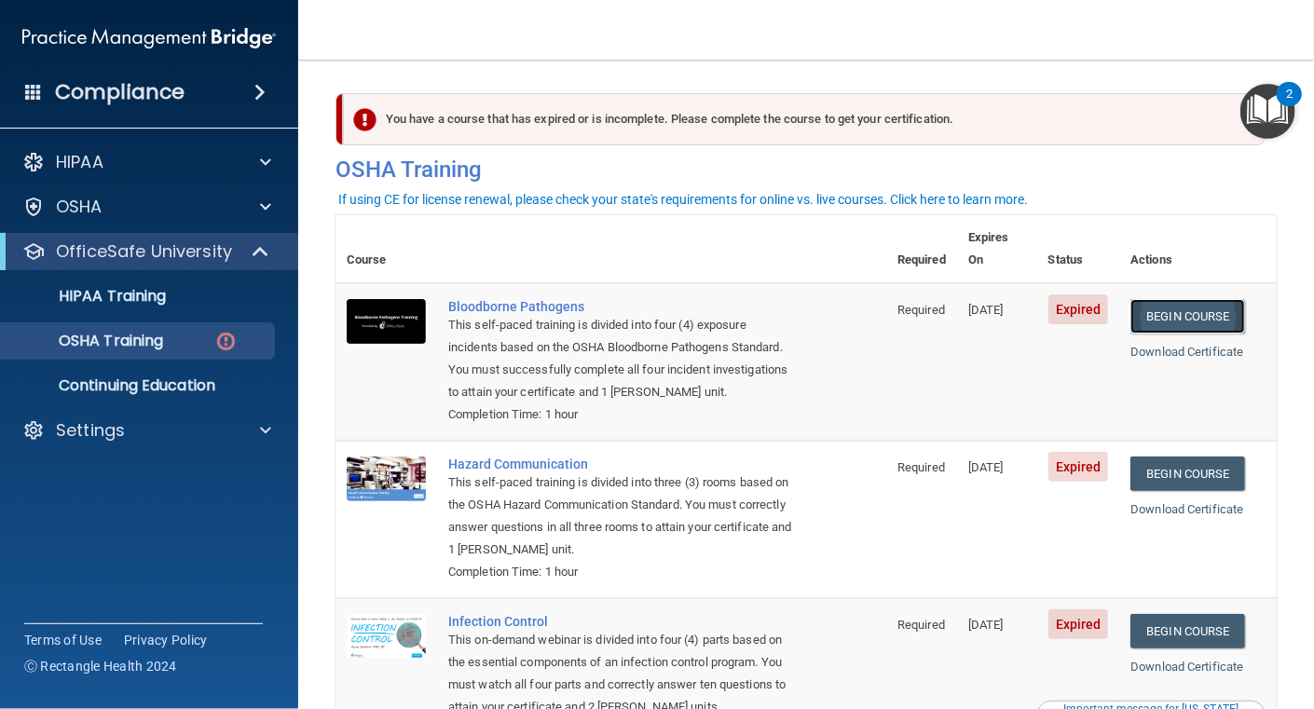
click at [1190, 299] on link "Begin Course" at bounding box center [1188, 316] width 114 height 34
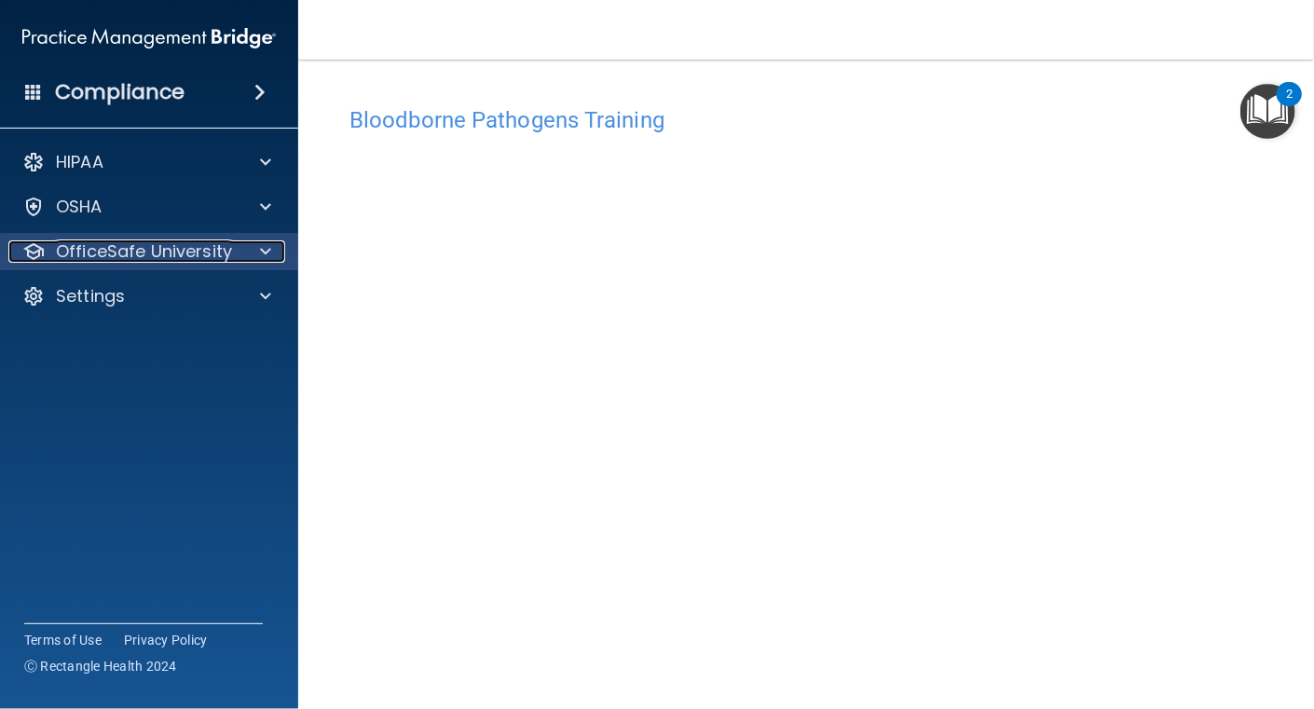
click at [261, 249] on span at bounding box center [265, 251] width 11 height 22
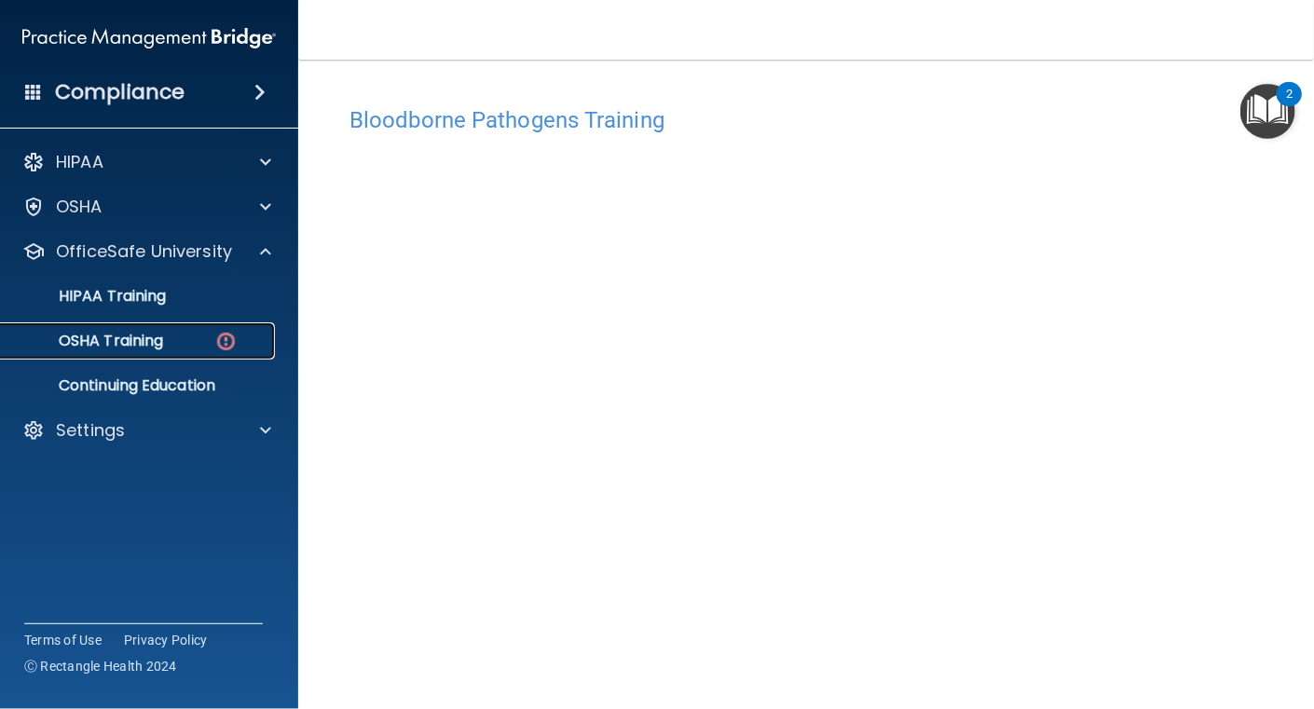
click at [175, 336] on div "OSHA Training" at bounding box center [139, 341] width 254 height 19
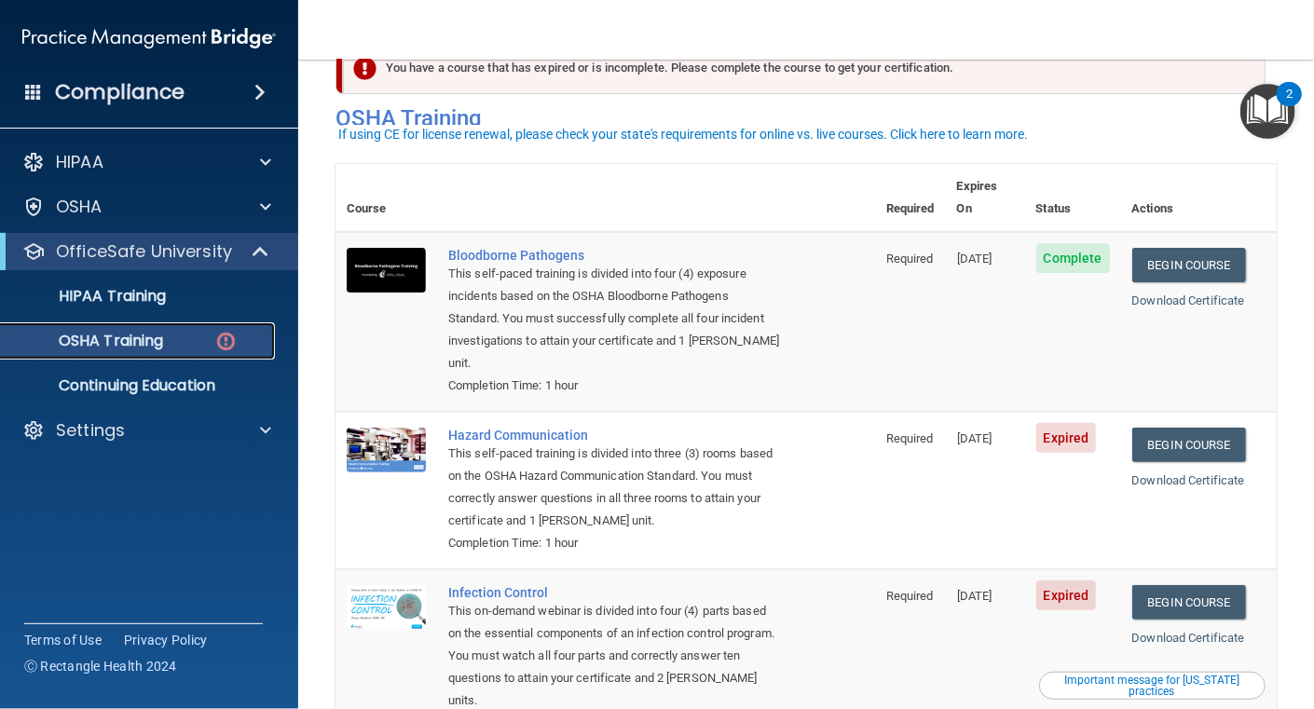
scroll to position [92, 0]
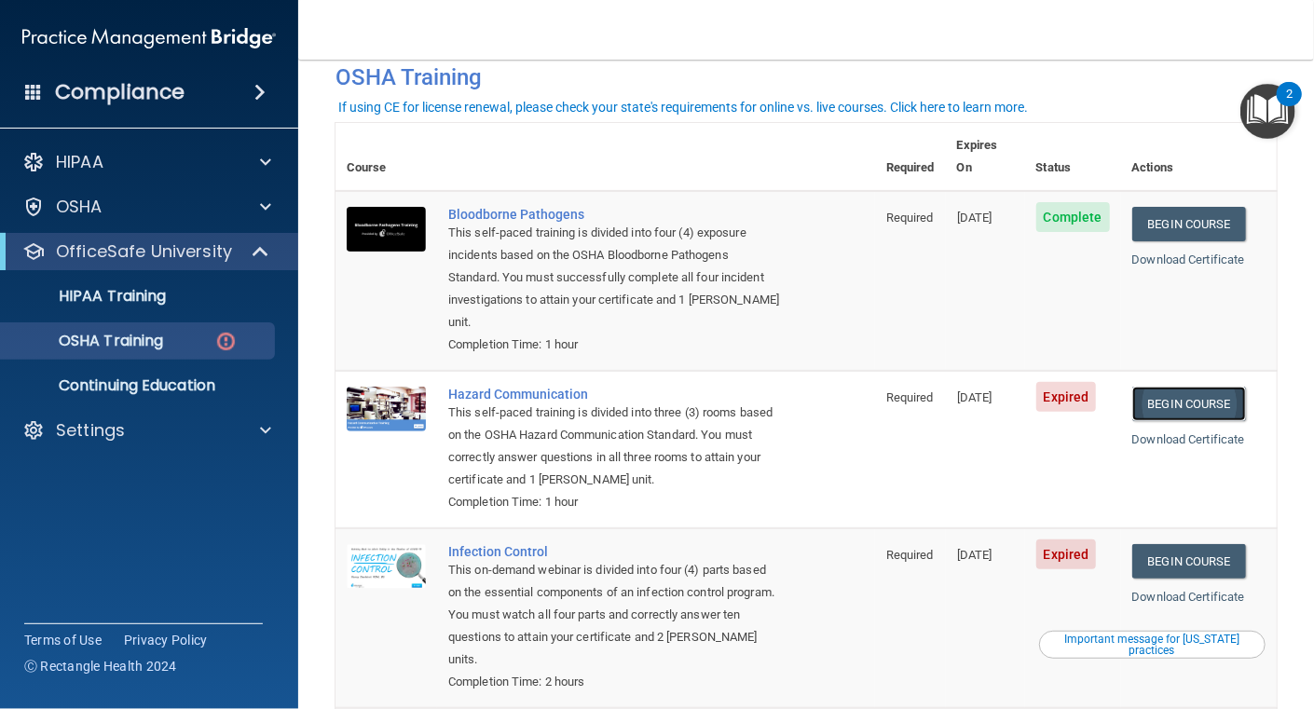
click at [1195, 387] on link "Begin Course" at bounding box center [1190, 404] width 114 height 34
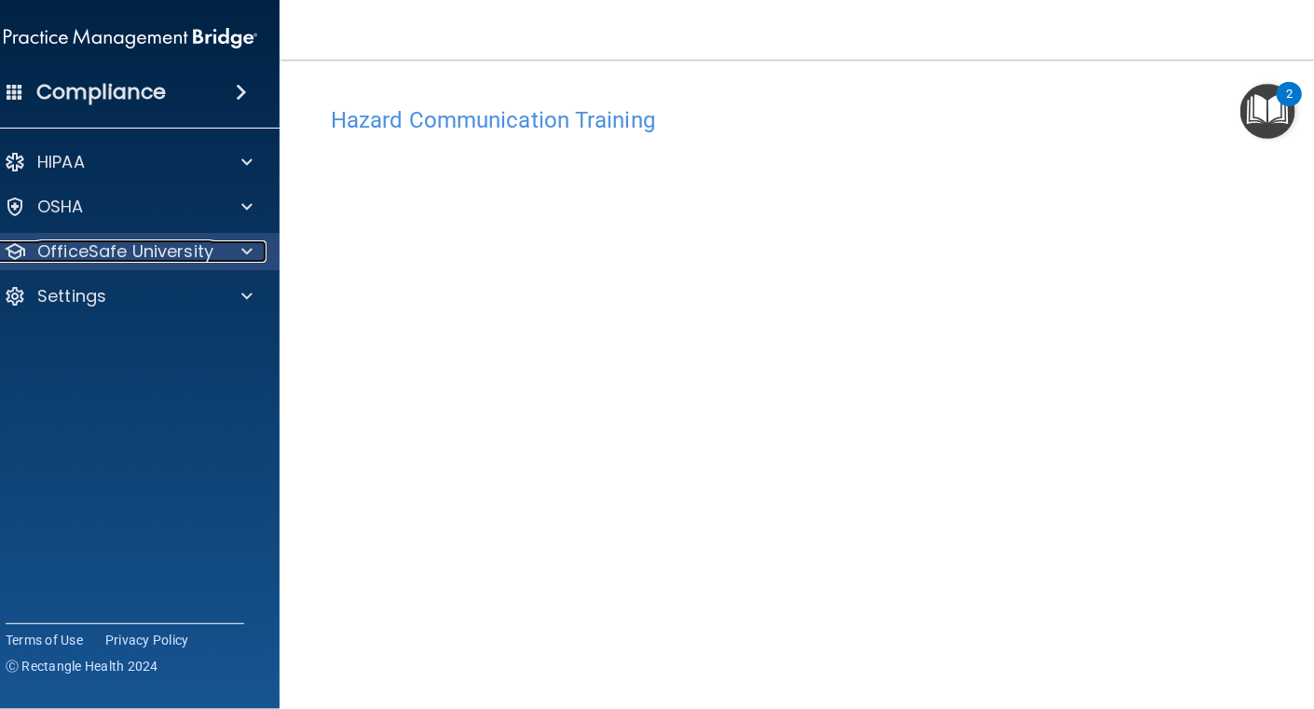
click at [241, 244] on span at bounding box center [246, 251] width 11 height 22
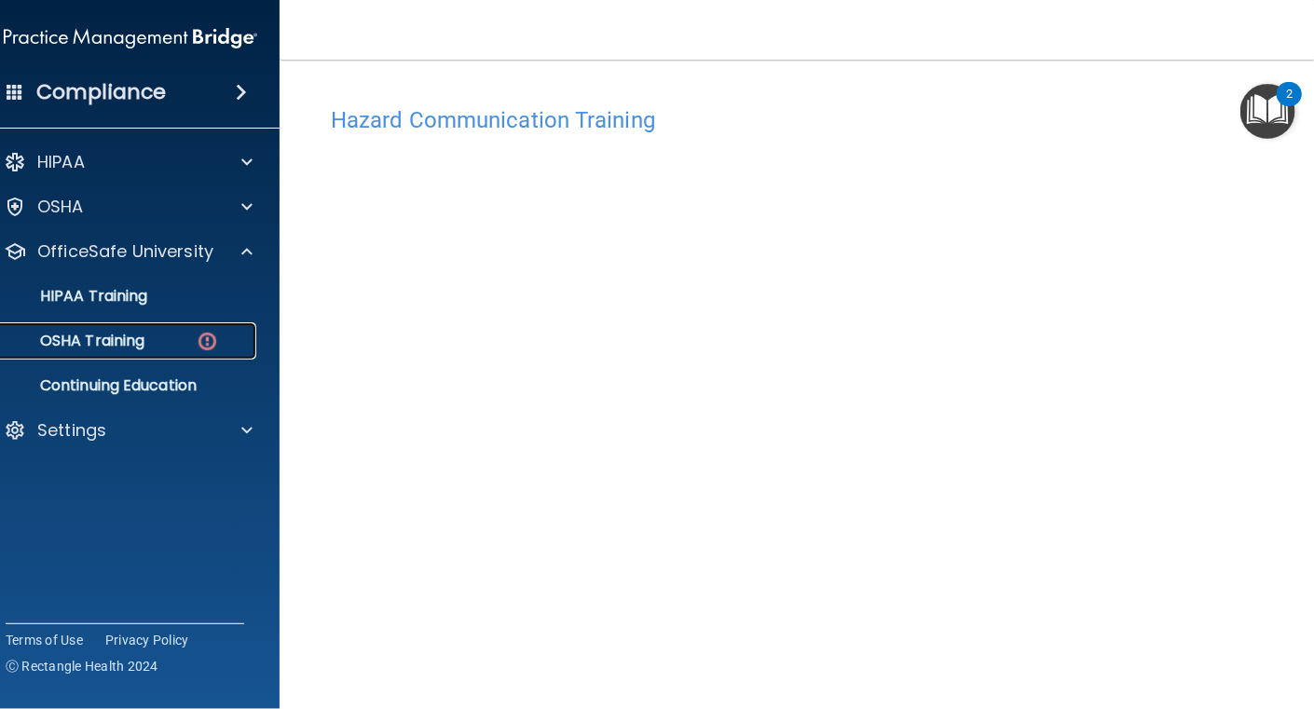
click at [119, 339] on p "OSHA Training" at bounding box center [68, 341] width 151 height 19
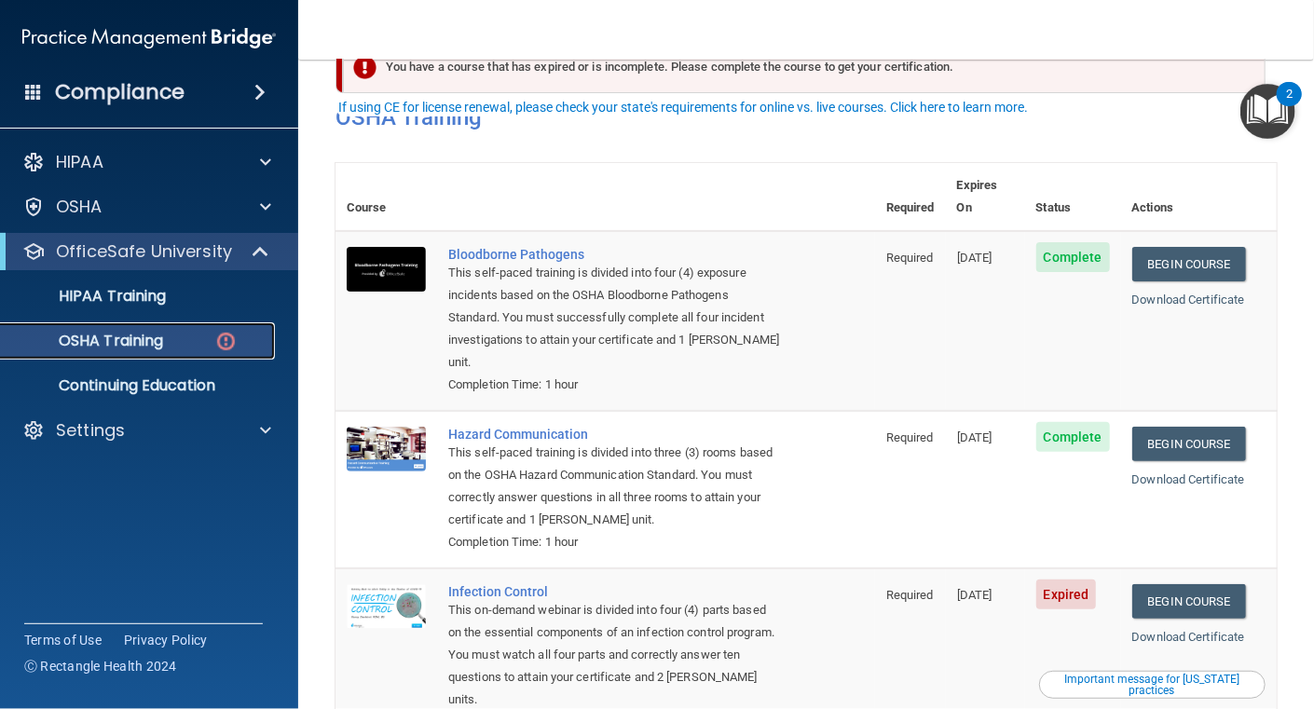
scroll to position [92, 0]
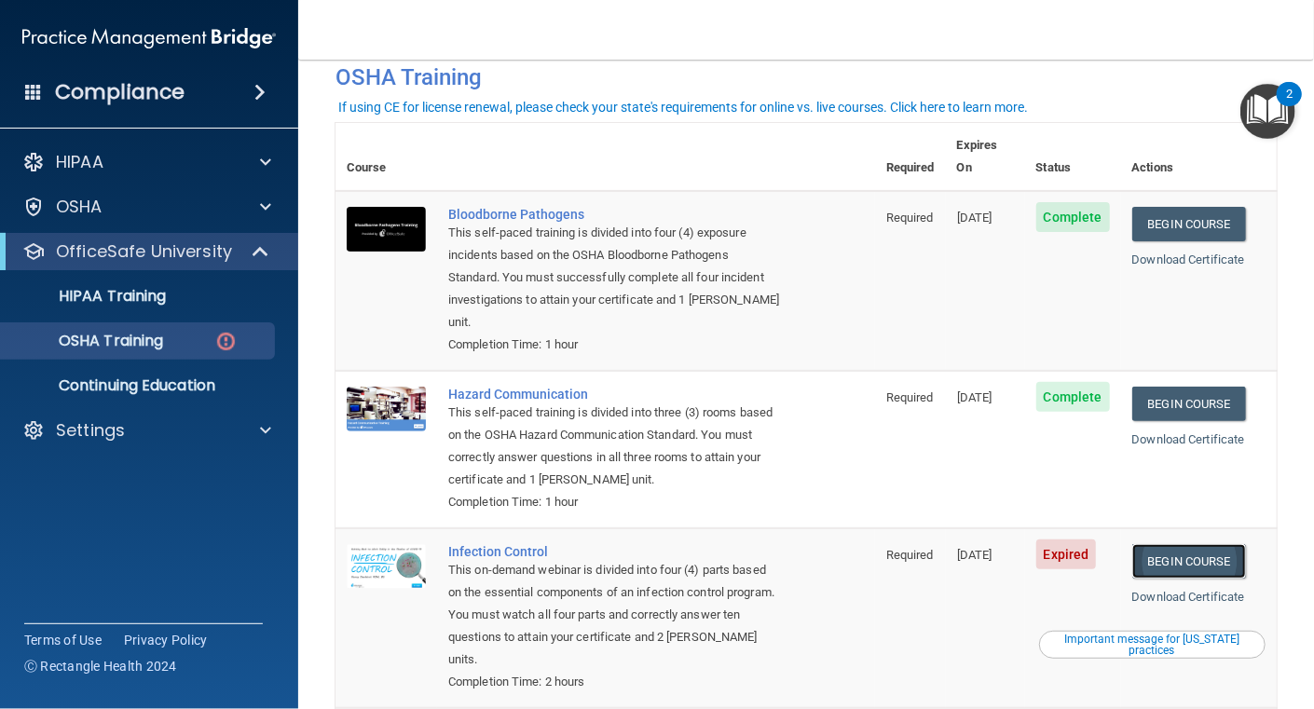
click at [1167, 544] on link "Begin Course" at bounding box center [1190, 561] width 114 height 34
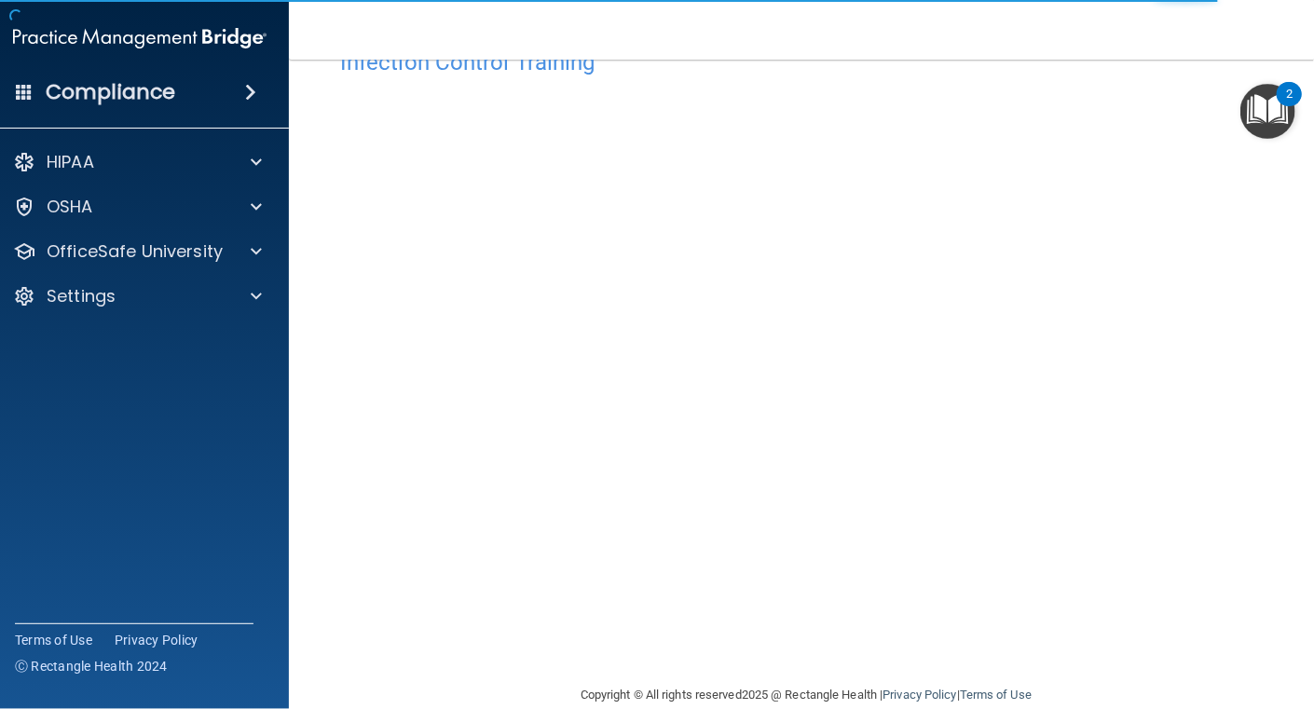
scroll to position [88, 0]
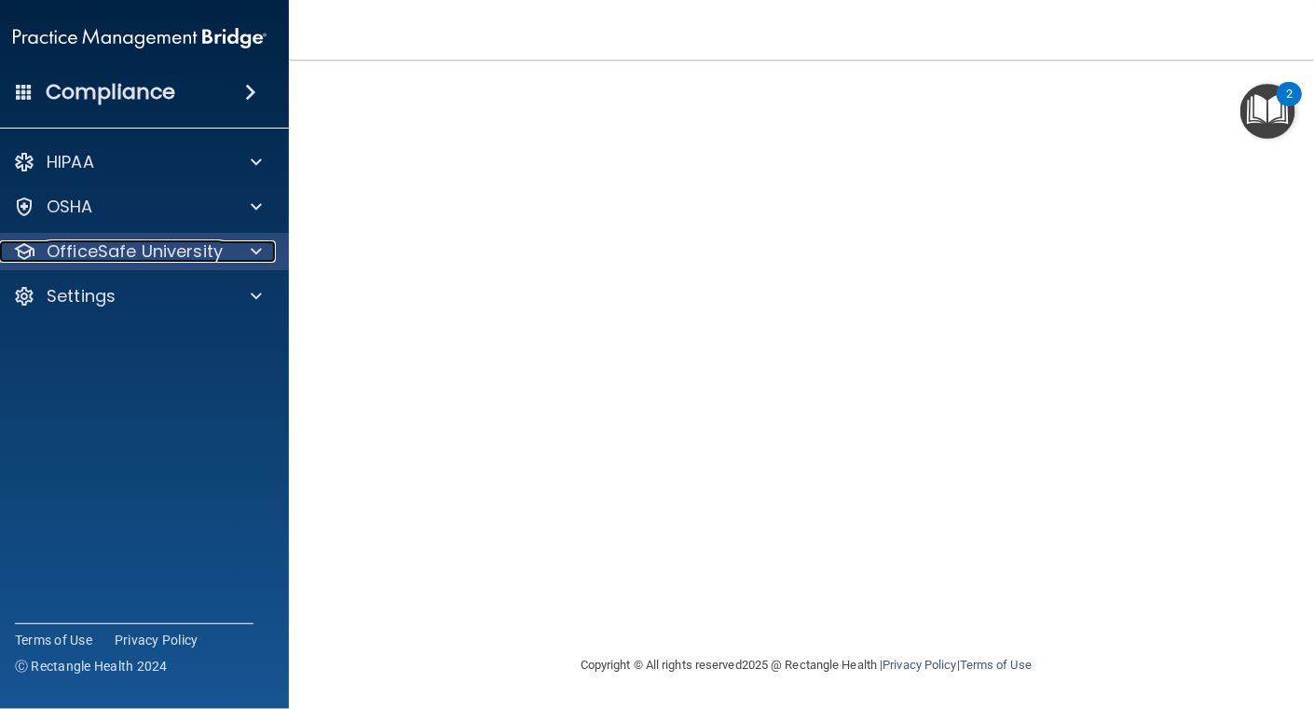
click at [251, 250] on span at bounding box center [256, 251] width 11 height 22
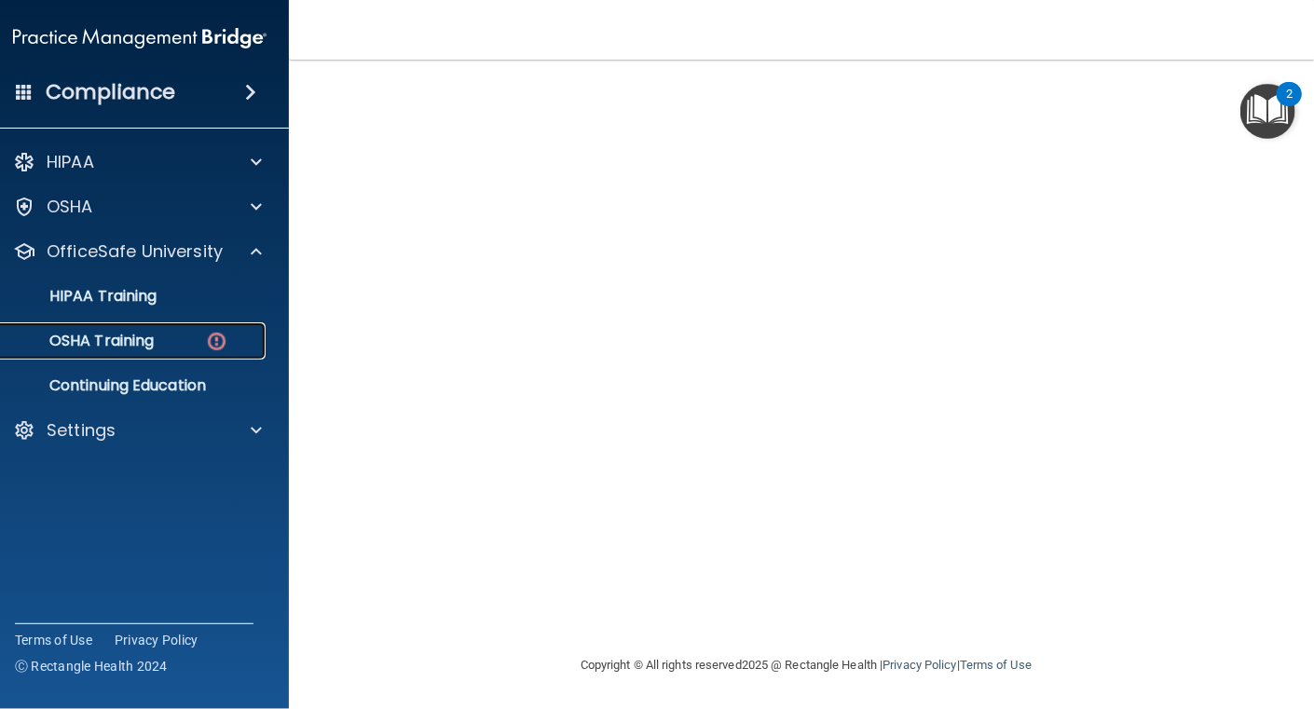
click at [185, 347] on div "OSHA Training" at bounding box center [130, 341] width 254 height 19
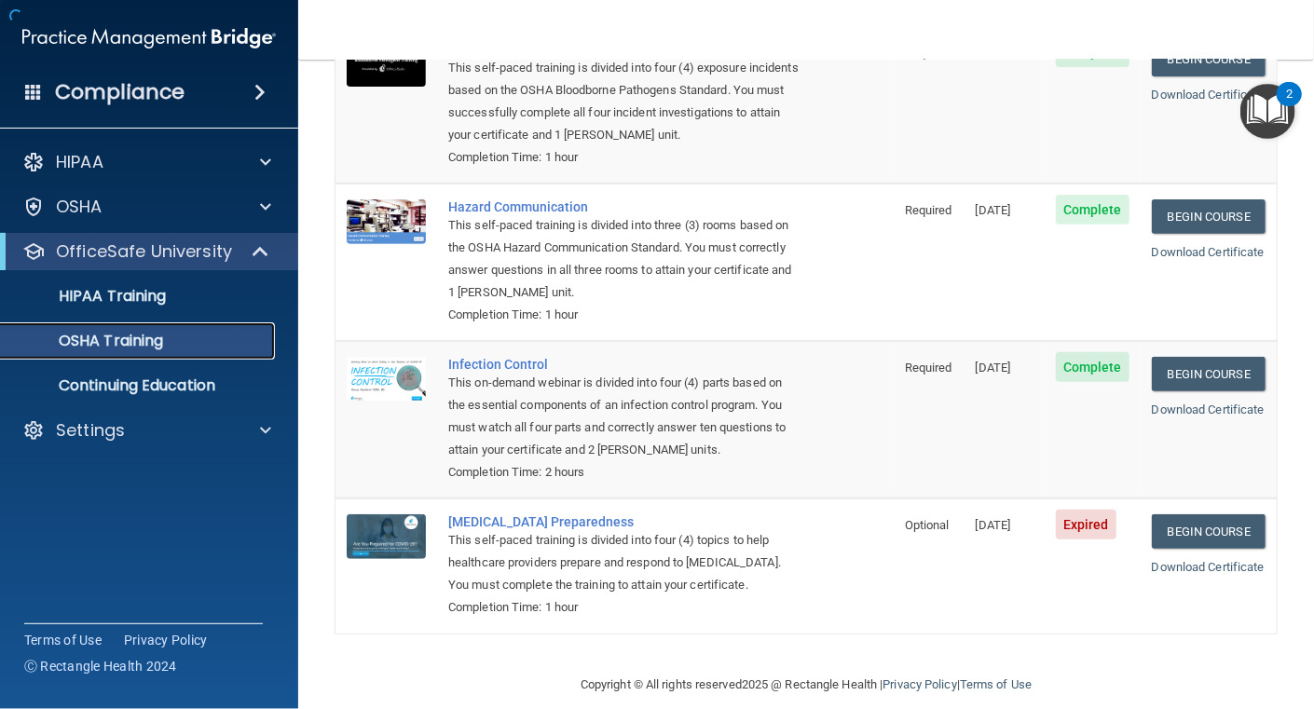
scroll to position [250, 0]
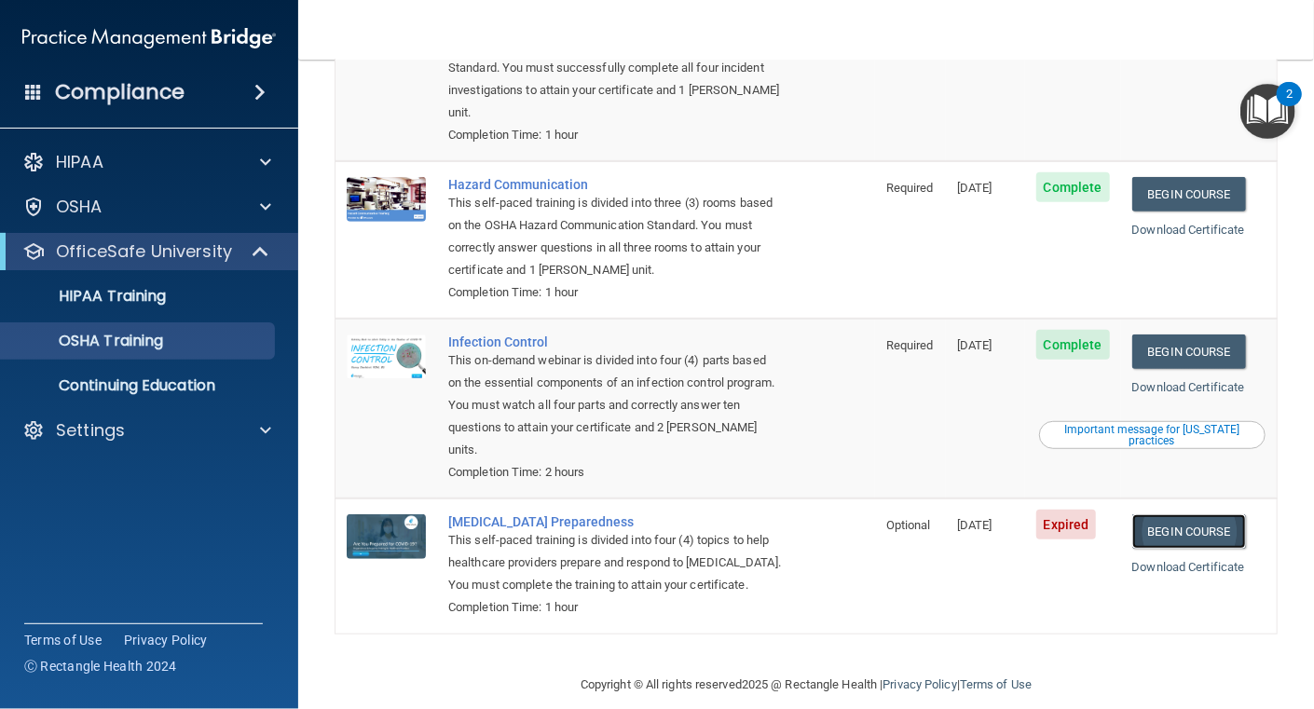
click at [1165, 515] on link "Begin Course" at bounding box center [1190, 532] width 114 height 34
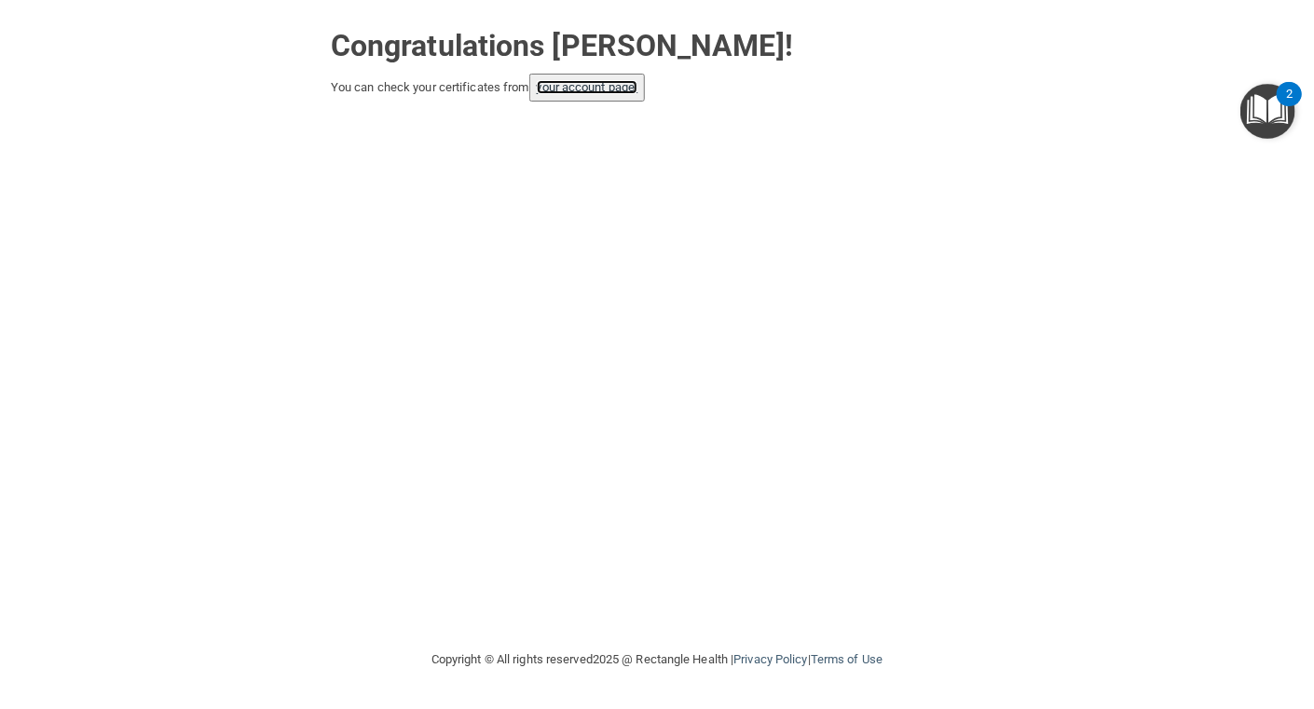
click at [596, 85] on link "your account page!" at bounding box center [588, 87] width 102 height 14
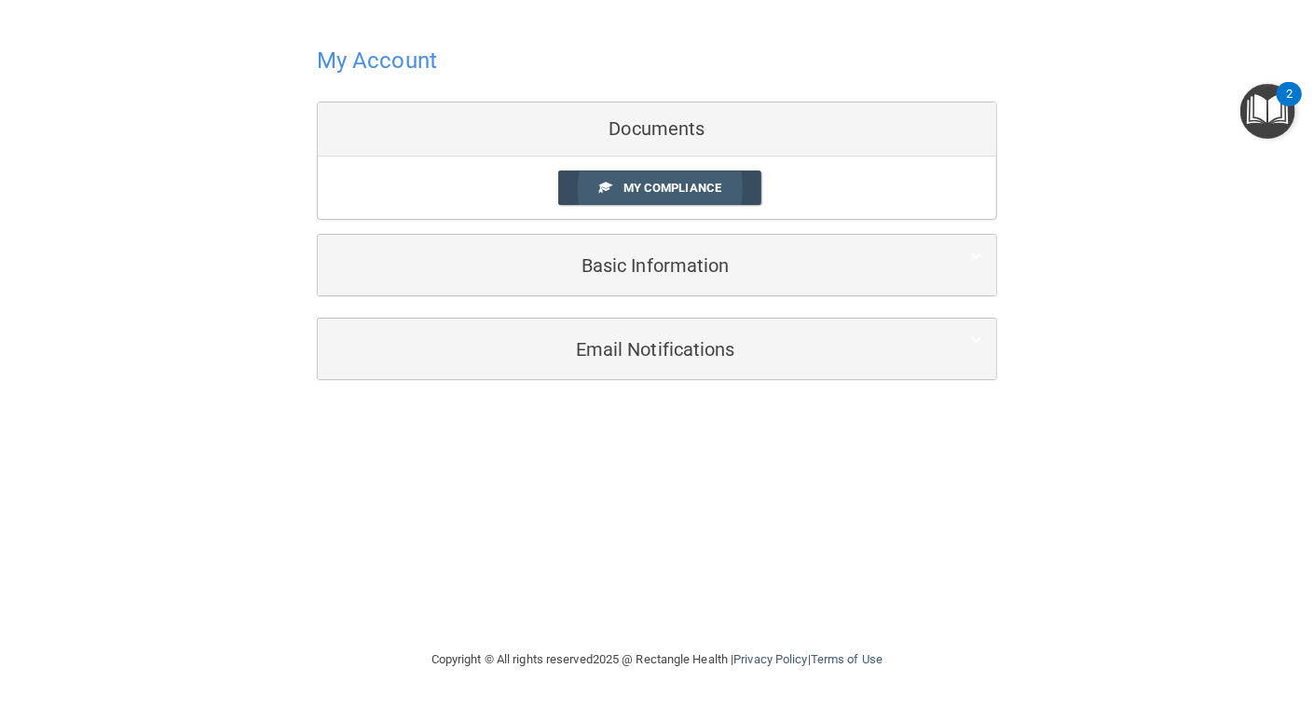
click at [667, 188] on span "My Compliance" at bounding box center [673, 188] width 98 height 14
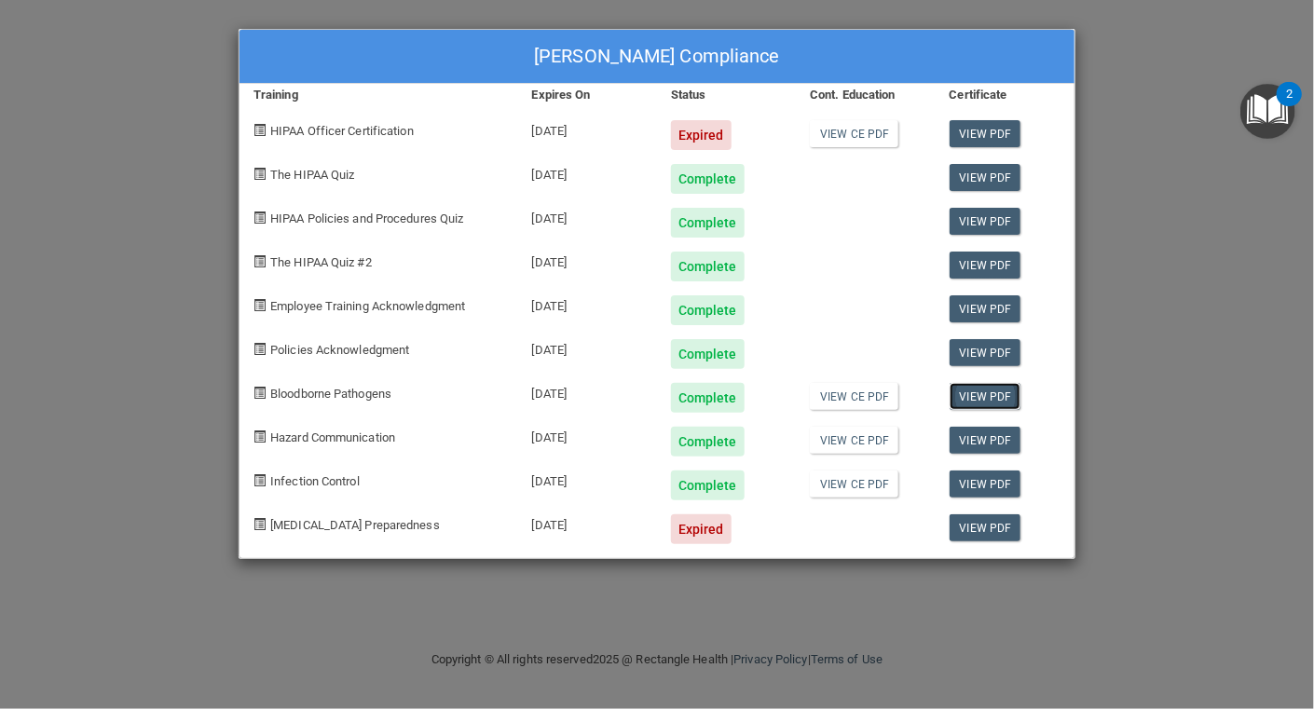
click at [982, 391] on link "View PDF" at bounding box center [986, 396] width 72 height 27
click at [854, 399] on link "View CE PDF" at bounding box center [854, 396] width 89 height 27
click at [875, 437] on link "View CE PDF" at bounding box center [854, 440] width 89 height 27
click at [843, 484] on link "View CE PDF" at bounding box center [854, 484] width 89 height 27
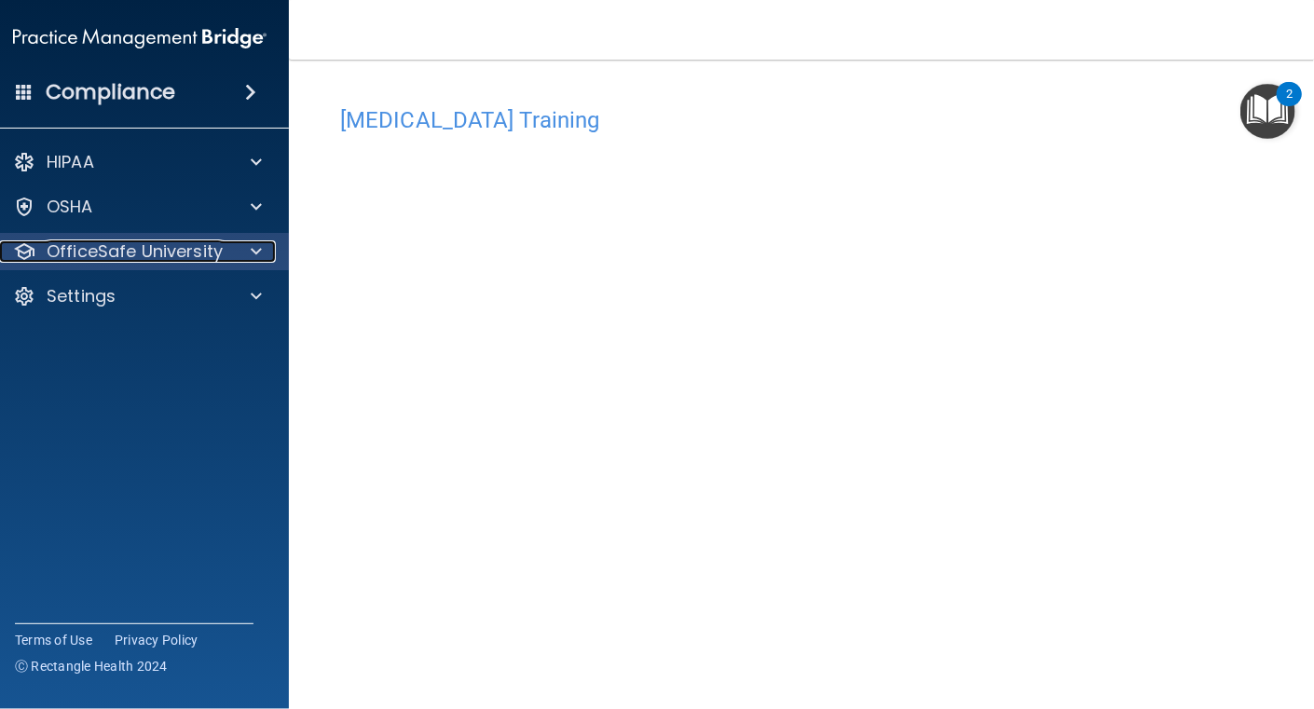
click at [235, 244] on div at bounding box center [253, 251] width 47 height 22
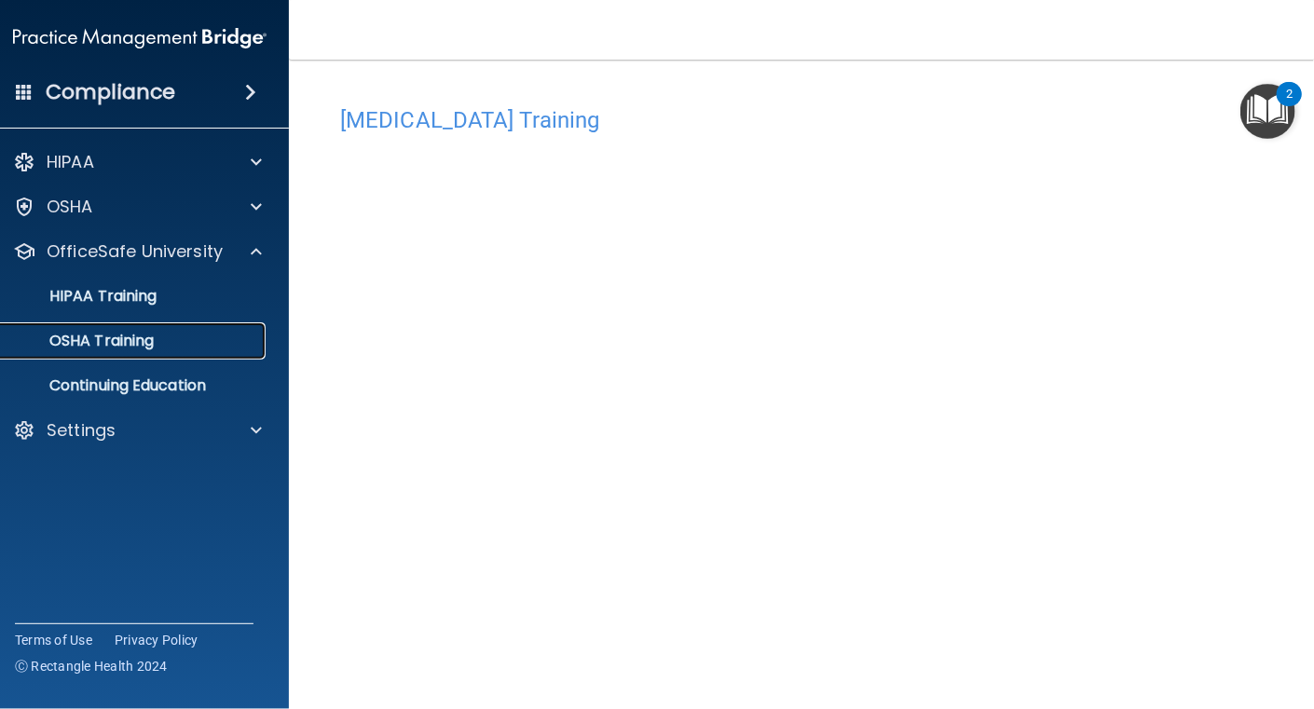
click at [93, 333] on p "OSHA Training" at bounding box center [78, 341] width 151 height 19
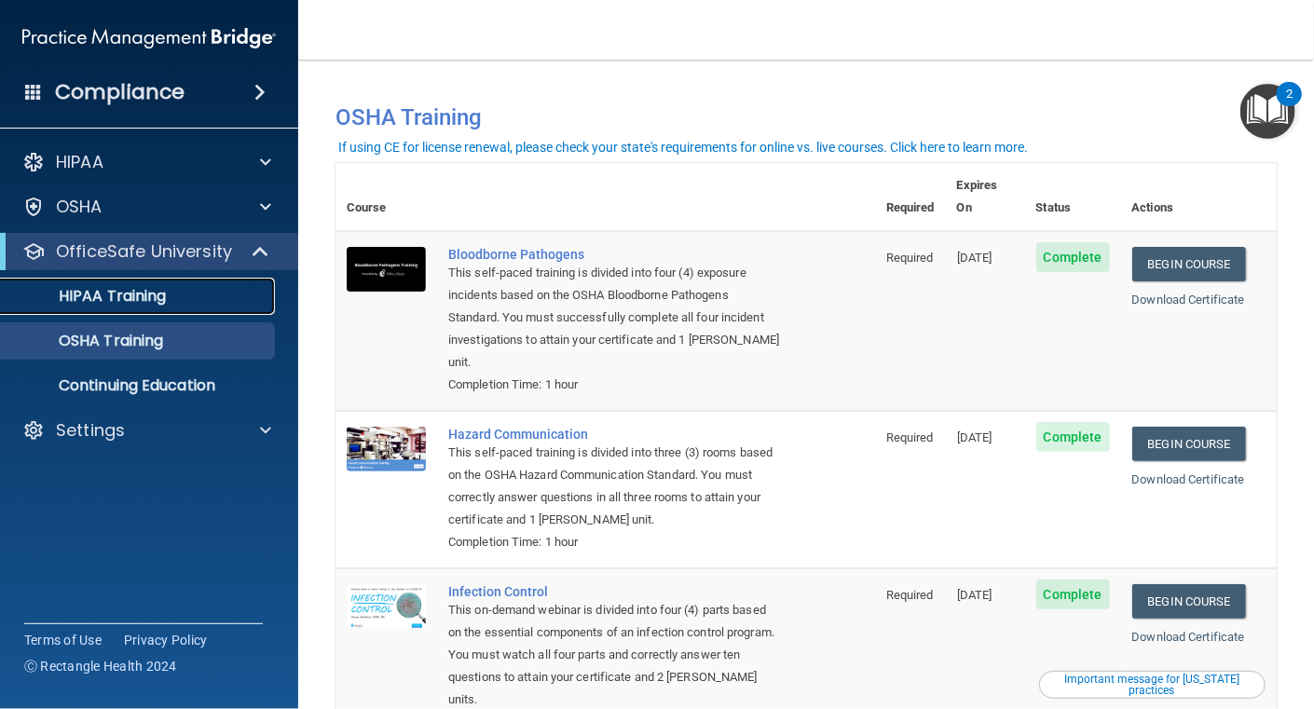
click at [102, 296] on p "HIPAA Training" at bounding box center [89, 296] width 154 height 19
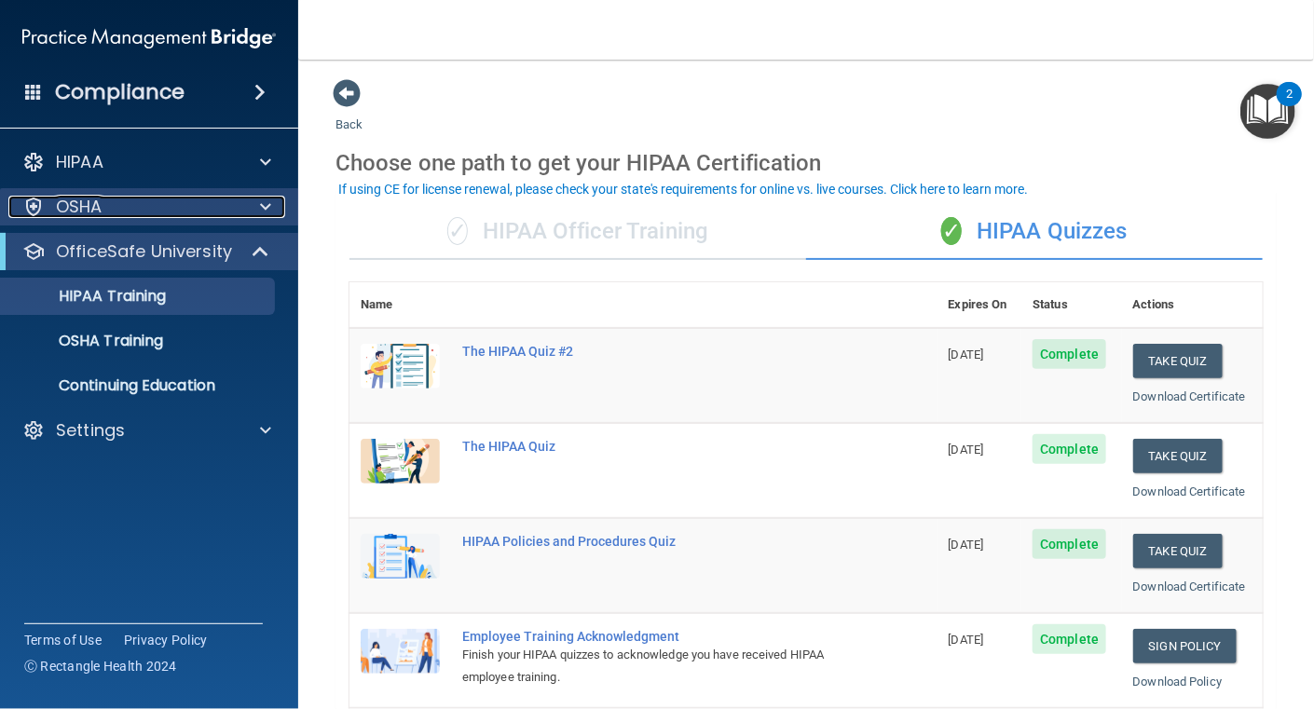
click at [262, 204] on span at bounding box center [265, 207] width 11 height 22
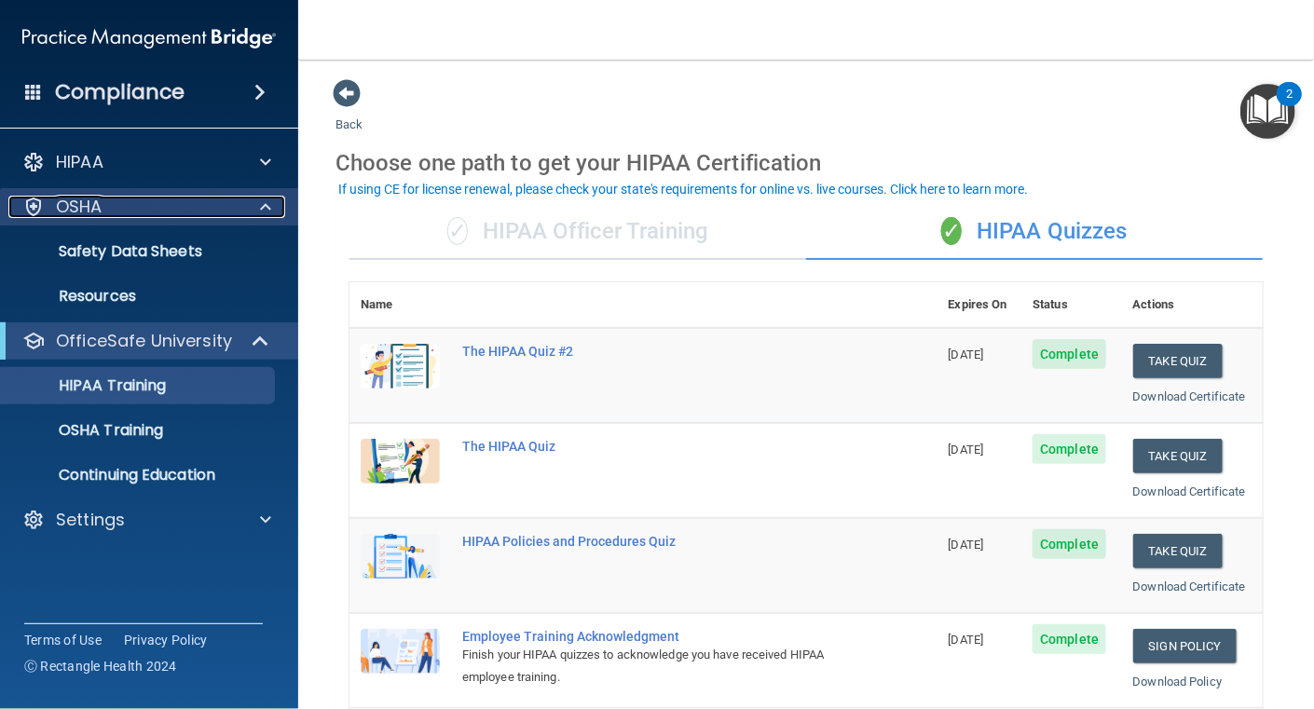
click at [264, 204] on span at bounding box center [265, 207] width 11 height 22
